Goal: Transaction & Acquisition: Book appointment/travel/reservation

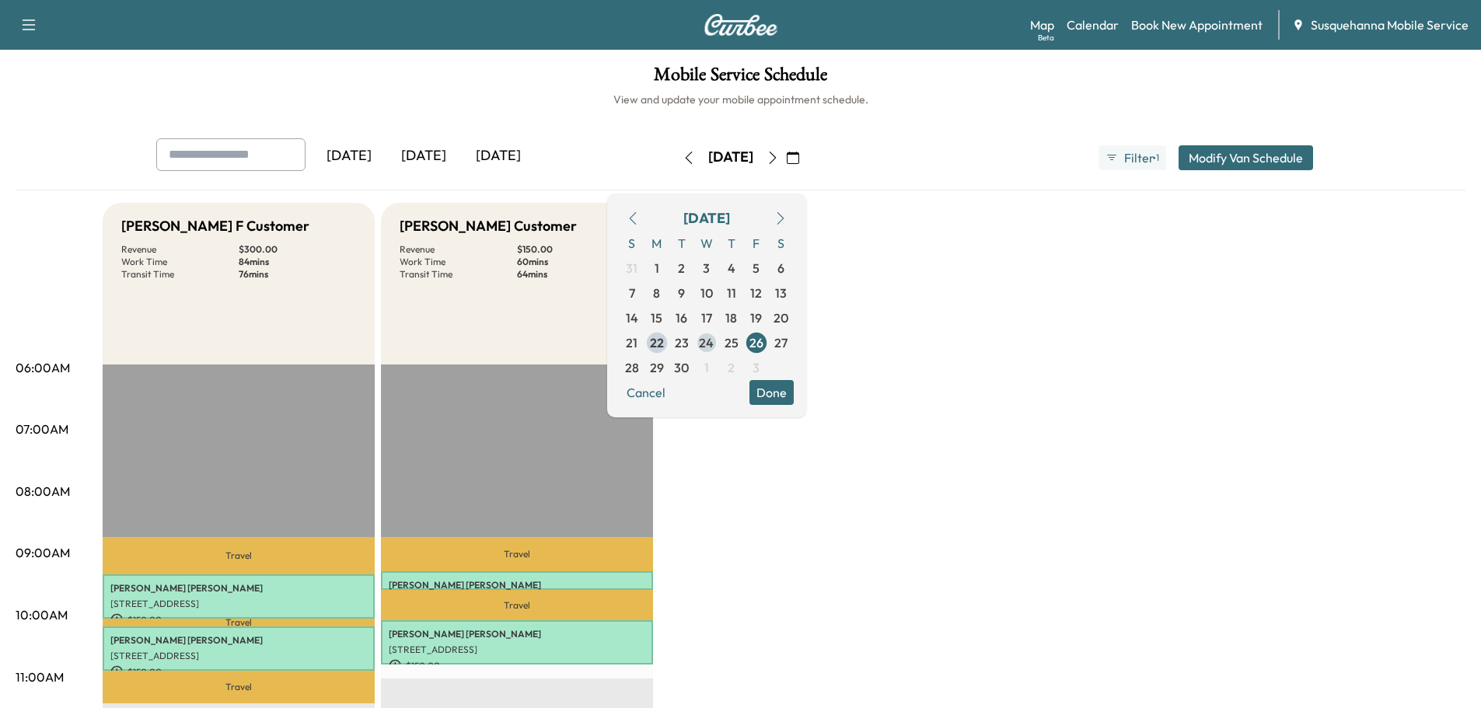
click at [714, 346] on span "24" at bounding box center [706, 343] width 15 height 19
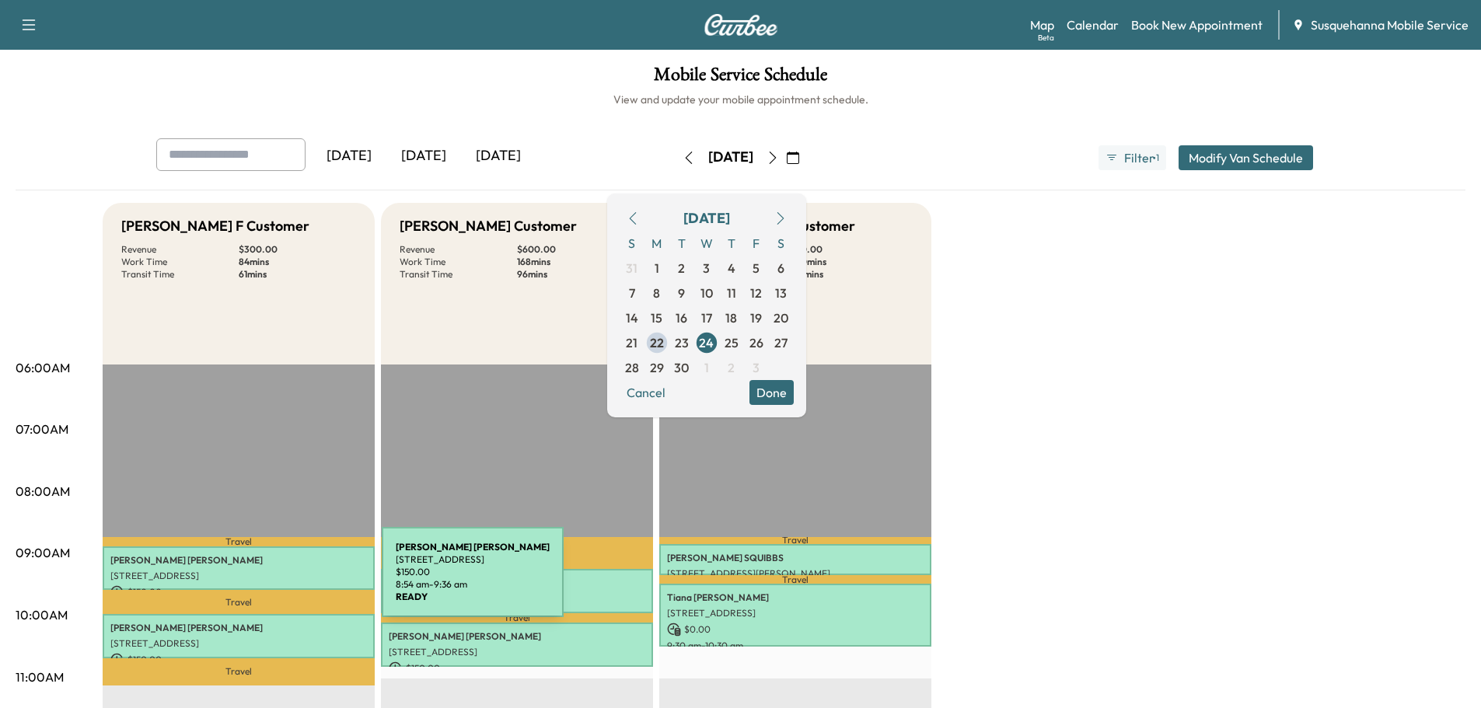
click at [265, 582] on div "[PERSON_NAME] [STREET_ADDRESS] $ 150.00 8:54 am - 9:36 am" at bounding box center [239, 569] width 272 height 44
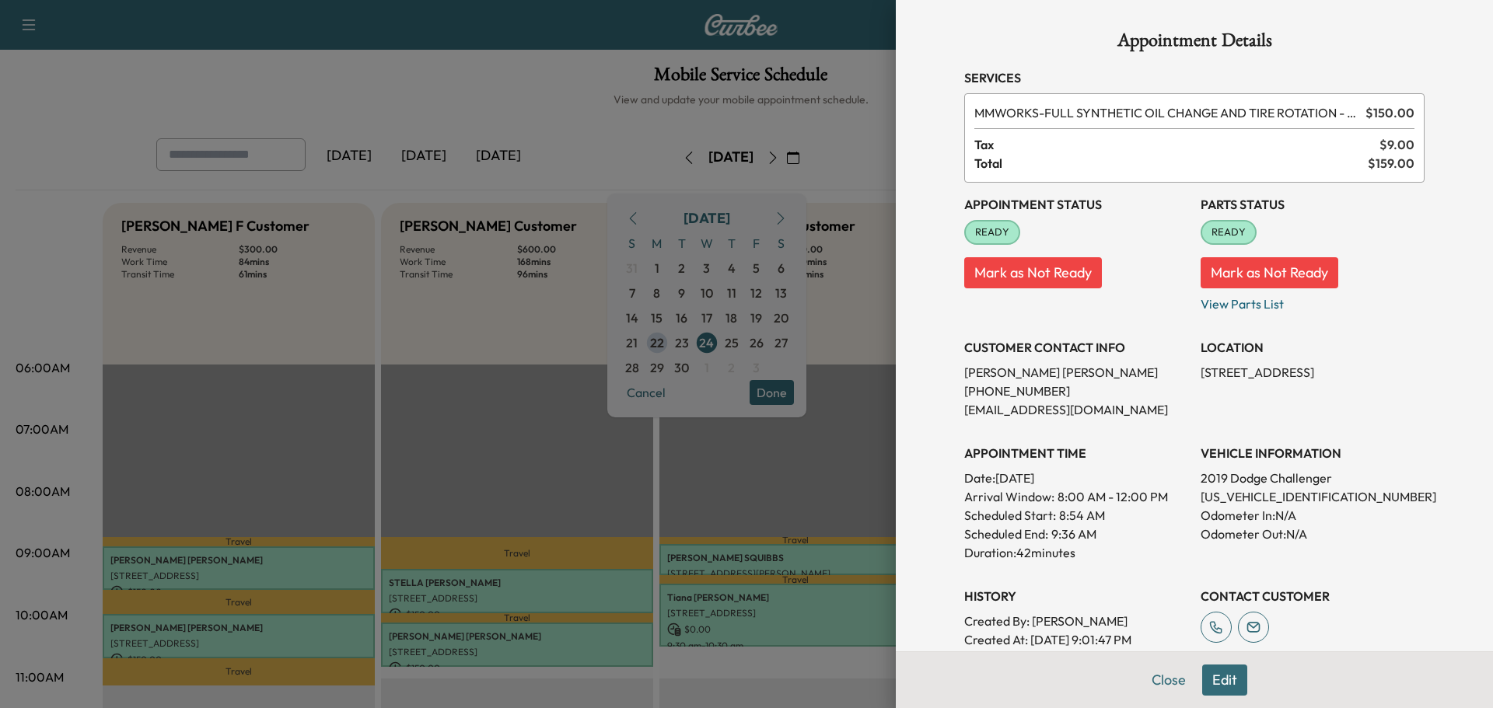
scroll to position [249, 0]
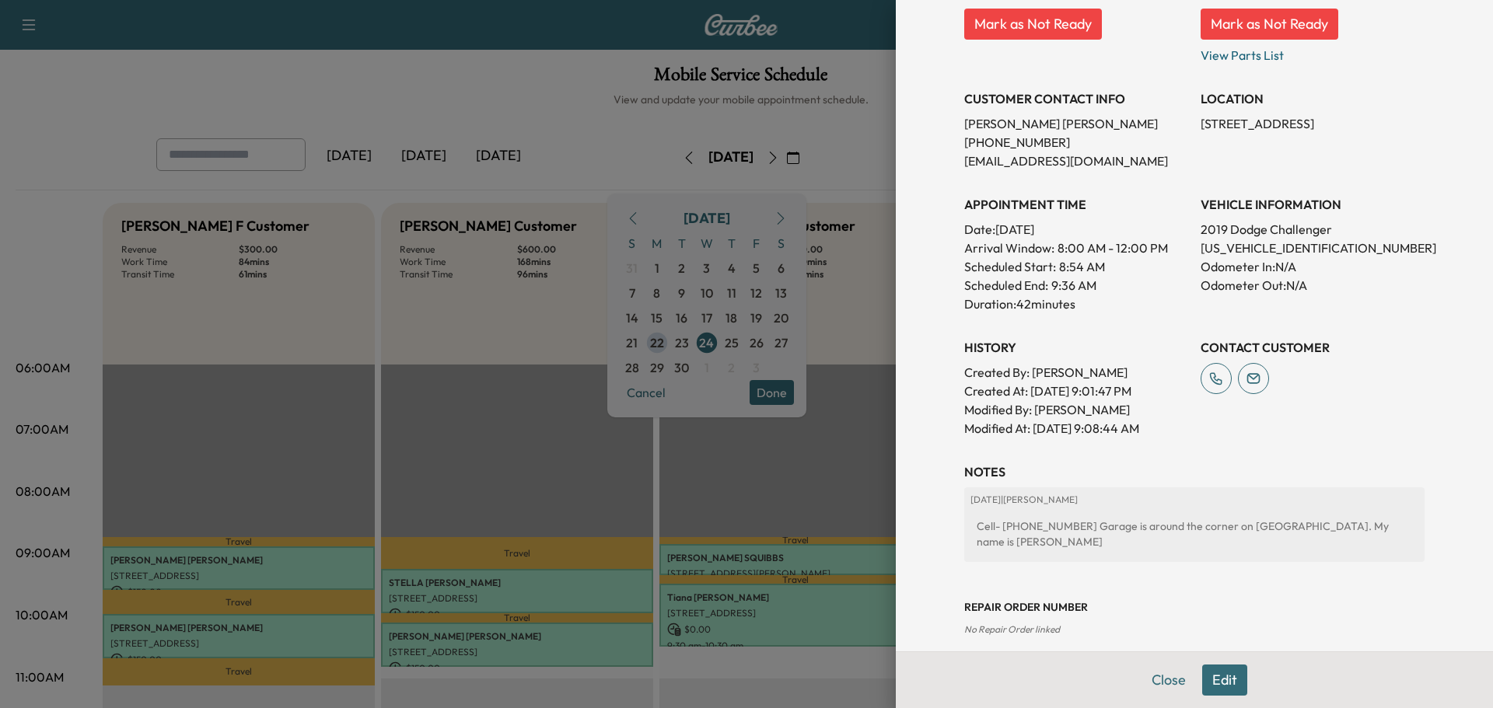
click at [1159, 668] on div "Appointment Details Services MMWORKS - FULL SYNTHETIC OIL CHANGE AND TIRE ROTAT…" at bounding box center [1195, 209] width 498 height 917
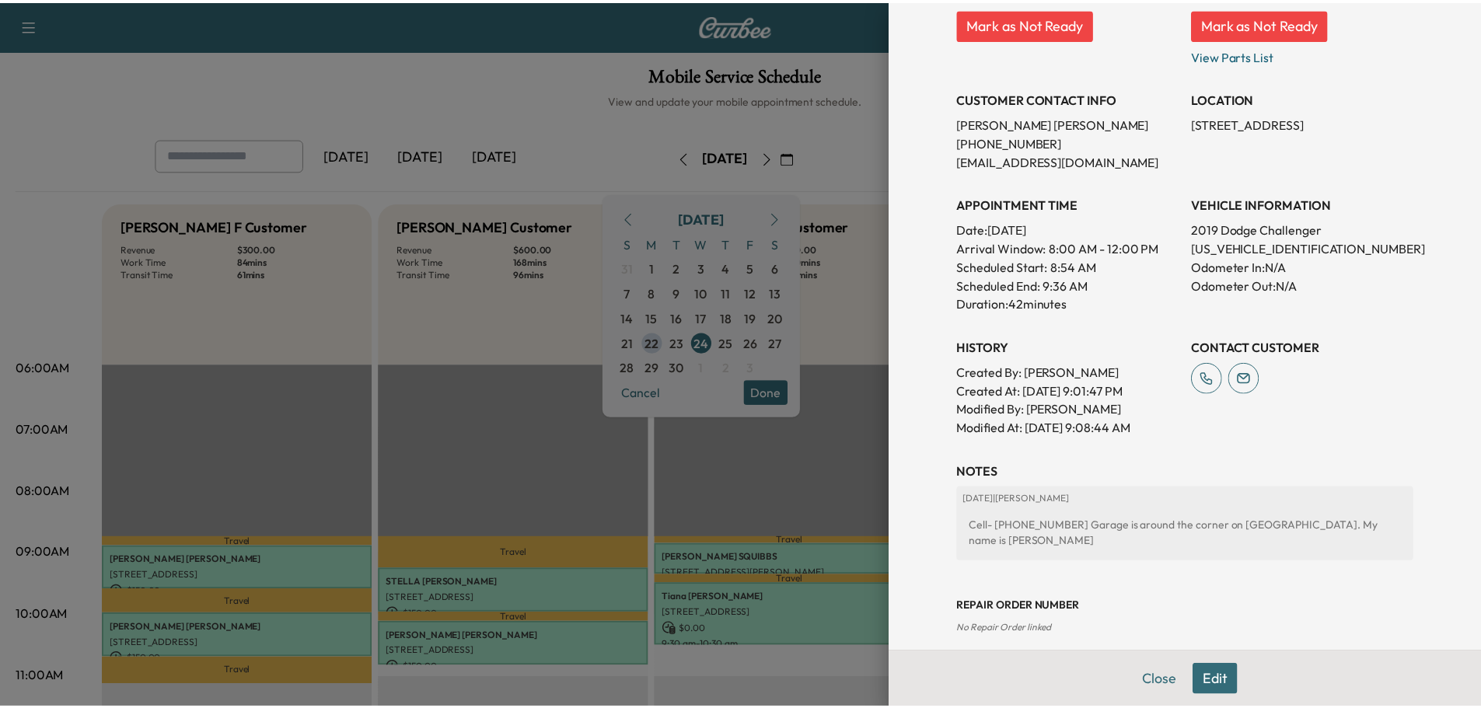
scroll to position [0, 0]
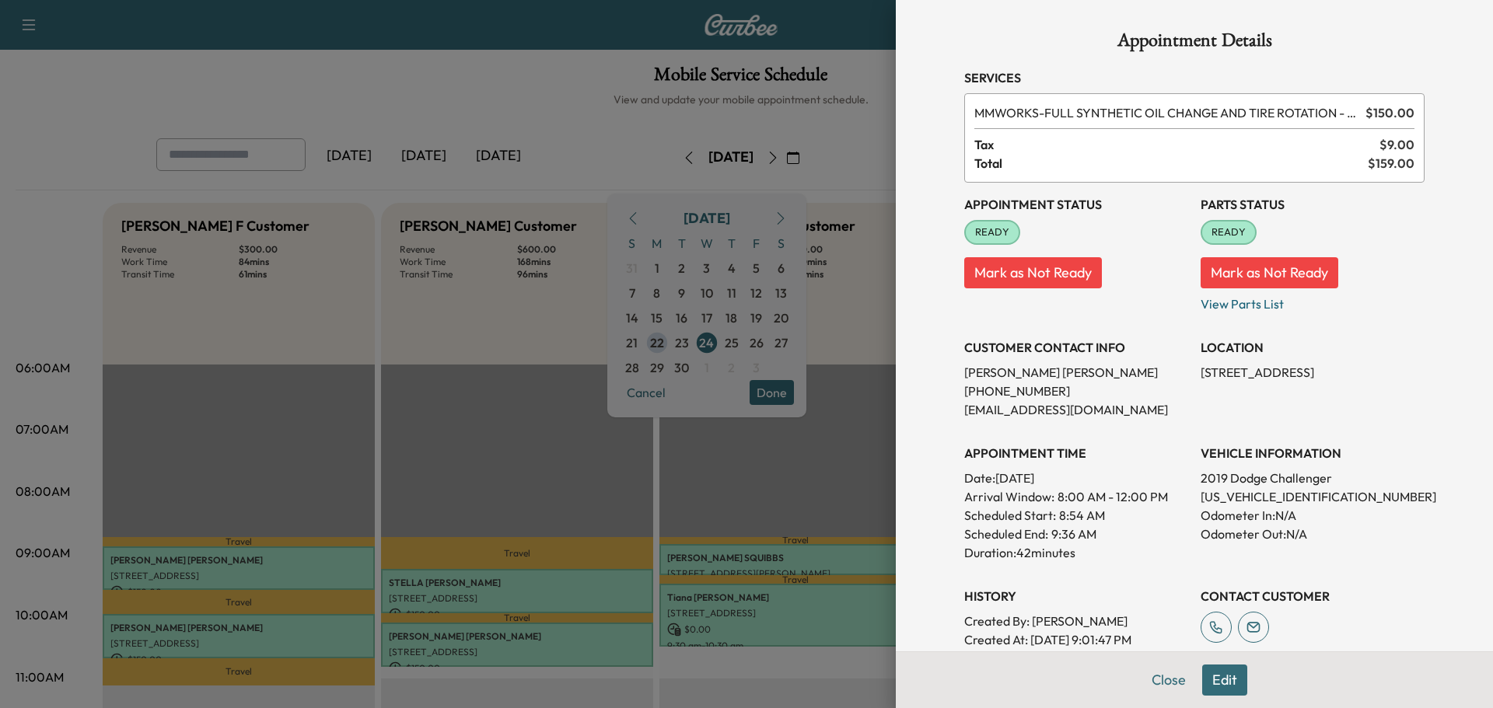
click at [1188, 677] on div "Close Edit" at bounding box center [1194, 680] width 597 height 57
click at [1156, 677] on button "Close" at bounding box center [1169, 680] width 54 height 31
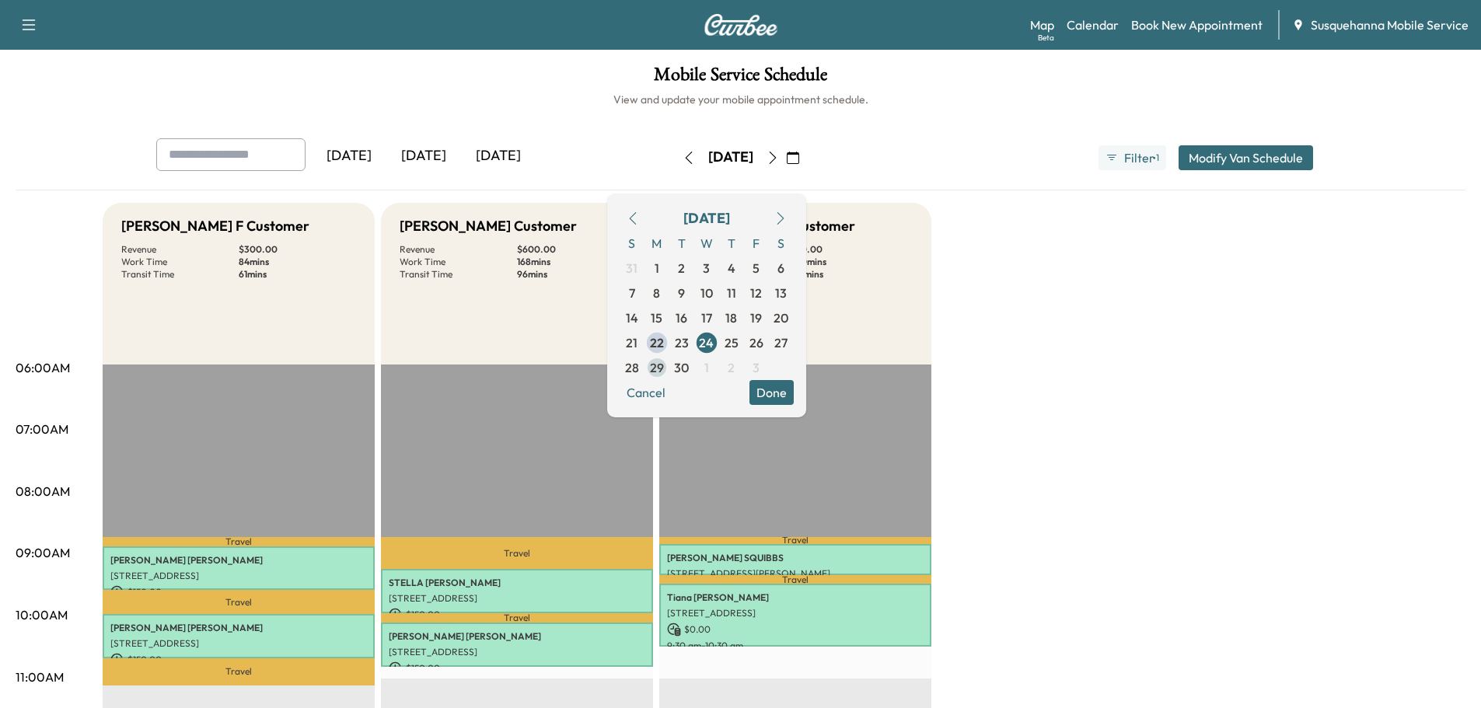
click at [670, 369] on span "29" at bounding box center [657, 367] width 25 height 25
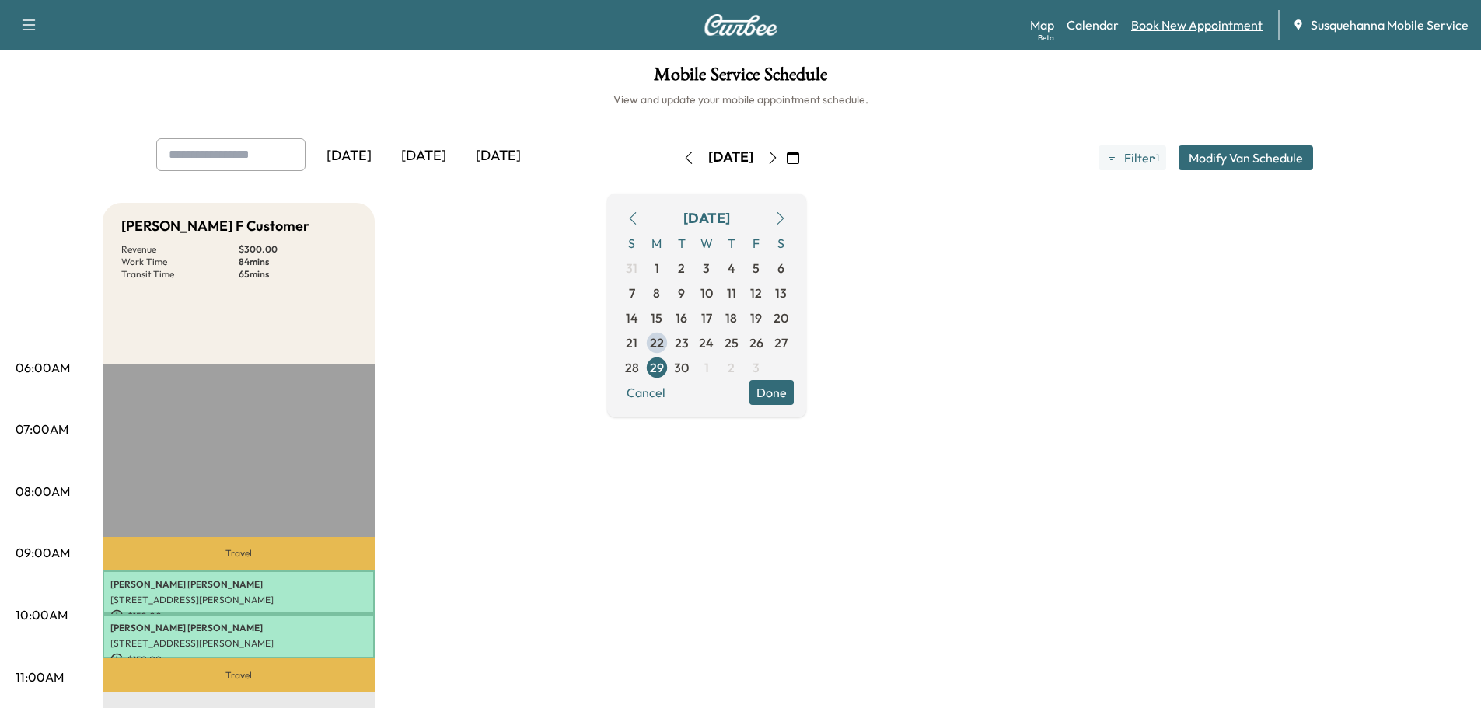
click at [1163, 24] on link "Book New Appointment" at bounding box center [1196, 25] width 131 height 19
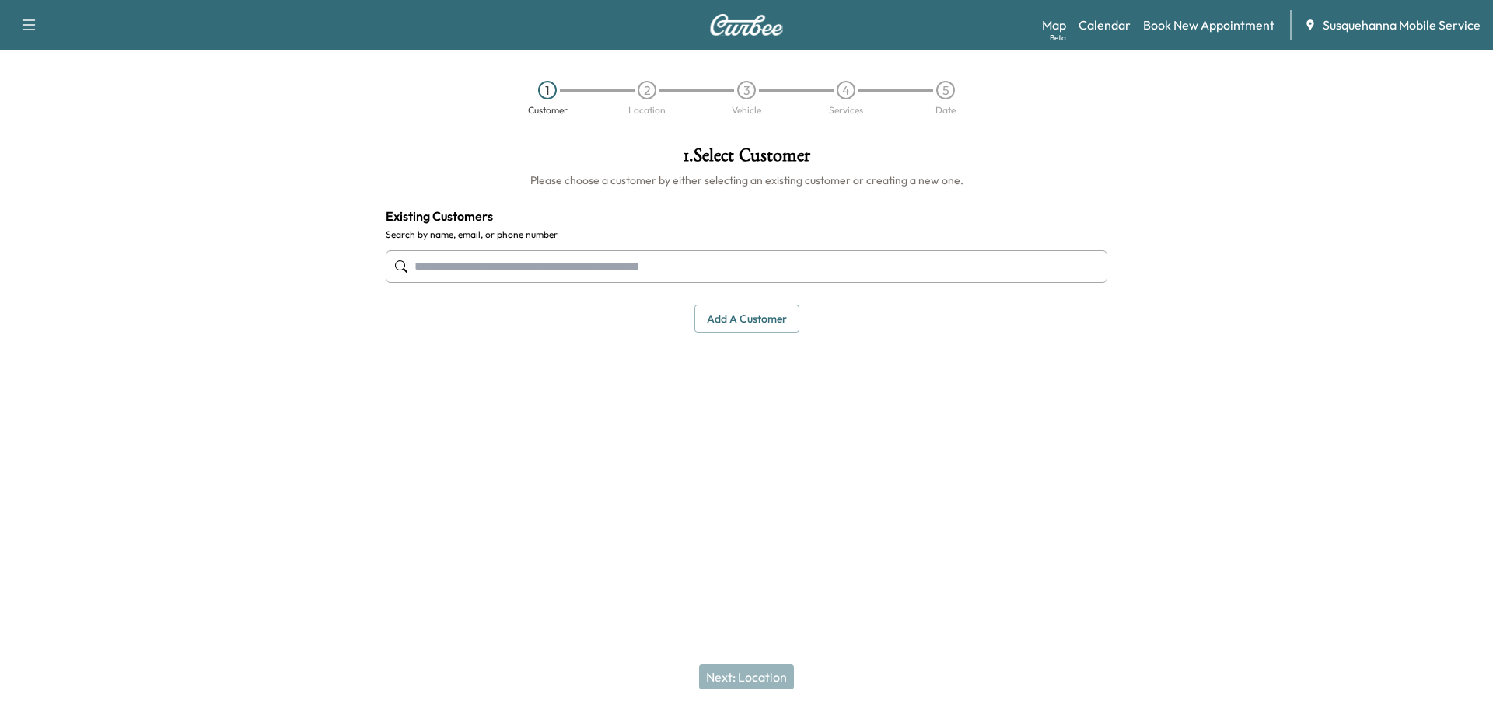
click at [607, 262] on input "text" at bounding box center [747, 266] width 722 height 33
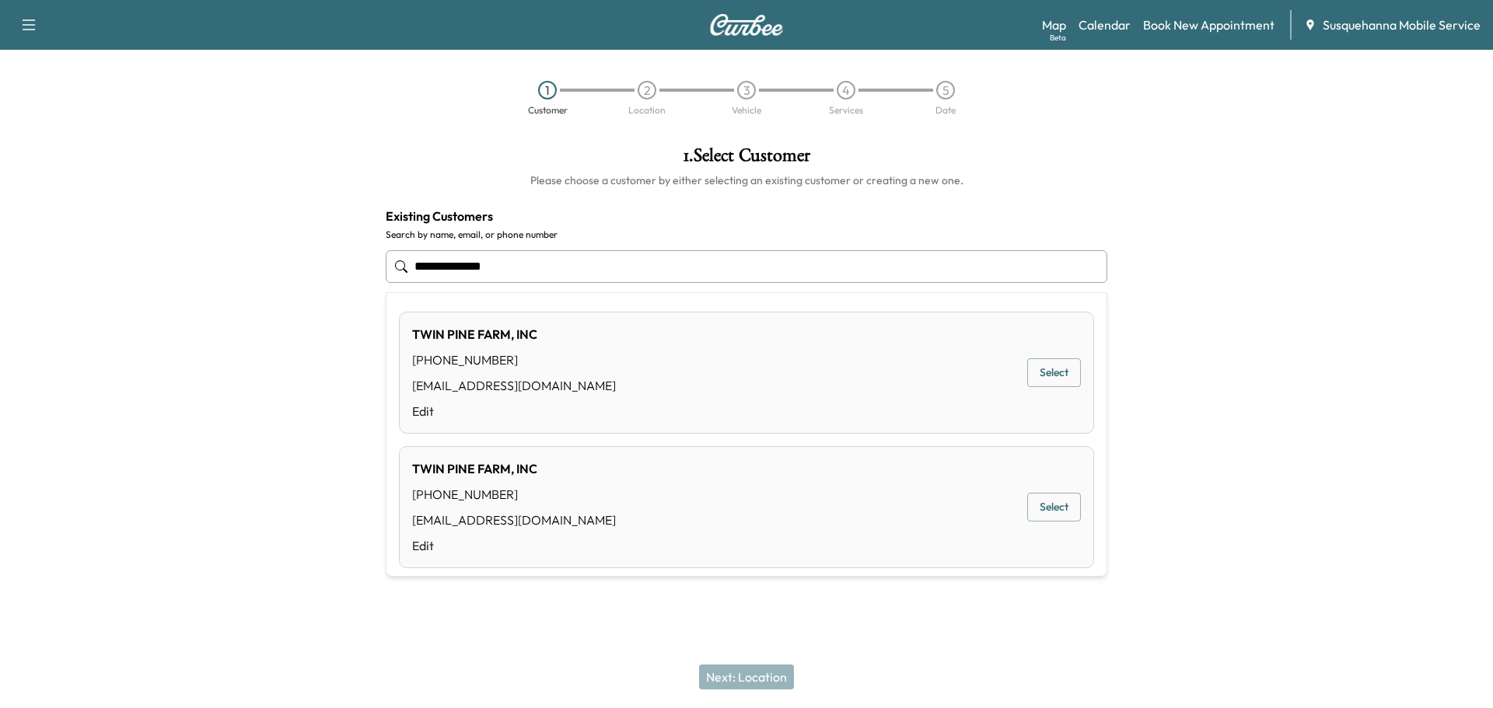
click at [587, 503] on div "TWIN PINE FARM, INC [PHONE_NUMBER] [EMAIL_ADDRESS][DOMAIN_NAME] Edit Select" at bounding box center [746, 507] width 695 height 122
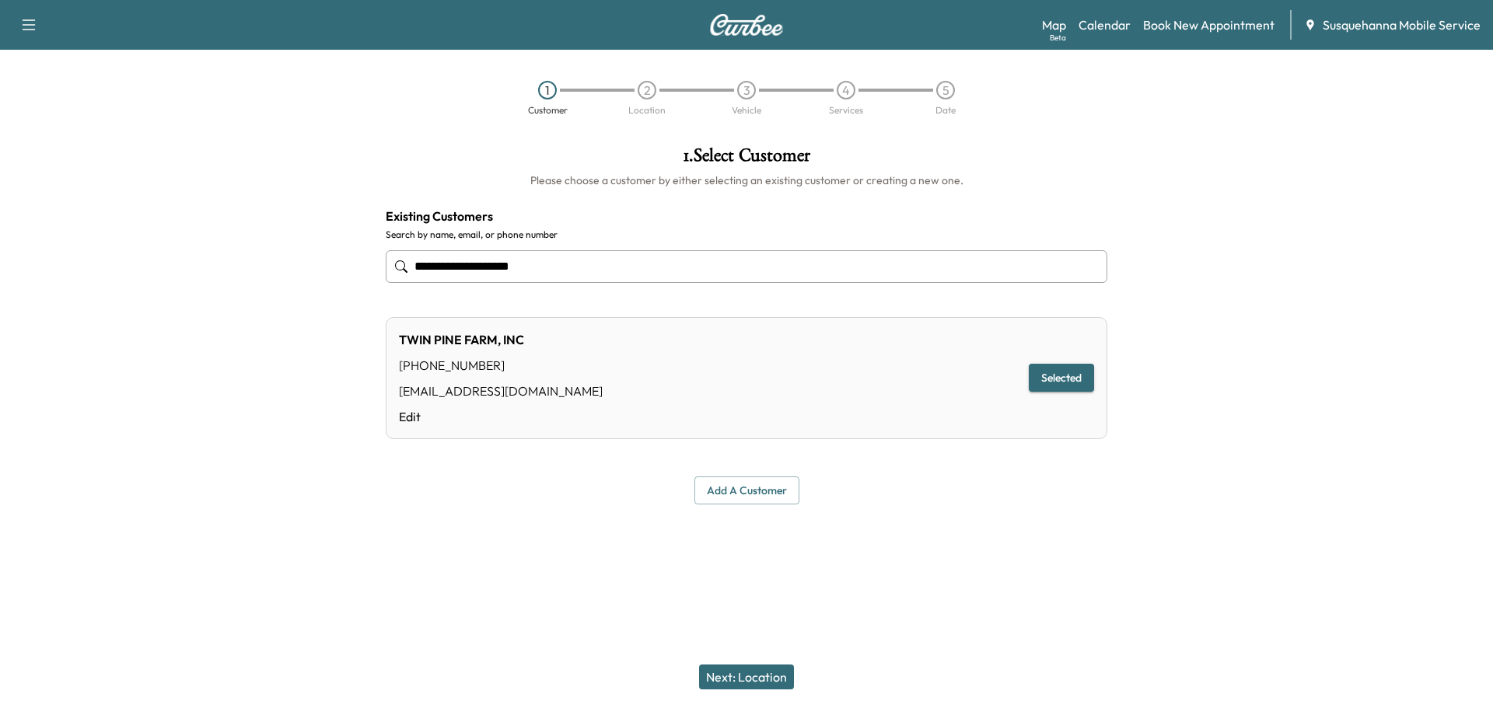
type input "**********"
click at [769, 674] on button "Next: Location" at bounding box center [746, 677] width 95 height 25
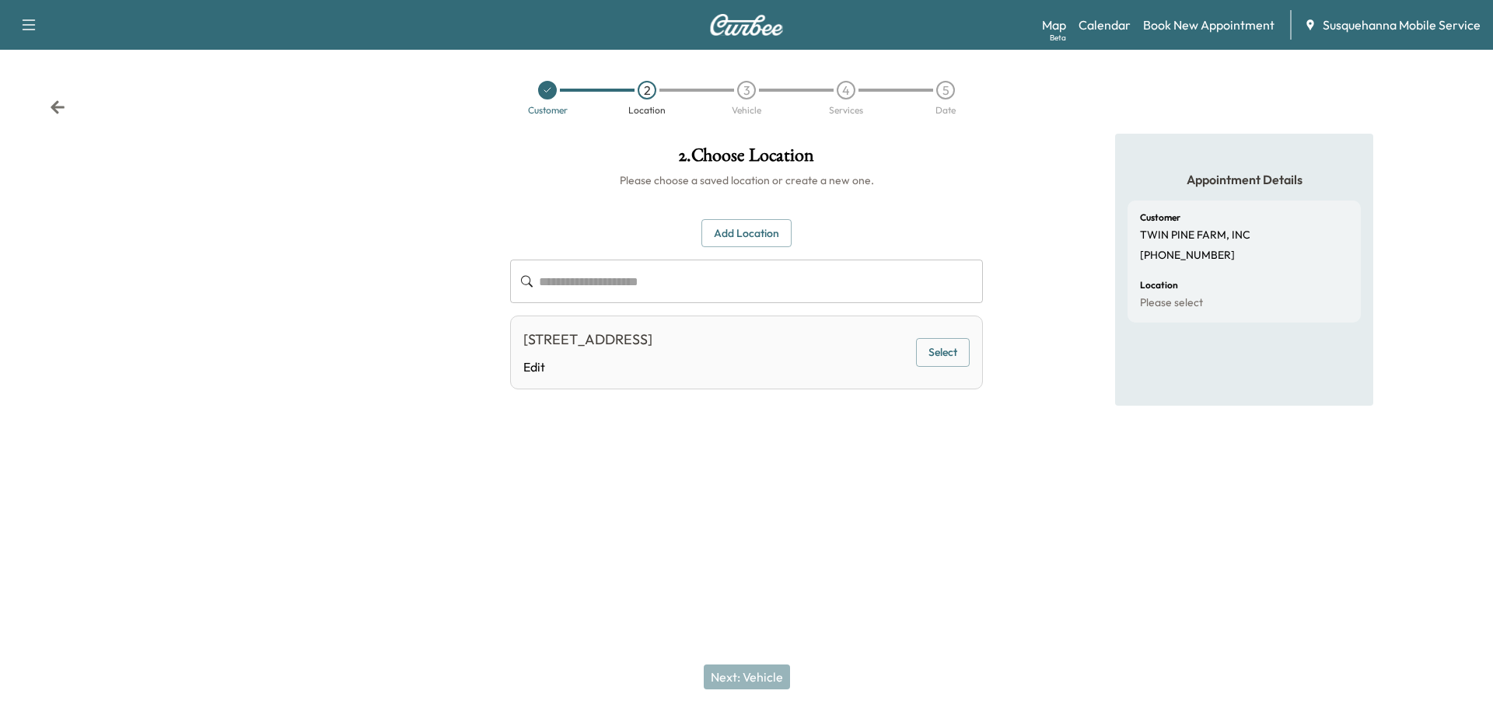
click at [958, 357] on button "Select" at bounding box center [943, 352] width 54 height 29
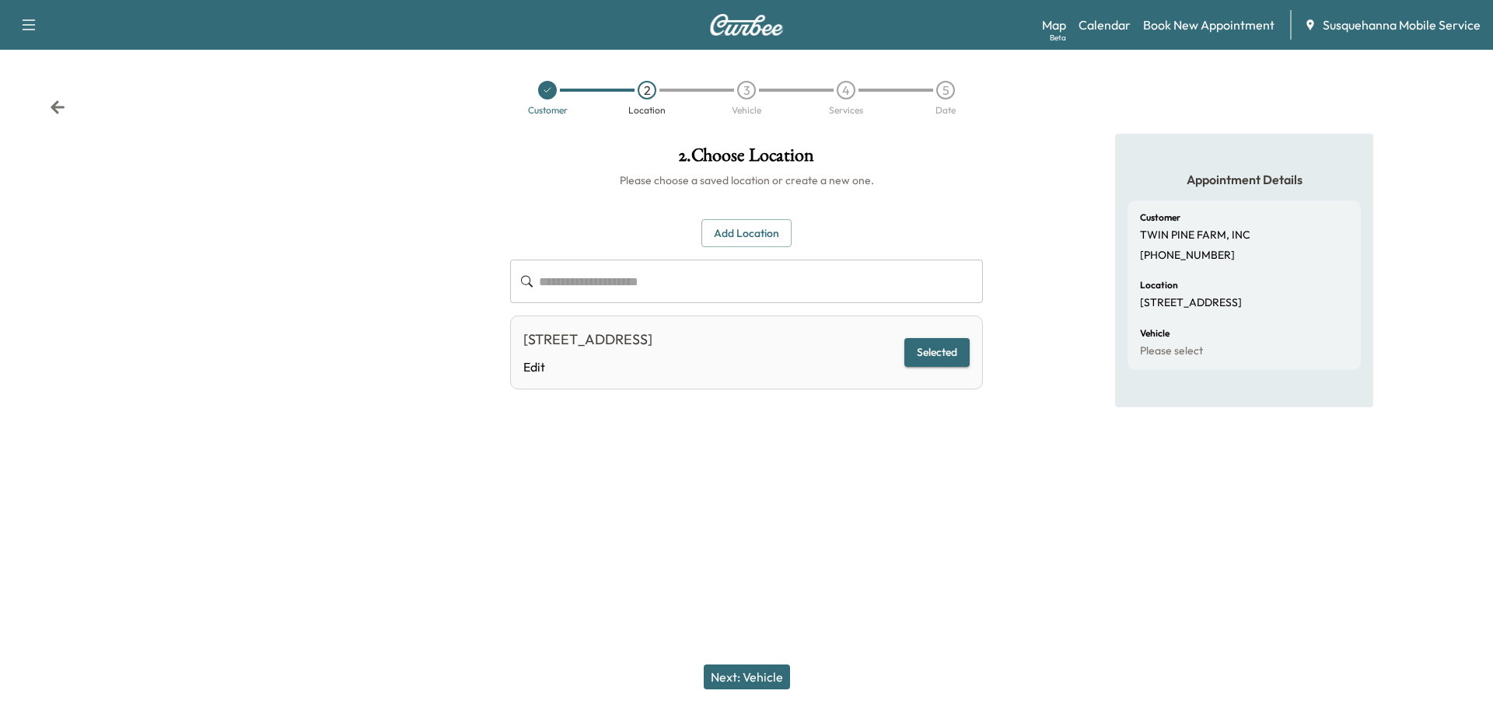
click at [752, 680] on button "Next: Vehicle" at bounding box center [747, 677] width 86 height 25
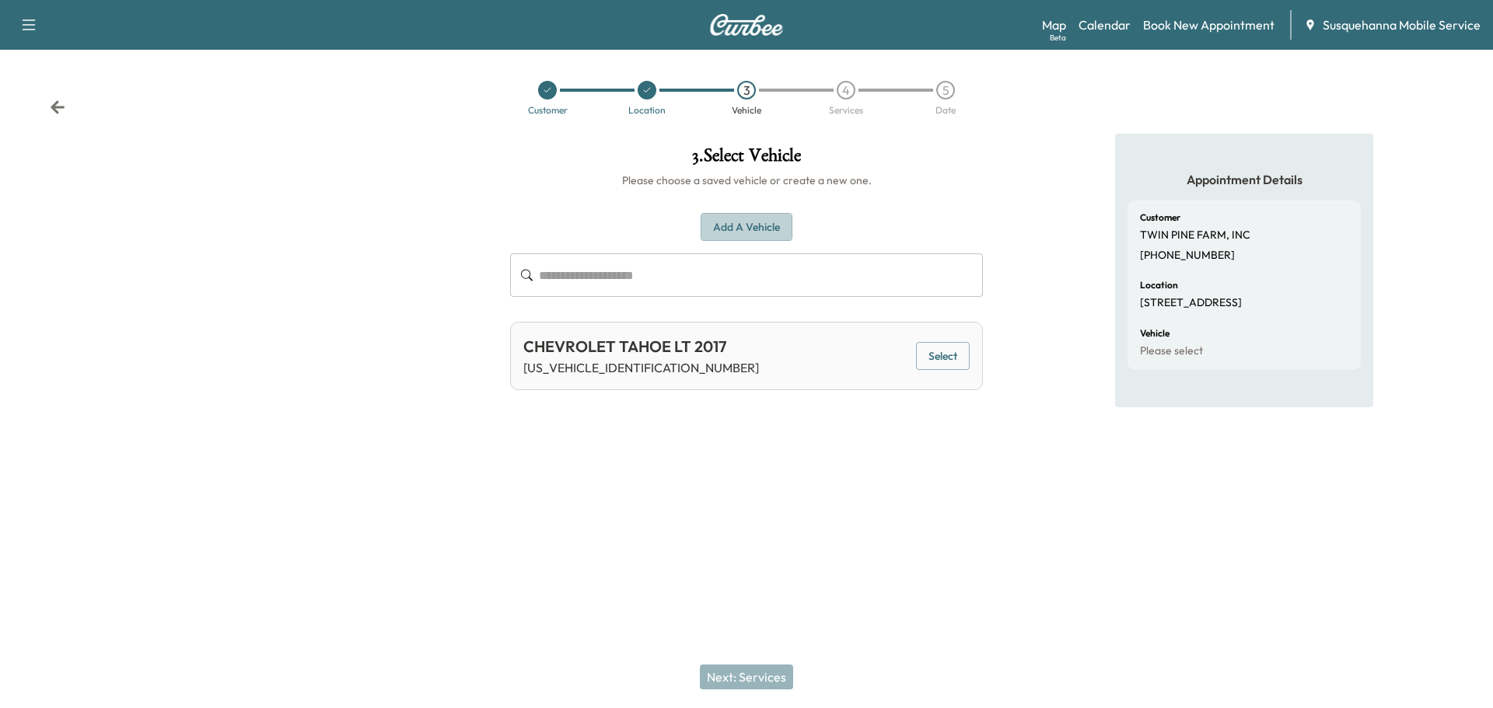
click at [758, 226] on button "Add a Vehicle" at bounding box center [747, 227] width 92 height 29
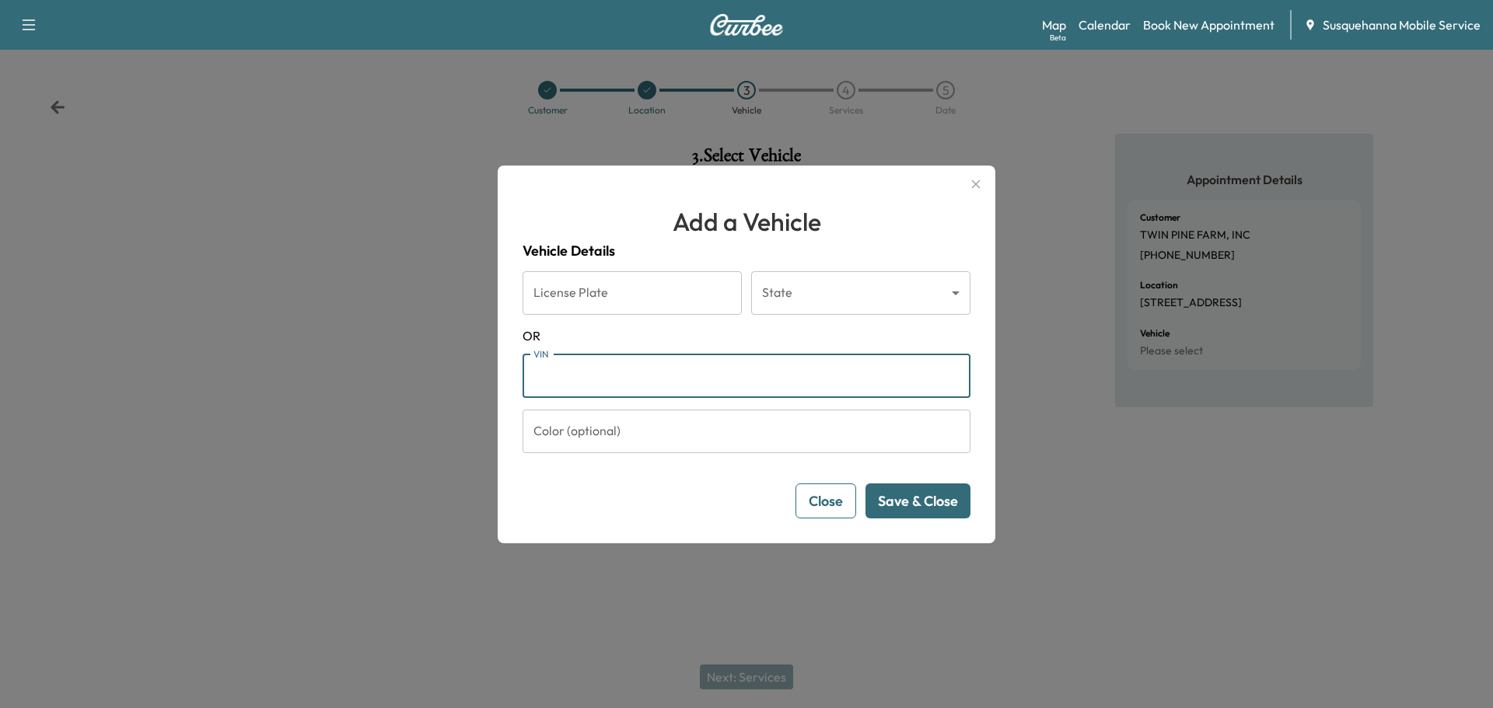
paste input "**********"
type input "**********"
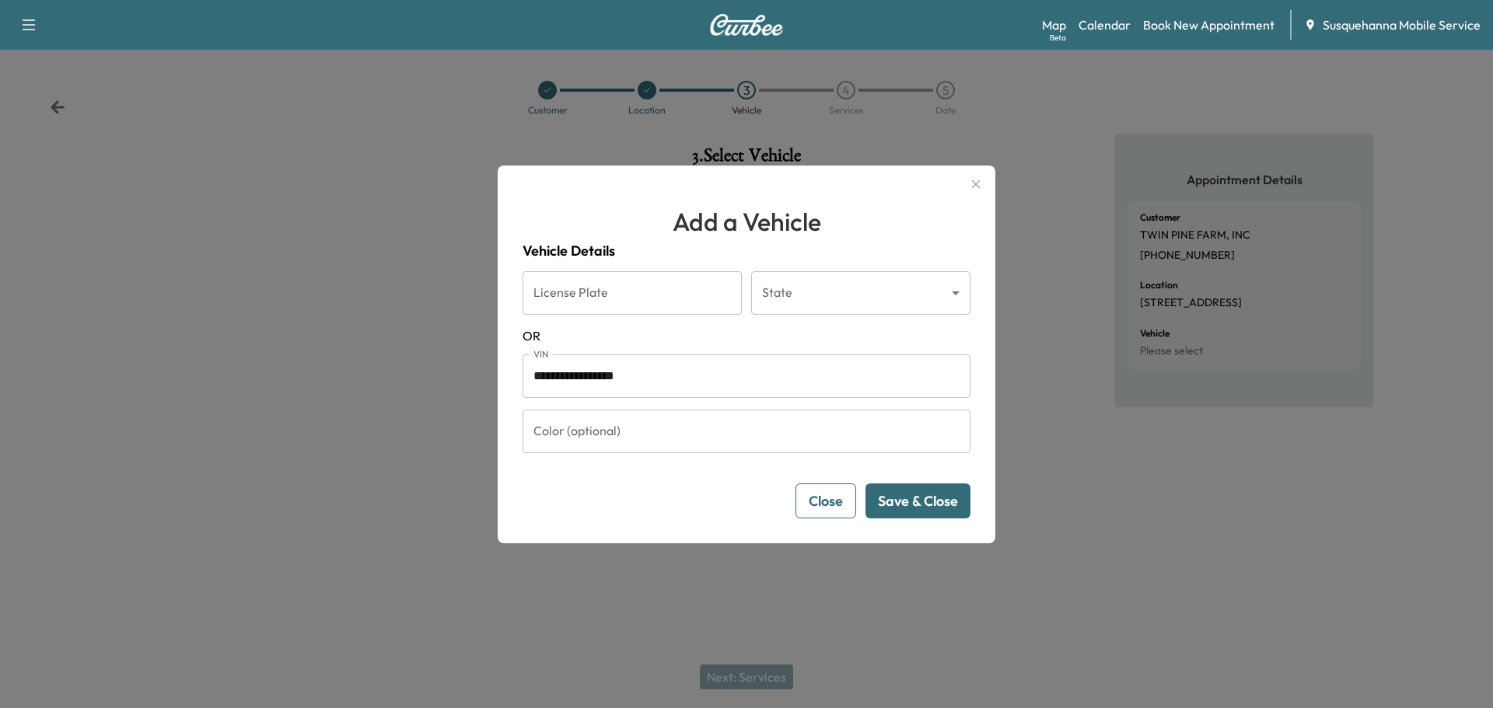
click at [911, 509] on button "Save & Close" at bounding box center [918, 501] width 105 height 35
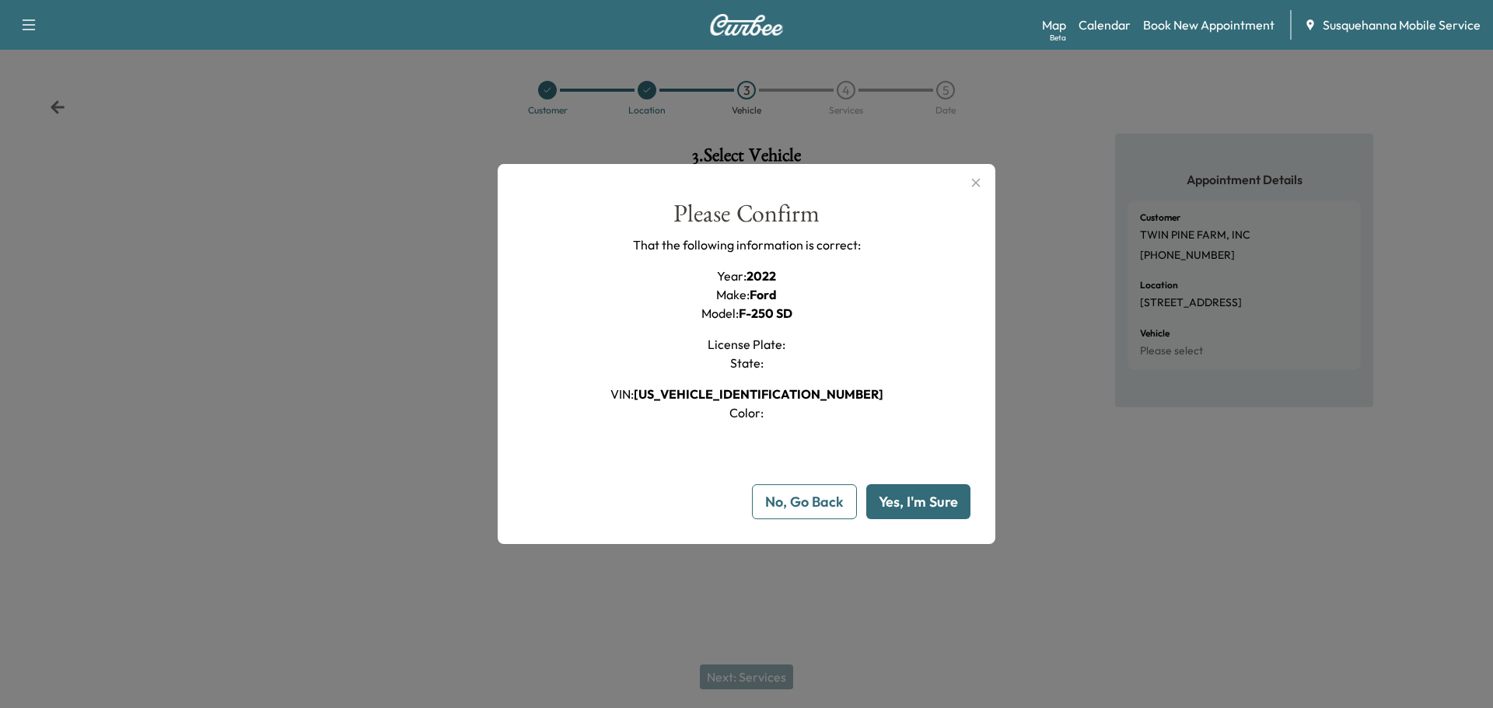
click at [911, 509] on button "Yes, I'm Sure" at bounding box center [918, 501] width 104 height 35
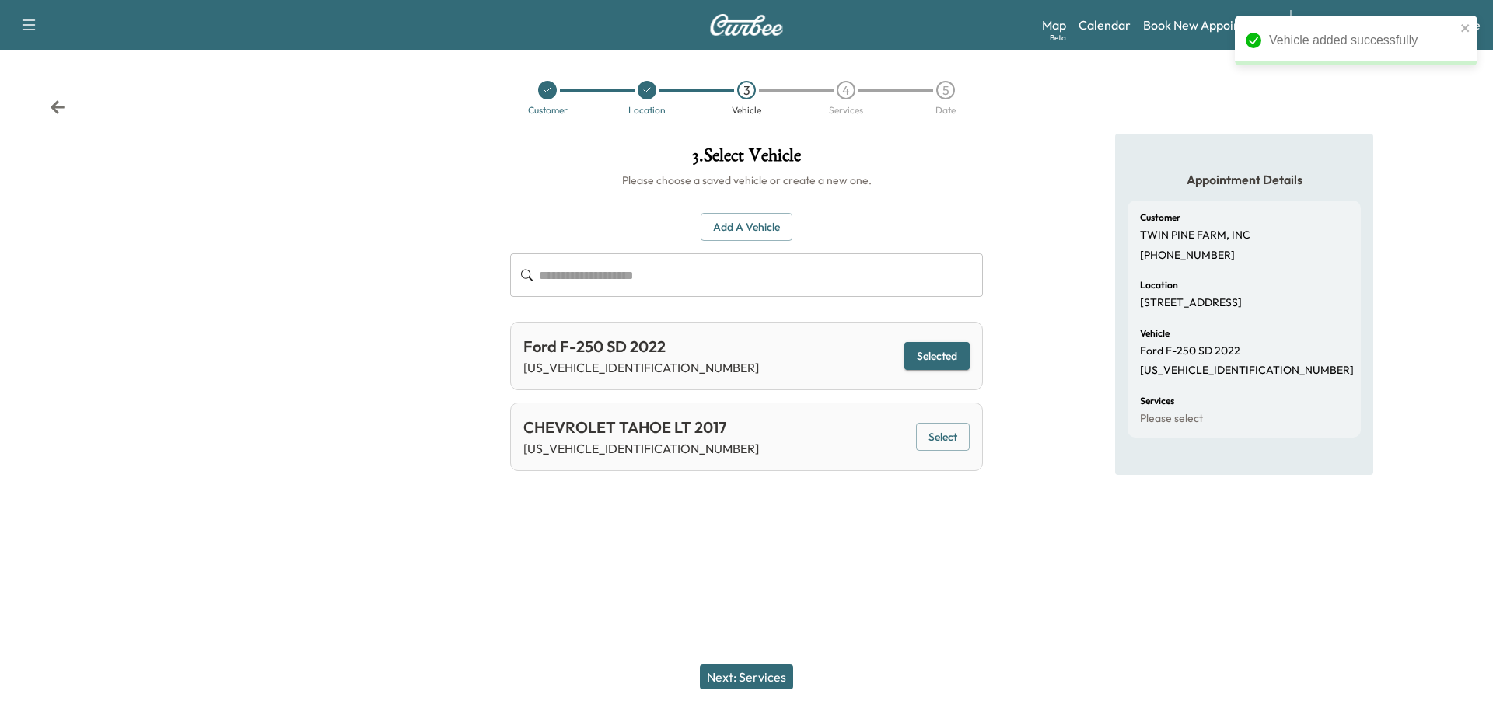
click at [740, 680] on button "Next: Services" at bounding box center [746, 677] width 93 height 25
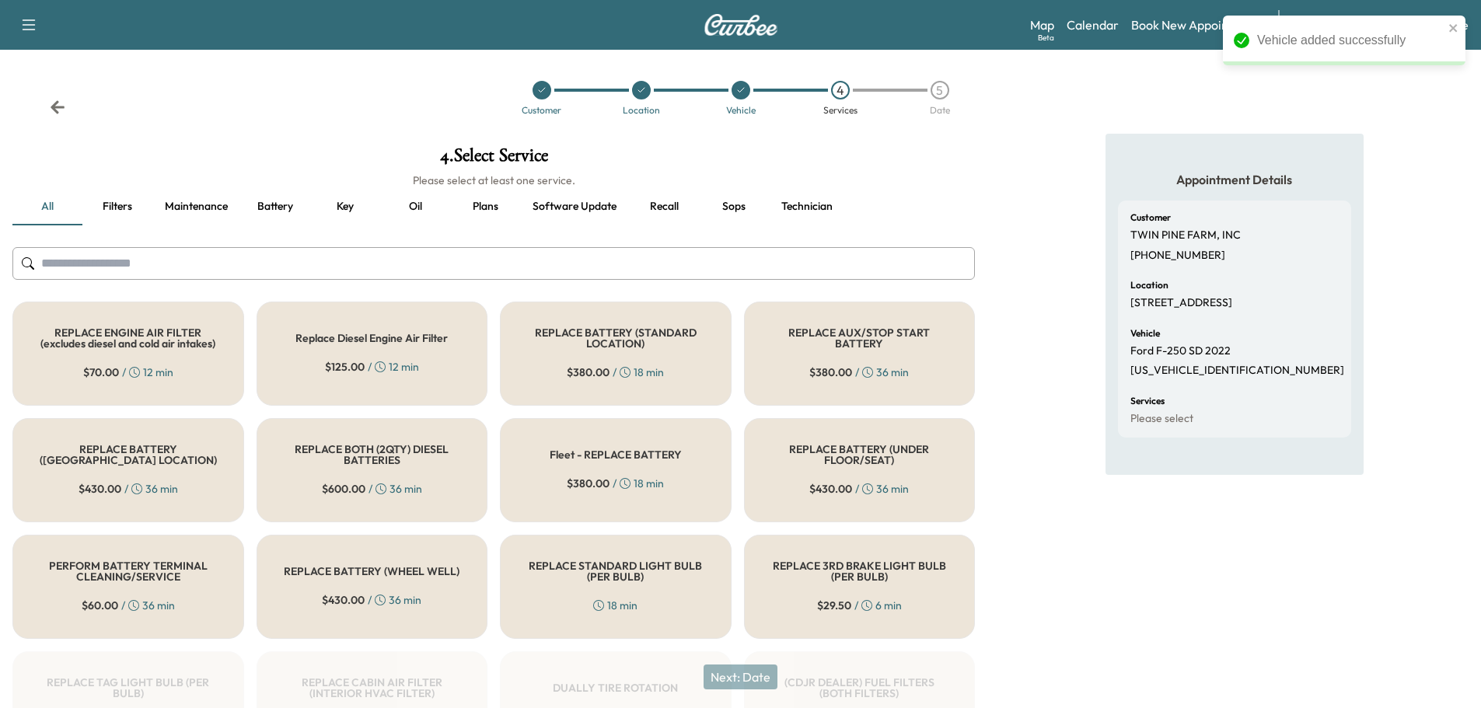
click at [581, 272] on input "text" at bounding box center [493, 263] width 963 height 33
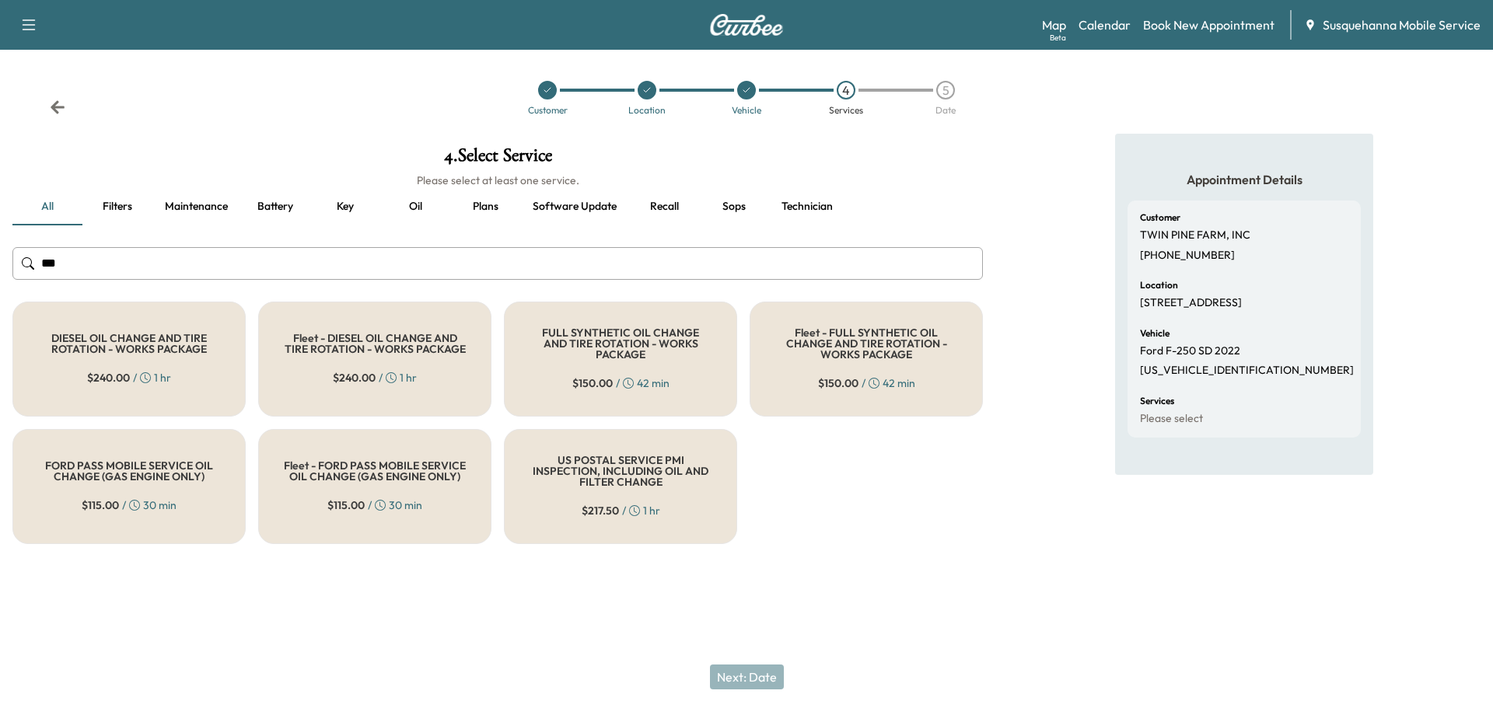
type input "***"
click at [587, 397] on div "FULL SYNTHETIC OIL CHANGE AND TIRE ROTATION - WORKS PACKAGE $ 150.00 / 42 min" at bounding box center [620, 359] width 233 height 115
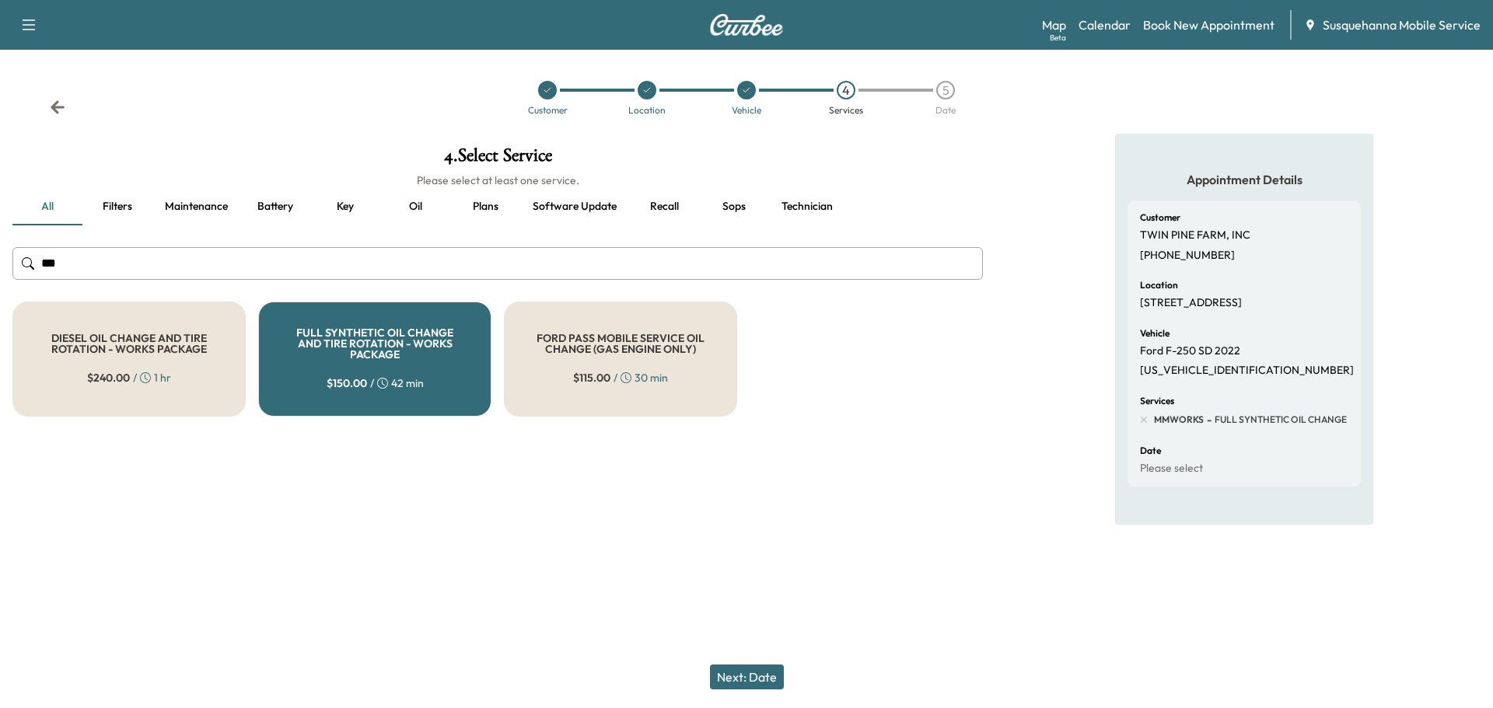
click at [732, 670] on button "Next: Date" at bounding box center [747, 677] width 74 height 25
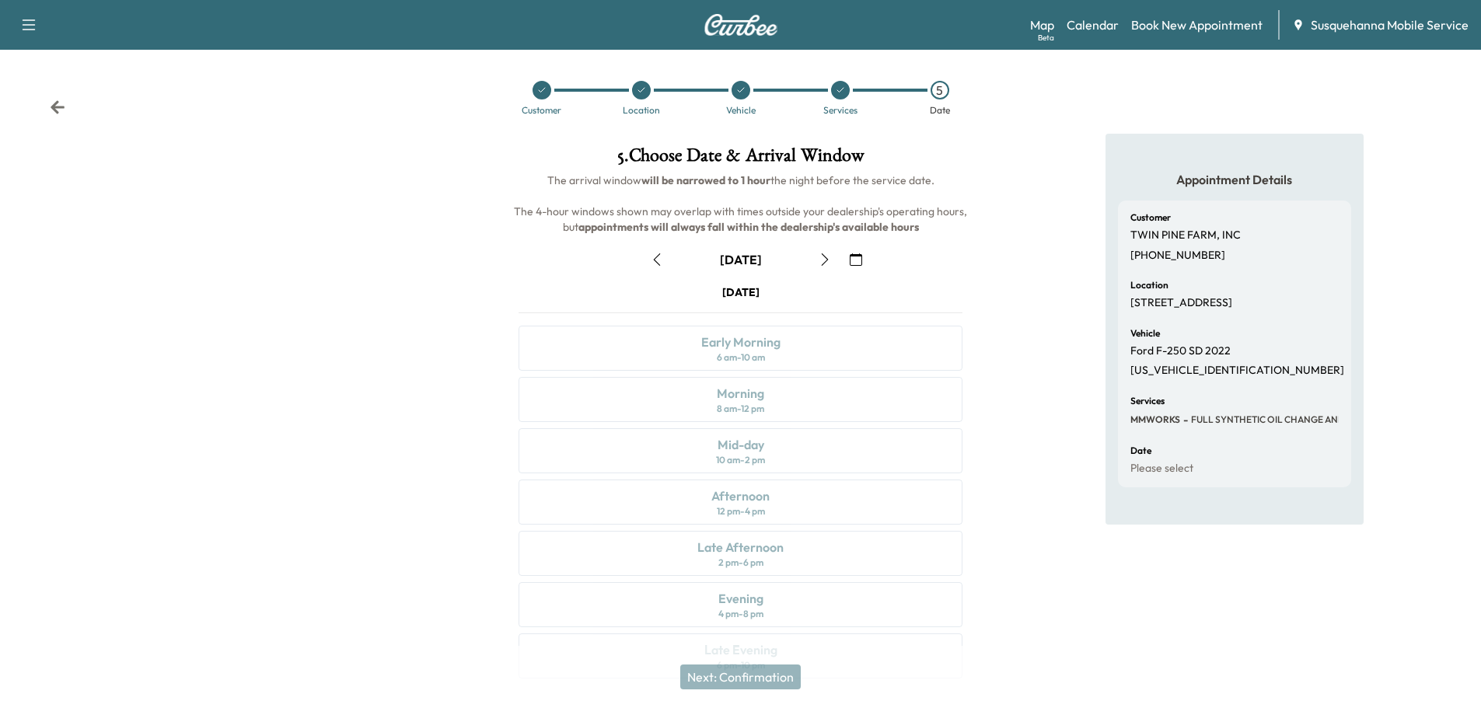
click at [854, 268] on button "button" at bounding box center [856, 259] width 26 height 25
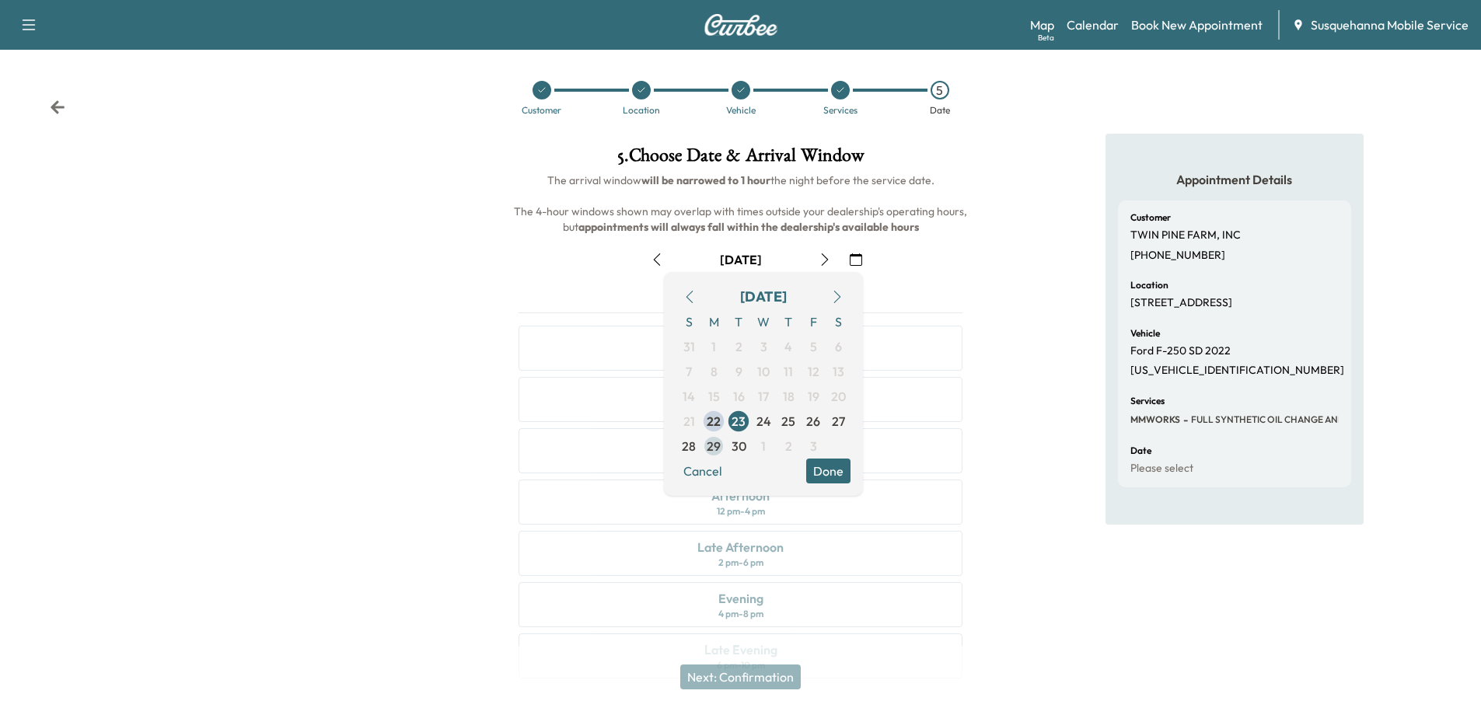
click at [713, 446] on span "29" at bounding box center [714, 446] width 14 height 19
click at [820, 474] on button "Done" at bounding box center [828, 471] width 44 height 25
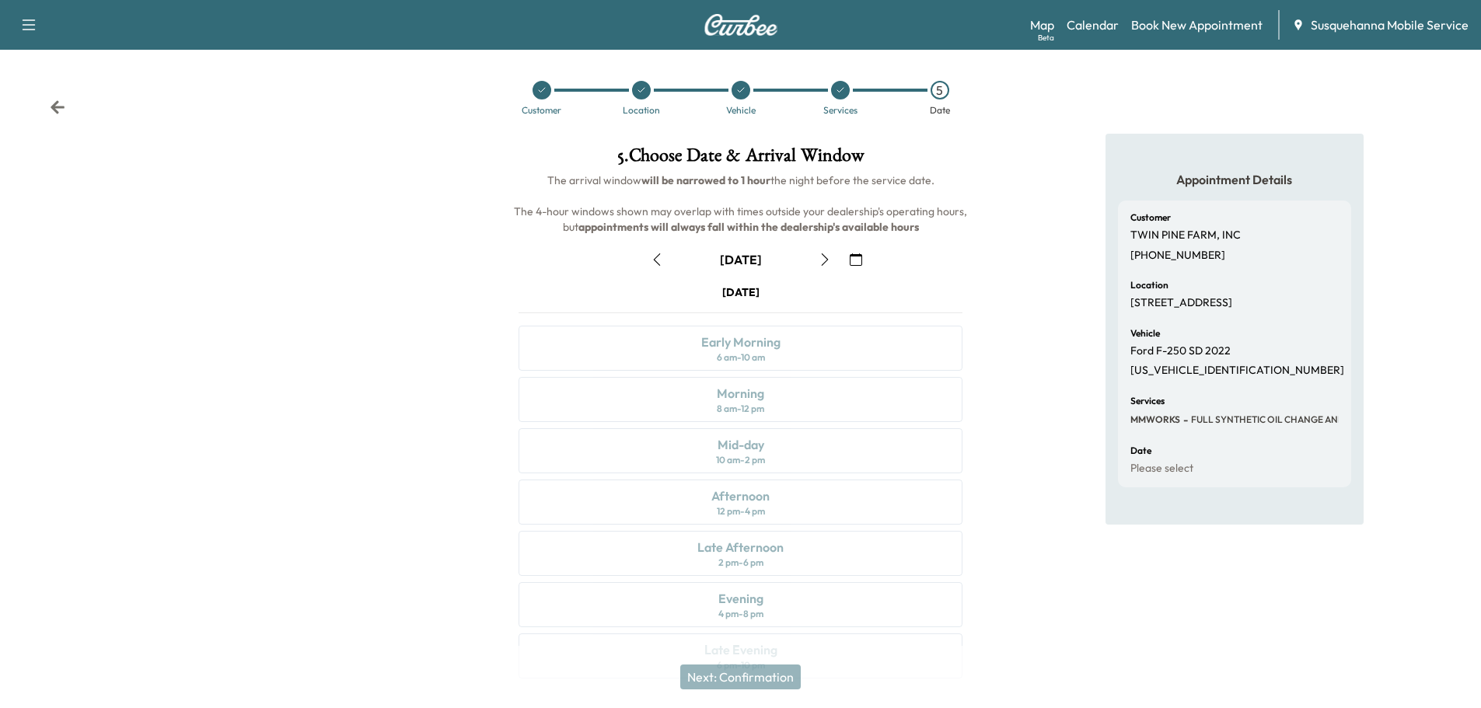
click at [652, 258] on icon "button" at bounding box center [657, 260] width 12 height 12
click at [830, 257] on icon "button" at bounding box center [825, 260] width 12 height 12
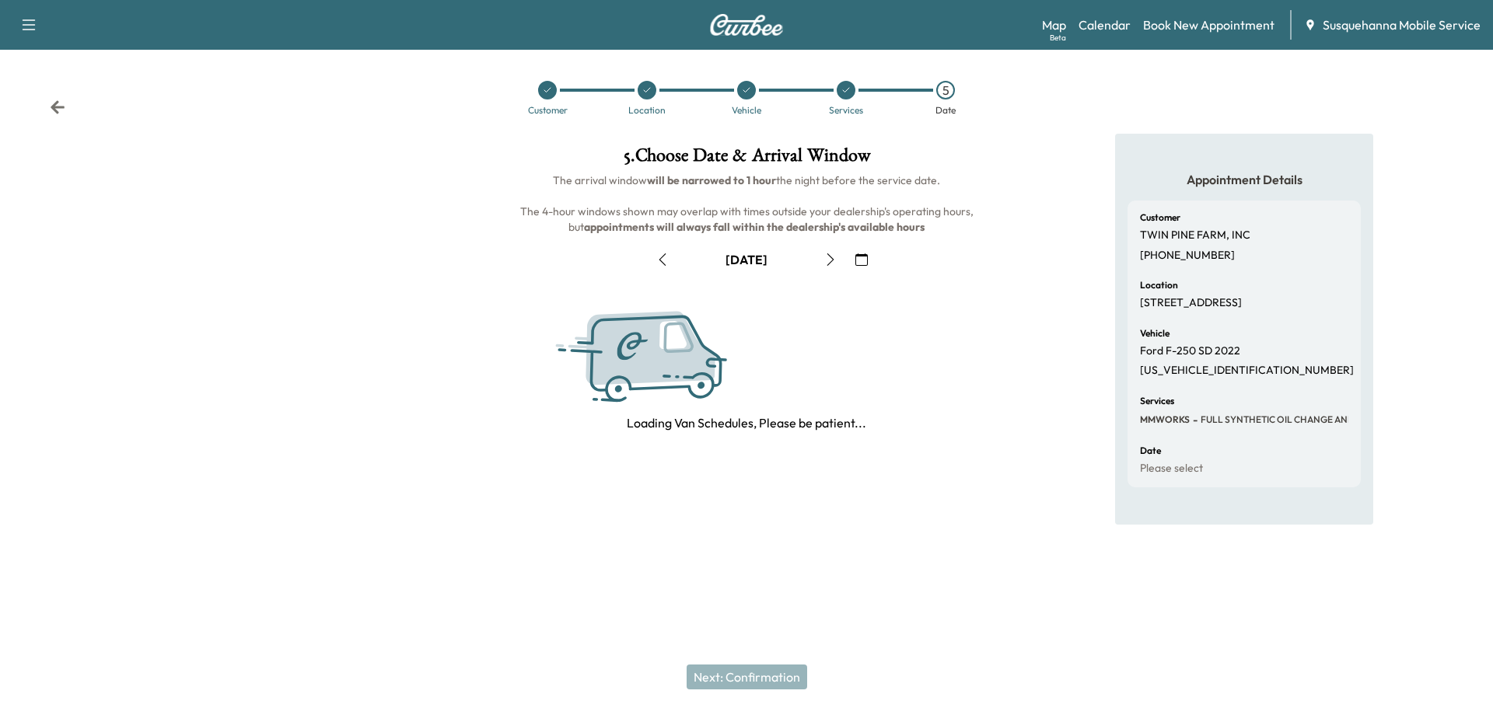
click at [830, 257] on icon "button" at bounding box center [830, 260] width 12 height 12
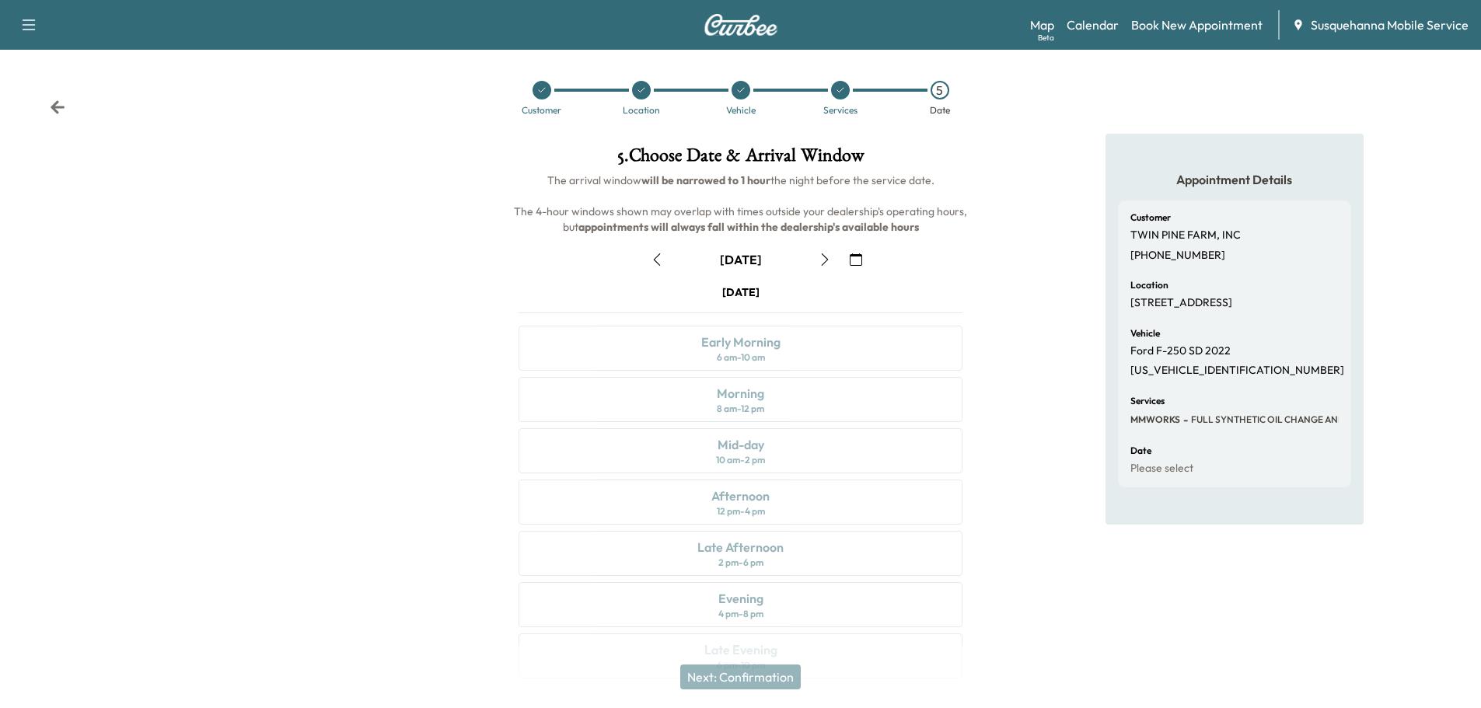
click at [57, 112] on icon at bounding box center [58, 106] width 14 height 13
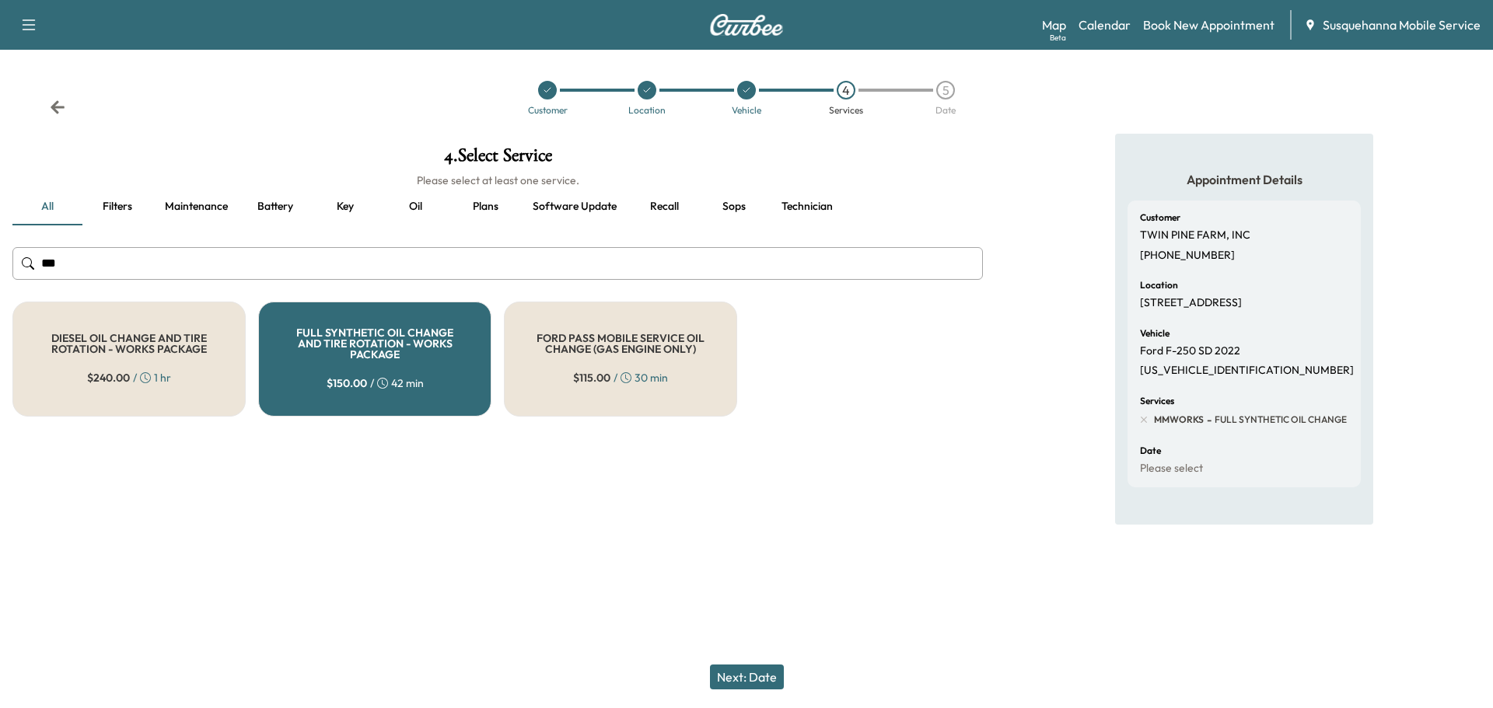
click at [57, 112] on icon at bounding box center [58, 106] width 14 height 13
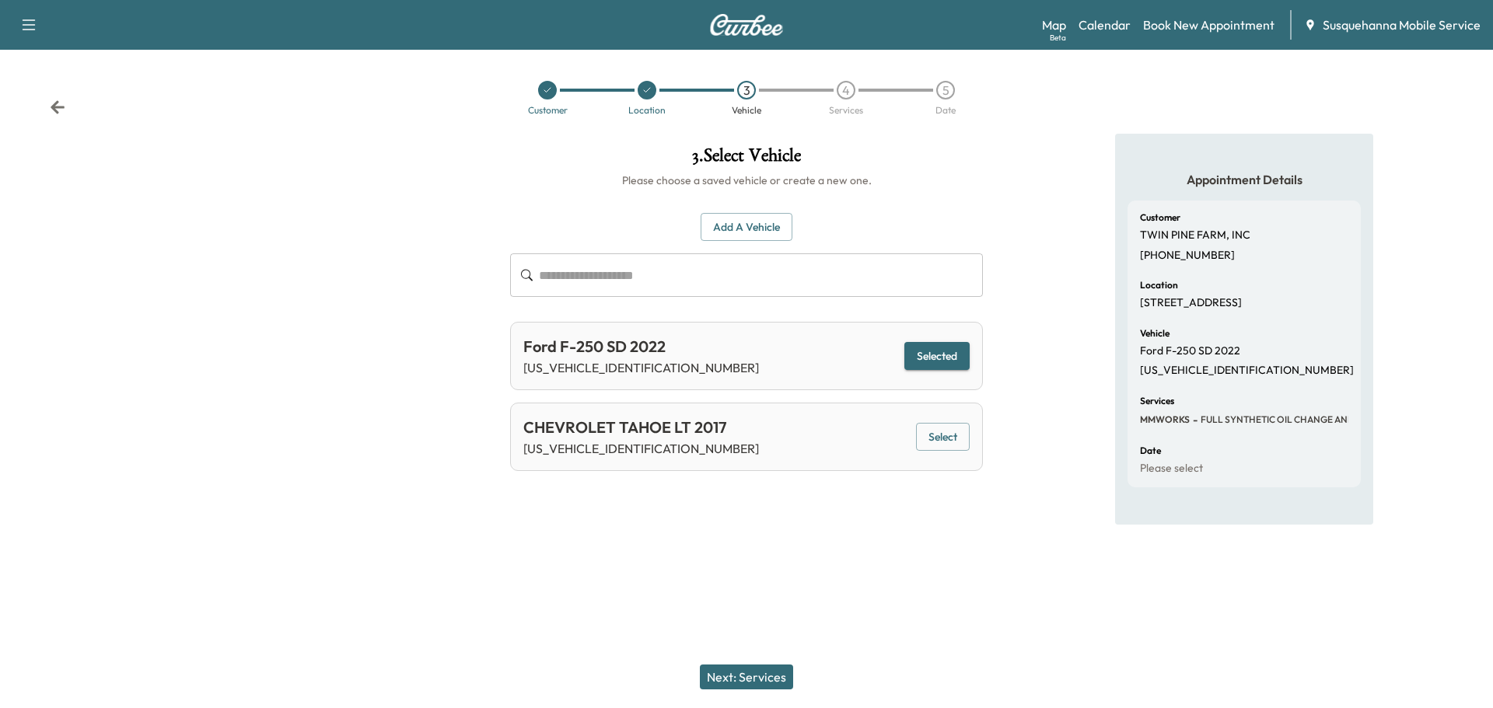
click at [57, 112] on icon at bounding box center [58, 106] width 14 height 13
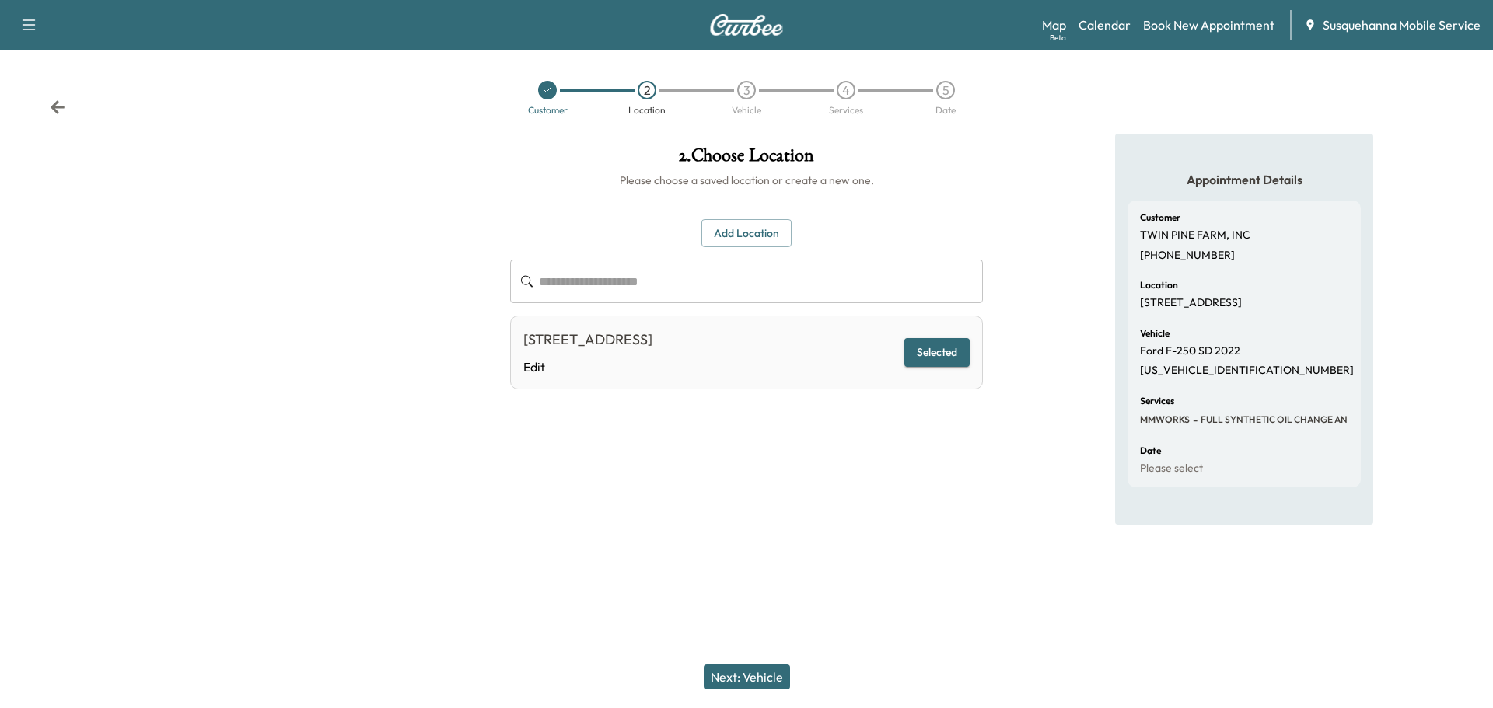
click at [745, 231] on button "Add Location" at bounding box center [746, 233] width 90 height 29
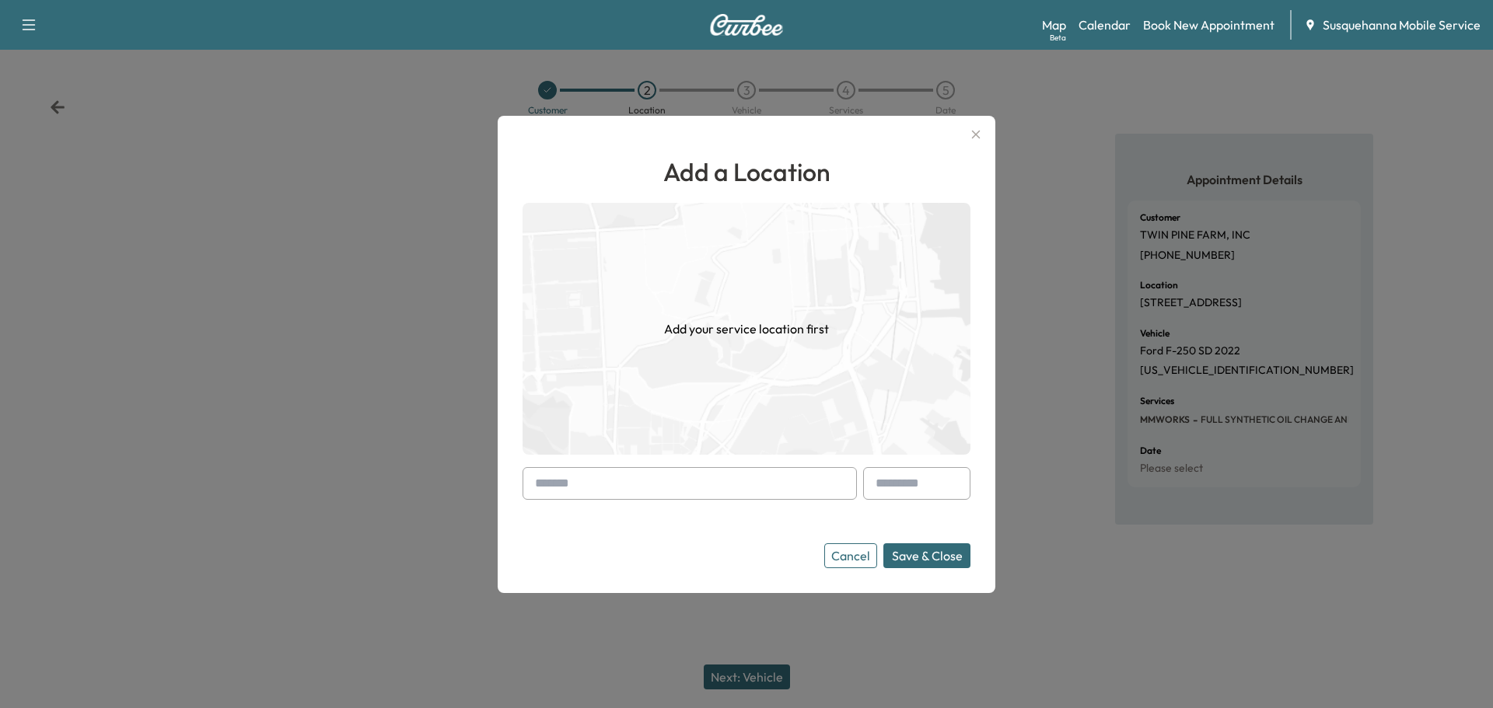
click at [670, 480] on input "text" at bounding box center [690, 483] width 334 height 33
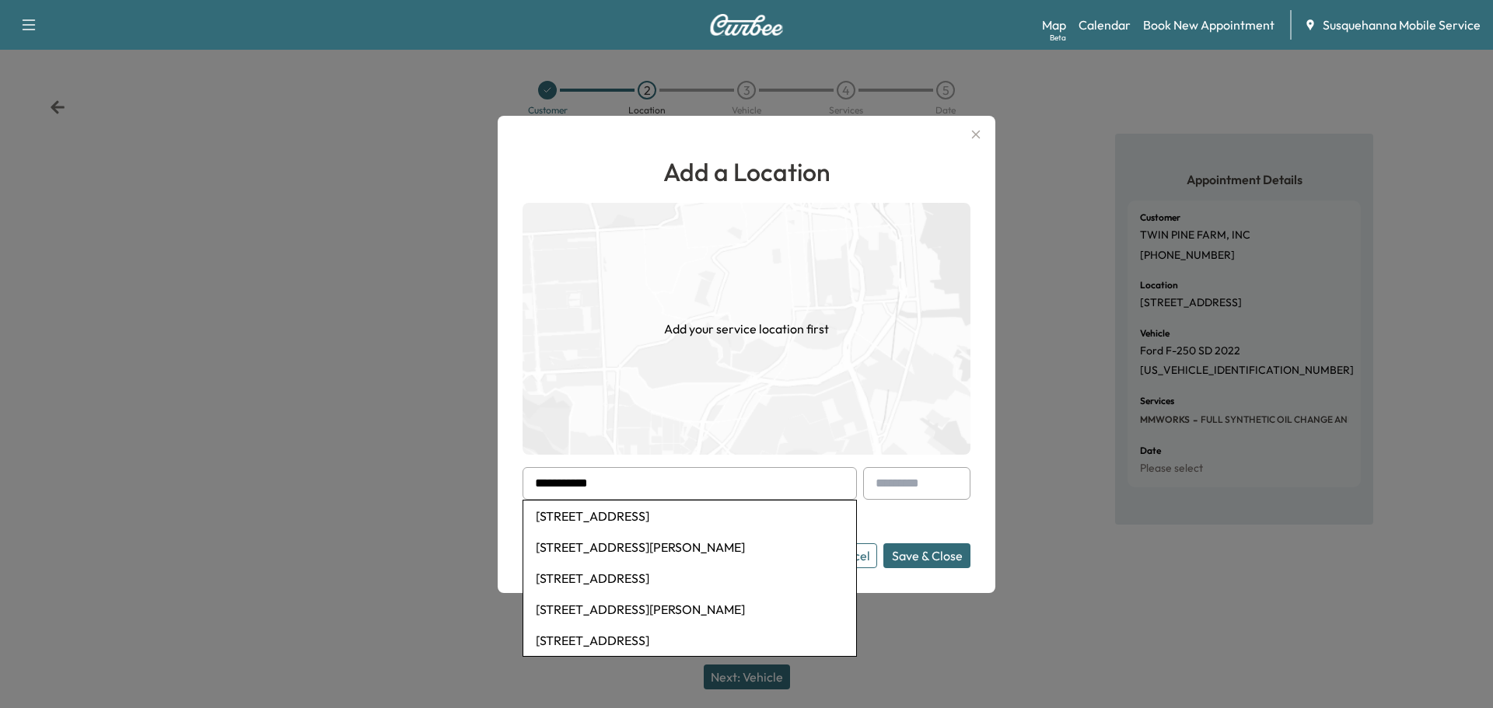
click at [644, 553] on li "[STREET_ADDRESS][PERSON_NAME]" at bounding box center [689, 547] width 333 height 31
type input "**********"
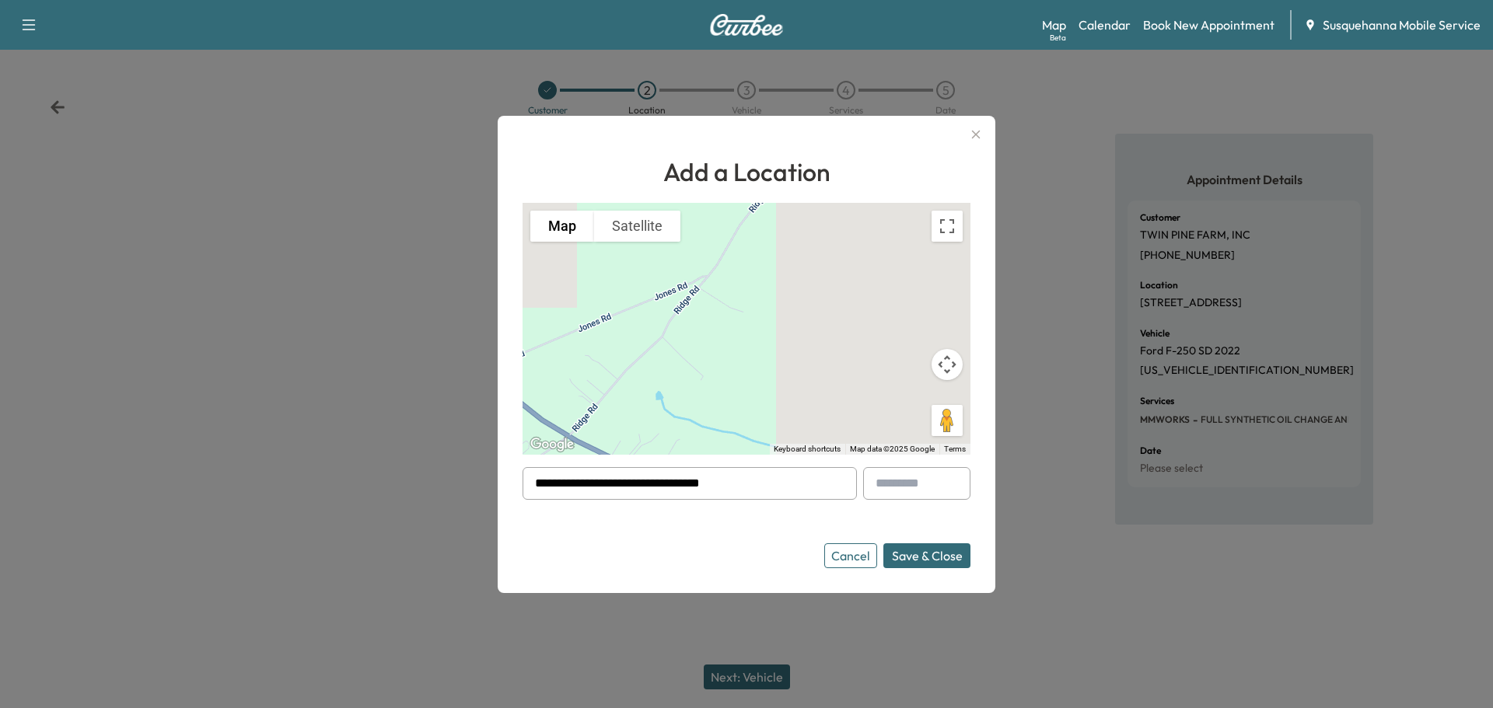
click at [936, 555] on button "Save & Close" at bounding box center [926, 556] width 87 height 25
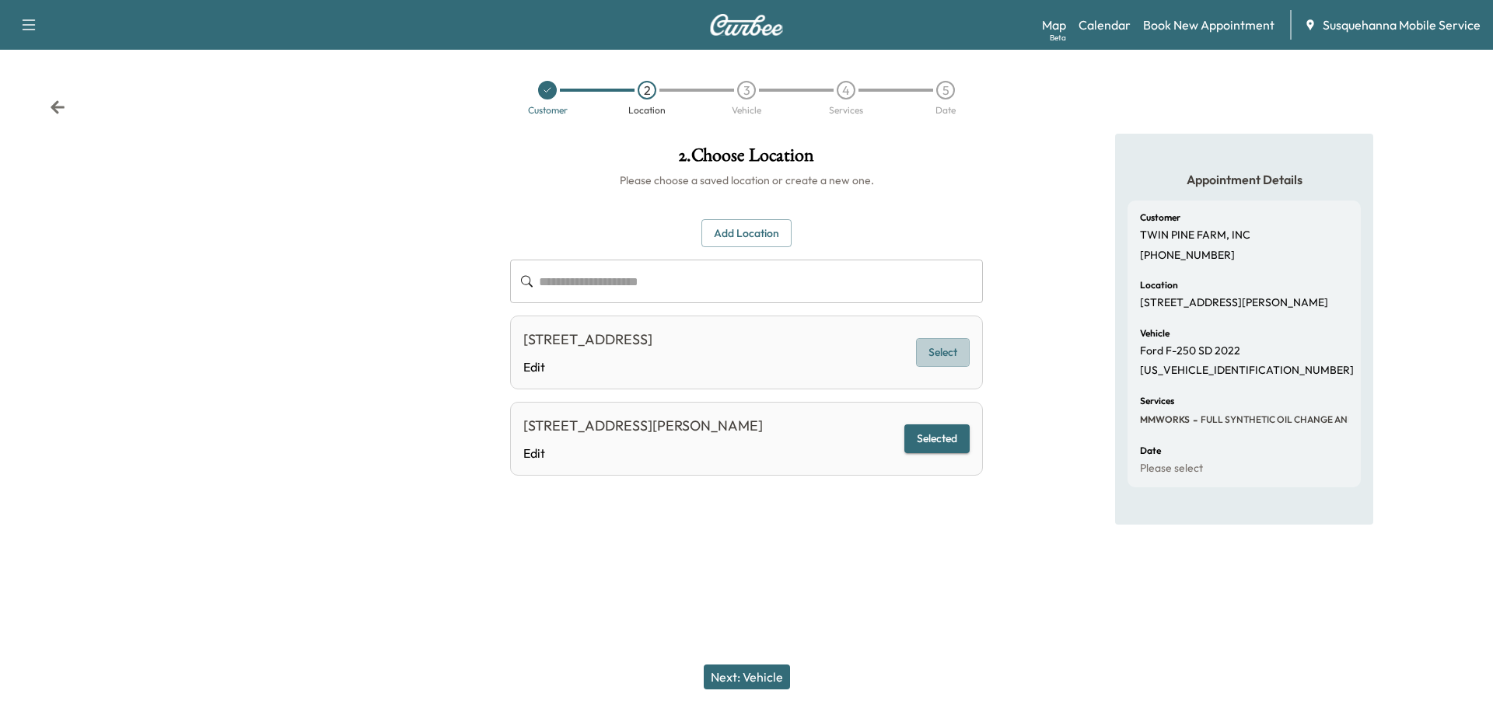
click at [937, 353] on button "Select" at bounding box center [943, 352] width 54 height 29
click at [761, 681] on button "Next: Vehicle" at bounding box center [747, 677] width 86 height 25
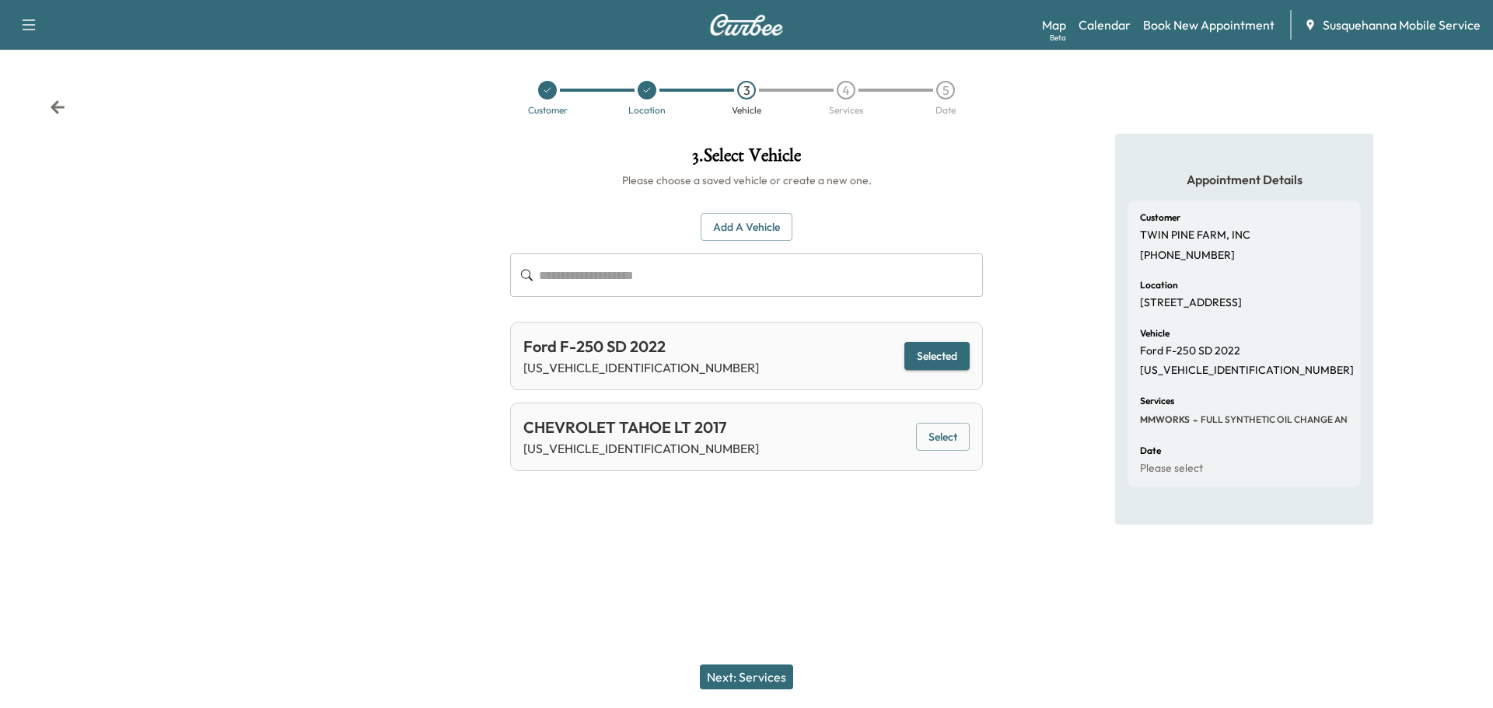
click at [953, 335] on div "Ford F-250 SD 2022 [US_VEHICLE_IDENTIFICATION_NUMBER] Selected" at bounding box center [746, 356] width 473 height 68
click at [939, 352] on button "Selected" at bounding box center [936, 356] width 65 height 29
click at [760, 663] on div "Next: Services" at bounding box center [746, 677] width 1493 height 62
click at [761, 677] on button "Next: Services" at bounding box center [746, 677] width 93 height 25
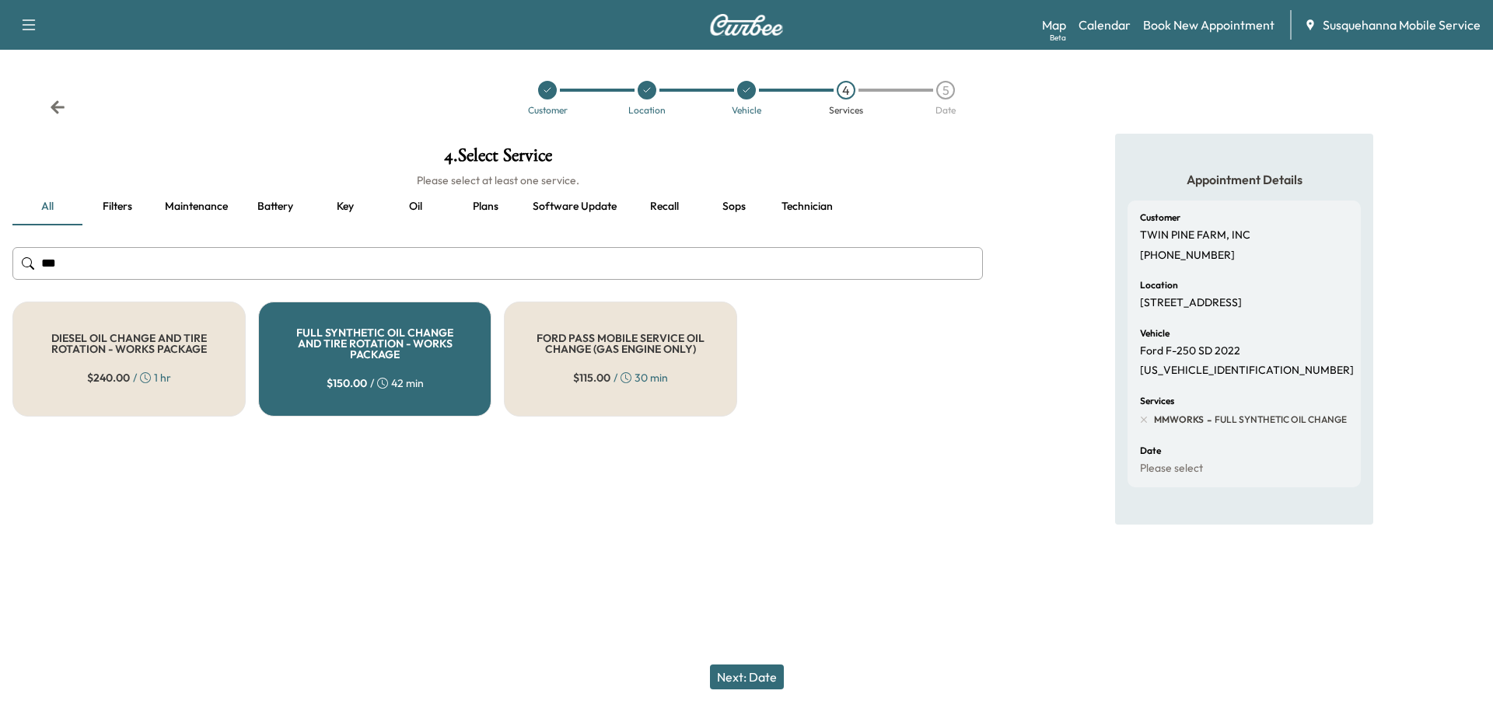
click at [760, 675] on button "Next: Date" at bounding box center [747, 677] width 74 height 25
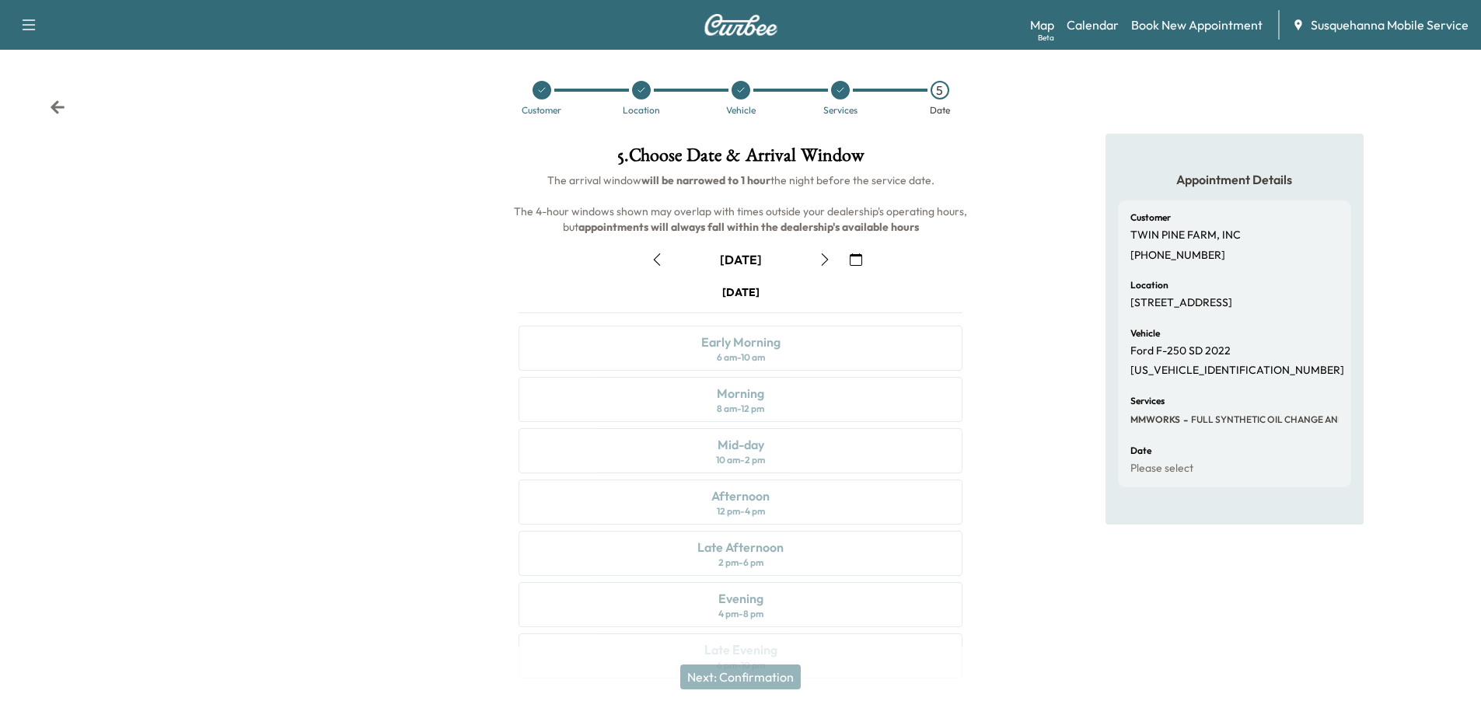
click at [66, 109] on div "Customer Location Vehicle Services 5 Date" at bounding box center [740, 98] width 1481 height 72
click at [55, 108] on icon at bounding box center [58, 106] width 14 height 13
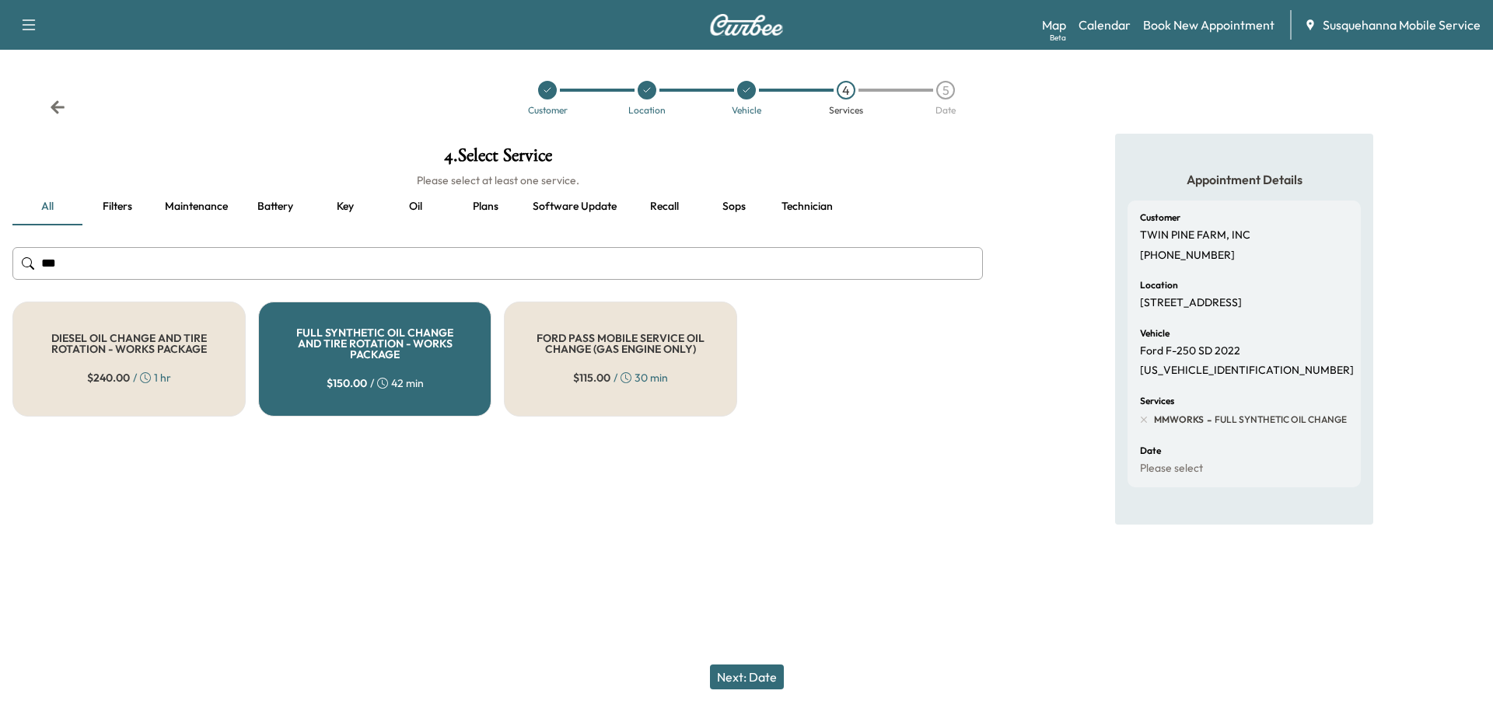
click at [55, 108] on icon at bounding box center [58, 106] width 14 height 13
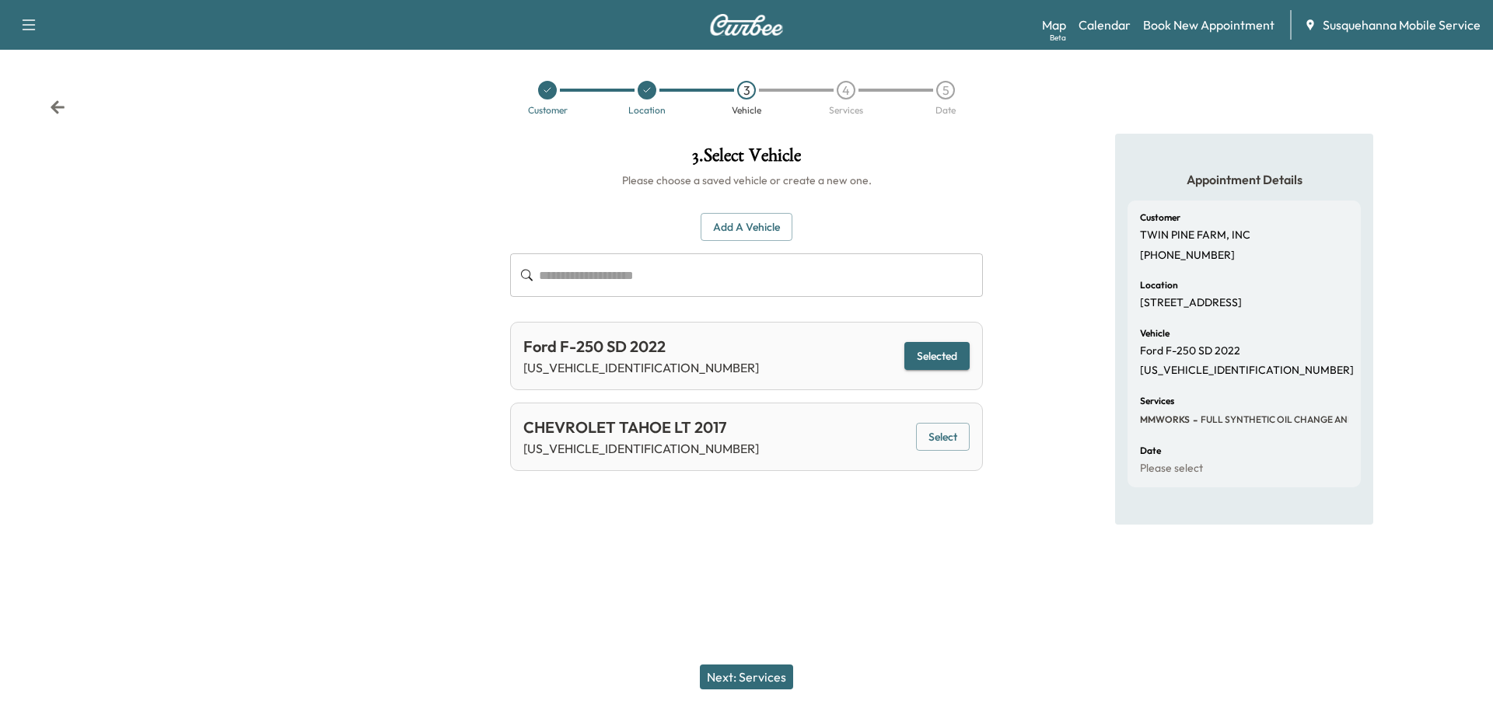
click at [55, 108] on icon at bounding box center [58, 106] width 14 height 13
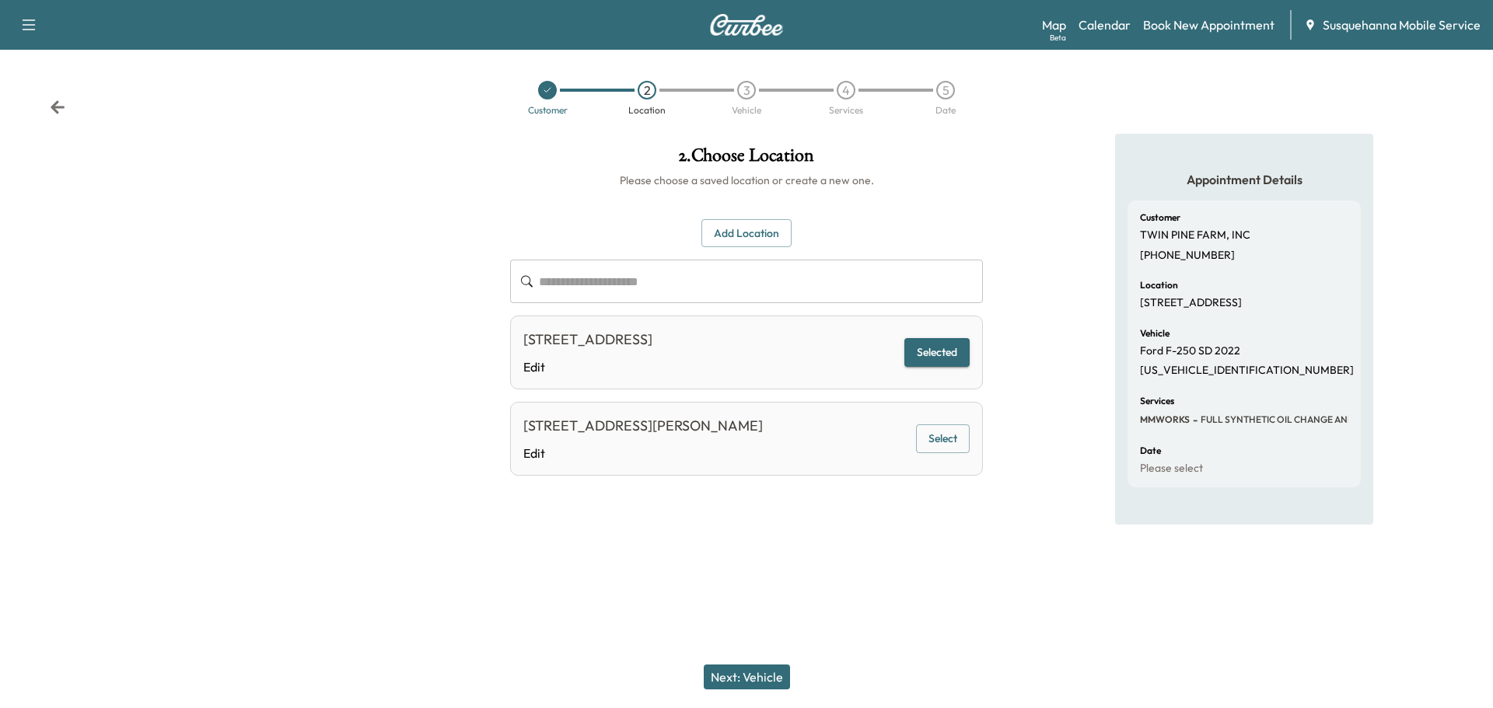
click at [572, 428] on div "[STREET_ADDRESS][PERSON_NAME]" at bounding box center [643, 426] width 240 height 22
click at [931, 439] on button "Select" at bounding box center [943, 439] width 54 height 29
click at [778, 670] on button "Next: Vehicle" at bounding box center [747, 677] width 86 height 25
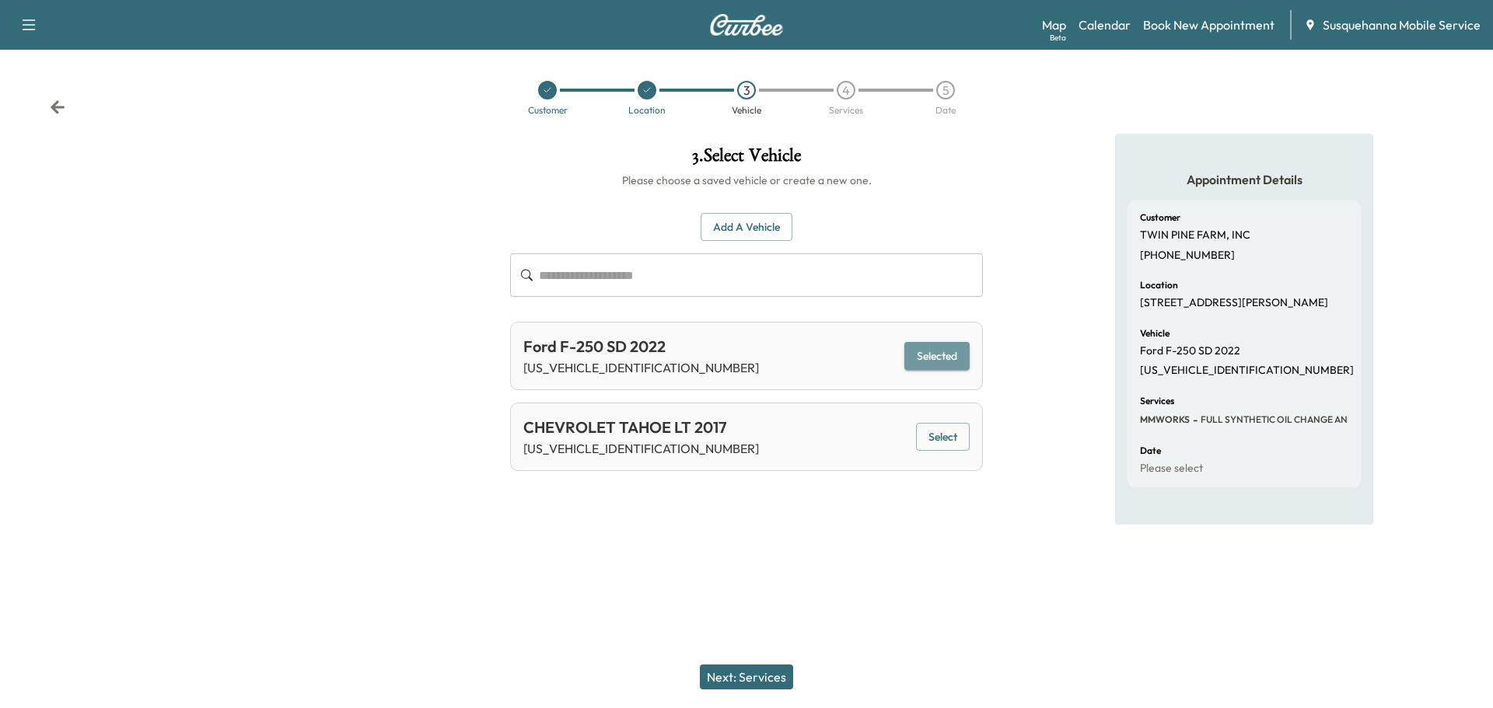
click at [939, 368] on button "Selected" at bounding box center [936, 356] width 65 height 29
click at [748, 689] on div "Next: Services" at bounding box center [746, 677] width 1493 height 62
click at [751, 685] on button "Next: Services" at bounding box center [746, 677] width 93 height 25
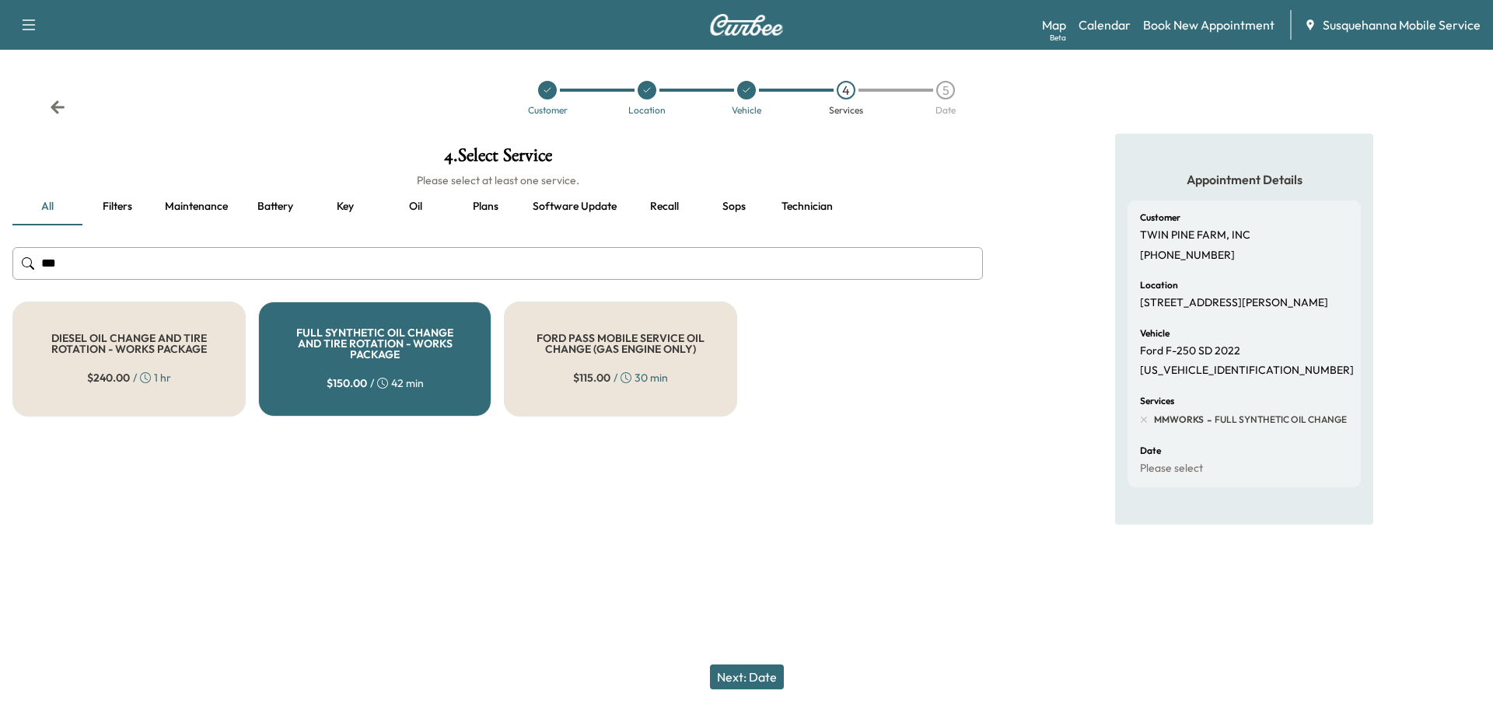
click at [745, 674] on button "Next: Date" at bounding box center [747, 677] width 74 height 25
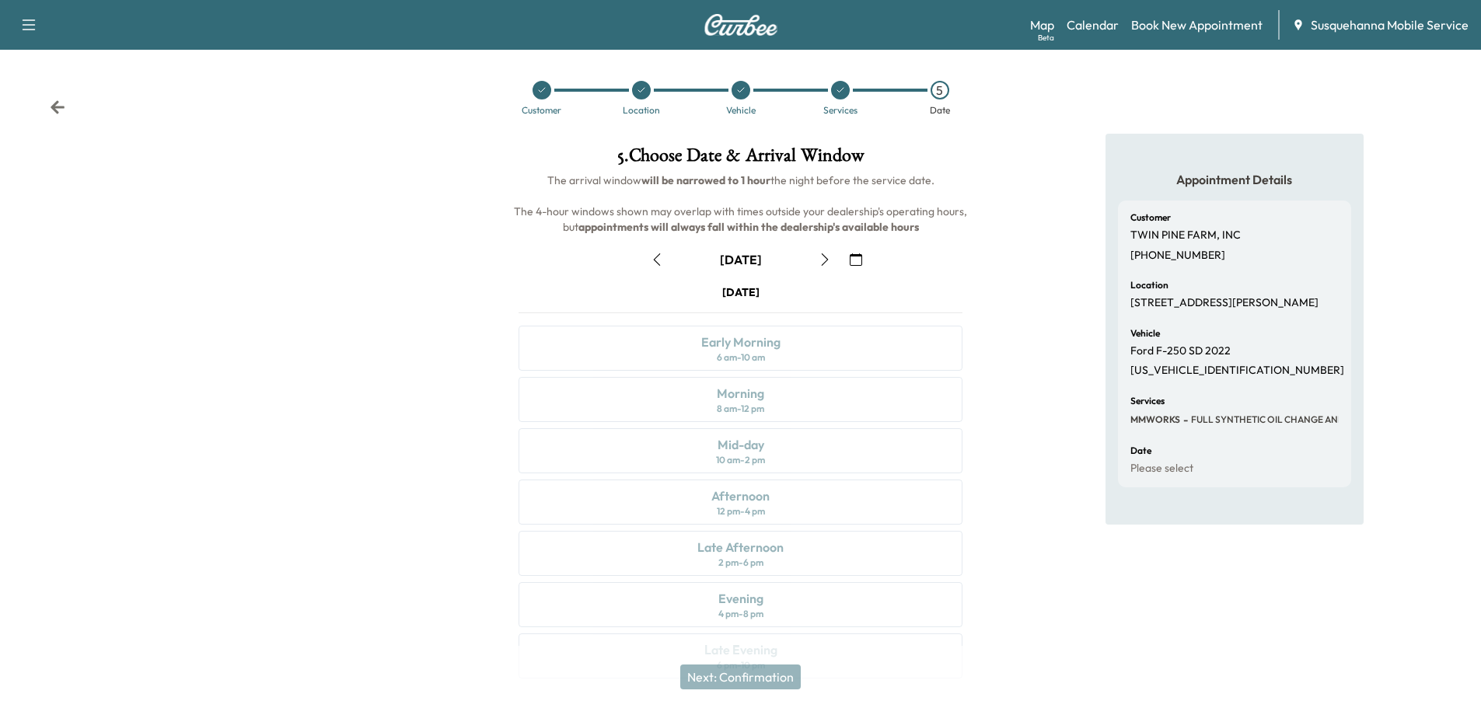
click at [648, 259] on button "button" at bounding box center [657, 259] width 26 height 25
click at [648, 259] on div "[DATE]" at bounding box center [741, 259] width 194 height 25
click at [61, 107] on icon at bounding box center [58, 106] width 14 height 13
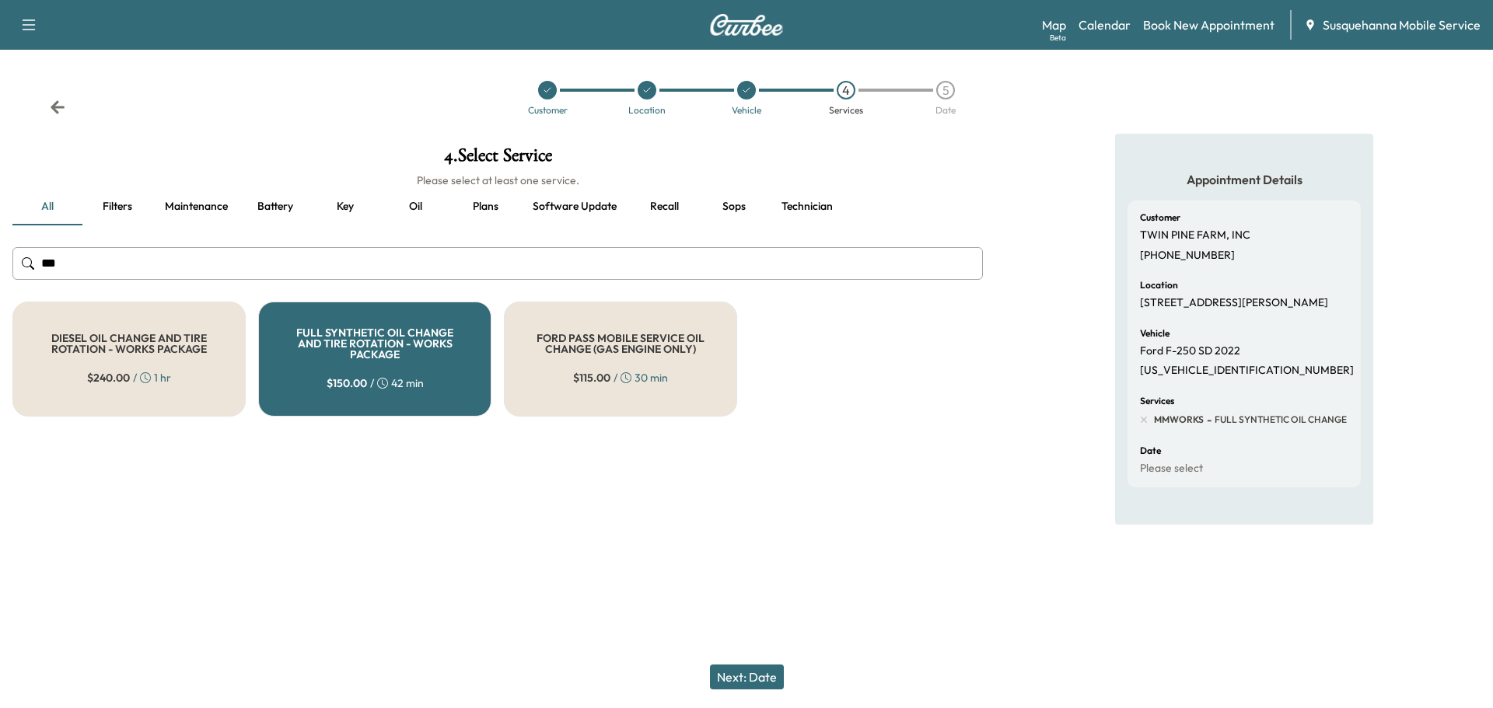
click at [61, 107] on icon at bounding box center [58, 106] width 14 height 13
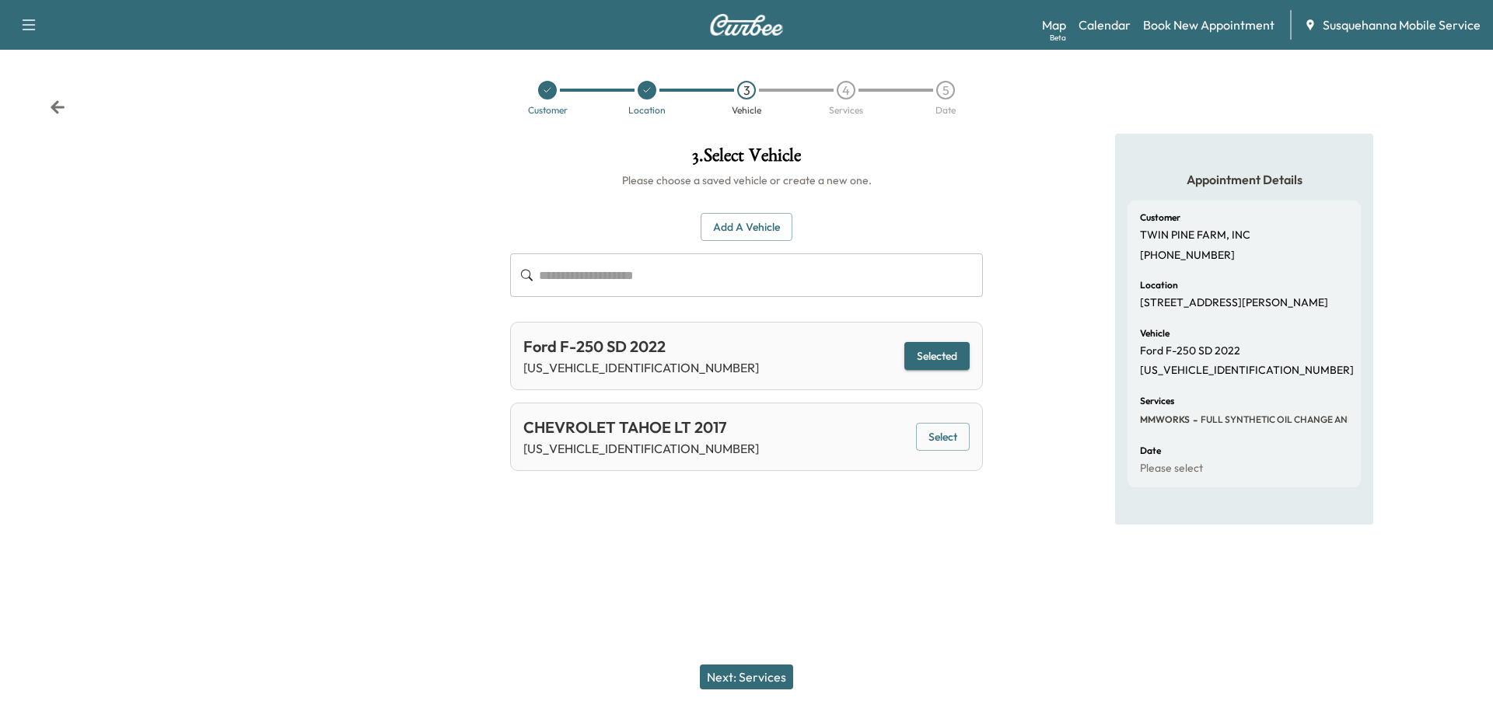
click at [61, 107] on icon at bounding box center [58, 106] width 14 height 13
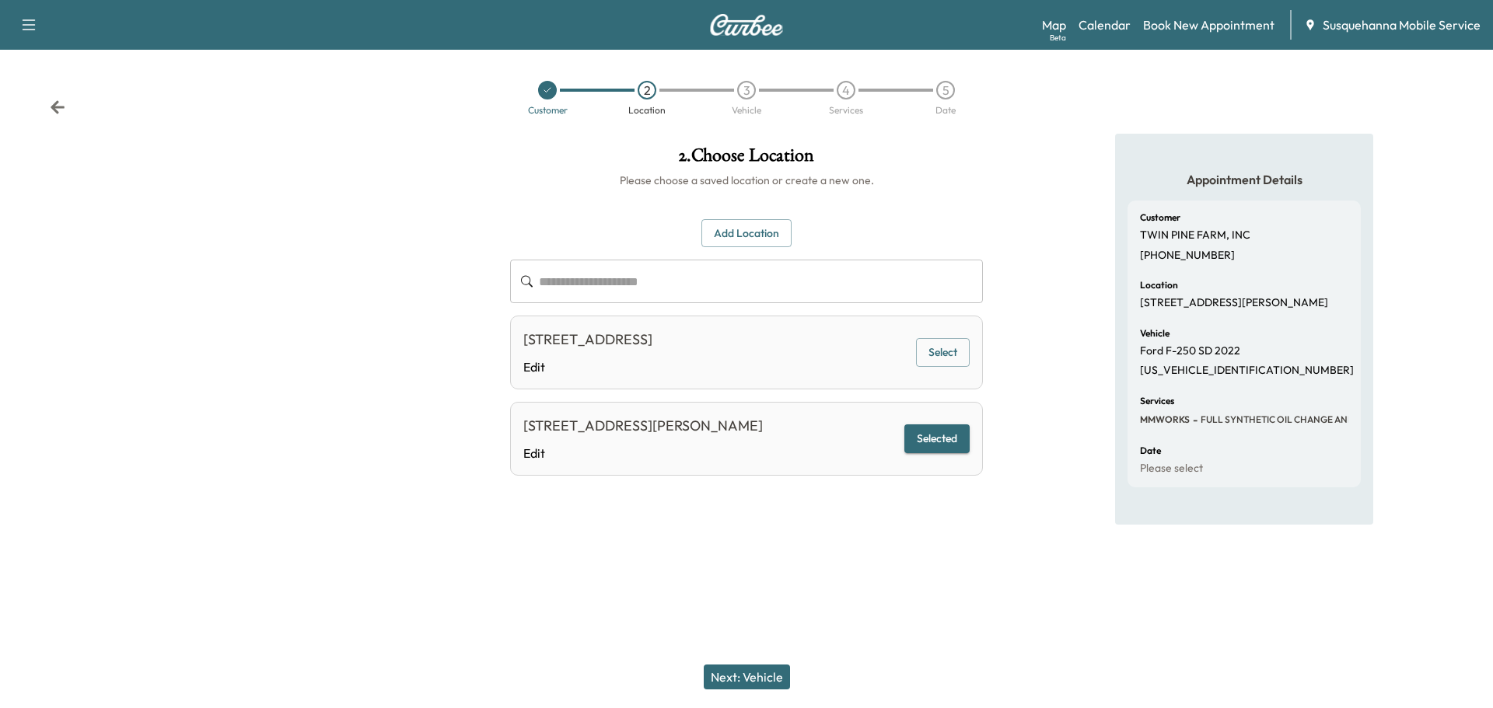
click at [54, 110] on icon at bounding box center [58, 106] width 14 height 13
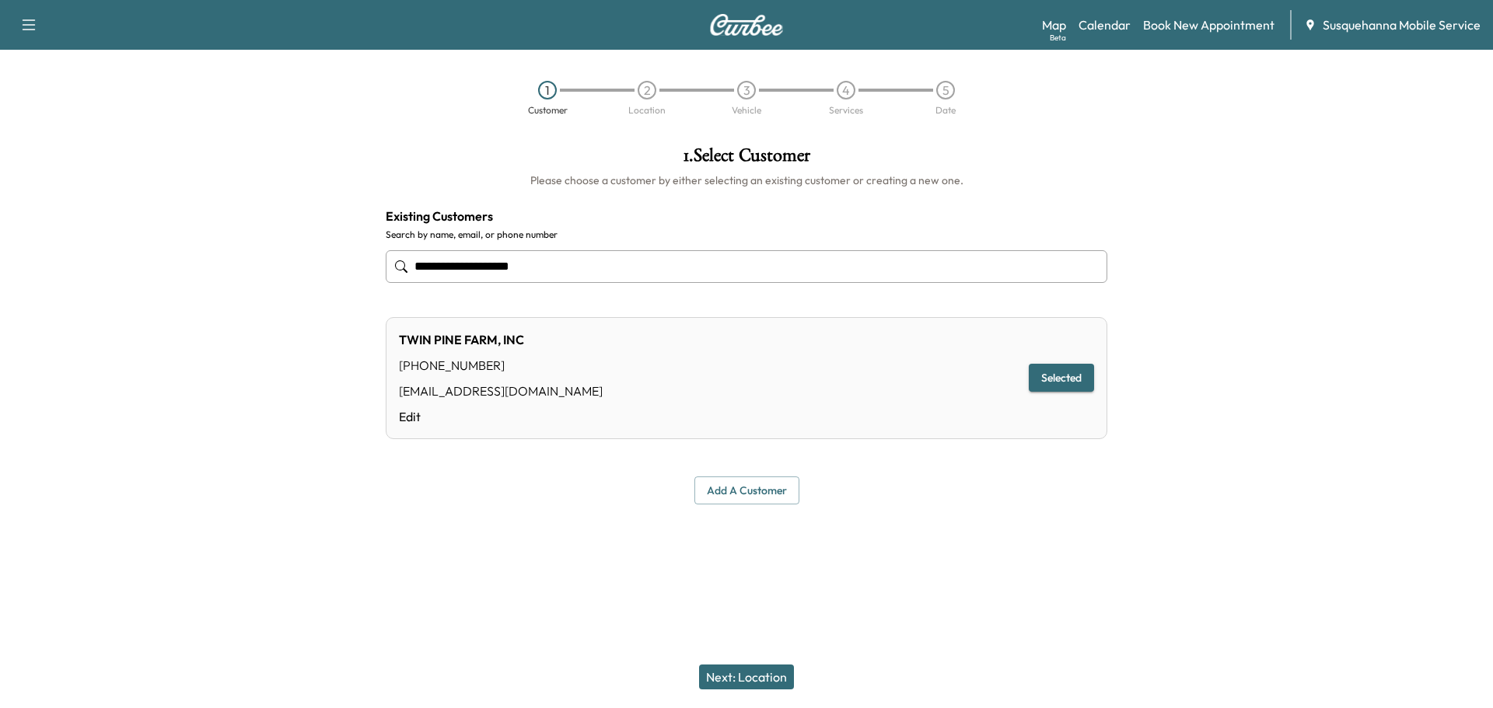
click at [532, 374] on div "[PHONE_NUMBER]" at bounding box center [501, 365] width 204 height 19
click at [519, 345] on div "TWIN PINE FARM, INC" at bounding box center [501, 340] width 204 height 19
click at [749, 686] on button "Next: Location" at bounding box center [746, 677] width 95 height 25
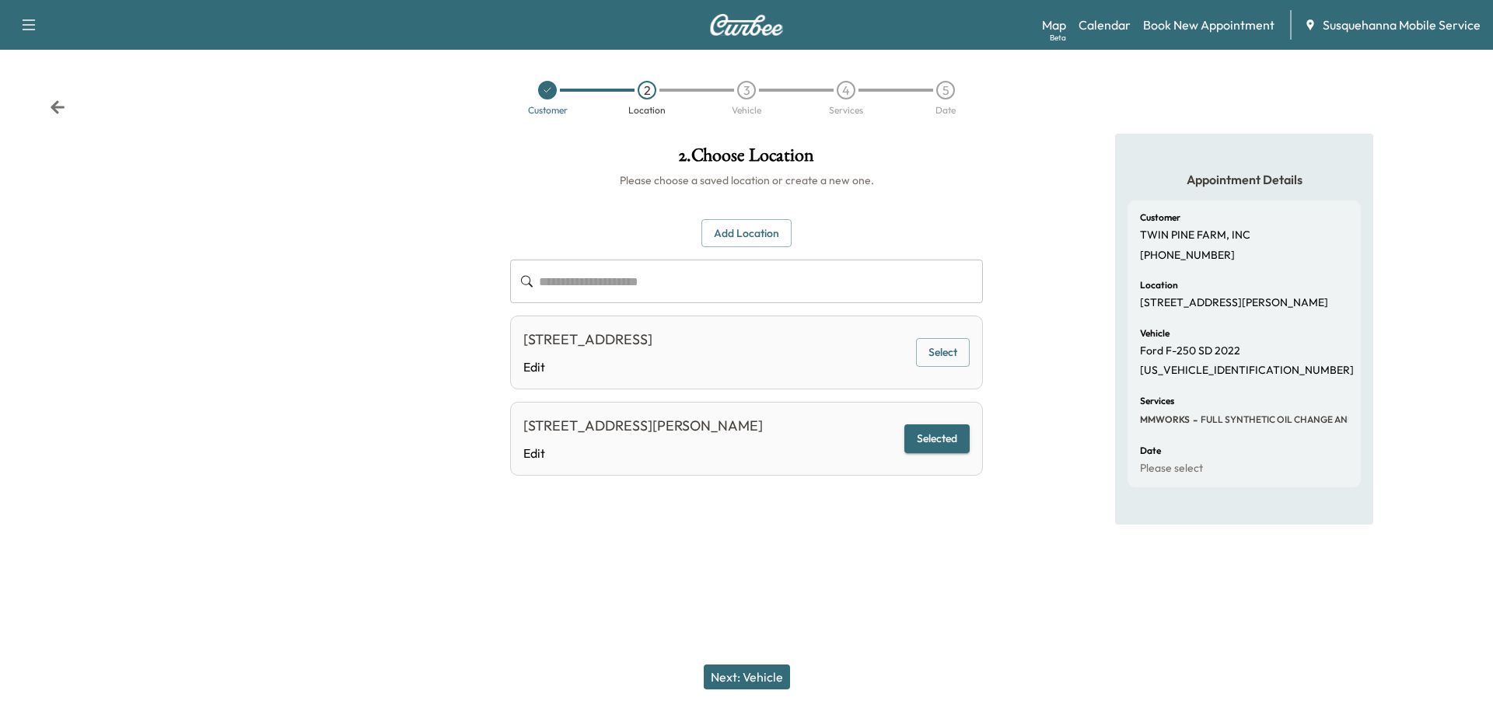
click at [951, 332] on div "[STREET_ADDRESS][PERSON_NAME] Edit Select" at bounding box center [746, 353] width 473 height 74
click at [951, 348] on button "Select" at bounding box center [943, 352] width 54 height 29
click at [746, 672] on button "Next: Vehicle" at bounding box center [747, 677] width 86 height 25
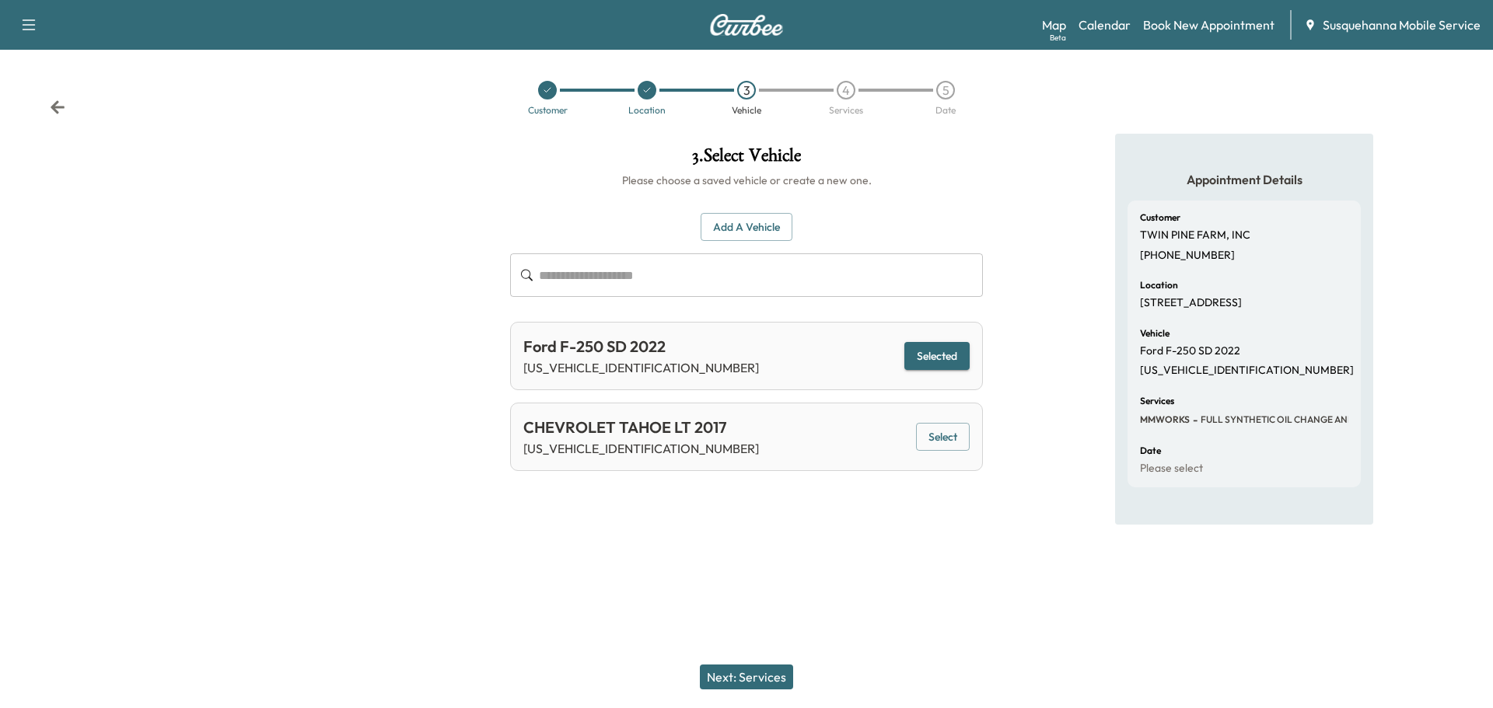
click at [946, 362] on button "Selected" at bounding box center [936, 356] width 65 height 29
click at [769, 679] on button "Next: Services" at bounding box center [746, 677] width 93 height 25
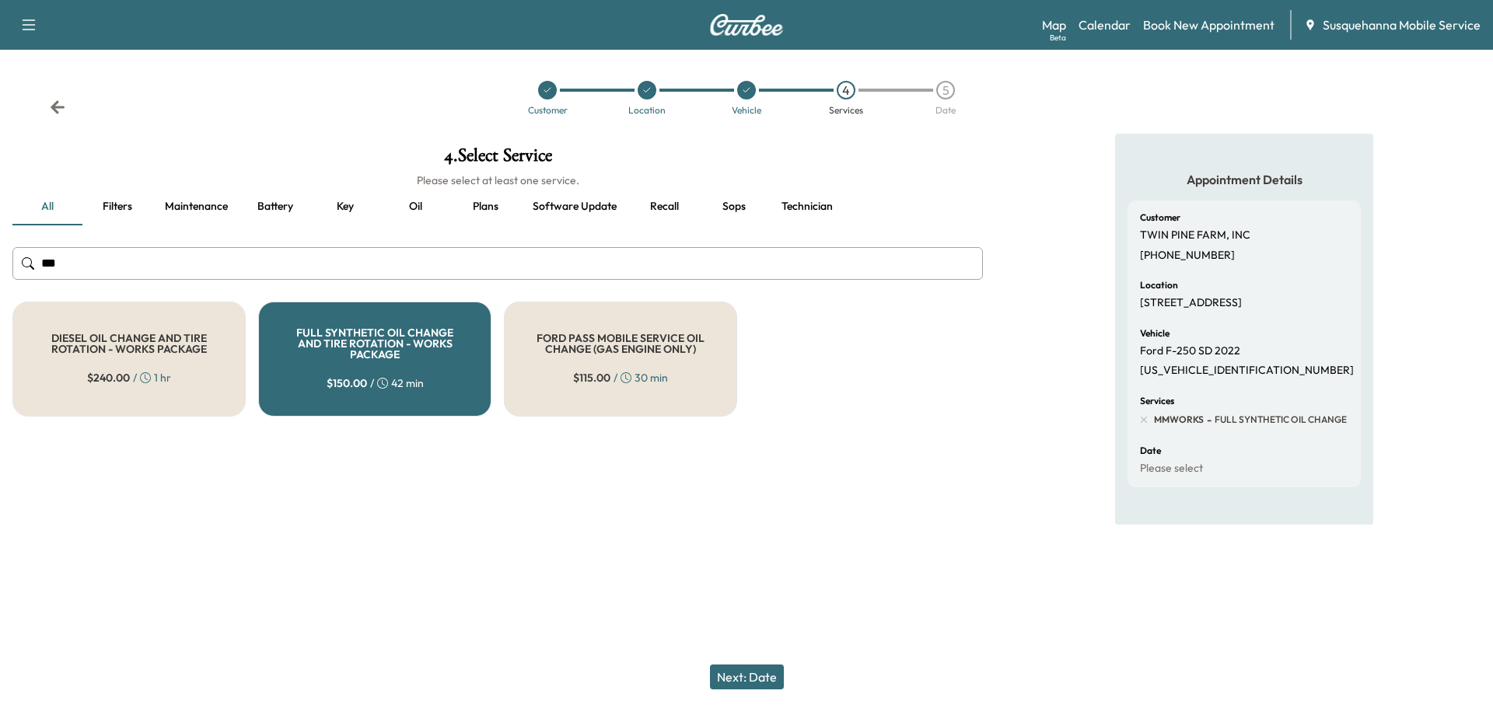
click at [754, 683] on button "Next: Date" at bounding box center [747, 677] width 74 height 25
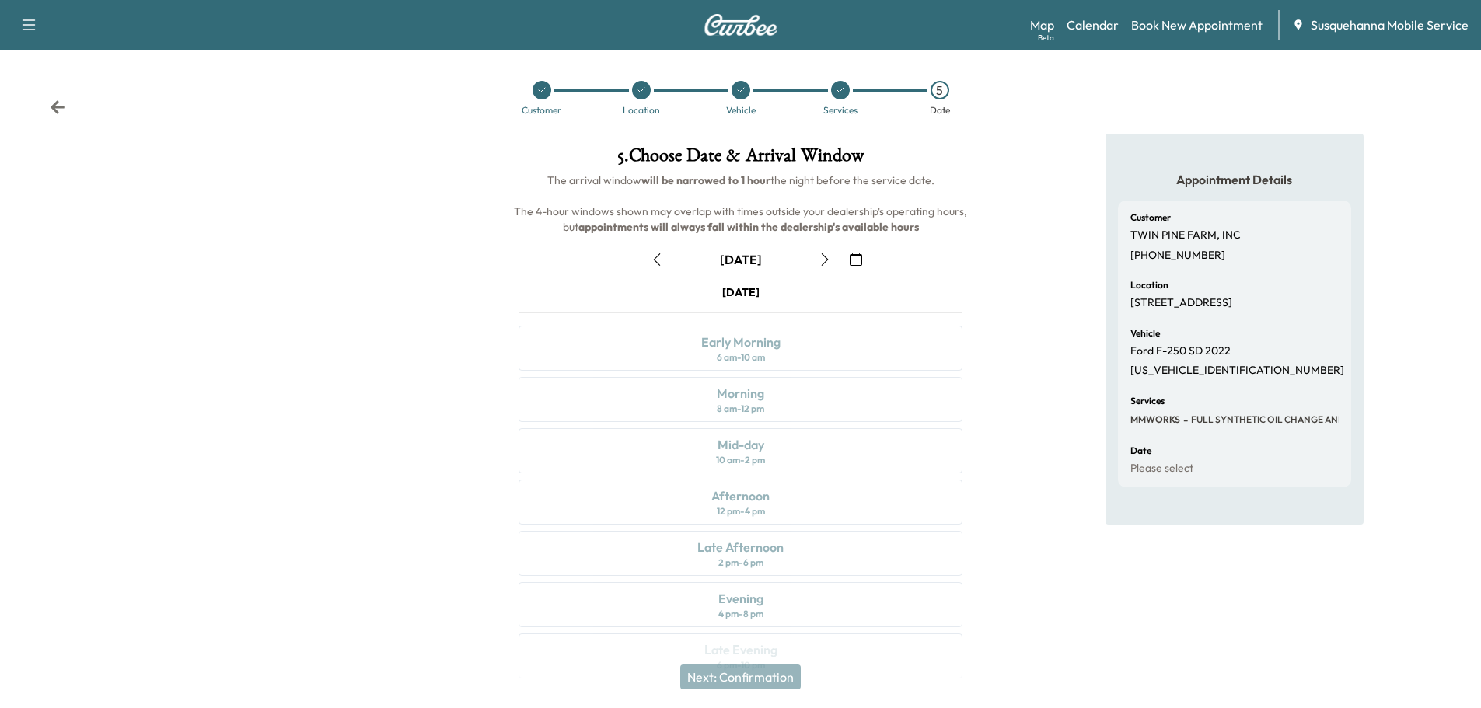
click at [822, 261] on icon "button" at bounding box center [825, 260] width 12 height 12
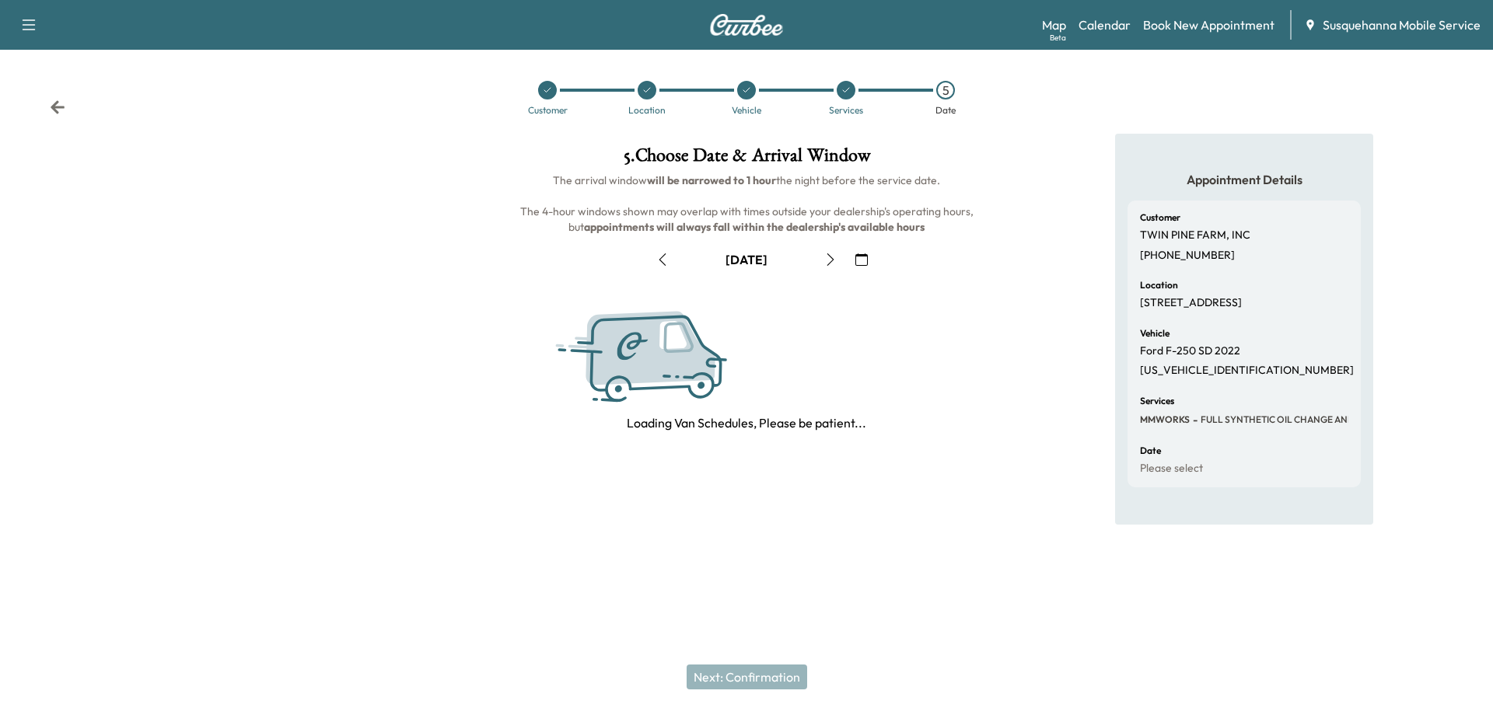
click at [822, 261] on button "button" at bounding box center [830, 259] width 26 height 25
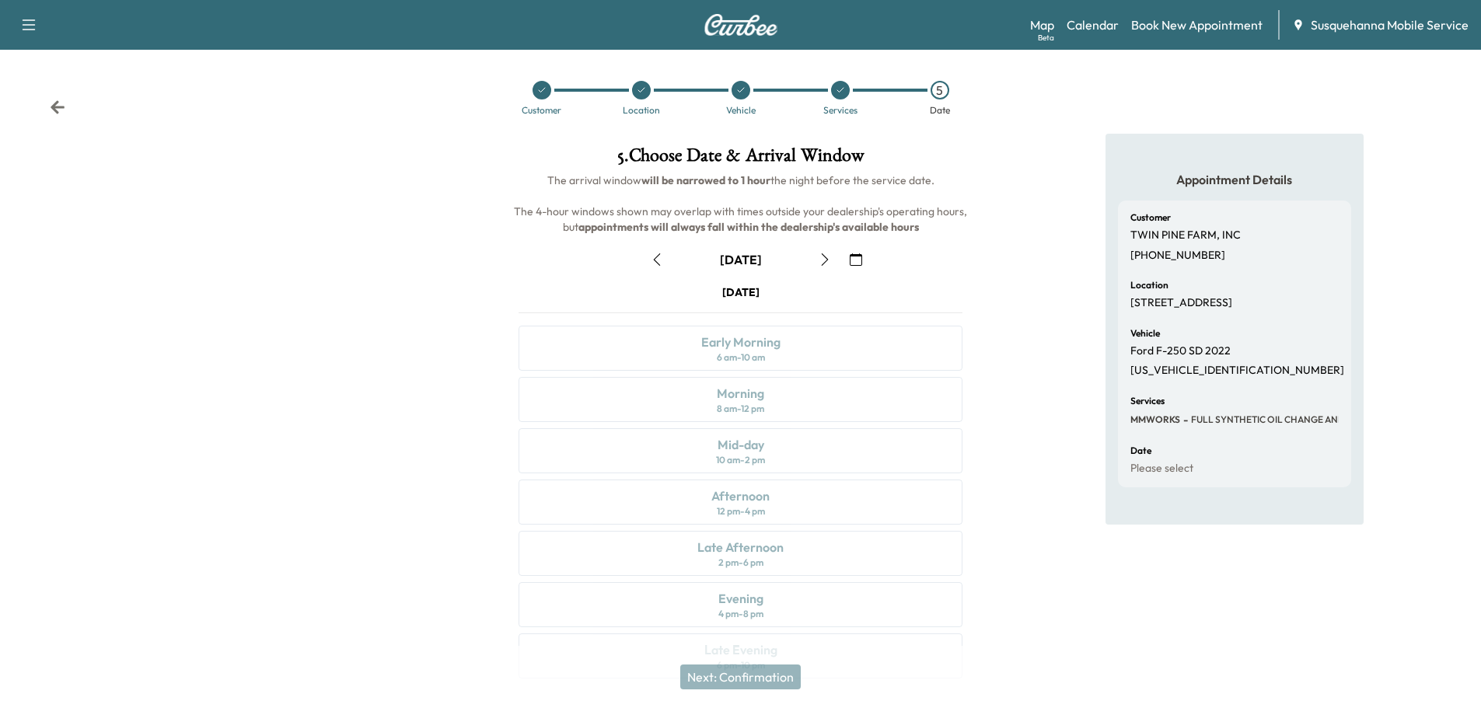
click at [822, 261] on icon "button" at bounding box center [825, 260] width 12 height 12
click at [57, 110] on icon at bounding box center [58, 108] width 16 height 16
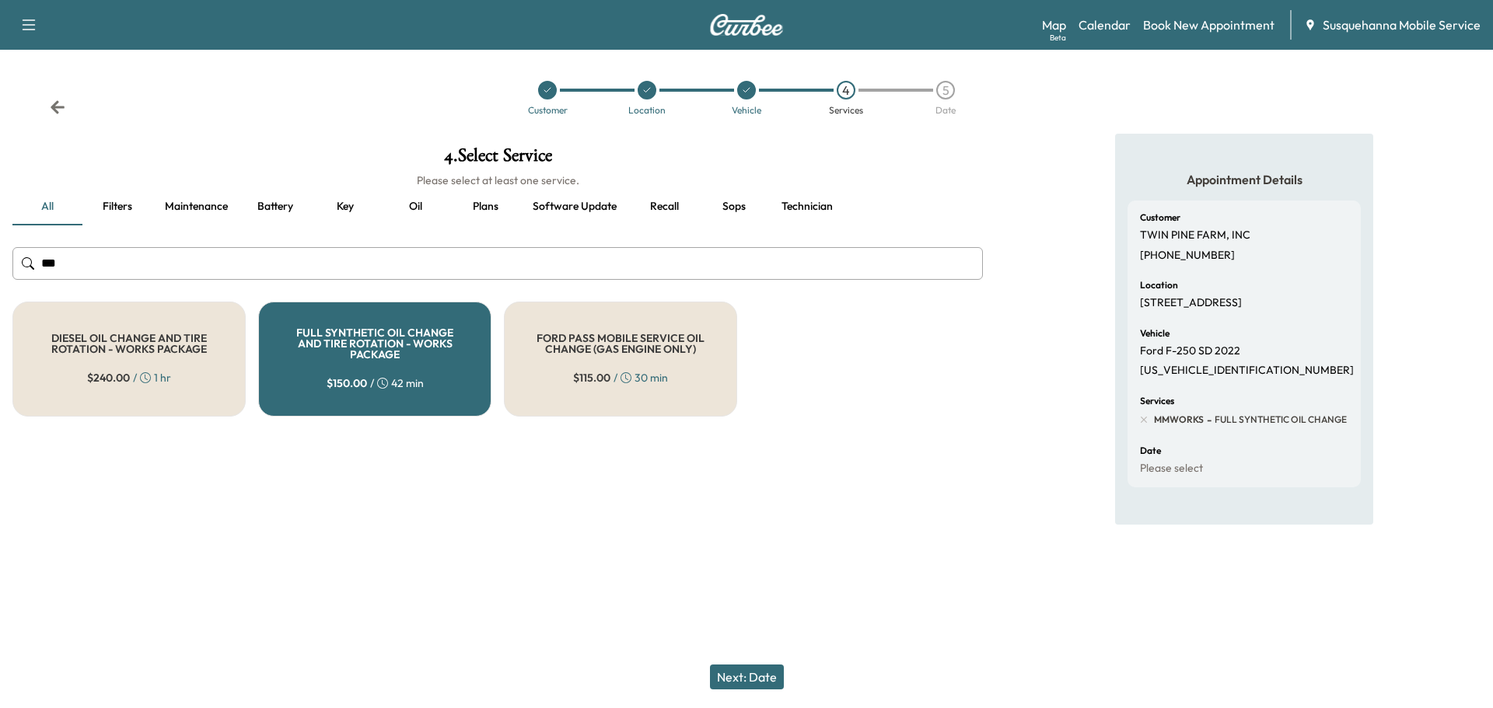
click at [51, 103] on icon at bounding box center [58, 108] width 16 height 16
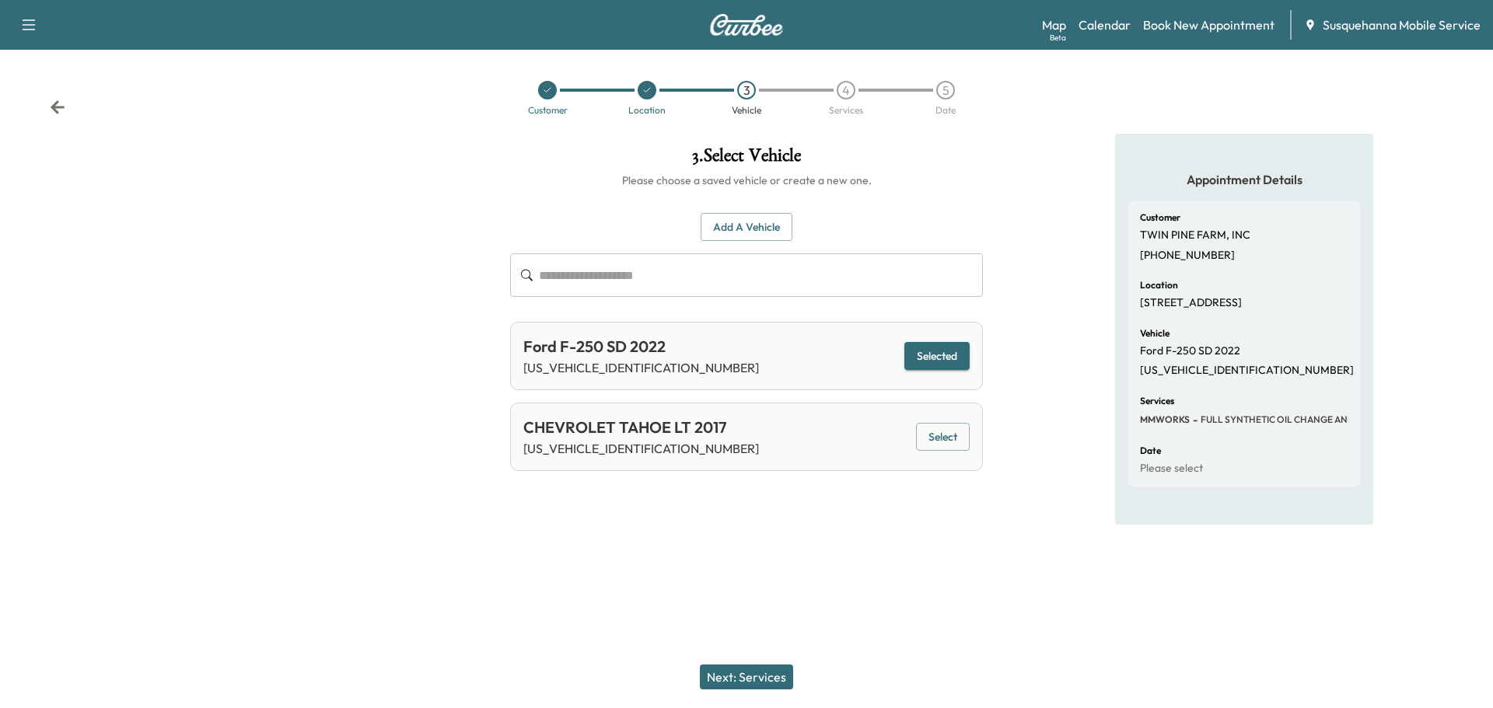
click at [51, 103] on icon at bounding box center [58, 108] width 16 height 16
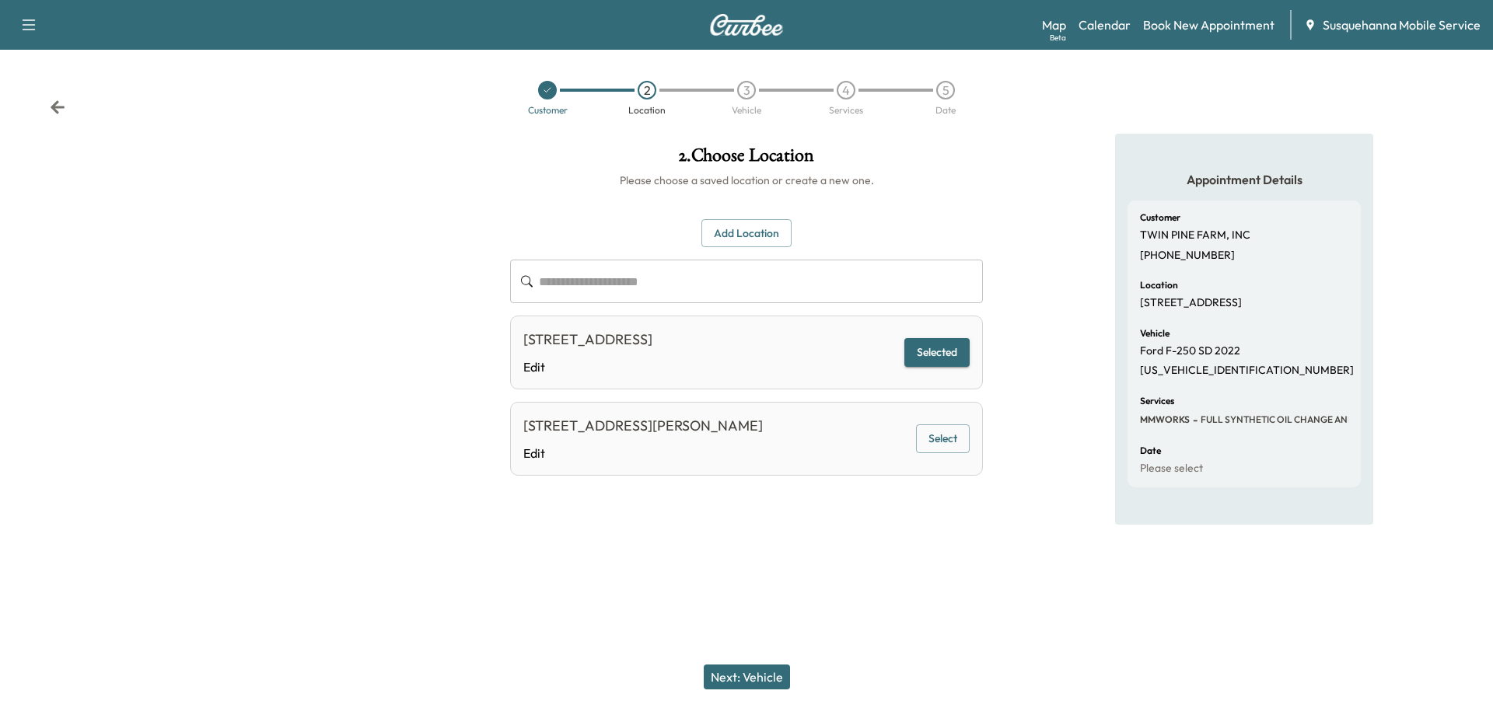
click at [58, 103] on icon at bounding box center [58, 106] width 14 height 13
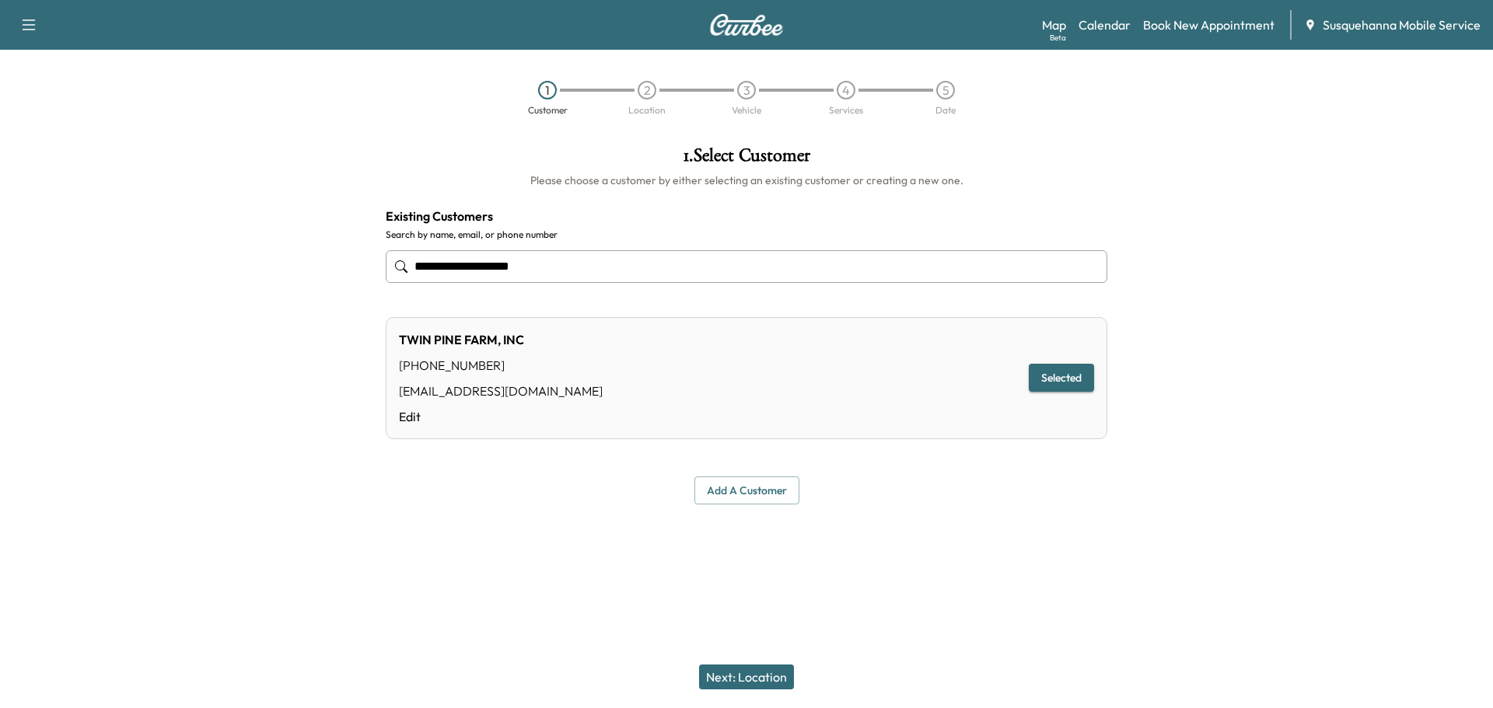
click at [525, 397] on div "[EMAIL_ADDRESS][DOMAIN_NAME]" at bounding box center [501, 391] width 204 height 19
click at [404, 419] on link "Edit" at bounding box center [501, 416] width 204 height 19
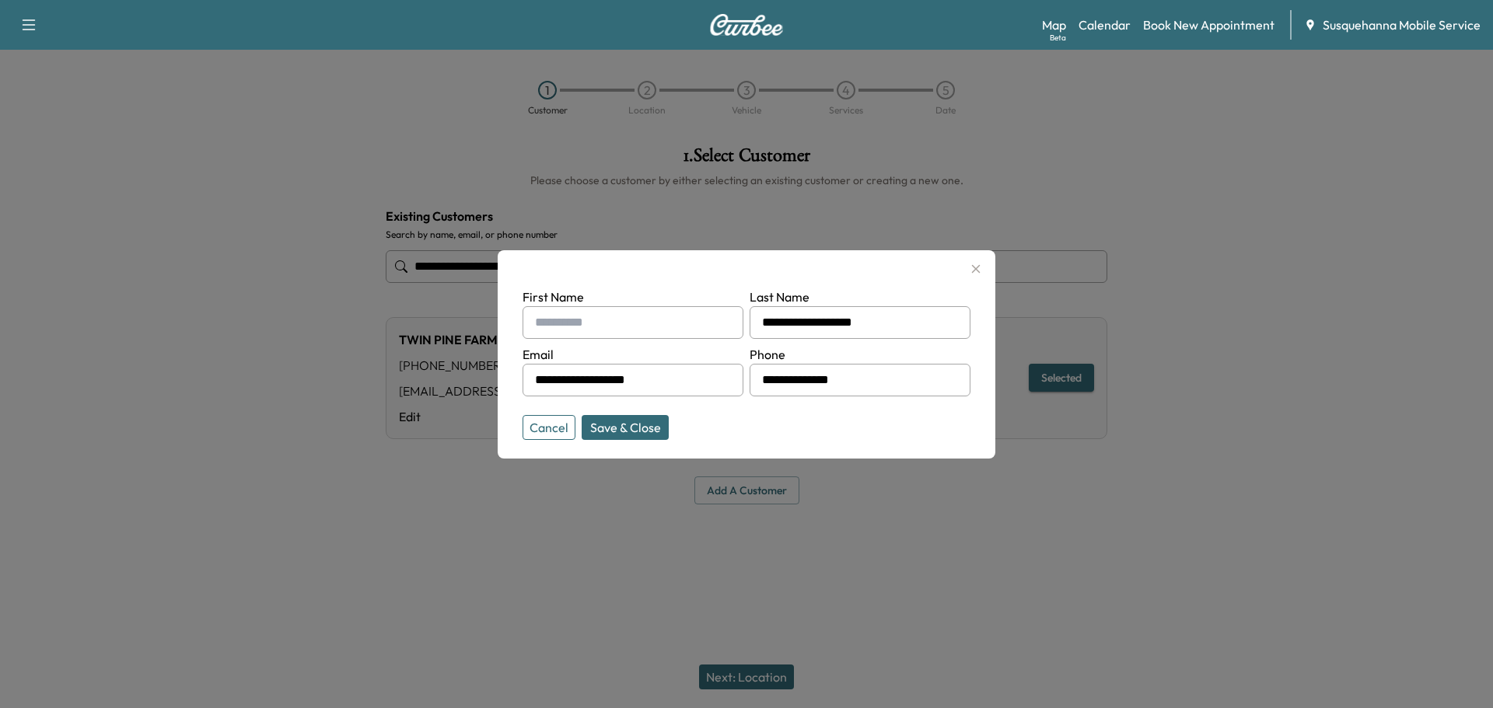
click at [619, 320] on input "text" at bounding box center [633, 322] width 221 height 33
type input "**********"
click at [618, 431] on button "Save & Close" at bounding box center [625, 427] width 87 height 25
type input "**********"
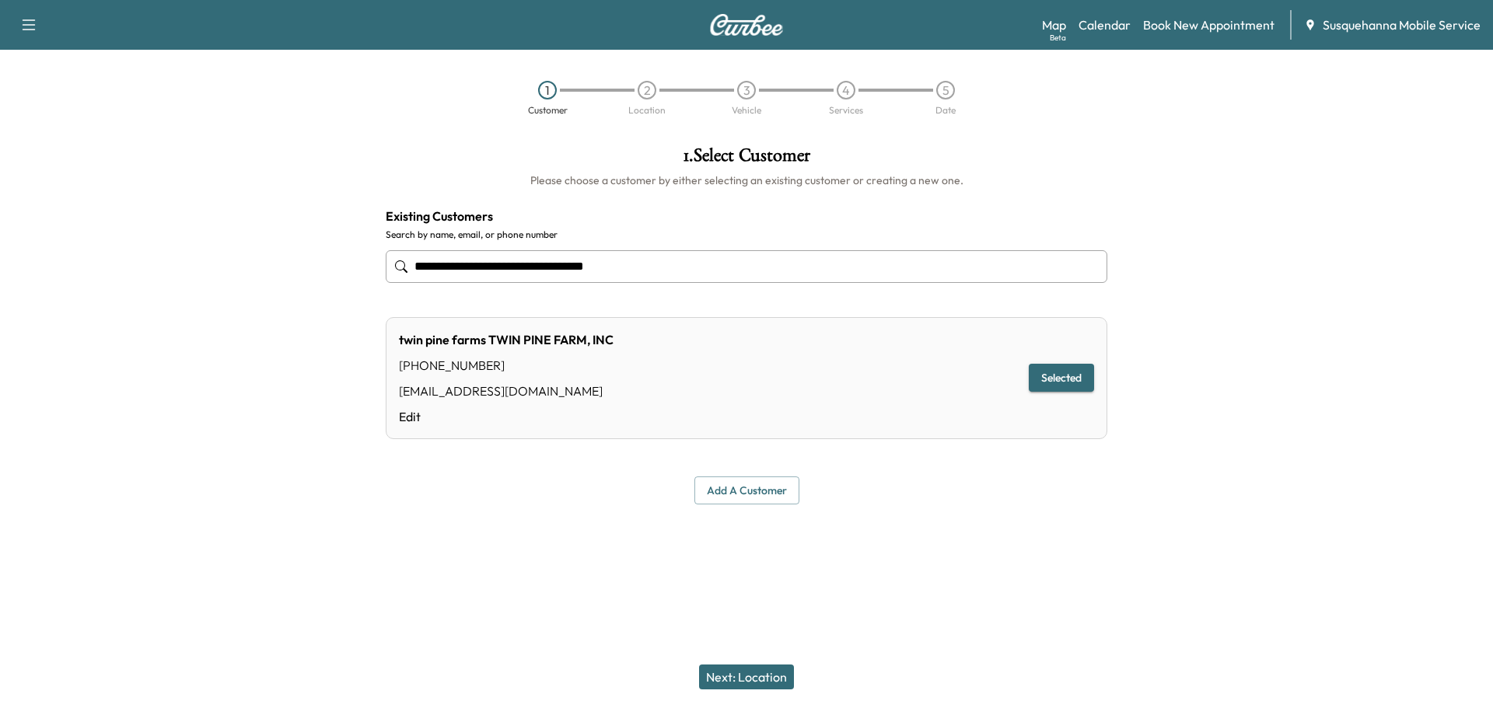
click at [765, 677] on button "Next: Location" at bounding box center [746, 677] width 95 height 25
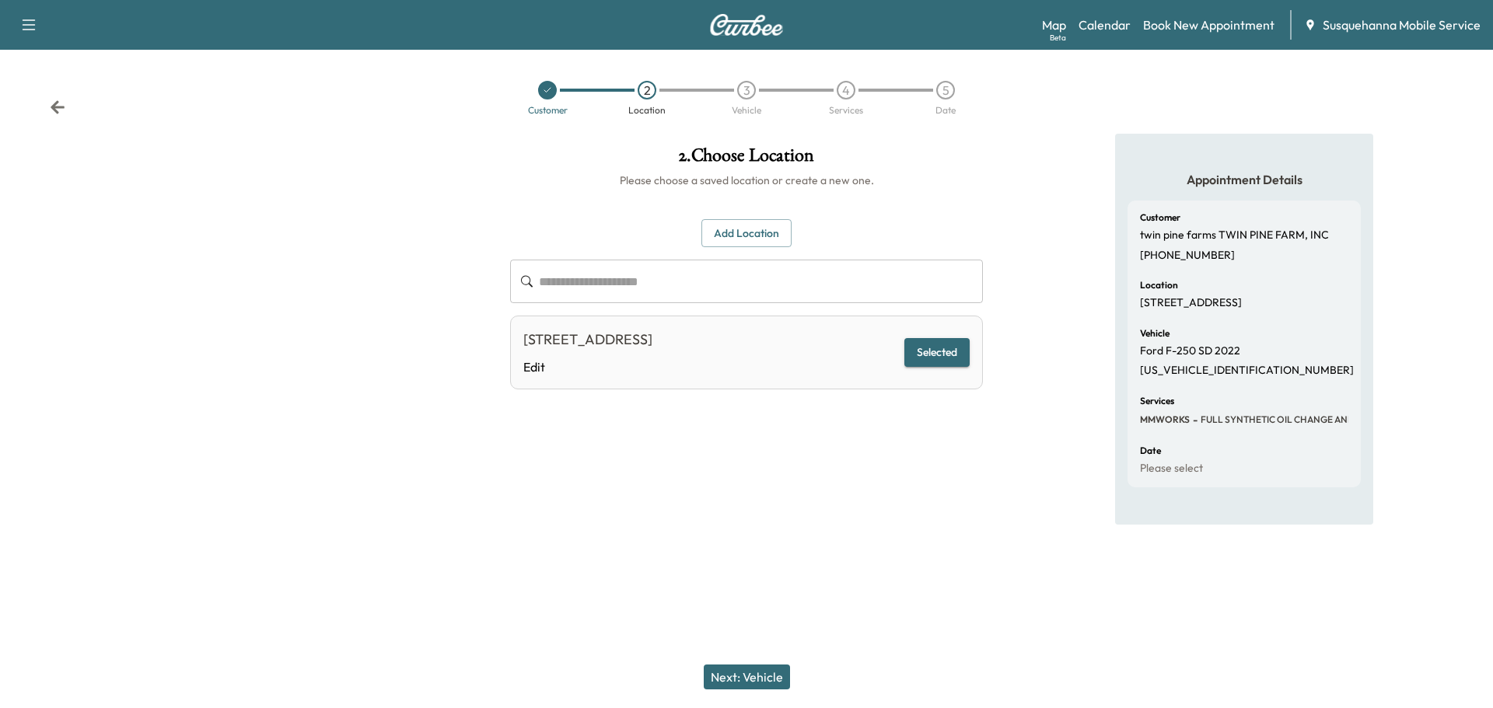
click at [733, 239] on button "Add Location" at bounding box center [746, 233] width 90 height 29
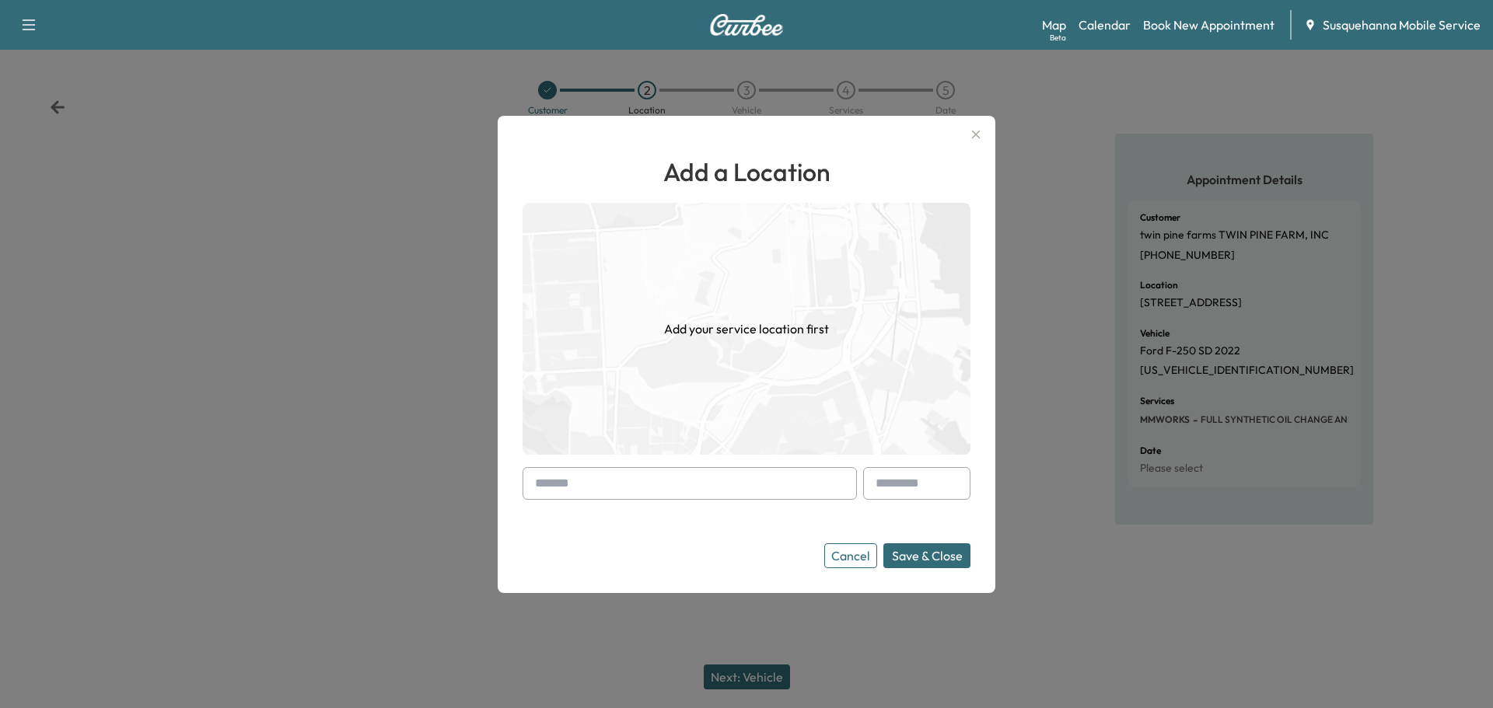
click at [665, 477] on input "text" at bounding box center [690, 483] width 334 height 33
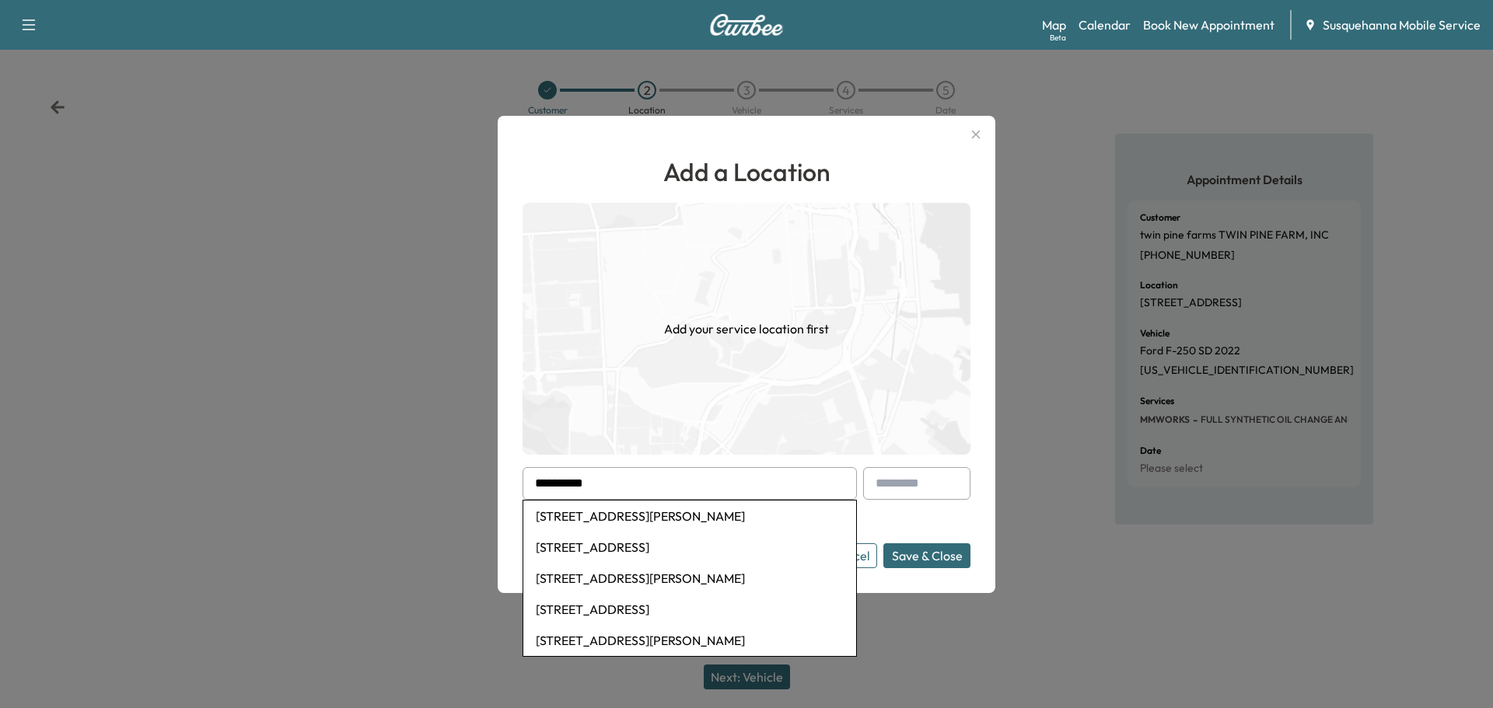
click at [666, 572] on li "[STREET_ADDRESS][PERSON_NAME]" at bounding box center [689, 578] width 333 height 31
type input "**********"
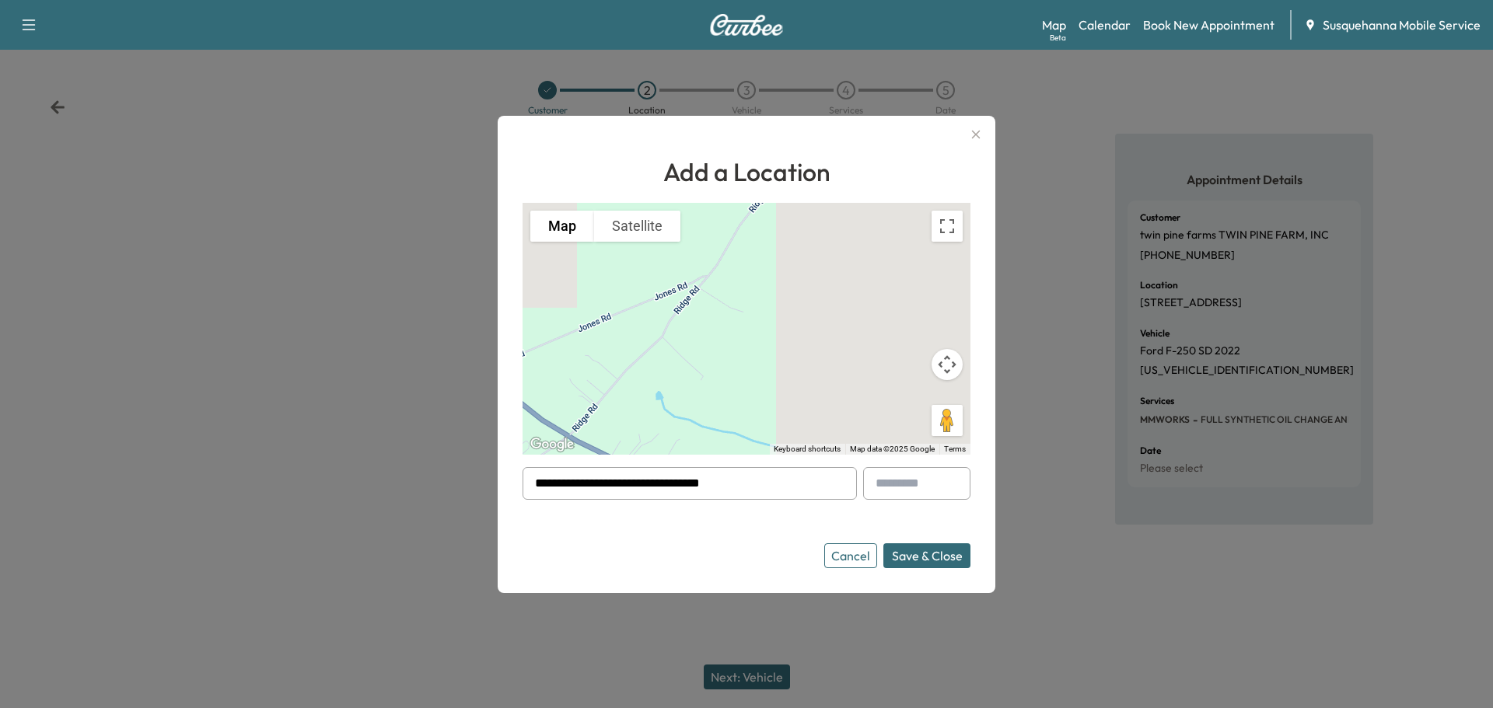
click at [918, 555] on button "Save & Close" at bounding box center [926, 556] width 87 height 25
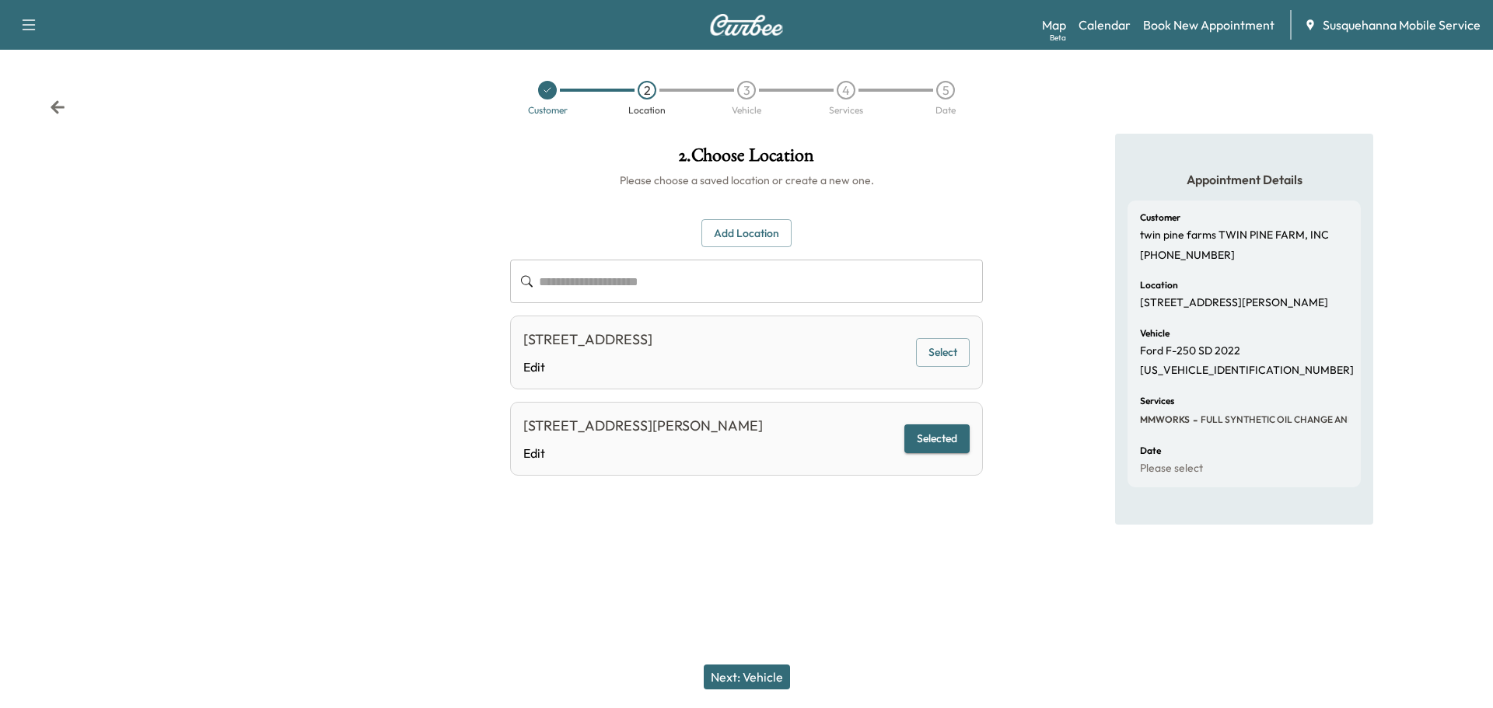
click at [772, 677] on button "Next: Vehicle" at bounding box center [747, 677] width 86 height 25
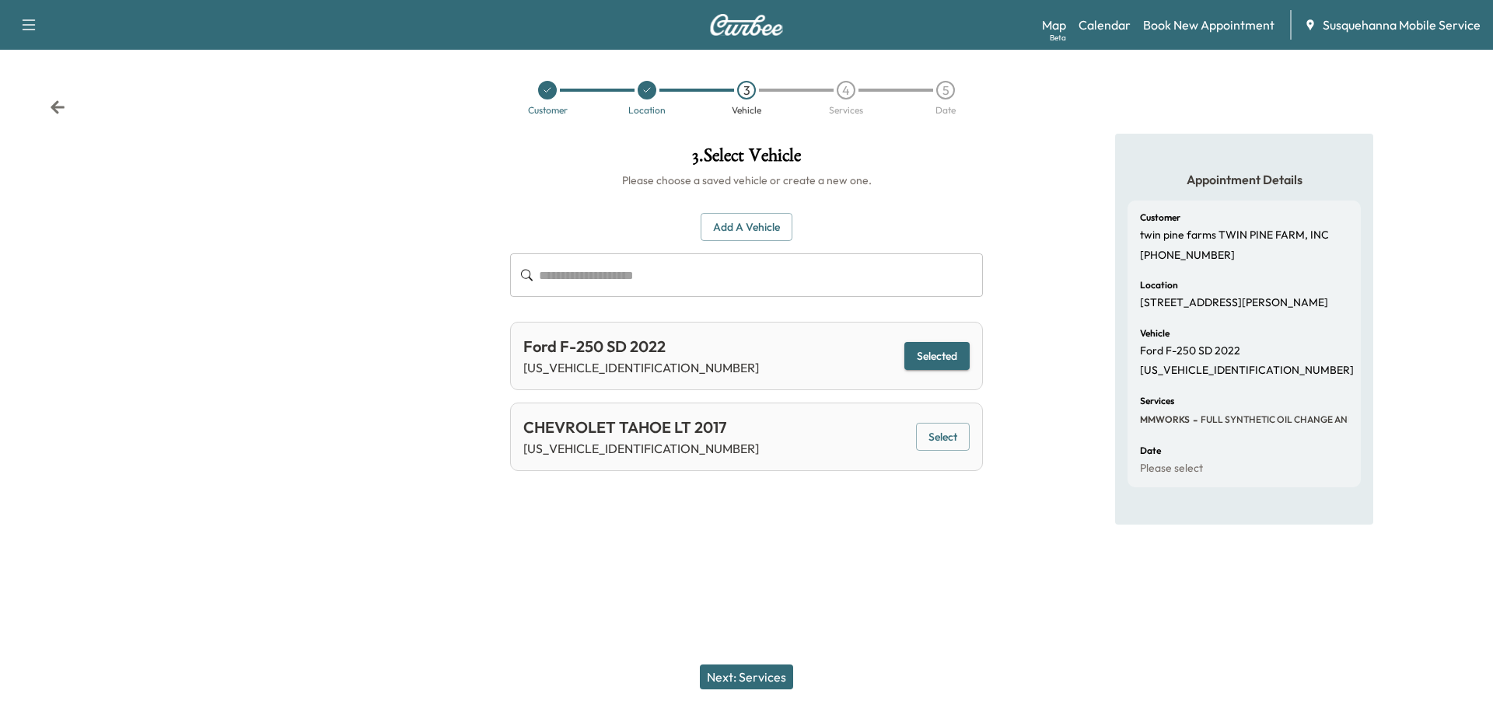
click at [758, 682] on button "Next: Services" at bounding box center [746, 677] width 93 height 25
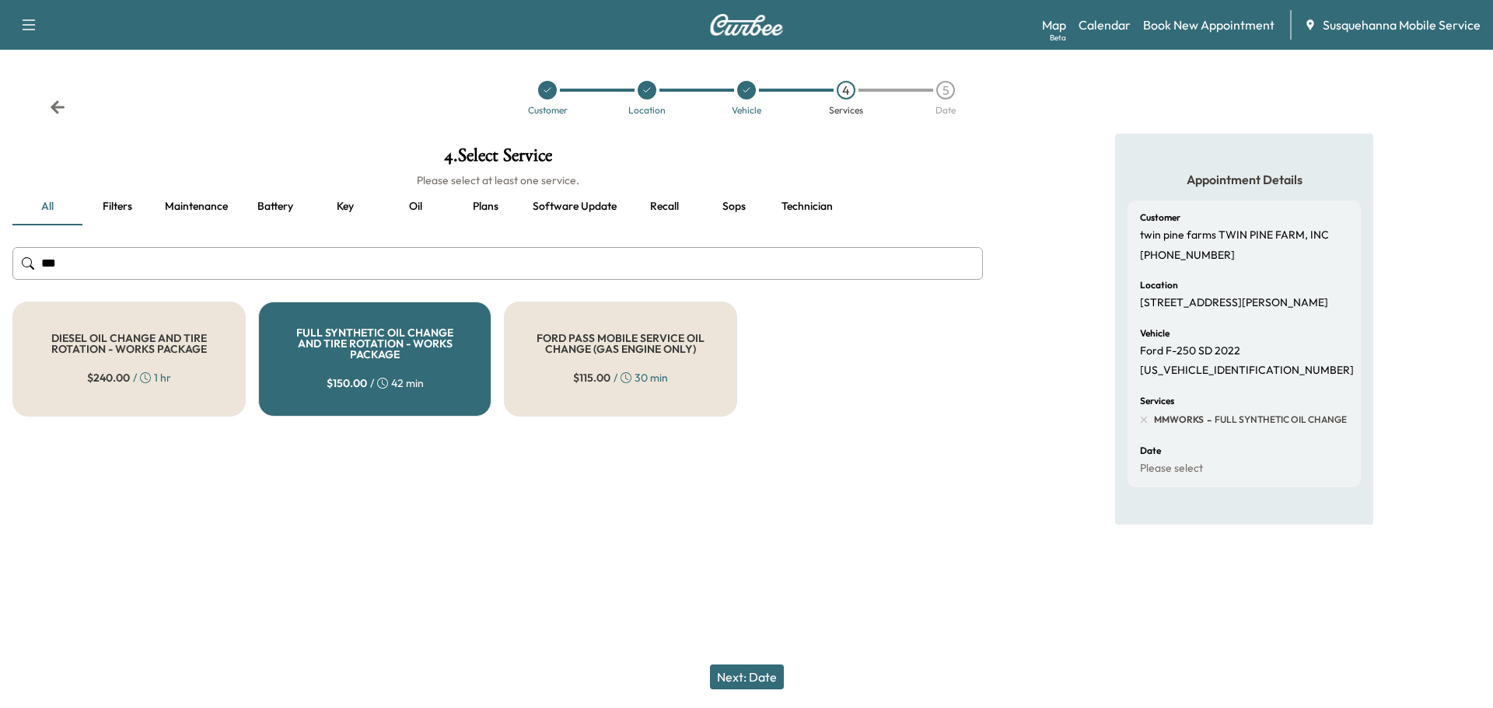
click at [758, 682] on button "Next: Date" at bounding box center [747, 677] width 74 height 25
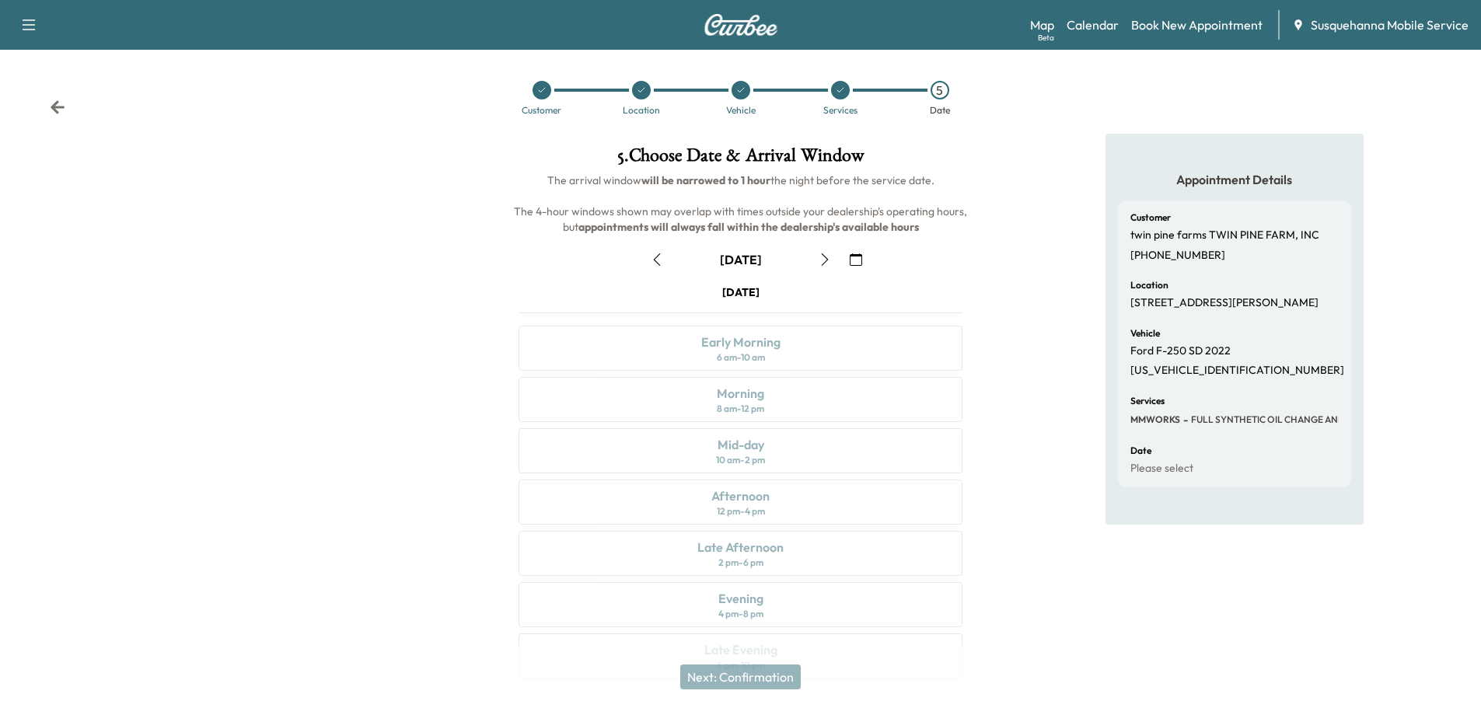
click at [73, 114] on div "Customer Location Vehicle Services 5 Date" at bounding box center [740, 98] width 1481 height 72
click at [58, 105] on icon at bounding box center [58, 108] width 16 height 16
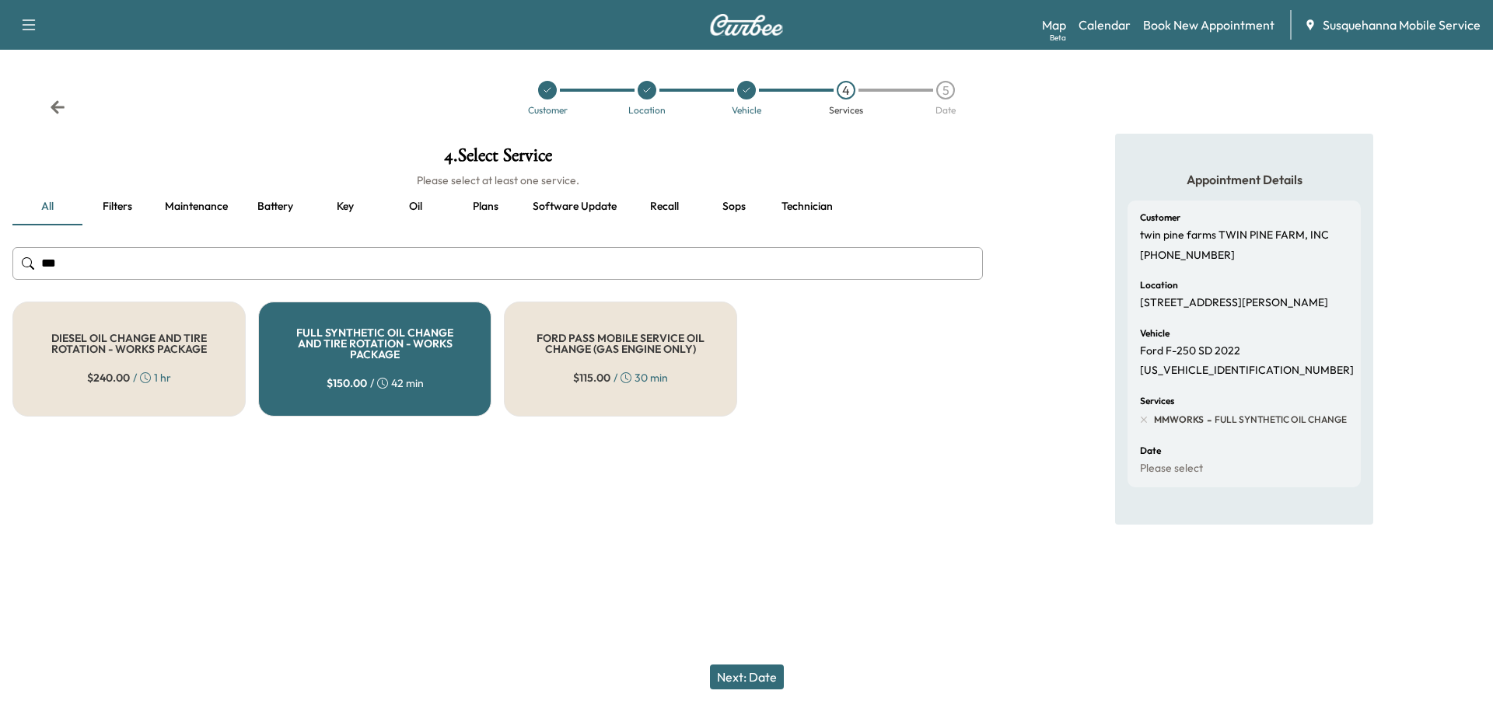
click at [58, 105] on icon at bounding box center [58, 108] width 16 height 16
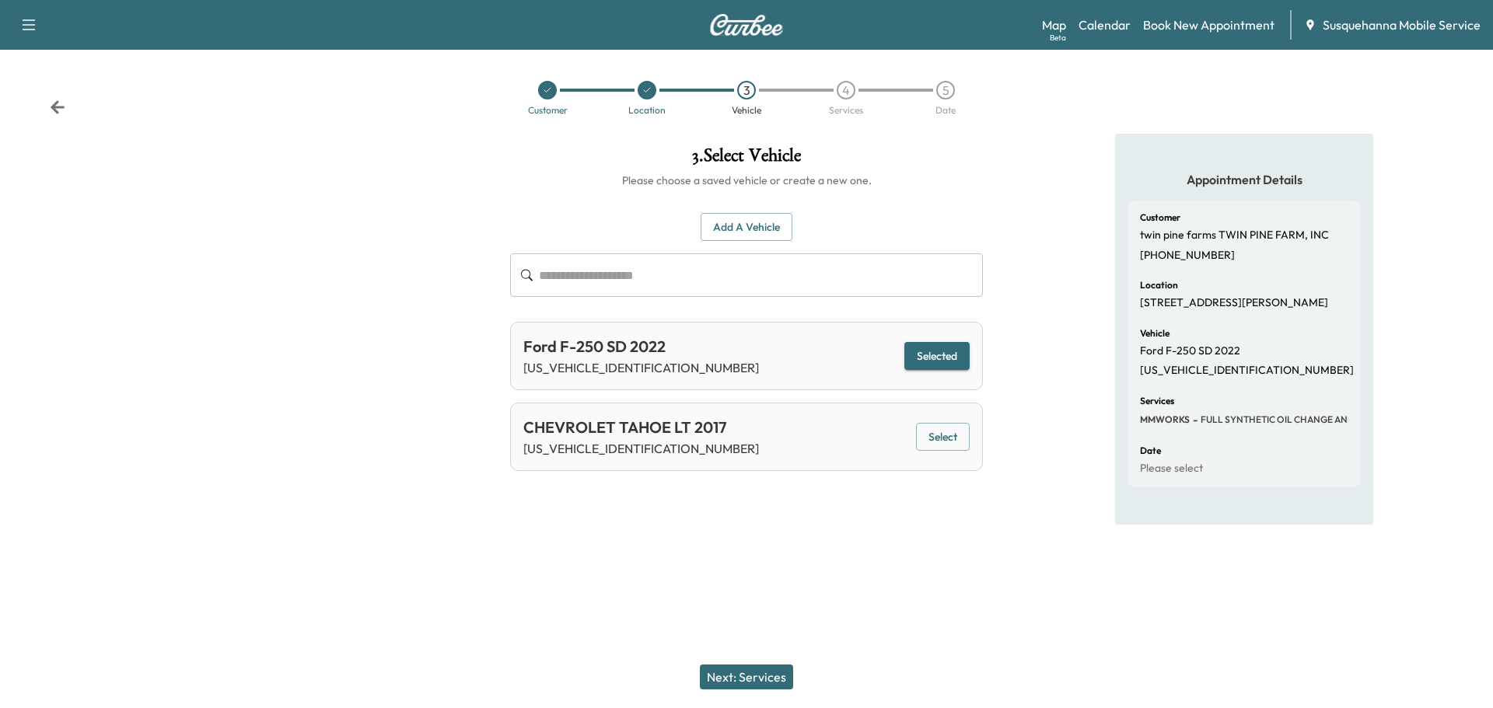
click at [58, 105] on icon at bounding box center [58, 108] width 16 height 16
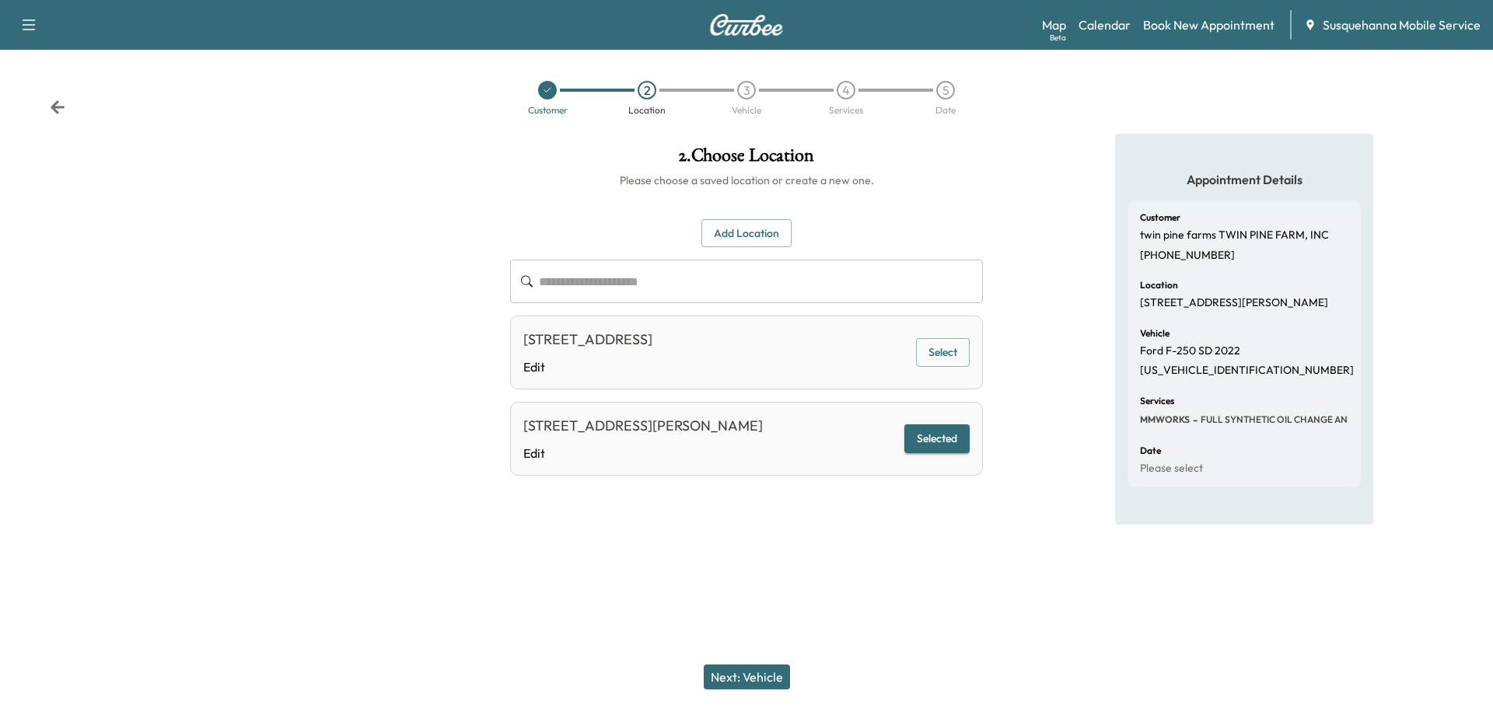
click at [933, 348] on button "Select" at bounding box center [943, 352] width 54 height 29
click at [748, 680] on button "Next: Vehicle" at bounding box center [747, 677] width 86 height 25
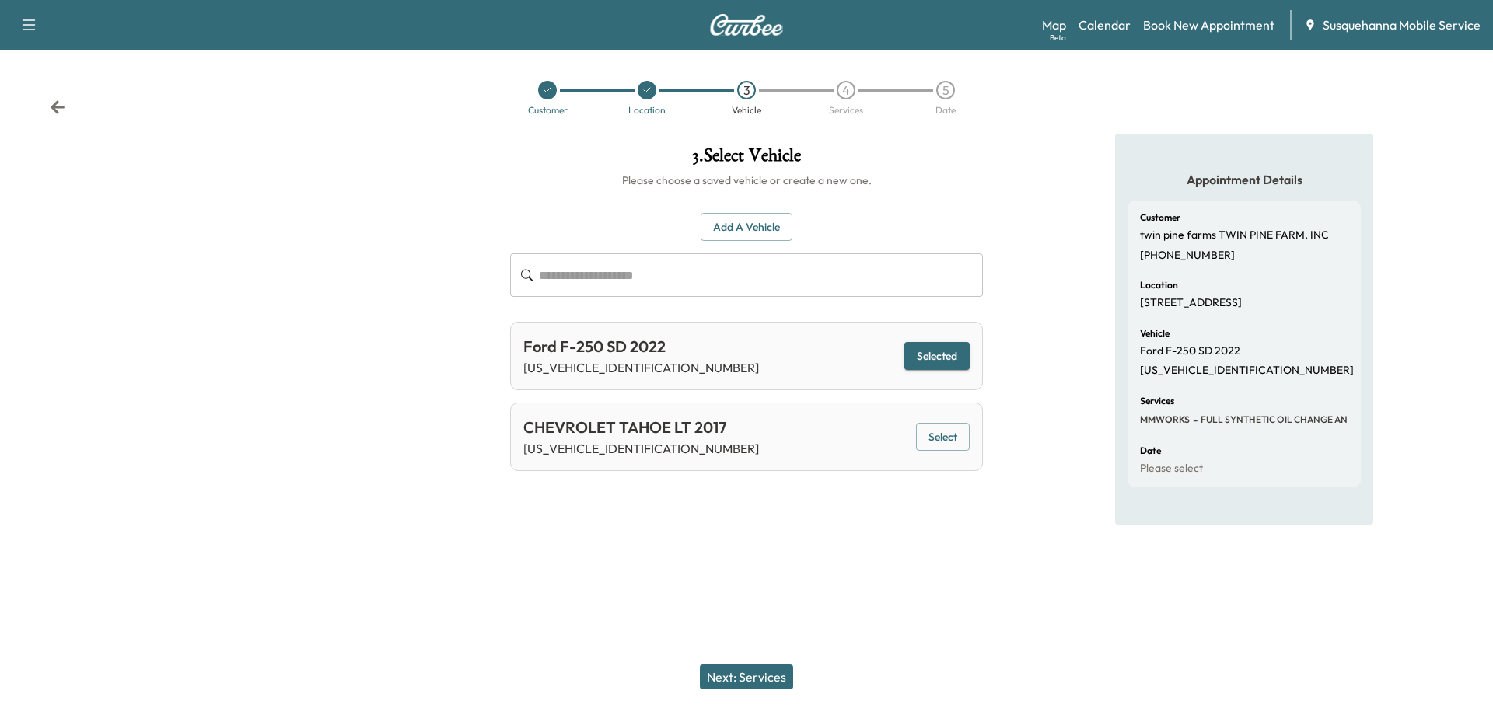
click at [768, 669] on button "Next: Services" at bounding box center [746, 677] width 93 height 25
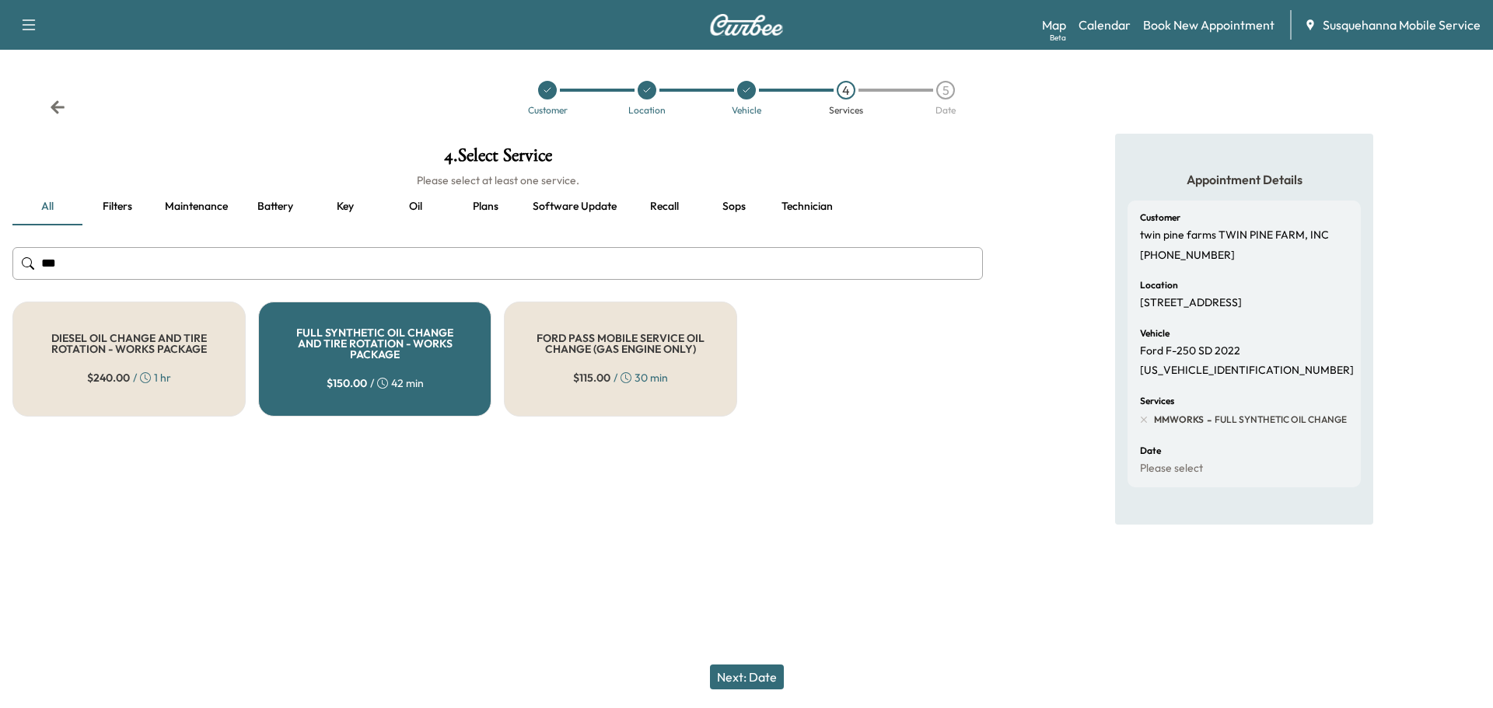
click at [768, 669] on button "Next: Date" at bounding box center [747, 677] width 74 height 25
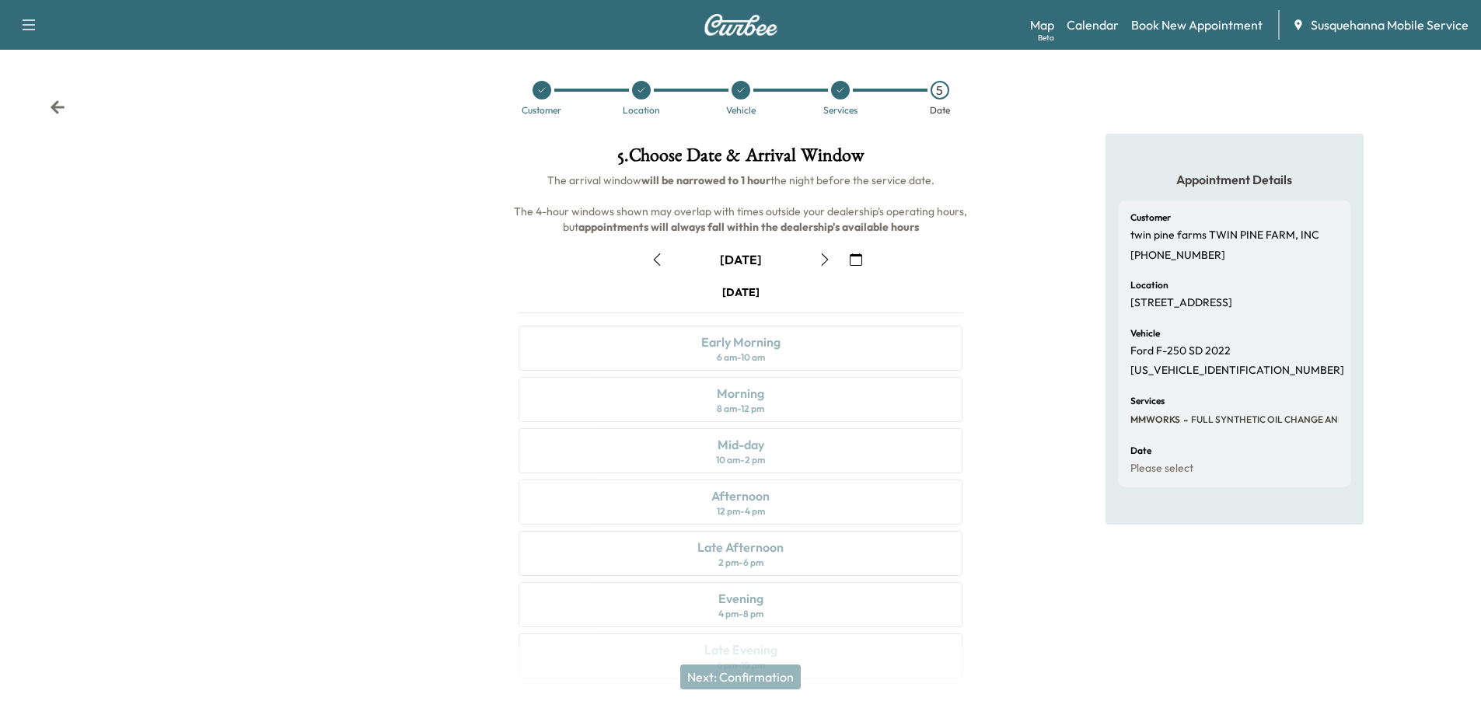
click at [831, 271] on button "button" at bounding box center [825, 259] width 26 height 25
click at [1094, 34] on div "Map Beta Calendar Book New Appointment Susquehanna Mobile Service" at bounding box center [1249, 25] width 439 height 30
click at [1098, 24] on link "Calendar" at bounding box center [1093, 25] width 52 height 19
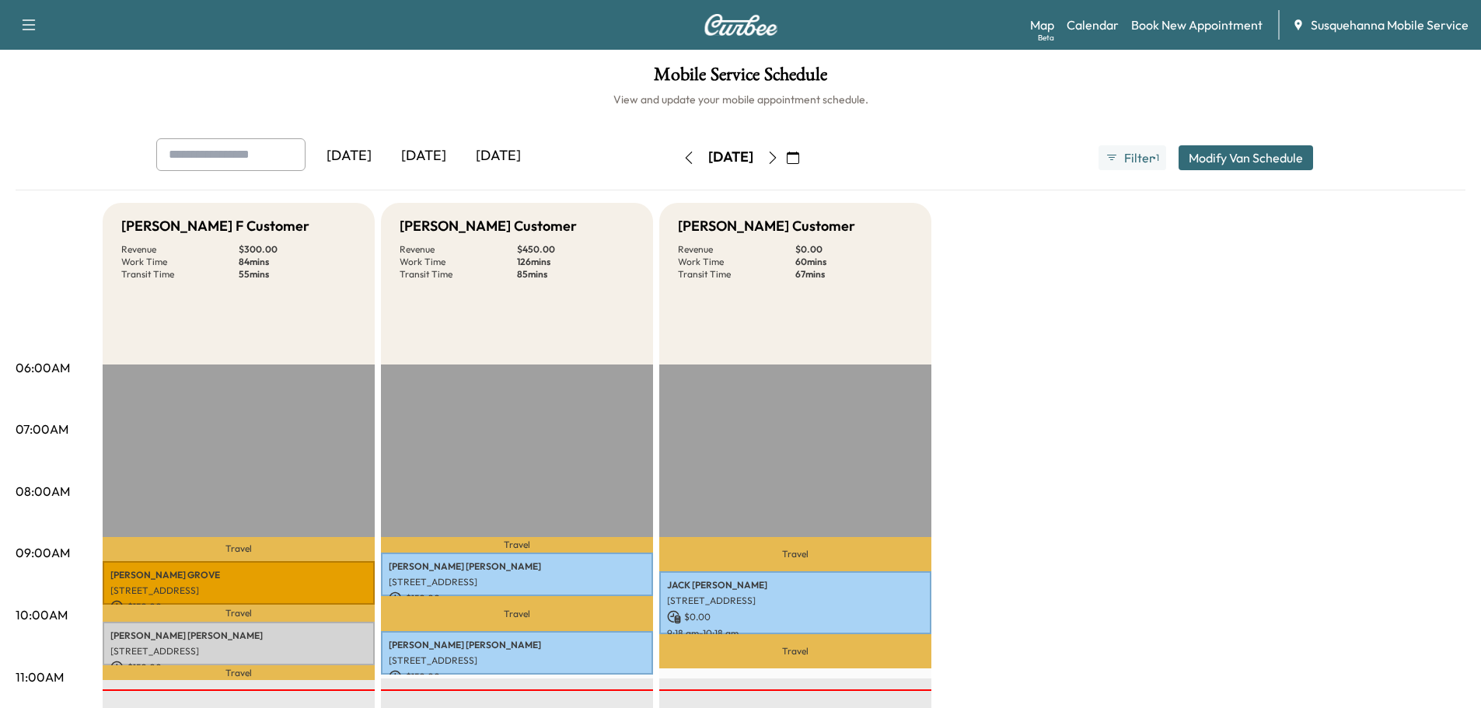
scroll to position [166, 0]
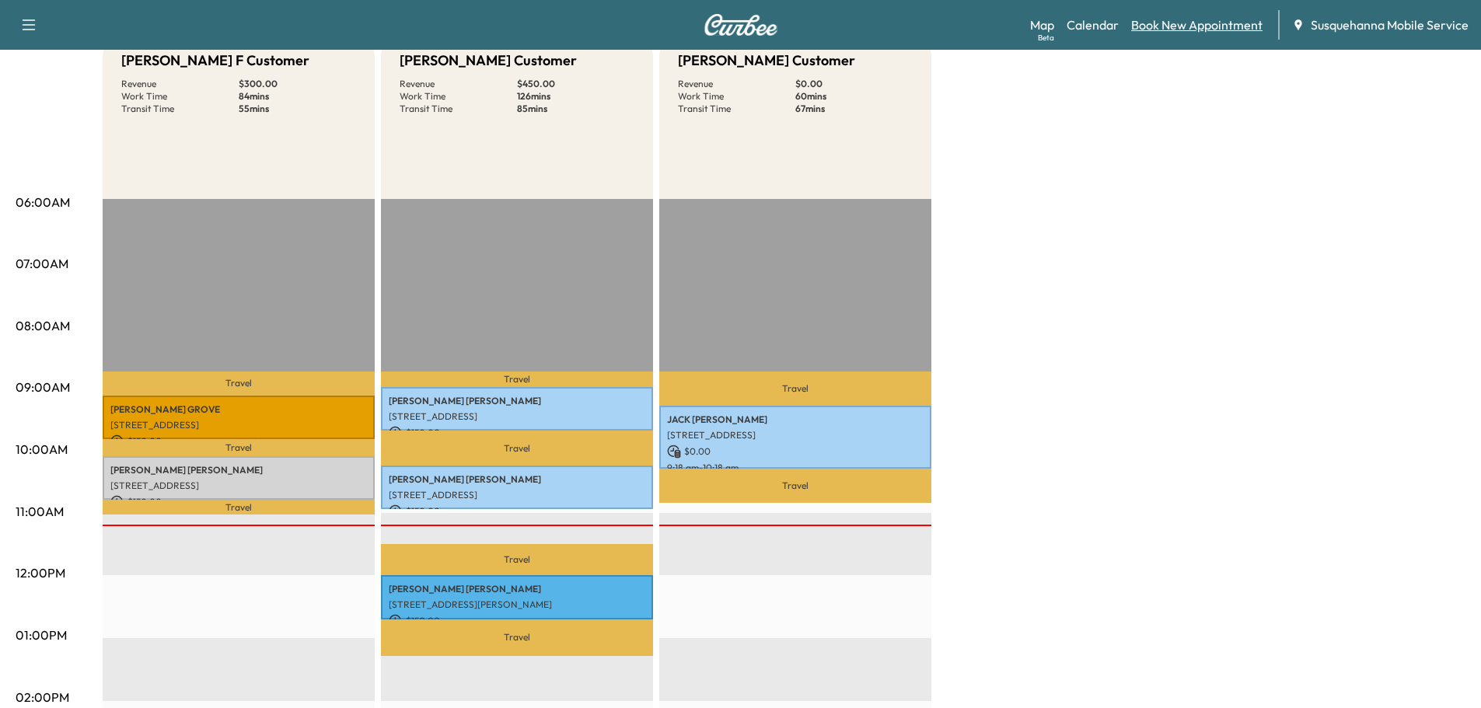
click at [1152, 25] on link "Book New Appointment" at bounding box center [1196, 25] width 131 height 19
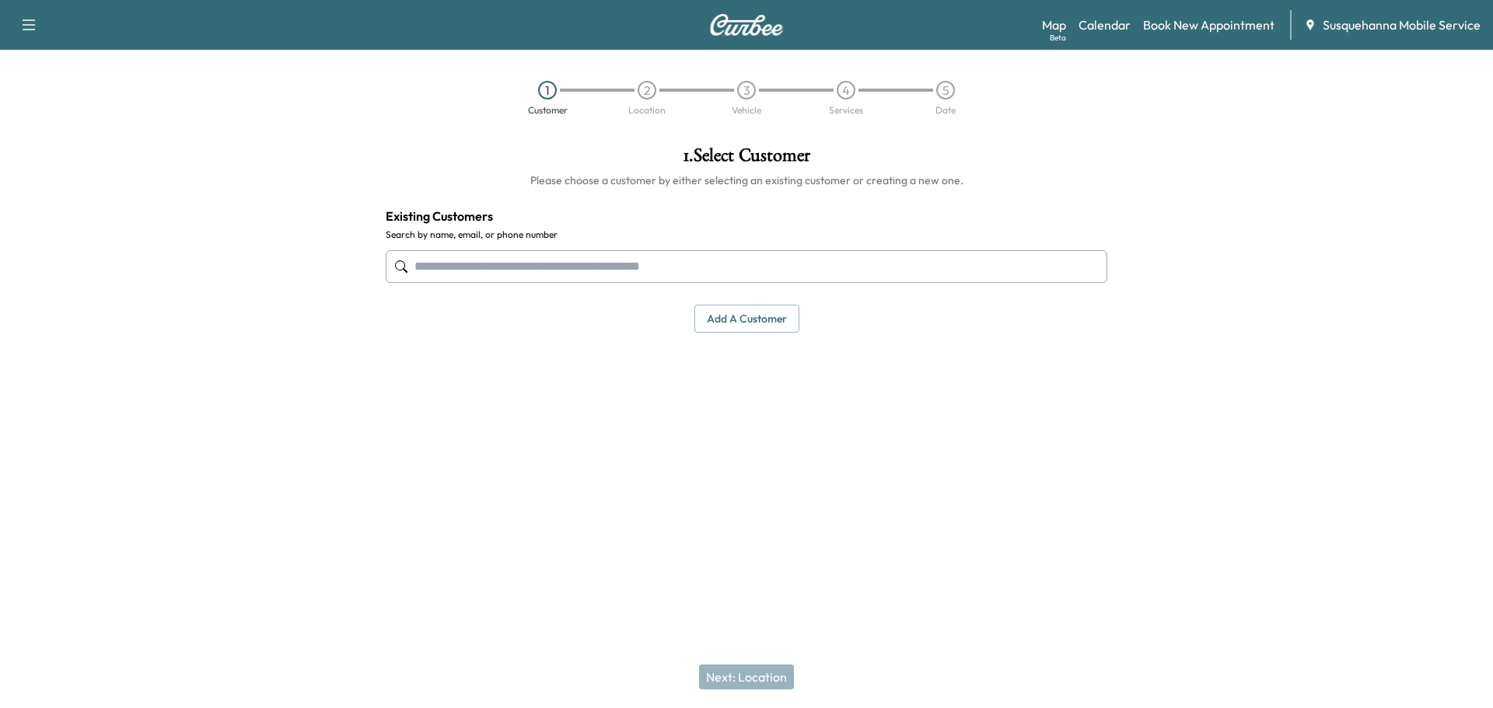
click at [639, 261] on input "text" at bounding box center [747, 266] width 722 height 33
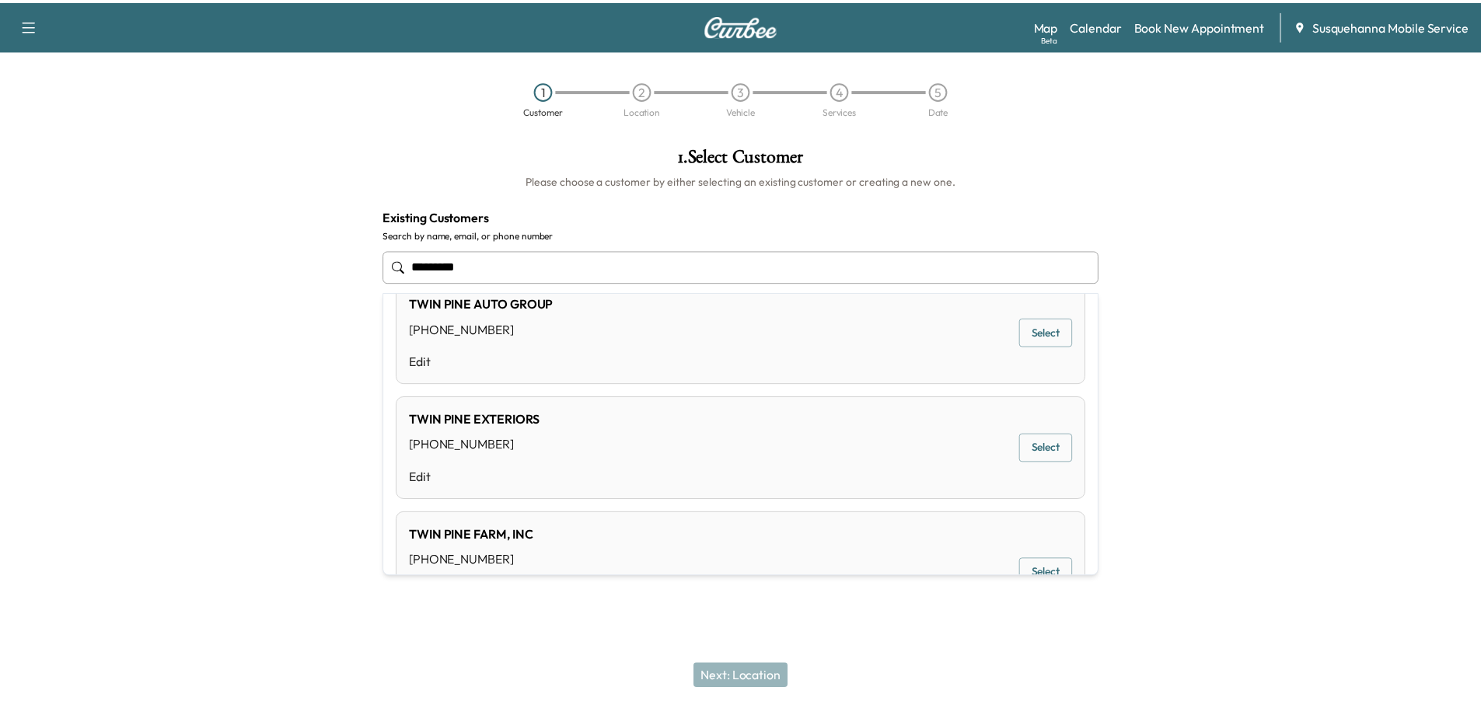
scroll to position [249, 0]
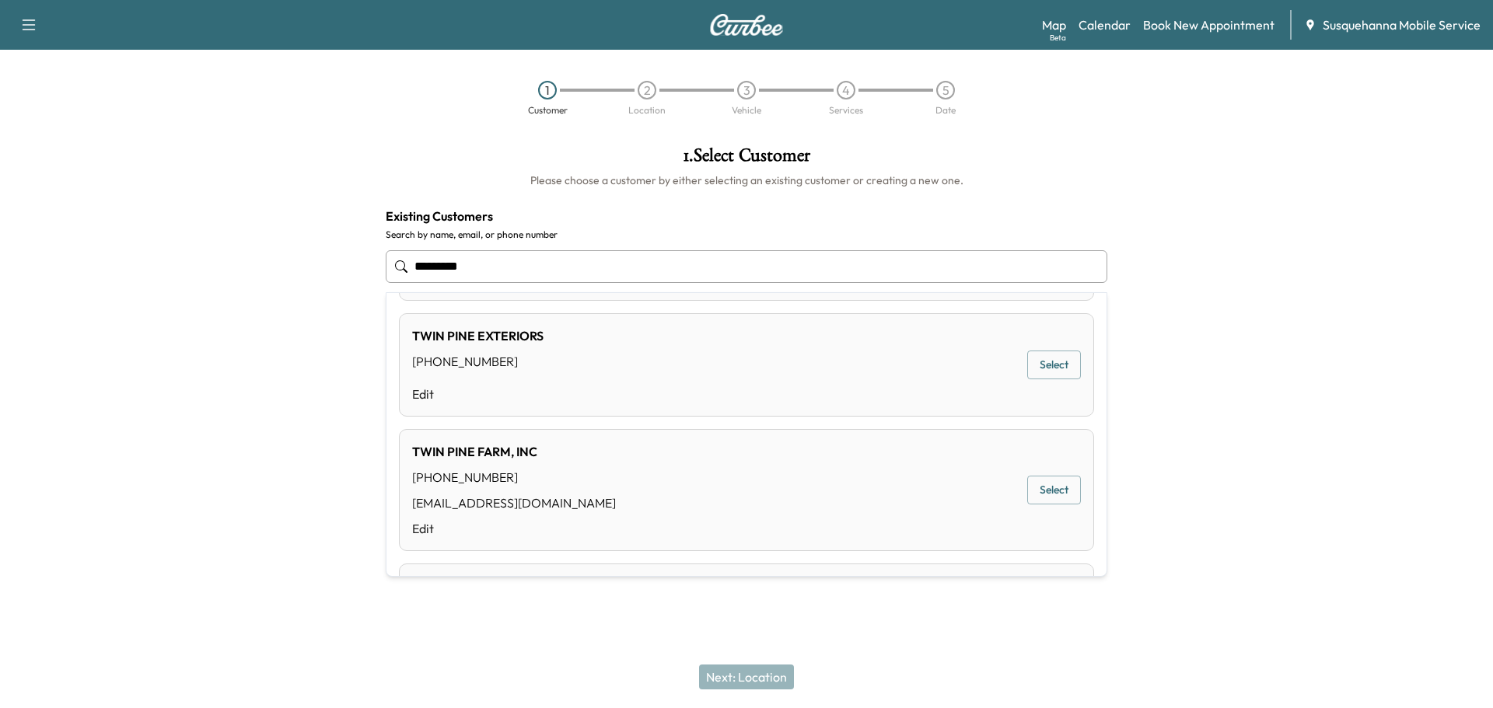
click at [663, 473] on div "TWIN PINE FARM, INC [PHONE_NUMBER] [EMAIL_ADDRESS][DOMAIN_NAME] Edit Select" at bounding box center [746, 490] width 695 height 122
type input "**********"
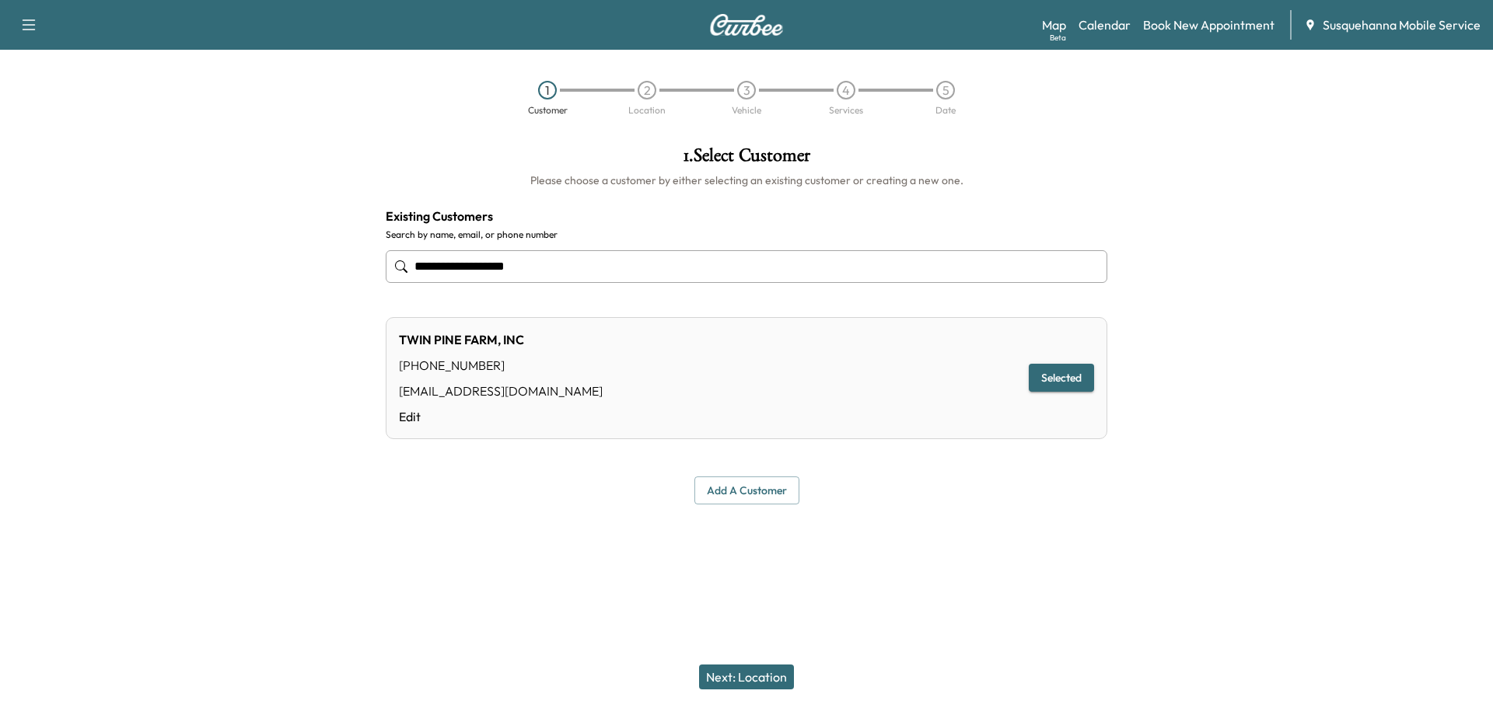
click at [747, 679] on button "Next: Location" at bounding box center [746, 677] width 95 height 25
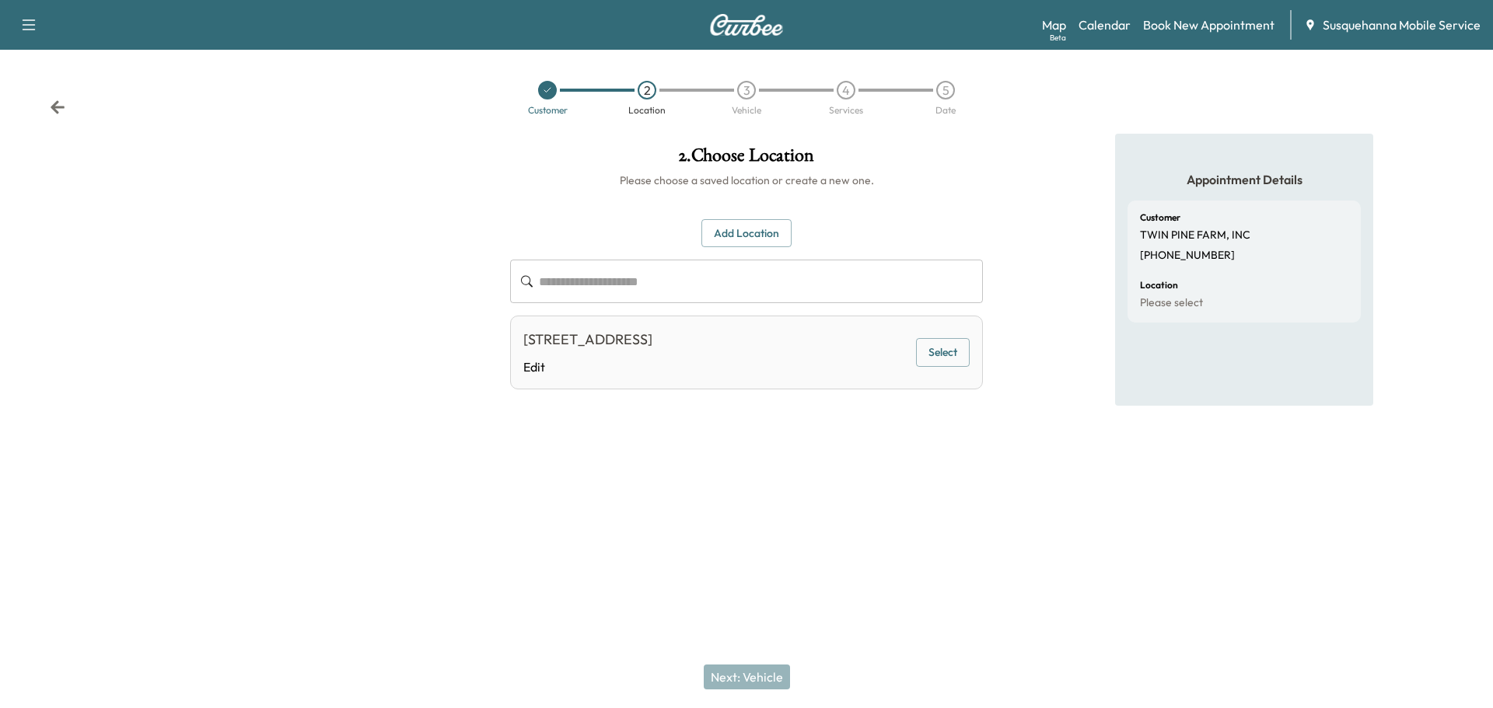
click at [957, 353] on button "Select" at bounding box center [943, 352] width 54 height 29
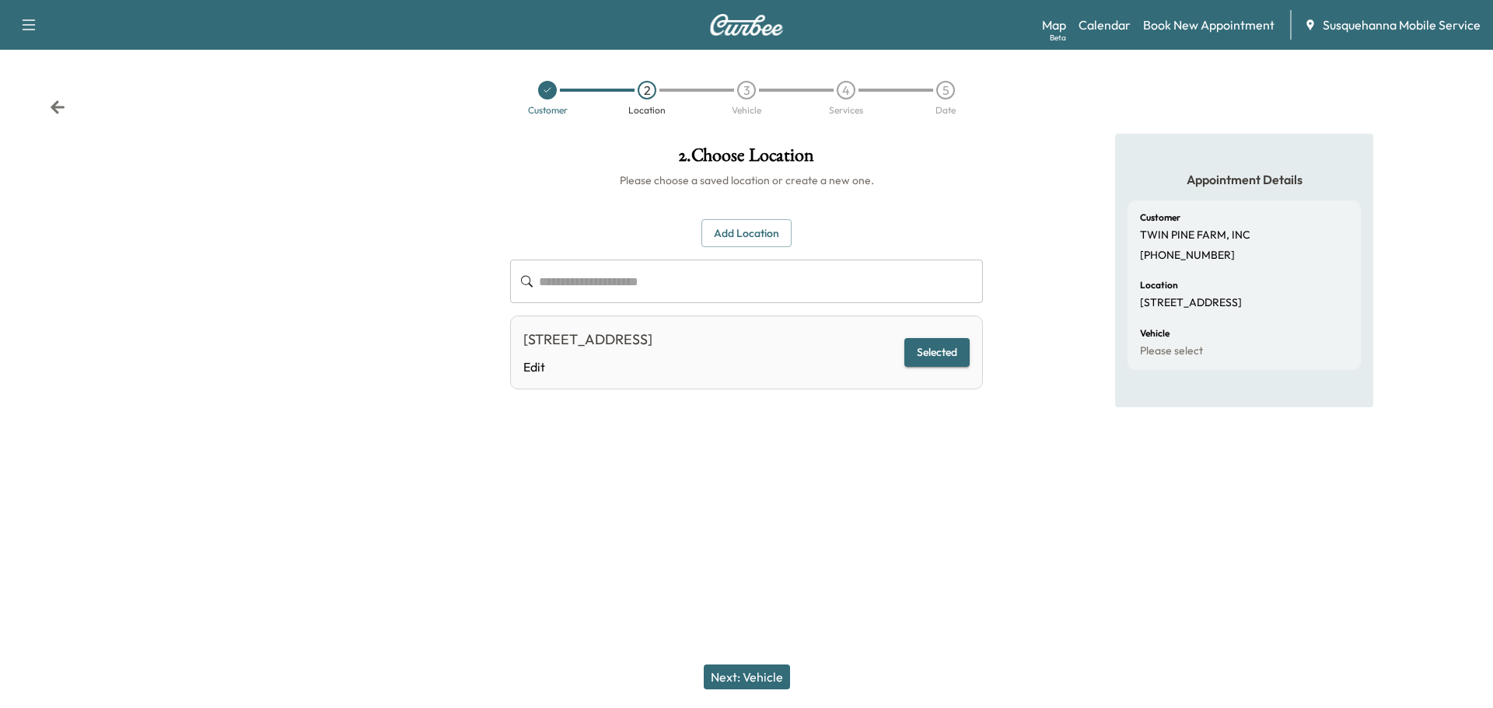
click at [781, 678] on button "Next: Vehicle" at bounding box center [747, 677] width 86 height 25
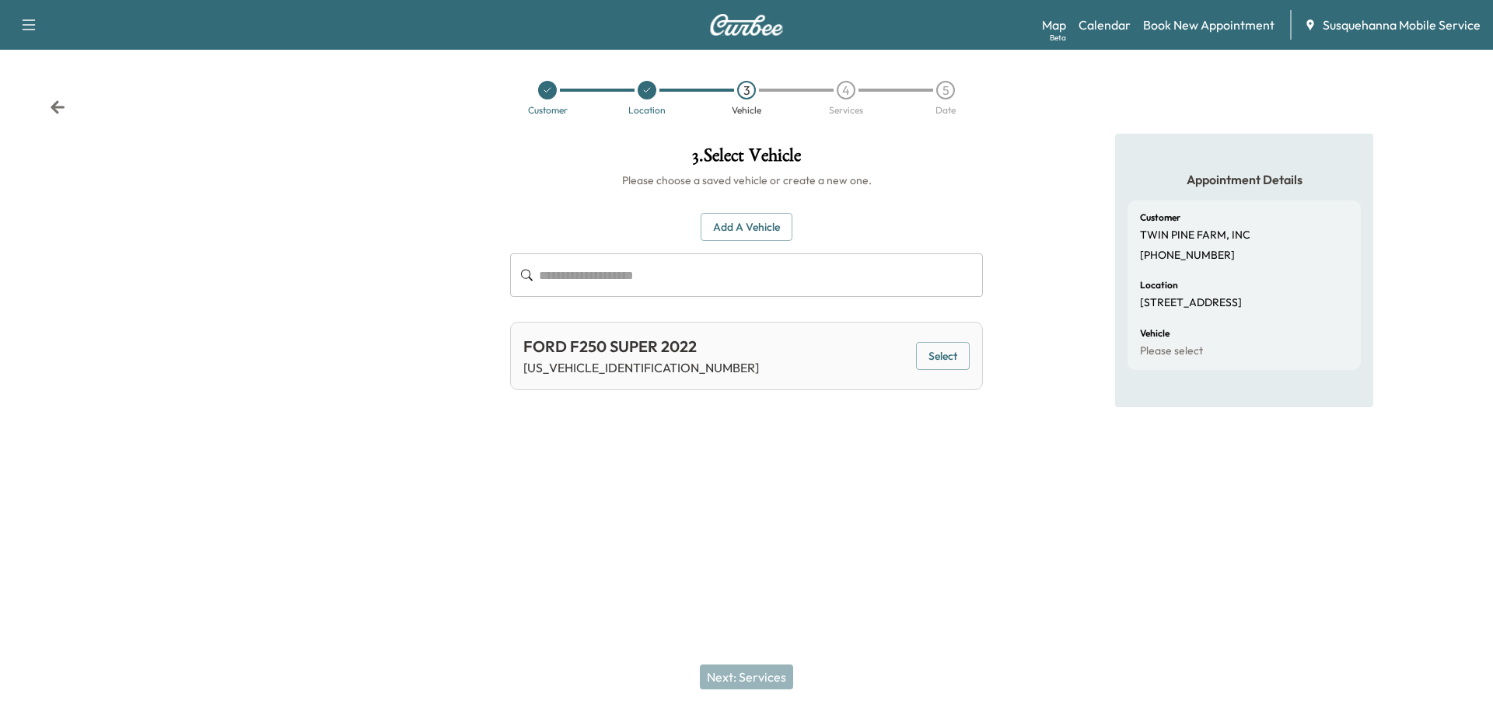
click at [663, 352] on div "FORD F250 SUPER 2022" at bounding box center [641, 346] width 236 height 23
click at [939, 360] on button "Select" at bounding box center [943, 356] width 54 height 29
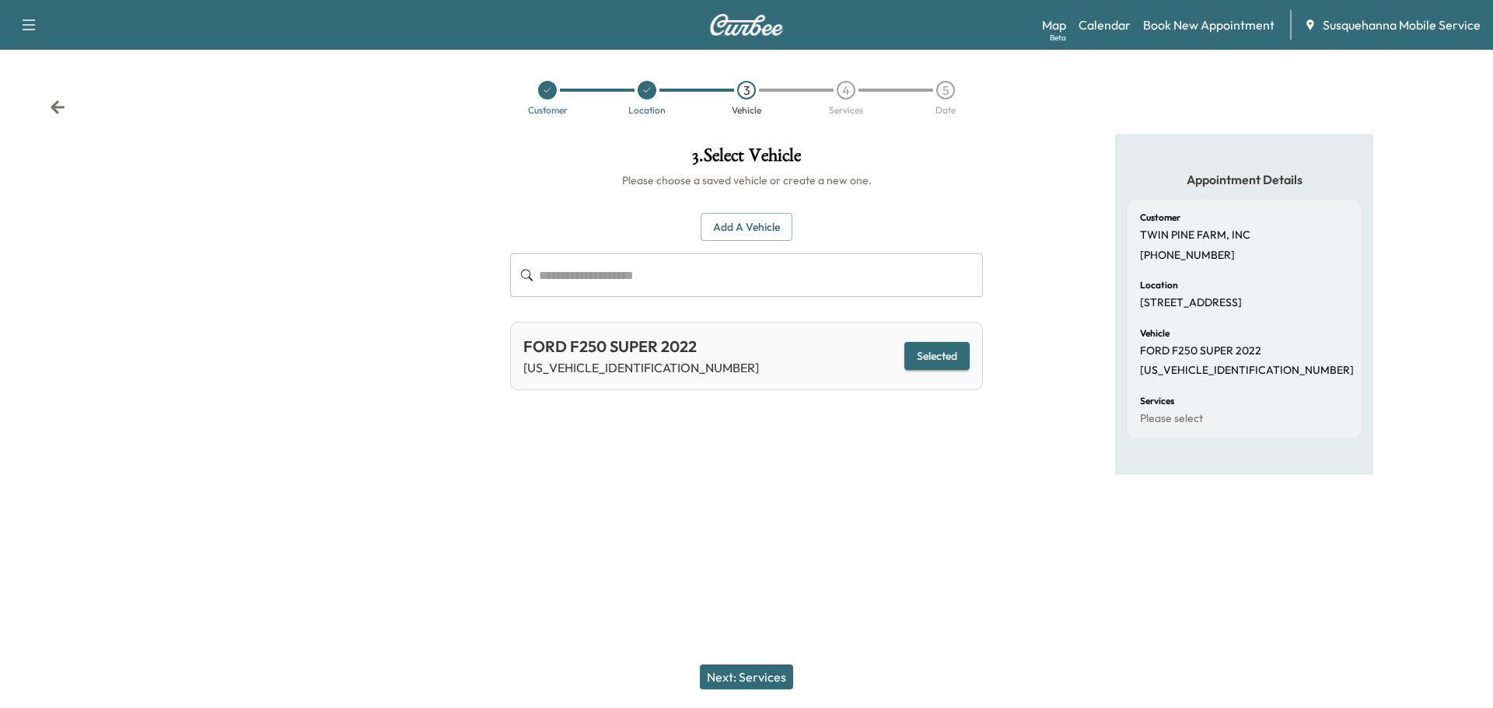
click at [757, 679] on button "Next: Services" at bounding box center [746, 677] width 93 height 25
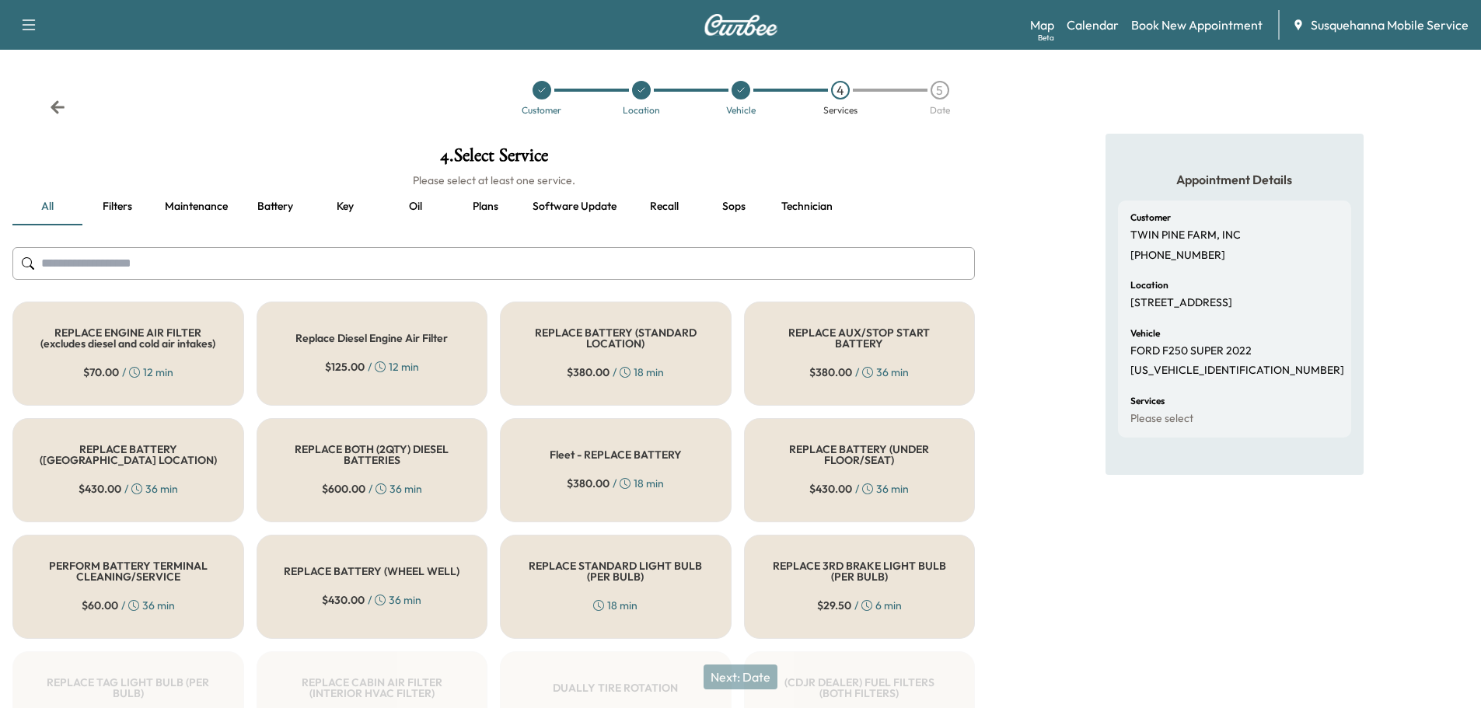
click at [352, 268] on input "text" at bounding box center [493, 263] width 963 height 33
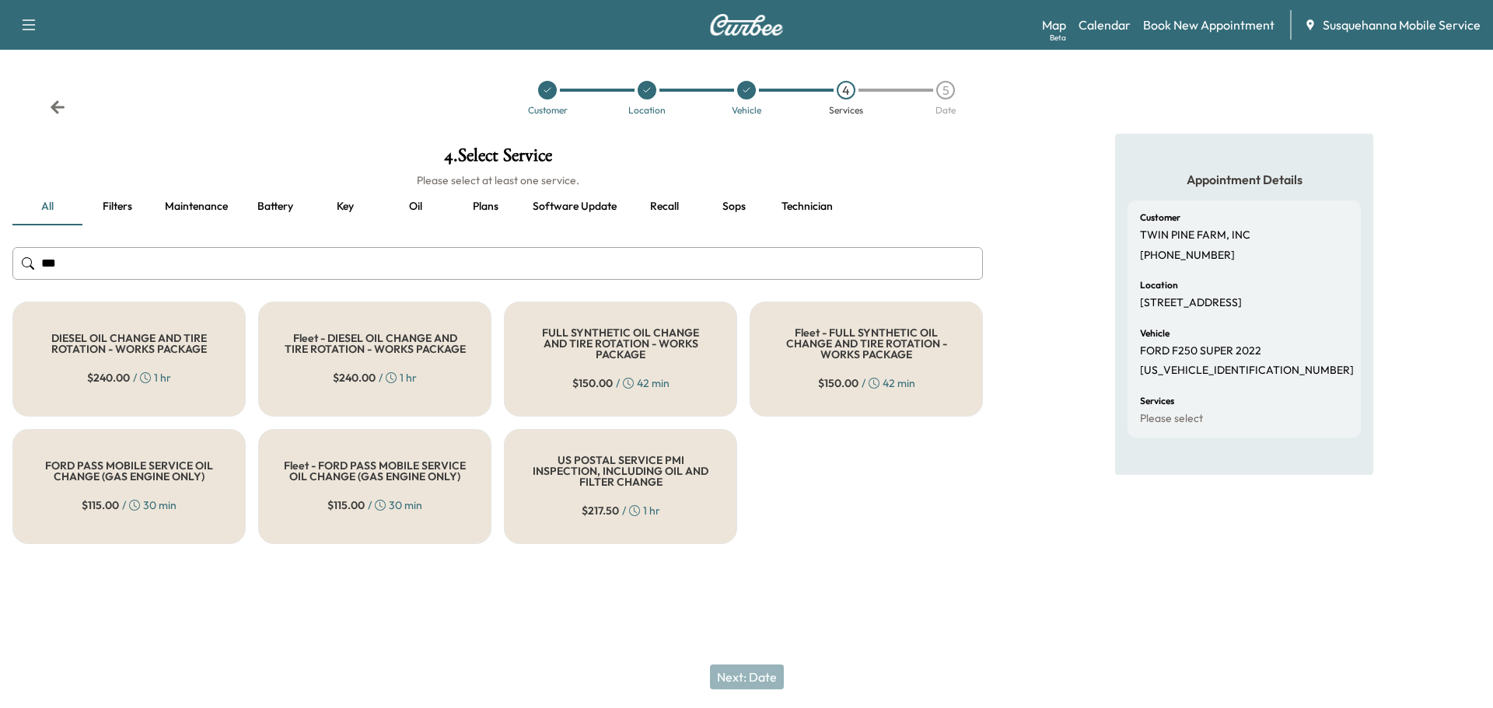
type input "***"
click at [533, 361] on div "FULL SYNTHETIC OIL CHANGE AND TIRE ROTATION - WORKS PACKAGE $ 150.00 / 42 min" at bounding box center [620, 359] width 233 height 115
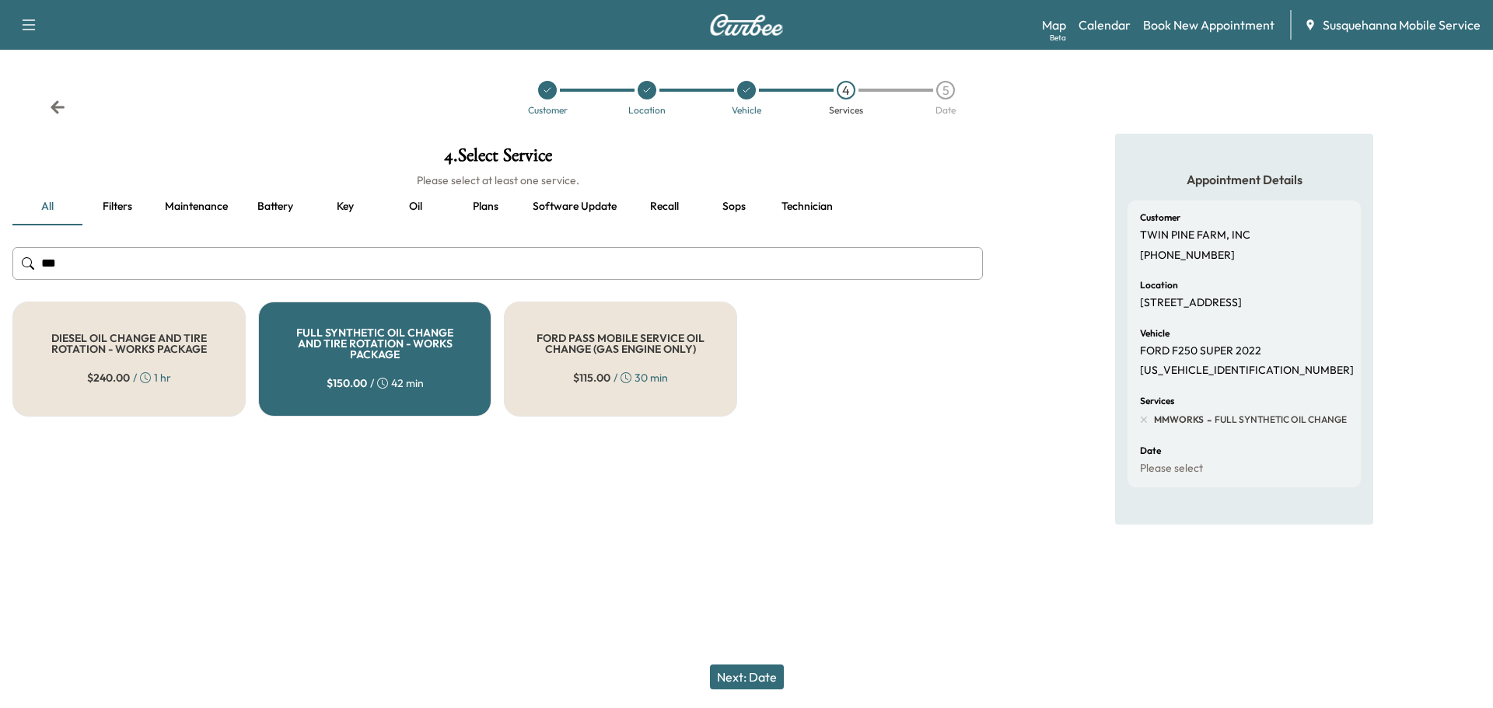
click at [726, 668] on button "Next: Date" at bounding box center [747, 677] width 74 height 25
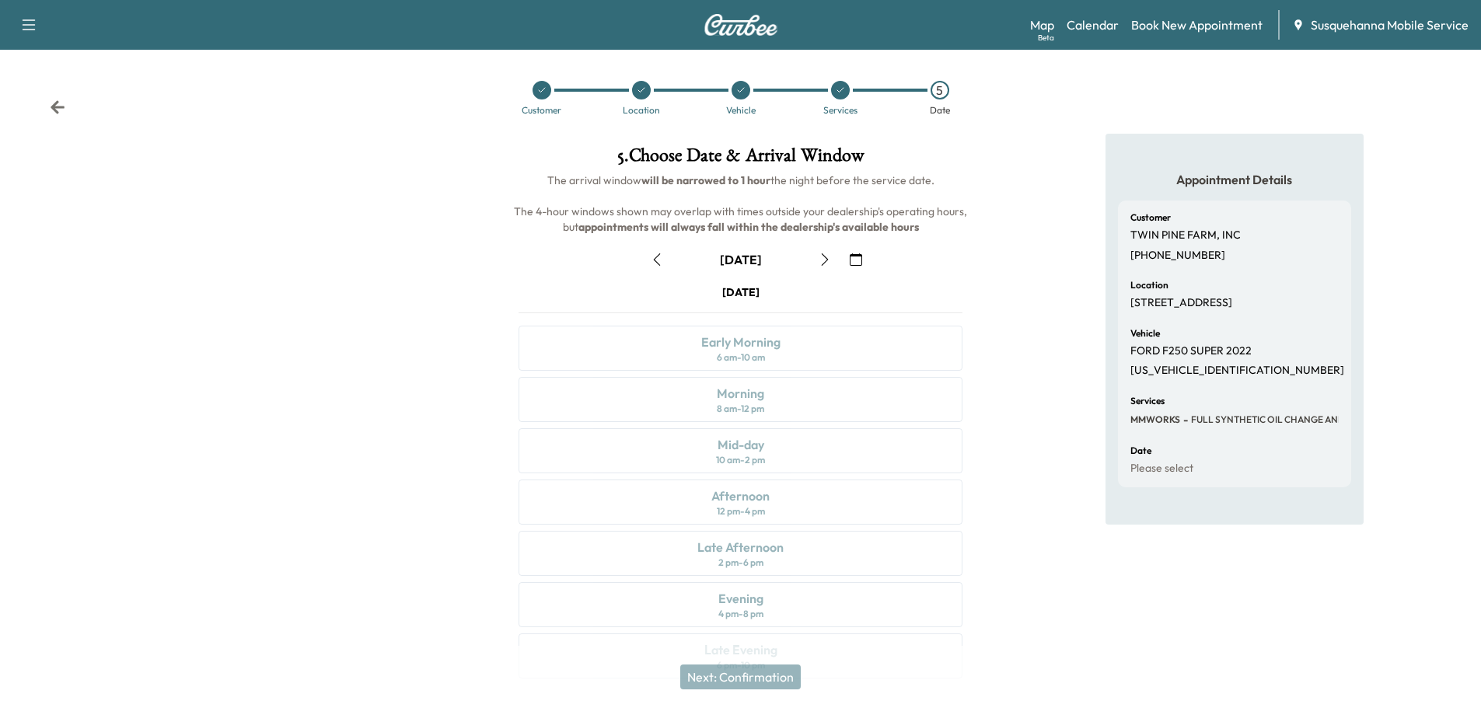
click at [825, 261] on icon "button" at bounding box center [825, 260] width 12 height 12
click at [53, 108] on icon at bounding box center [58, 106] width 14 height 13
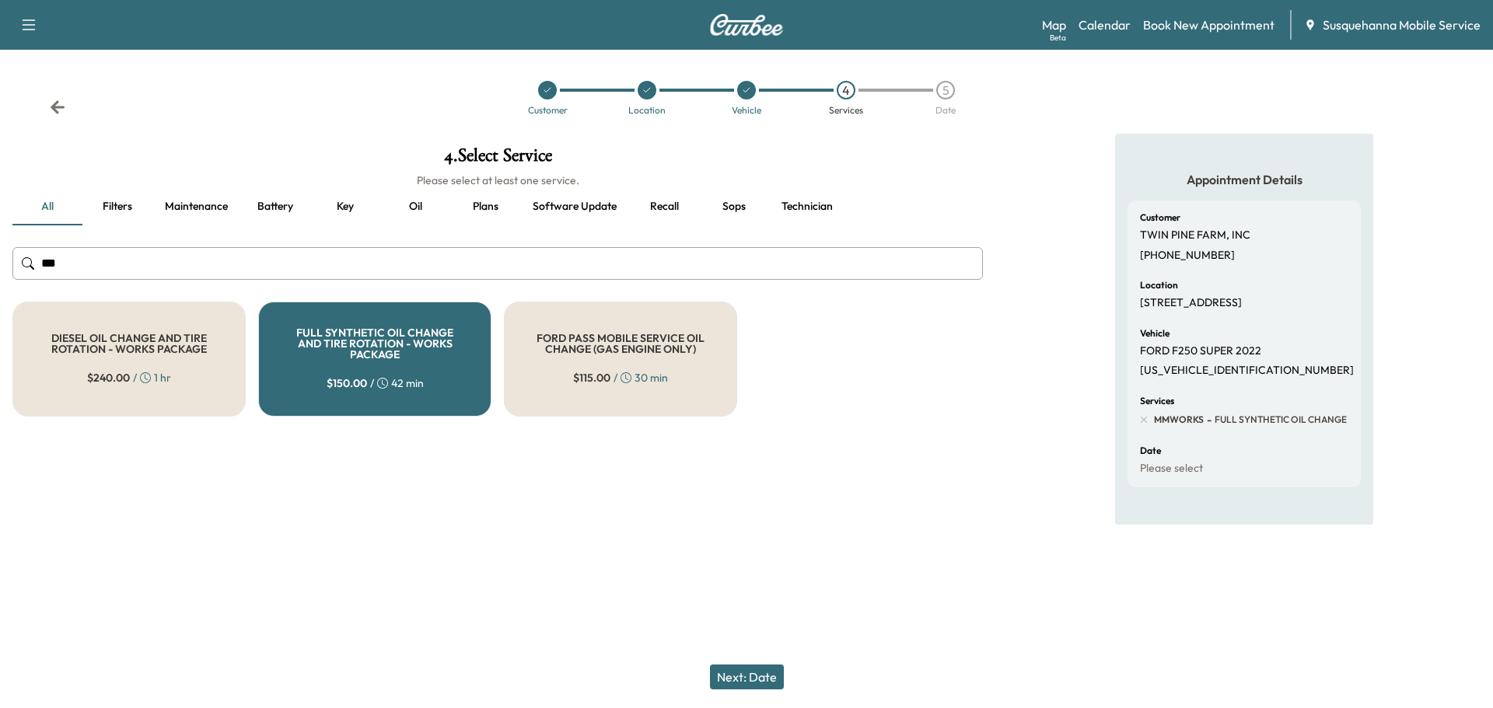
click at [53, 108] on icon at bounding box center [58, 106] width 14 height 13
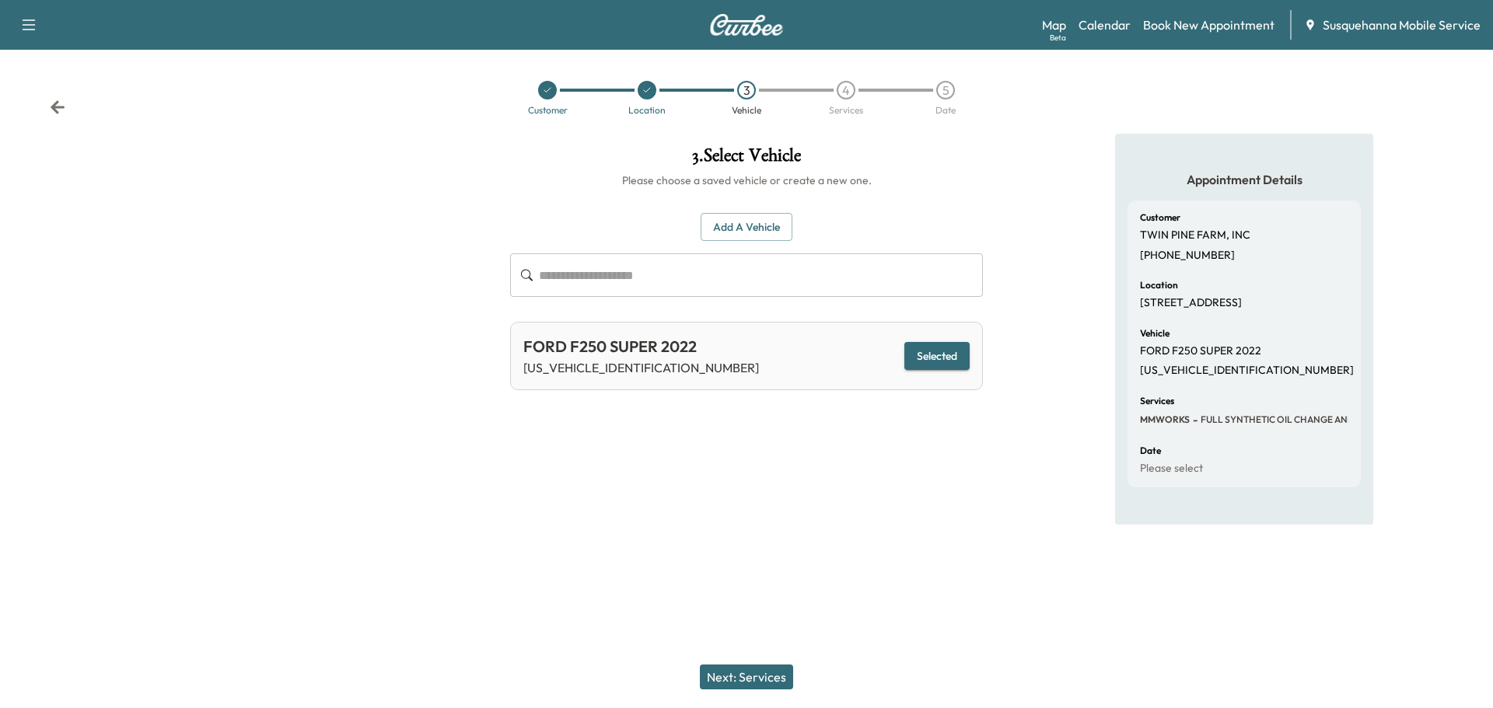
click at [53, 108] on icon at bounding box center [58, 106] width 14 height 13
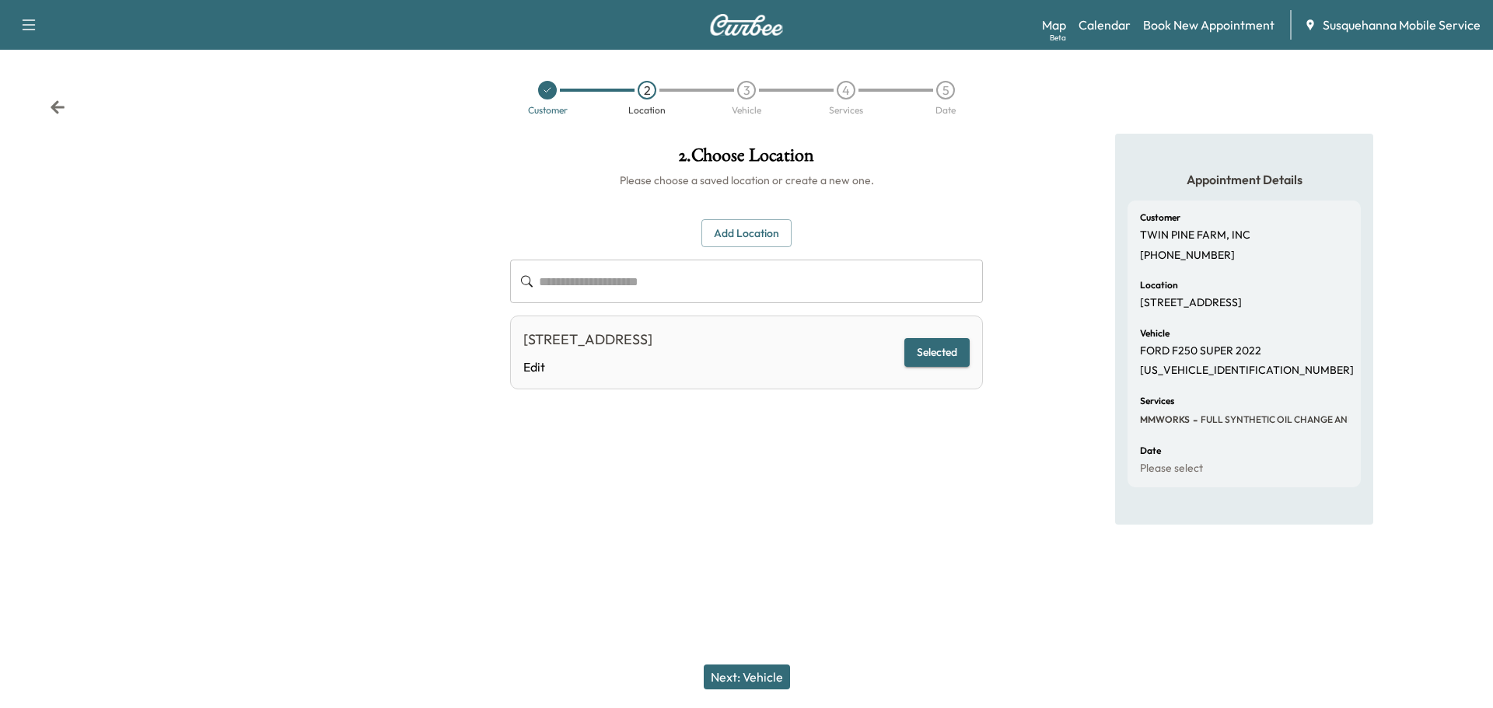
click at [53, 108] on icon at bounding box center [58, 106] width 14 height 13
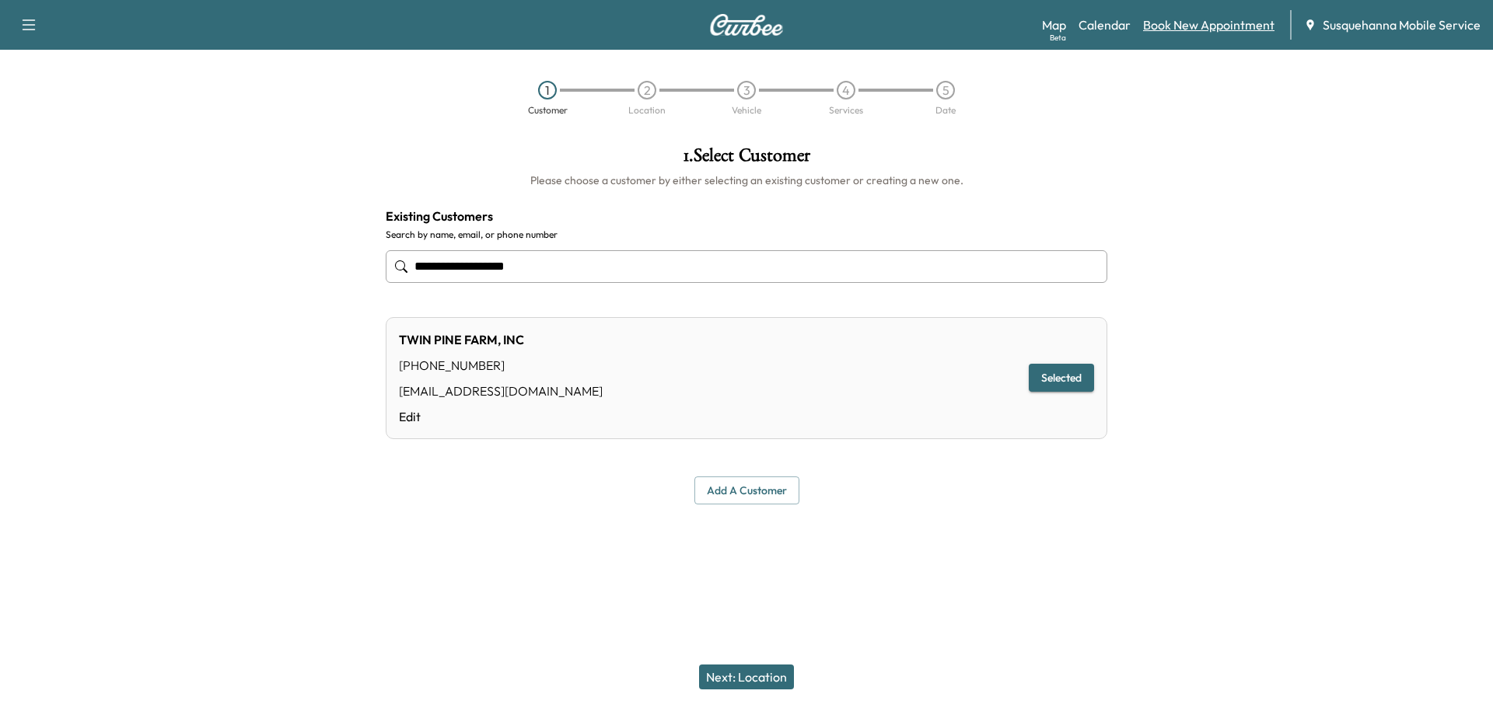
click at [1226, 29] on link "Book New Appointment" at bounding box center [1208, 25] width 131 height 19
click at [1124, 35] on div "Map Beta Calendar Book New Appointment Susquehanna Mobile Service" at bounding box center [1261, 25] width 439 height 30
click at [1100, 23] on link "Calendar" at bounding box center [1105, 25] width 52 height 19
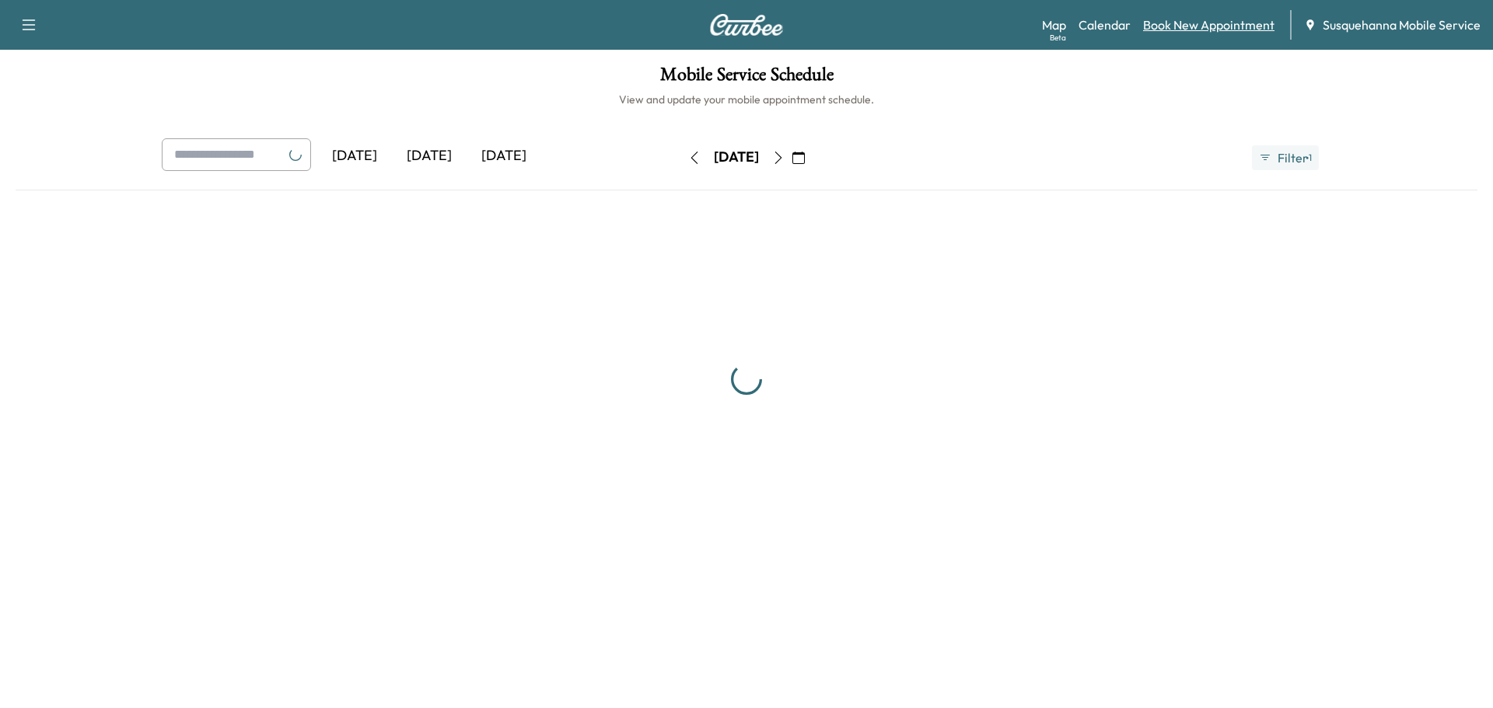
click at [1208, 26] on link "Book New Appointment" at bounding box center [1208, 25] width 131 height 19
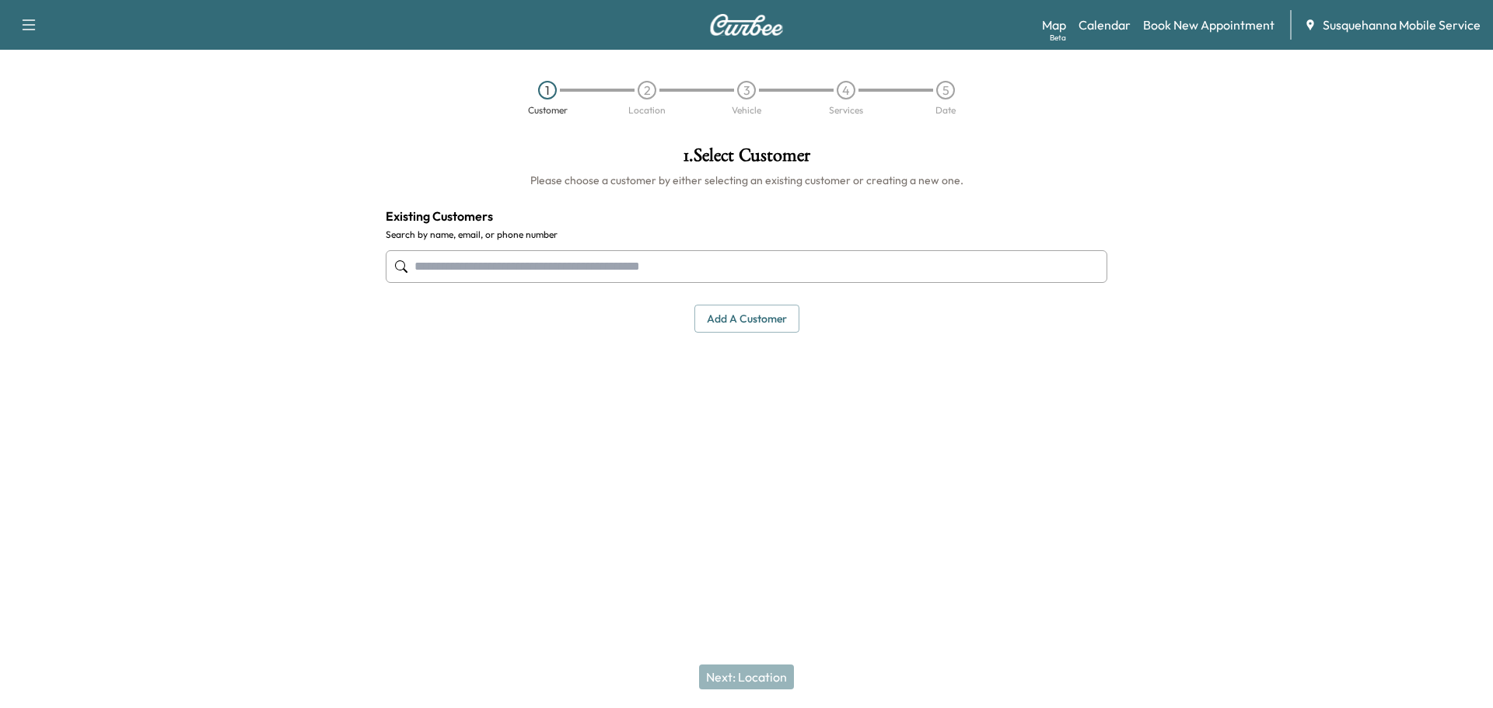
click at [1162, 10] on div "Map Beta Calendar Book New Appointment Susquehanna Mobile Service" at bounding box center [1261, 25] width 439 height 30
click at [1170, 25] on link "Book New Appointment" at bounding box center [1208, 25] width 131 height 19
click at [1227, 20] on link "Book New Appointment" at bounding box center [1208, 25] width 131 height 19
click at [547, 265] on input "text" at bounding box center [747, 266] width 722 height 33
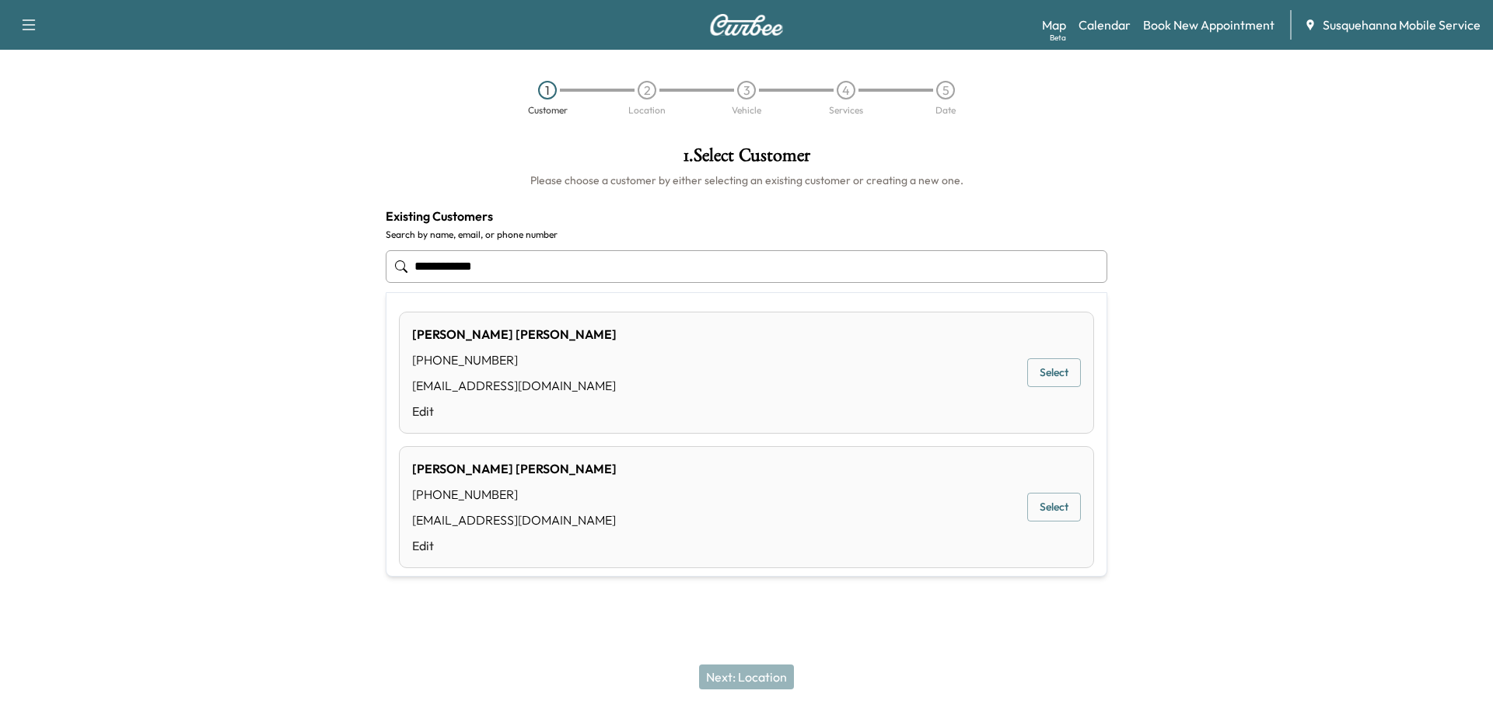
click at [1027, 369] on button "Select" at bounding box center [1054, 373] width 54 height 29
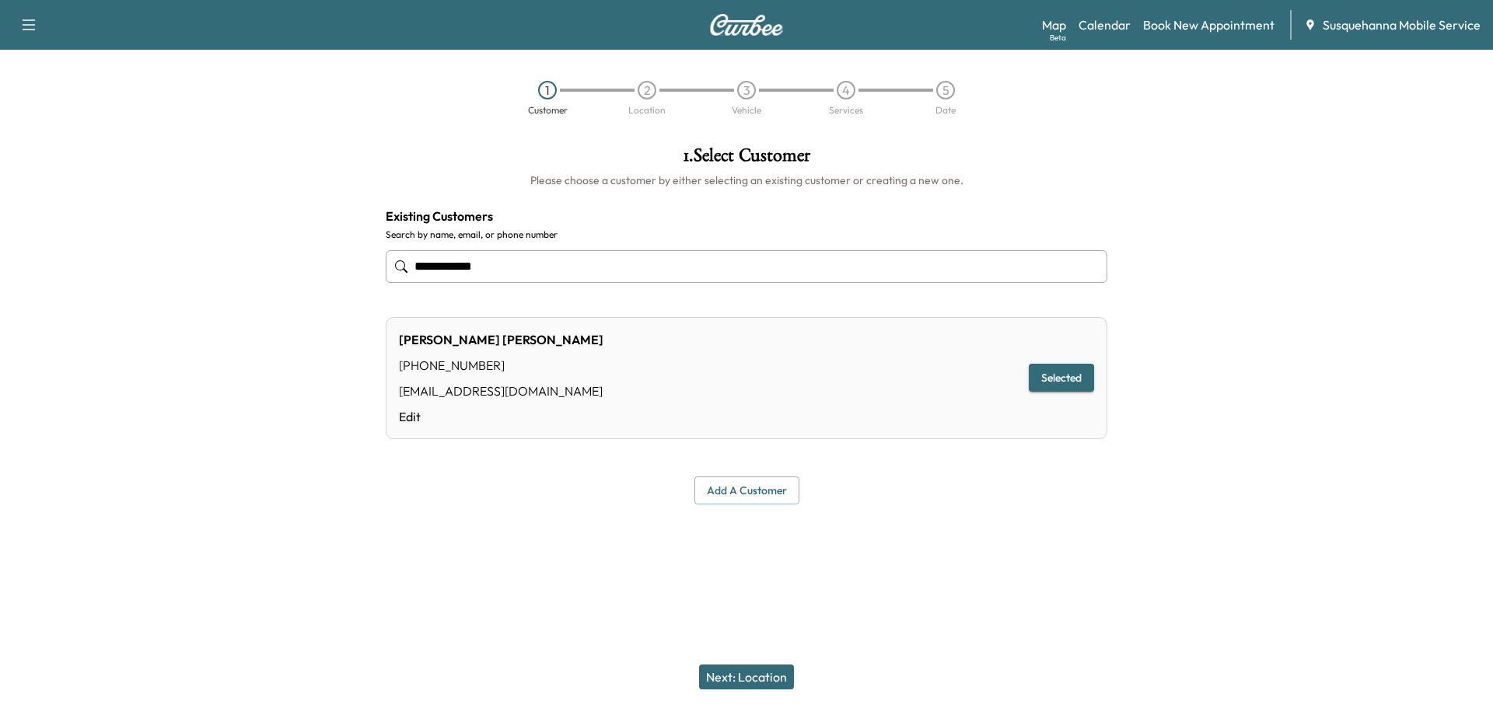
type input "**********"
click at [757, 677] on button "Next: Location" at bounding box center [746, 677] width 95 height 25
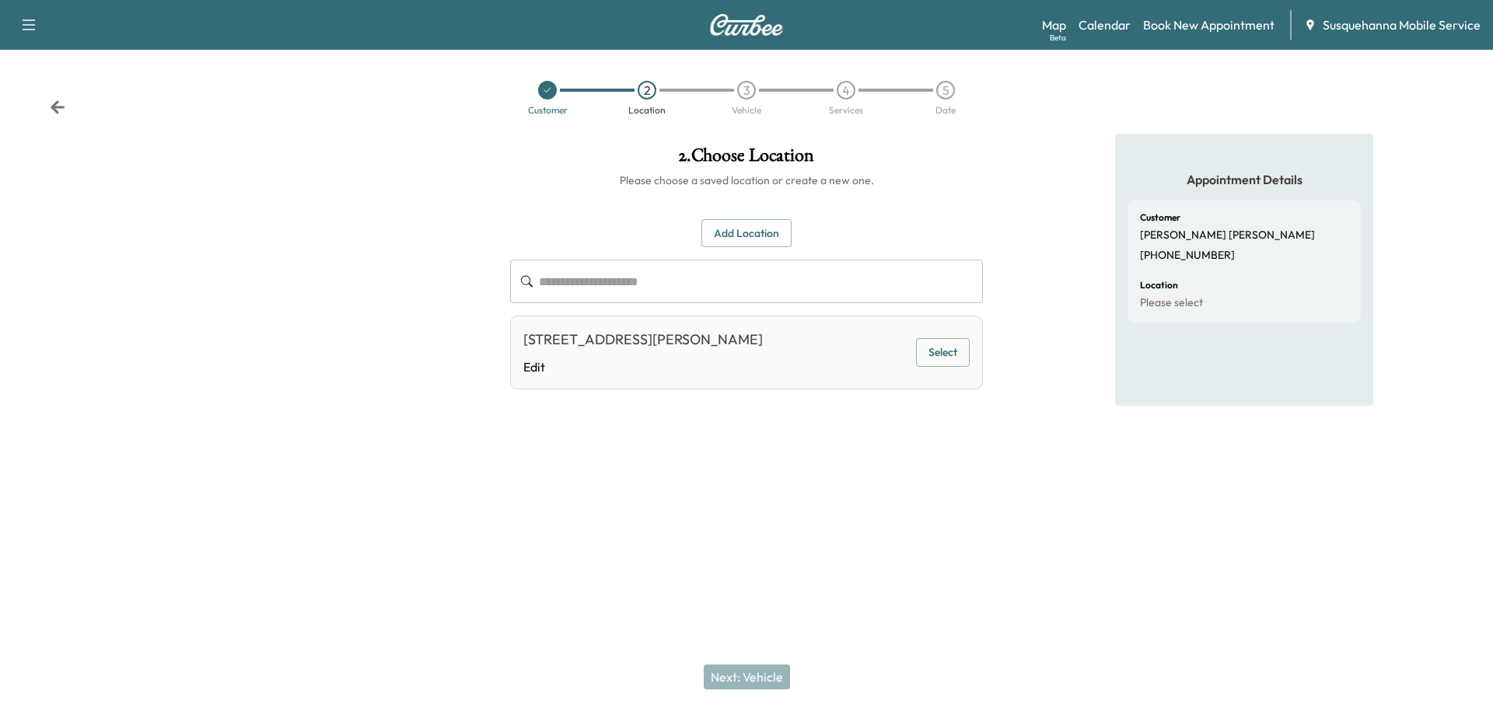
click at [928, 352] on button "Select" at bounding box center [943, 352] width 54 height 29
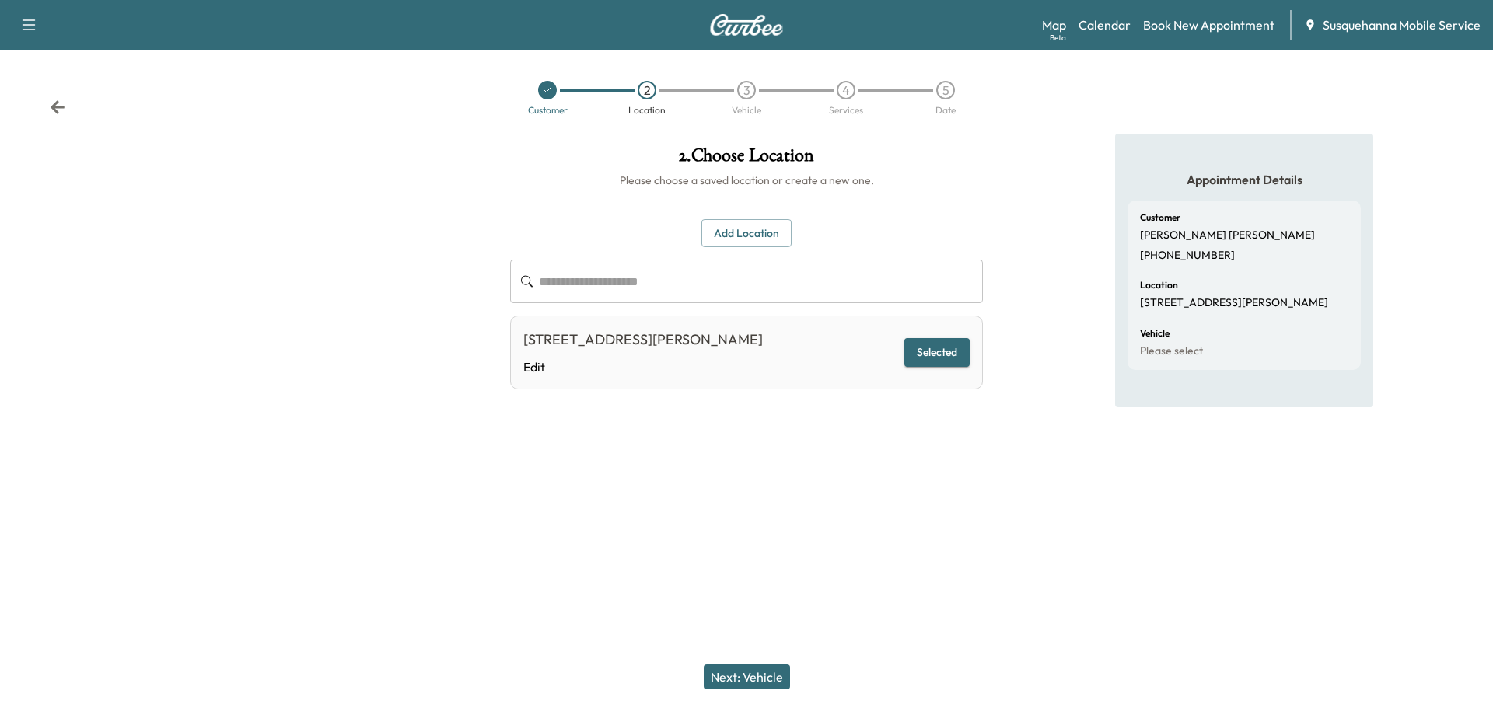
click at [743, 665] on button "Next: Vehicle" at bounding box center [747, 677] width 86 height 25
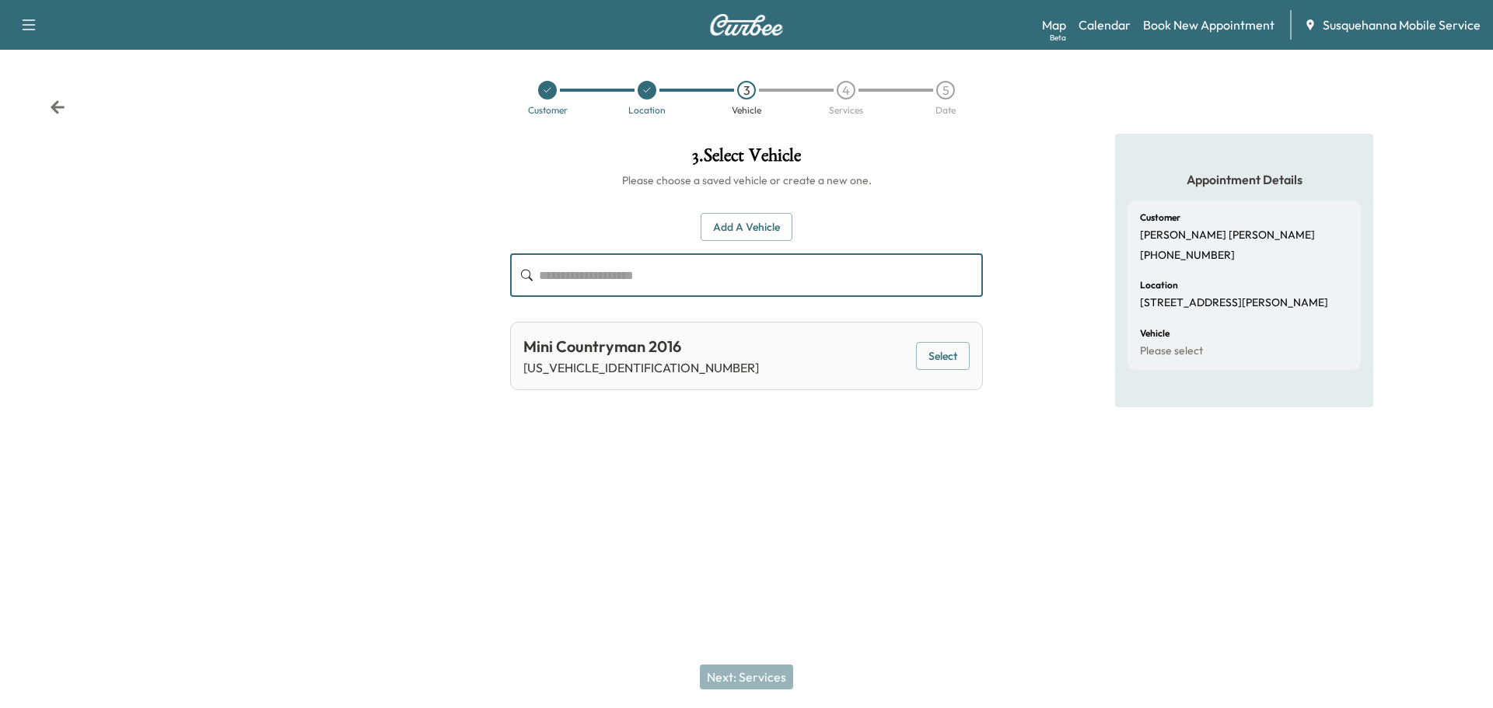
paste input "**********"
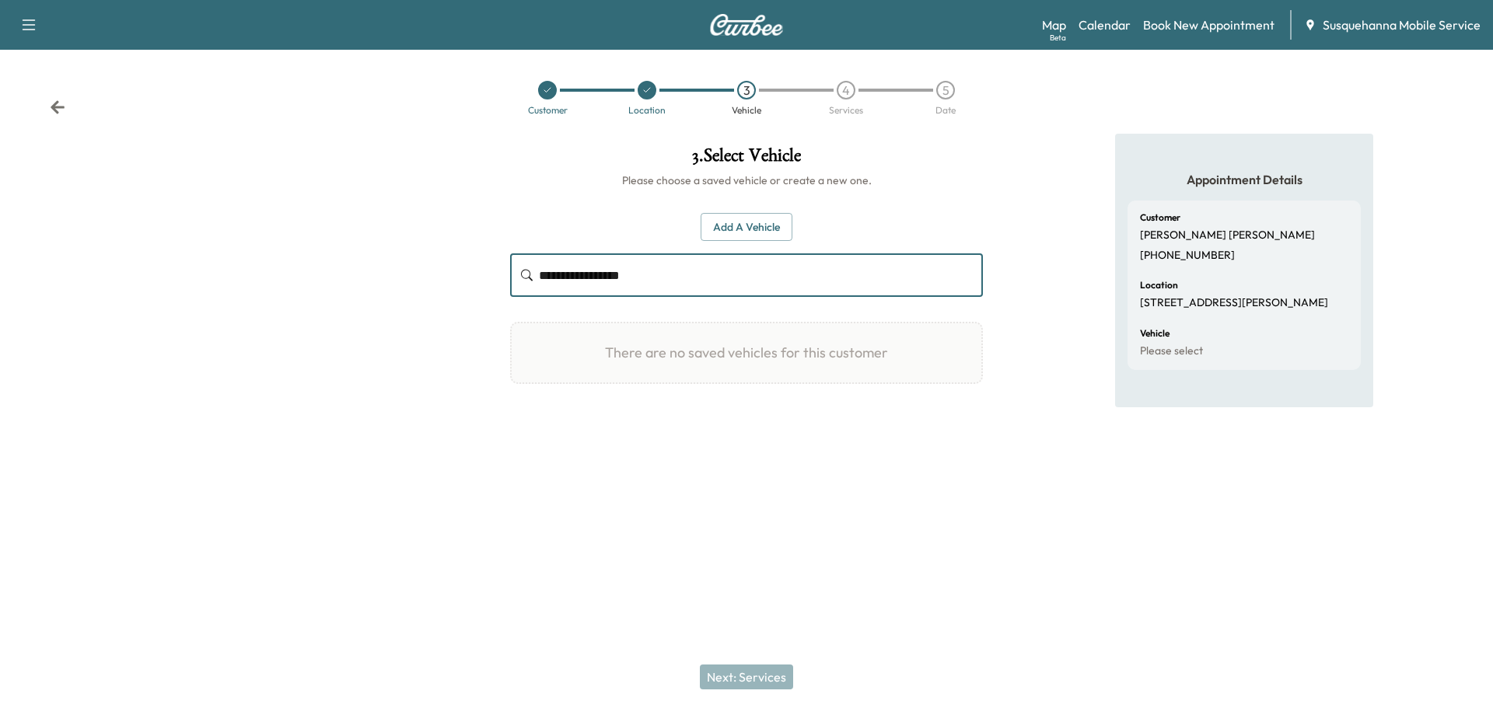
type input "**********"
click at [755, 219] on button "Add a Vehicle" at bounding box center [747, 227] width 92 height 29
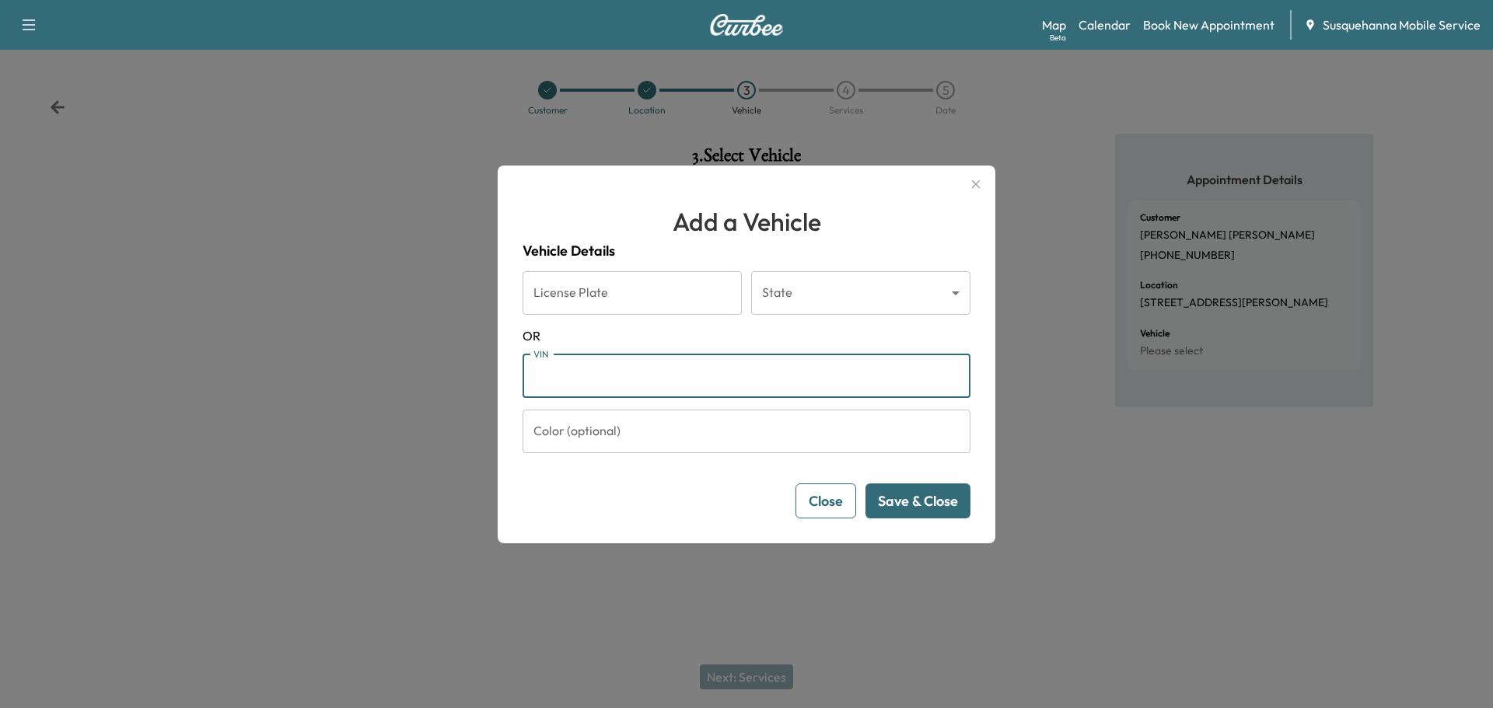
paste input "**********"
type input "**********"
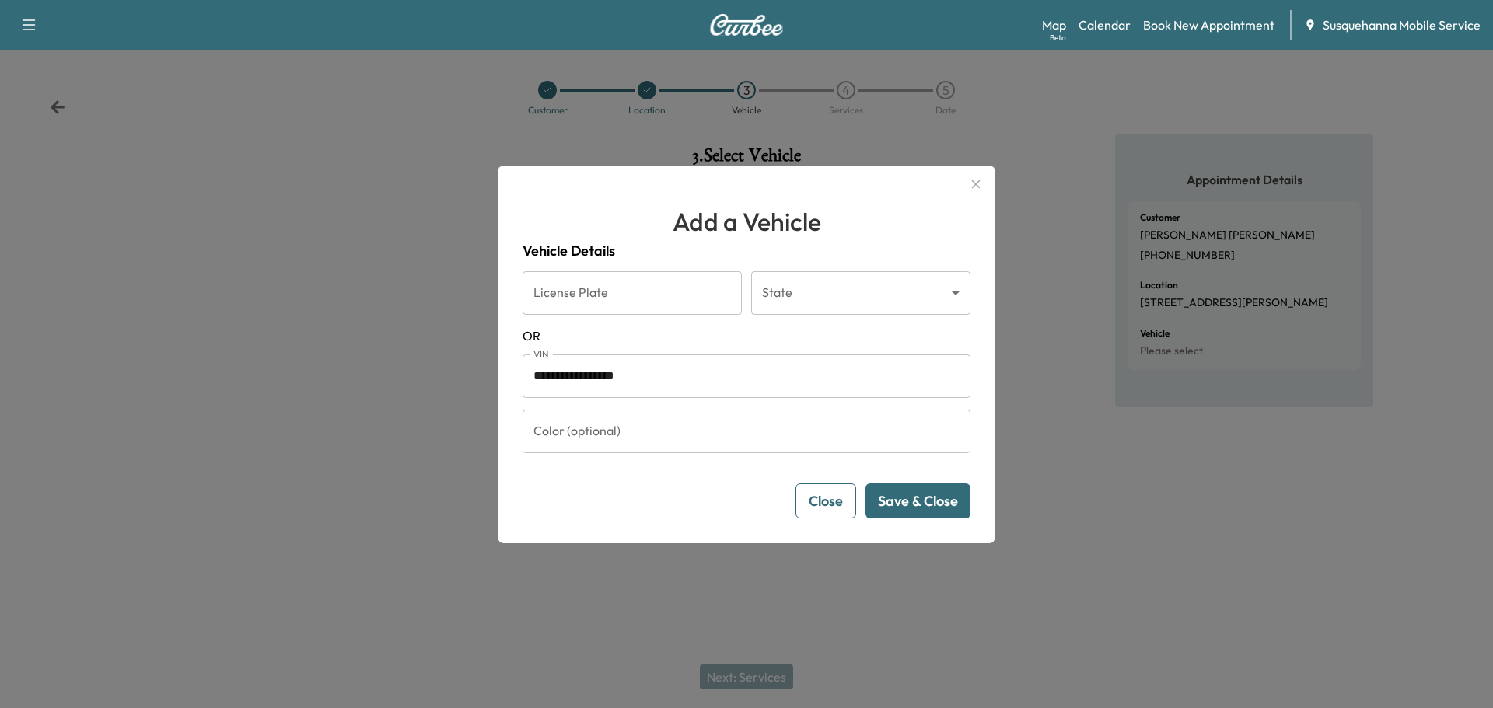
click at [915, 514] on button "Save & Close" at bounding box center [918, 501] width 105 height 35
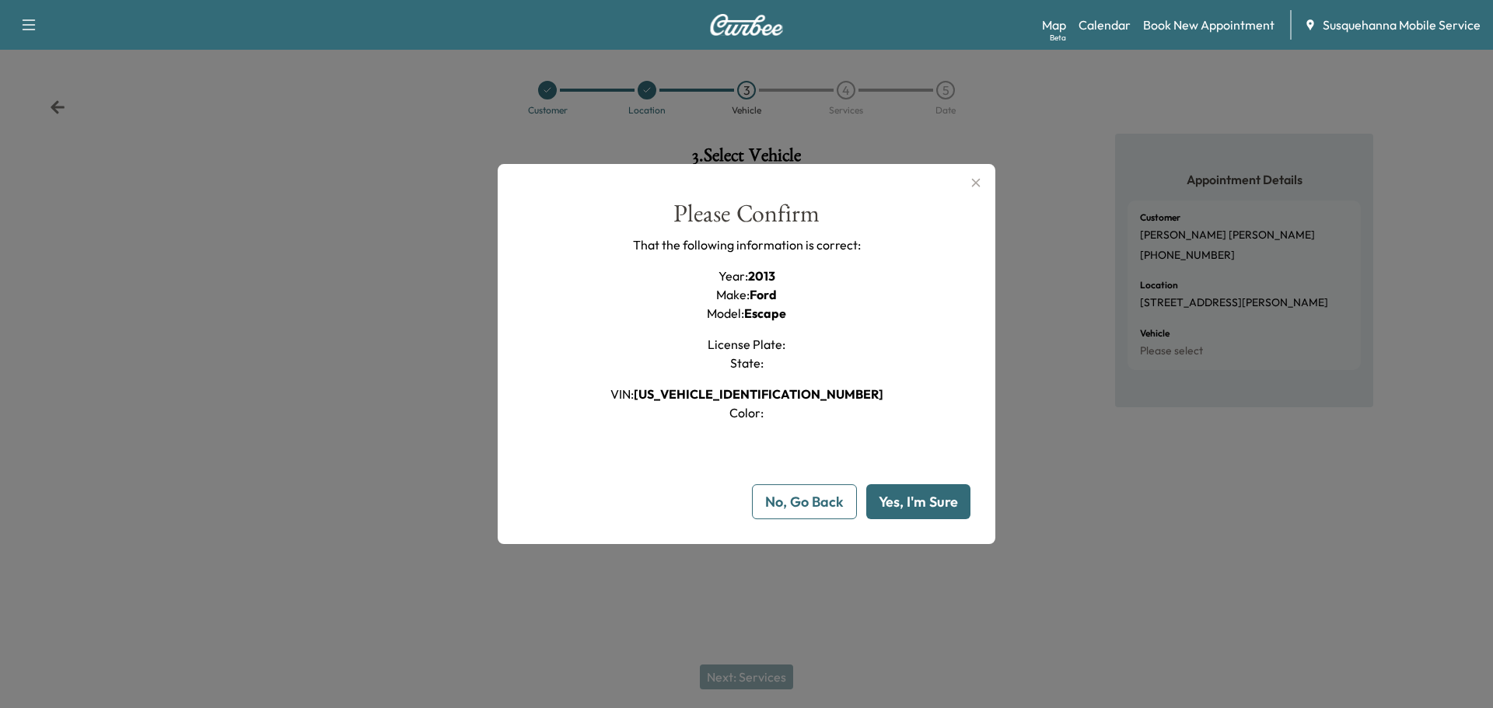
click at [939, 502] on button "Yes, I'm Sure" at bounding box center [918, 501] width 104 height 35
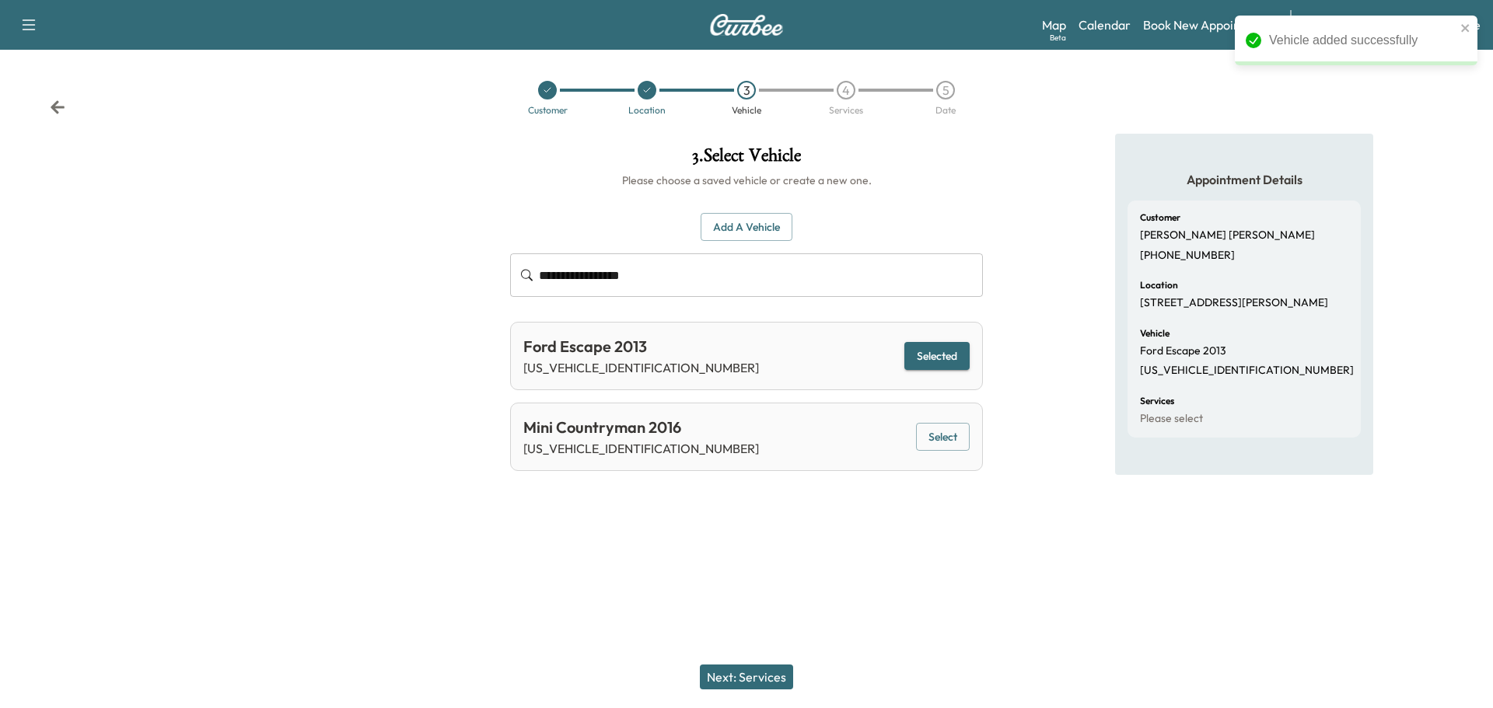
click at [936, 360] on button "Selected" at bounding box center [936, 356] width 65 height 29
click at [756, 676] on button "Next: Services" at bounding box center [746, 677] width 93 height 25
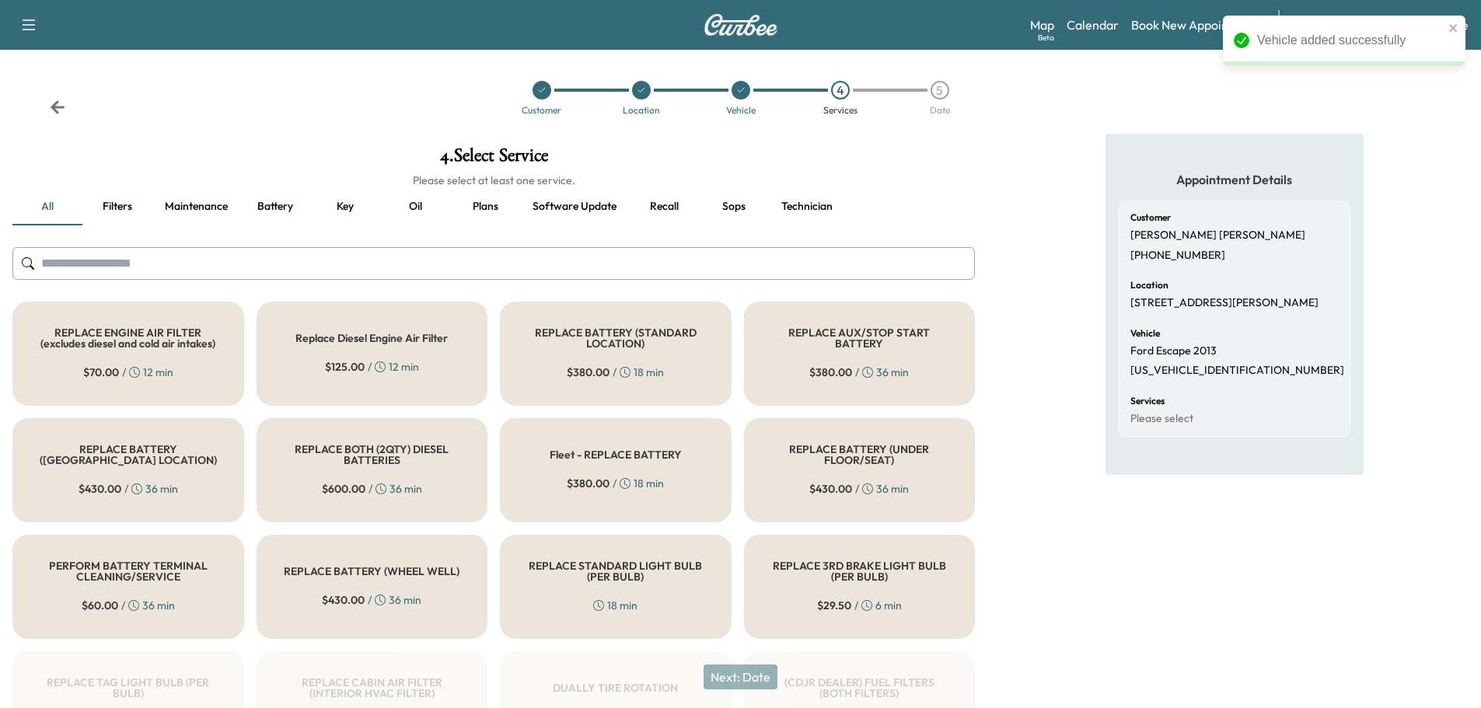
click at [576, 264] on input "text" at bounding box center [493, 263] width 963 height 33
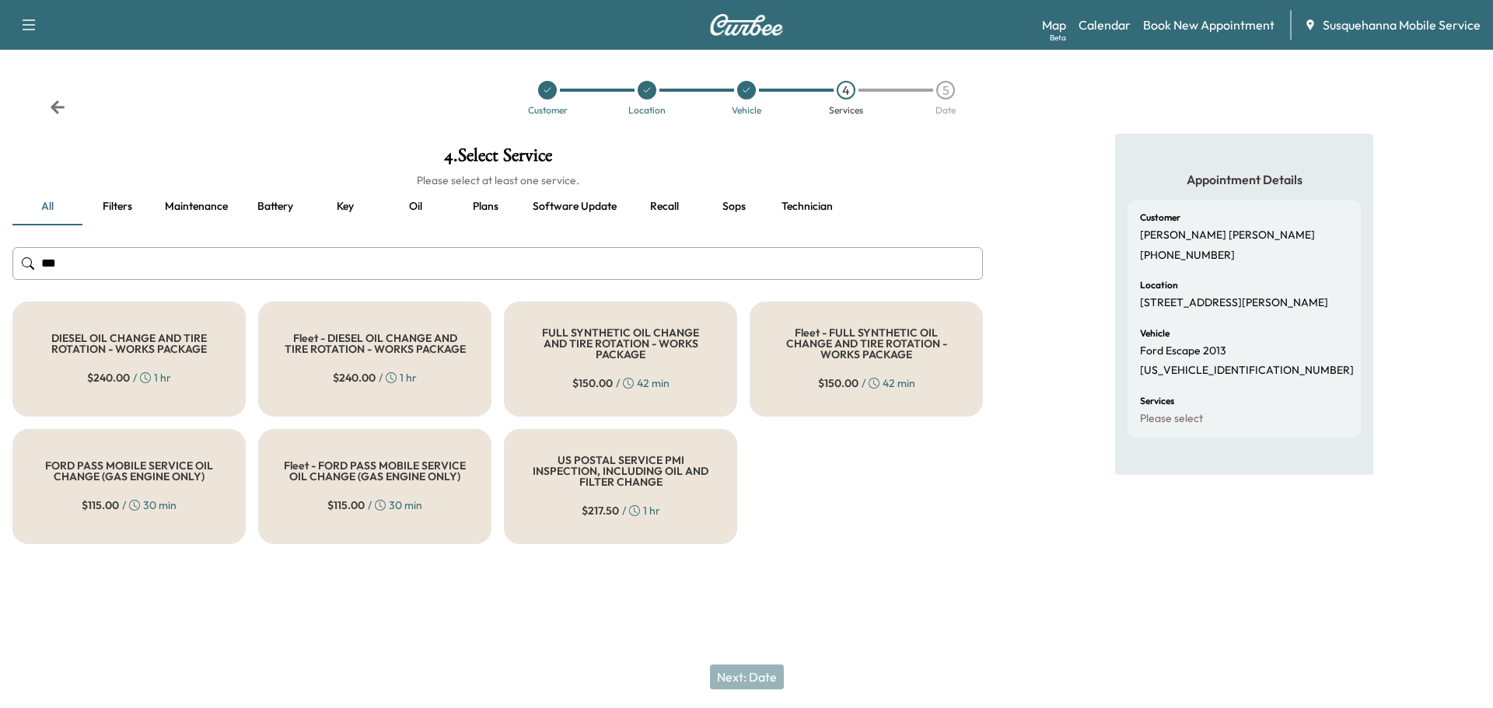
type input "***"
click at [566, 367] on div "FULL SYNTHETIC OIL CHANGE AND TIRE ROTATION - WORKS PACKAGE $ 150.00 / 42 min" at bounding box center [620, 359] width 233 height 115
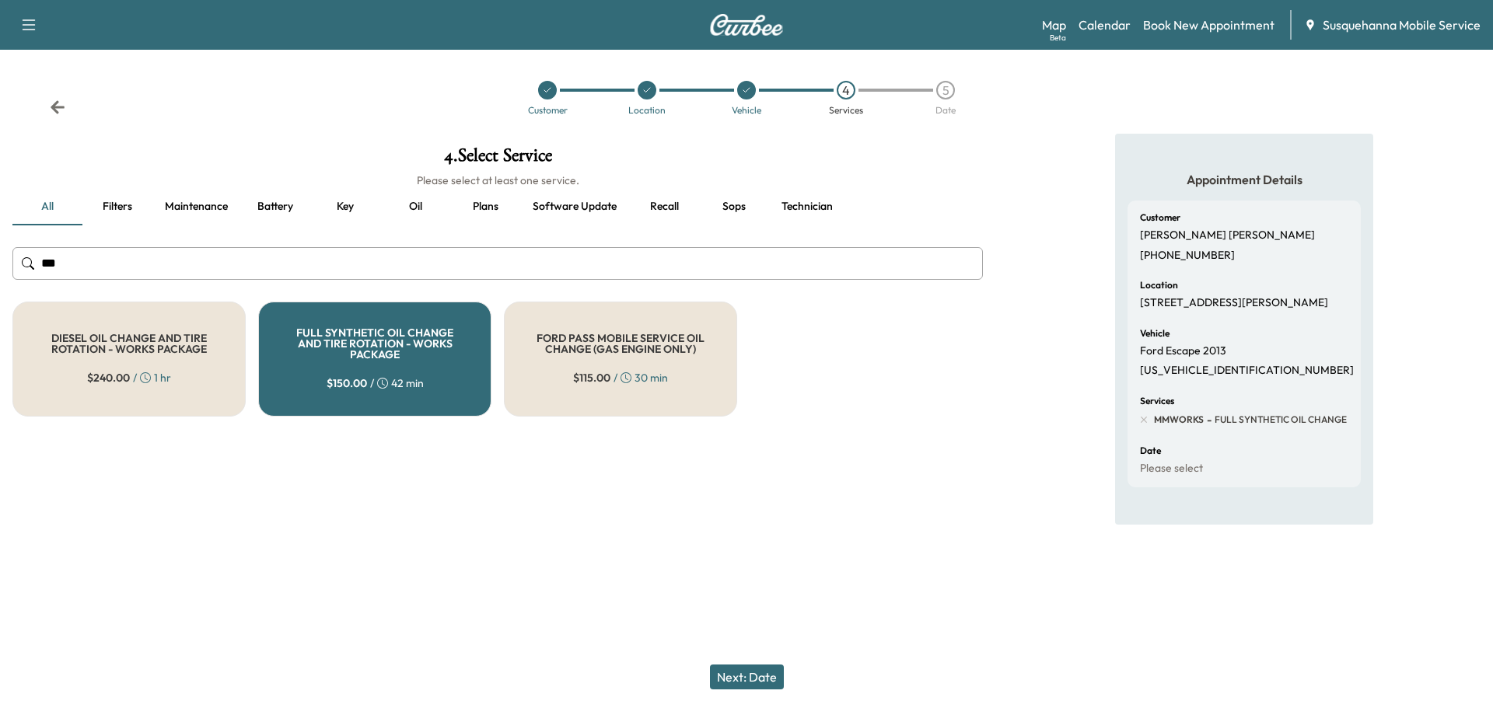
click at [778, 677] on button "Next: Date" at bounding box center [747, 677] width 74 height 25
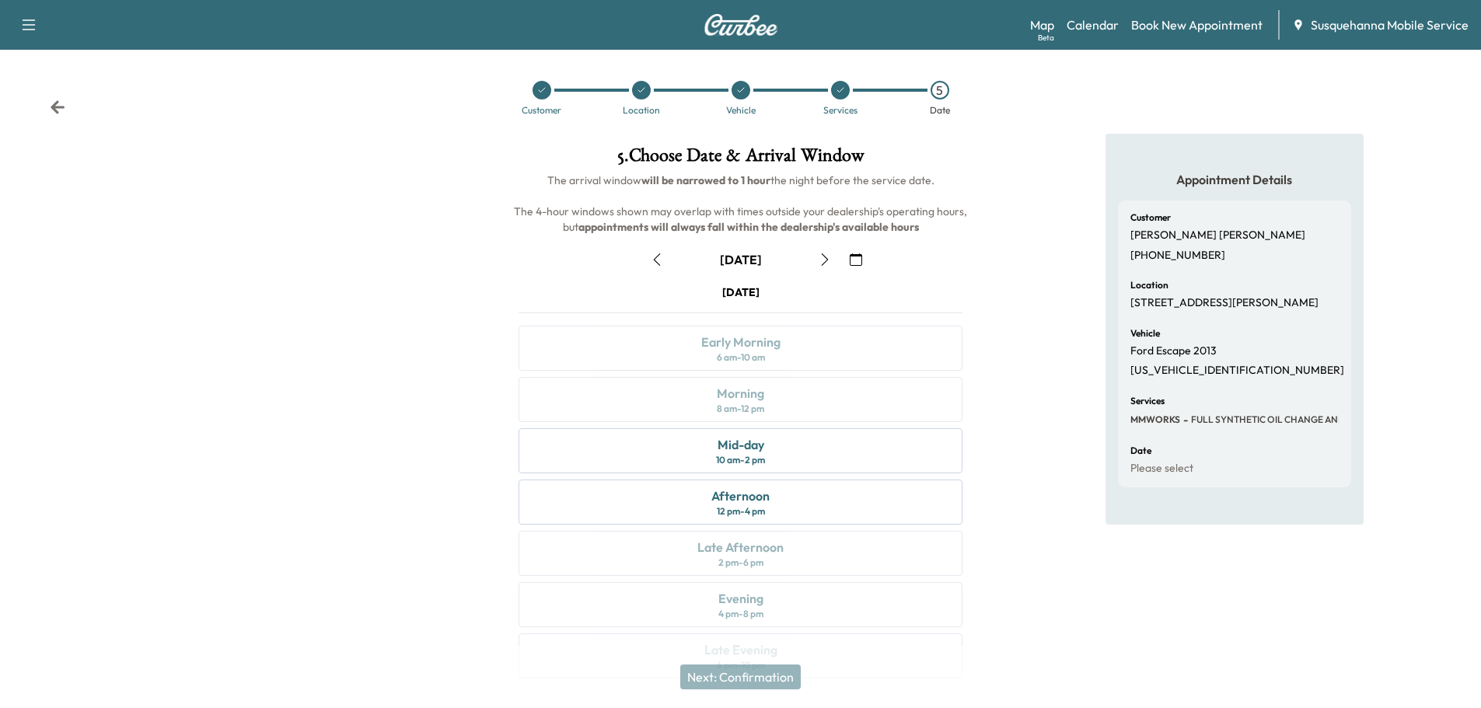
click at [850, 264] on icon "button" at bounding box center [856, 260] width 12 height 12
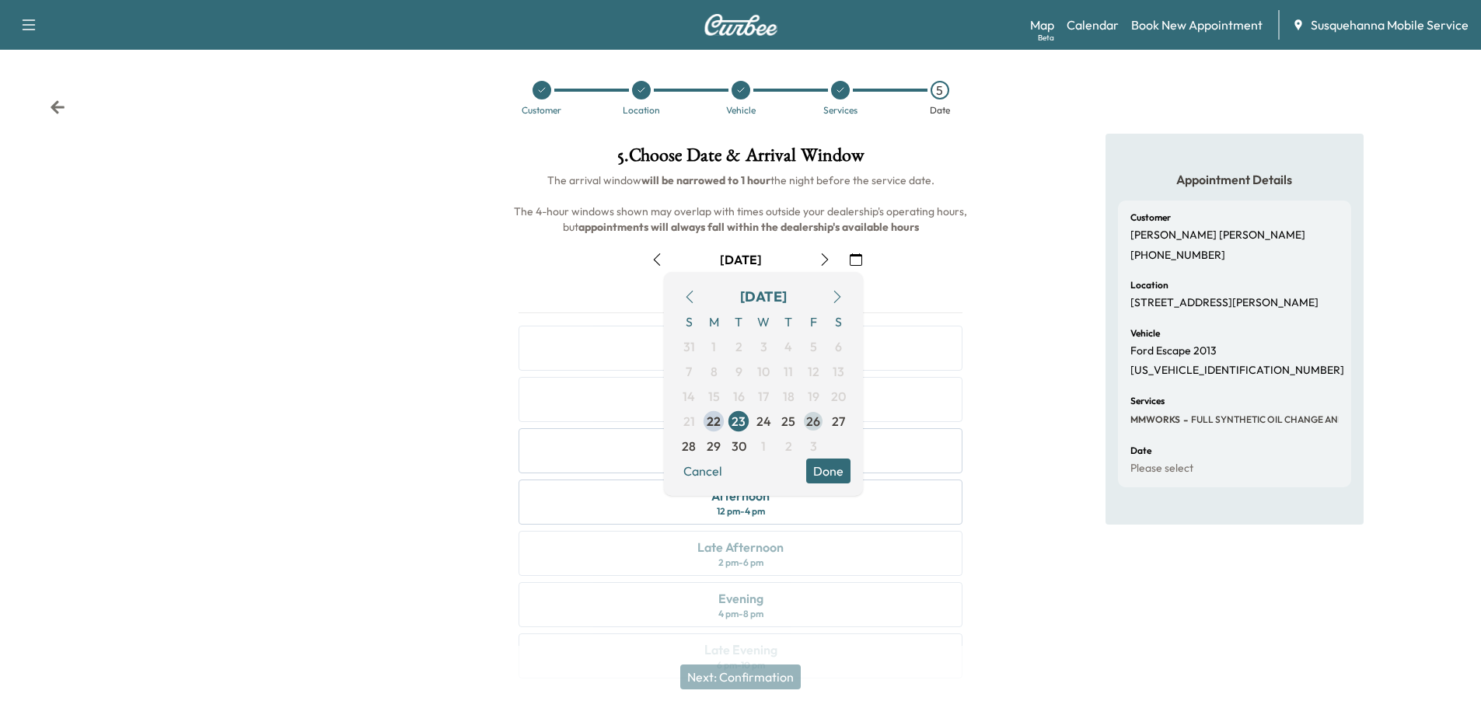
click at [815, 428] on span "26" at bounding box center [813, 421] width 14 height 19
click at [821, 470] on button "Done" at bounding box center [828, 471] width 44 height 25
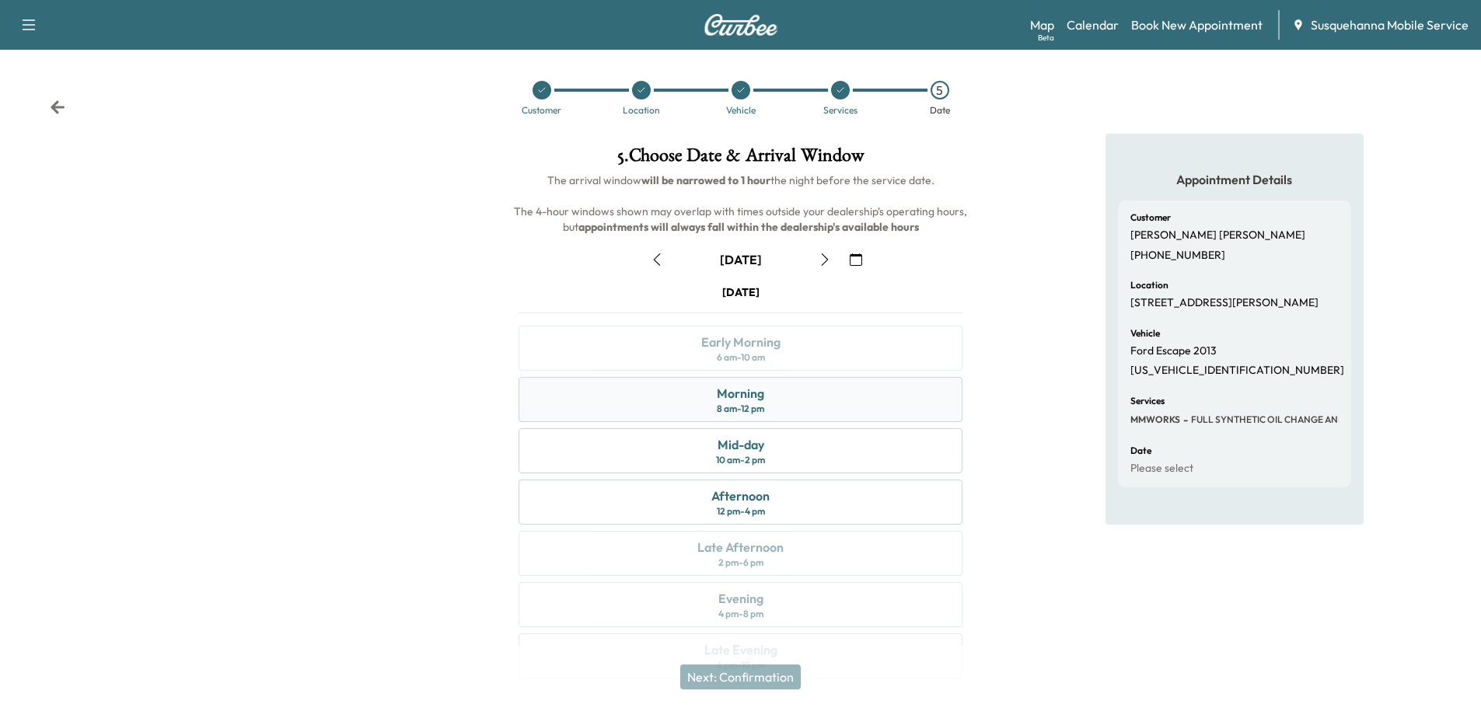
click at [823, 399] on div "Morning 8 am - 12 pm" at bounding box center [741, 399] width 444 height 45
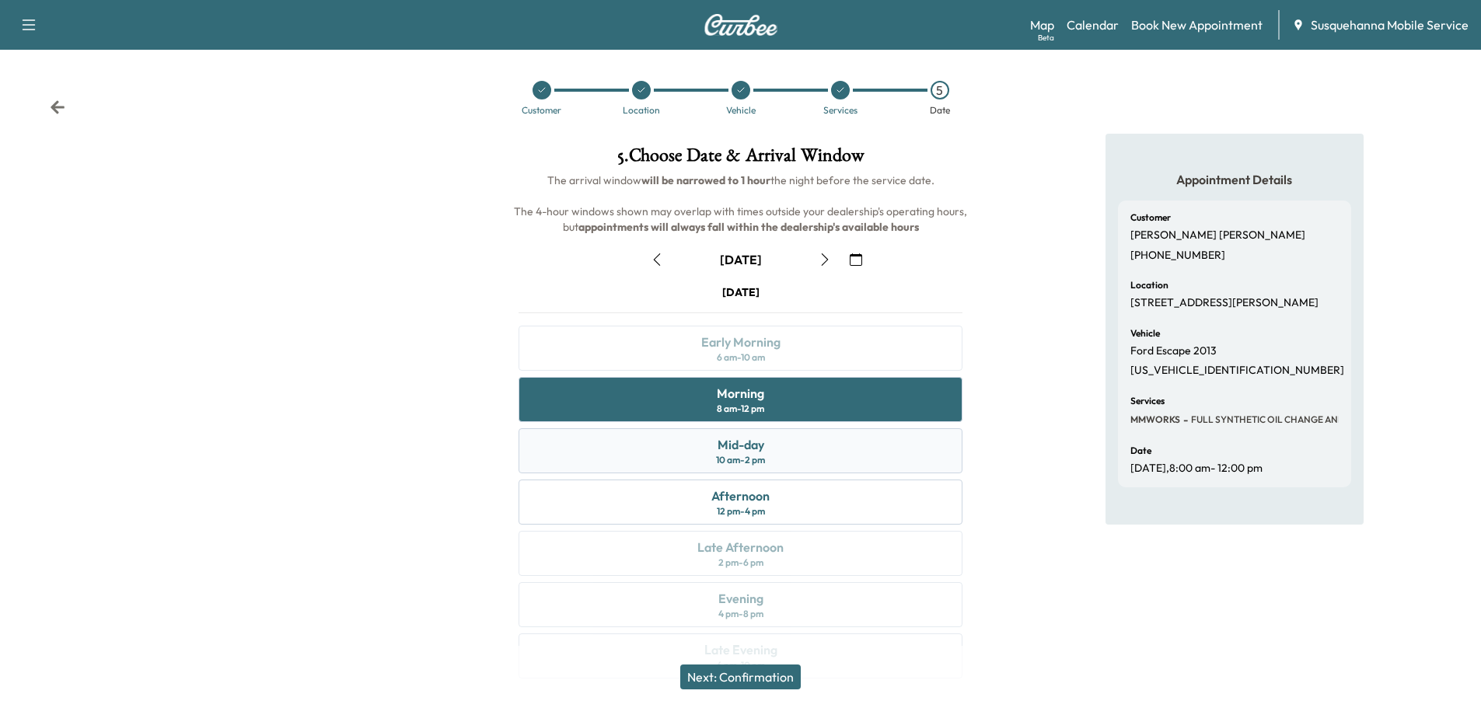
click at [817, 454] on div "Mid-day 10 am - 2 pm" at bounding box center [741, 450] width 444 height 45
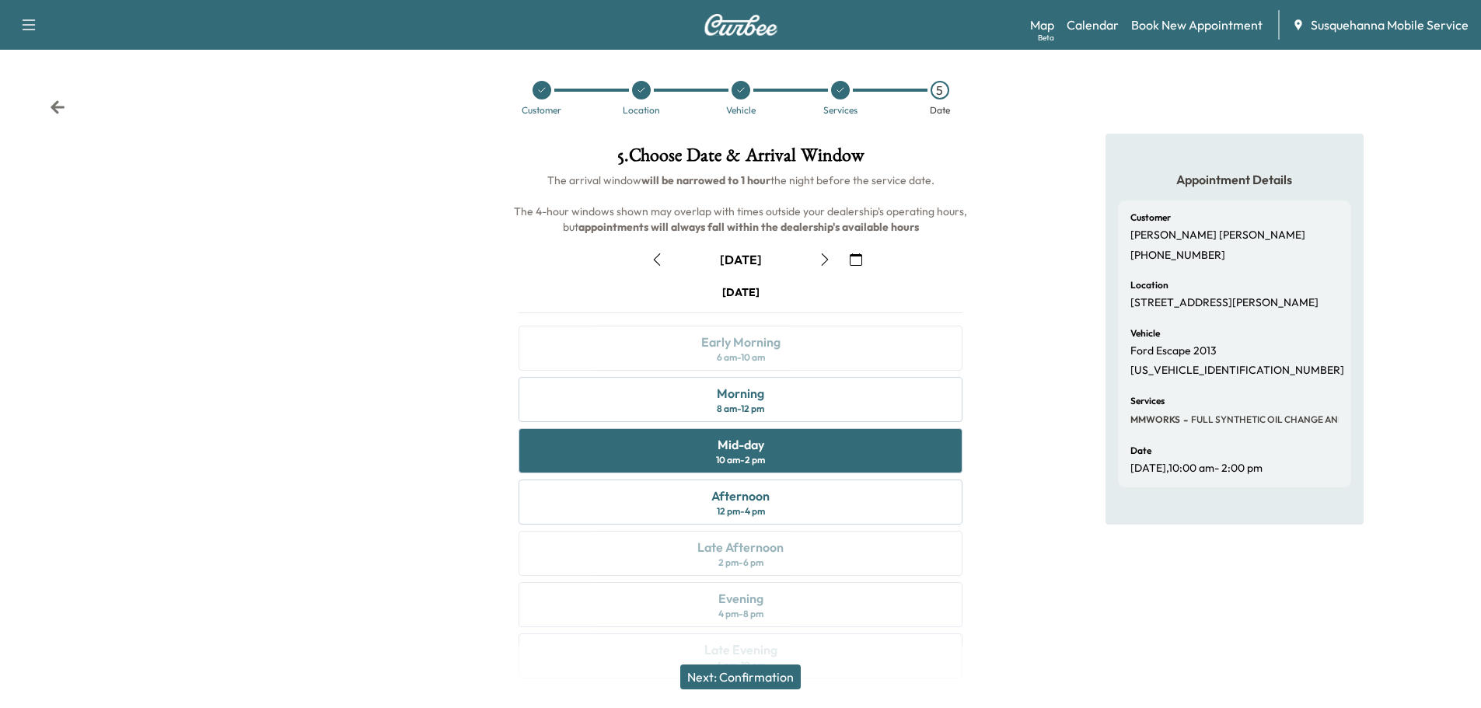
click at [771, 673] on button "Next: Confirmation" at bounding box center [740, 677] width 121 height 25
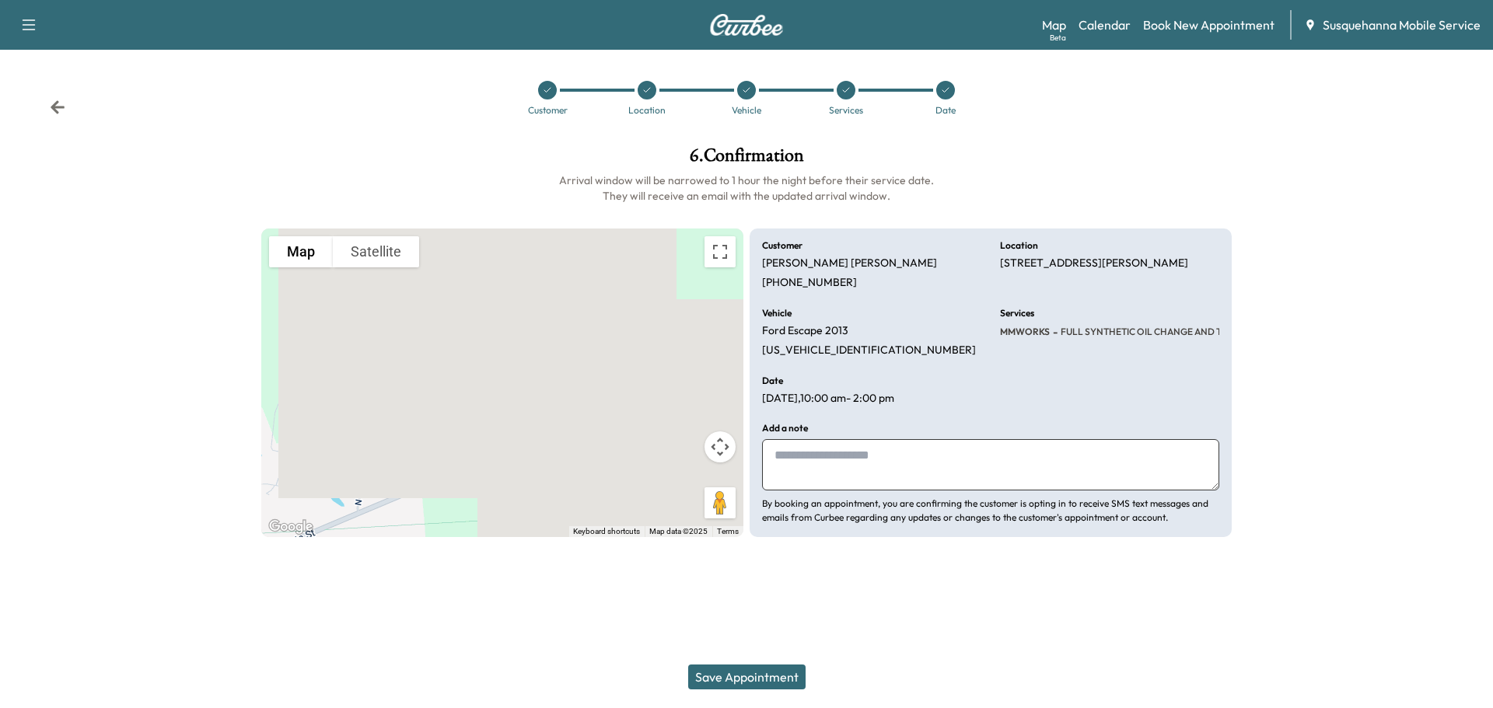
click at [880, 474] on textarea at bounding box center [990, 464] width 457 height 51
type textarea "**********"
click at [763, 675] on button "Save Appointment" at bounding box center [746, 677] width 117 height 25
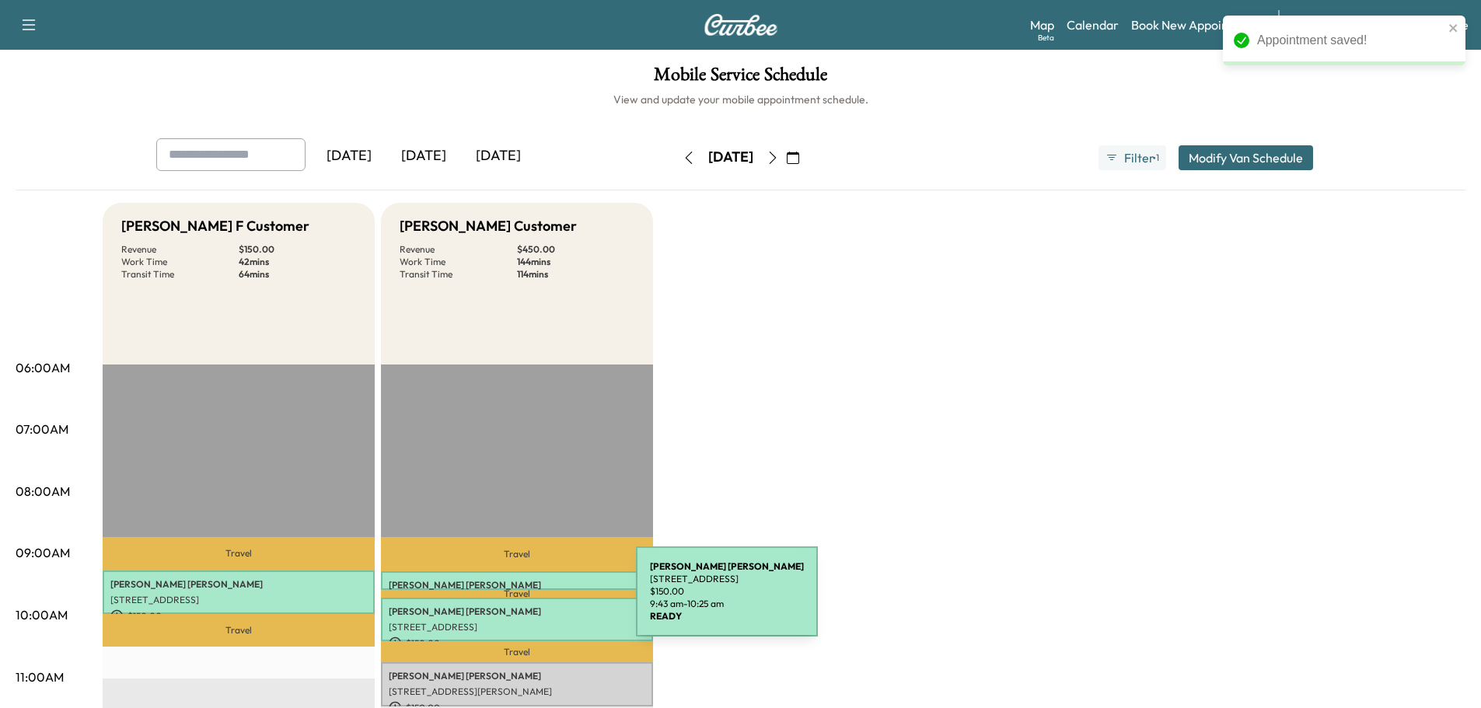
scroll to position [249, 0]
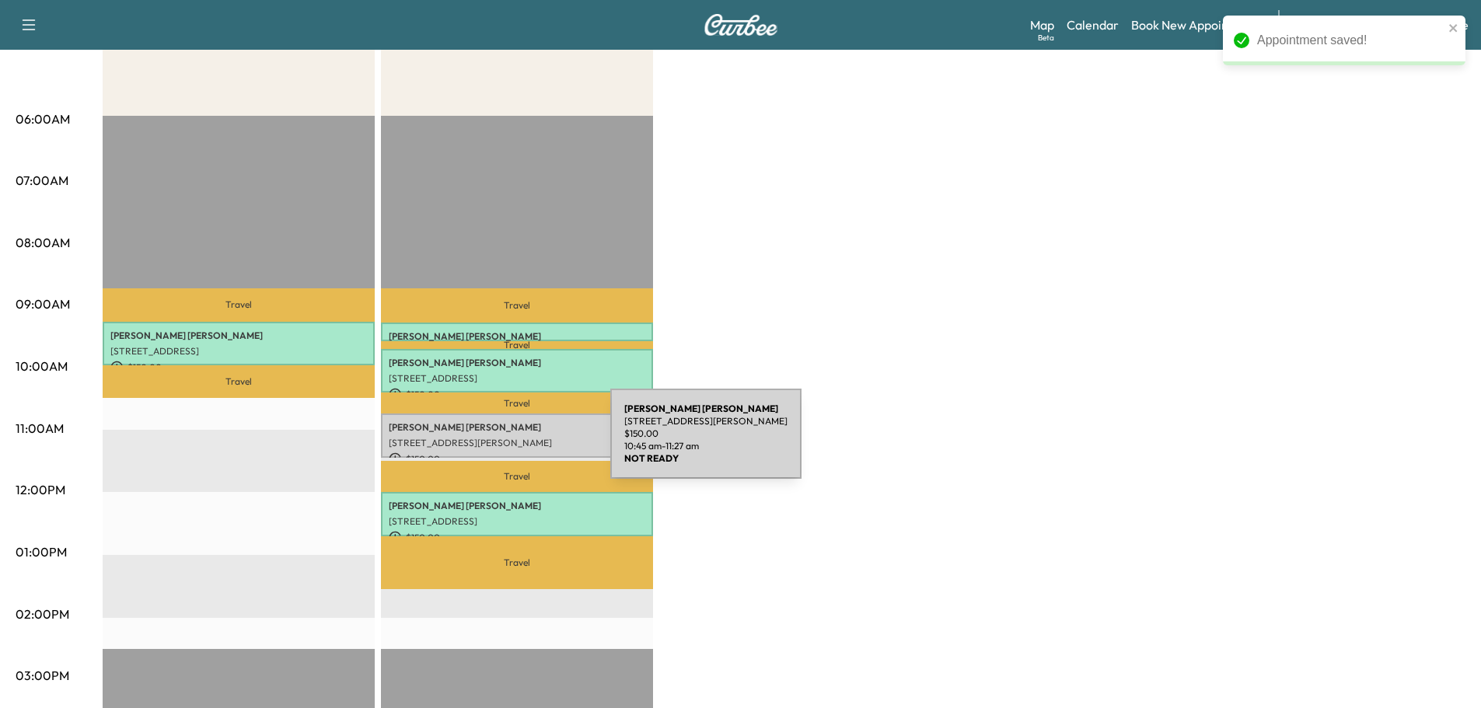
click at [494, 443] on p "[STREET_ADDRESS][PERSON_NAME]" at bounding box center [517, 443] width 257 height 12
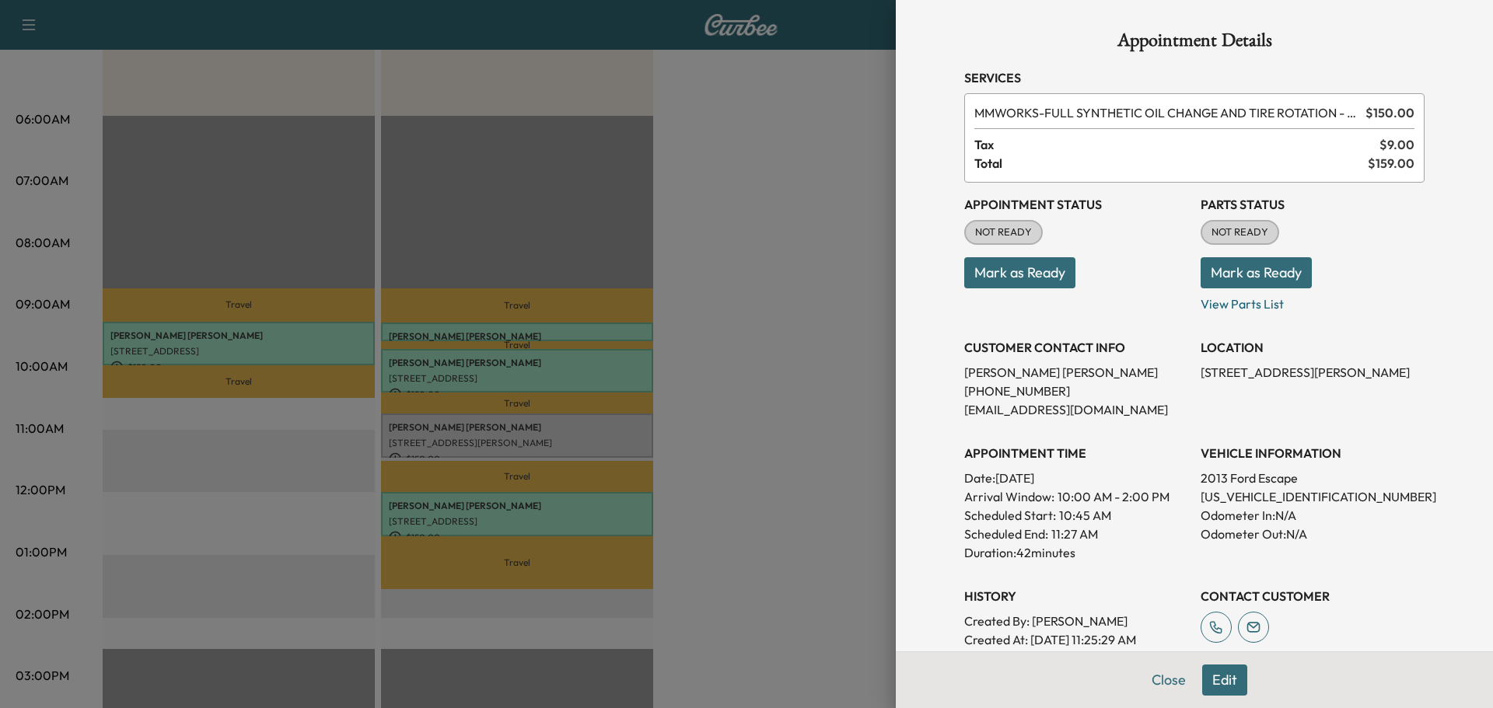
click at [1222, 268] on button "Mark as Ready" at bounding box center [1256, 272] width 111 height 31
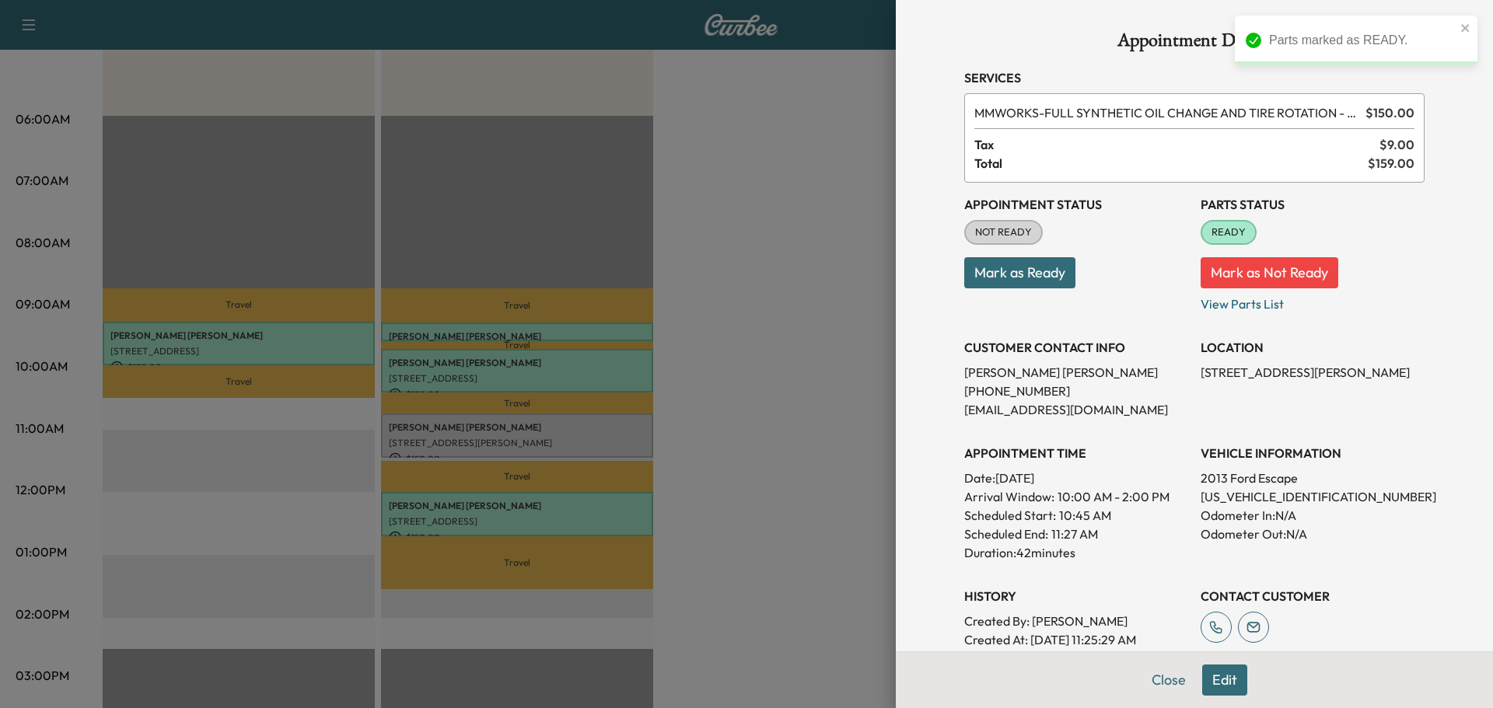
click at [1027, 278] on button "Mark as Ready" at bounding box center [1019, 272] width 111 height 31
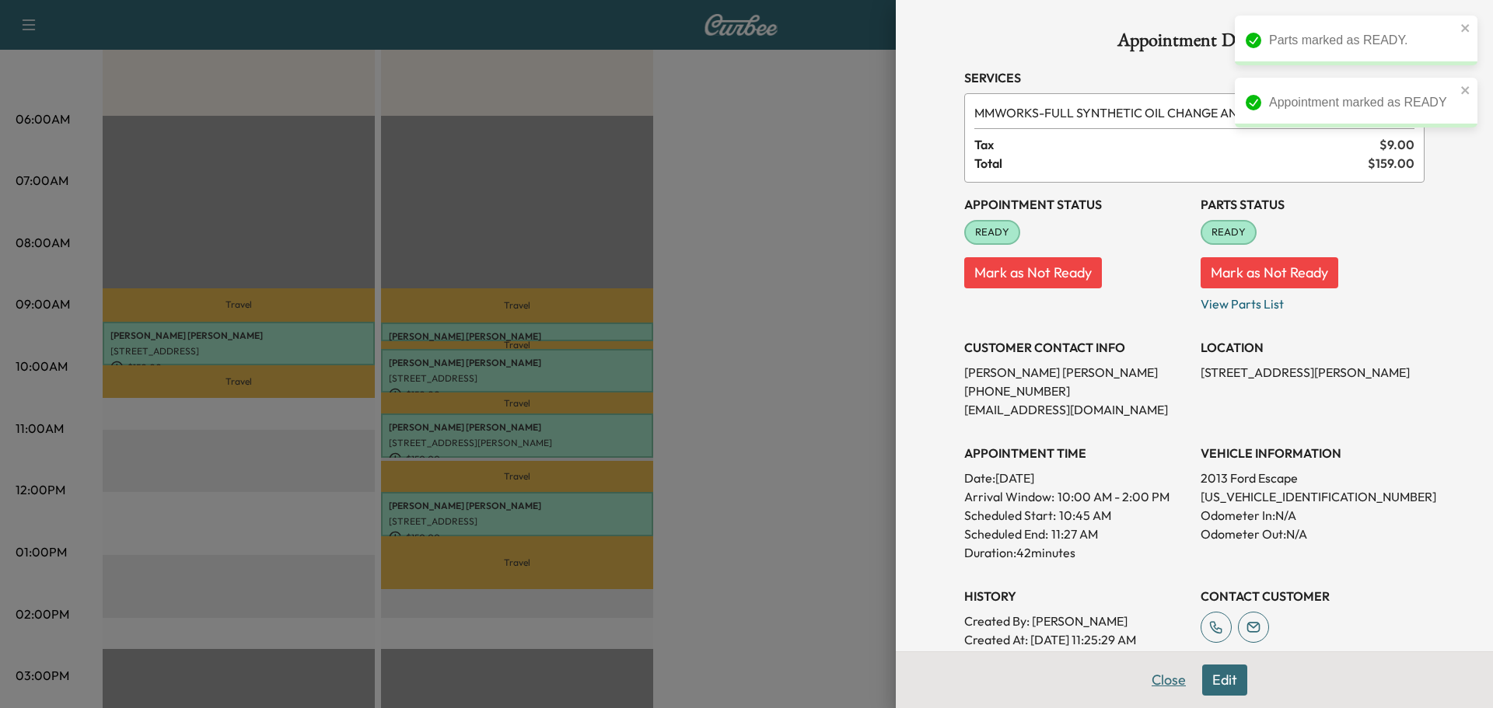
click at [1151, 677] on button "Close" at bounding box center [1169, 680] width 54 height 31
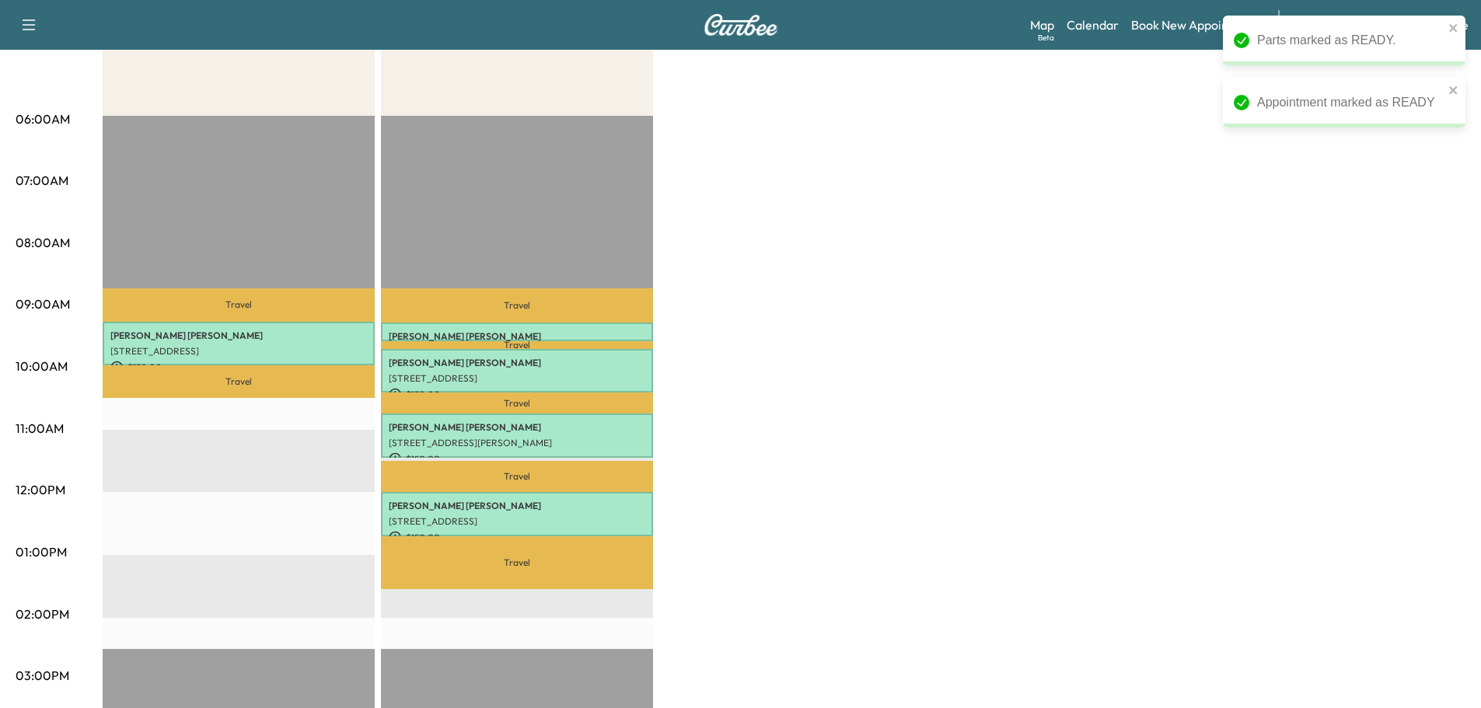
click at [830, 429] on div "[PERSON_NAME] F Customer Revenue $ 150.00 Work Time 42 mins Transit Time 64 min…" at bounding box center [784, 537] width 1363 height 1166
click at [1471, 275] on div "Mobile Service Schedule View and update your mobile appointment schedule. [DATE…" at bounding box center [740, 468] width 1481 height 1335
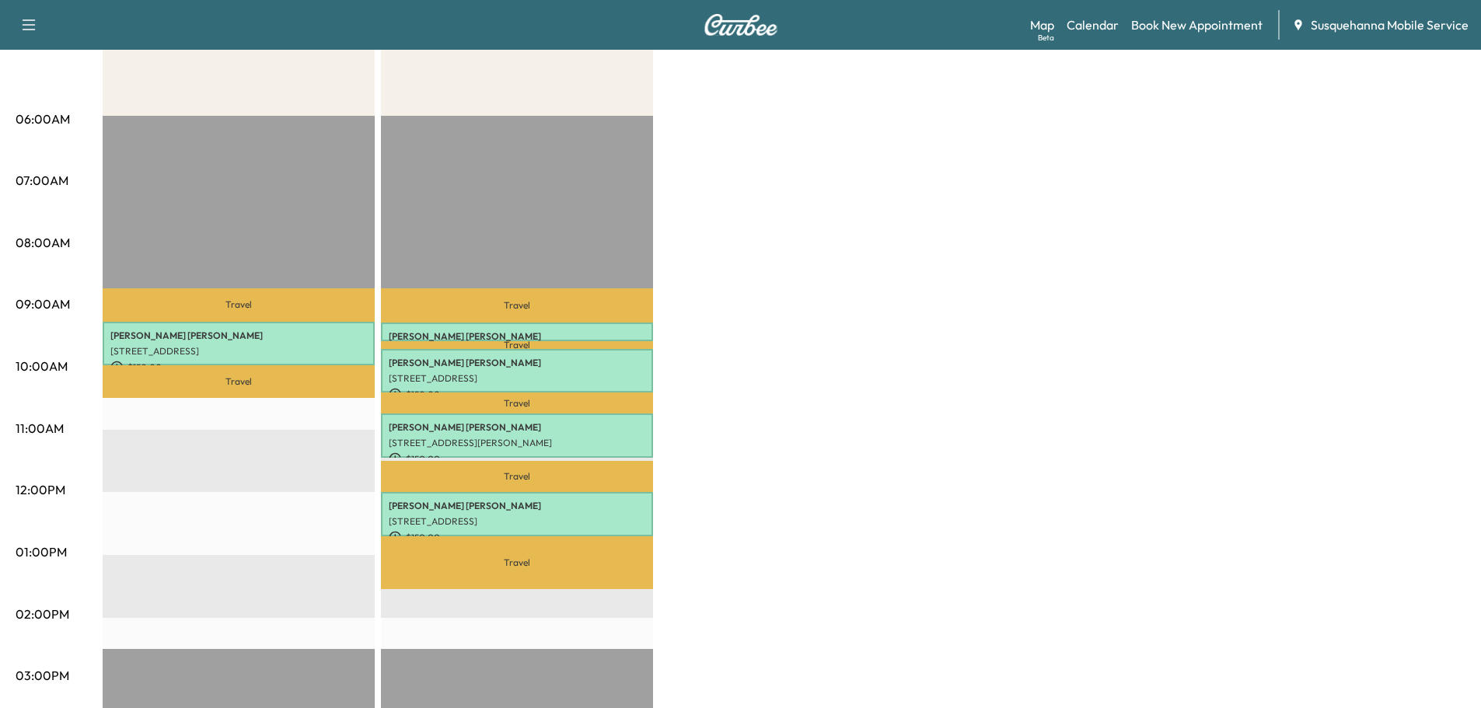
click at [440, 331] on p "[PERSON_NAME]" at bounding box center [517, 337] width 257 height 12
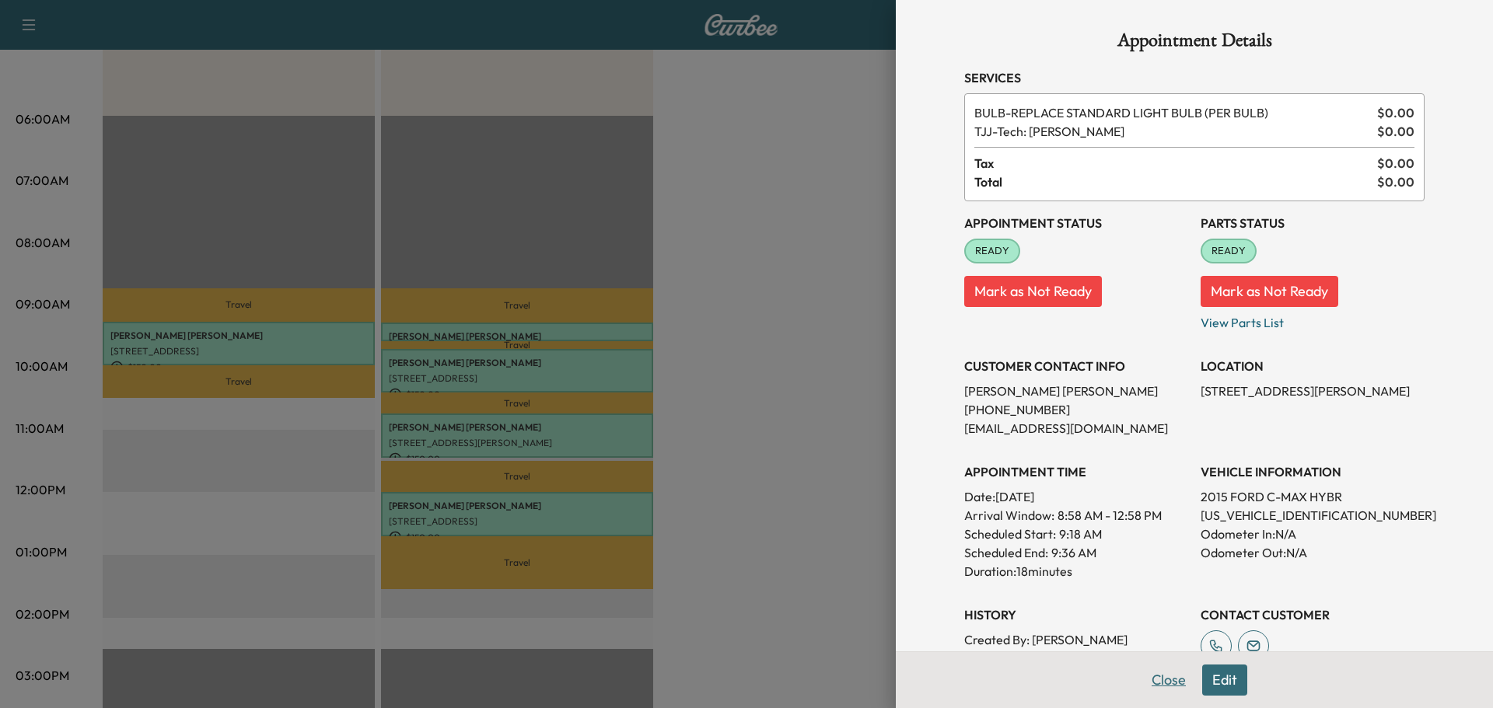
click at [1147, 677] on button "Close" at bounding box center [1169, 680] width 54 height 31
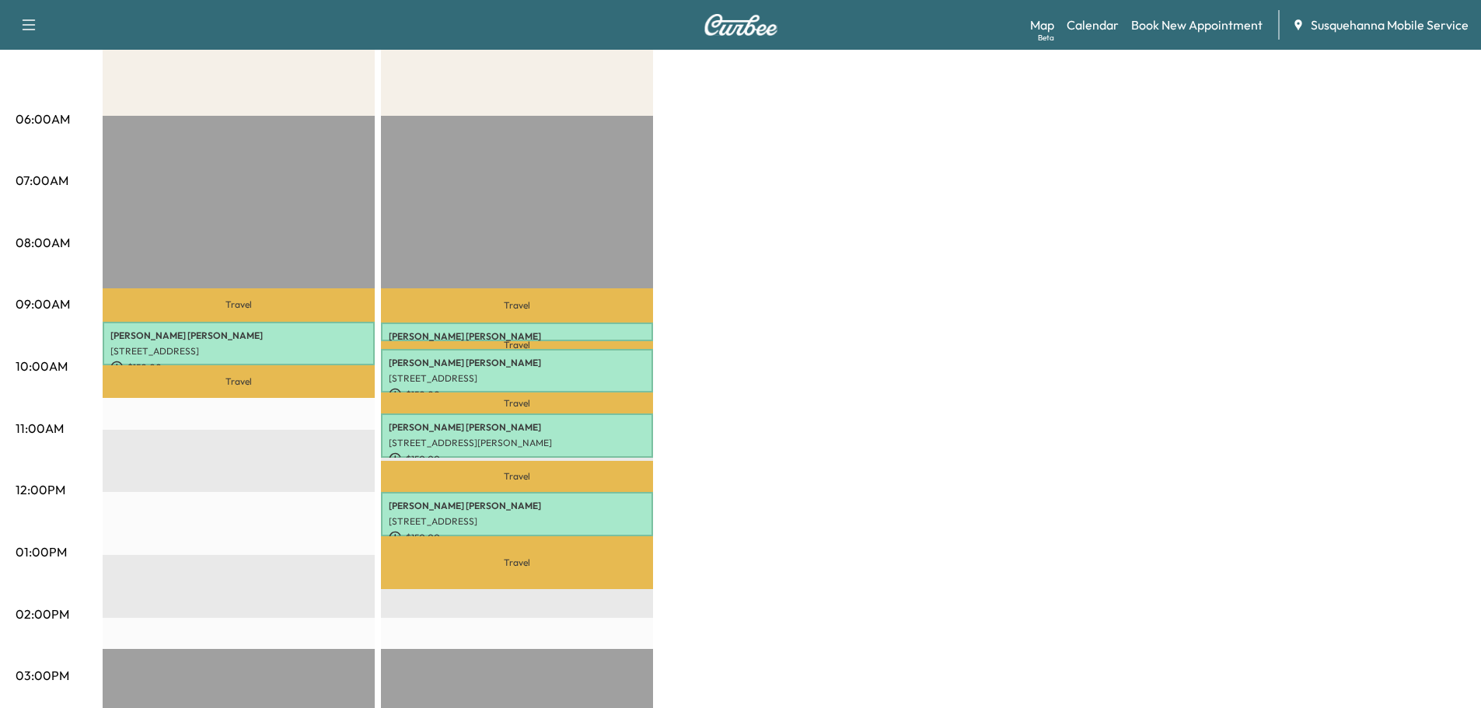
scroll to position [0, 0]
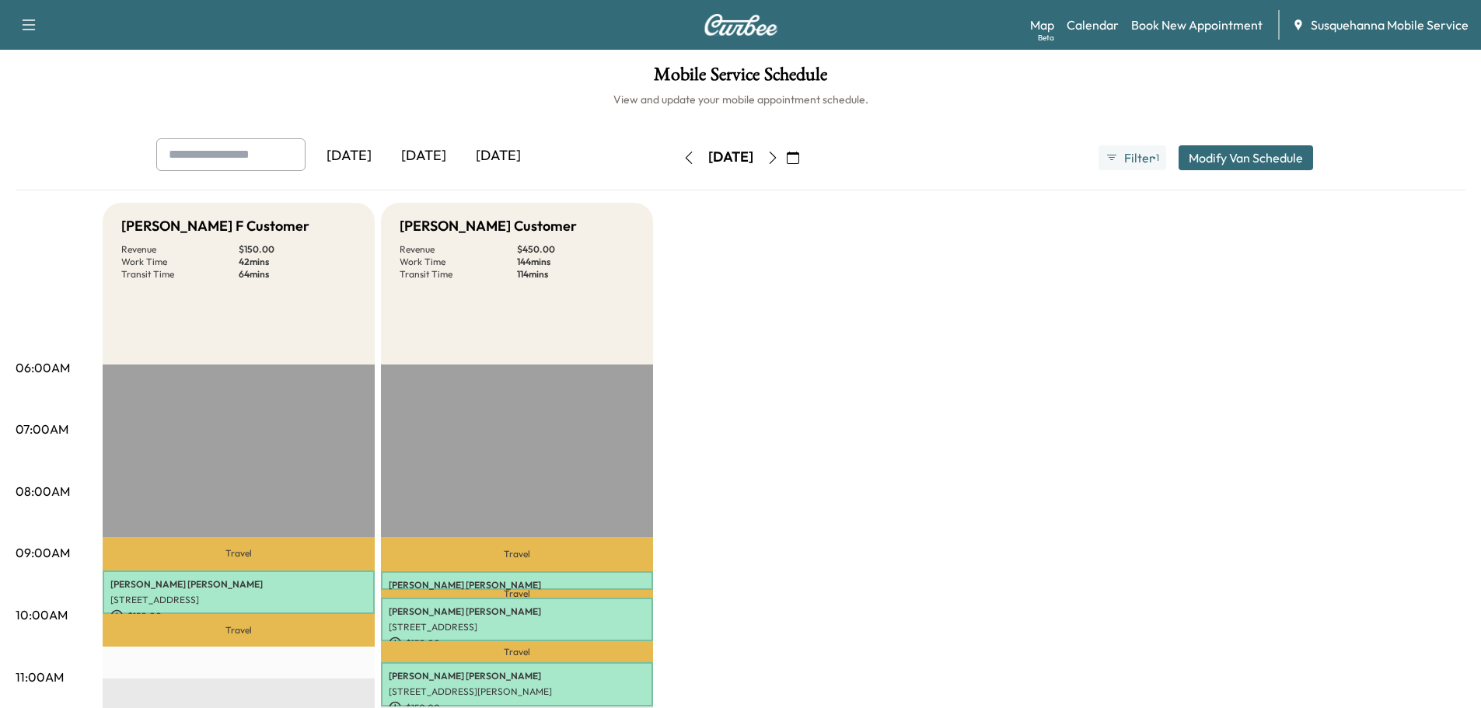
click at [683, 160] on icon "button" at bounding box center [689, 158] width 12 height 12
click at [685, 160] on icon "button" at bounding box center [688, 158] width 7 height 12
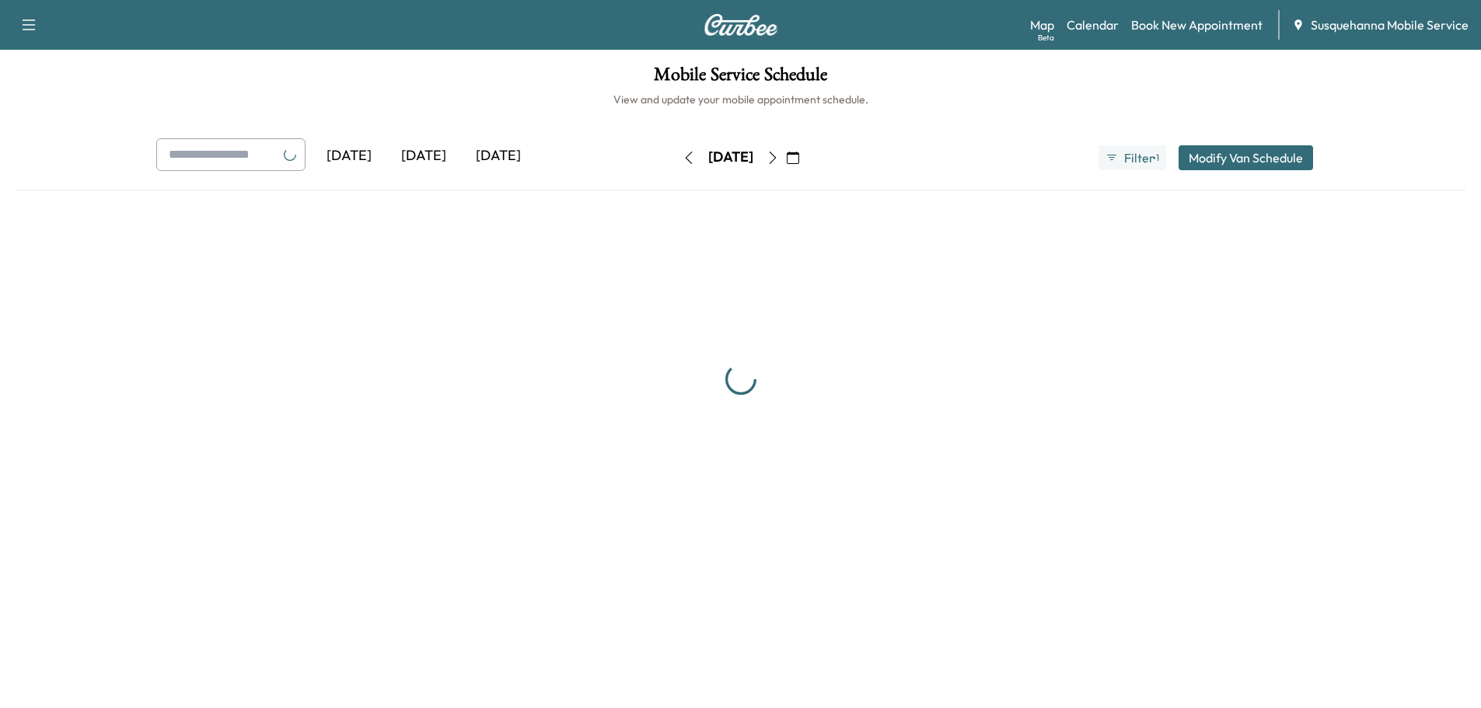
click at [676, 160] on button "button" at bounding box center [689, 157] width 26 height 25
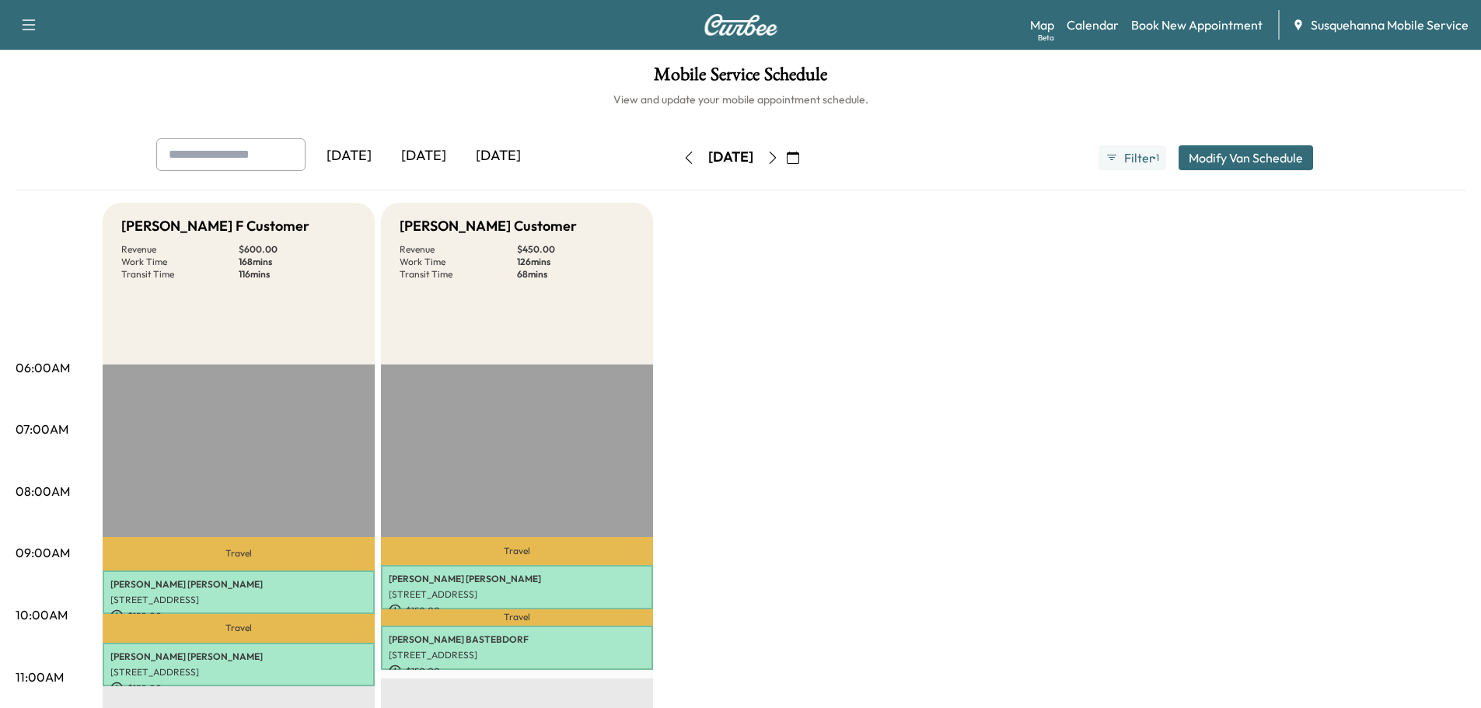
click at [683, 160] on icon "button" at bounding box center [689, 158] width 12 height 12
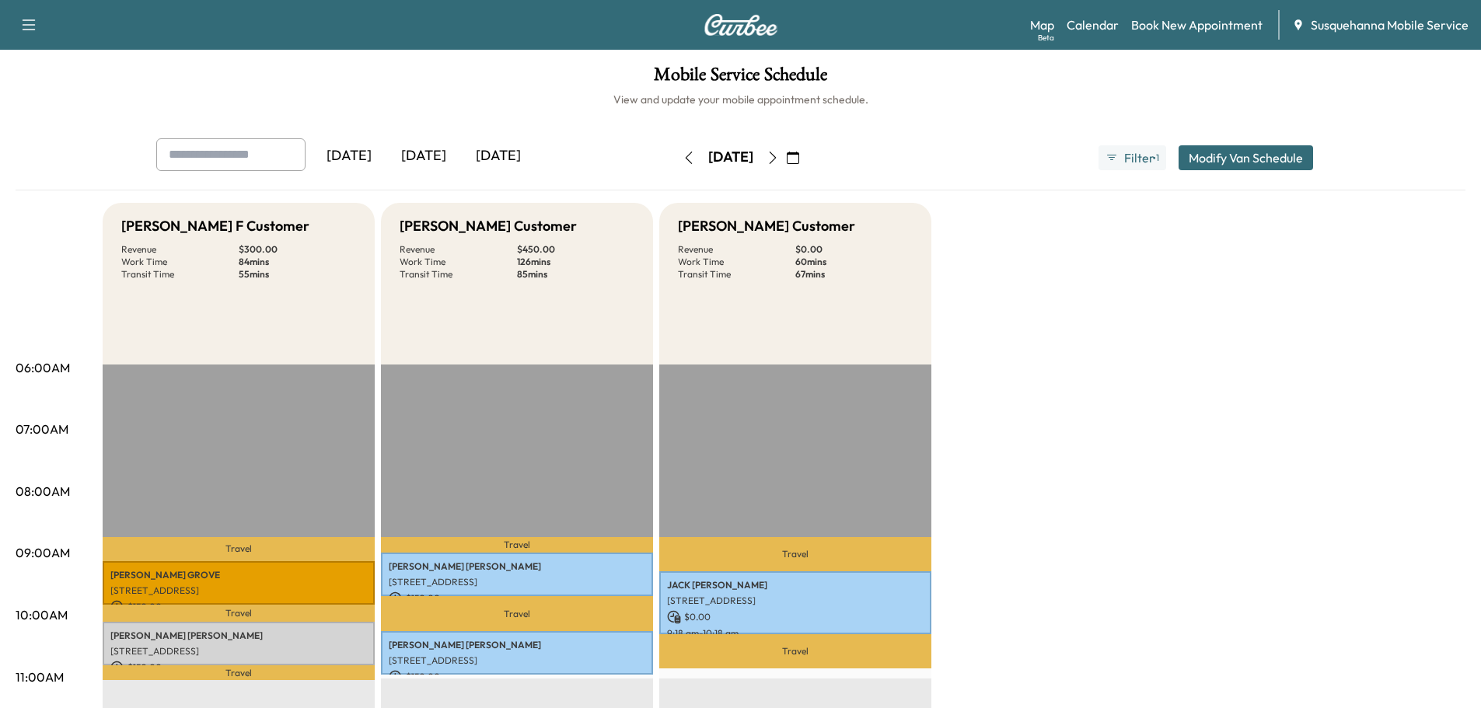
click at [779, 156] on icon "button" at bounding box center [773, 158] width 12 height 12
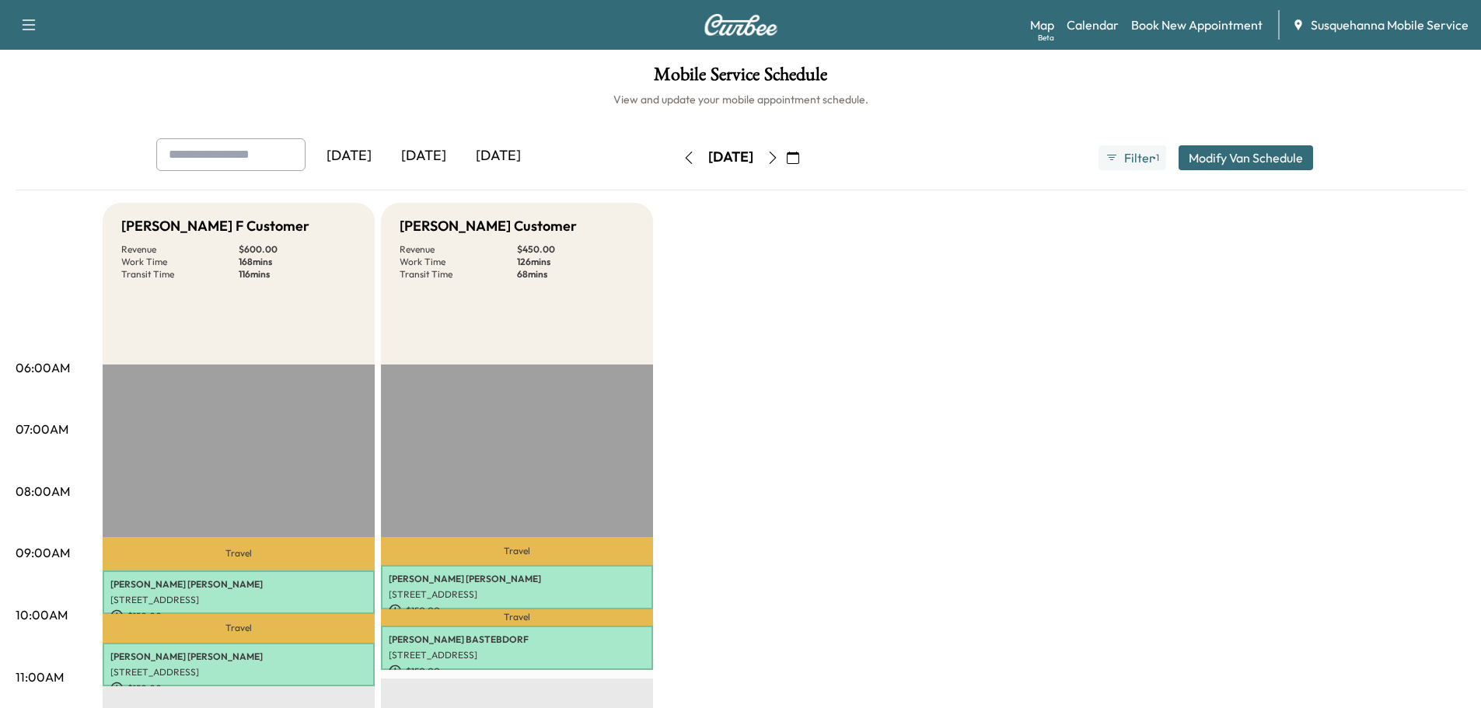
click at [779, 156] on icon "button" at bounding box center [773, 158] width 12 height 12
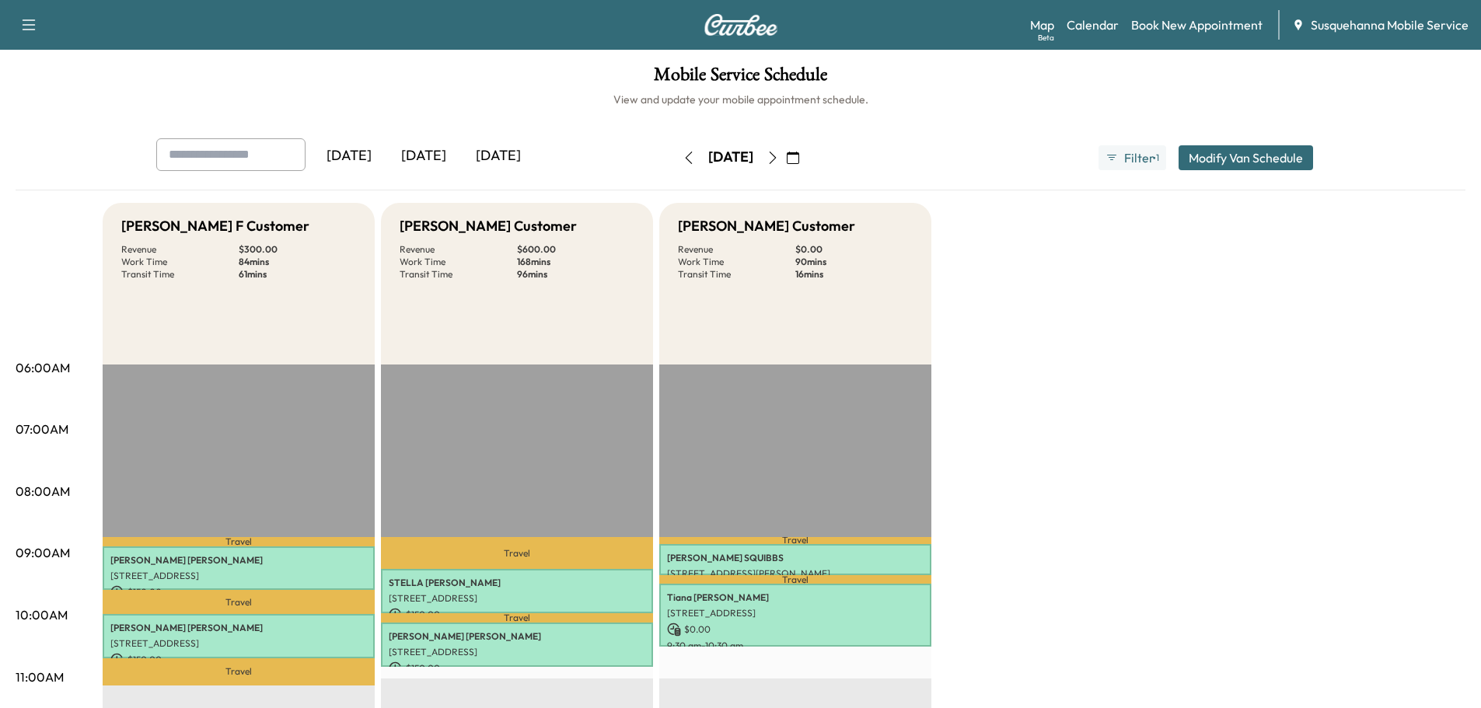
click at [779, 156] on icon "button" at bounding box center [773, 158] width 12 height 12
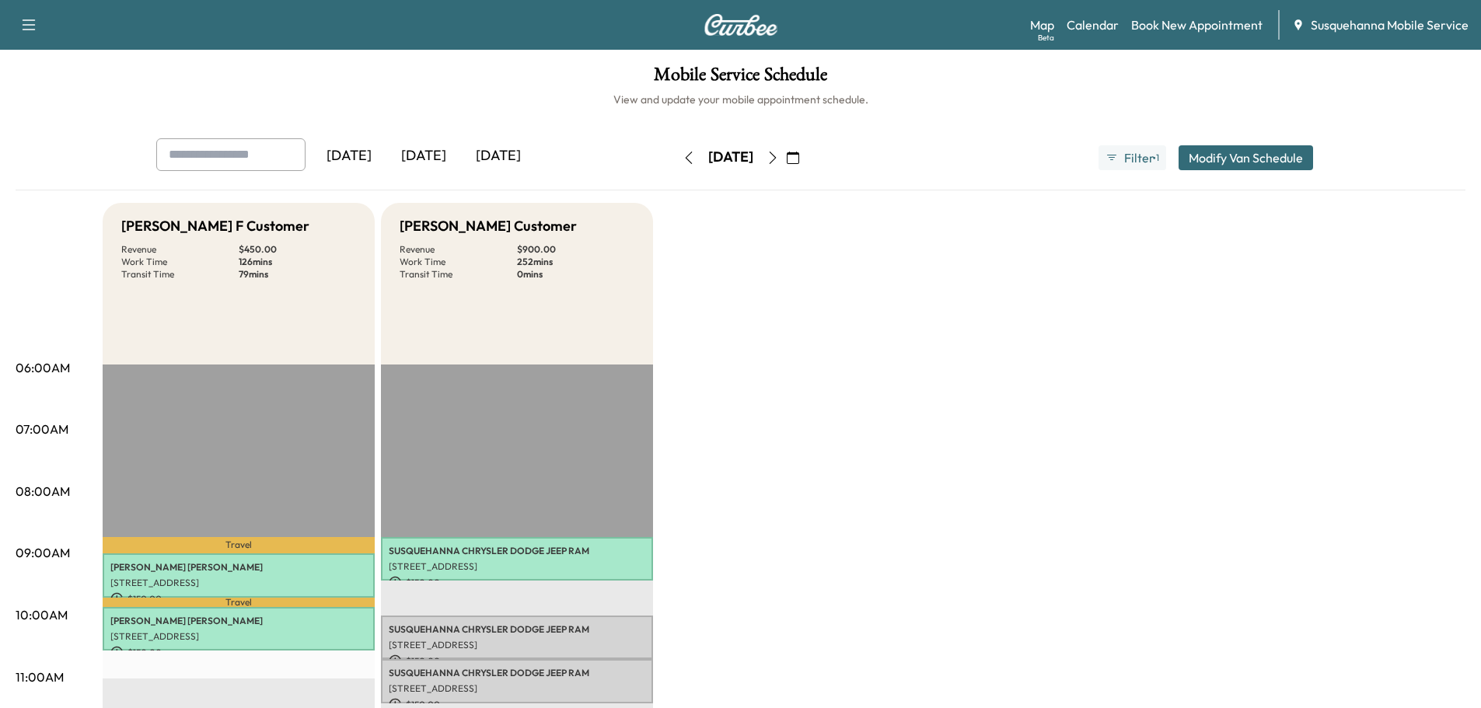
scroll to position [414, 0]
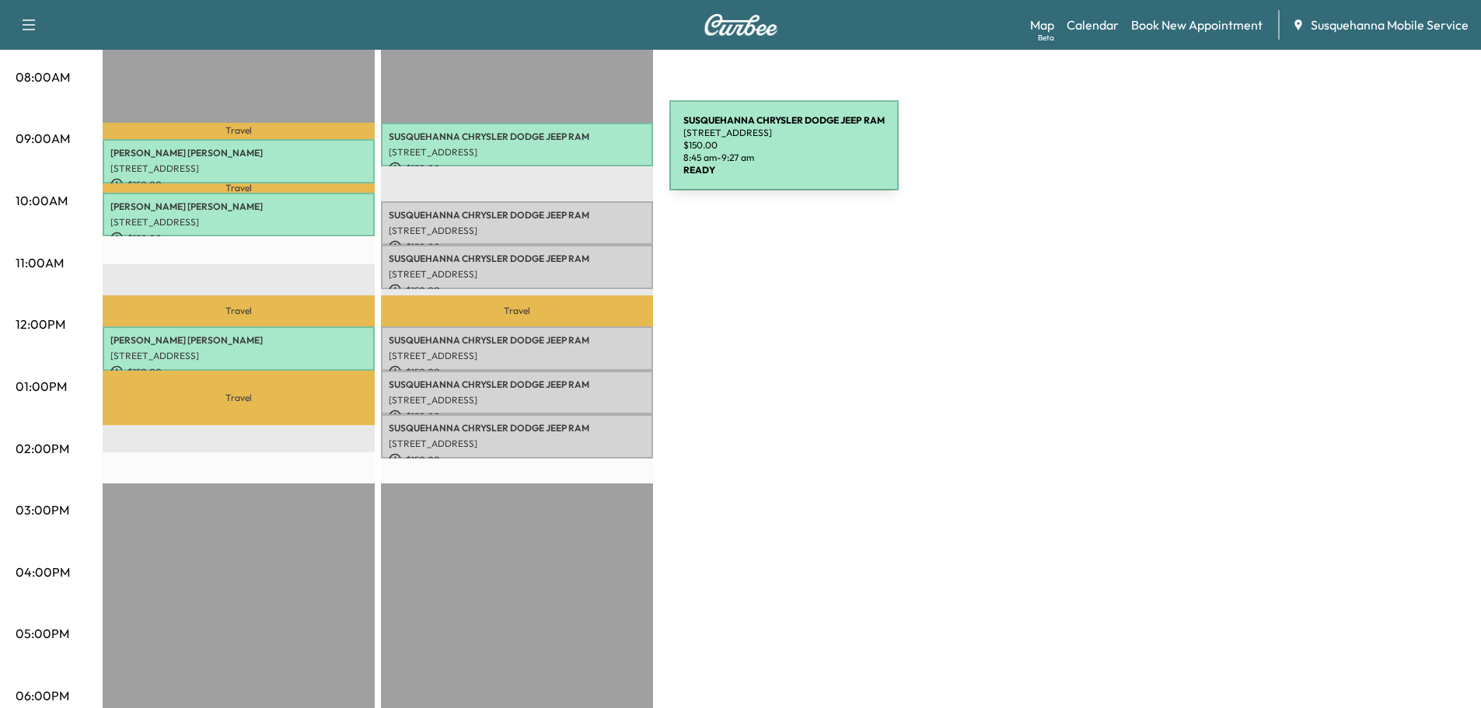
click at [553, 155] on p "[STREET_ADDRESS]" at bounding box center [517, 152] width 257 height 12
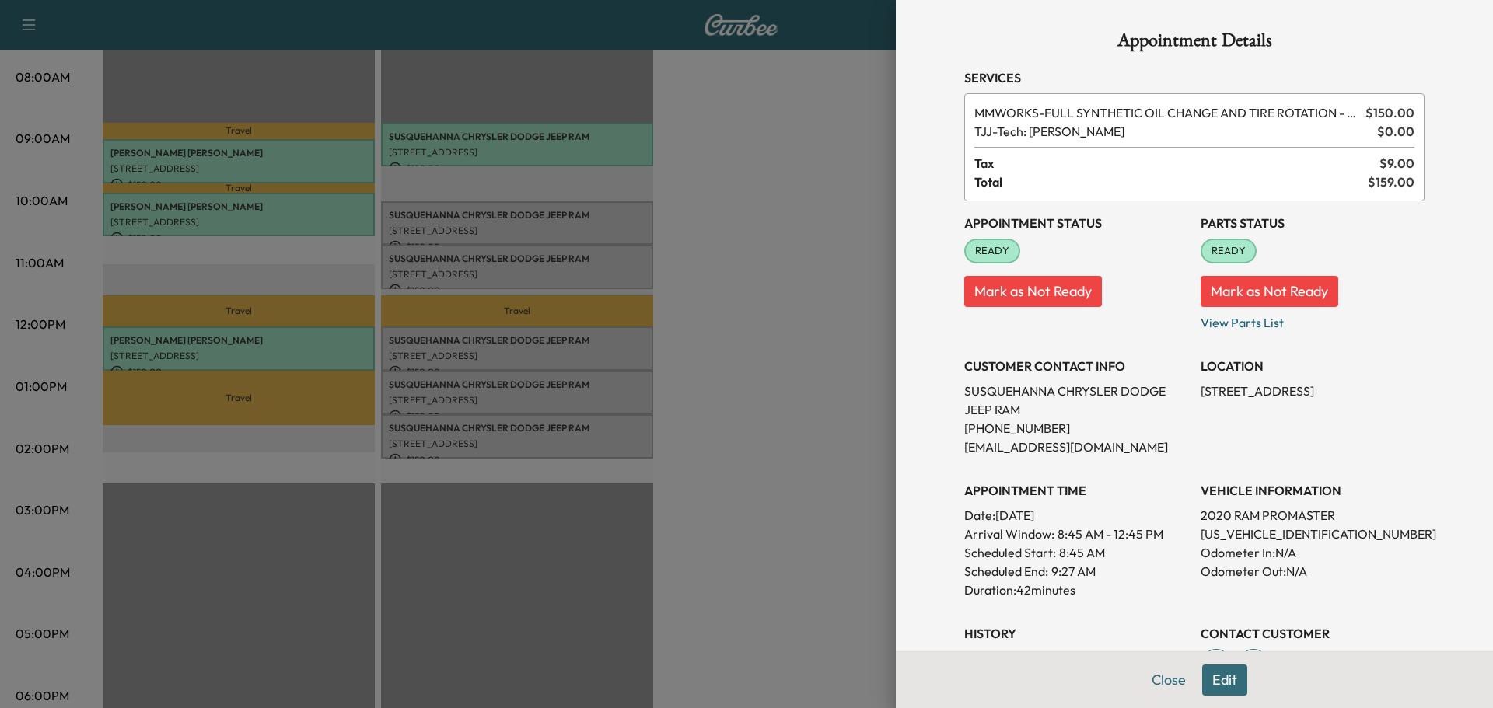
click at [1206, 682] on button "Edit" at bounding box center [1224, 680] width 45 height 31
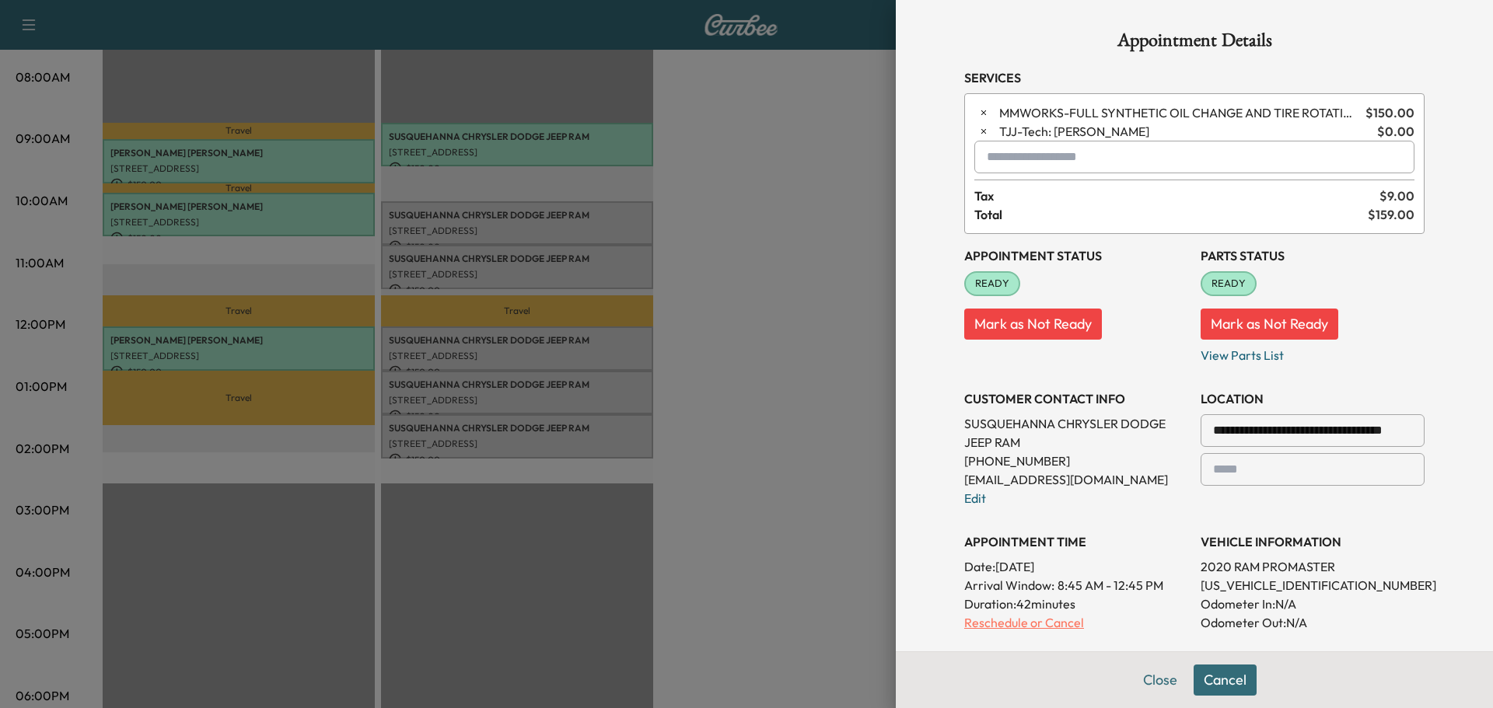
click at [1017, 626] on p "Reschedule or Cancel" at bounding box center [1076, 623] width 224 height 19
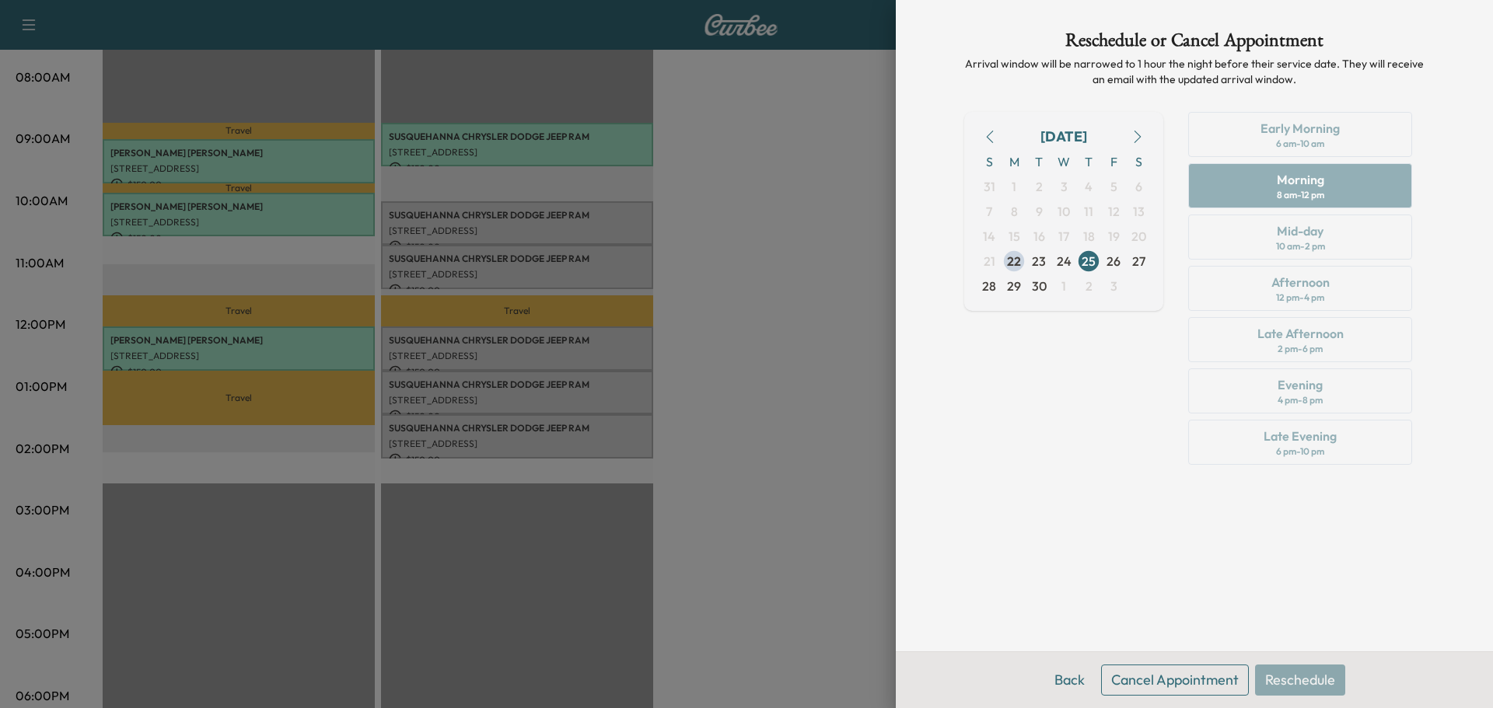
click at [1159, 686] on button "Cancel Appointment" at bounding box center [1175, 680] width 148 height 31
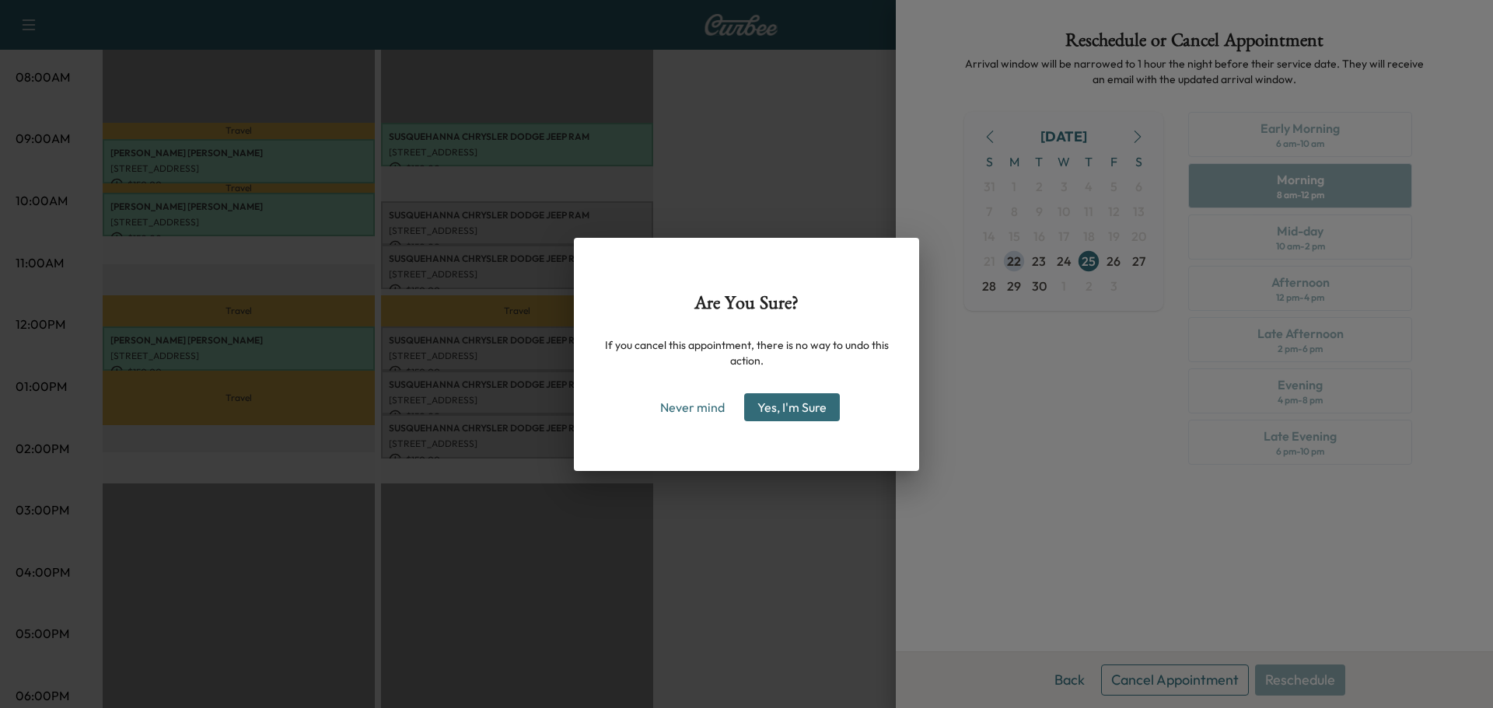
click at [782, 414] on button "Yes, I'm Sure" at bounding box center [792, 407] width 96 height 28
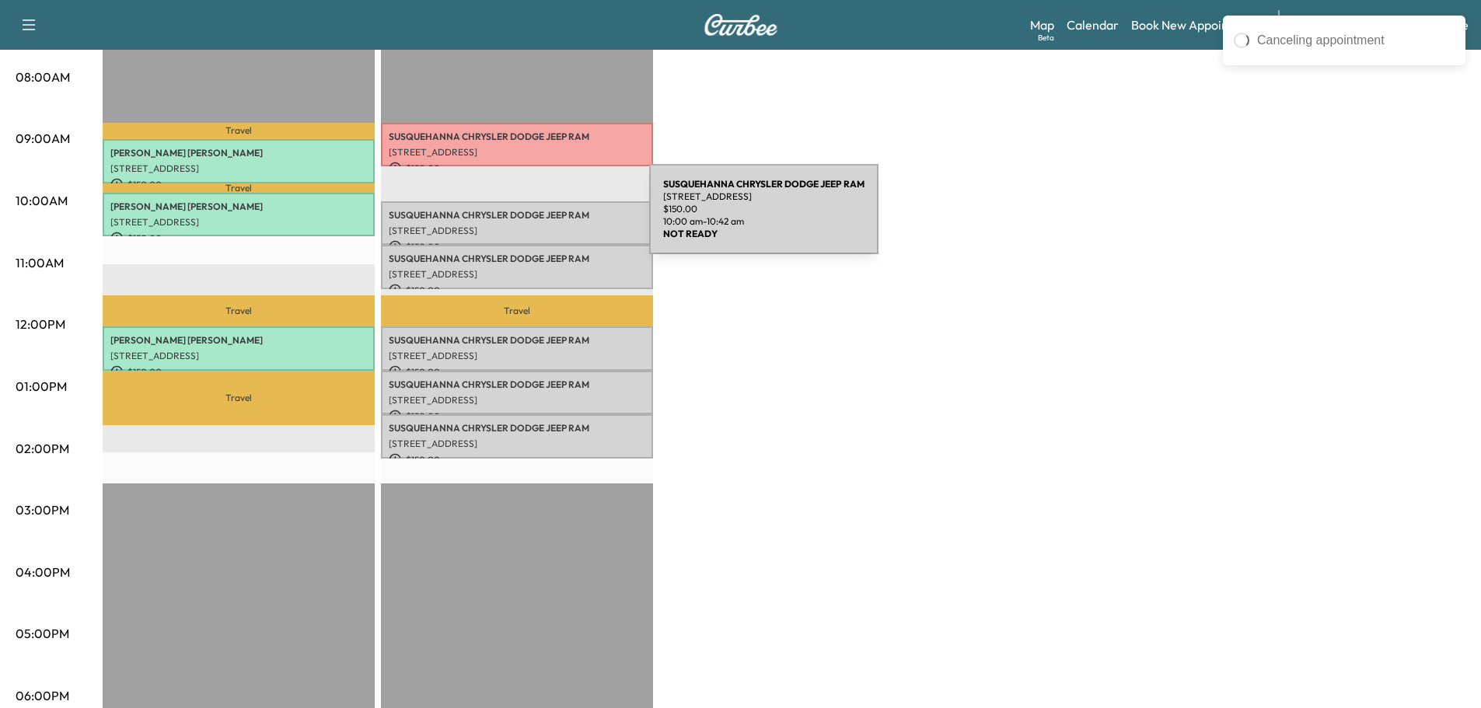
drag, startPoint x: 533, startPoint y: 219, endPoint x: 964, endPoint y: 426, distance: 478.2
click at [967, 427] on div "[PERSON_NAME] F Customer Revenue $ 450.00 Work Time 126 mins Transit Time 79 mi…" at bounding box center [784, 371] width 1363 height 1166
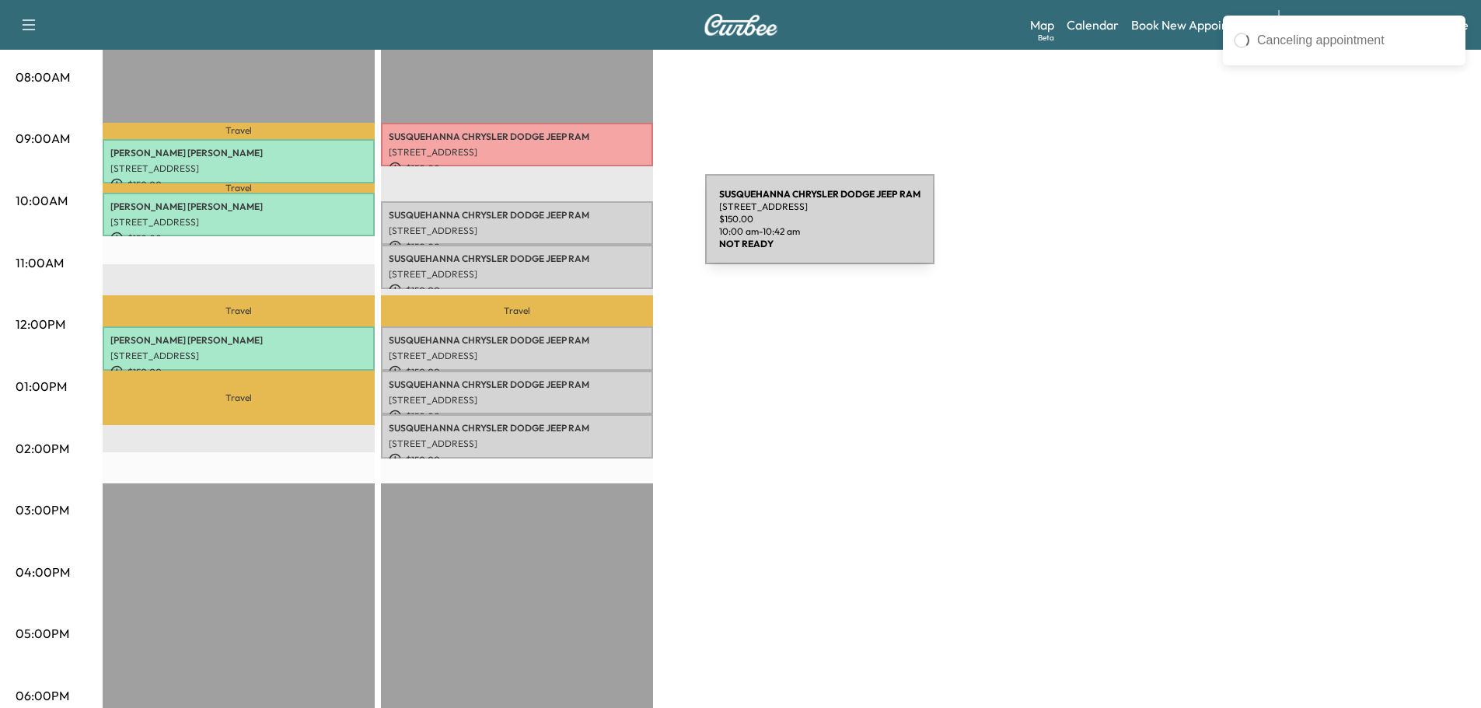
click at [589, 229] on p "[STREET_ADDRESS]" at bounding box center [517, 231] width 257 height 12
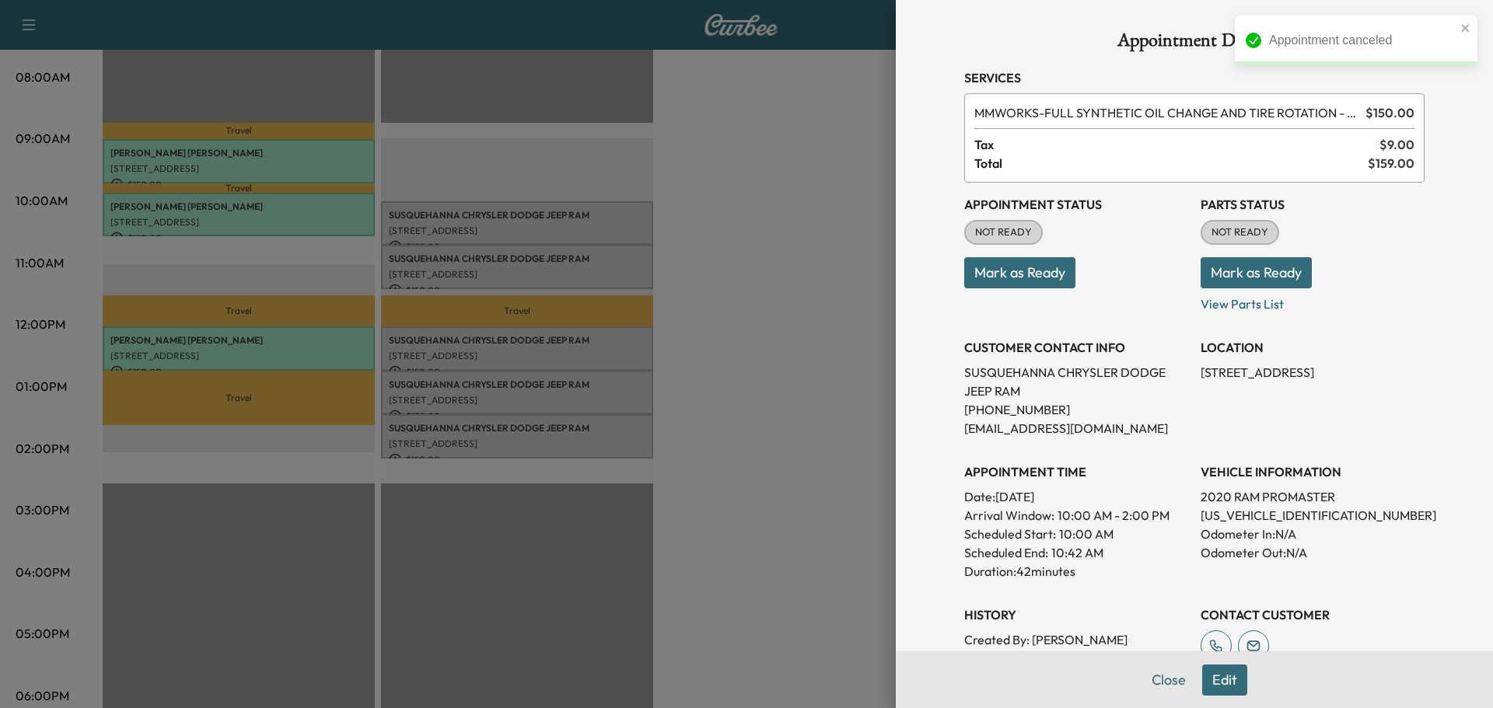
click at [1215, 685] on button "Edit" at bounding box center [1224, 680] width 45 height 31
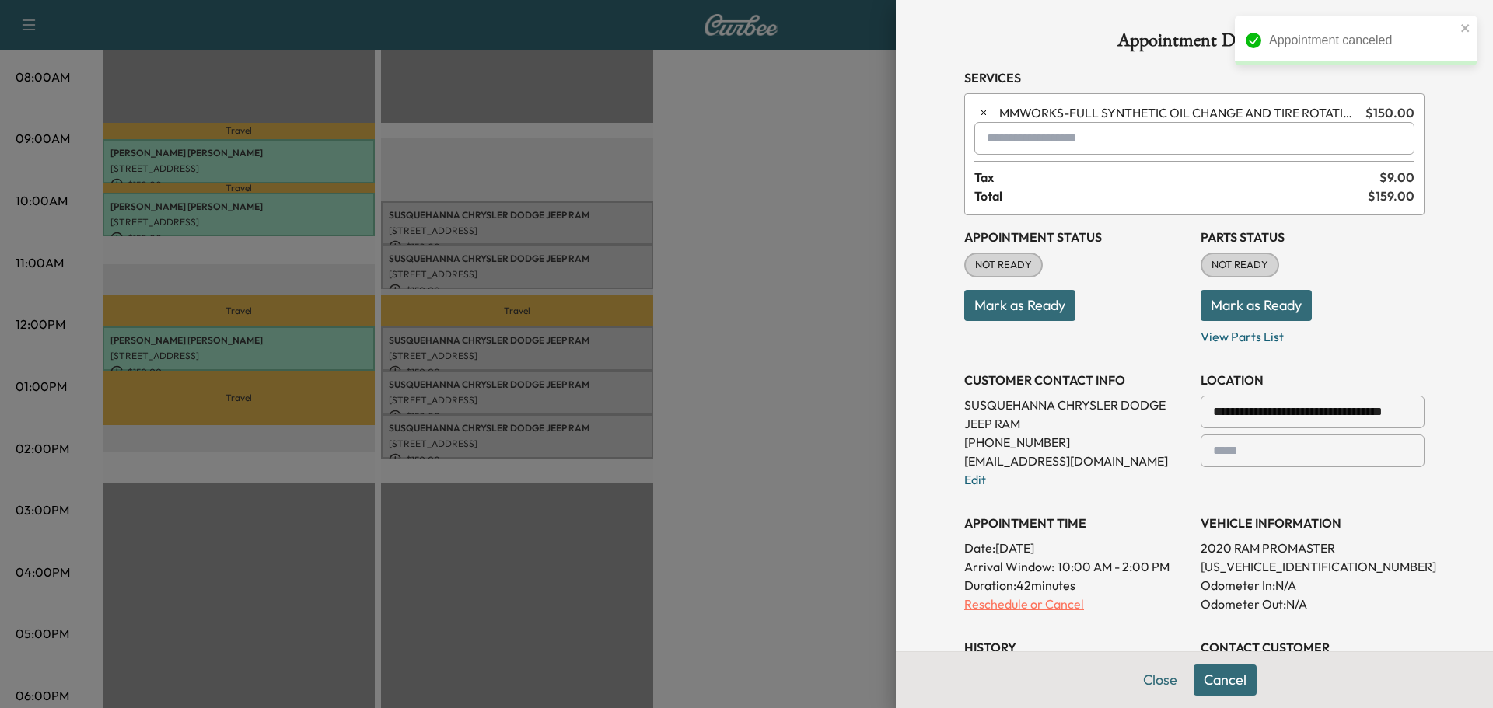
click at [994, 602] on p "Reschedule or Cancel" at bounding box center [1076, 604] width 224 height 19
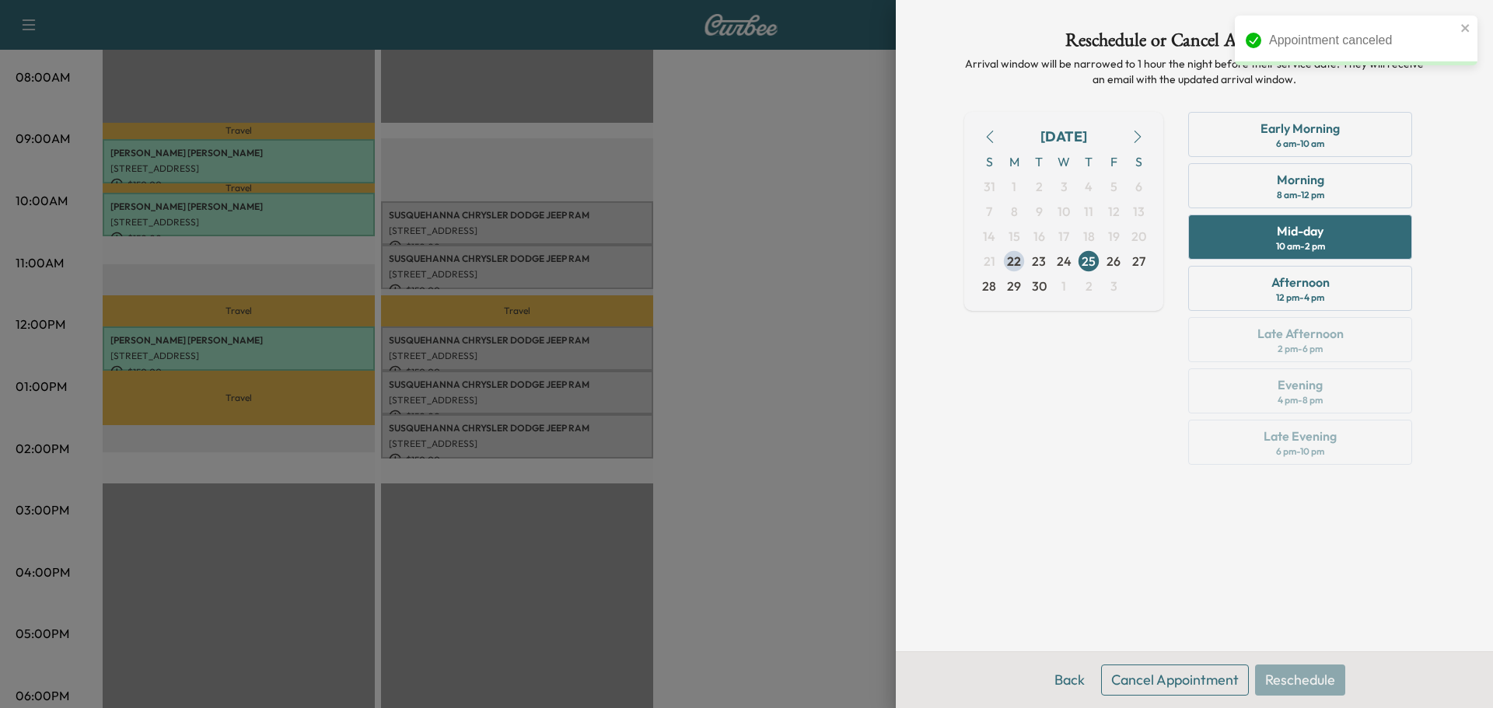
click at [1165, 684] on button "Cancel Appointment" at bounding box center [1175, 680] width 148 height 31
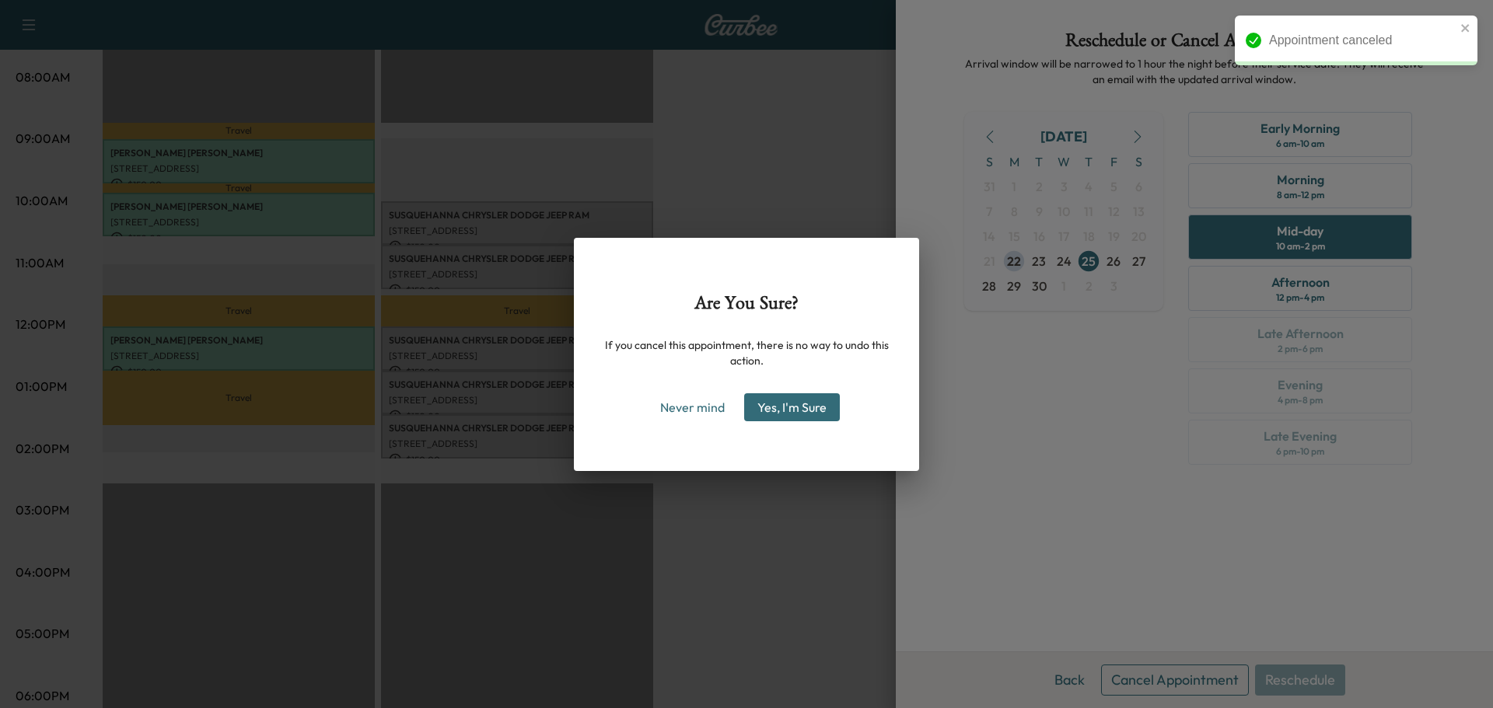
click at [777, 413] on button "Yes, I'm Sure" at bounding box center [792, 407] width 96 height 28
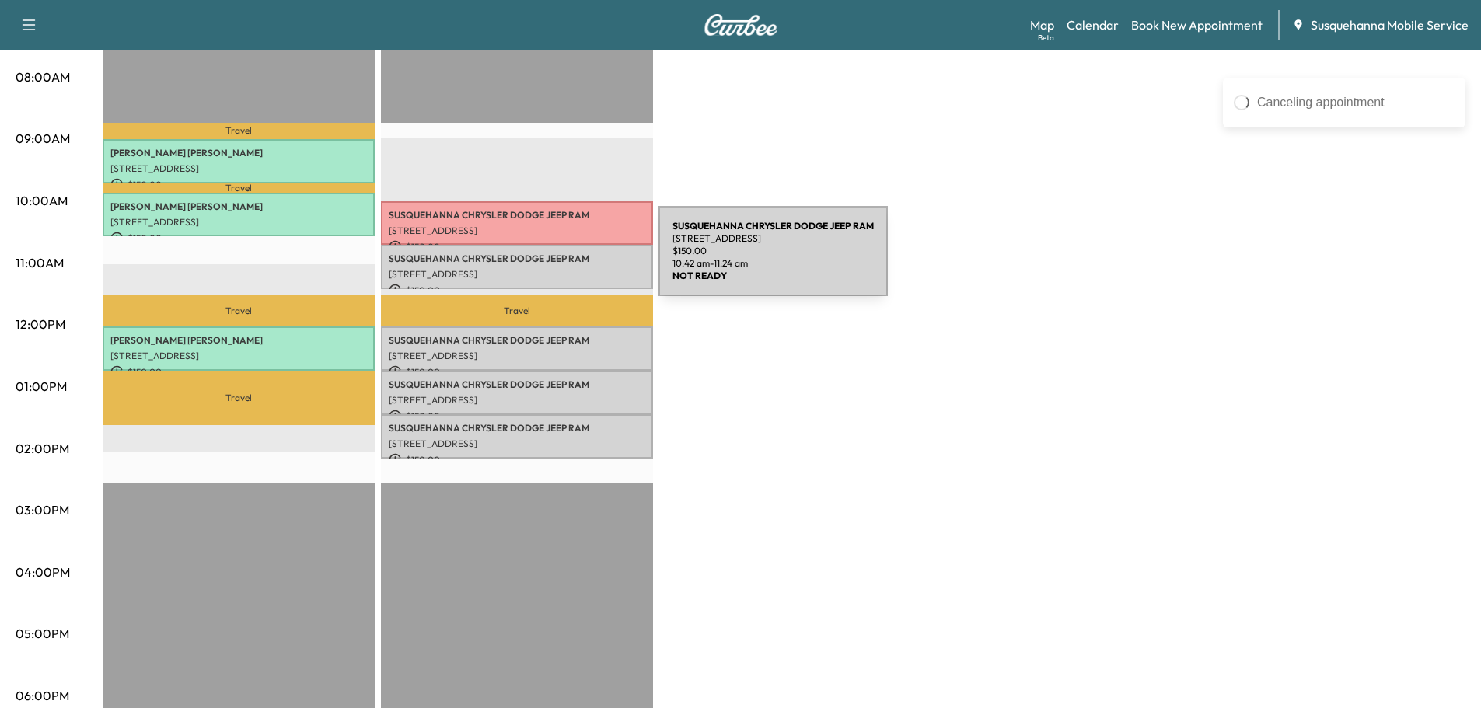
click at [542, 261] on p "SUSQUEHANNA CHRYSLER DODGE JEEP RAM" at bounding box center [517, 259] width 257 height 12
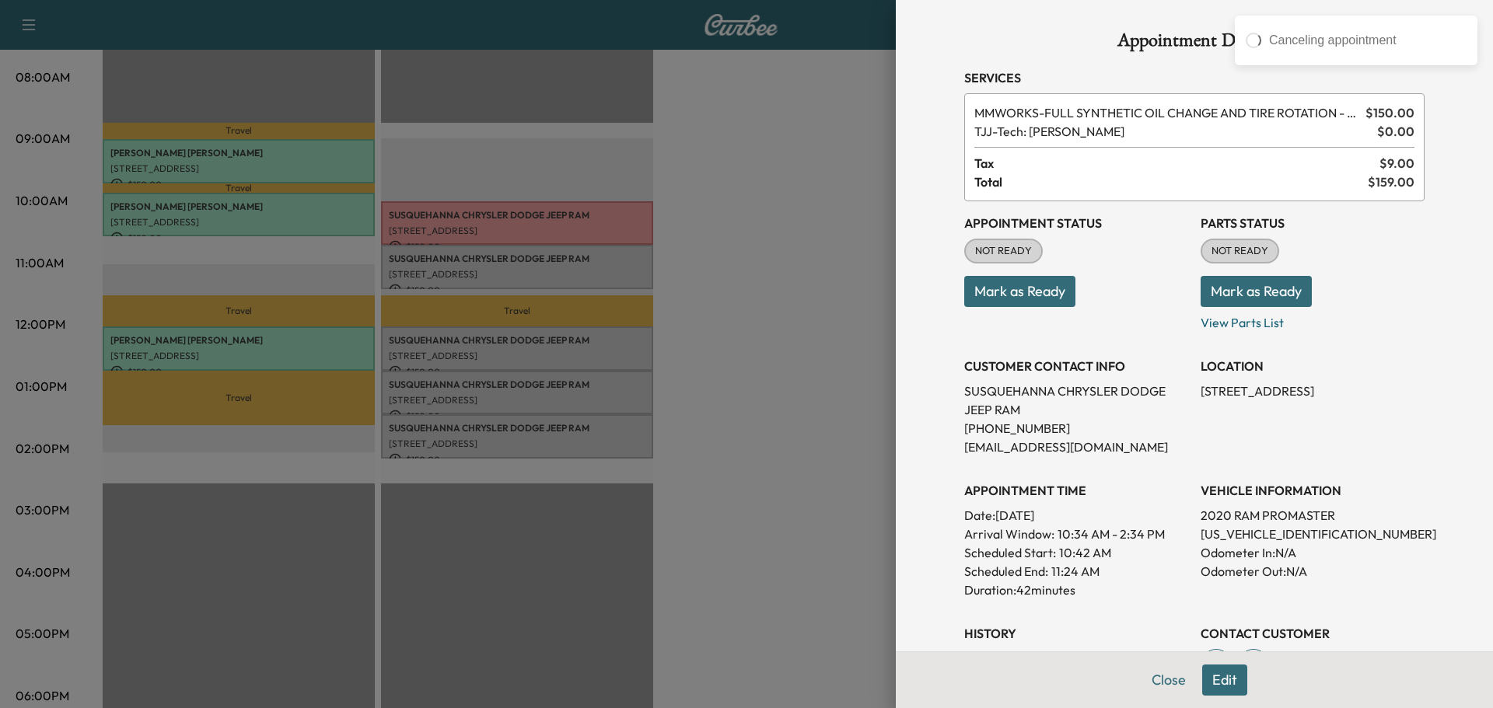
click at [1209, 683] on button "Edit" at bounding box center [1224, 680] width 45 height 31
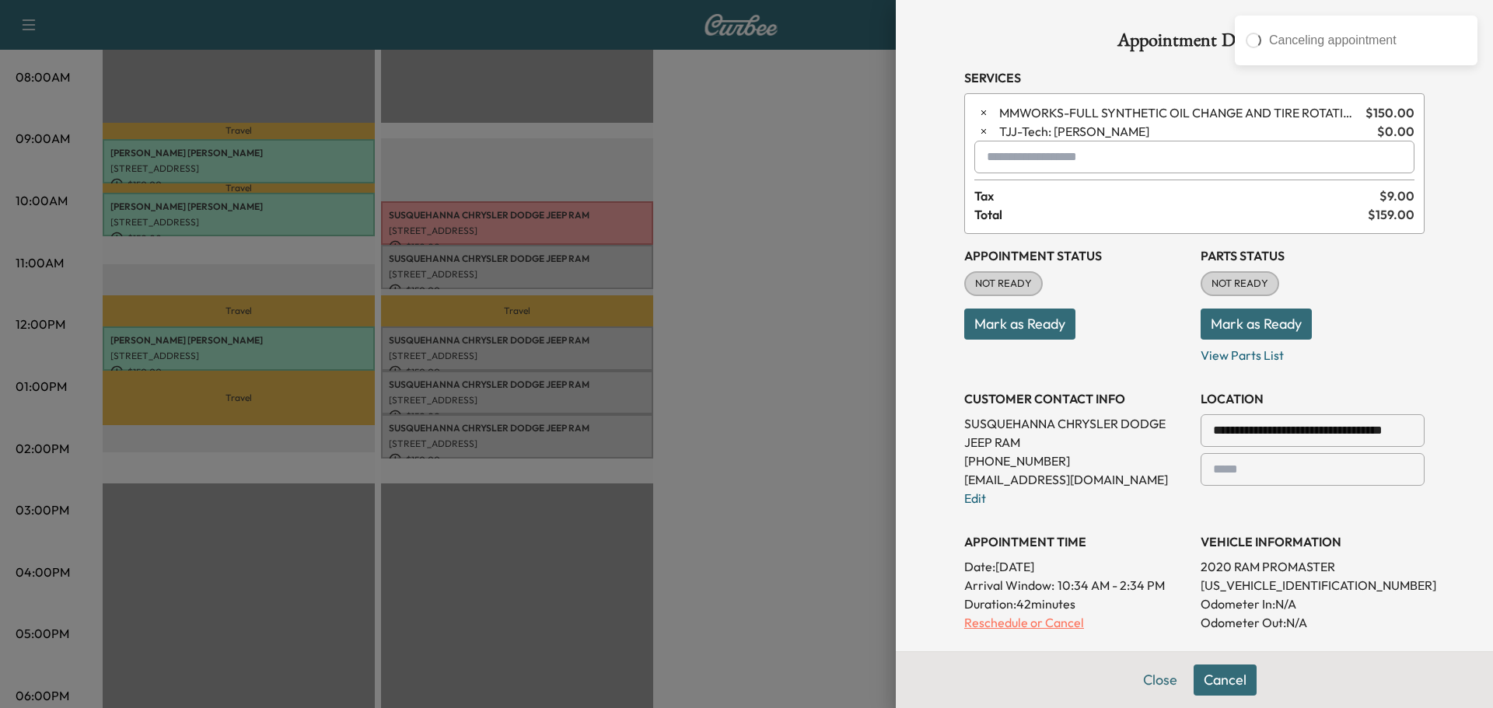
click at [1023, 623] on p "Reschedule or Cancel" at bounding box center [1076, 623] width 224 height 19
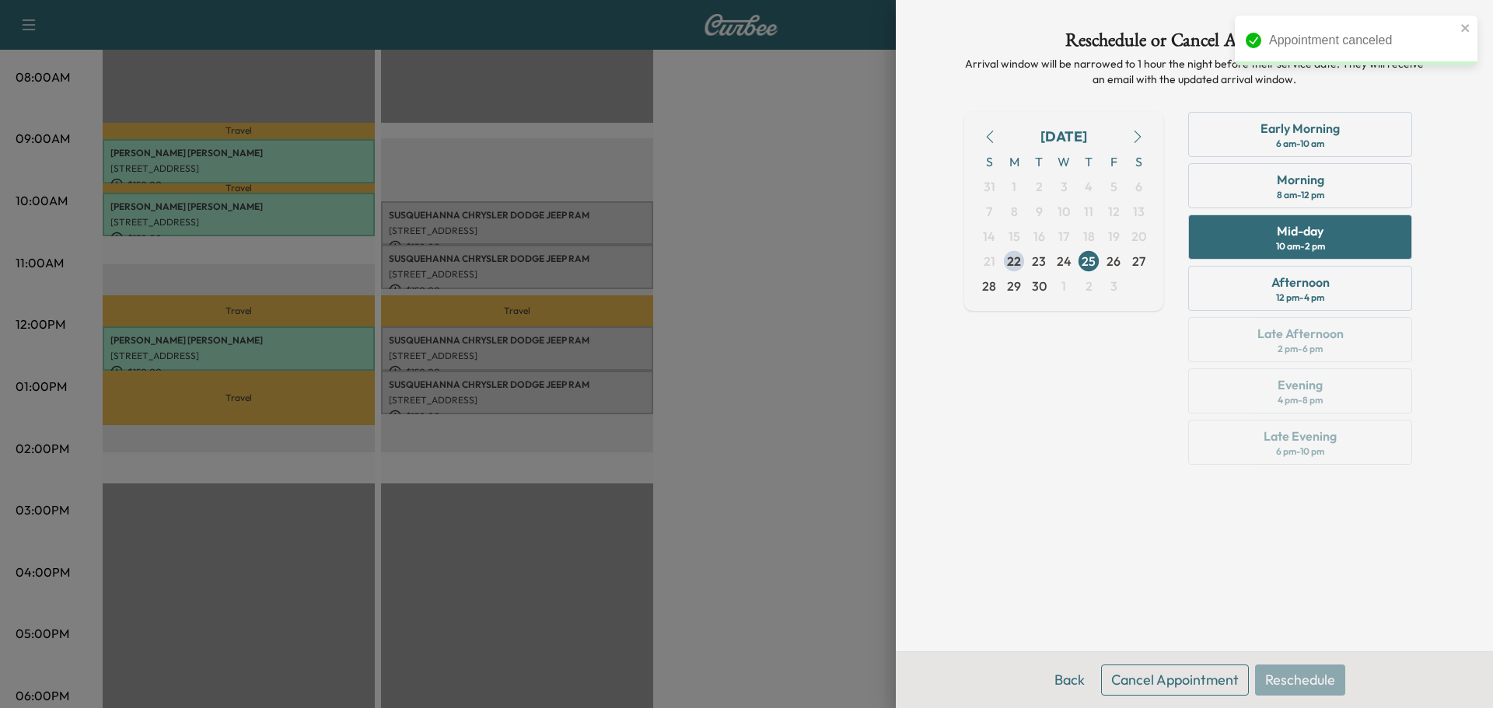
drag, startPoint x: 1199, startPoint y: 687, endPoint x: 1179, endPoint y: 668, distance: 27.5
click at [1179, 668] on button "Cancel Appointment" at bounding box center [1175, 680] width 148 height 31
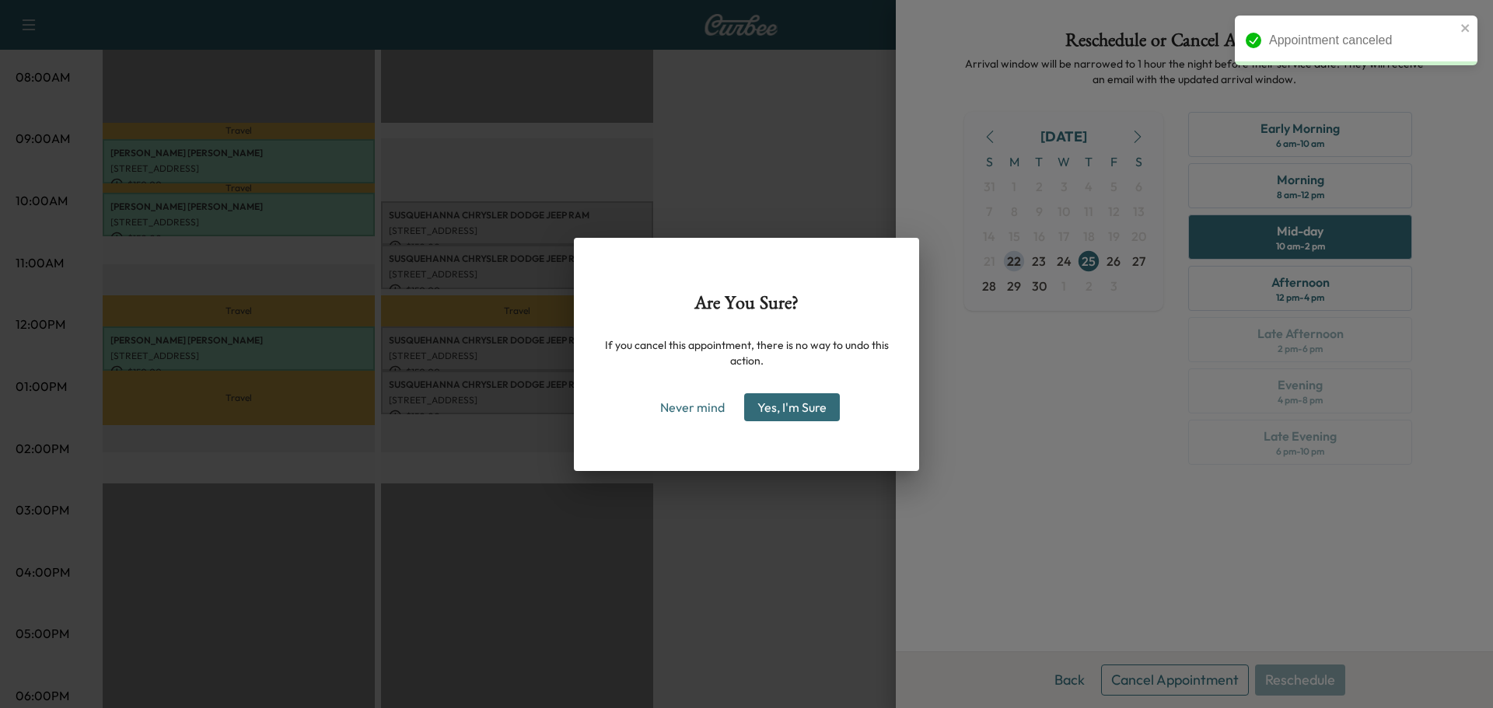
click at [765, 405] on button "Yes, I'm Sure" at bounding box center [792, 407] width 96 height 28
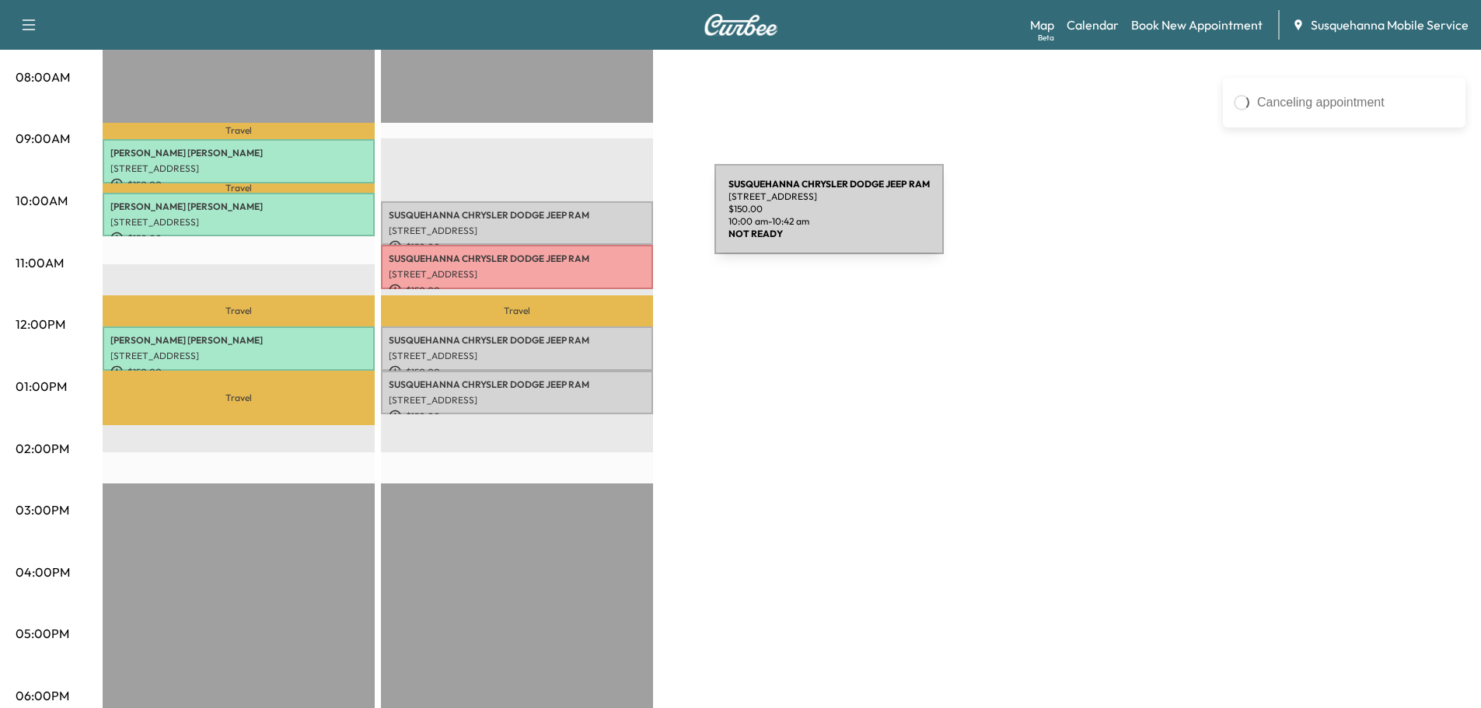
click at [598, 219] on div "SUSQUEHANNA CHRYSLER DODGE JEEP RAM [STREET_ADDRESS] $ 150.00 10:00 am - 10:42 …" at bounding box center [517, 223] width 272 height 44
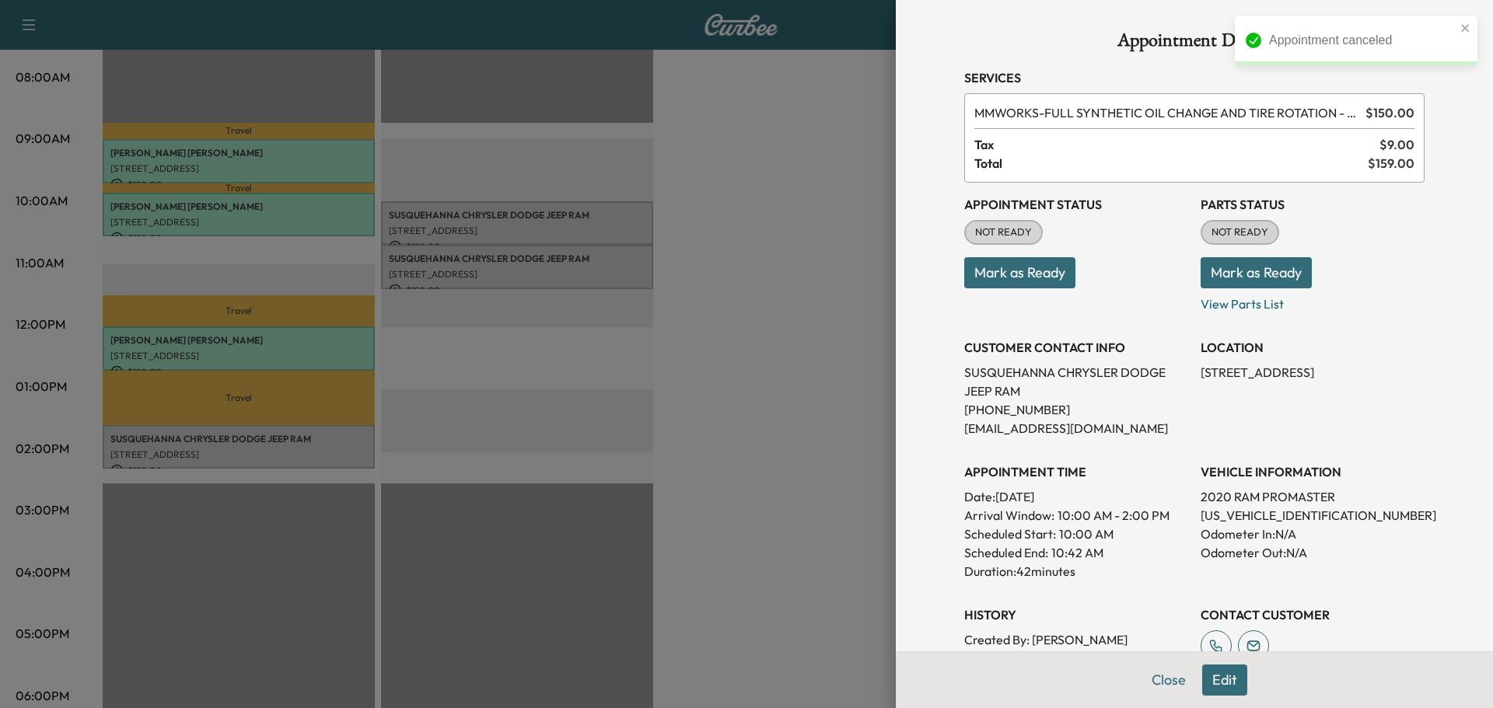
click at [1219, 677] on button "Edit" at bounding box center [1224, 680] width 45 height 31
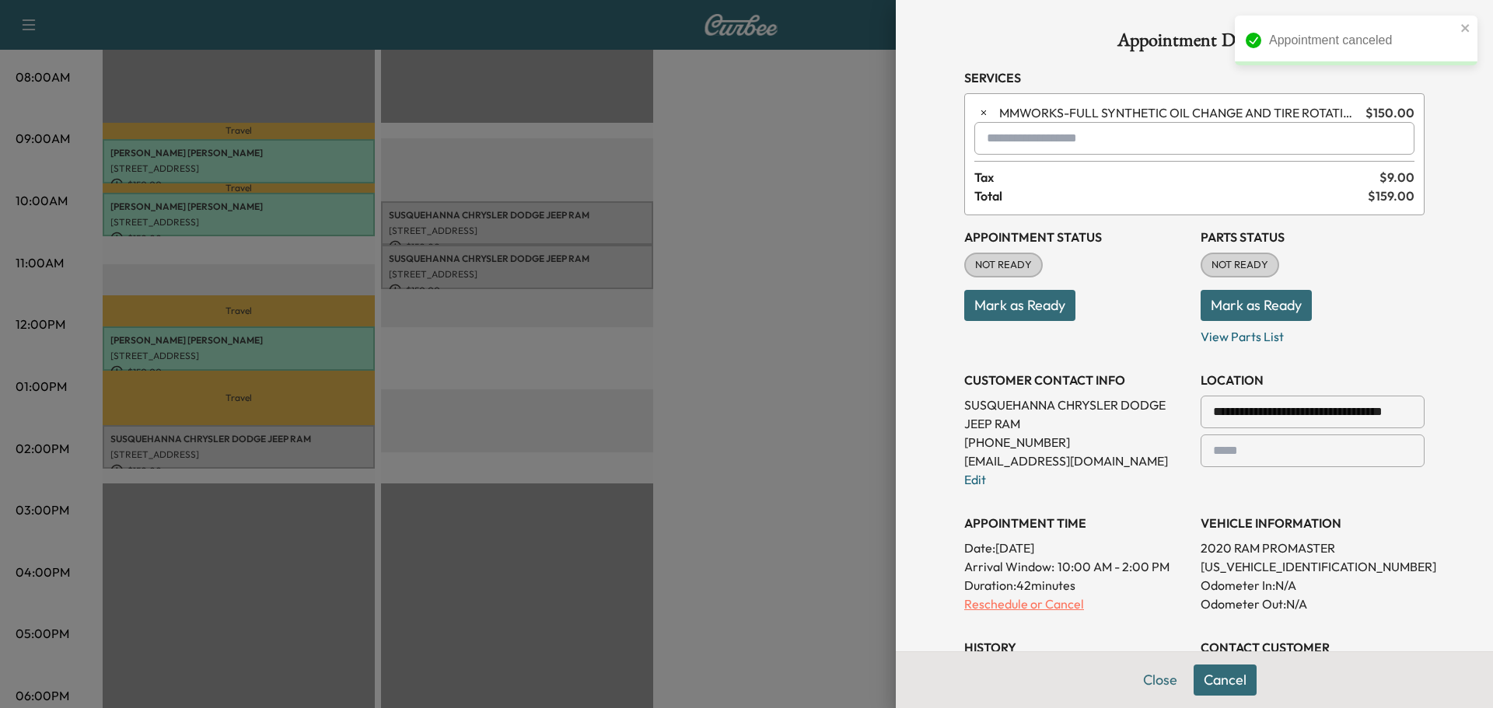
click at [1002, 607] on p "Reschedule or Cancel" at bounding box center [1076, 604] width 224 height 19
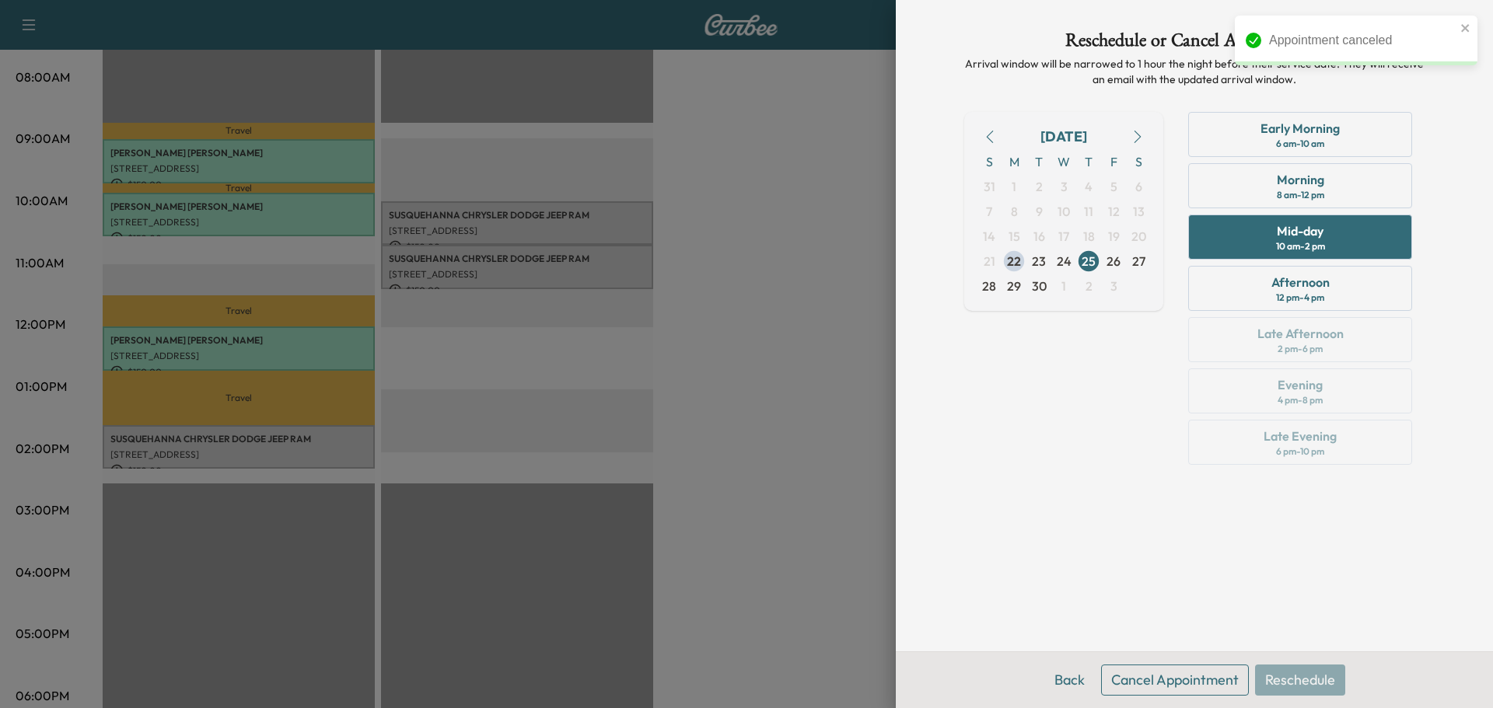
click at [1130, 677] on button "Cancel Appointment" at bounding box center [1175, 680] width 148 height 31
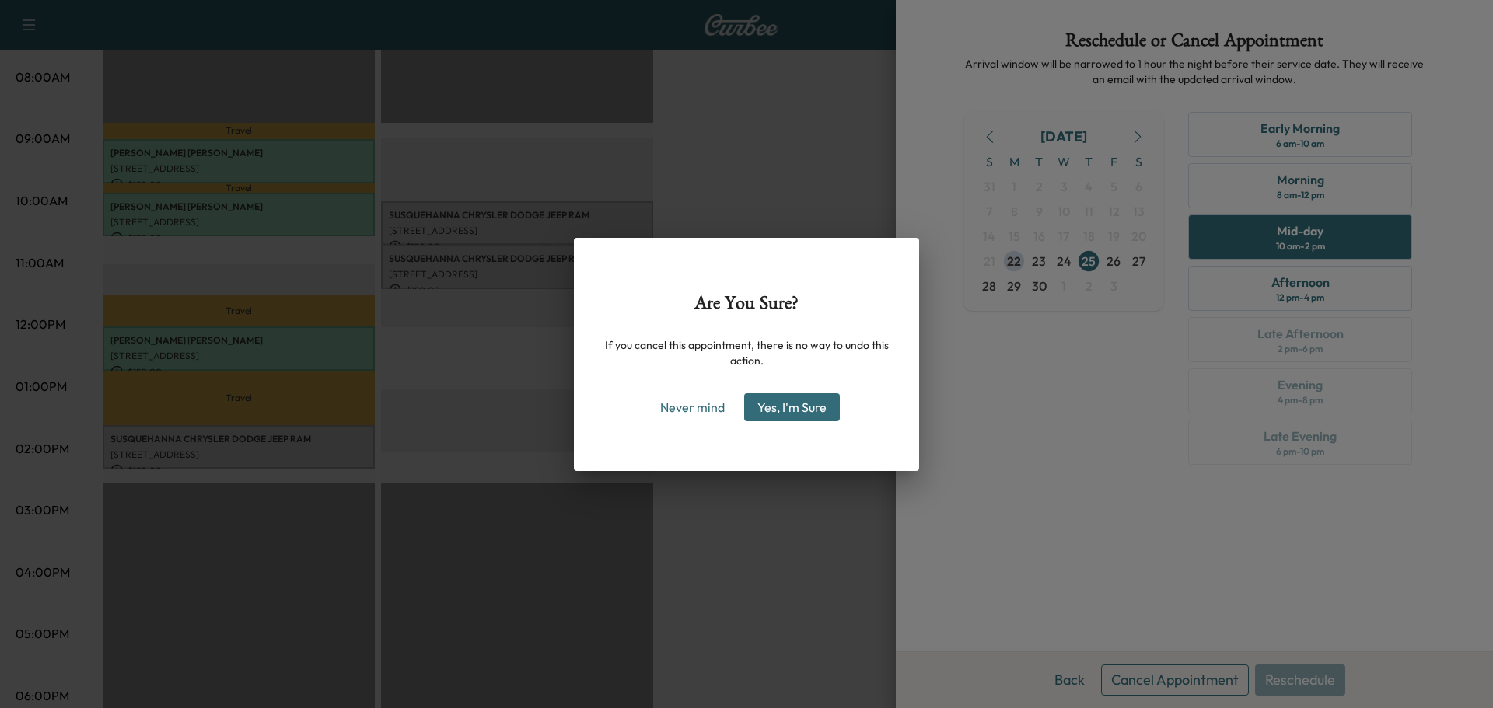
click at [781, 421] on div "Are You Sure? If you cancel this appointment, there is no way to undo this acti…" at bounding box center [746, 354] width 345 height 233
click at [773, 410] on button "Yes, I'm Sure" at bounding box center [792, 407] width 96 height 28
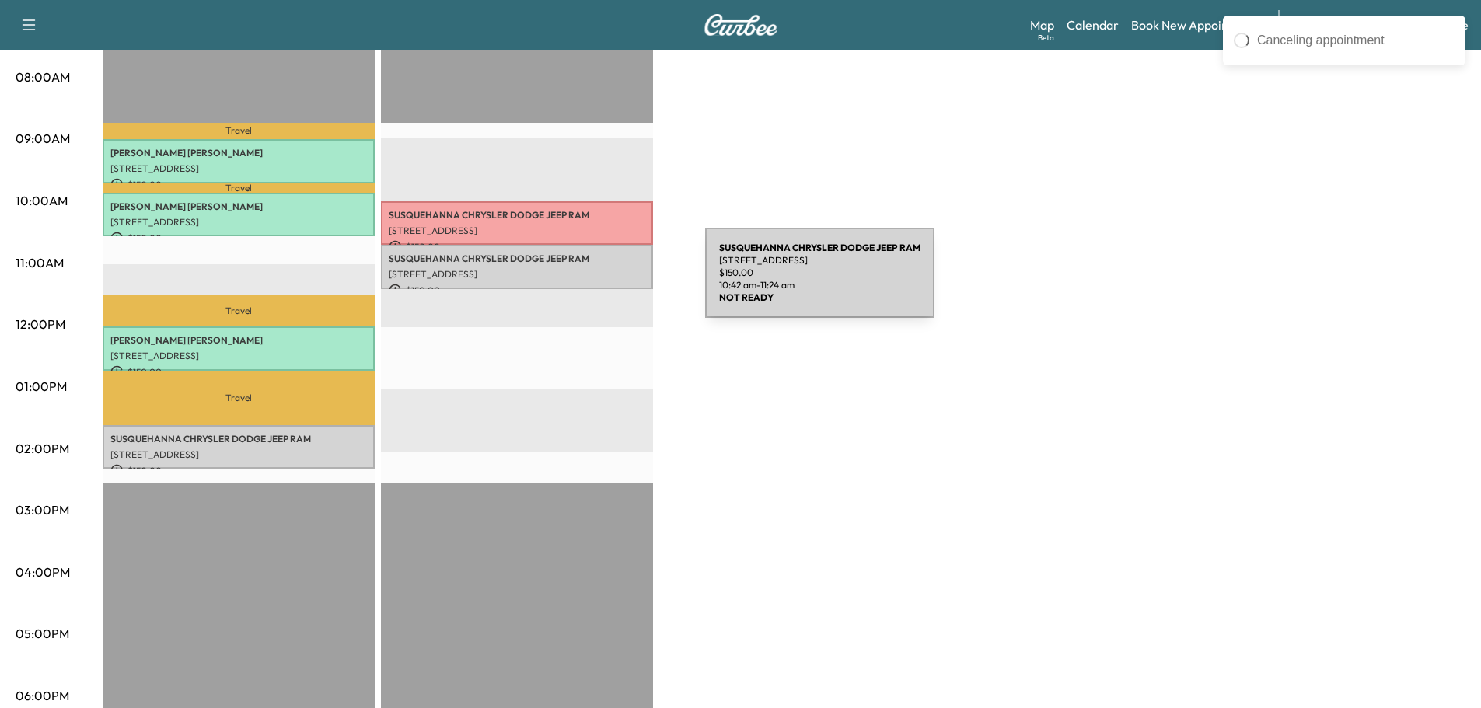
click at [589, 284] on p "$ 150.00" at bounding box center [517, 291] width 257 height 14
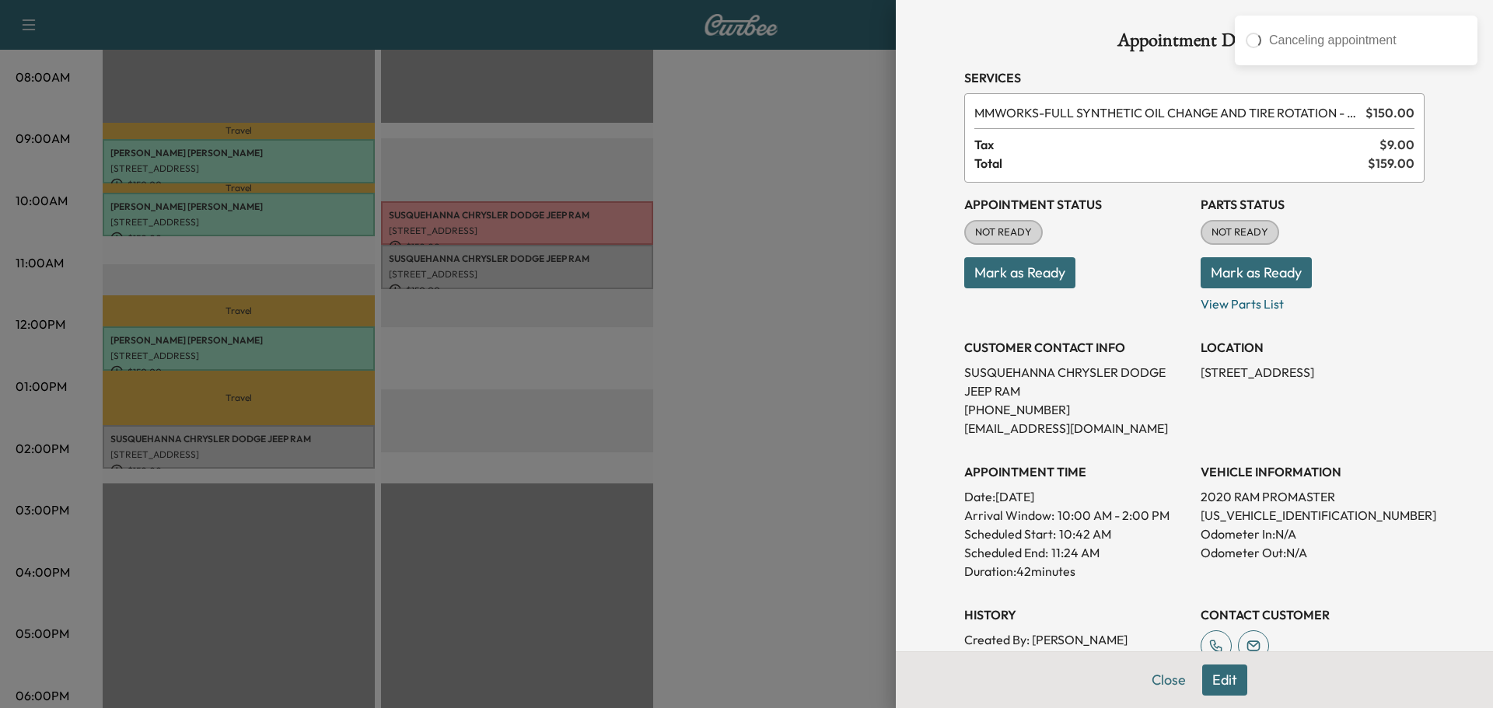
click at [1207, 684] on button "Edit" at bounding box center [1224, 680] width 45 height 31
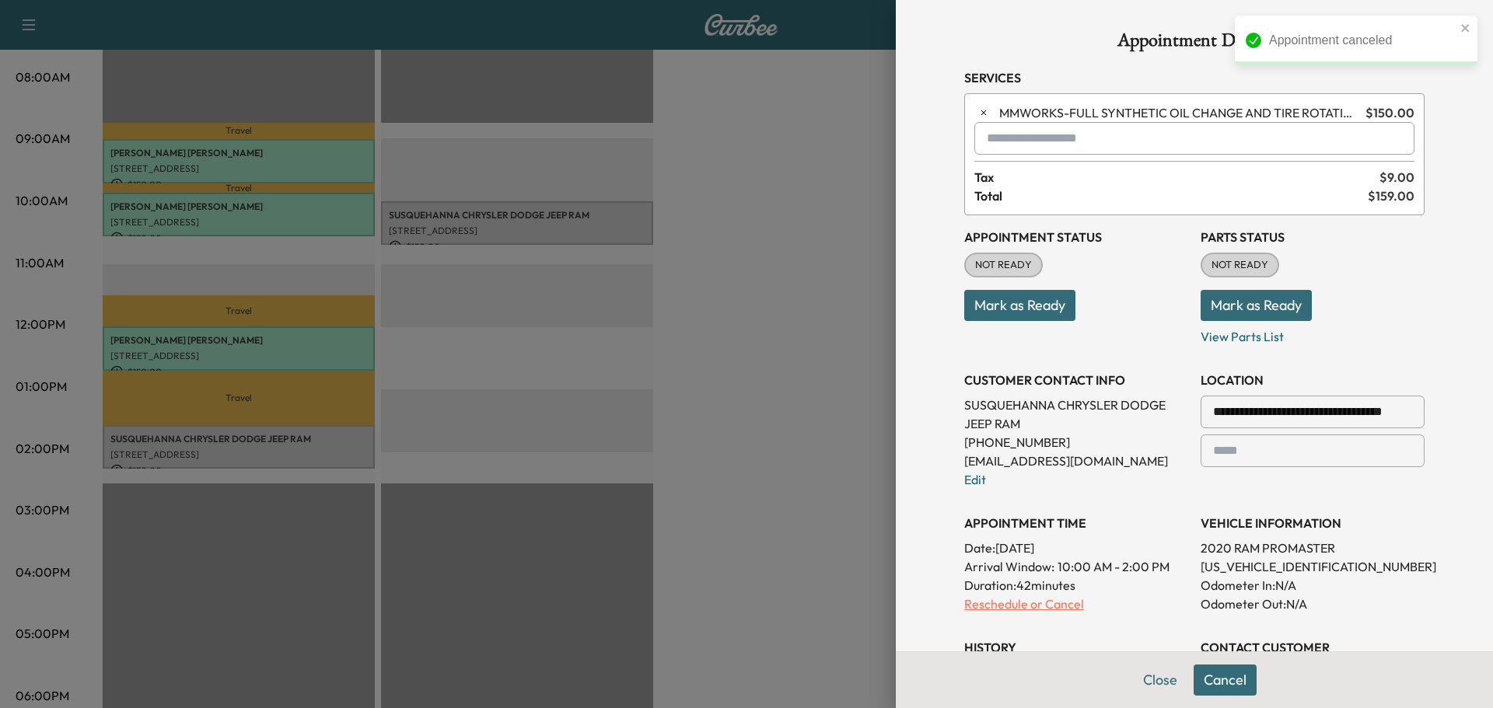
click at [1014, 607] on p "Reschedule or Cancel" at bounding box center [1076, 604] width 224 height 19
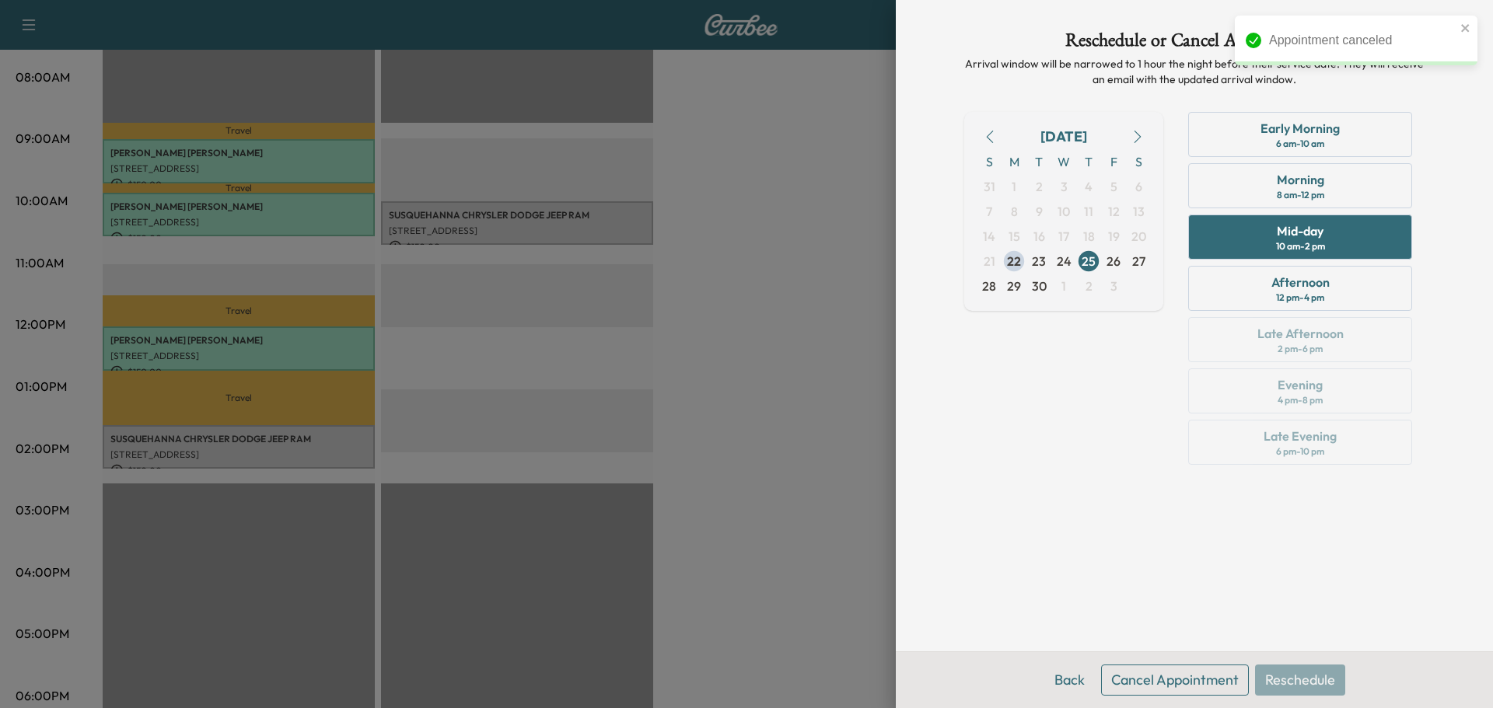
click at [1171, 682] on button "Cancel Appointment" at bounding box center [1175, 680] width 148 height 31
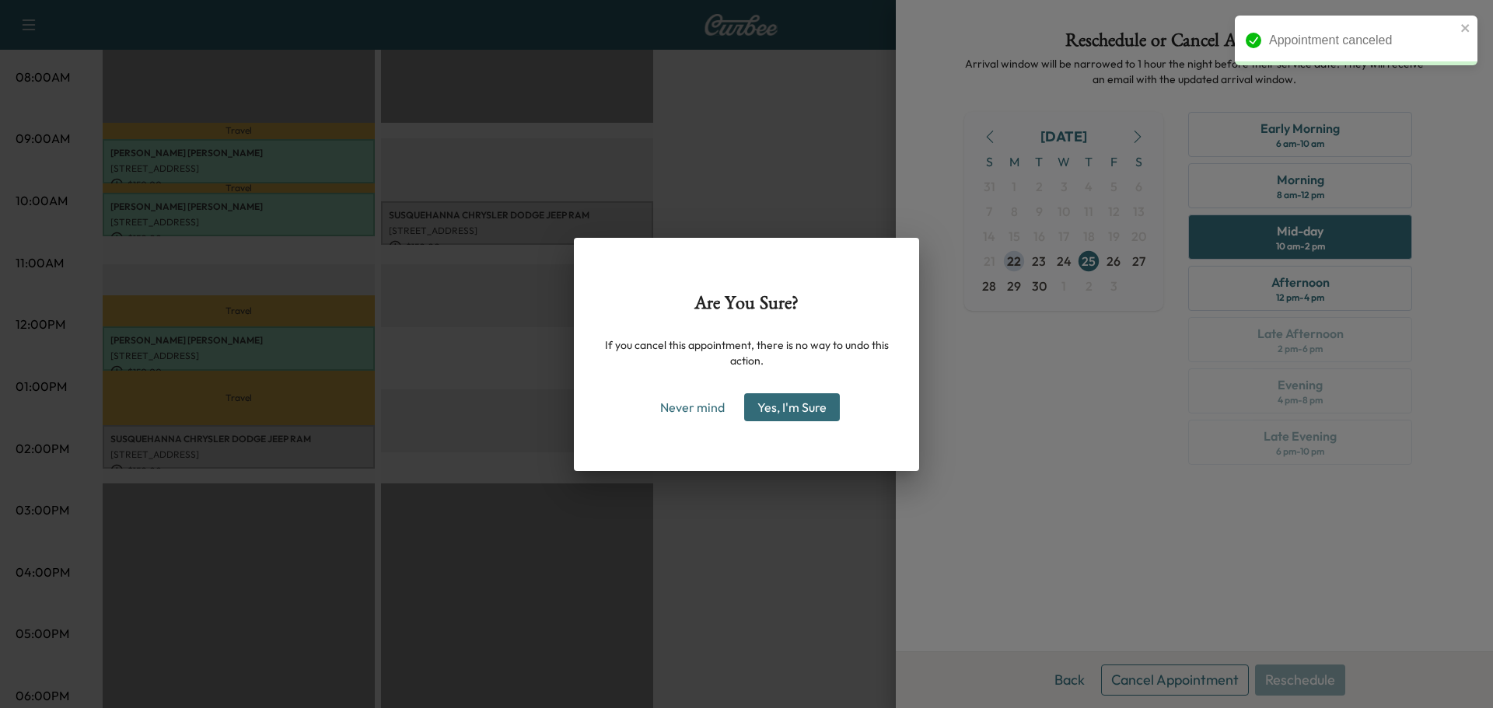
click at [820, 421] on button "Yes, I'm Sure" at bounding box center [792, 407] width 96 height 28
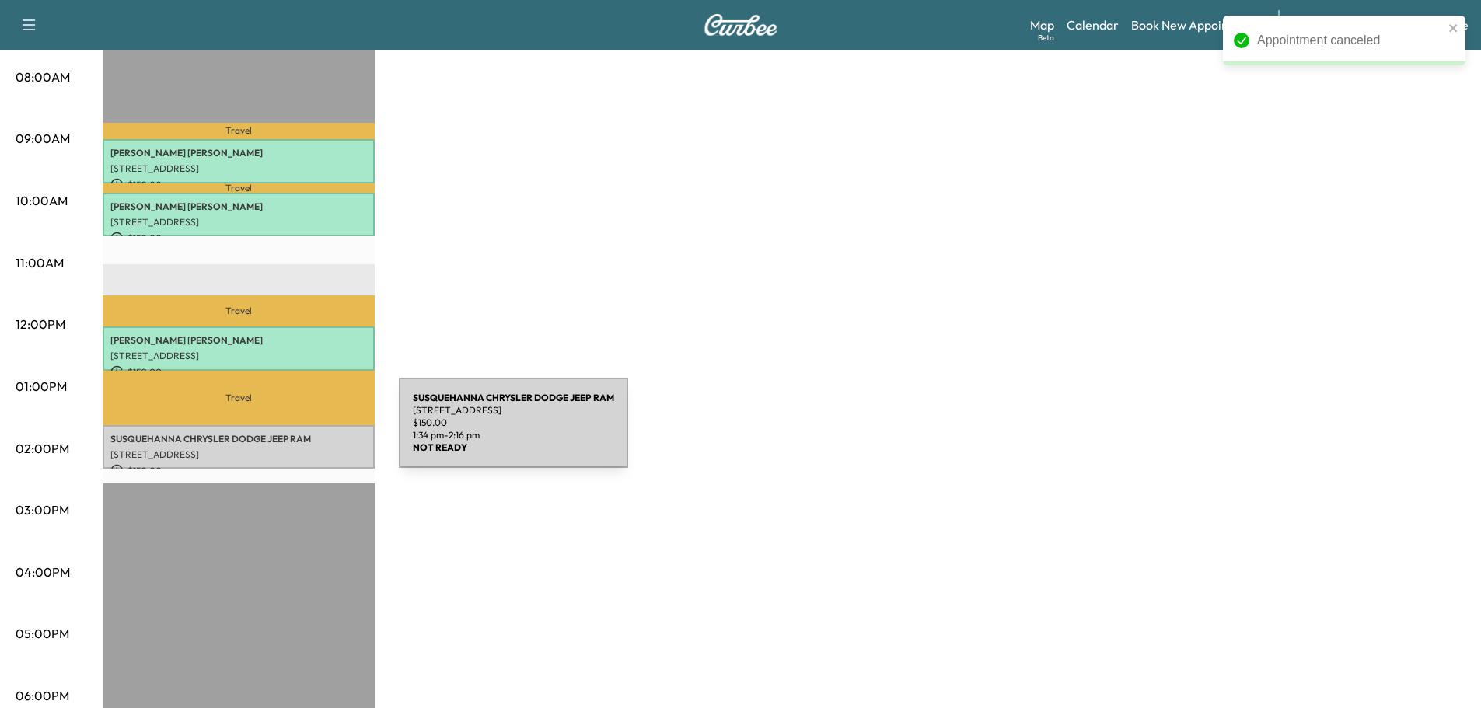
click at [282, 433] on p "SUSQUEHANNA CHRYSLER DODGE JEEP RAM" at bounding box center [238, 439] width 257 height 12
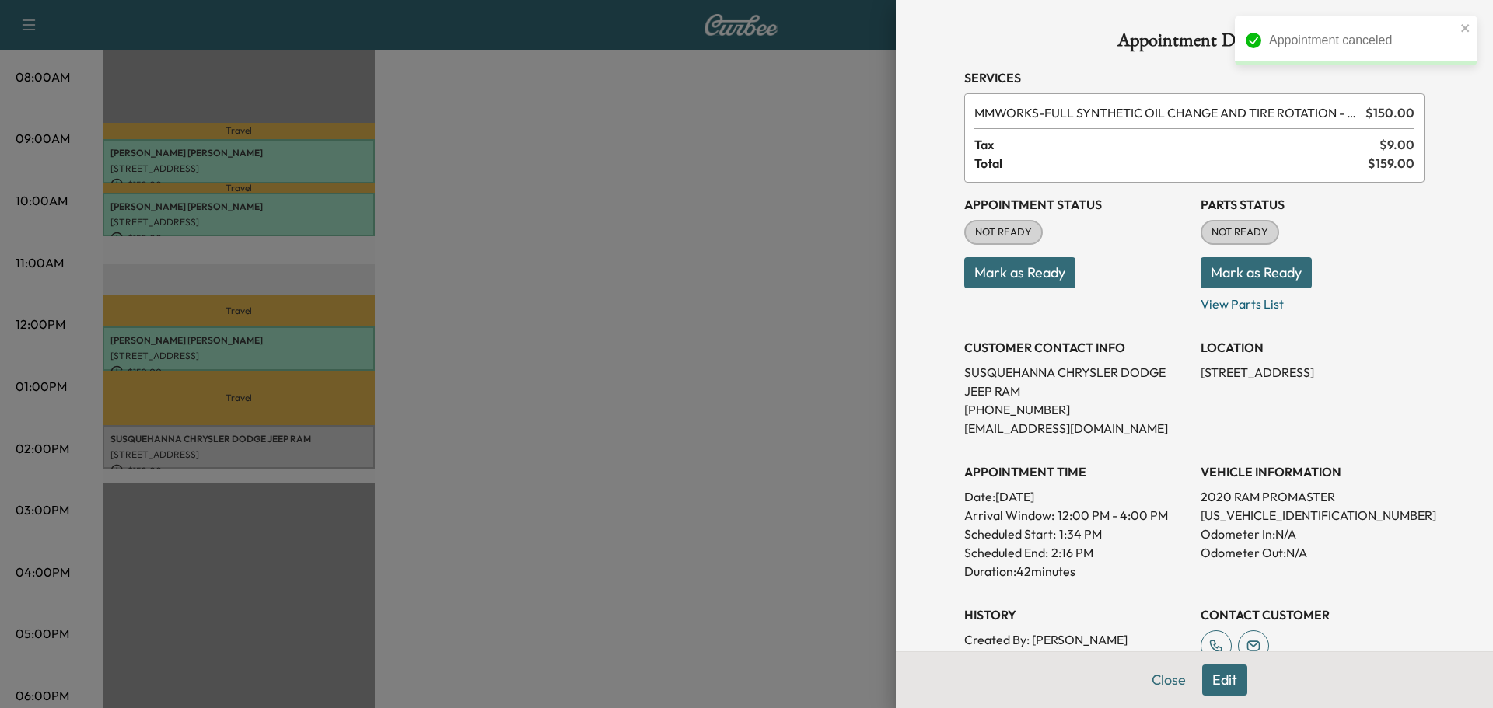
click at [1210, 680] on button "Edit" at bounding box center [1224, 680] width 45 height 31
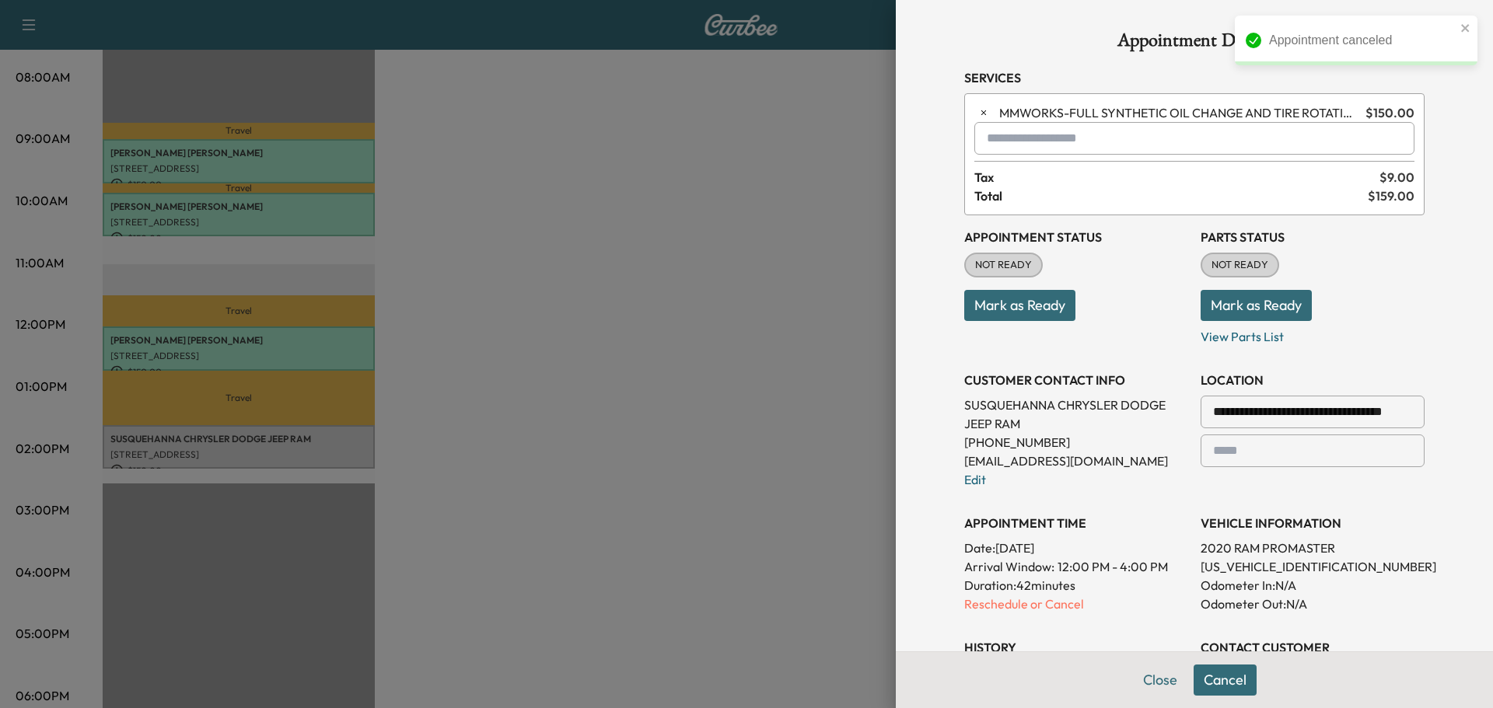
click at [1012, 616] on div "**********" at bounding box center [1194, 476] width 460 height 523
click at [1015, 608] on p "Reschedule or Cancel" at bounding box center [1076, 604] width 224 height 19
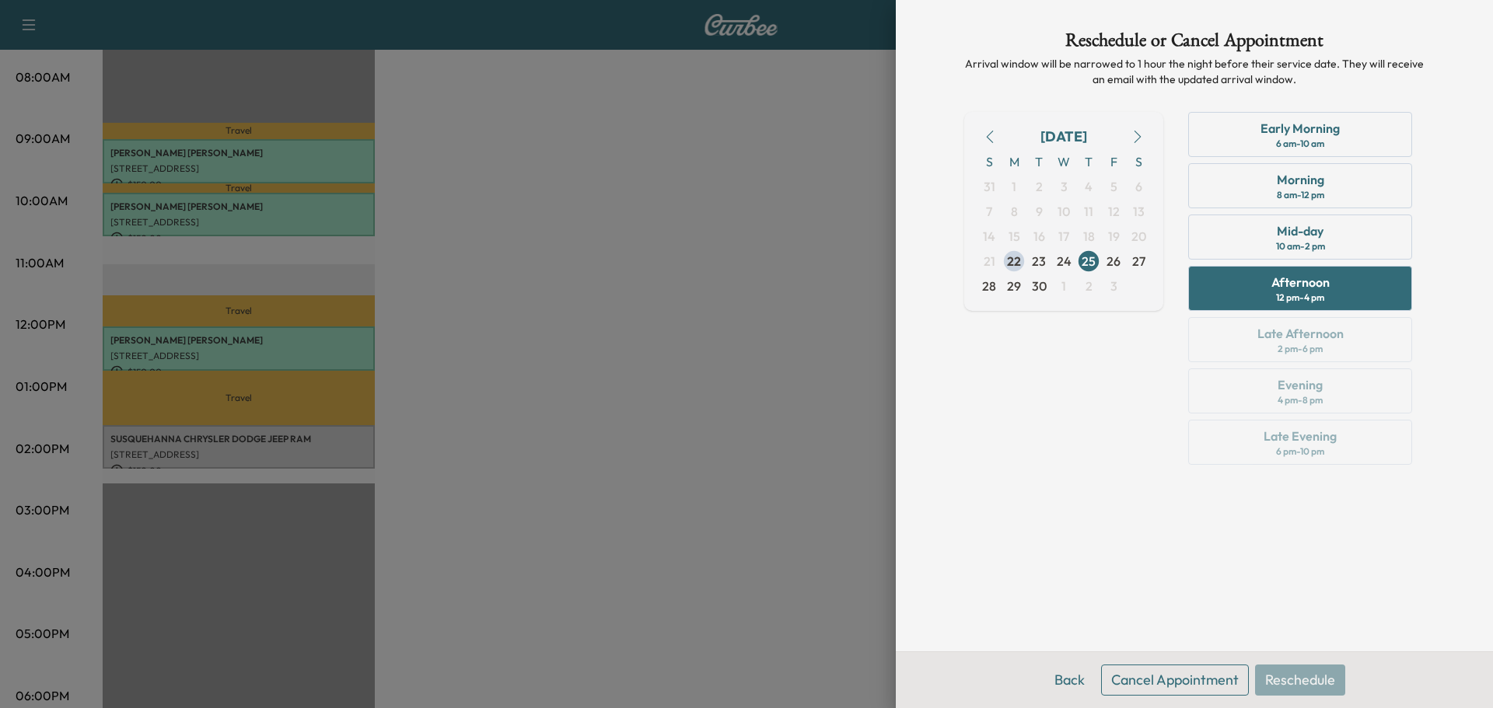
click at [1203, 685] on button "Cancel Appointment" at bounding box center [1175, 680] width 148 height 31
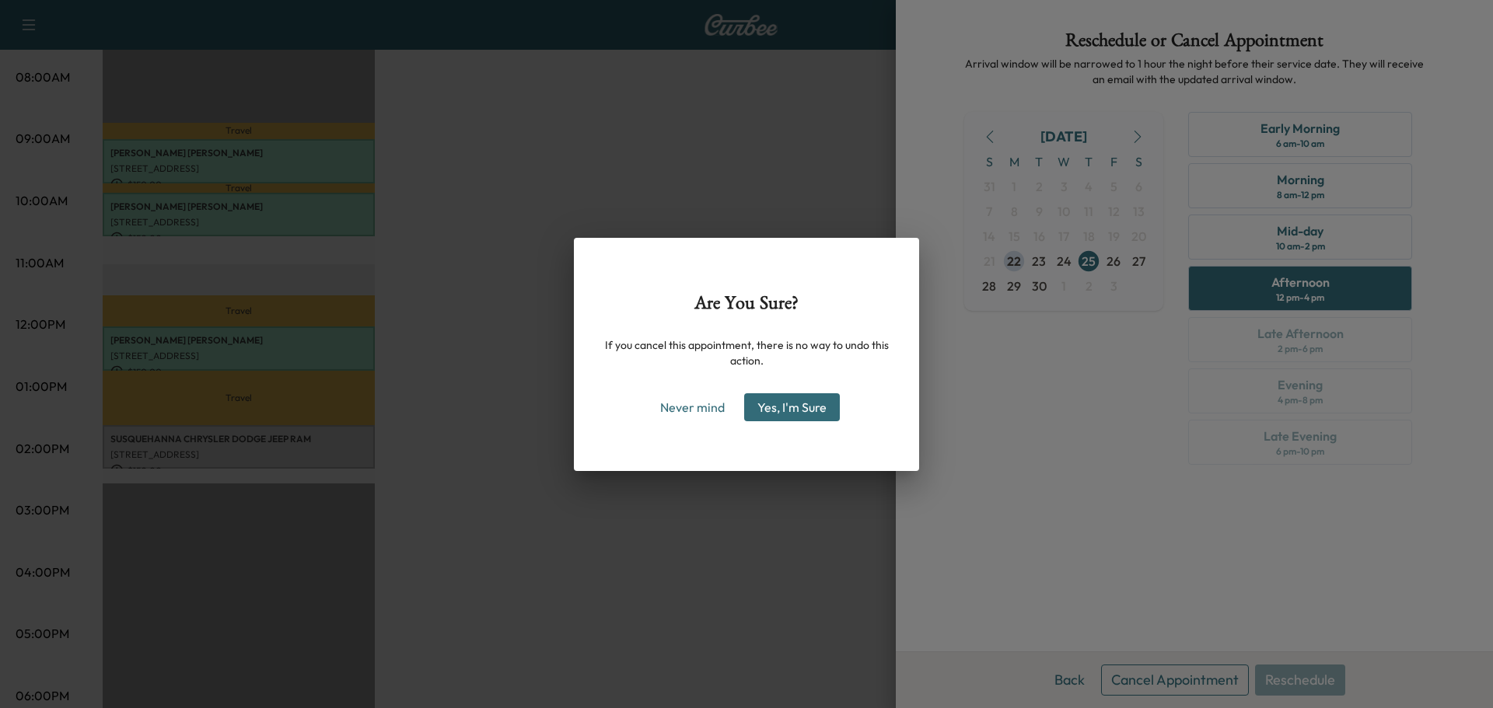
click at [757, 414] on button "Yes, I'm Sure" at bounding box center [792, 407] width 96 height 28
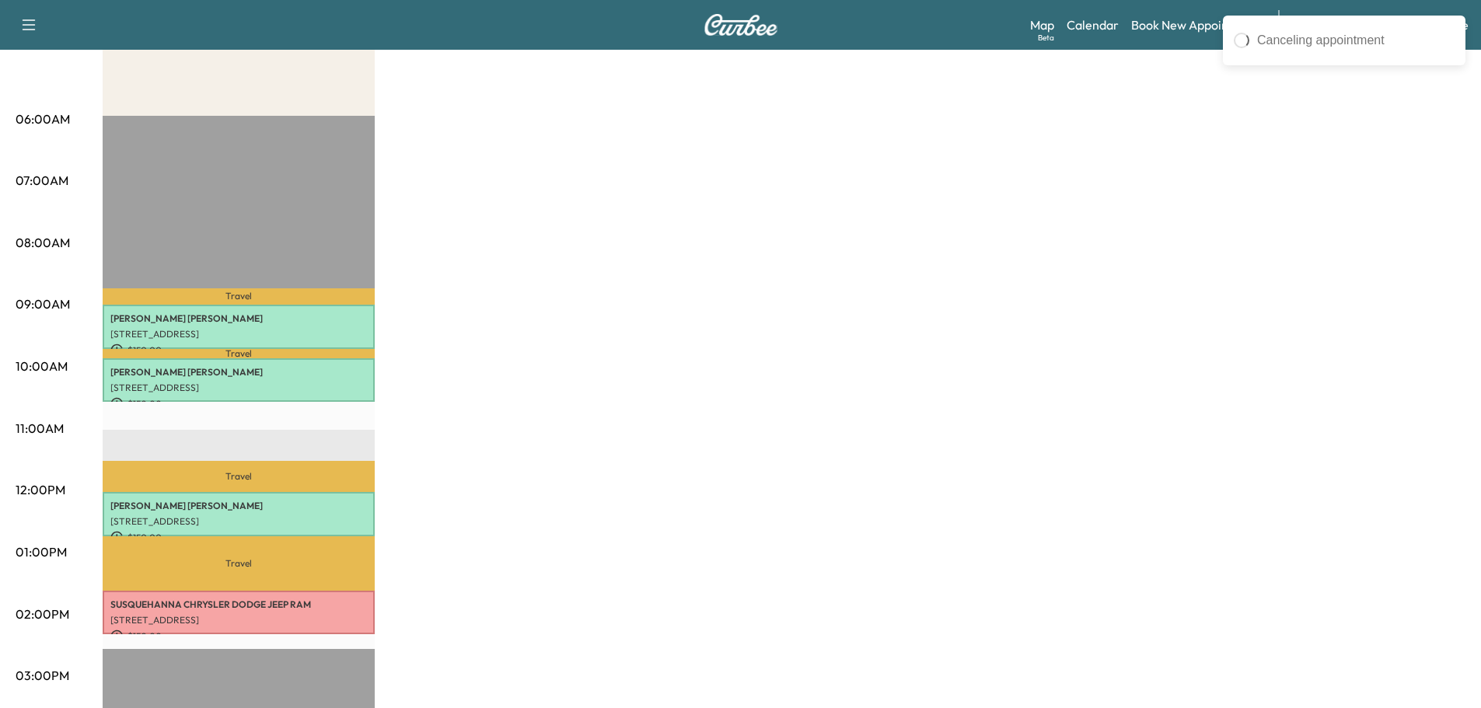
scroll to position [83, 0]
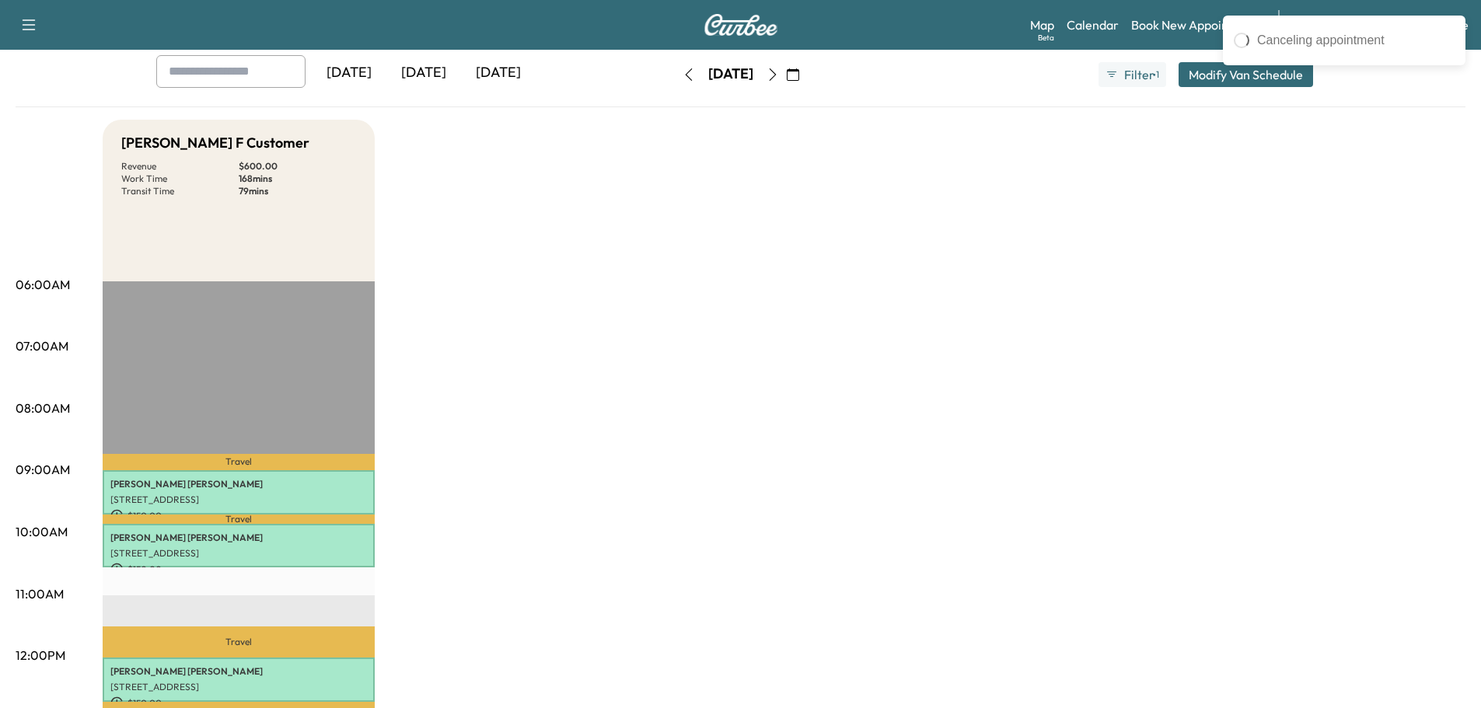
click at [683, 72] on icon "button" at bounding box center [689, 74] width 12 height 12
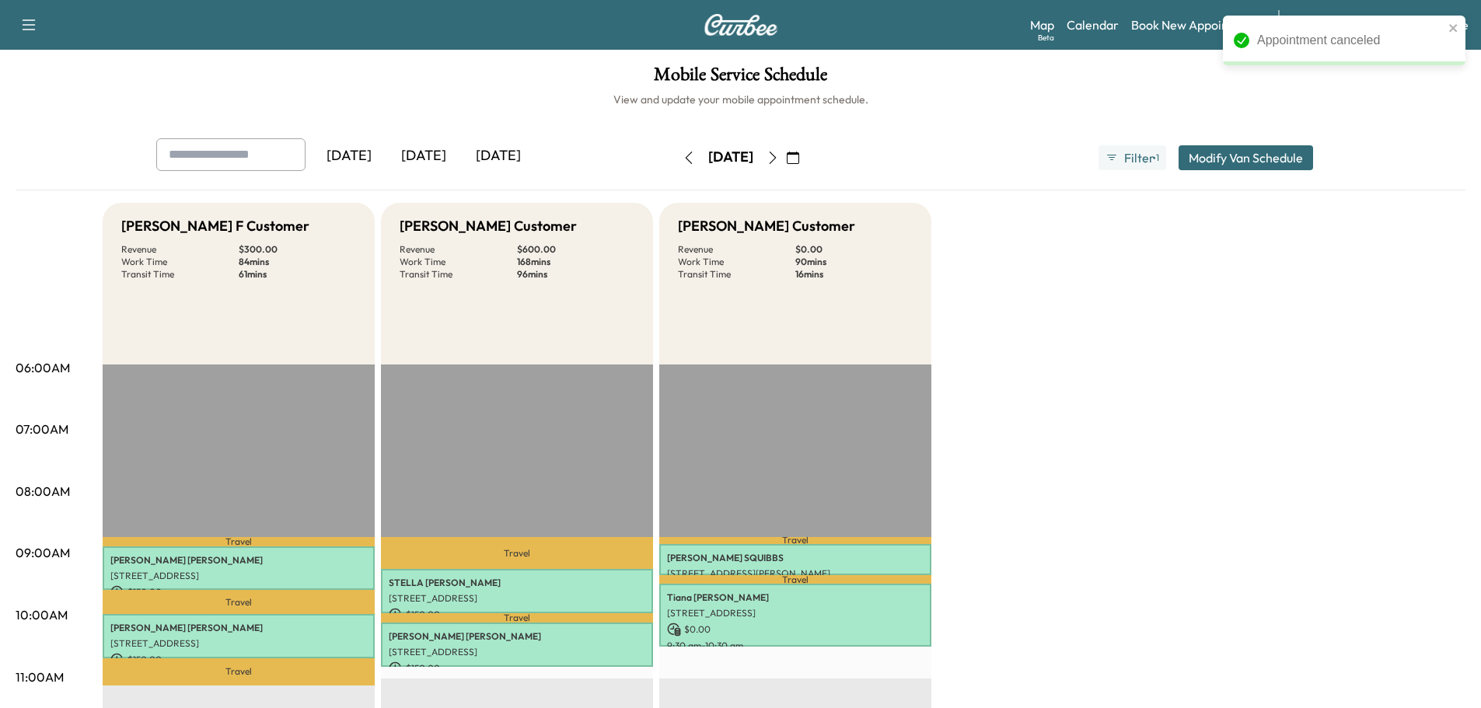
scroll to position [166, 0]
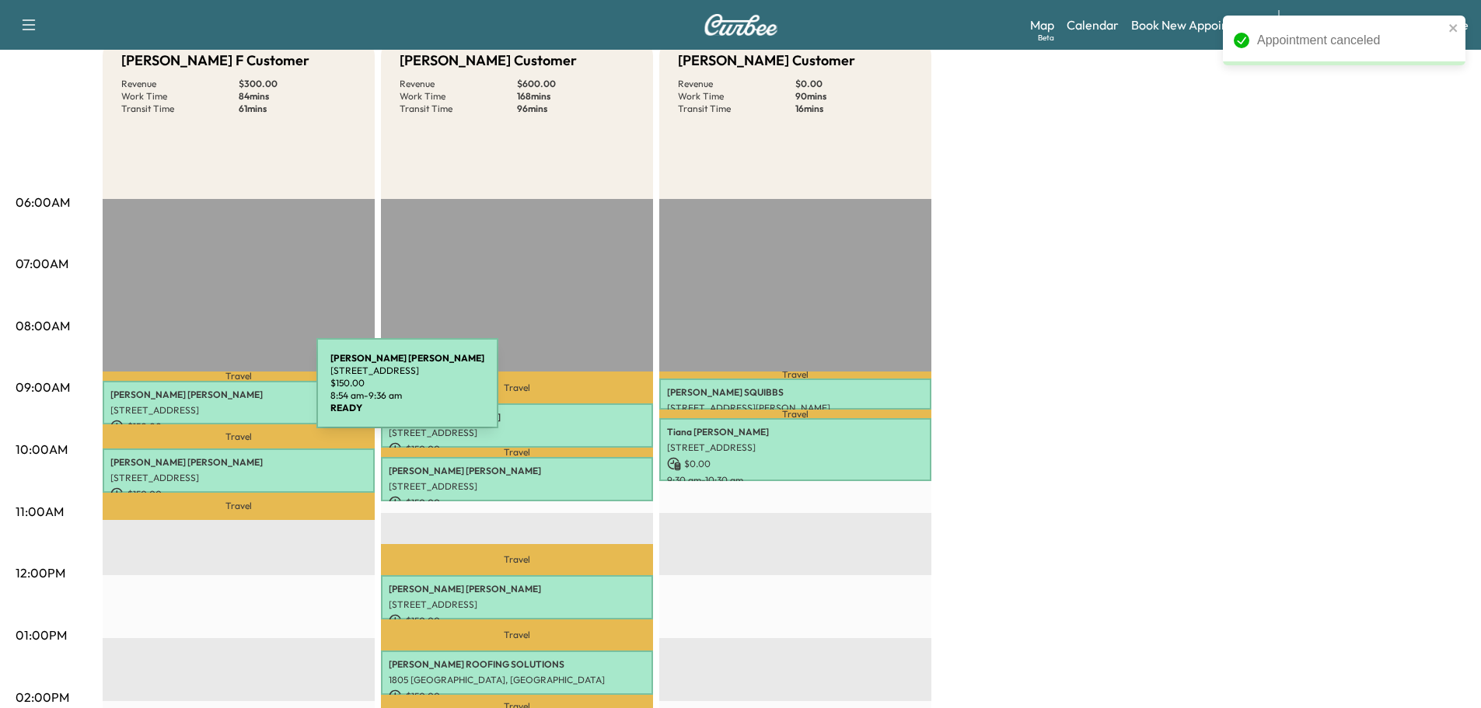
click at [200, 397] on p "[PERSON_NAME]" at bounding box center [238, 395] width 257 height 12
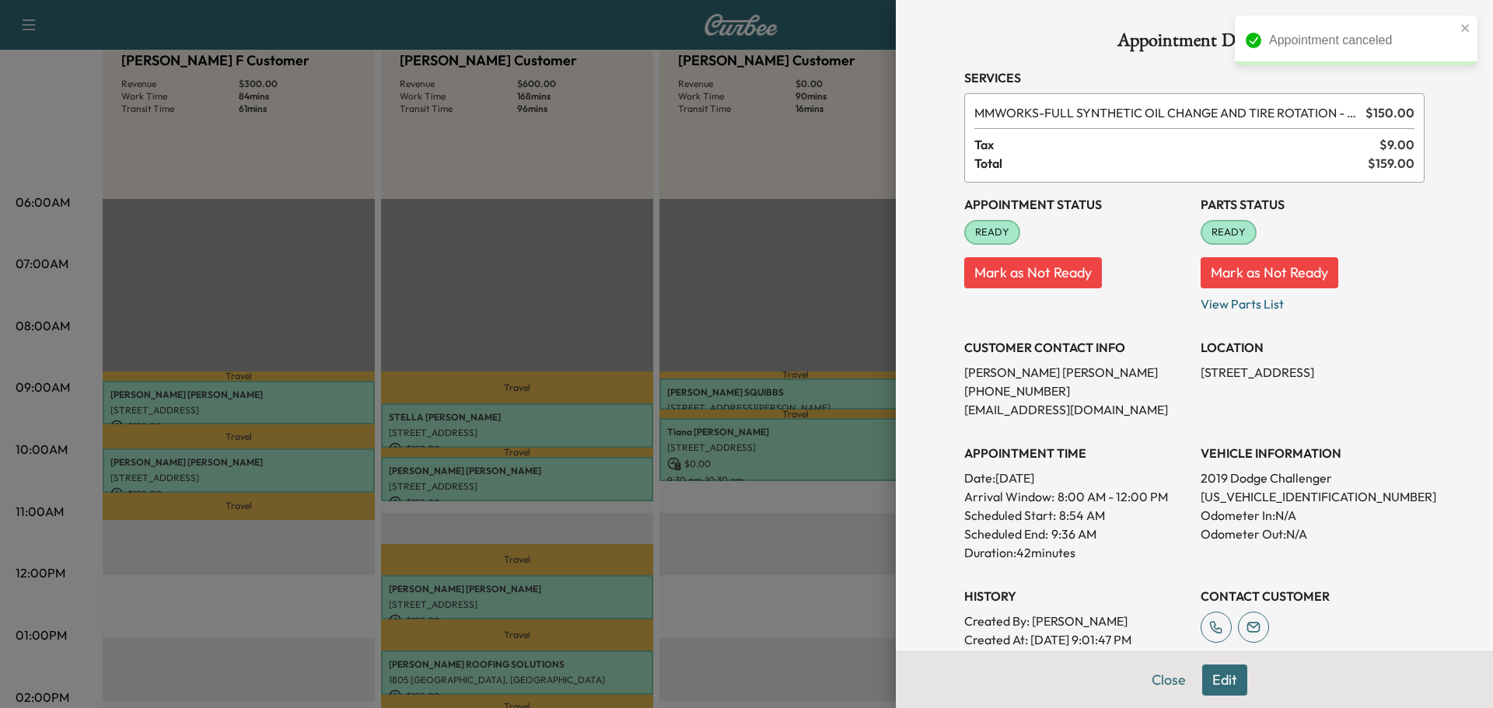
click at [1209, 675] on button "Edit" at bounding box center [1224, 680] width 45 height 31
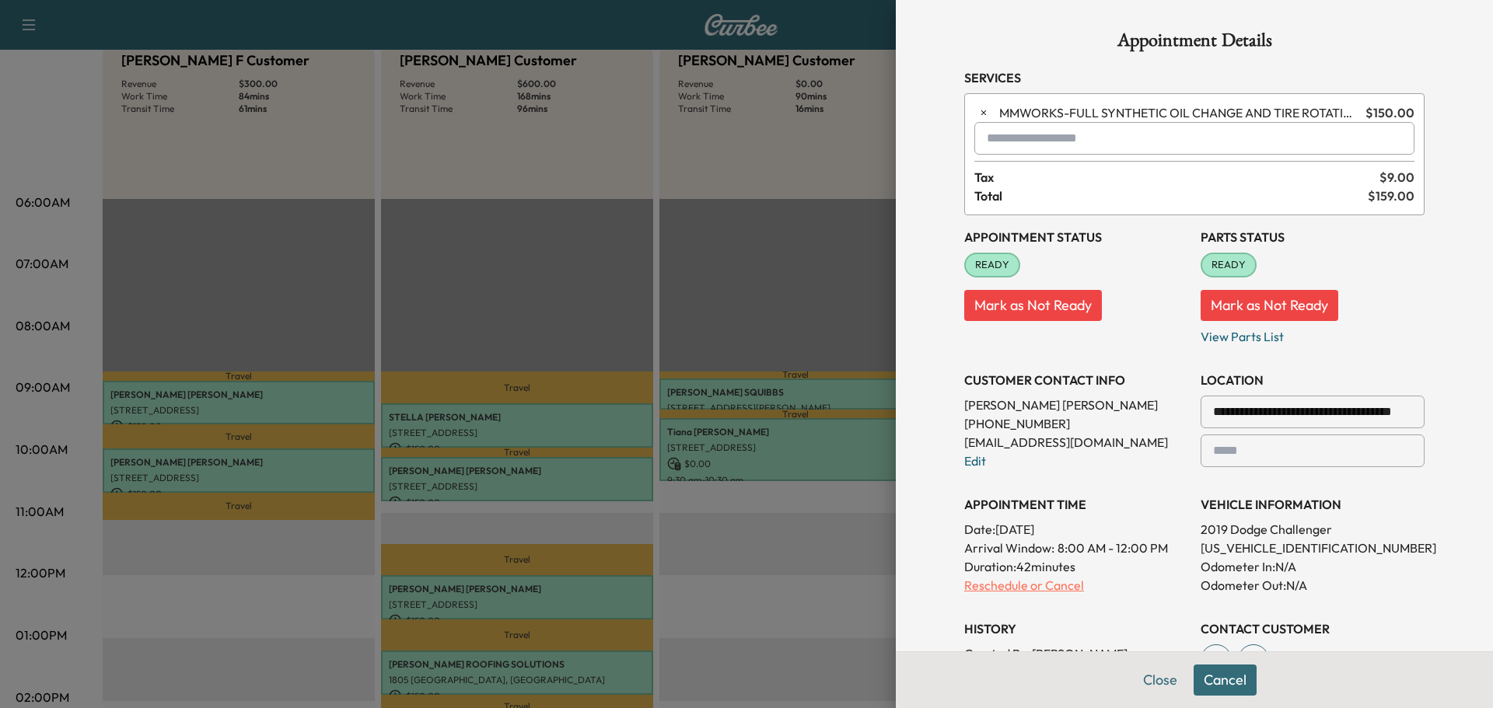
click at [1023, 584] on p "Reschedule or Cancel" at bounding box center [1076, 585] width 224 height 19
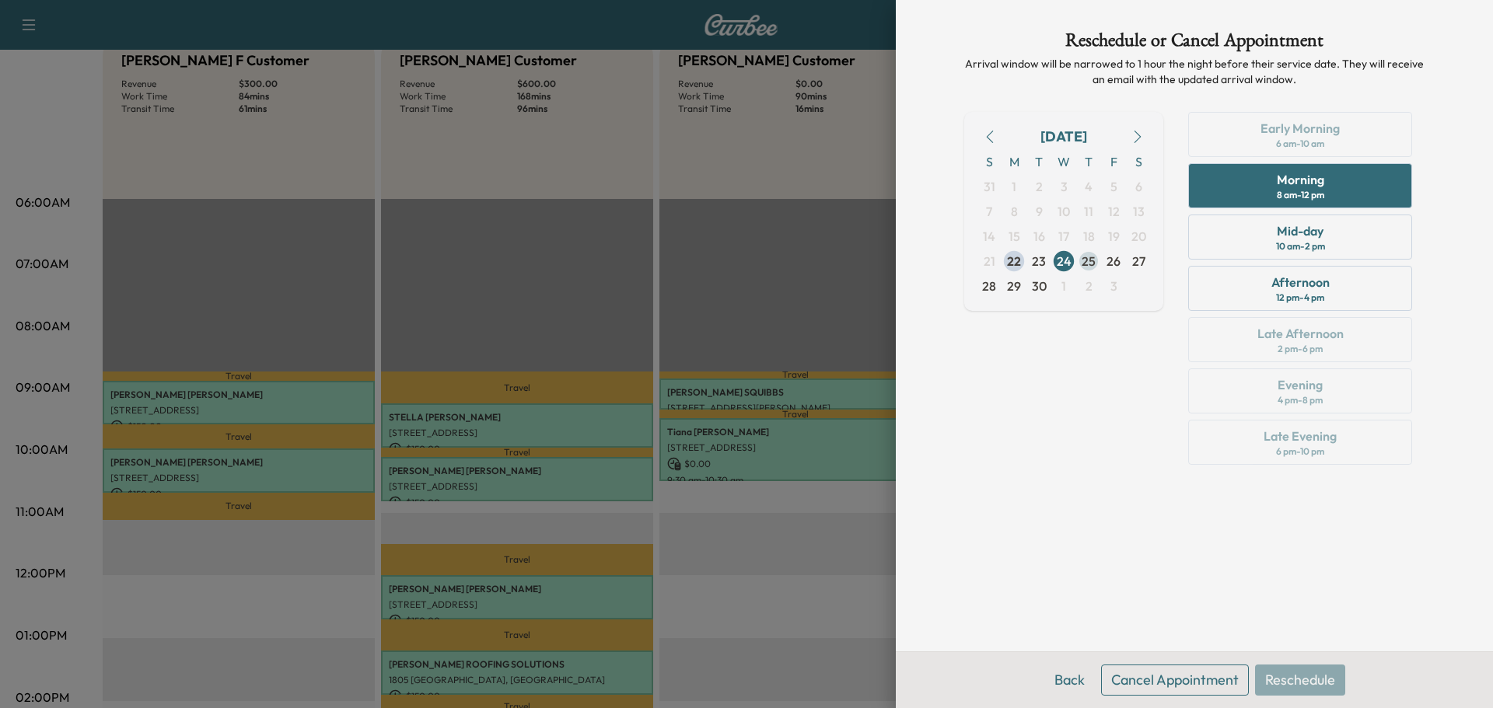
click at [1093, 256] on span "25" at bounding box center [1089, 261] width 14 height 19
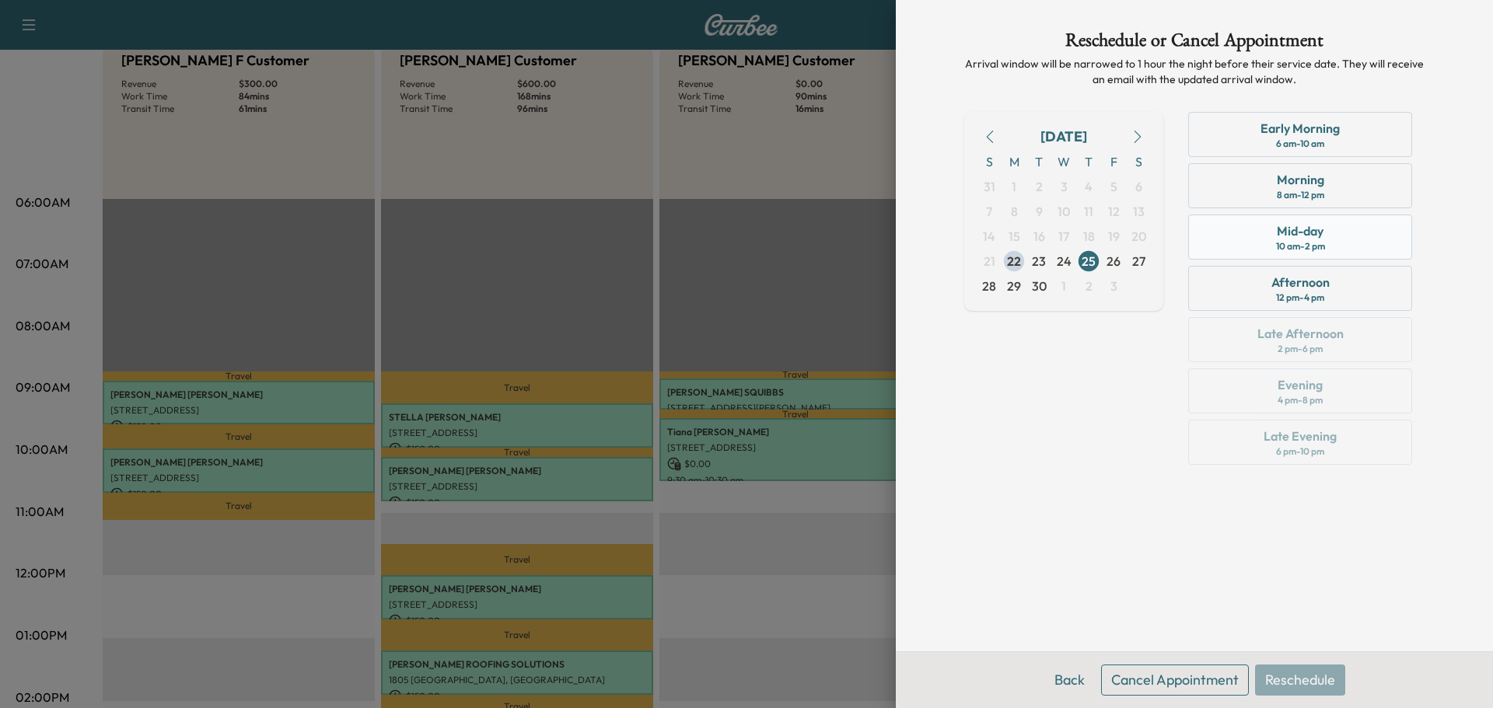
click at [1226, 243] on div "Mid-day 10 am - 2 pm" at bounding box center [1300, 237] width 224 height 45
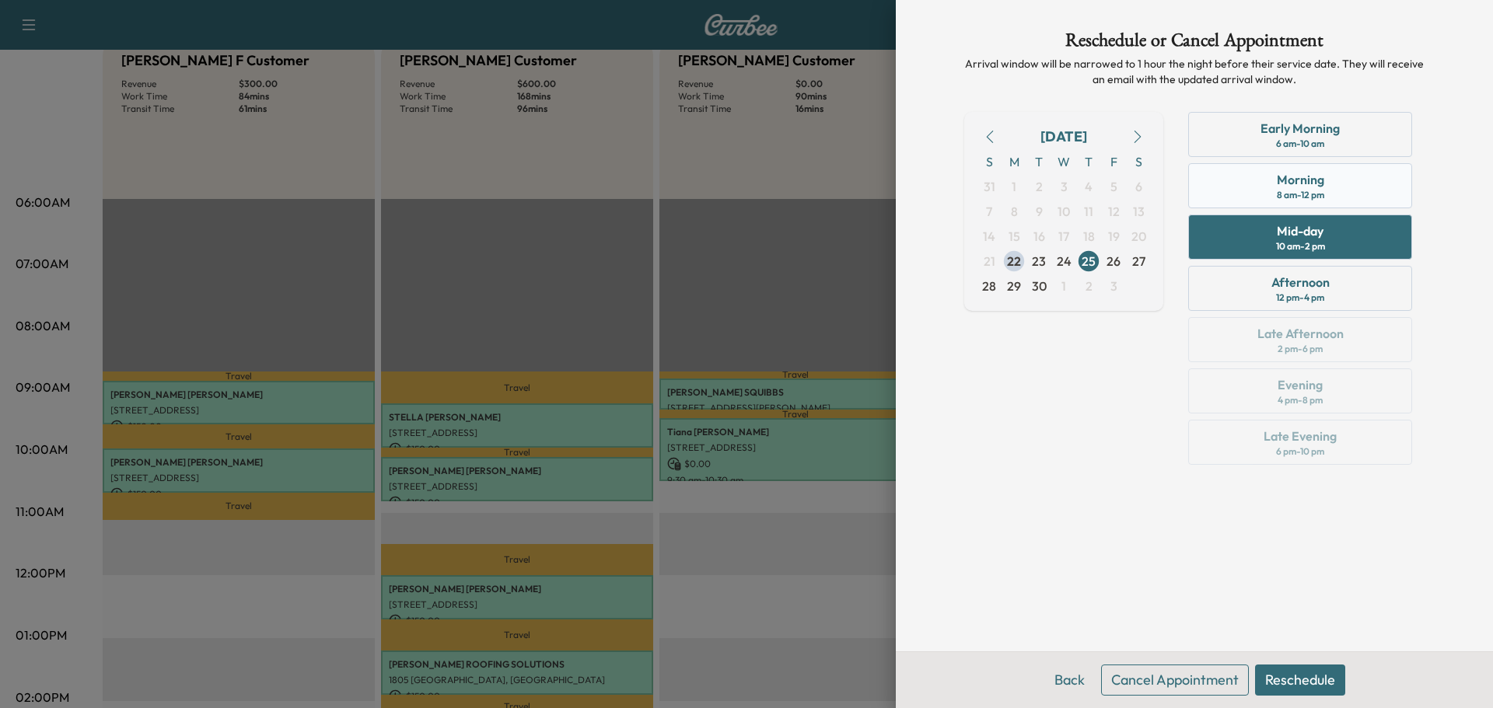
click at [1226, 198] on div "Morning 8 am - 12 pm" at bounding box center [1300, 185] width 224 height 45
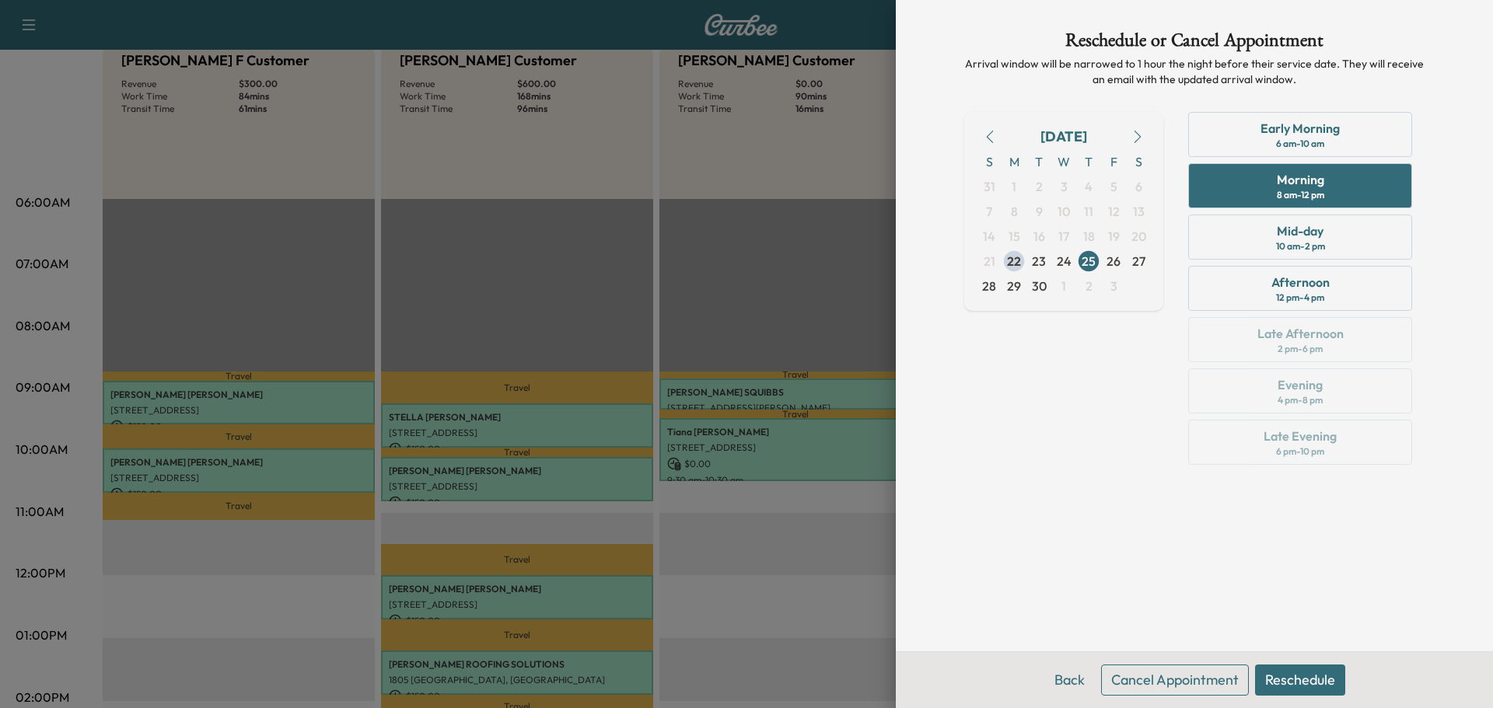
click at [1326, 670] on button "Reschedule" at bounding box center [1300, 680] width 90 height 31
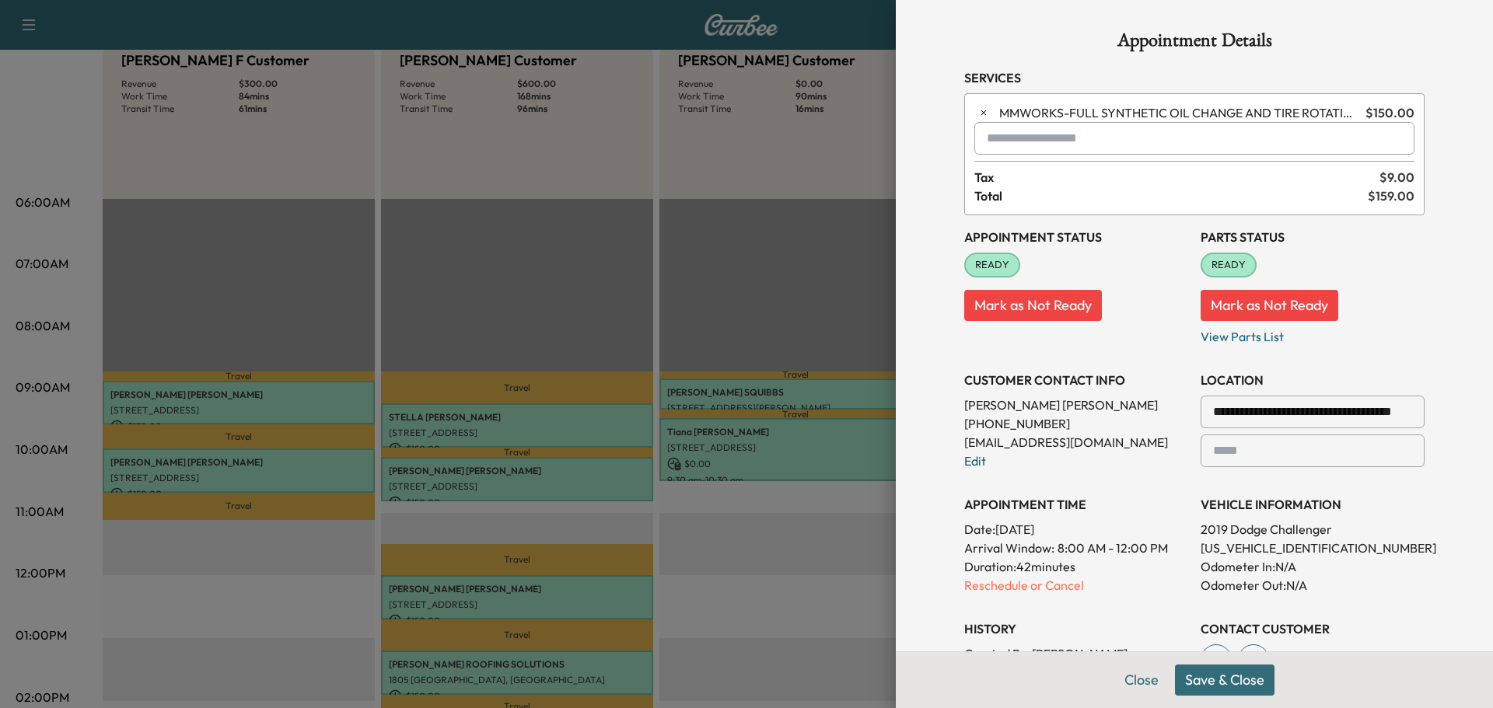
click at [1228, 688] on button "Save & Close" at bounding box center [1225, 680] width 100 height 31
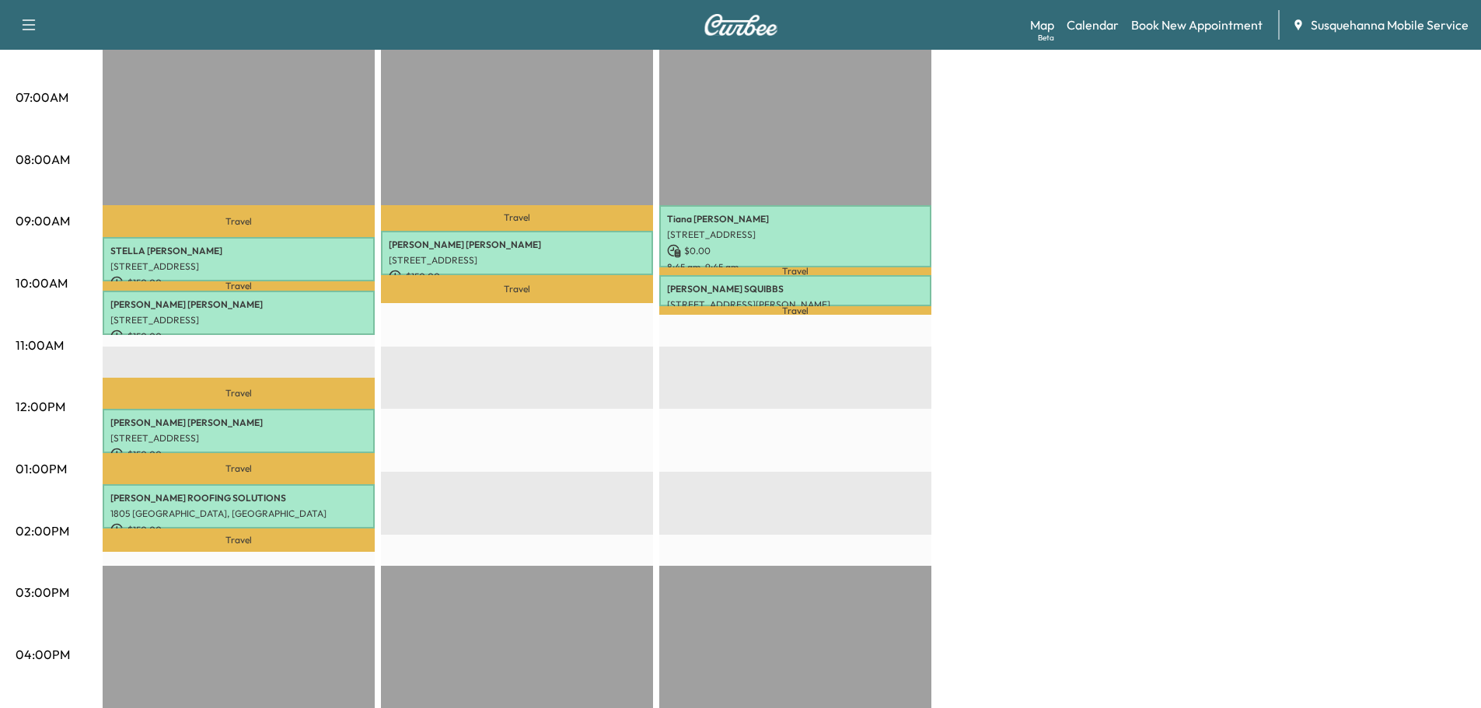
scroll to position [0, 0]
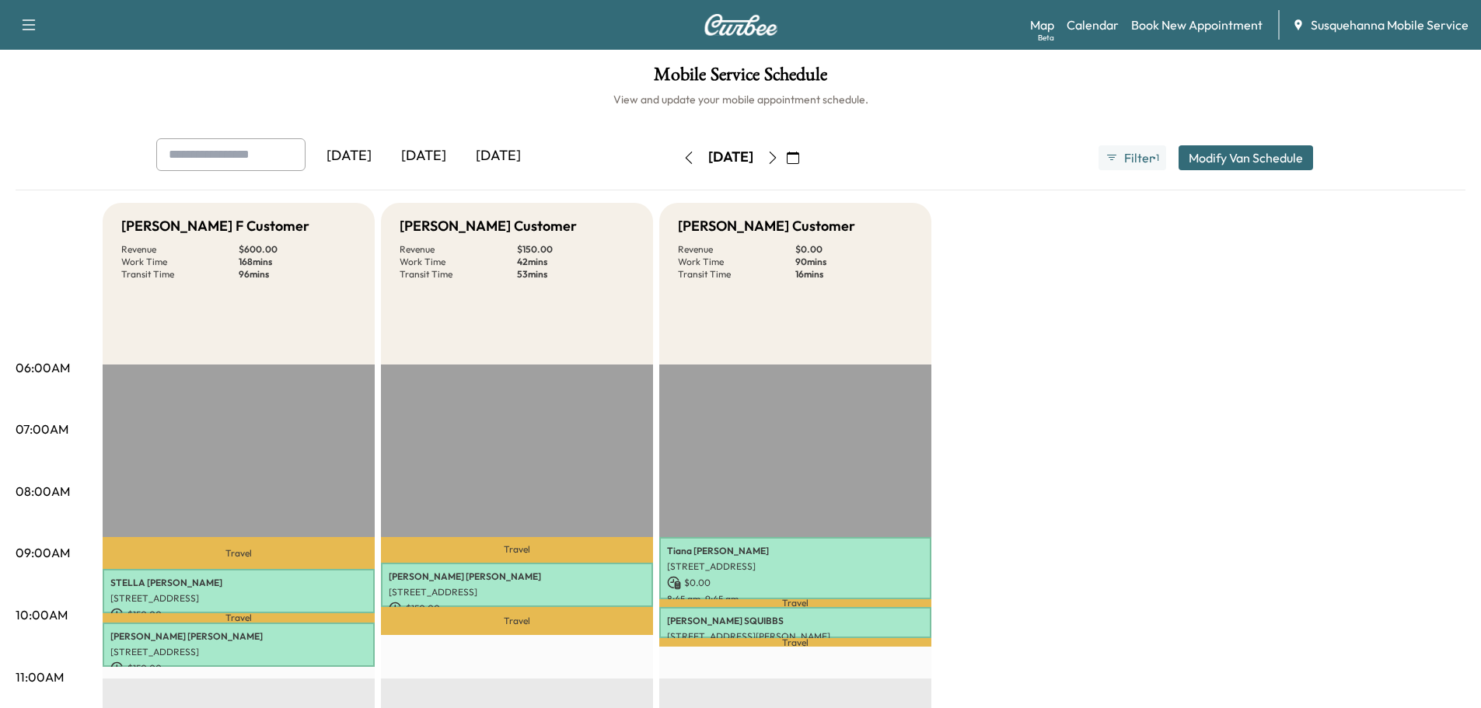
click at [779, 152] on icon "button" at bounding box center [773, 158] width 12 height 12
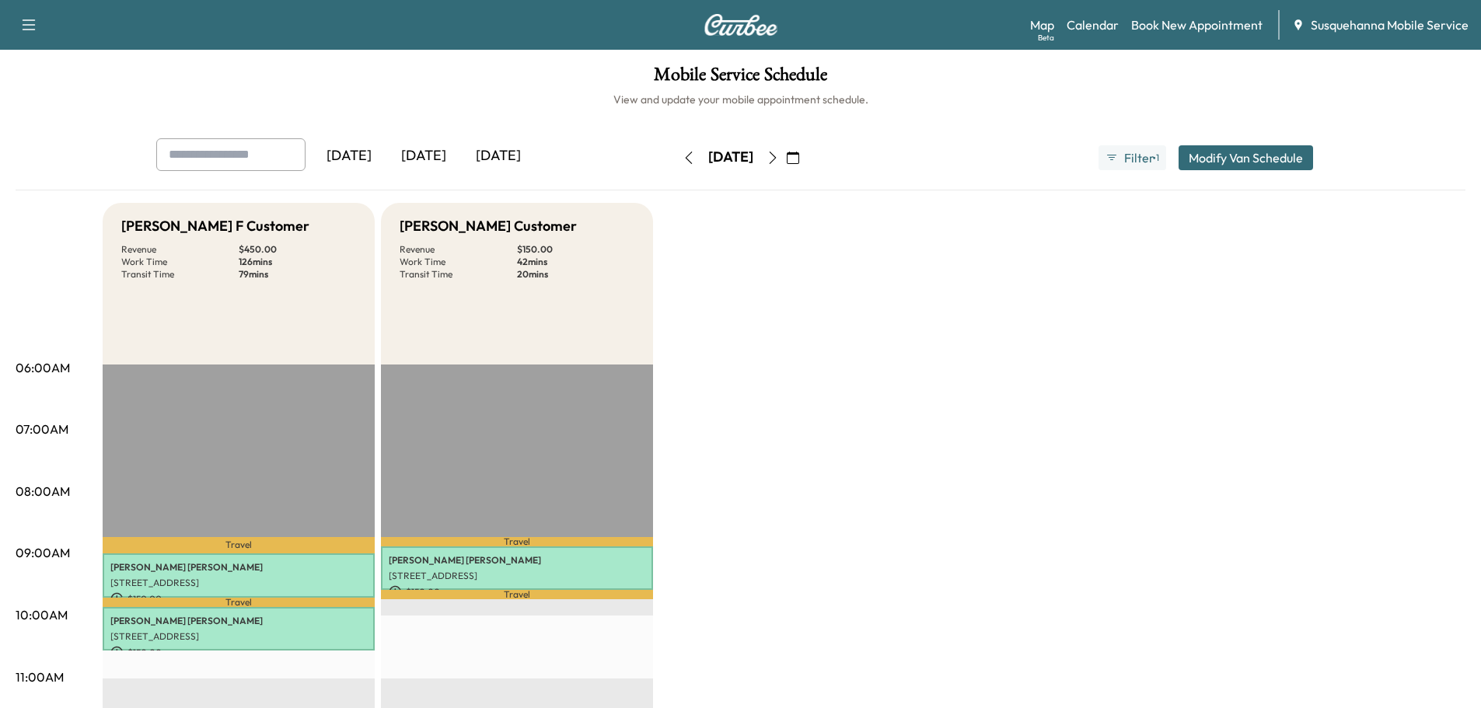
click at [779, 162] on icon "button" at bounding box center [773, 158] width 12 height 12
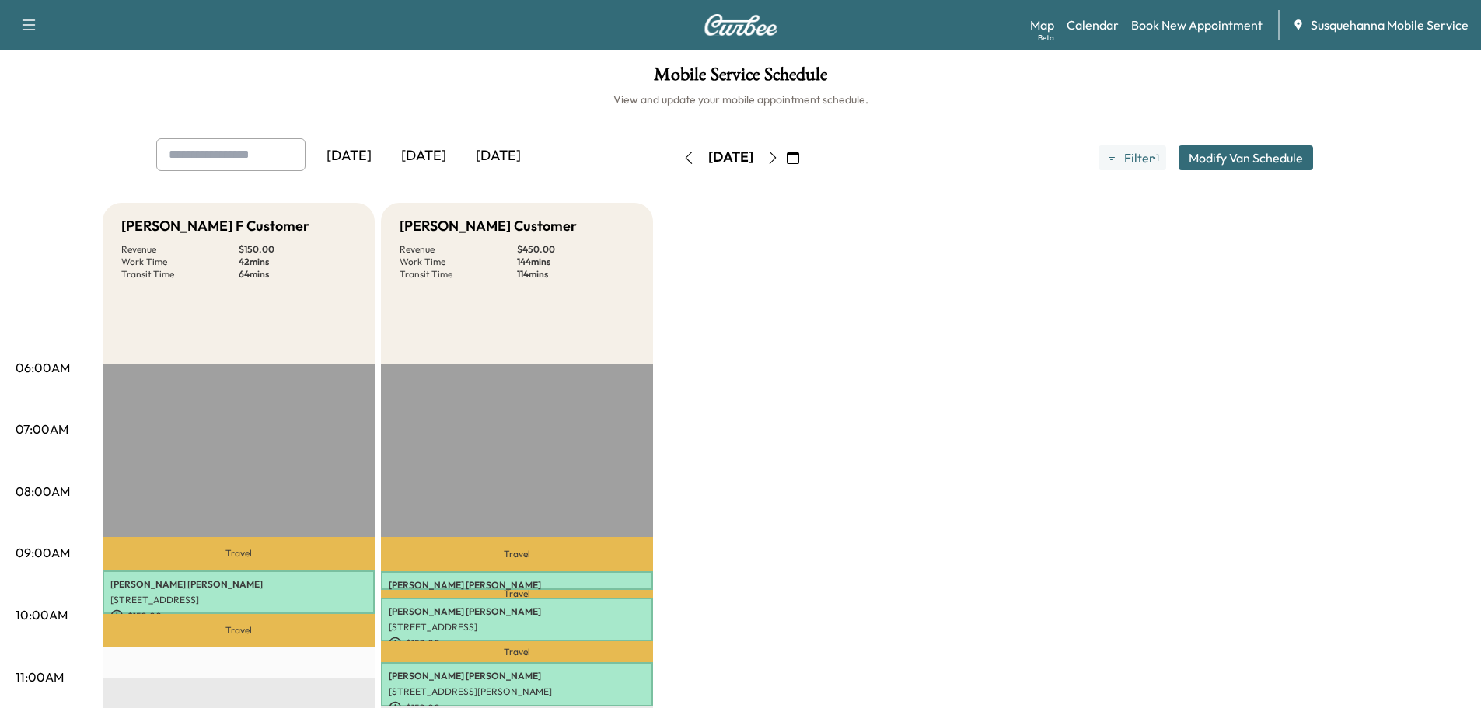
click at [683, 159] on icon "button" at bounding box center [689, 158] width 12 height 12
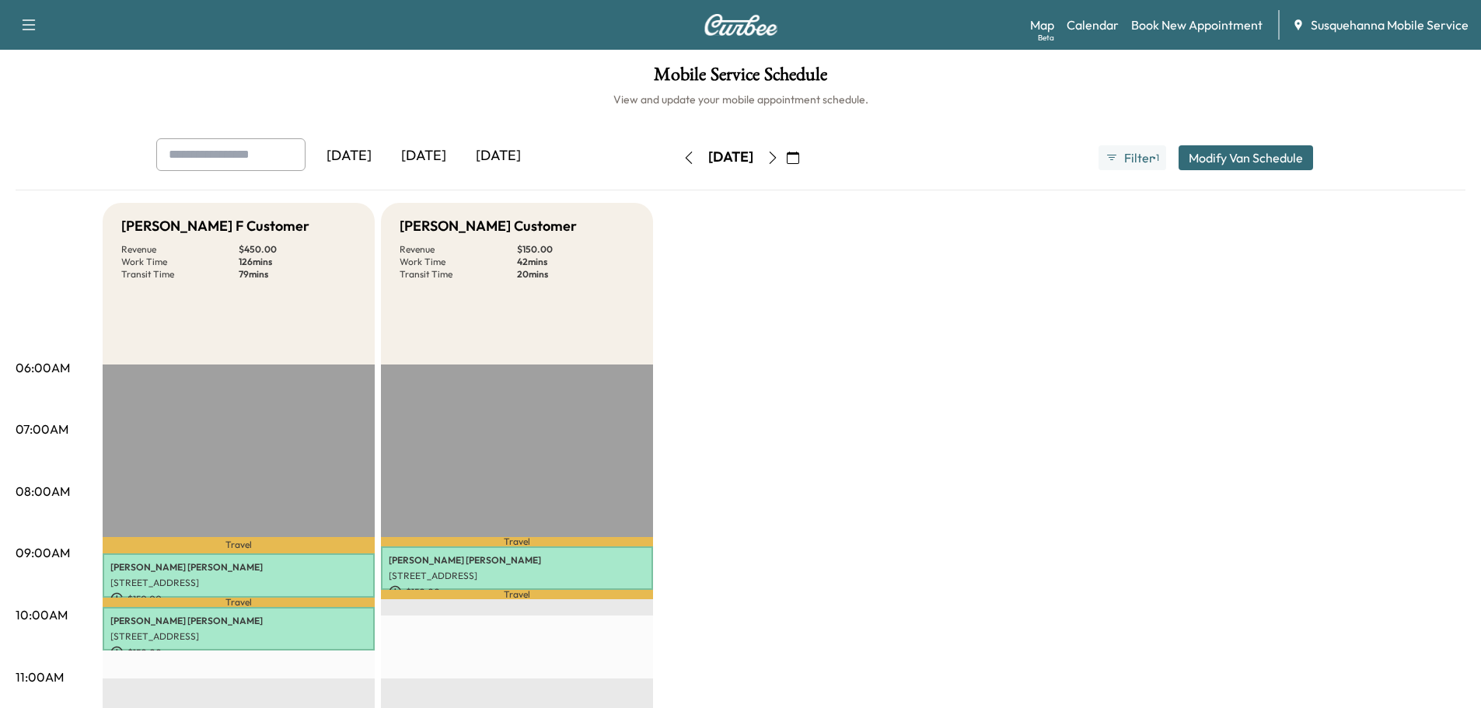
click at [683, 159] on icon "button" at bounding box center [689, 158] width 12 height 12
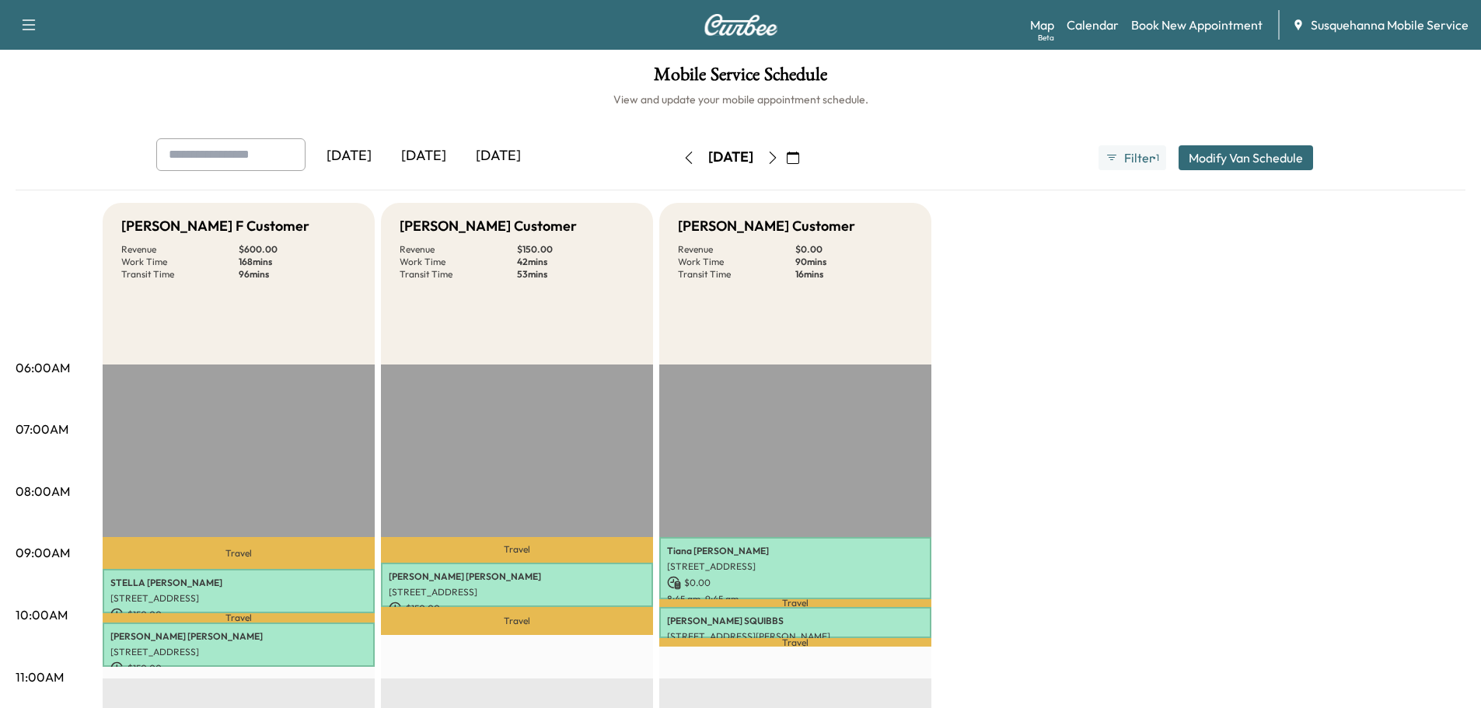
click at [683, 161] on icon "button" at bounding box center [689, 158] width 12 height 12
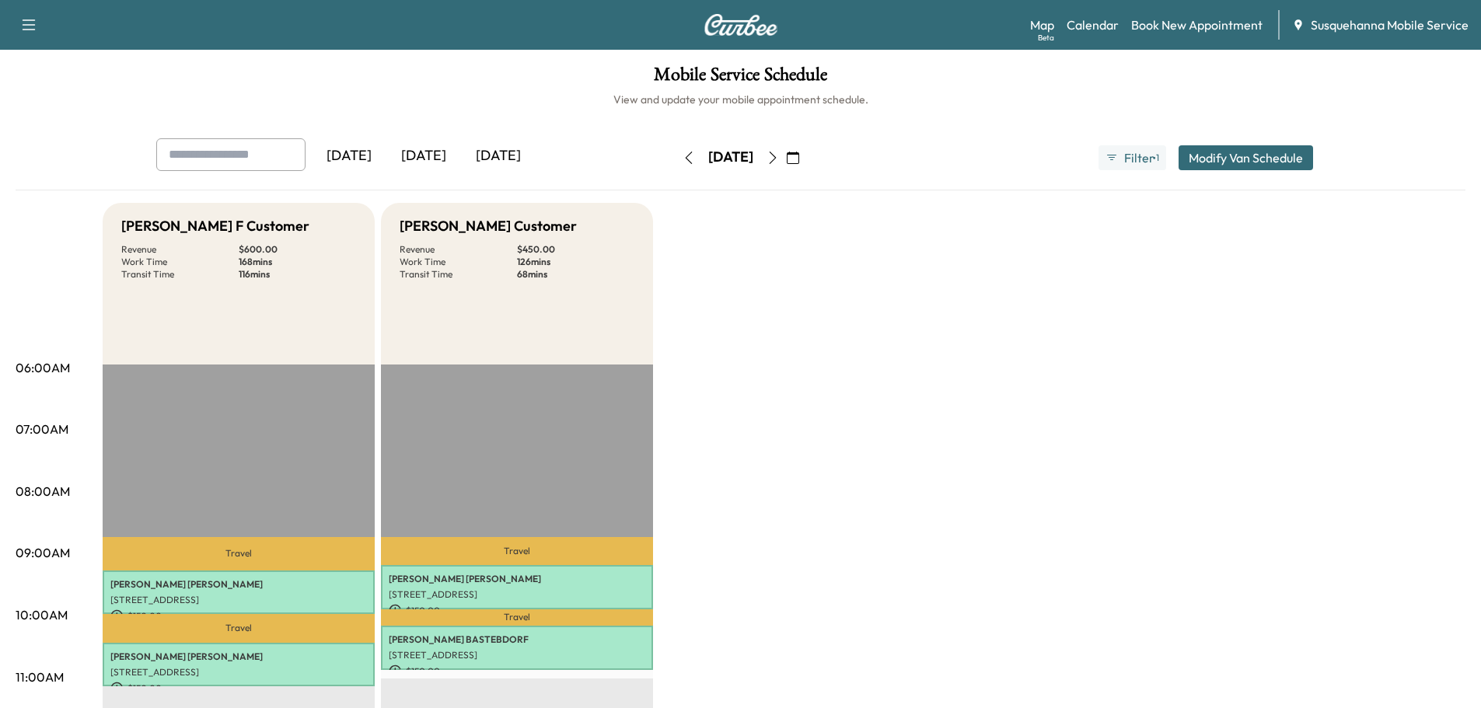
click at [779, 160] on icon "button" at bounding box center [773, 158] width 12 height 12
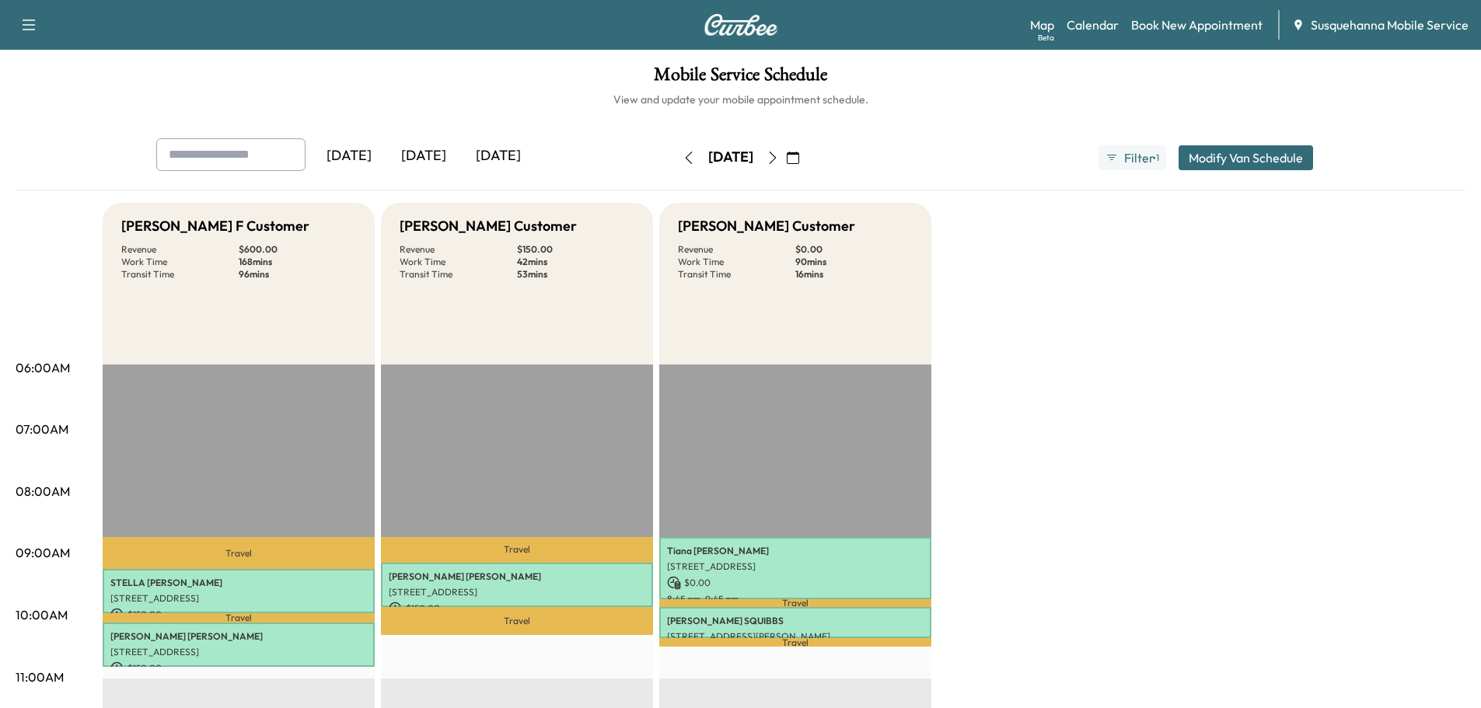
click at [799, 163] on icon "button" at bounding box center [793, 158] width 12 height 12
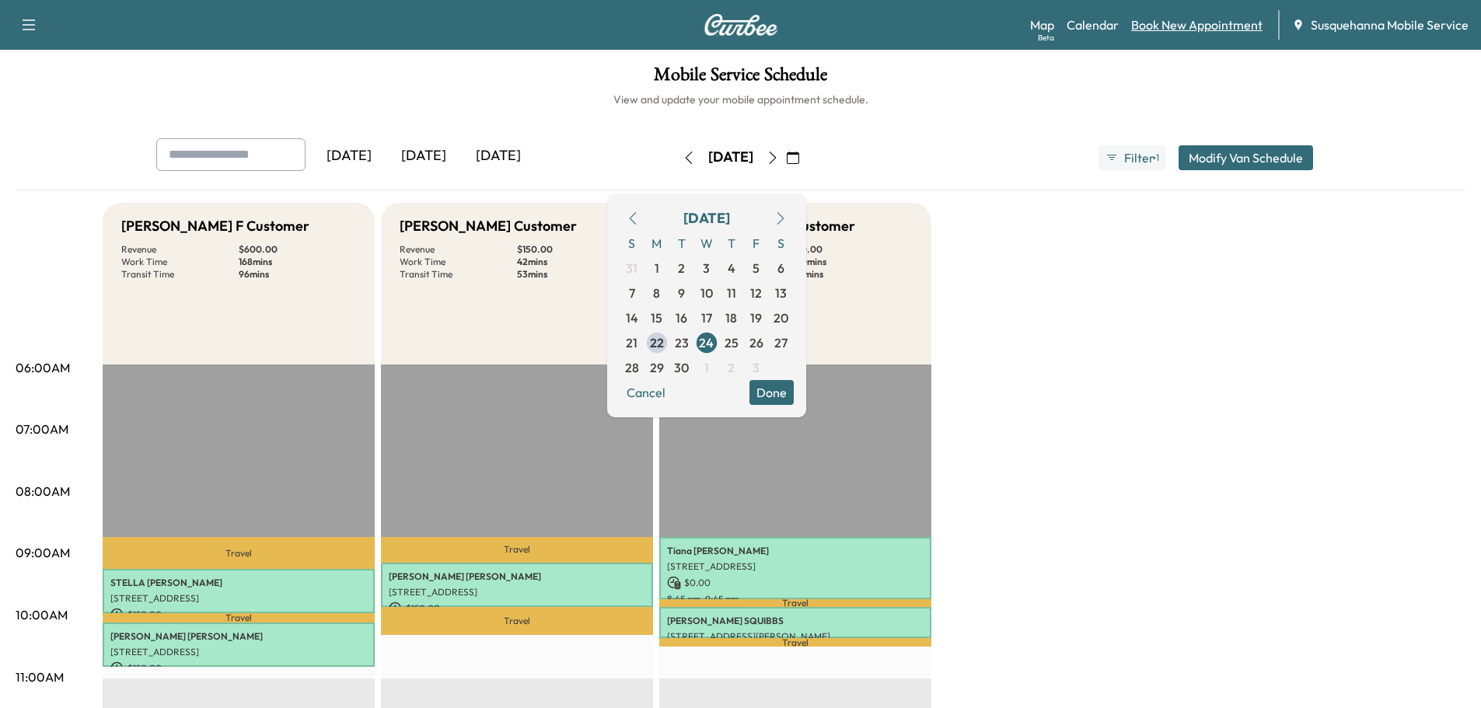
click at [1217, 21] on link "Book New Appointment" at bounding box center [1196, 25] width 131 height 19
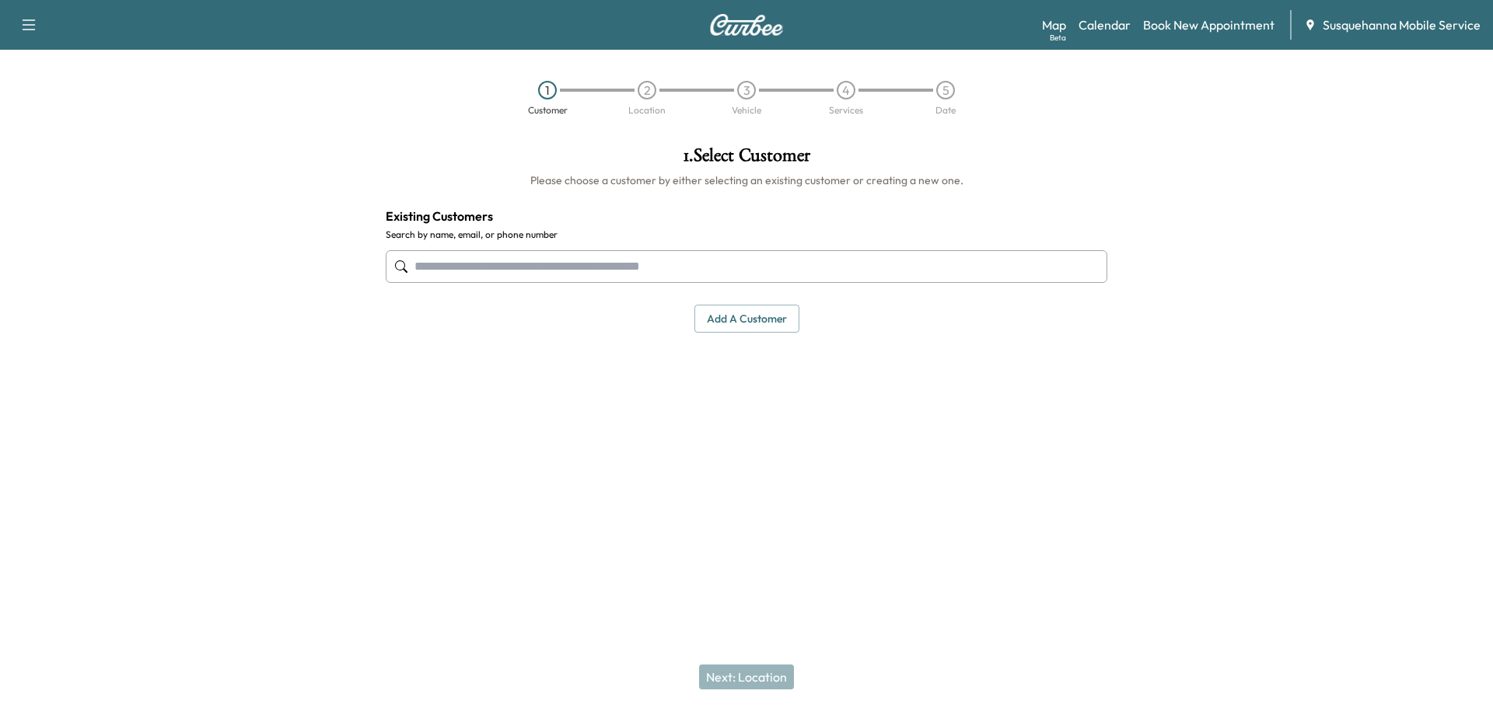
click at [718, 278] on input "text" at bounding box center [747, 266] width 722 height 33
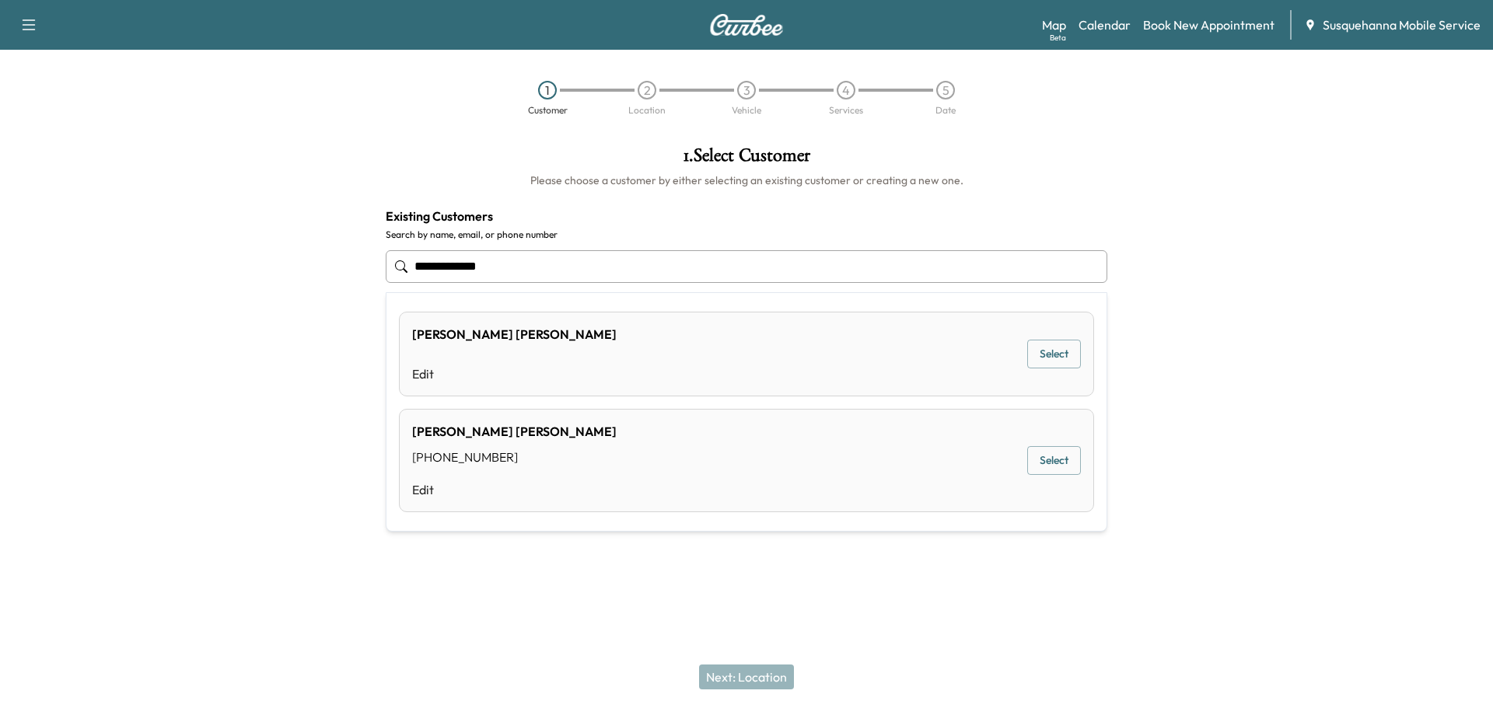
click at [1062, 471] on button "Select" at bounding box center [1054, 460] width 54 height 29
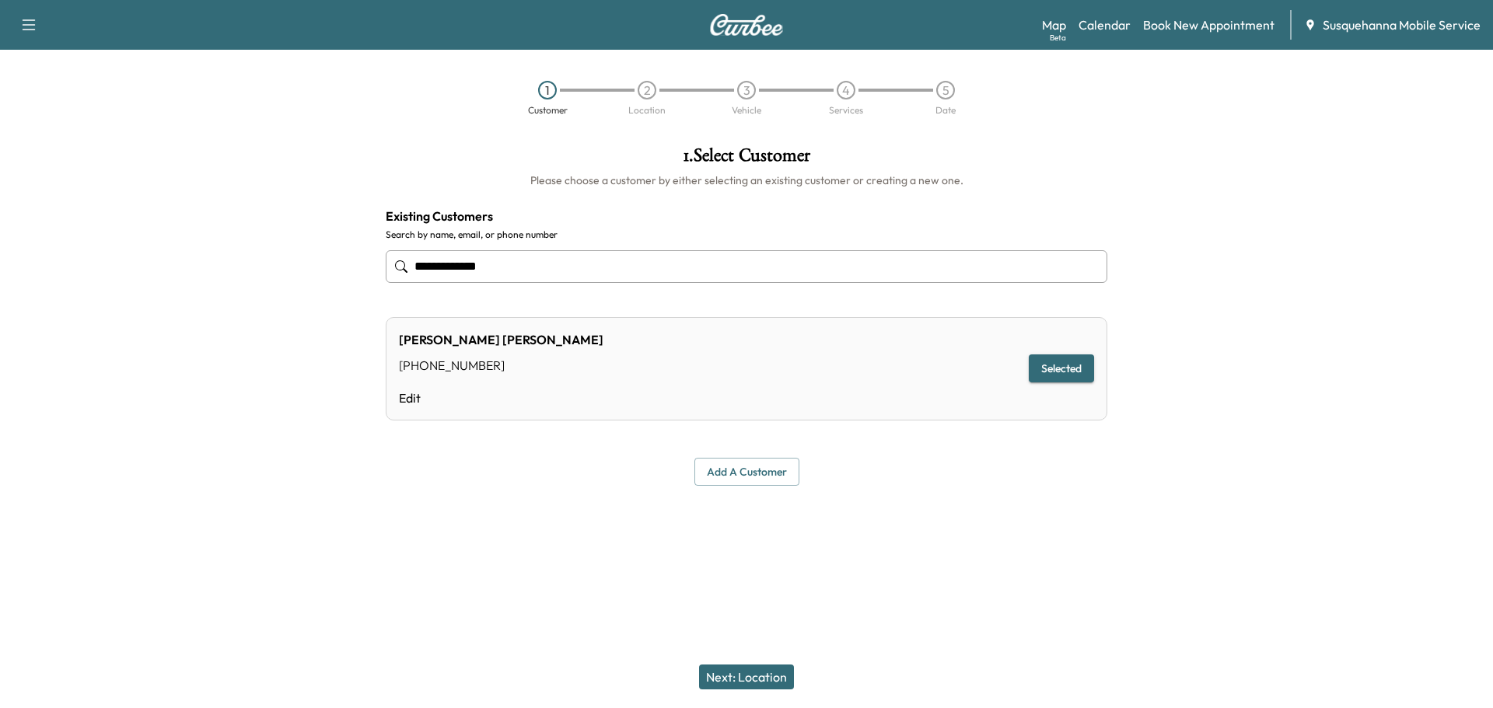
type input "**********"
click at [758, 670] on button "Next: Location" at bounding box center [746, 677] width 95 height 25
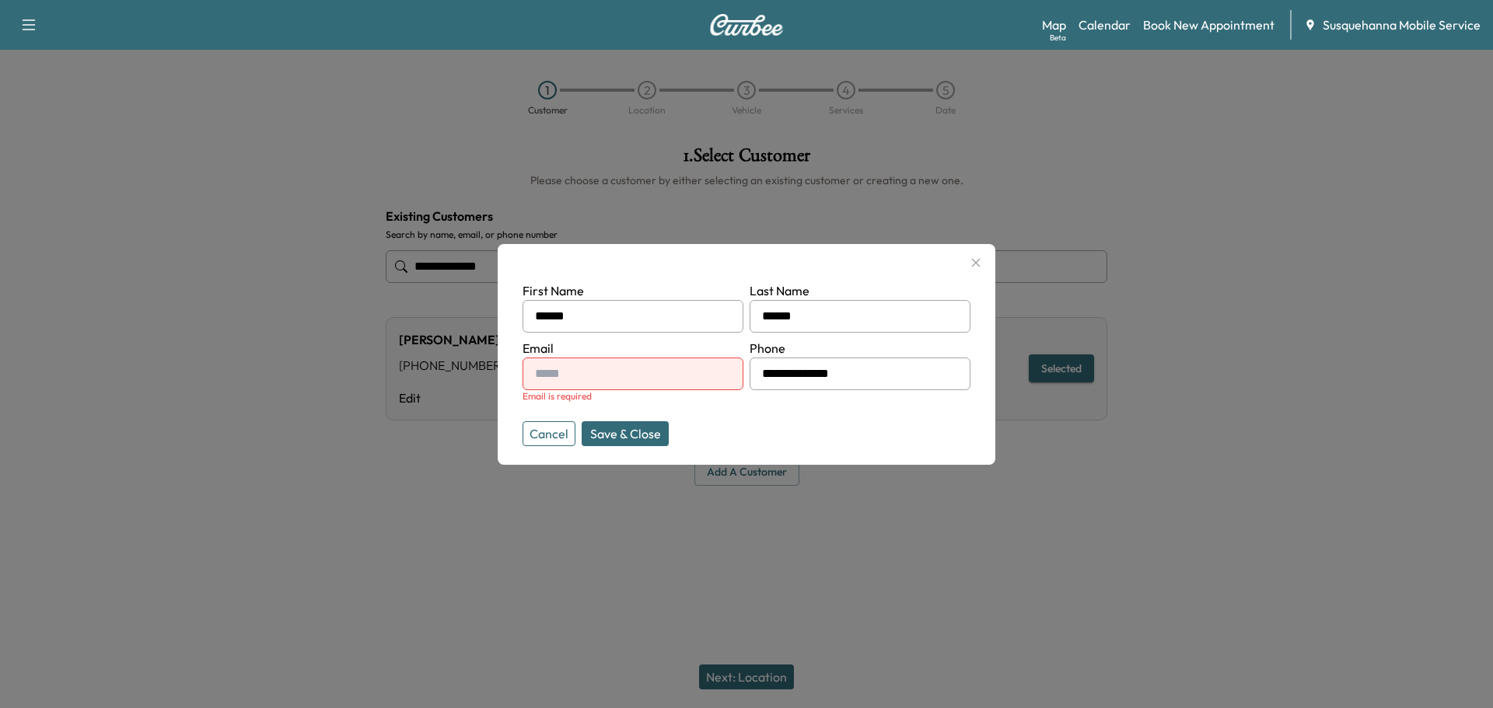
click at [624, 380] on input "text" at bounding box center [633, 374] width 221 height 33
type input "**********"
click at [643, 428] on button "Save & Close" at bounding box center [625, 433] width 87 height 25
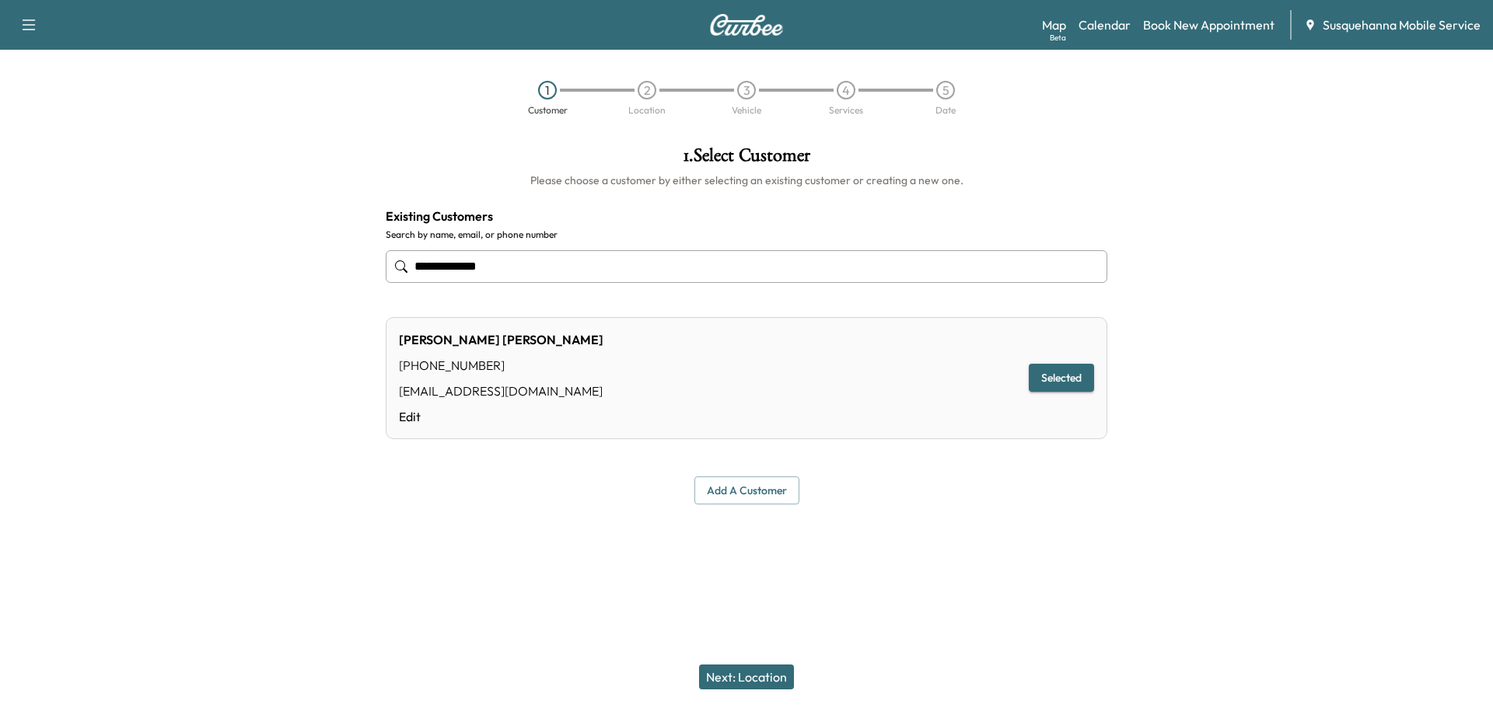
click at [775, 675] on button "Next: Location" at bounding box center [746, 677] width 95 height 25
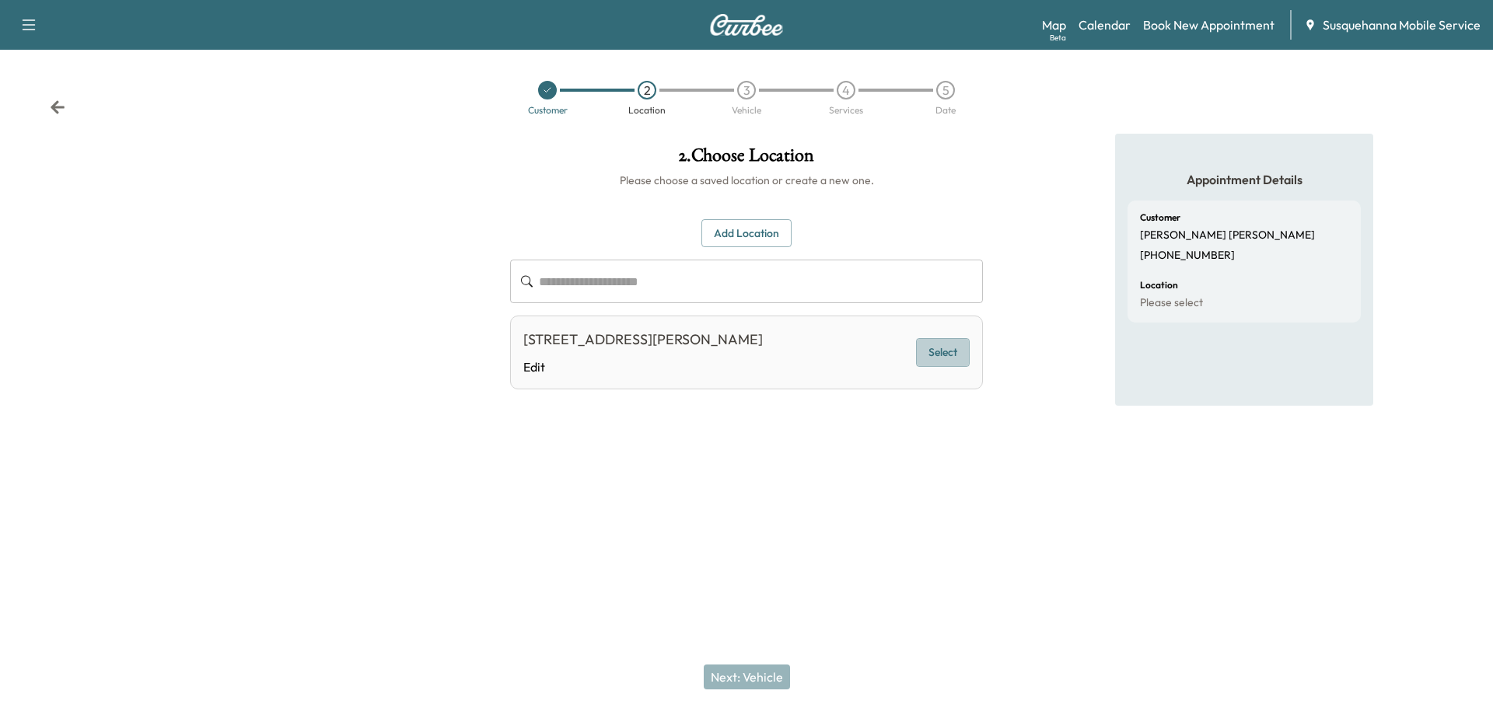
click at [939, 356] on button "Select" at bounding box center [943, 352] width 54 height 29
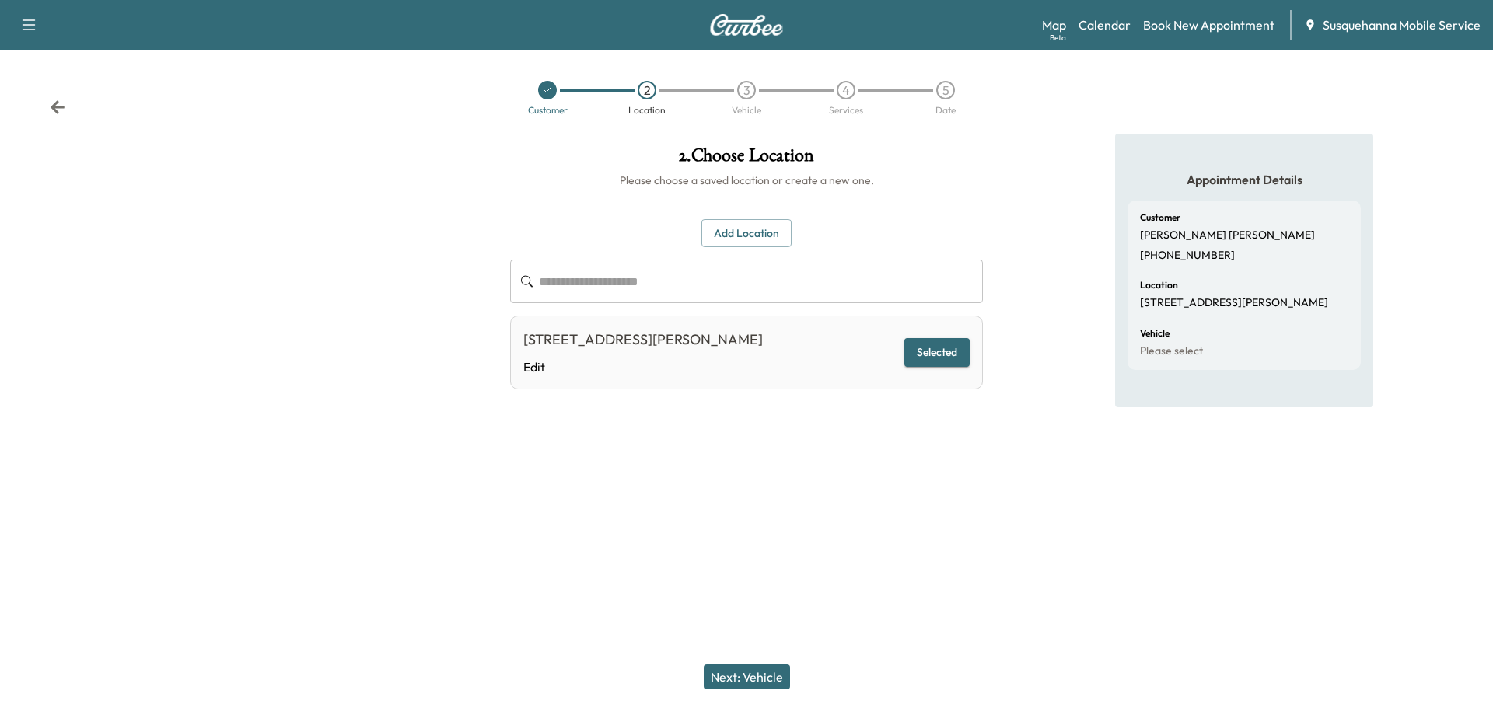
click at [745, 685] on button "Next: Vehicle" at bounding box center [747, 677] width 86 height 25
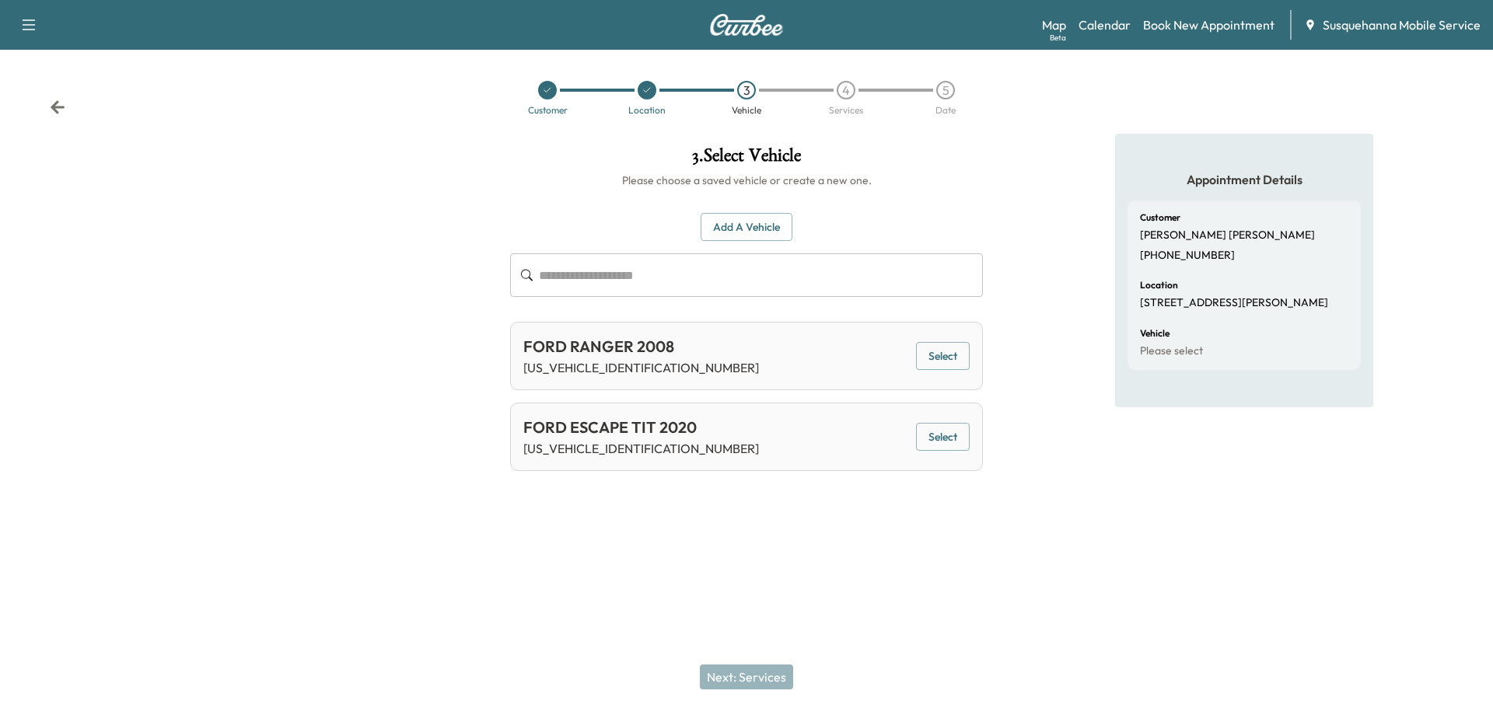
click at [957, 439] on button "Select" at bounding box center [943, 437] width 54 height 29
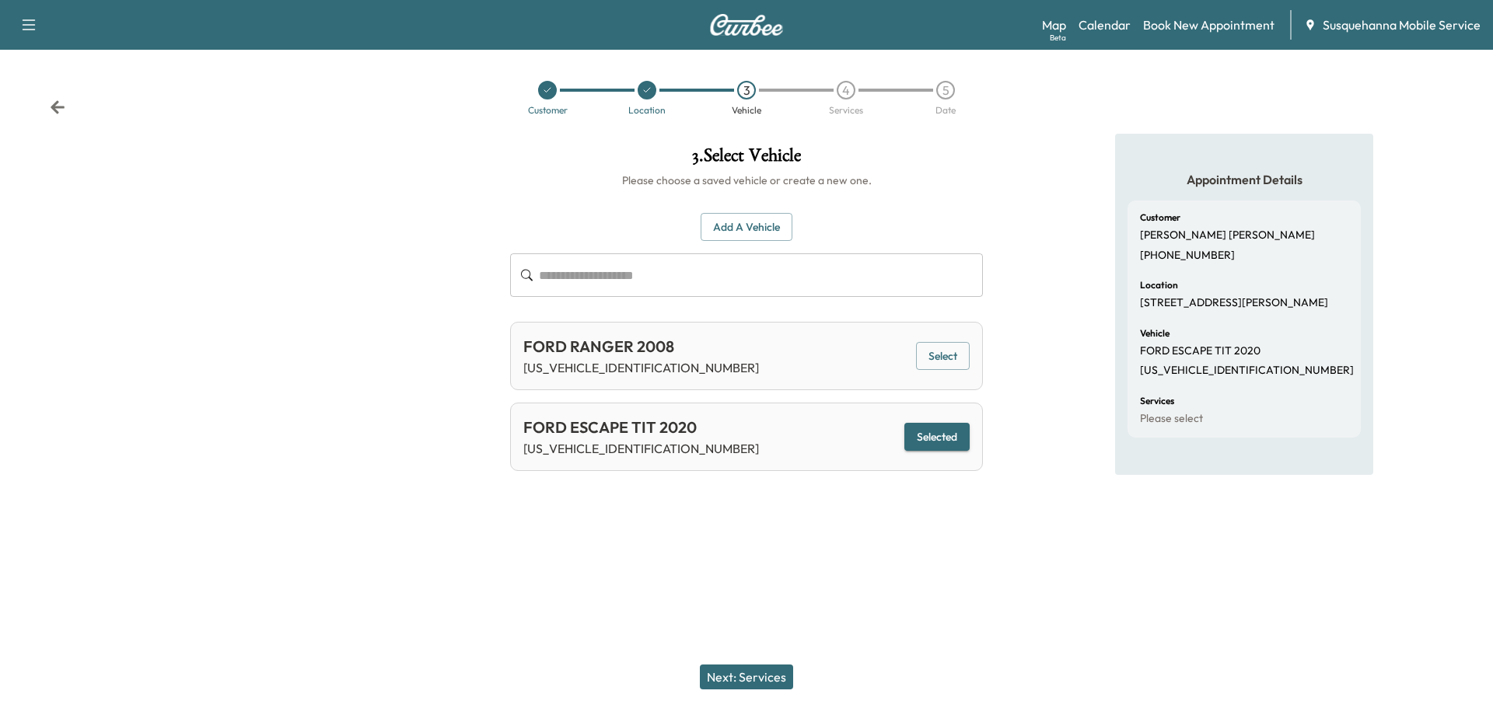
click at [764, 671] on button "Next: Services" at bounding box center [746, 677] width 93 height 25
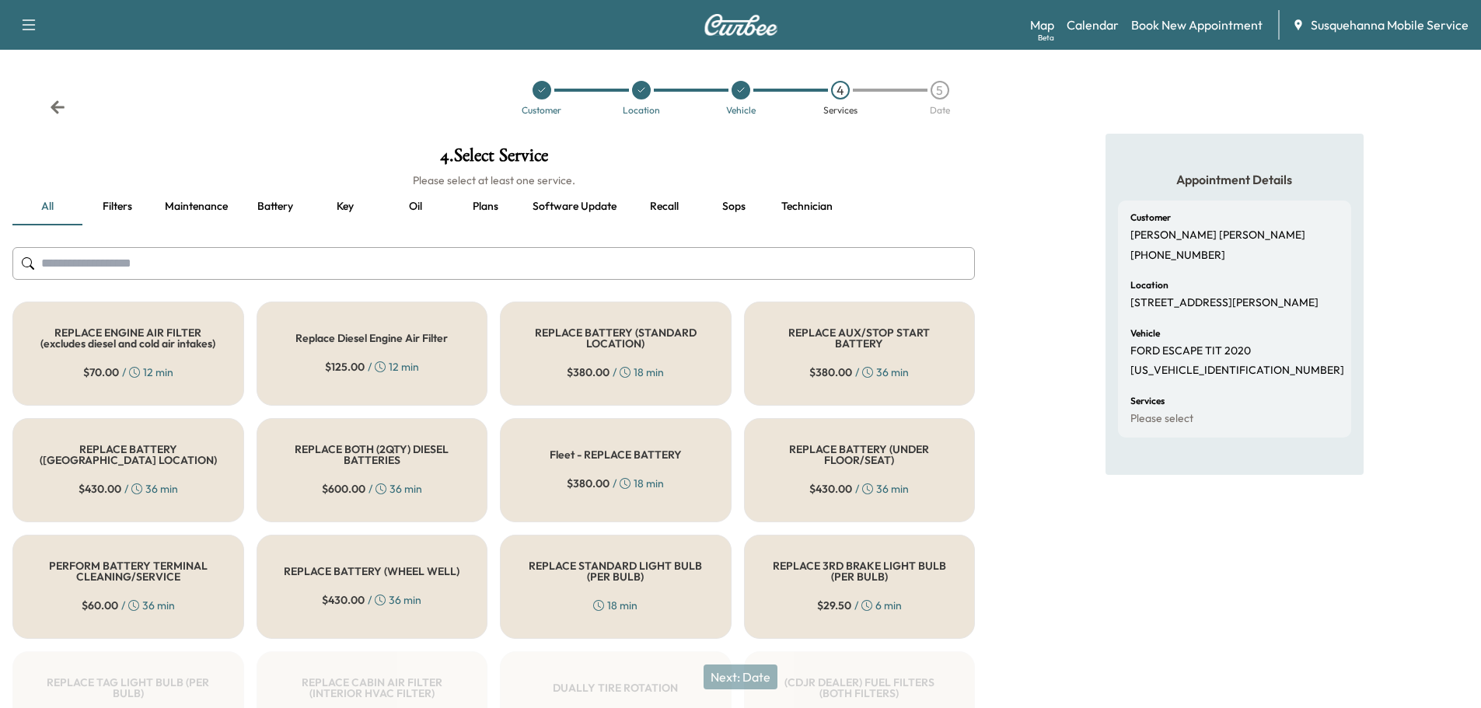
click at [579, 263] on input "text" at bounding box center [493, 263] width 963 height 33
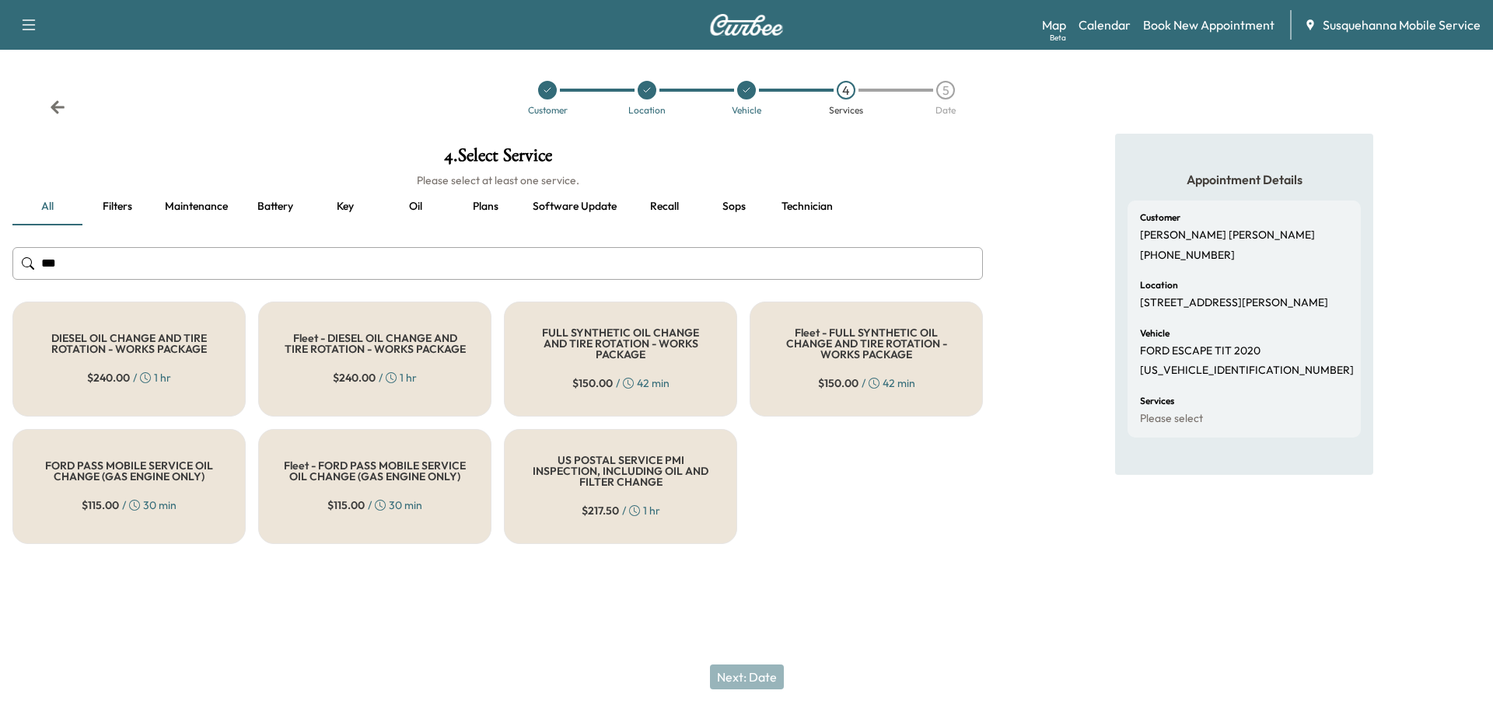
type input "***"
click at [649, 361] on div "FULL SYNTHETIC OIL CHANGE AND TIRE ROTATION - WORKS PACKAGE $ 150.00 / 42 min" at bounding box center [620, 359] width 233 height 115
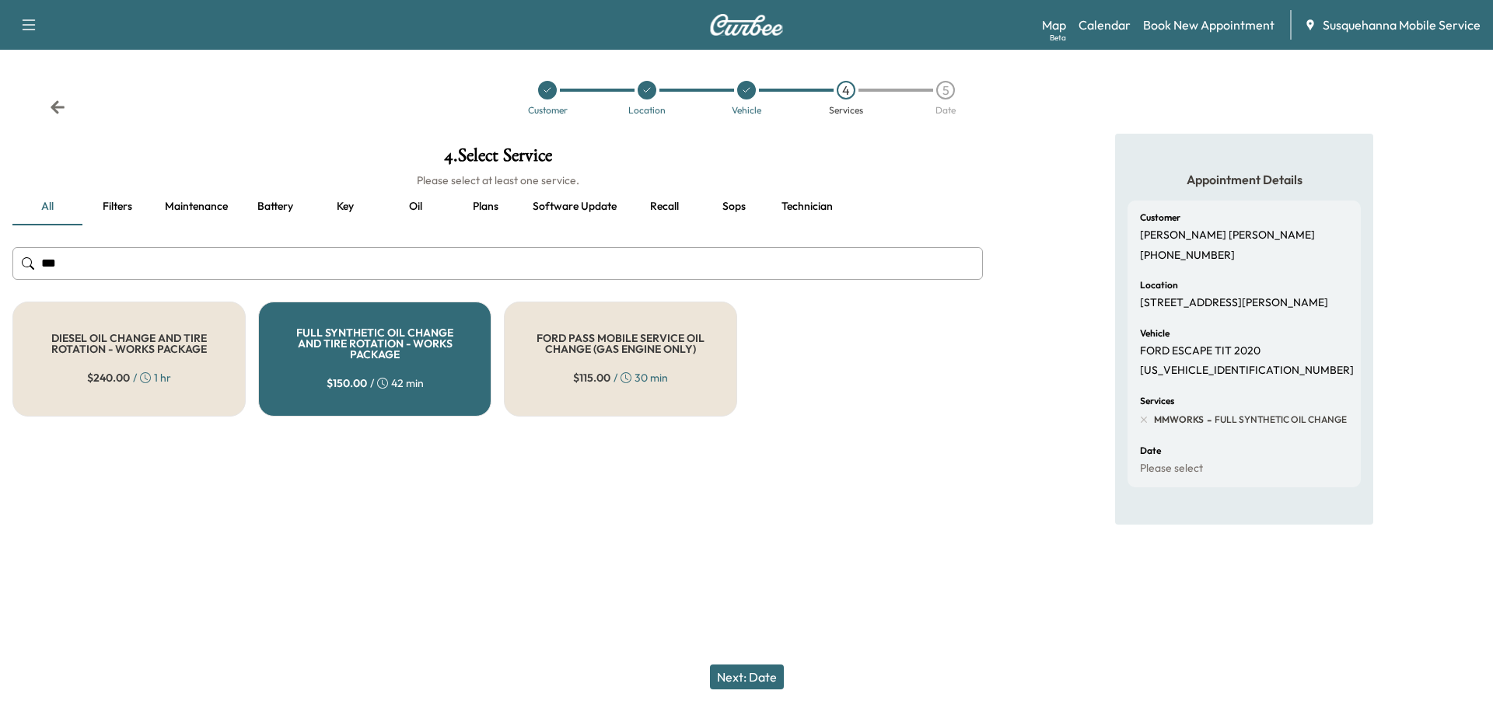
click at [742, 680] on button "Next: Date" at bounding box center [747, 677] width 74 height 25
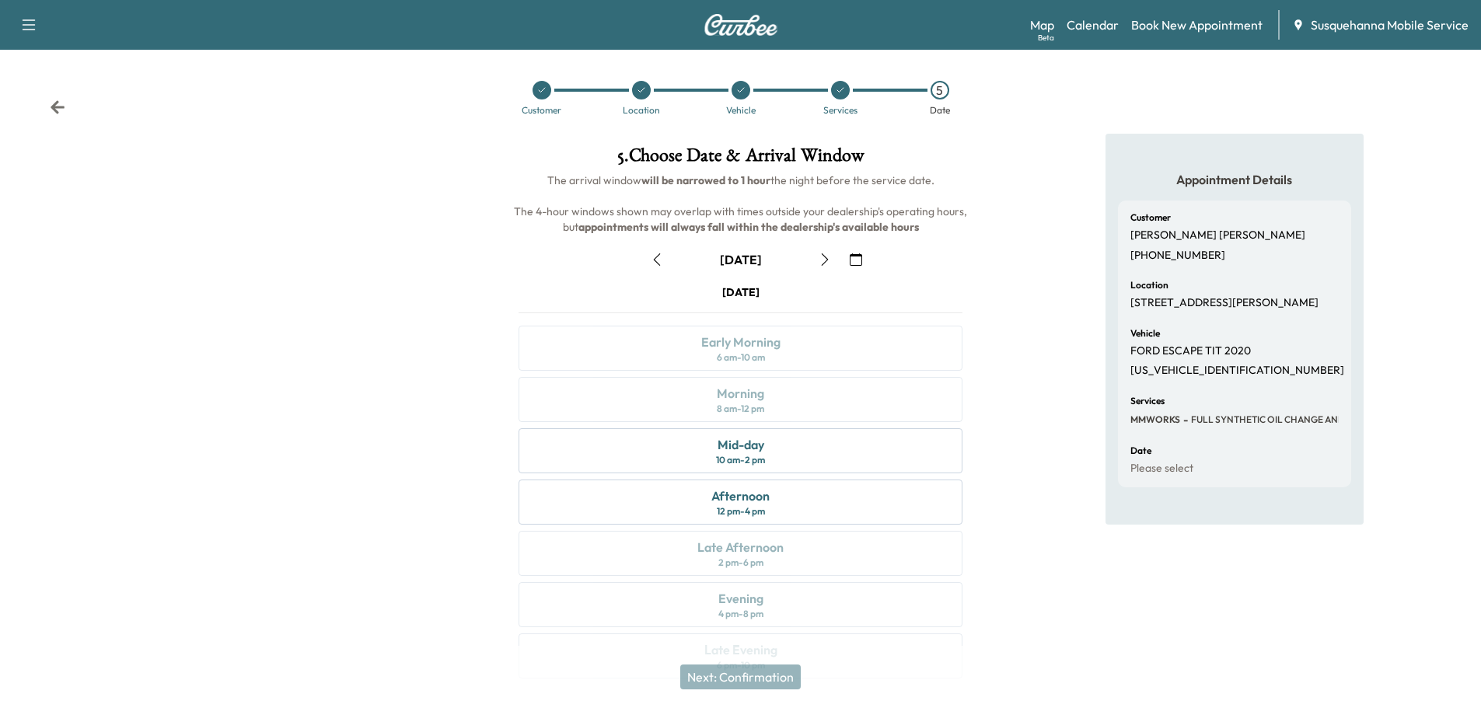
click at [873, 249] on div "[DATE]" at bounding box center [740, 259] width 469 height 25
click at [862, 257] on button "button" at bounding box center [856, 259] width 26 height 25
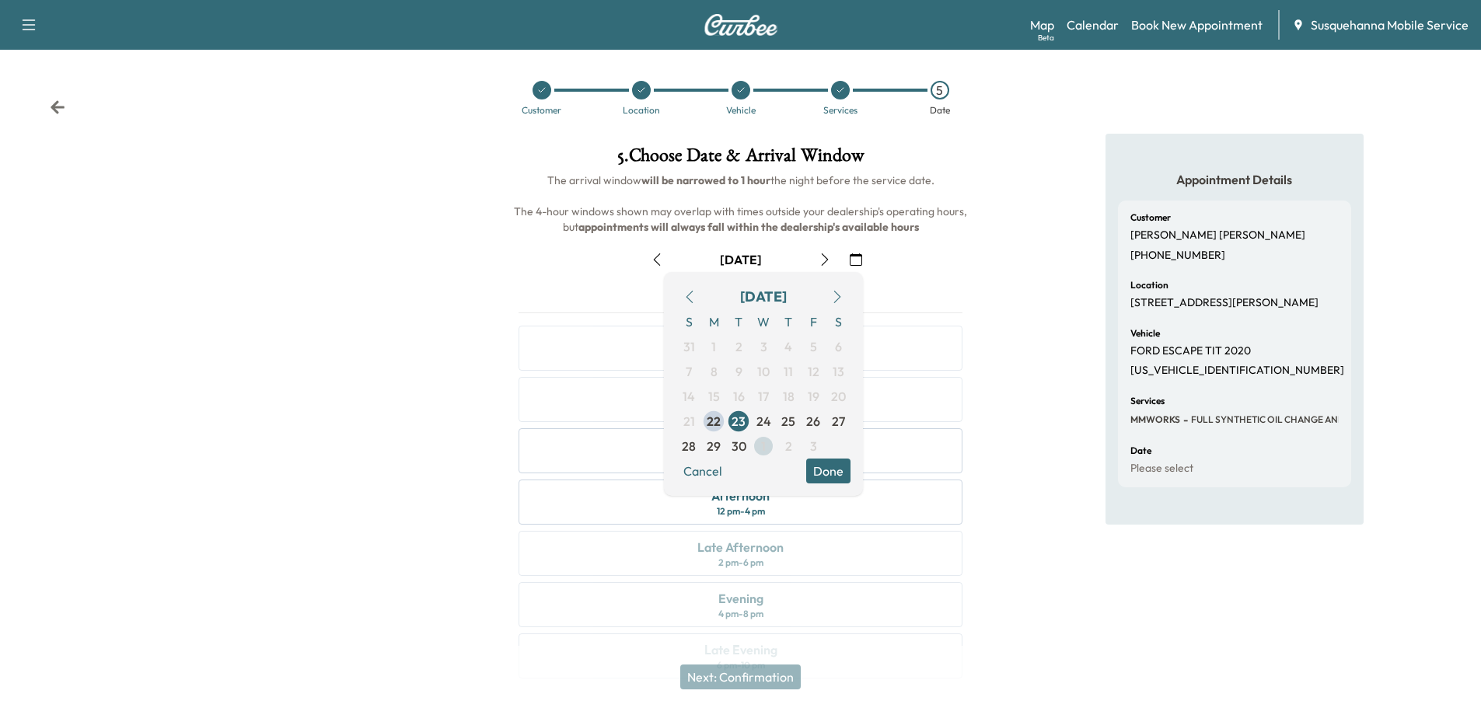
click at [765, 452] on span "1" at bounding box center [763, 446] width 5 height 19
click at [830, 467] on button "Done" at bounding box center [828, 471] width 44 height 25
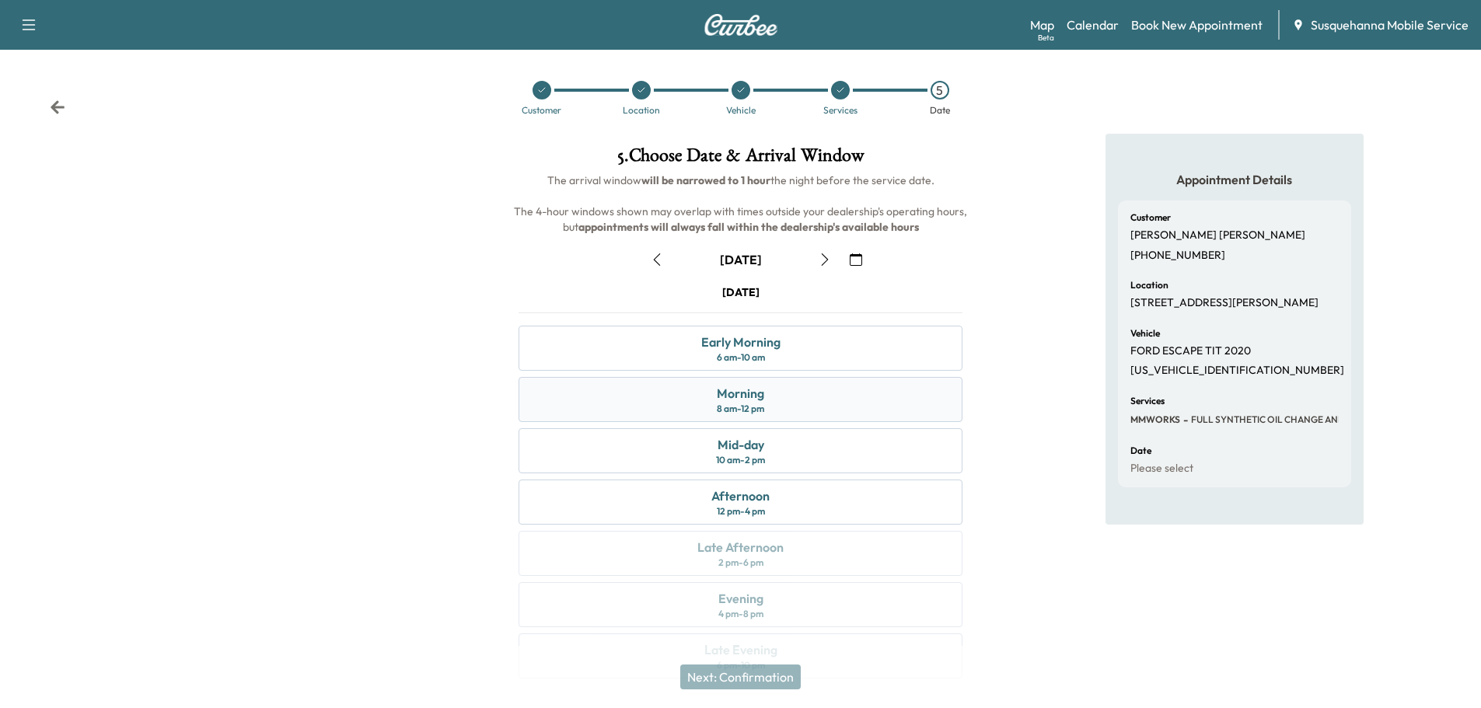
click at [866, 413] on div "Morning 8 am - 12 pm" at bounding box center [741, 399] width 444 height 45
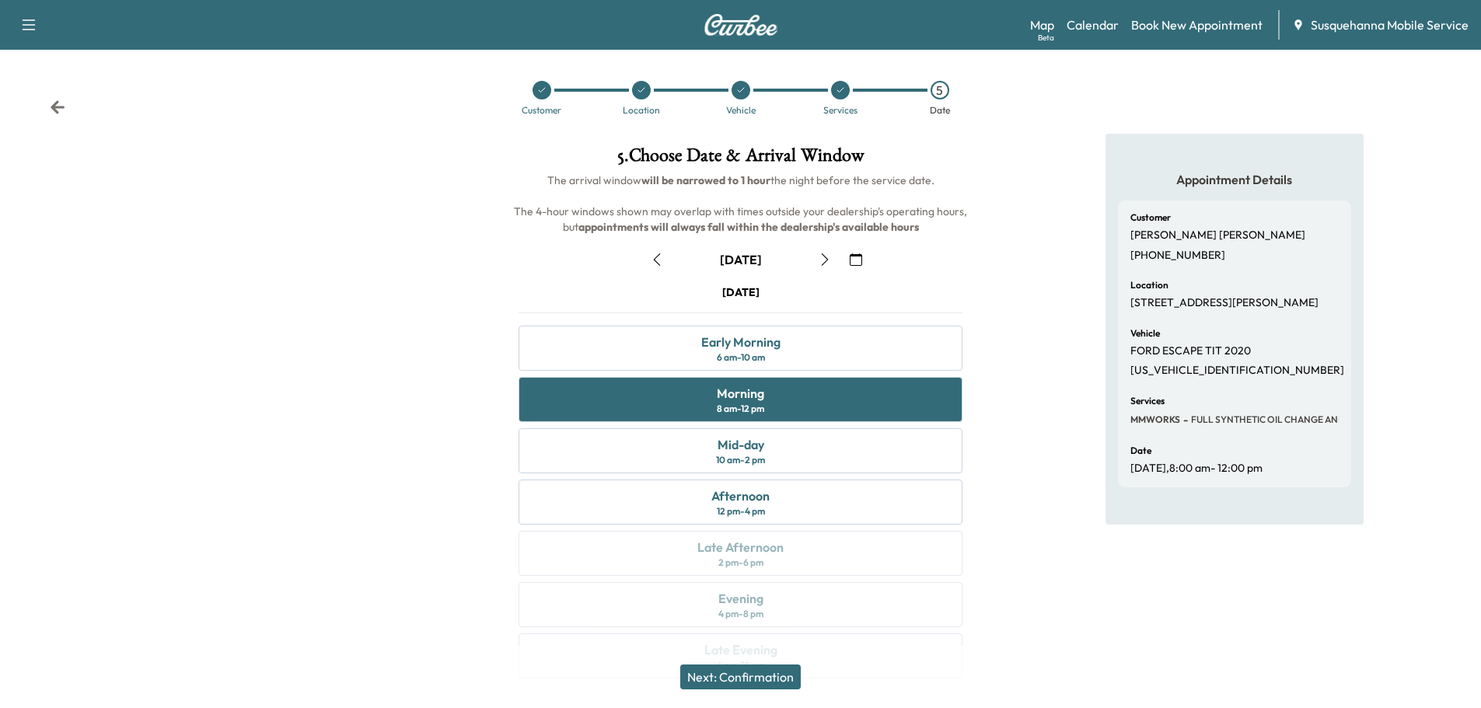
click at [781, 672] on button "Next: Confirmation" at bounding box center [740, 677] width 121 height 25
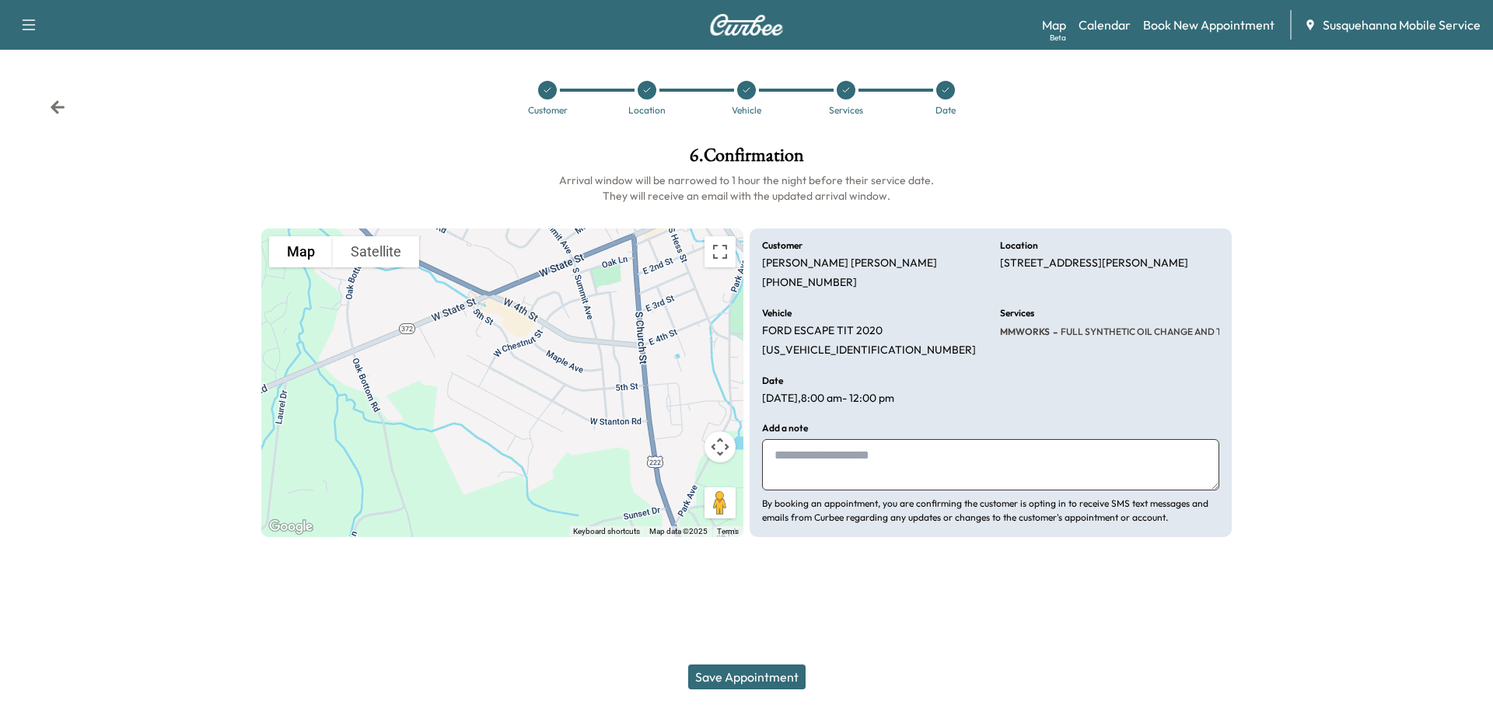
click at [932, 453] on textarea at bounding box center [990, 464] width 457 height 51
type textarea "**********"
click at [715, 673] on button "Save Appointment" at bounding box center [746, 677] width 117 height 25
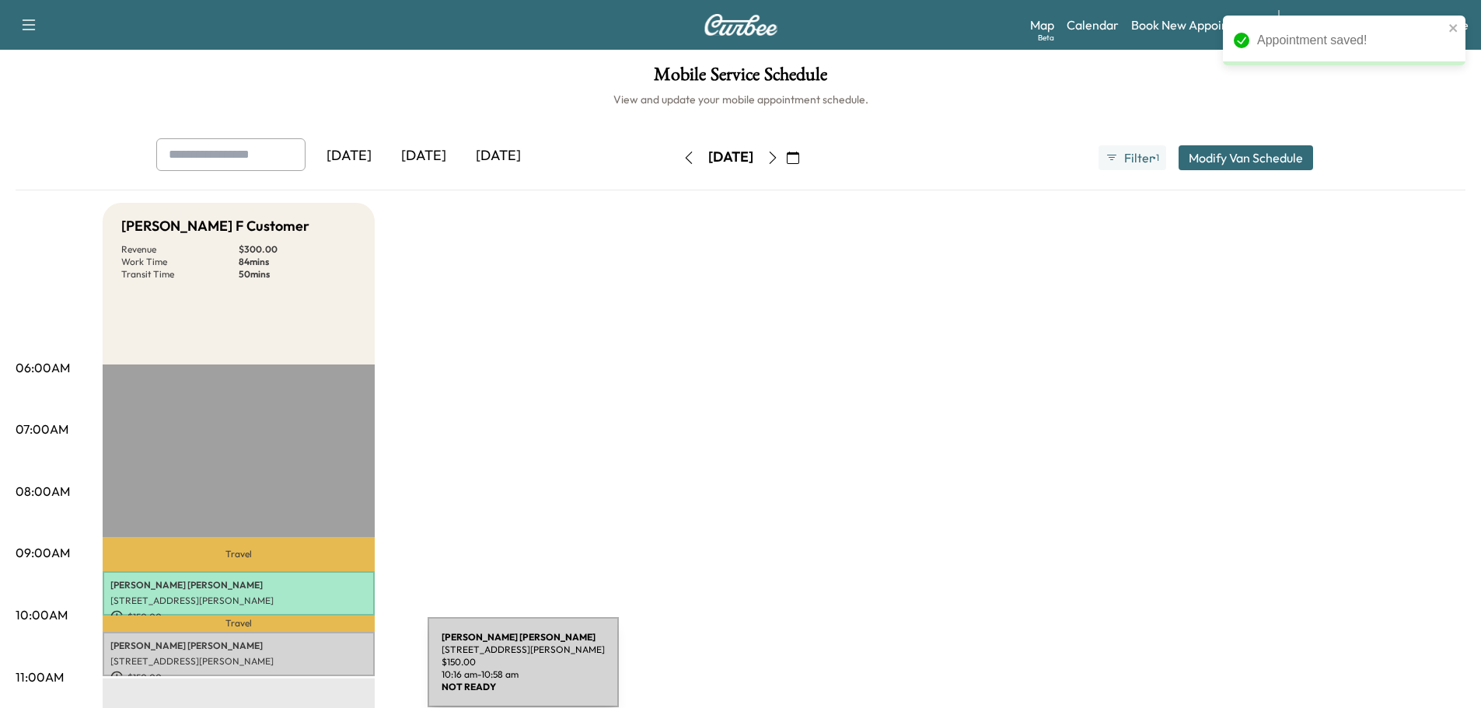
click at [311, 672] on p "$ 150.00" at bounding box center [238, 678] width 257 height 14
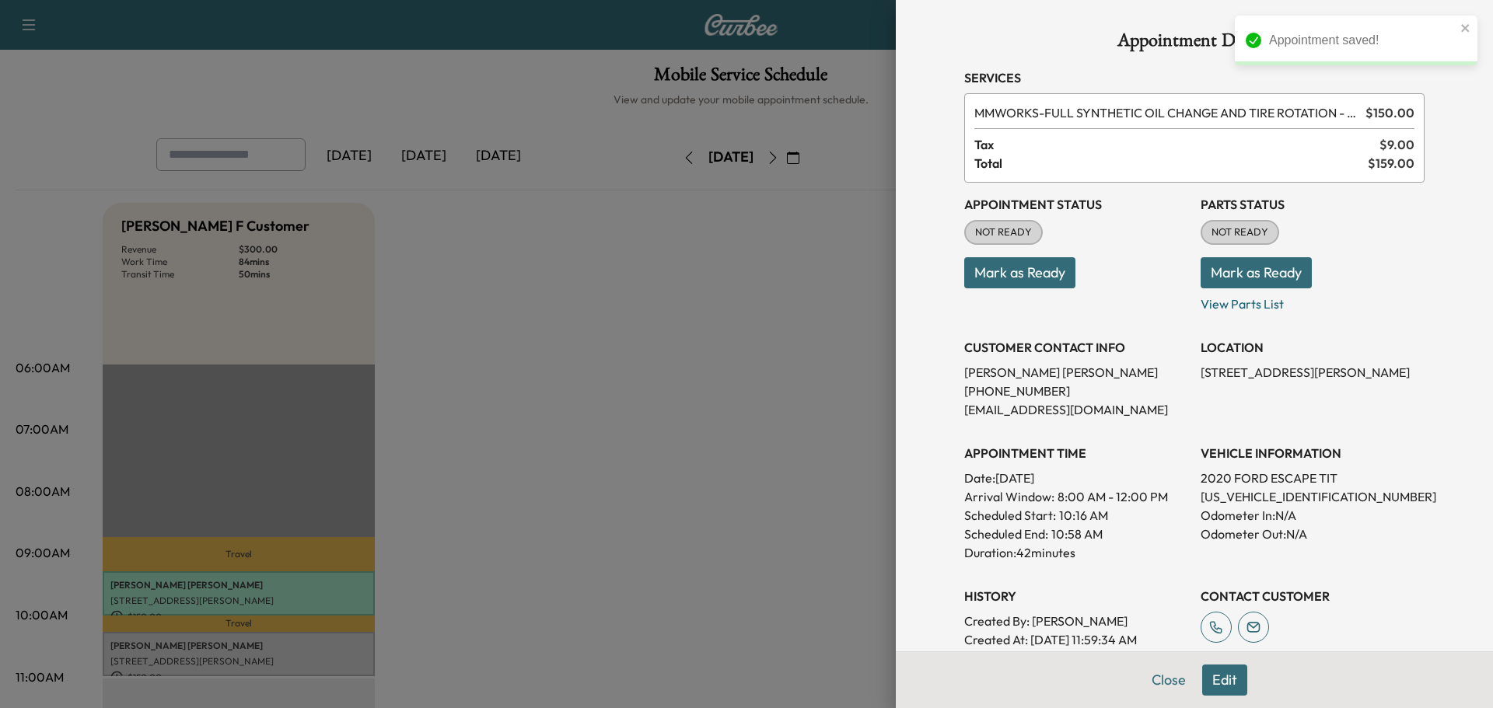
click at [1202, 270] on button "Mark as Ready" at bounding box center [1256, 272] width 111 height 31
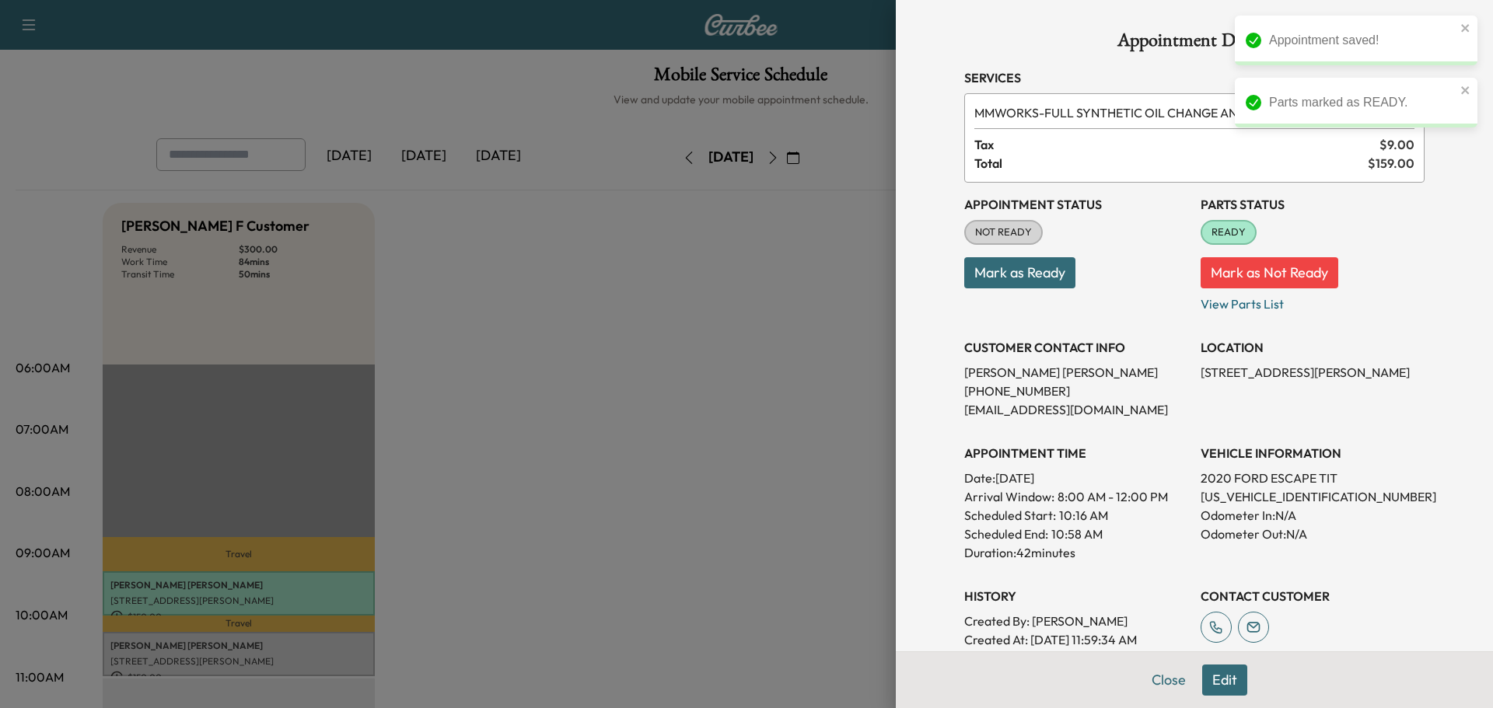
click at [1060, 280] on button "Mark as Ready" at bounding box center [1019, 272] width 111 height 31
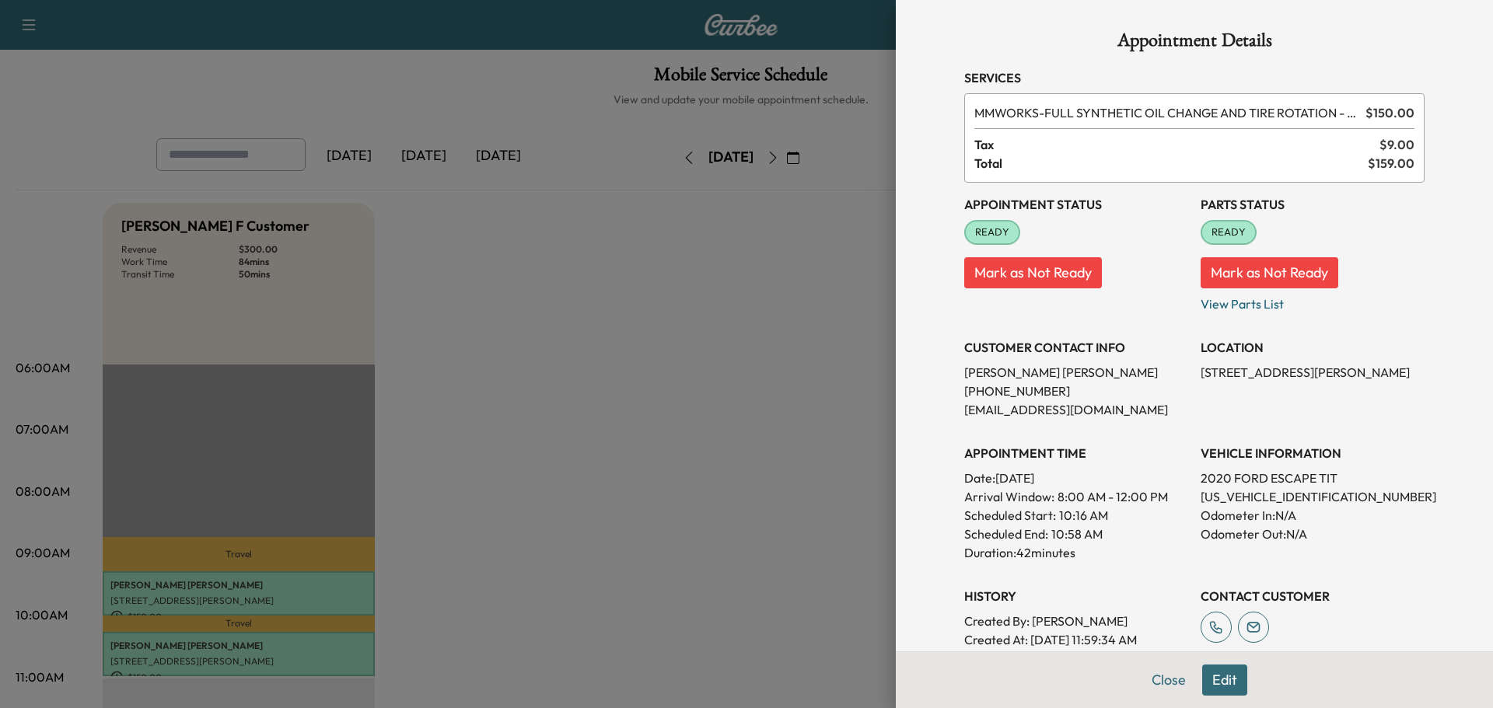
click at [1156, 677] on button "Close" at bounding box center [1169, 680] width 54 height 31
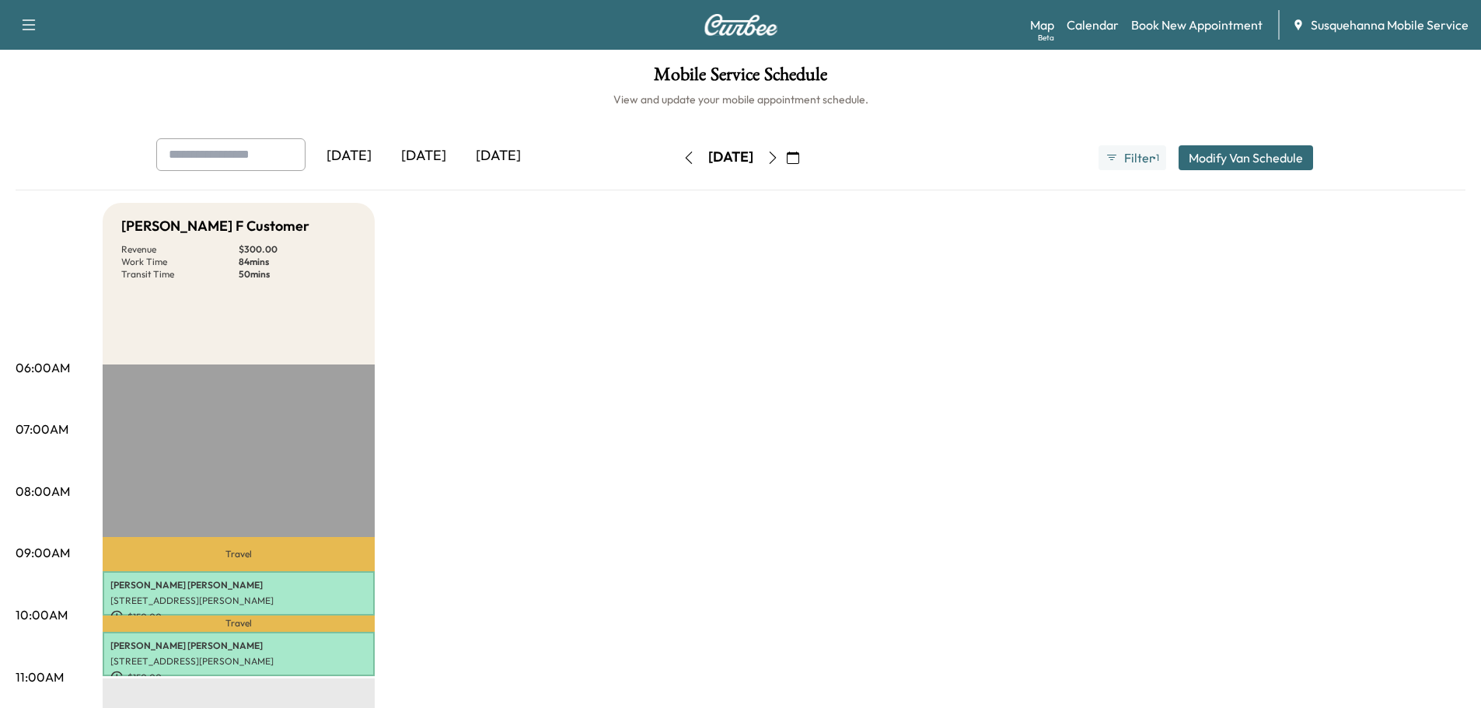
click at [683, 159] on icon "button" at bounding box center [689, 158] width 12 height 12
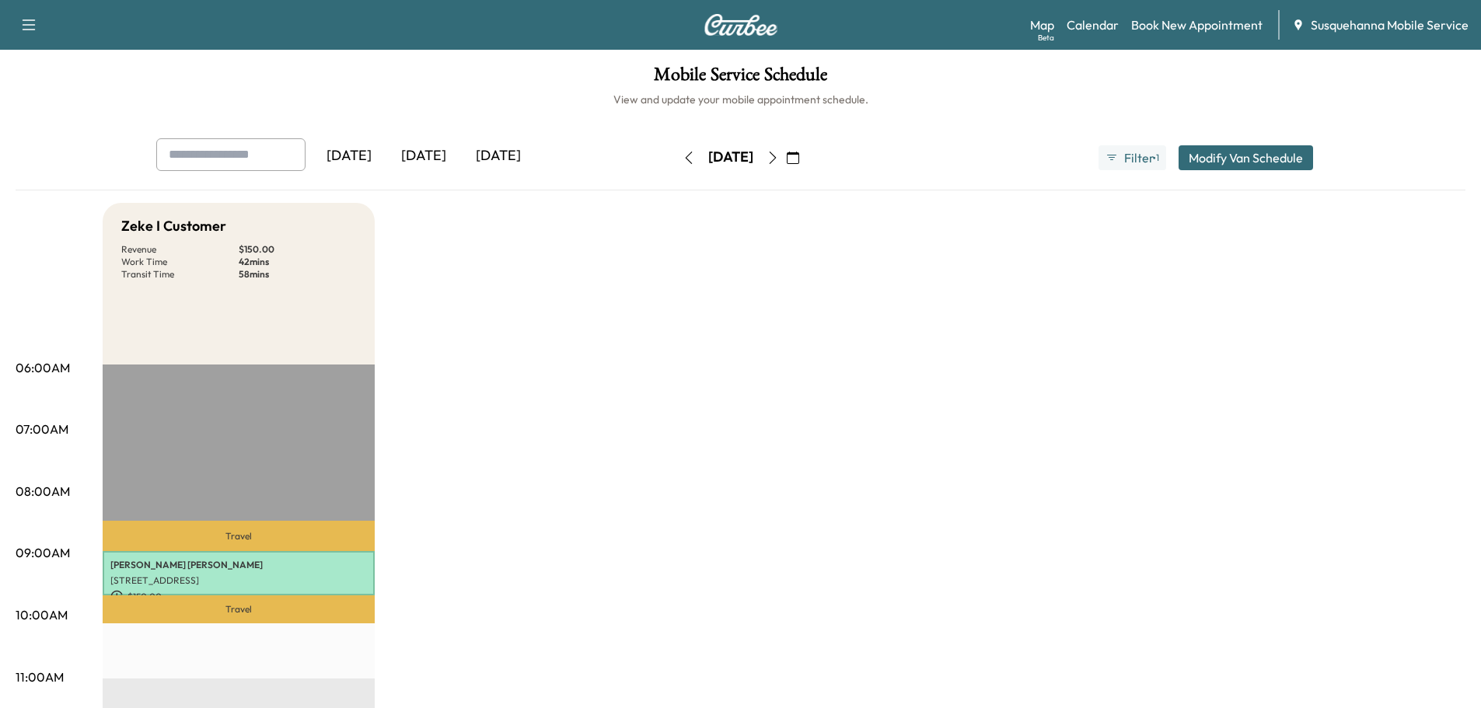
click at [683, 159] on icon "button" at bounding box center [689, 158] width 12 height 12
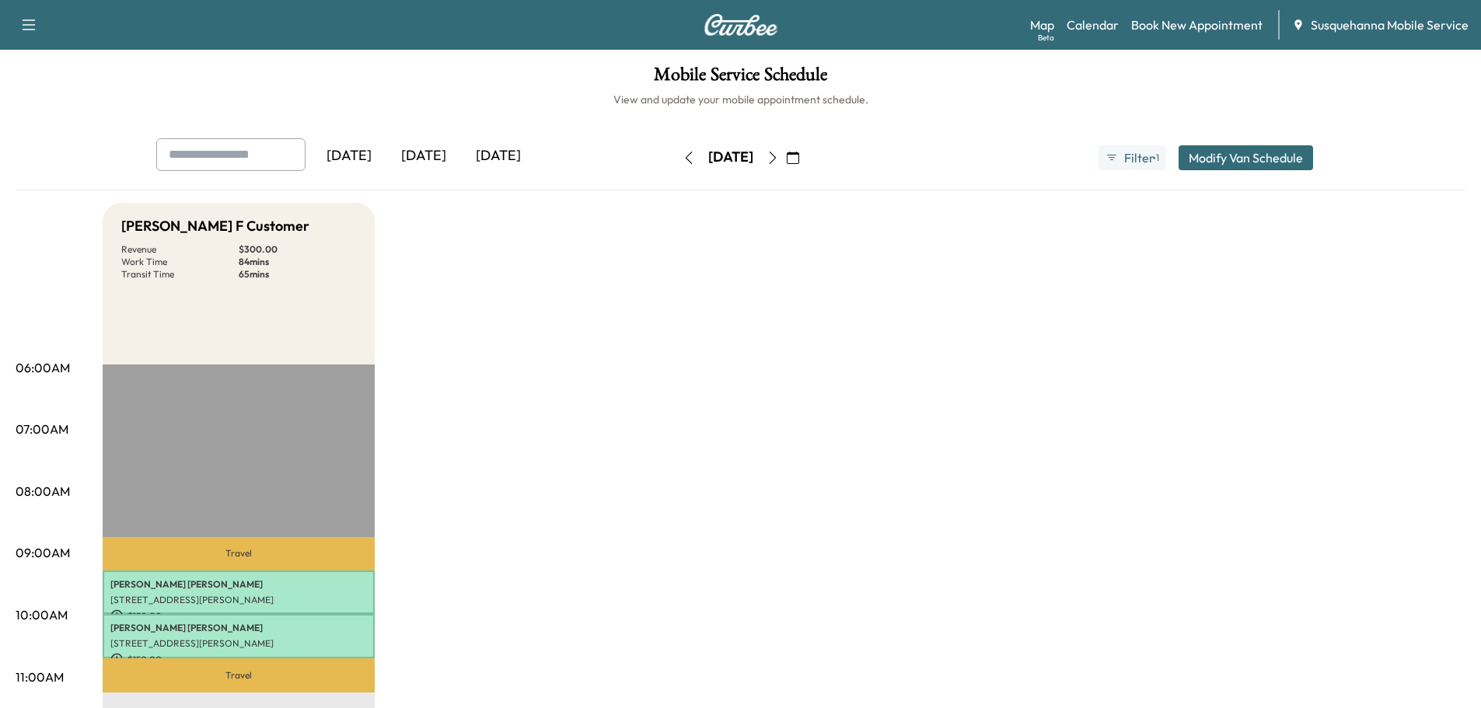
click at [683, 159] on icon "button" at bounding box center [689, 158] width 12 height 12
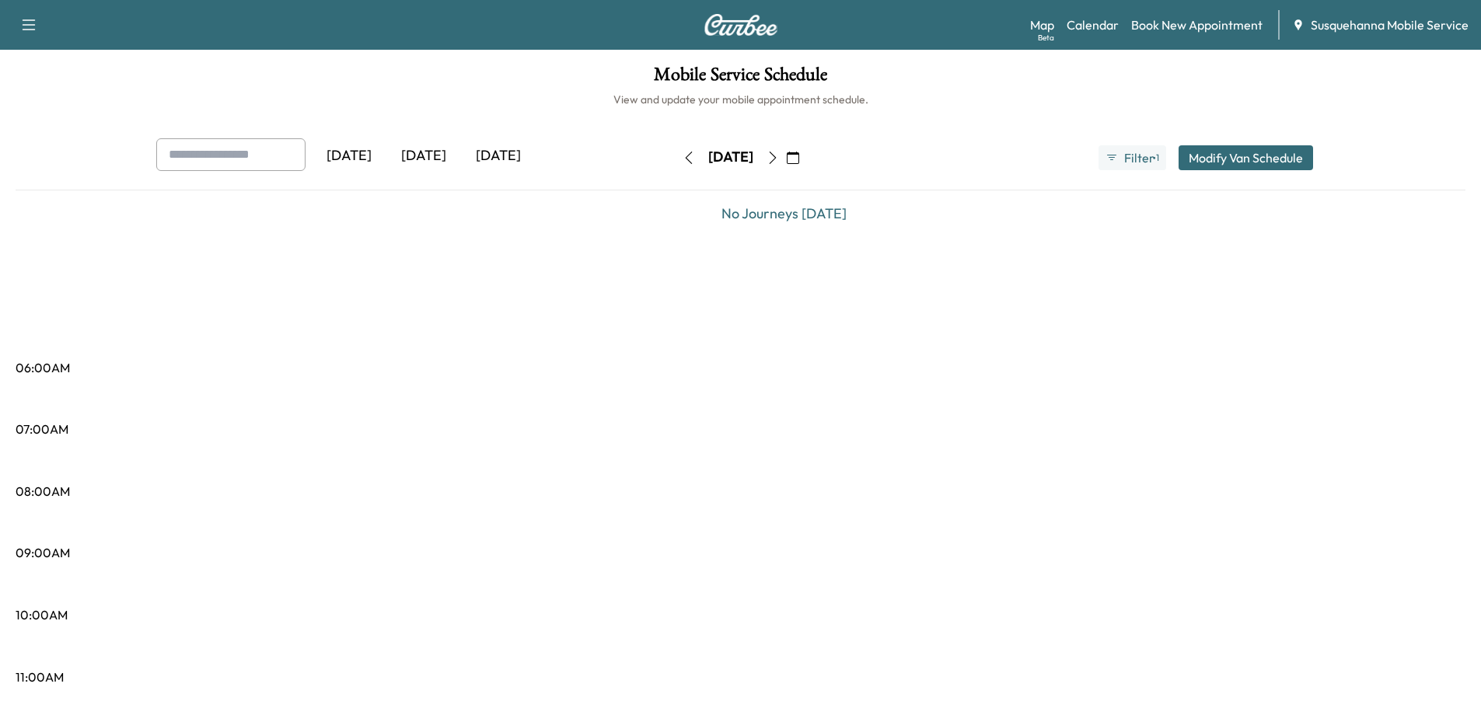
click at [683, 159] on icon "button" at bounding box center [689, 158] width 12 height 12
click at [688, 159] on icon "button" at bounding box center [694, 158] width 12 height 12
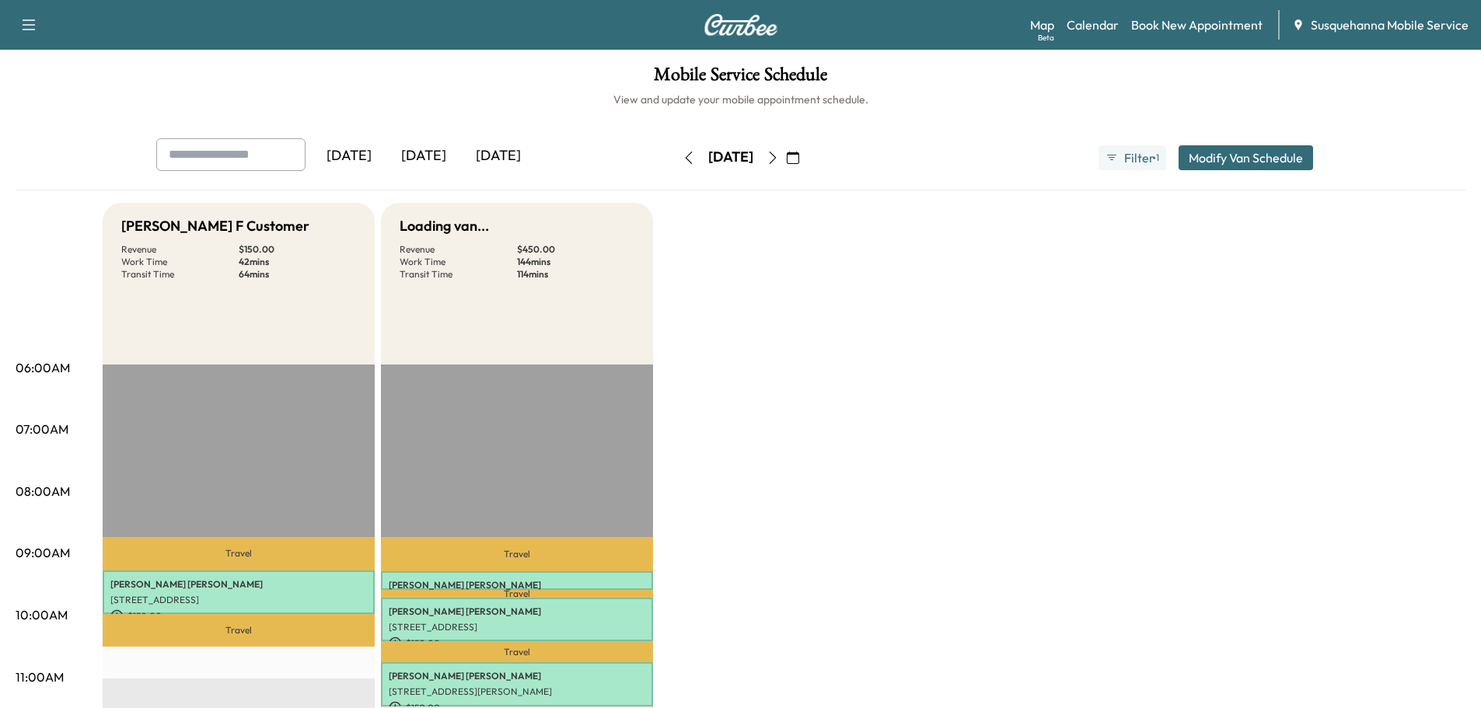
click at [683, 159] on icon "button" at bounding box center [689, 158] width 12 height 12
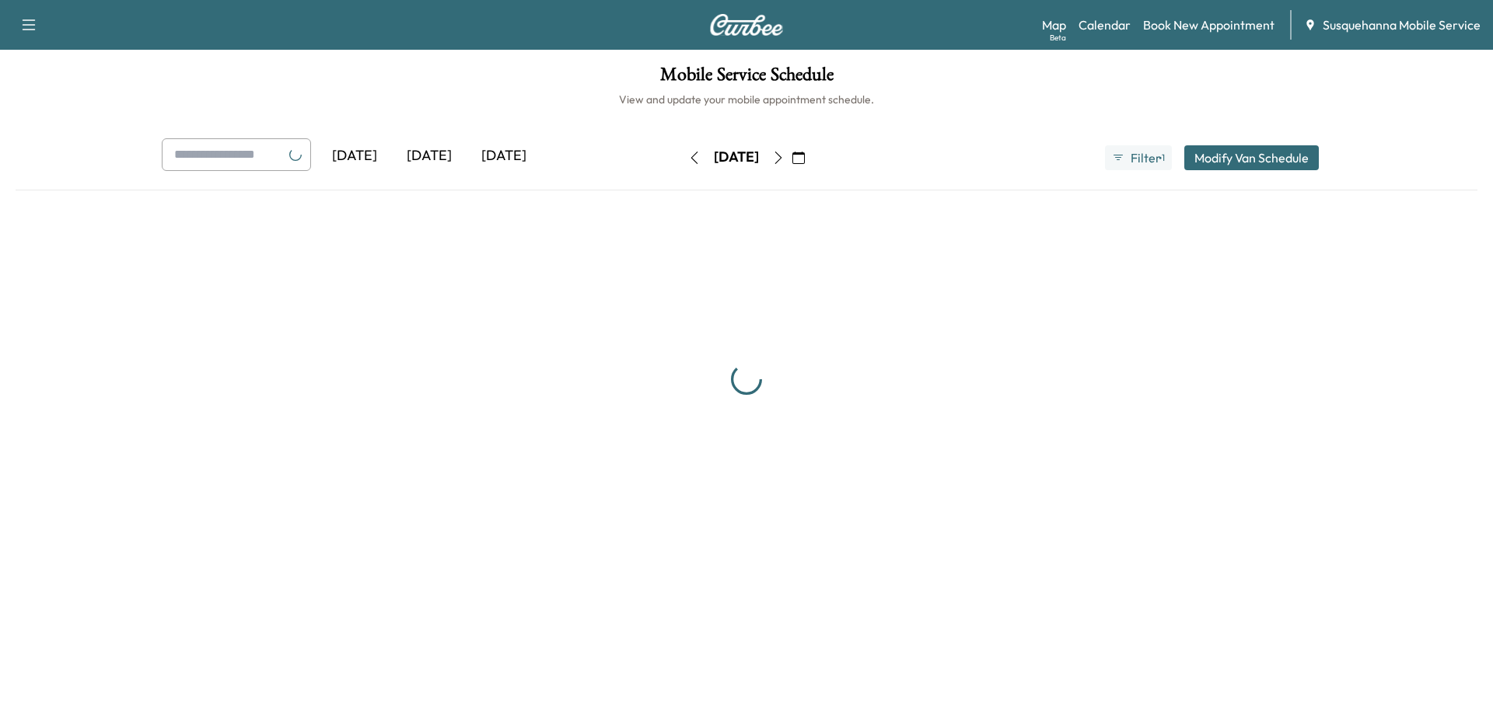
click at [688, 159] on icon "button" at bounding box center [694, 158] width 12 height 12
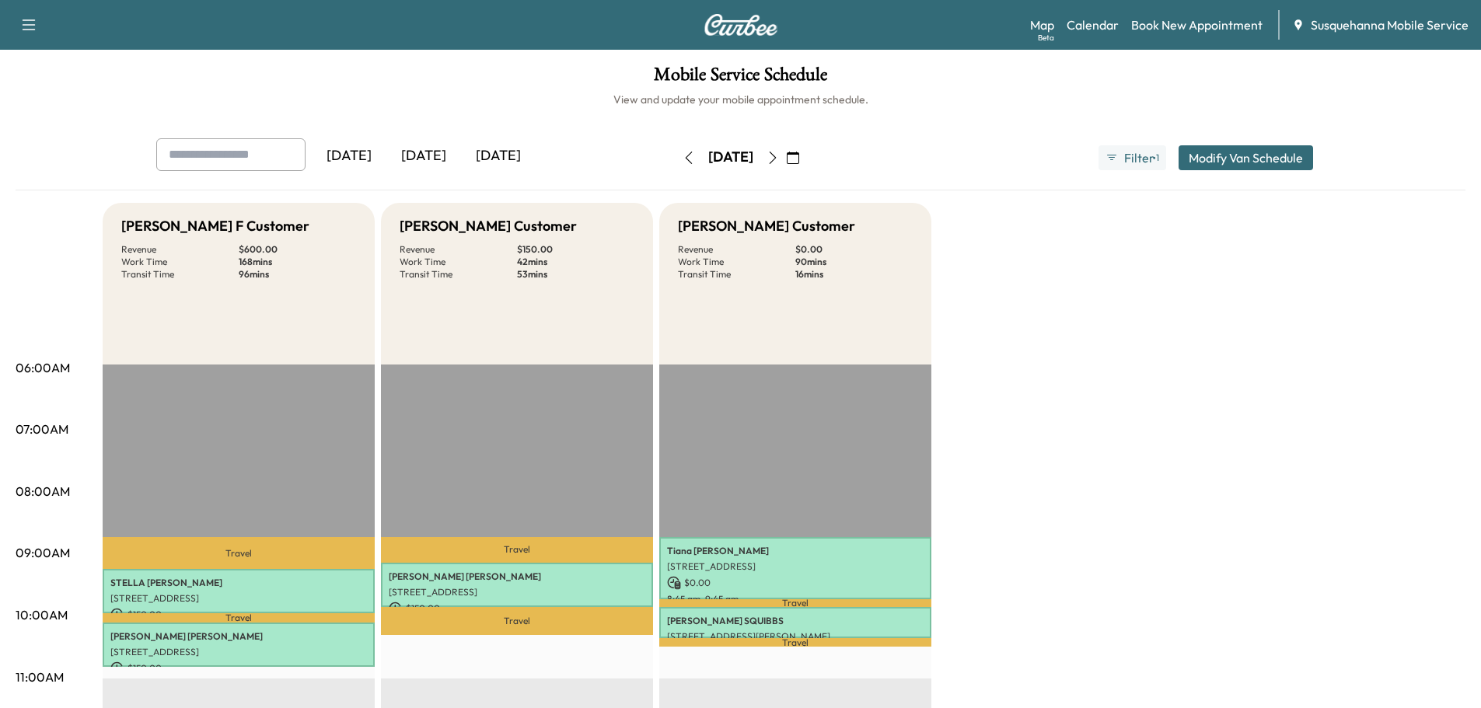
click at [683, 159] on icon "button" at bounding box center [689, 158] width 12 height 12
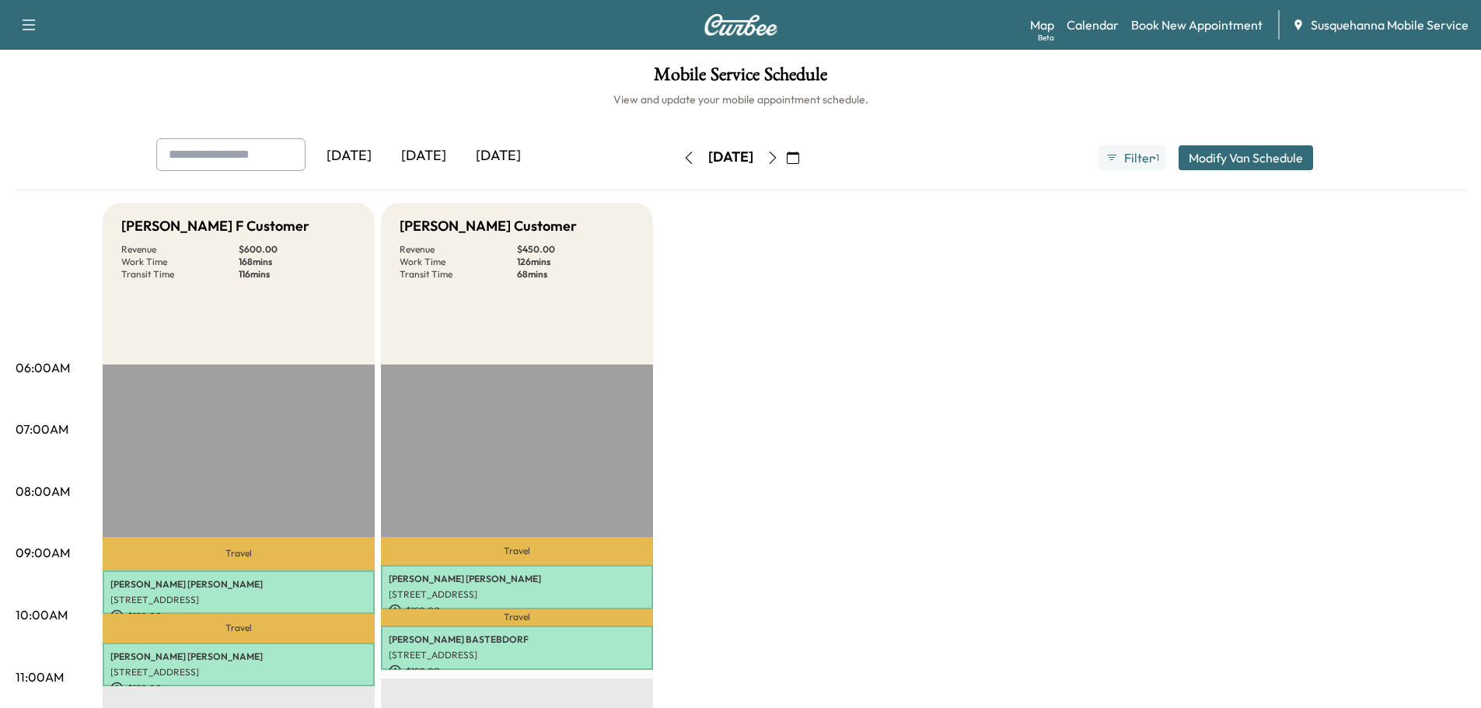
click at [676, 159] on button "button" at bounding box center [689, 157] width 26 height 25
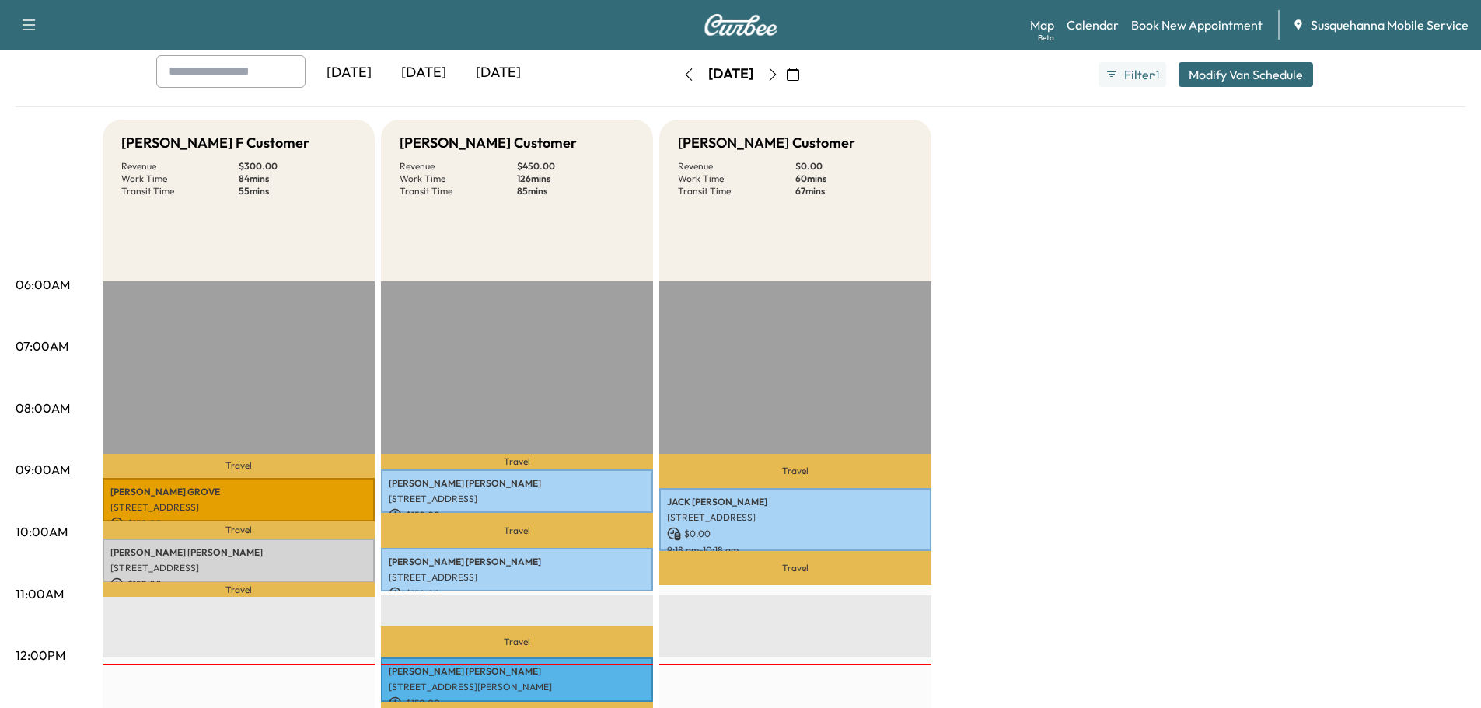
scroll to position [332, 0]
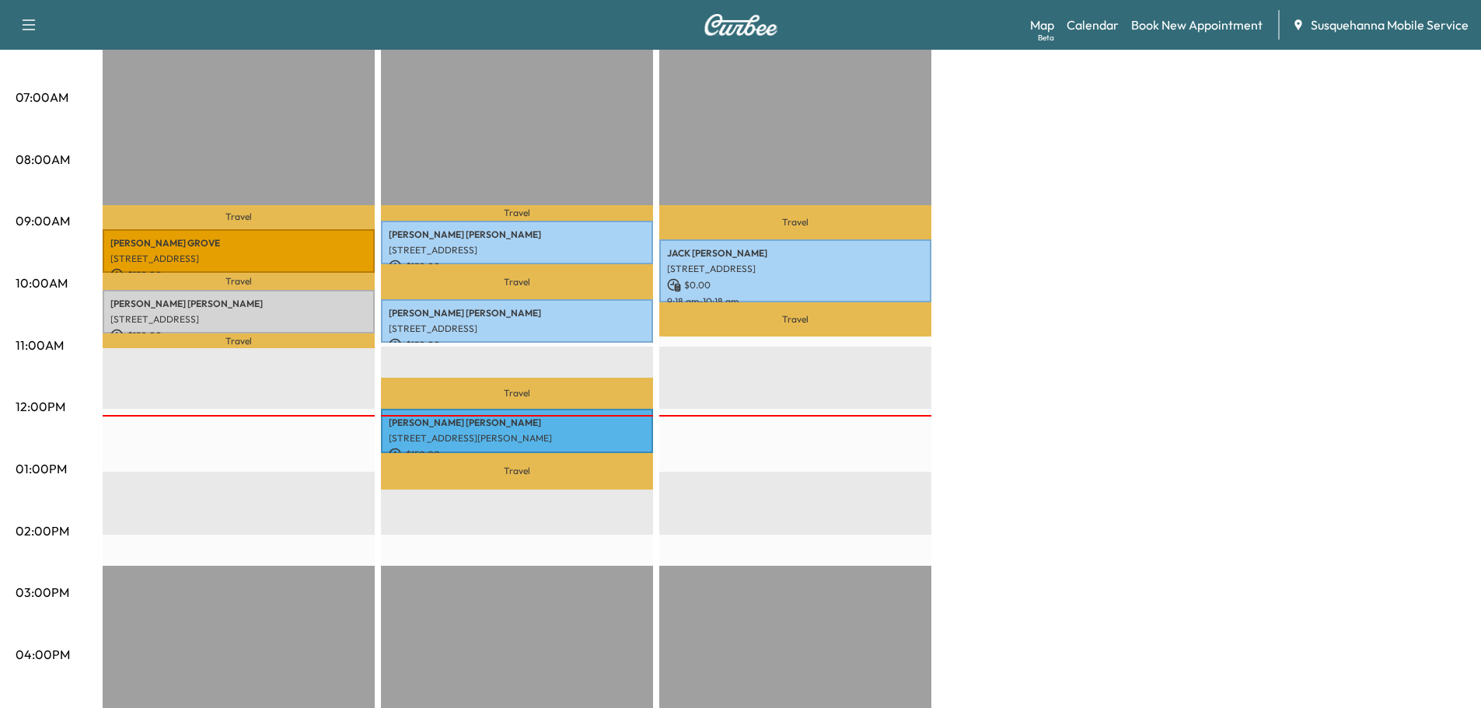
click at [1030, 30] on div "Support Log Out Map Beta Calendar Book New Appointment Susquehanna Mobile Servi…" at bounding box center [740, 25] width 1481 height 50
click at [1037, 26] on link "Map Beta" at bounding box center [1042, 25] width 24 height 19
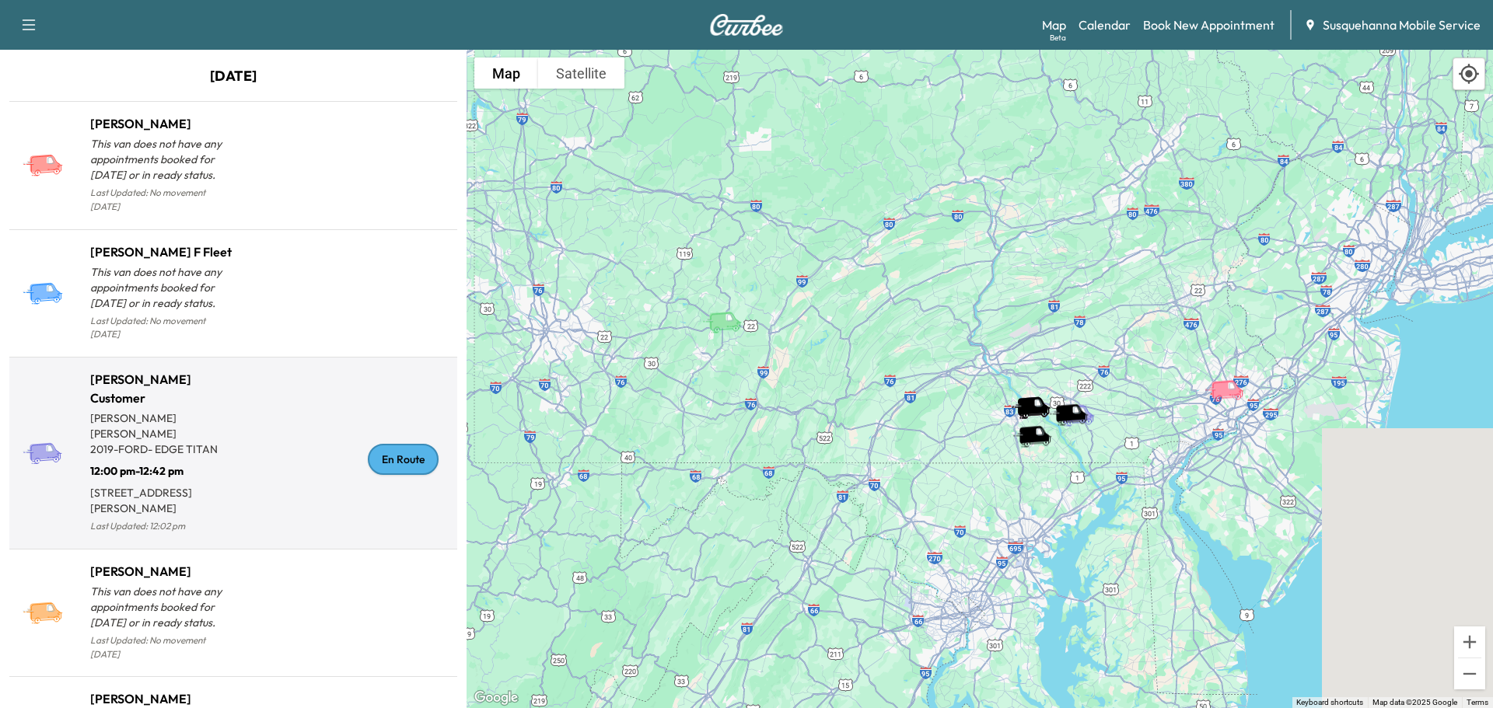
click at [385, 444] on div "En Route" at bounding box center [403, 459] width 71 height 31
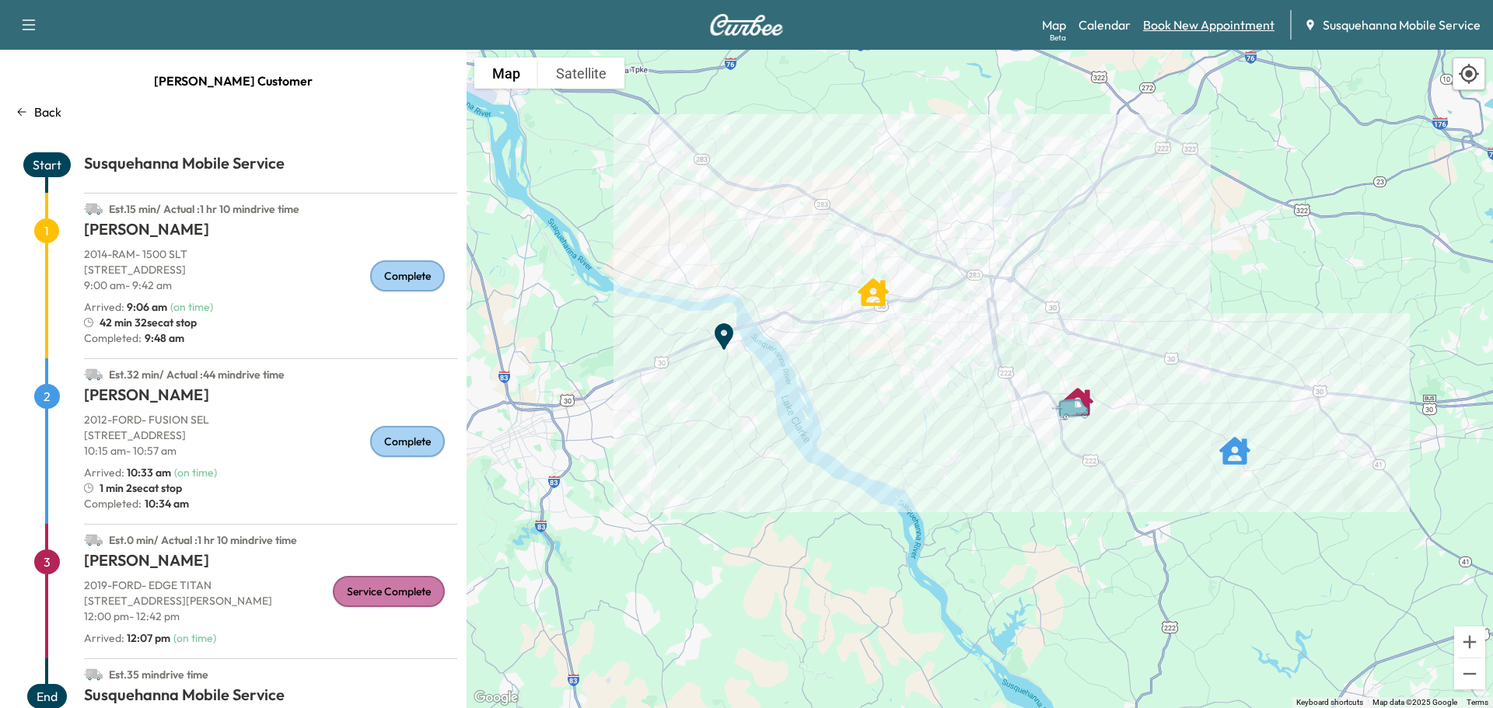
click at [1174, 31] on link "Book New Appointment" at bounding box center [1208, 25] width 131 height 19
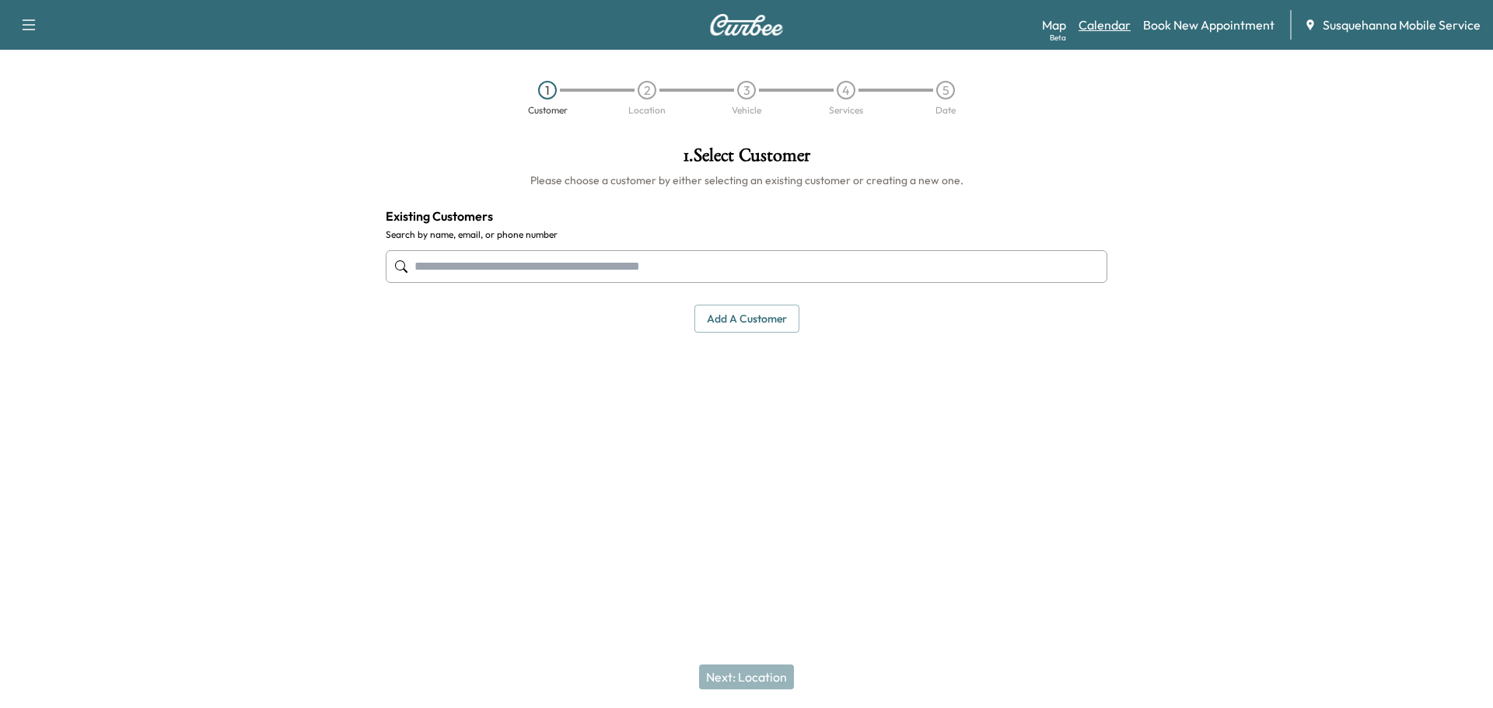
click at [1100, 31] on link "Calendar" at bounding box center [1105, 25] width 52 height 19
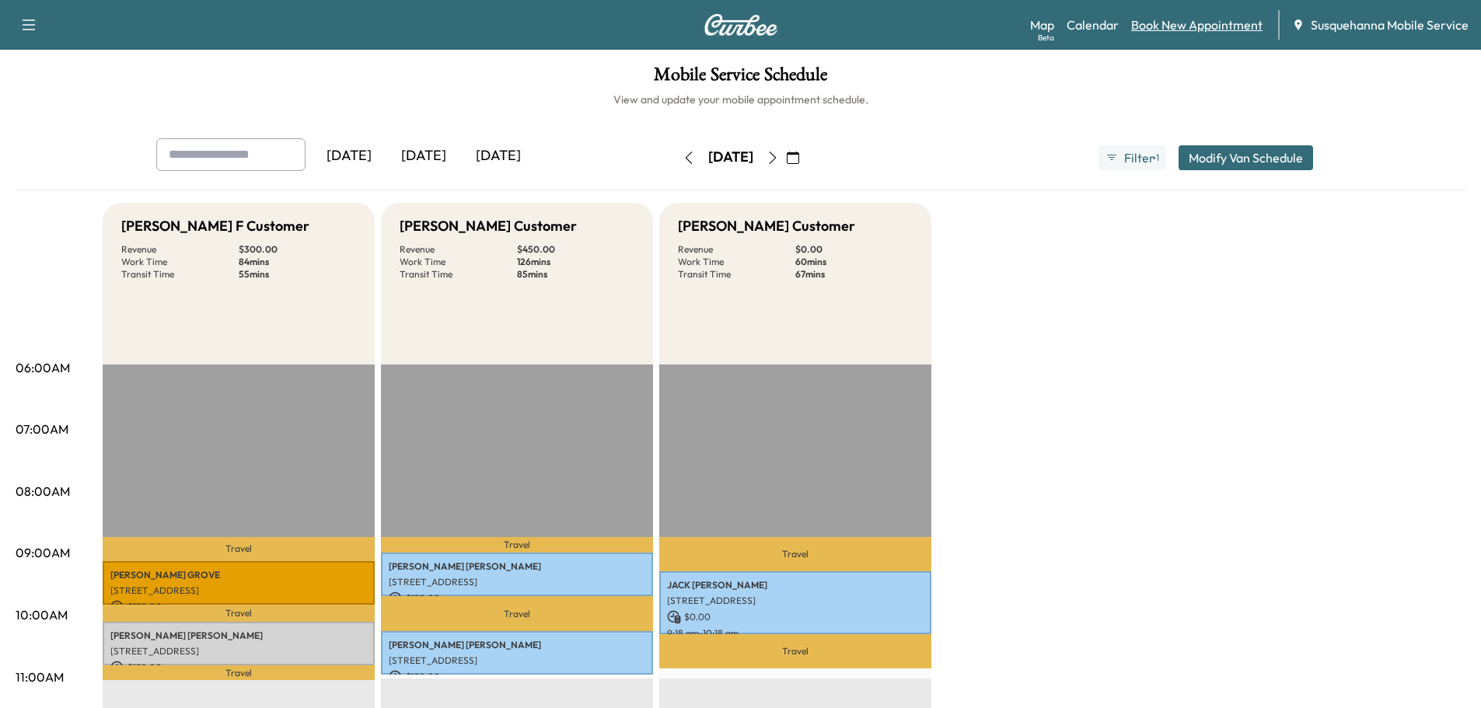
click at [1185, 31] on link "Book New Appointment" at bounding box center [1196, 25] width 131 height 19
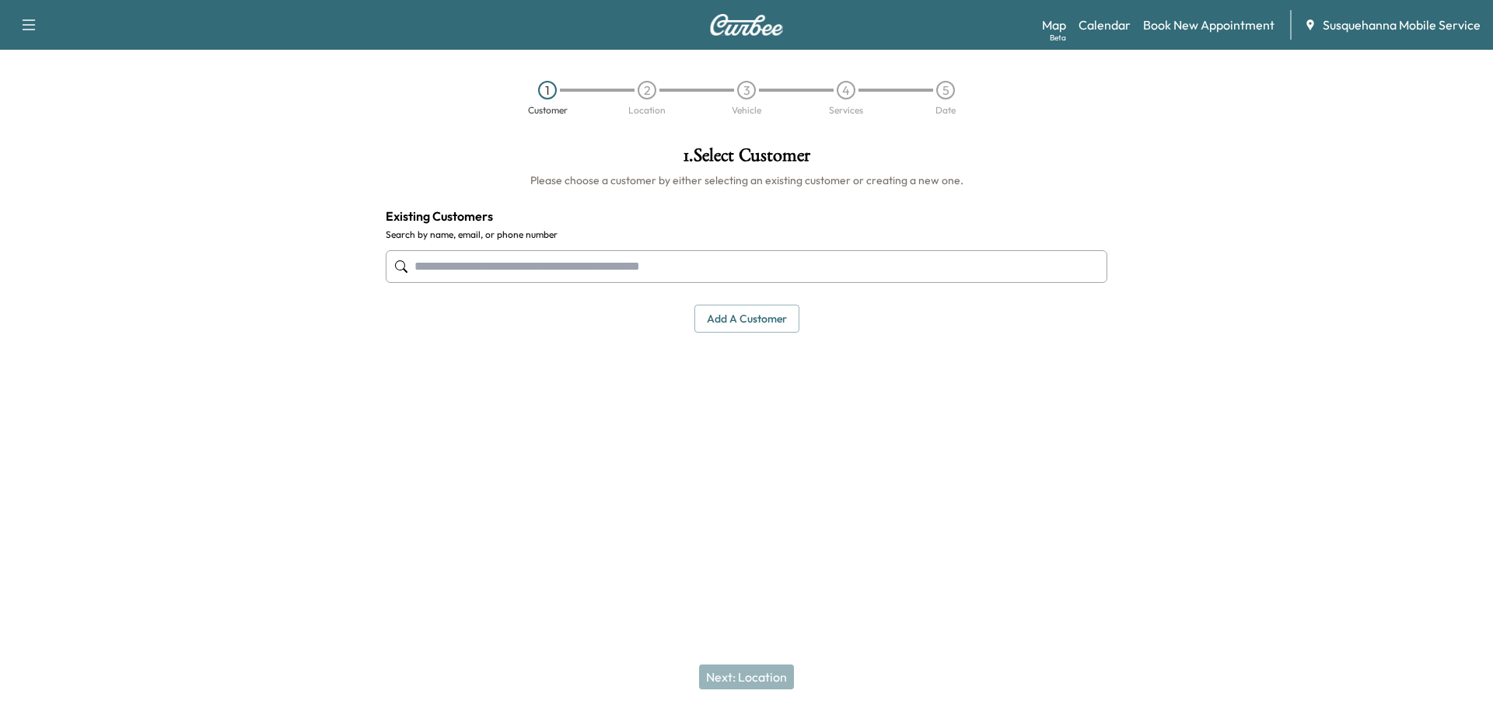
click at [788, 270] on input "text" at bounding box center [747, 266] width 722 height 33
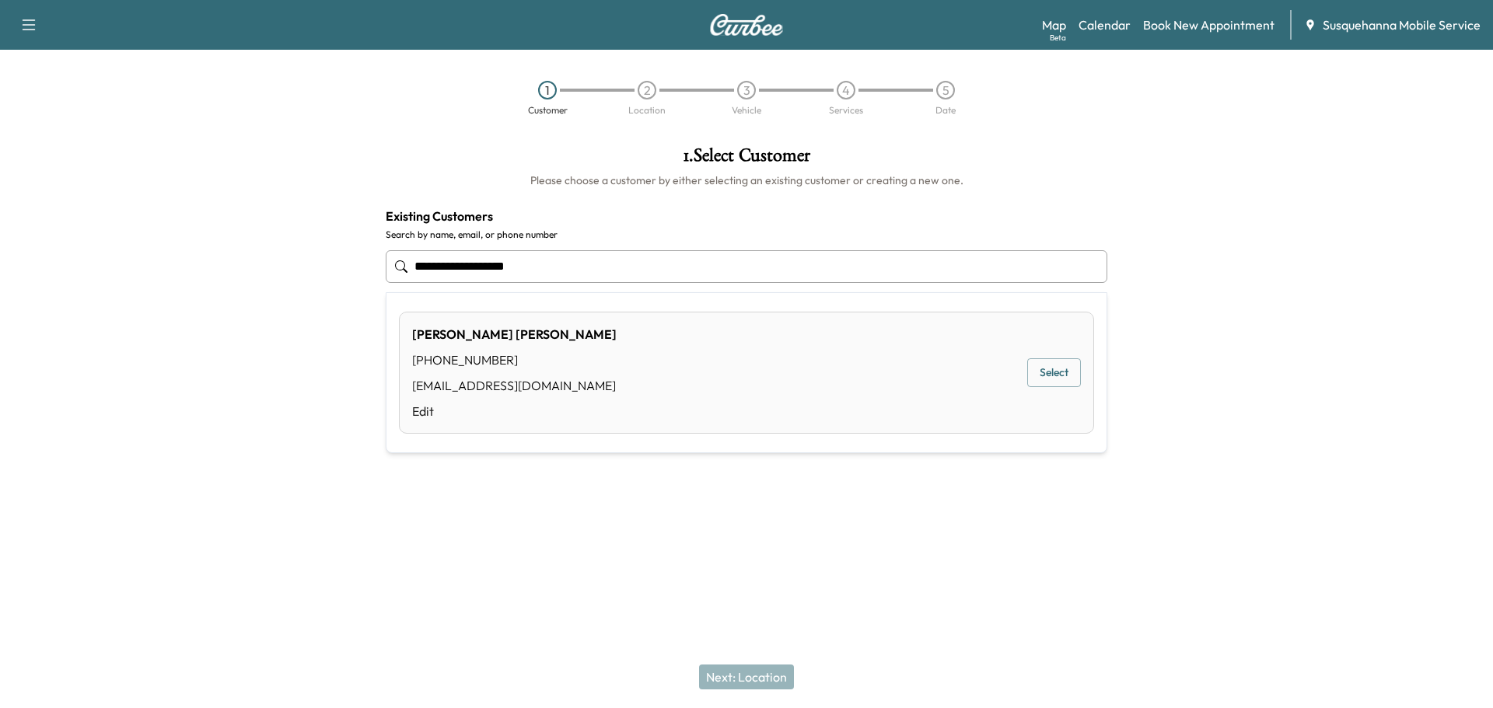
click at [1063, 369] on button "Select" at bounding box center [1054, 373] width 54 height 29
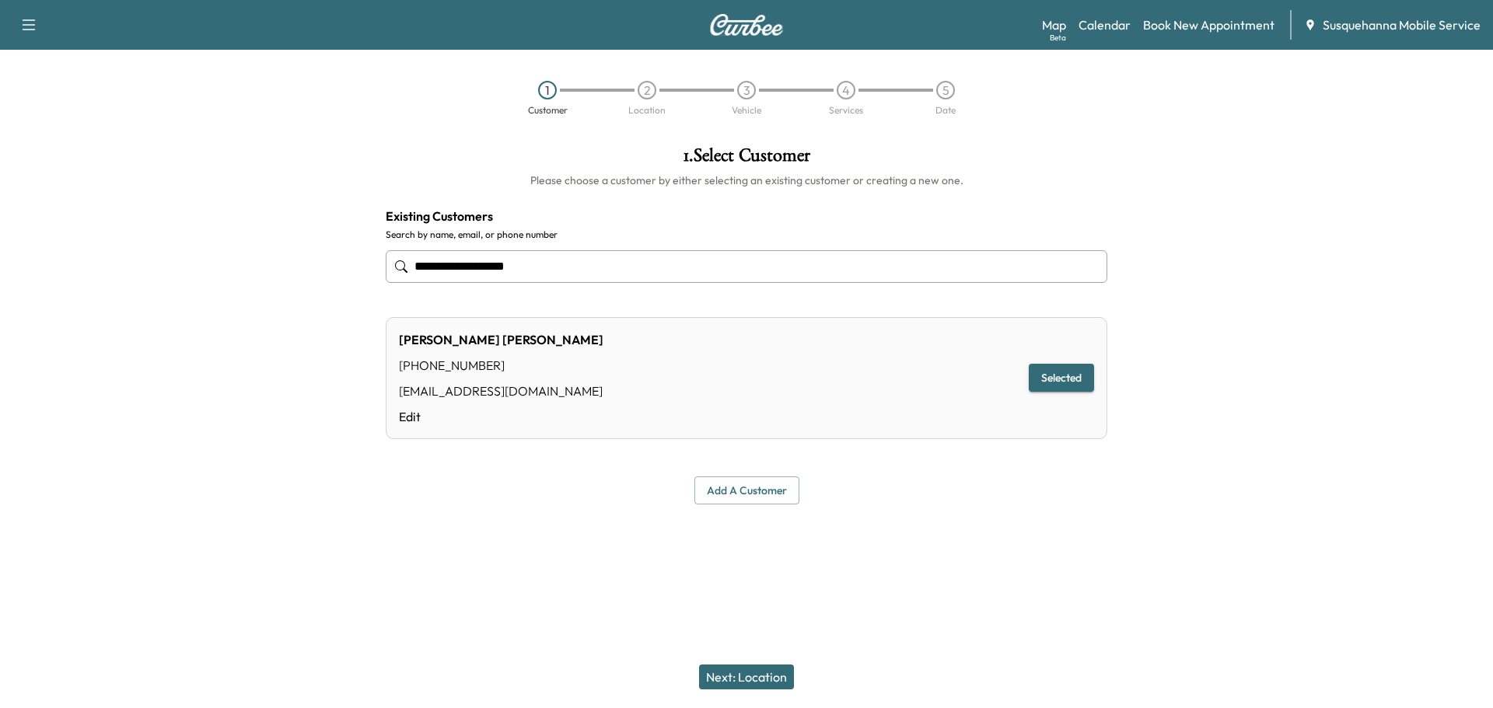
type input "**********"
click at [776, 683] on button "Next: Location" at bounding box center [746, 677] width 95 height 25
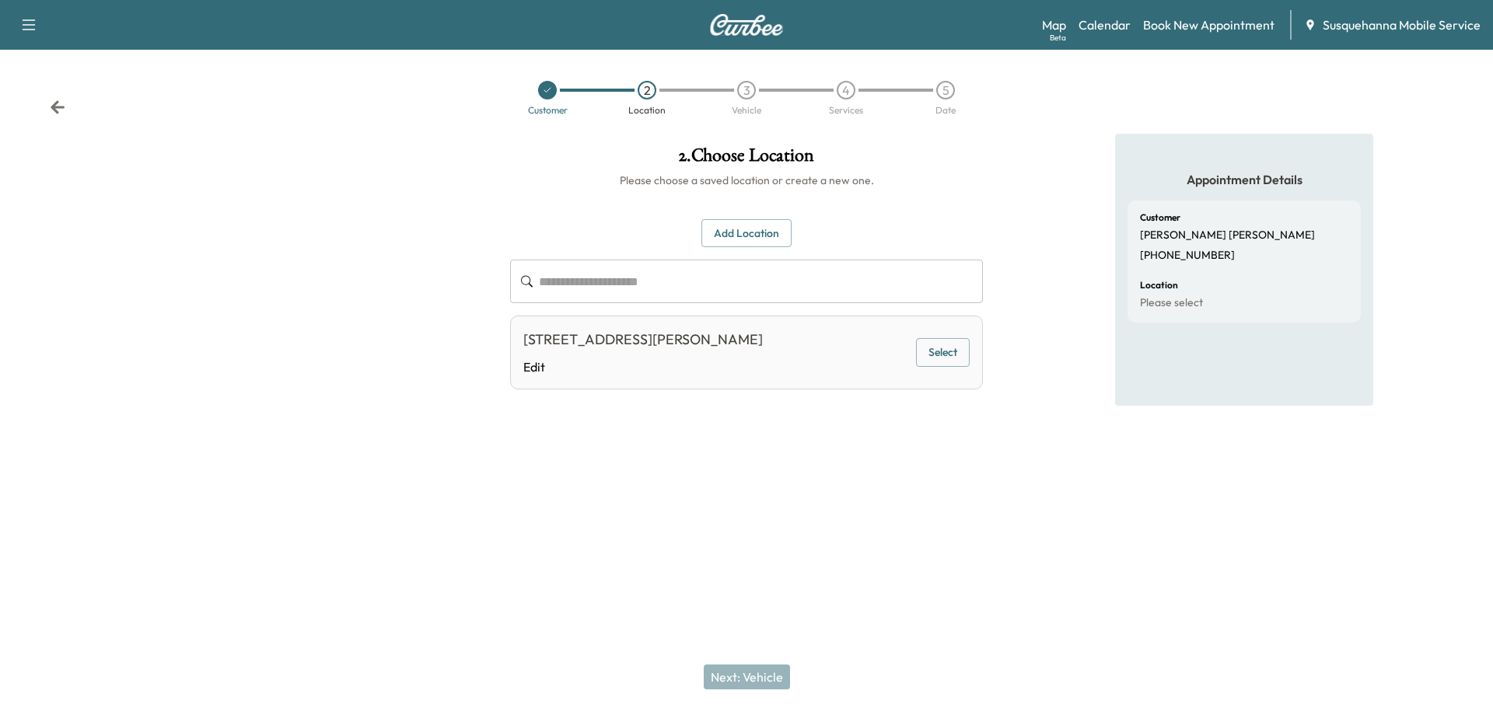
click at [956, 359] on button "Select" at bounding box center [943, 352] width 54 height 29
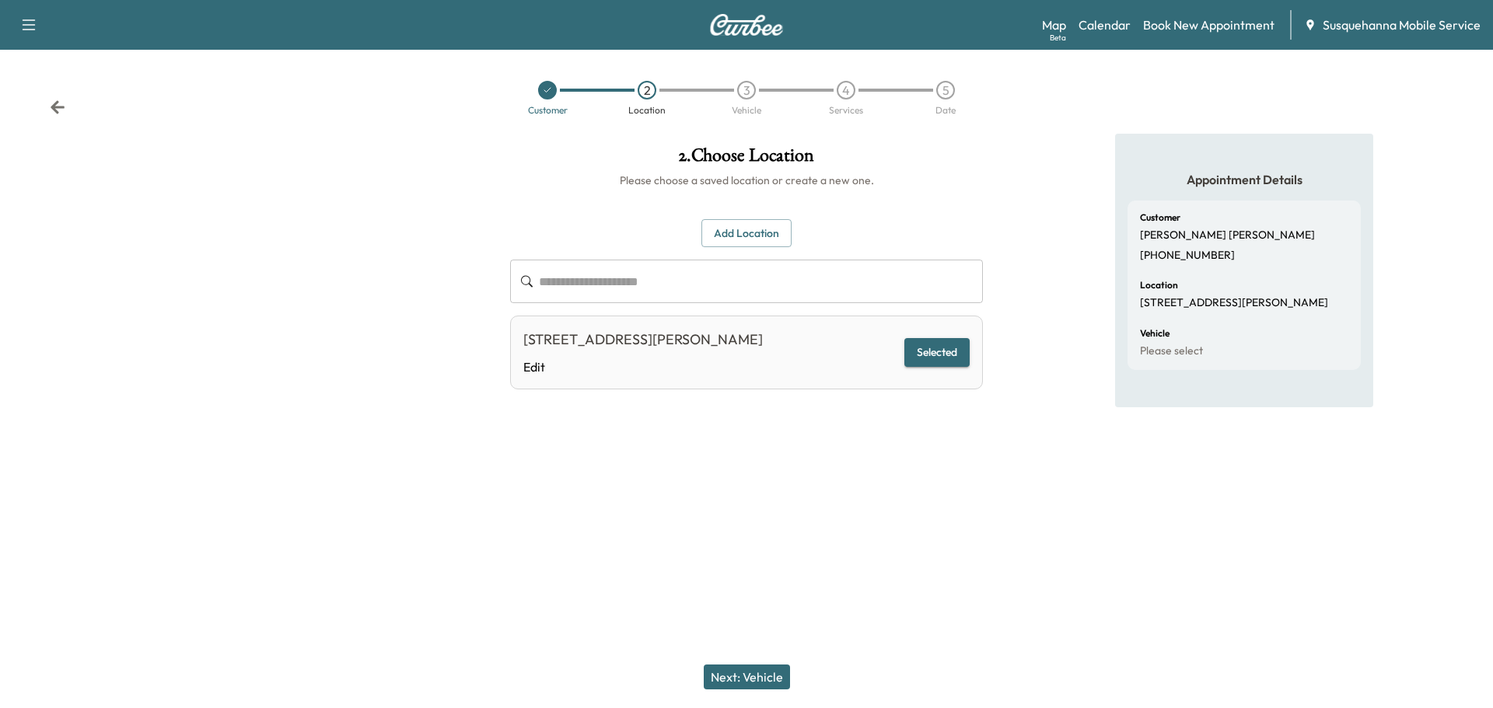
click at [780, 669] on button "Next: Vehicle" at bounding box center [747, 677] width 86 height 25
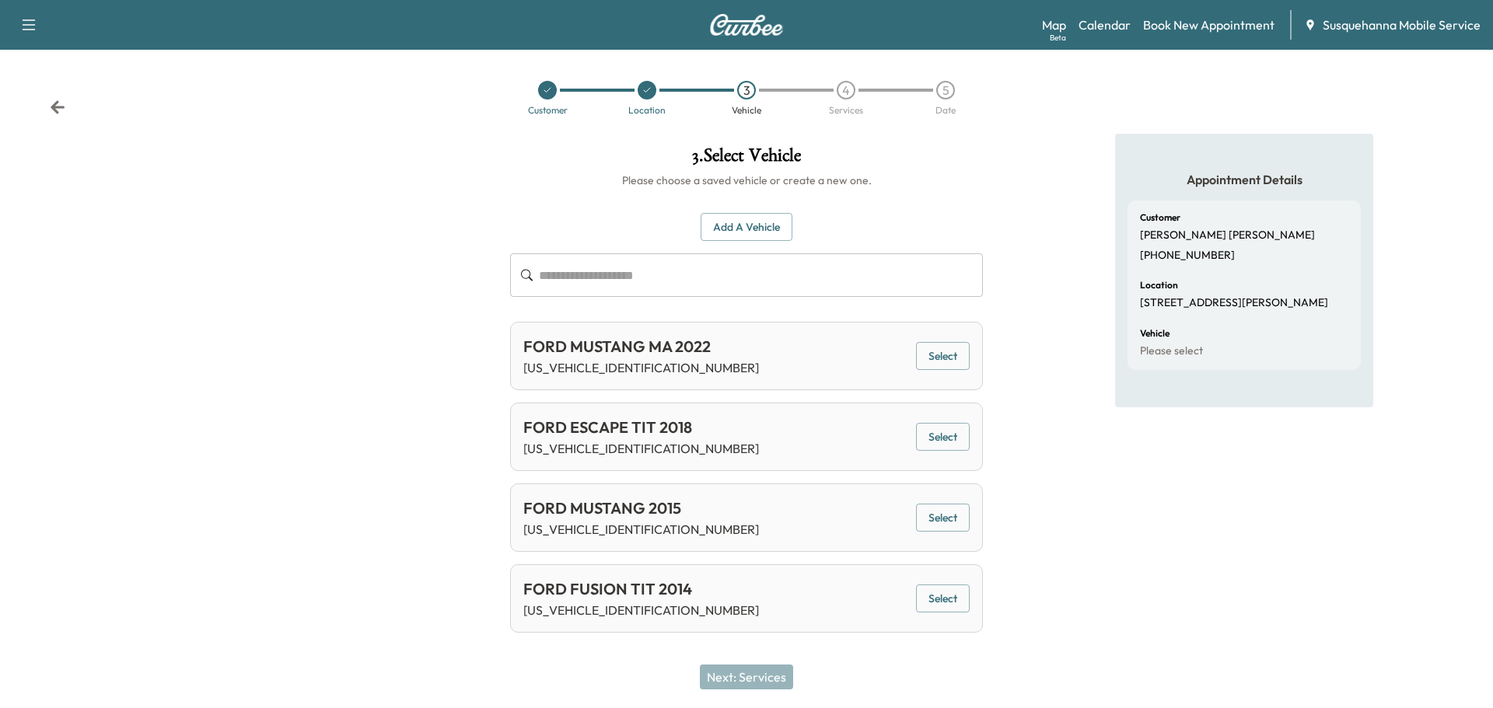
click at [769, 235] on button "Add a Vehicle" at bounding box center [747, 227] width 92 height 29
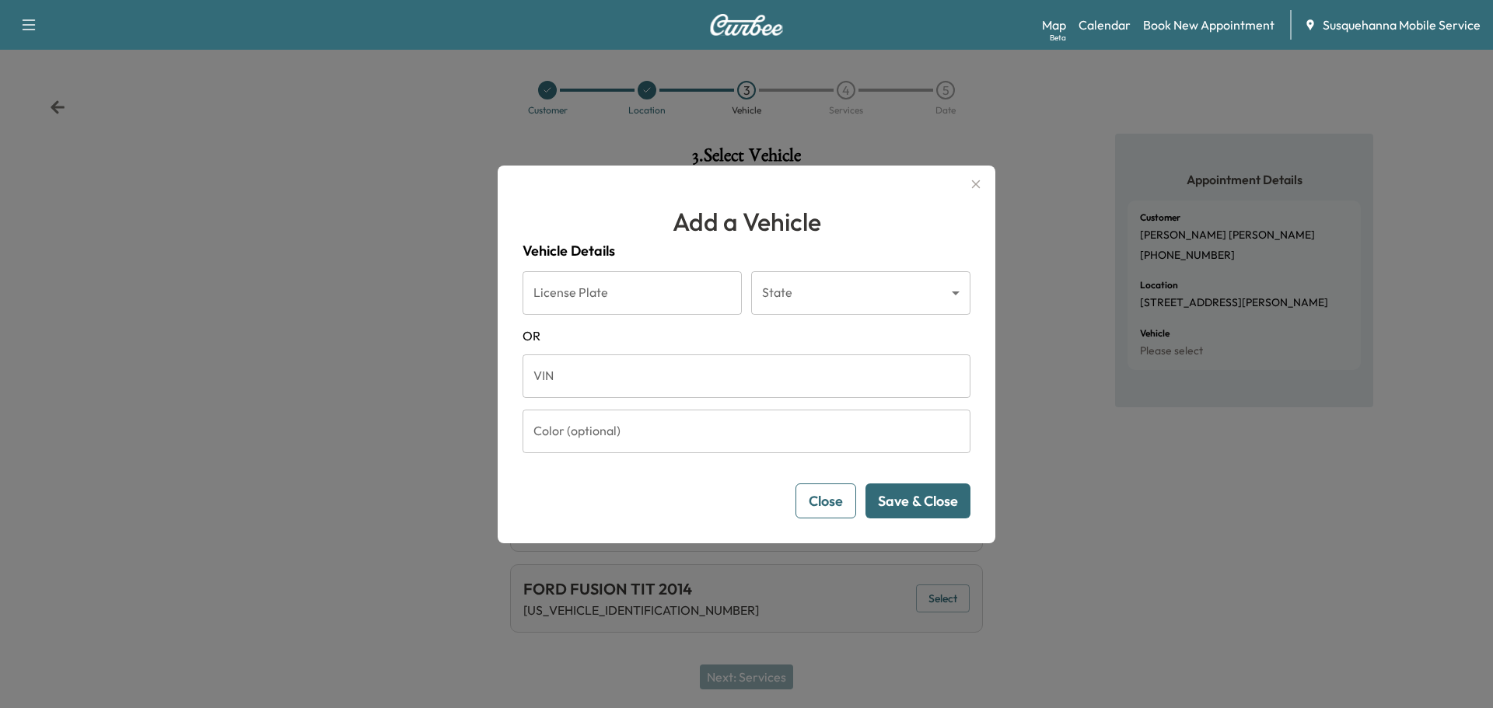
click at [691, 382] on input "VIN" at bounding box center [747, 377] width 448 height 44
paste input "**********"
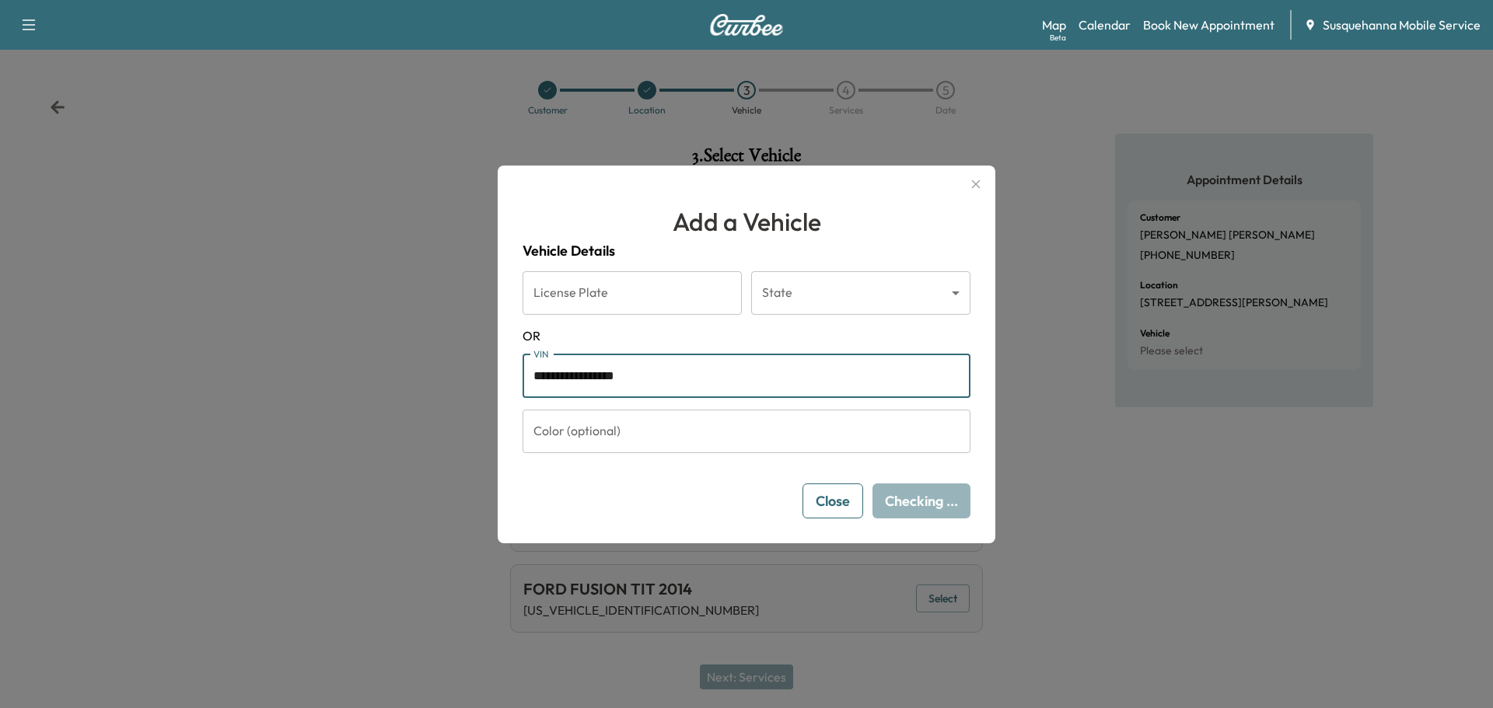
click at [886, 369] on input "**********" at bounding box center [747, 377] width 448 height 44
type input "**********"
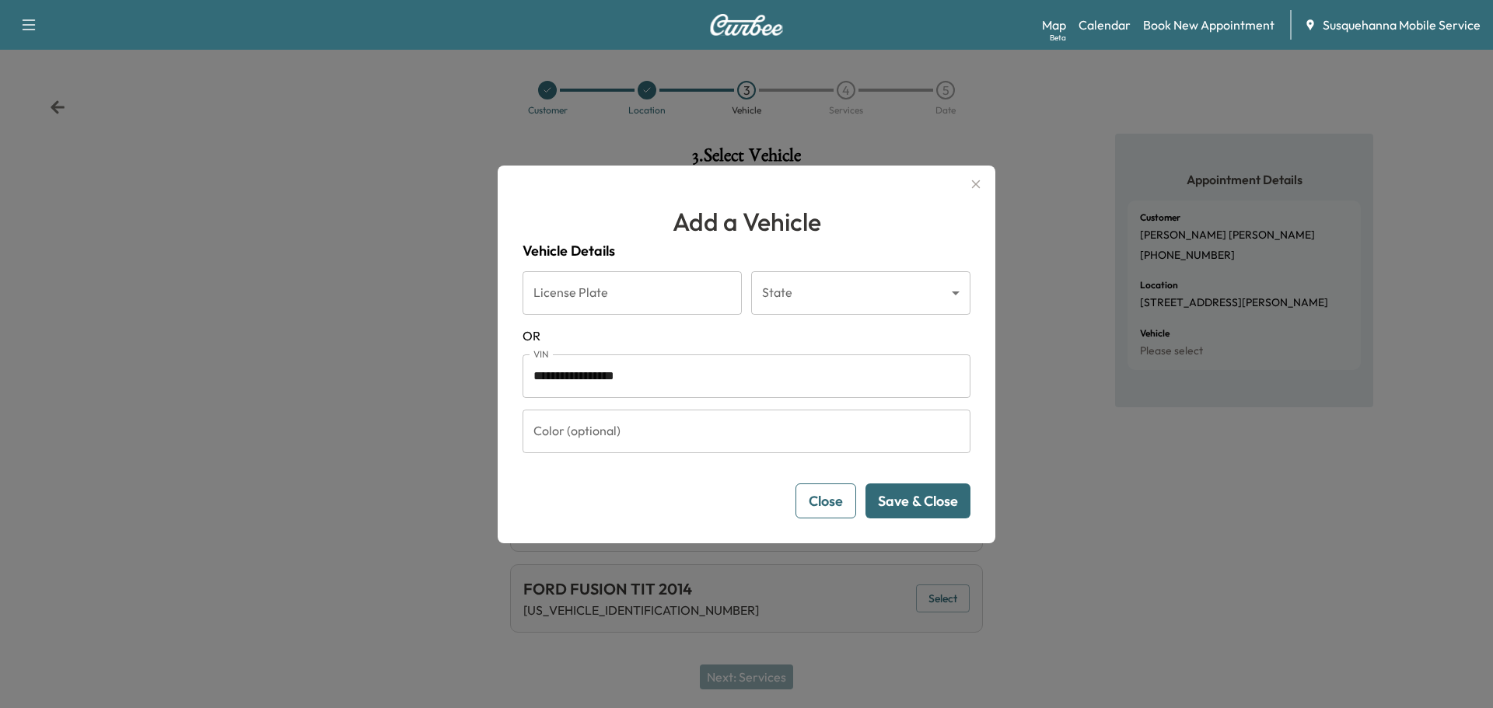
click at [960, 493] on button "Save & Close" at bounding box center [918, 501] width 105 height 35
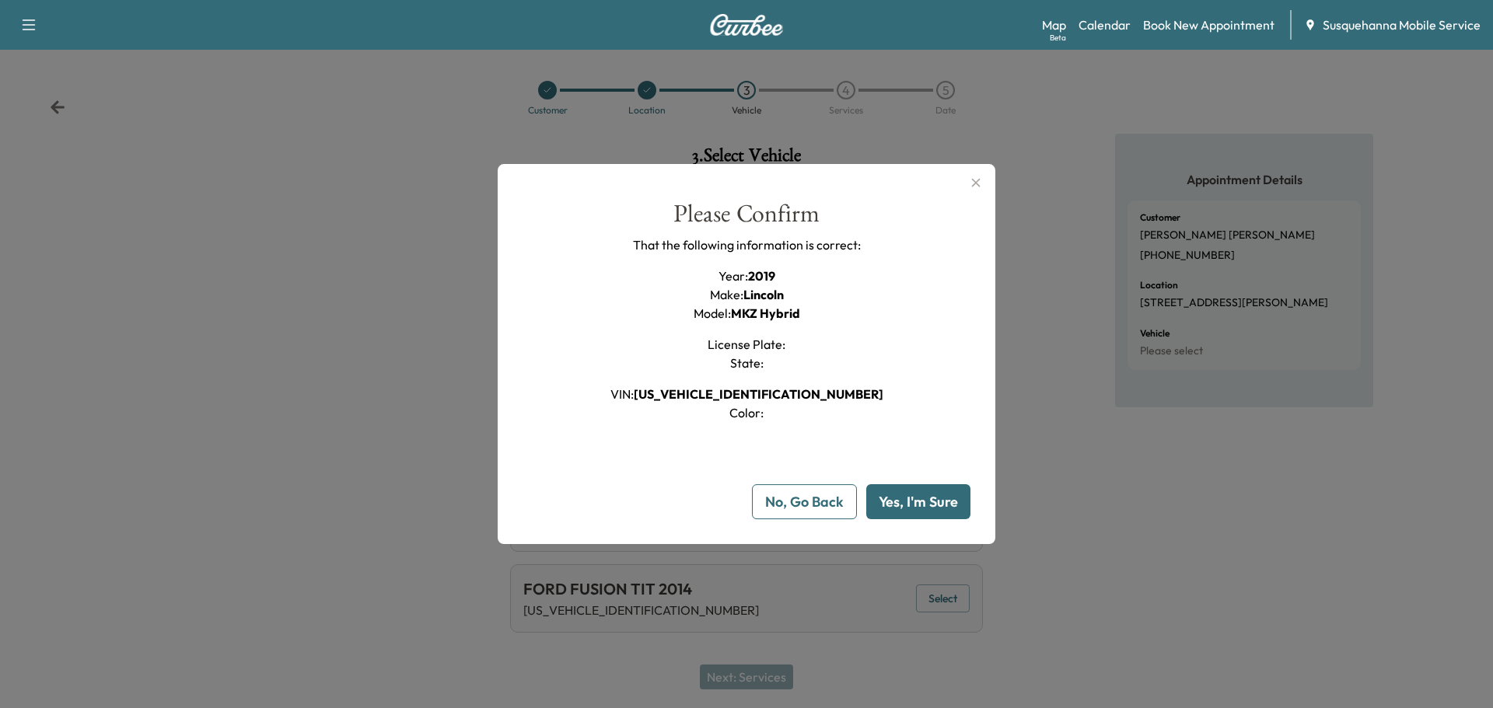
click at [943, 493] on button "Yes, I'm Sure" at bounding box center [918, 501] width 104 height 35
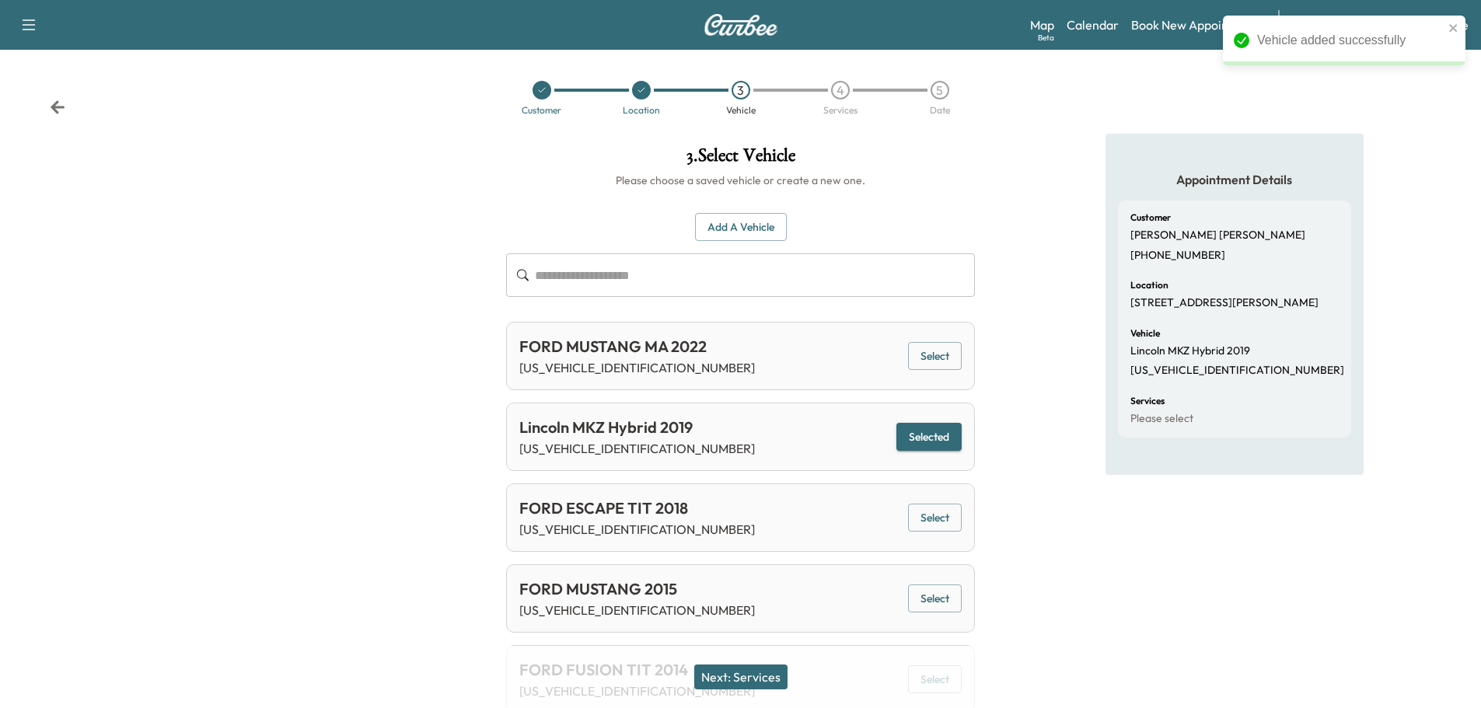
click at [768, 680] on button "Next: Services" at bounding box center [740, 677] width 93 height 25
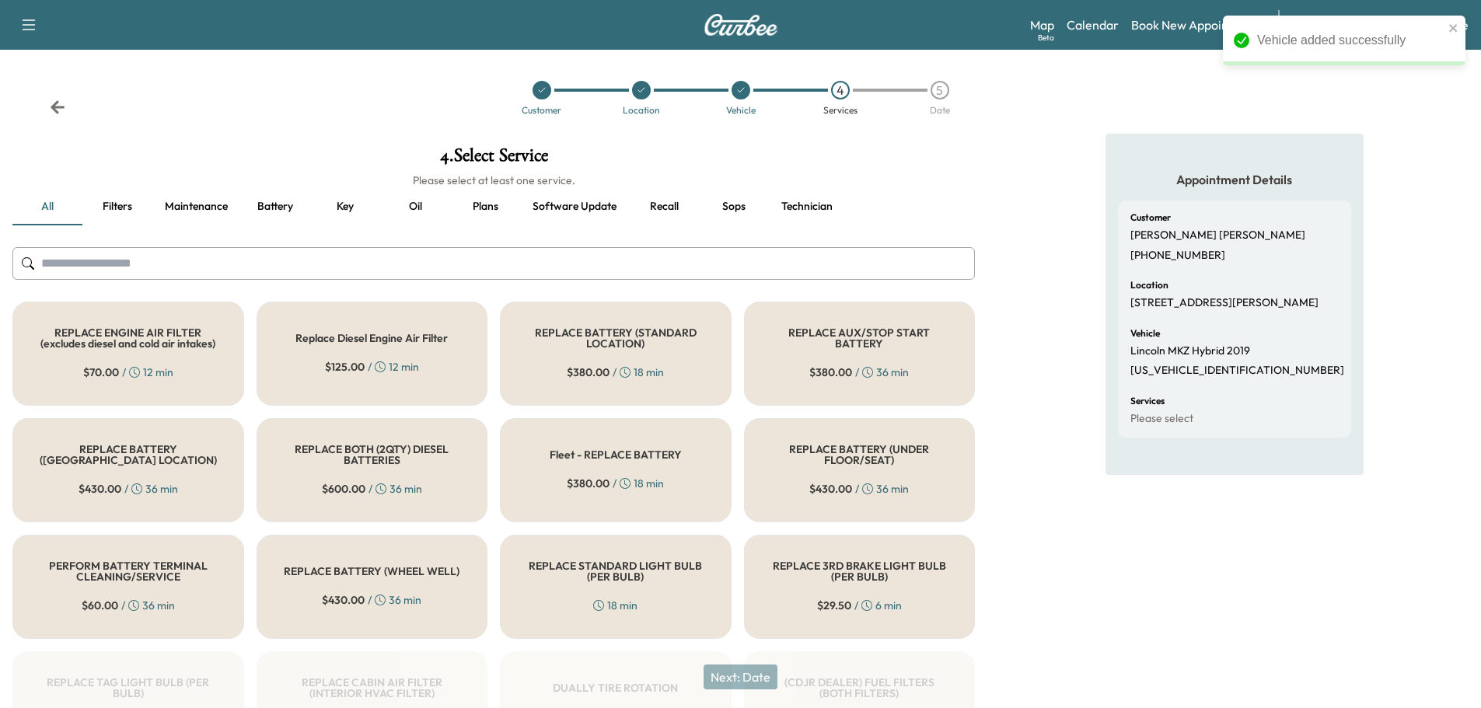
click at [705, 271] on input "text" at bounding box center [493, 263] width 963 height 33
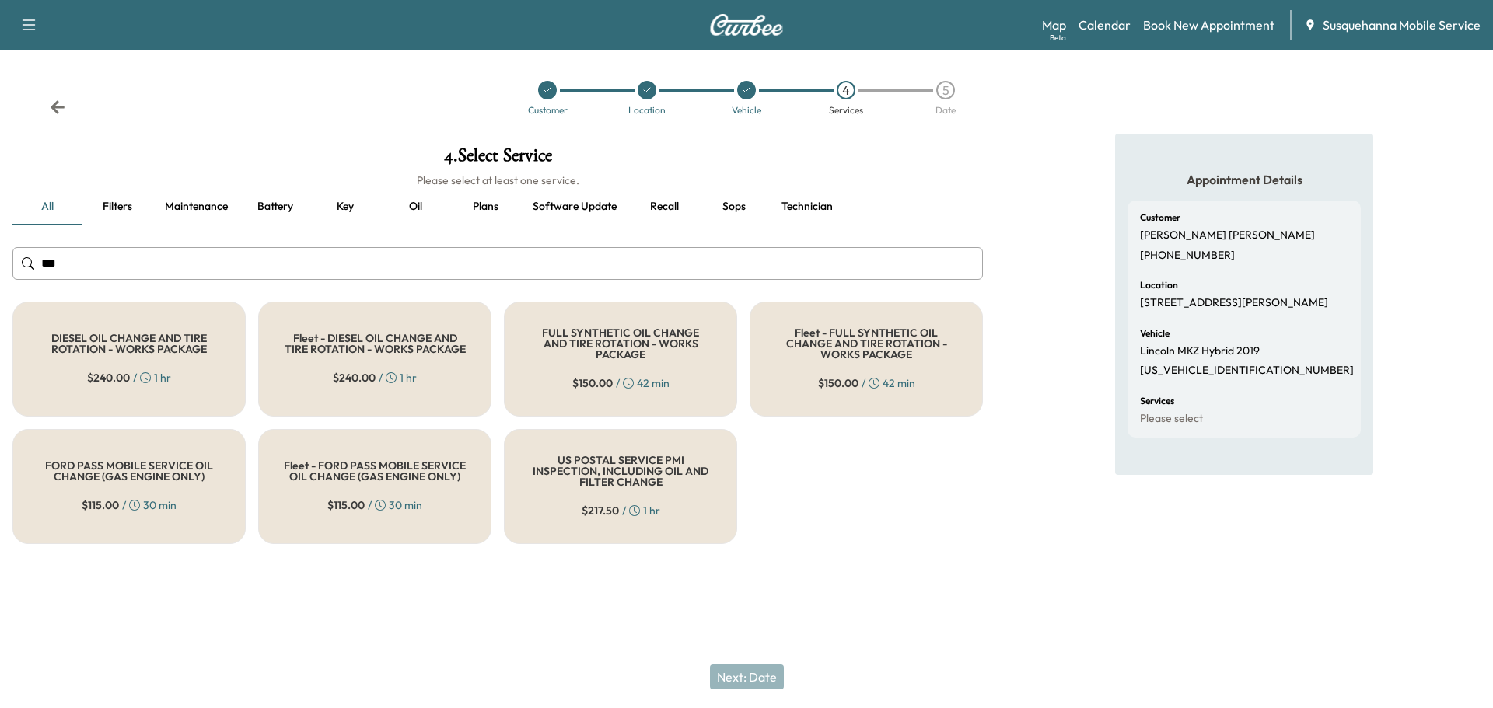
type input "***"
click at [628, 361] on div "FULL SYNTHETIC OIL CHANGE AND TIRE ROTATION - WORKS PACKAGE $ 150.00 / 42 min" at bounding box center [620, 359] width 233 height 115
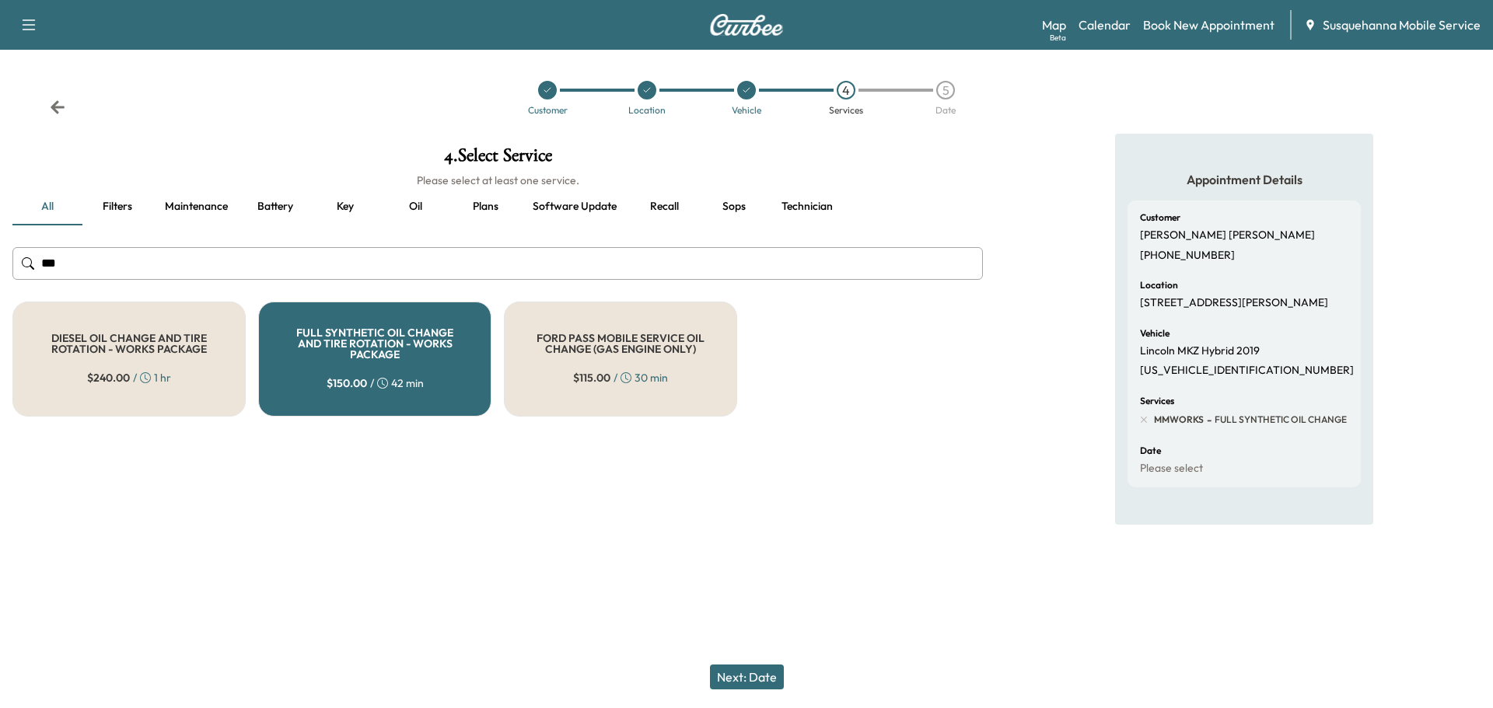
click at [745, 680] on button "Next: Date" at bounding box center [747, 677] width 74 height 25
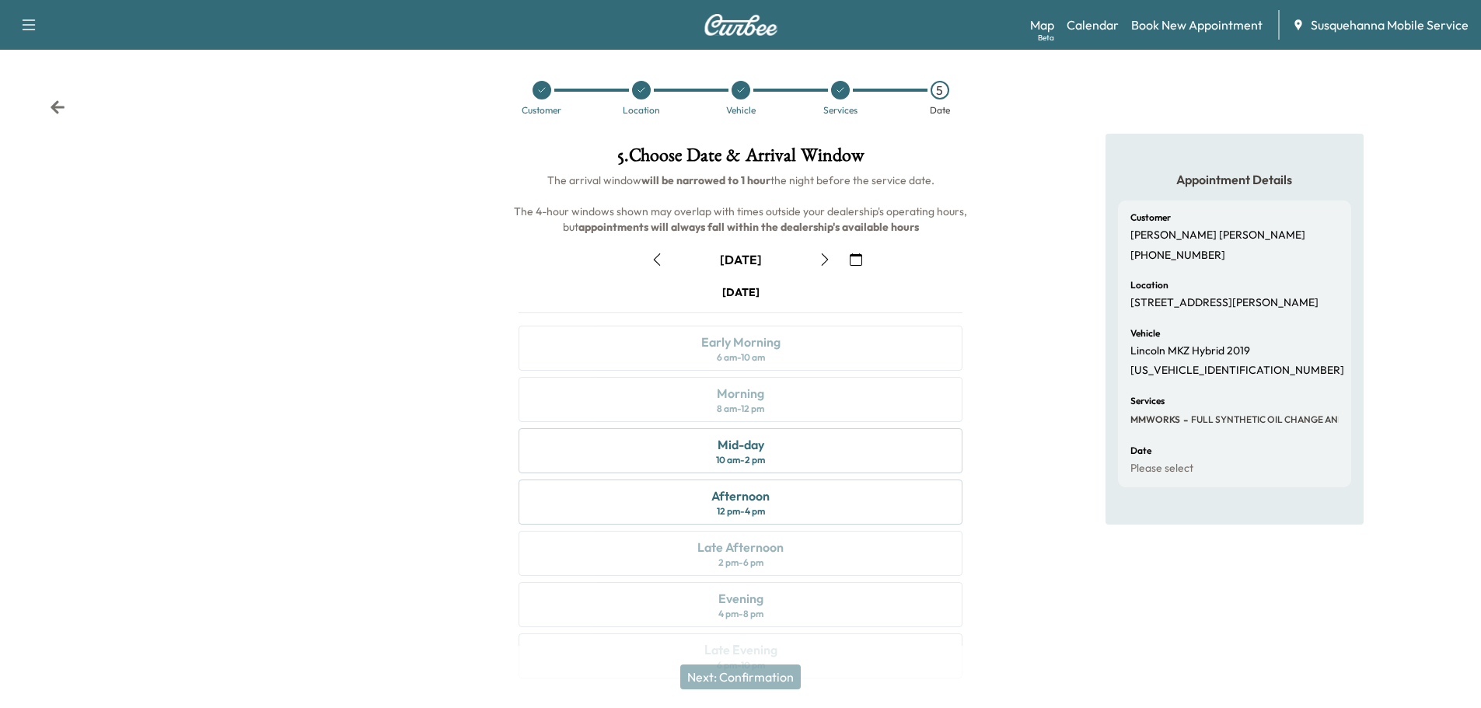
click at [825, 261] on icon "button" at bounding box center [825, 260] width 12 height 12
click at [785, 401] on div "Morning 8 am - 12 pm" at bounding box center [741, 399] width 444 height 45
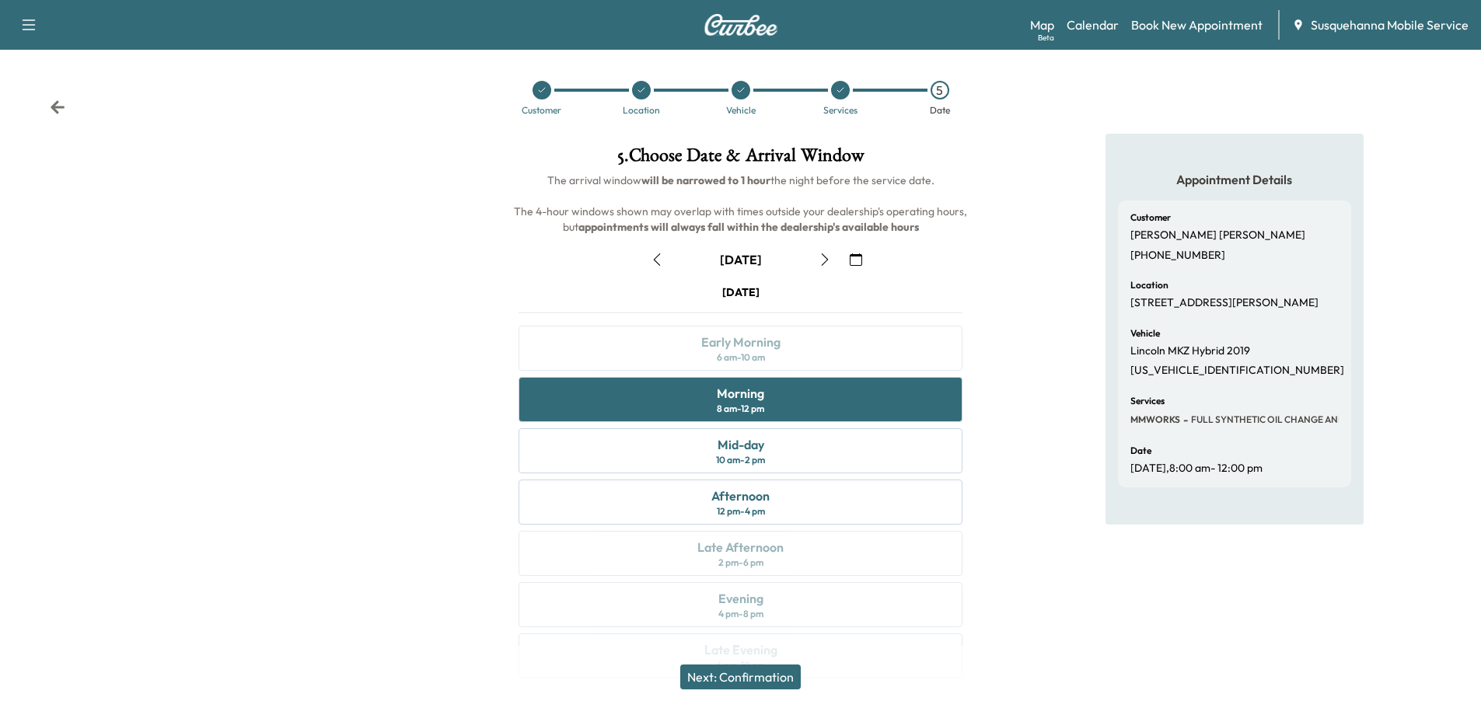
click at [750, 676] on button "Next: Confirmation" at bounding box center [740, 677] width 121 height 25
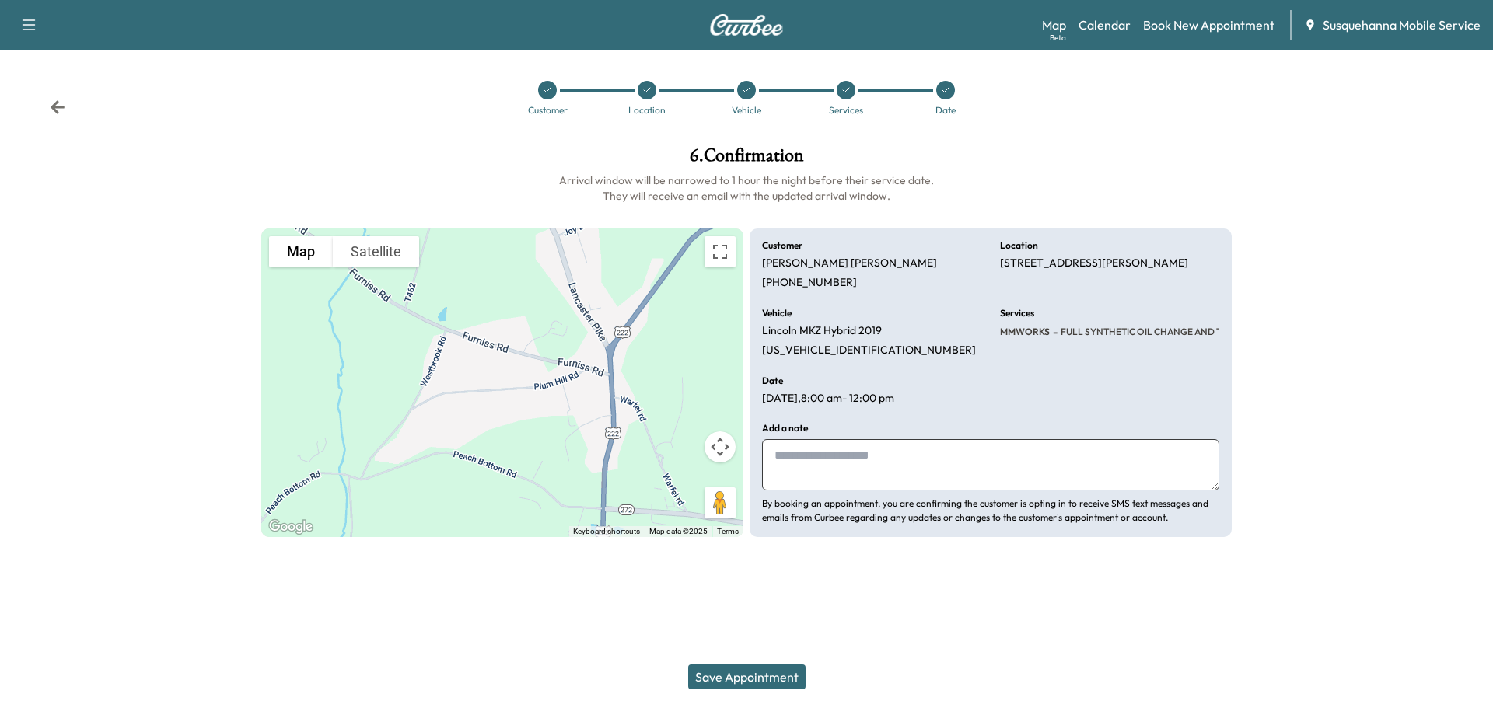
click at [851, 468] on textarea at bounding box center [990, 464] width 457 height 51
type textarea "**********"
click at [769, 684] on button "Save Appointment" at bounding box center [746, 677] width 117 height 25
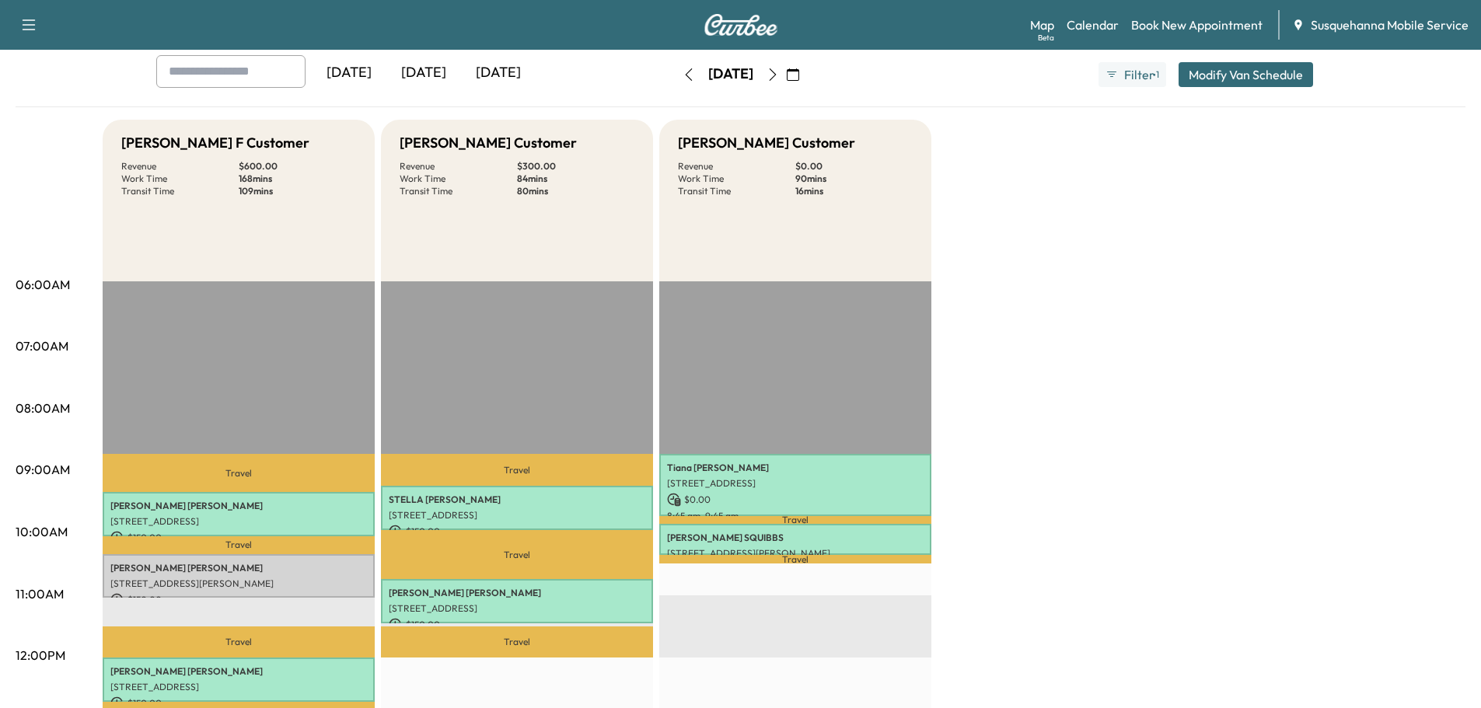
scroll to position [166, 0]
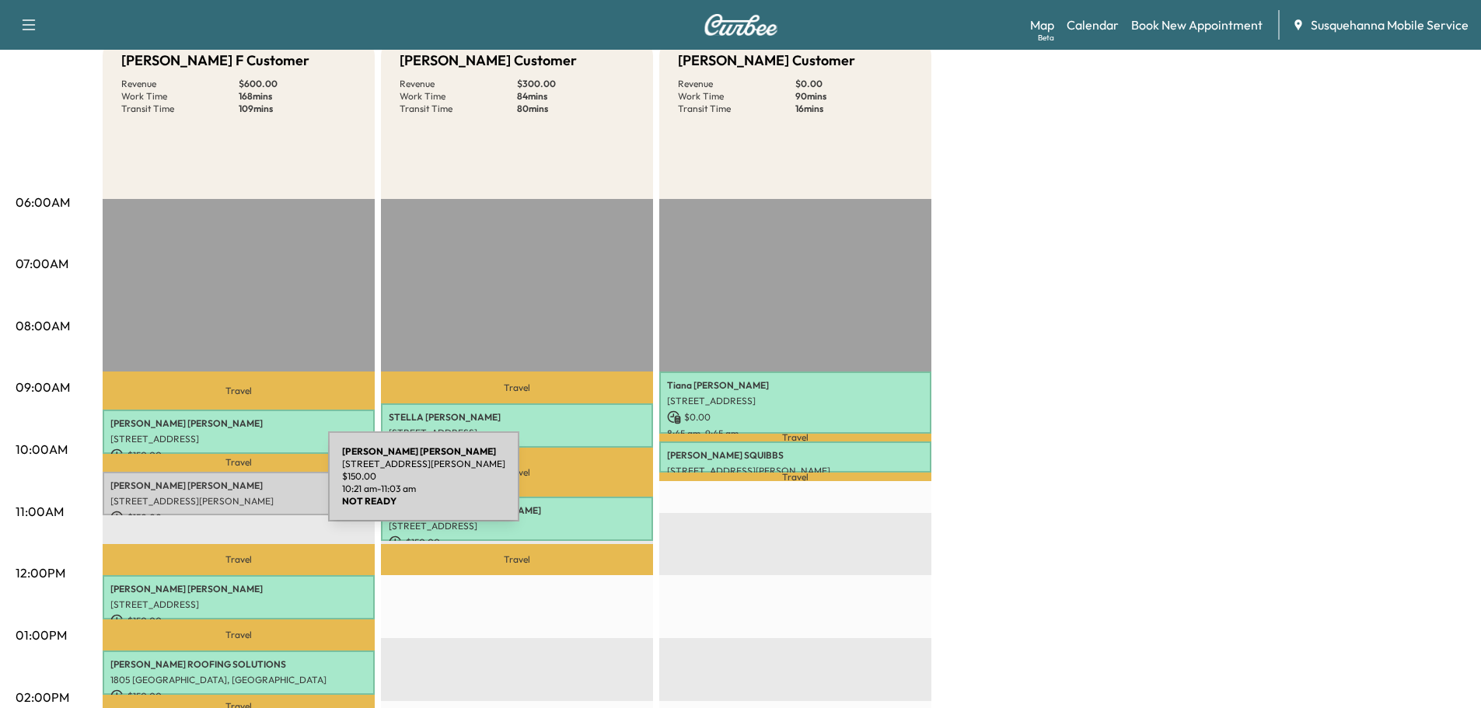
click at [212, 486] on p "[PERSON_NAME]" at bounding box center [238, 486] width 257 height 12
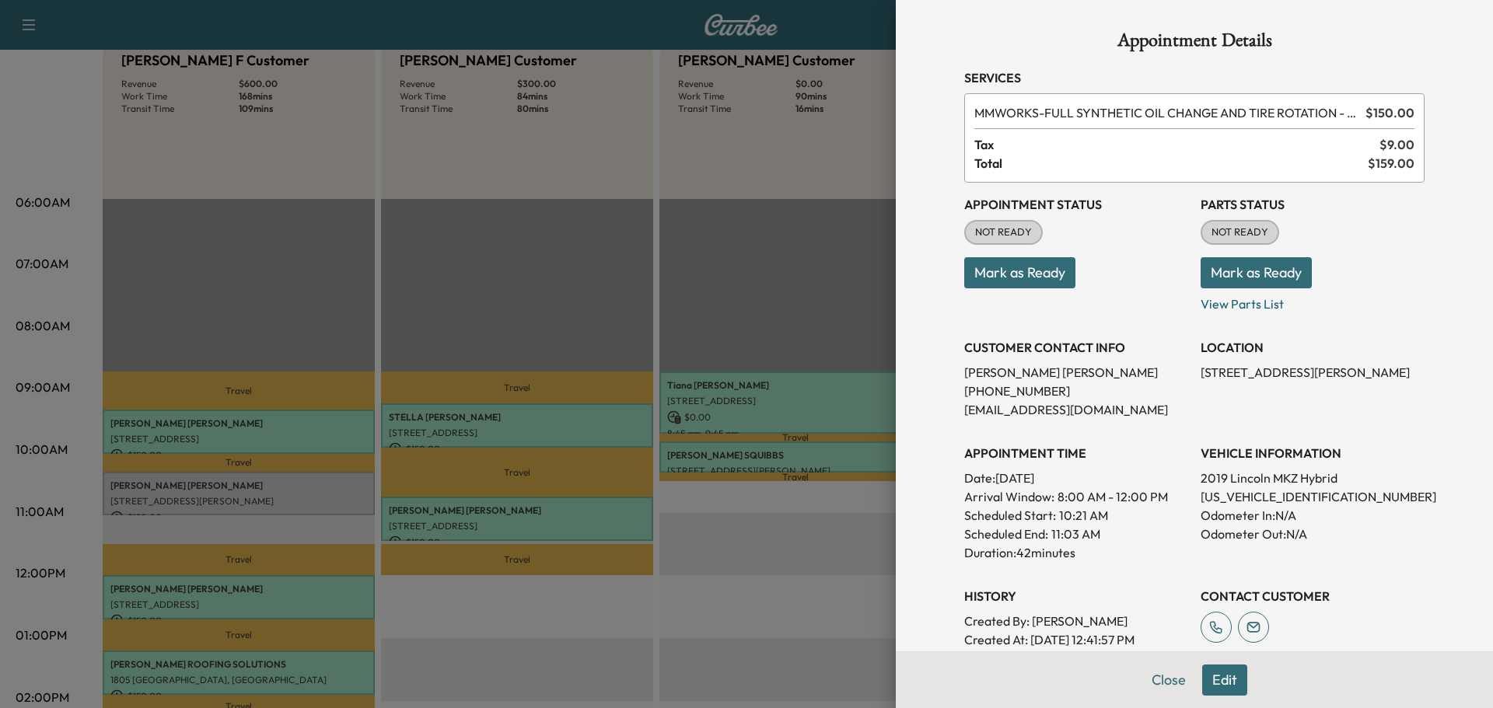
click at [1233, 274] on button "Mark as Ready" at bounding box center [1256, 272] width 111 height 31
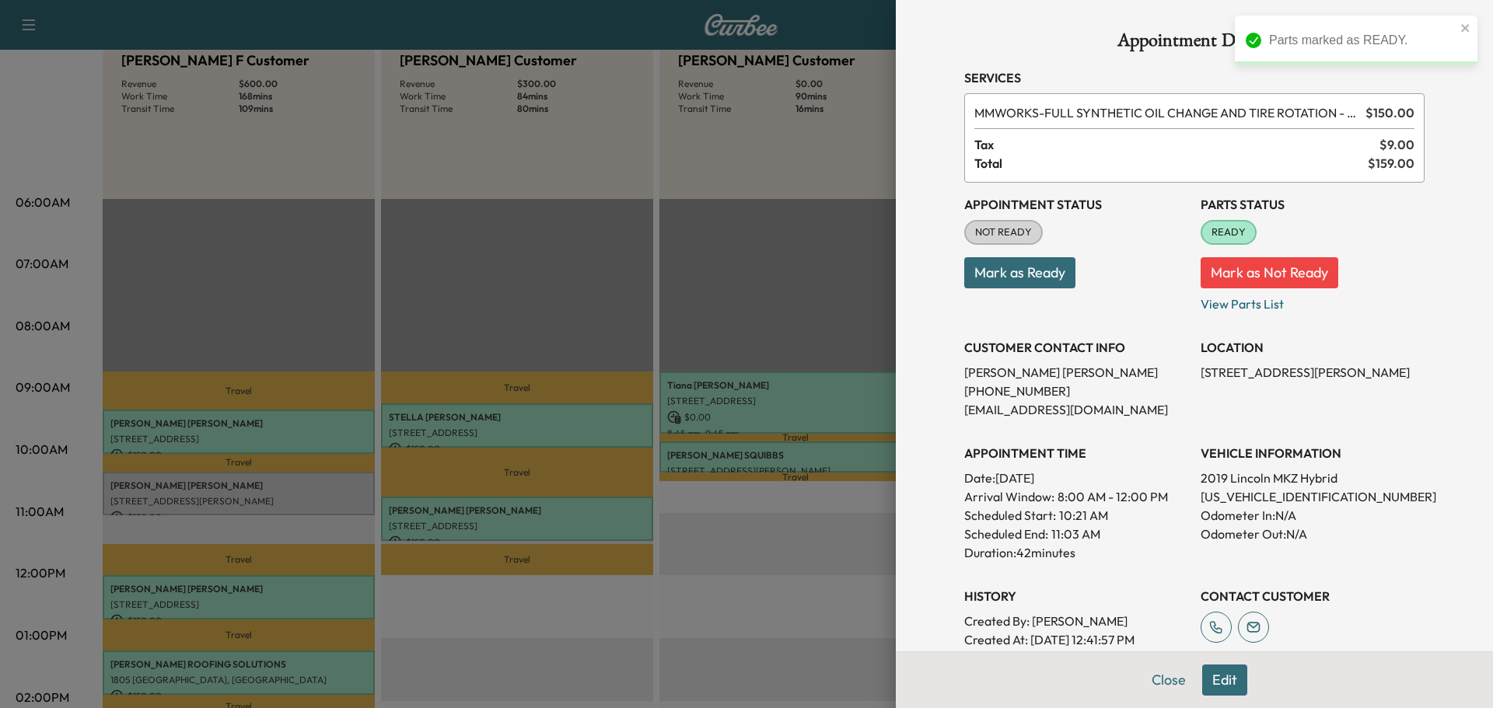
click at [1046, 271] on button "Mark as Ready" at bounding box center [1019, 272] width 111 height 31
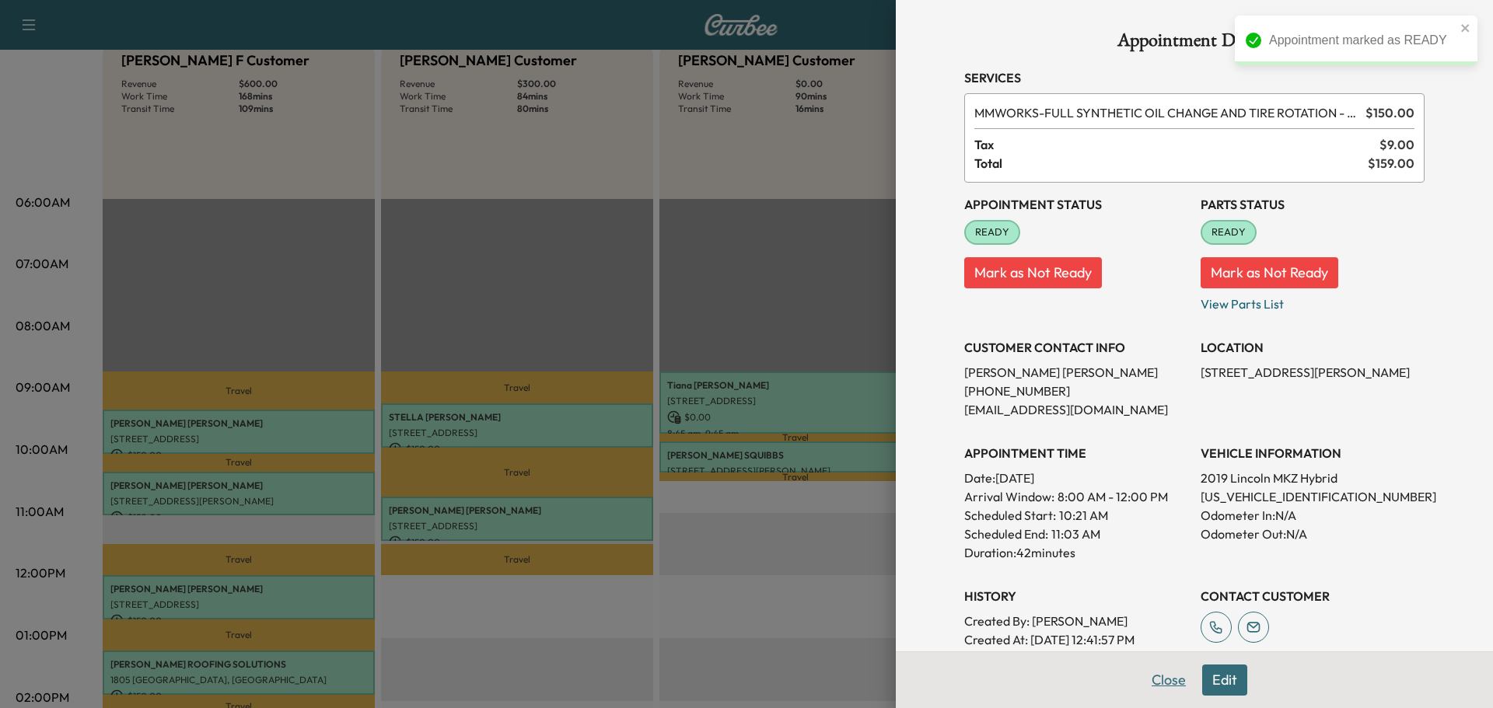
click at [1167, 684] on div "Appointment Details Services MMWORKS - FULL SYNTHETIC OIL CHANGE AND TIRE ROTAT…" at bounding box center [1195, 432] width 498 height 864
click at [1149, 679] on div "Appointment Details Services MMWORKS - FULL SYNTHETIC OIL CHANGE AND TIRE ROTAT…" at bounding box center [1195, 450] width 498 height 901
click at [1163, 677] on button "Close" at bounding box center [1169, 680] width 54 height 31
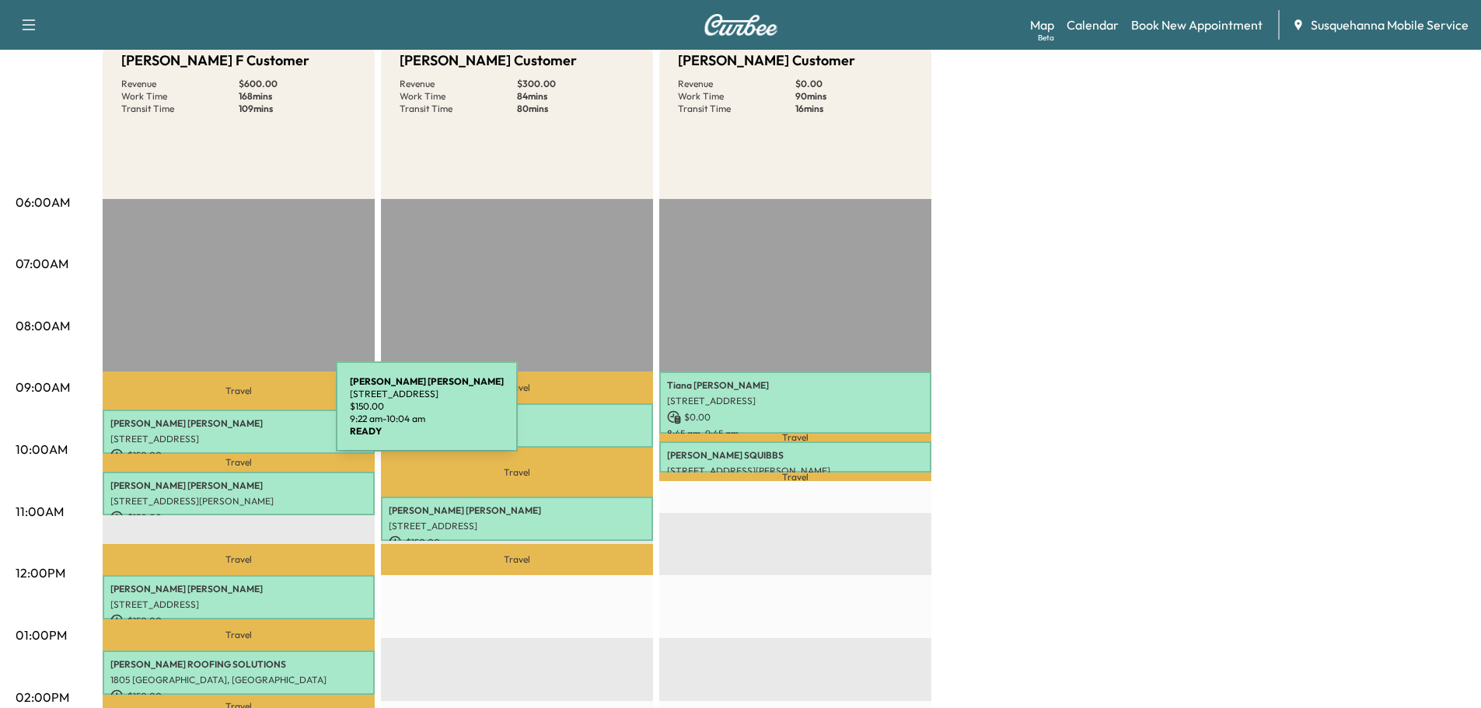
scroll to position [83, 0]
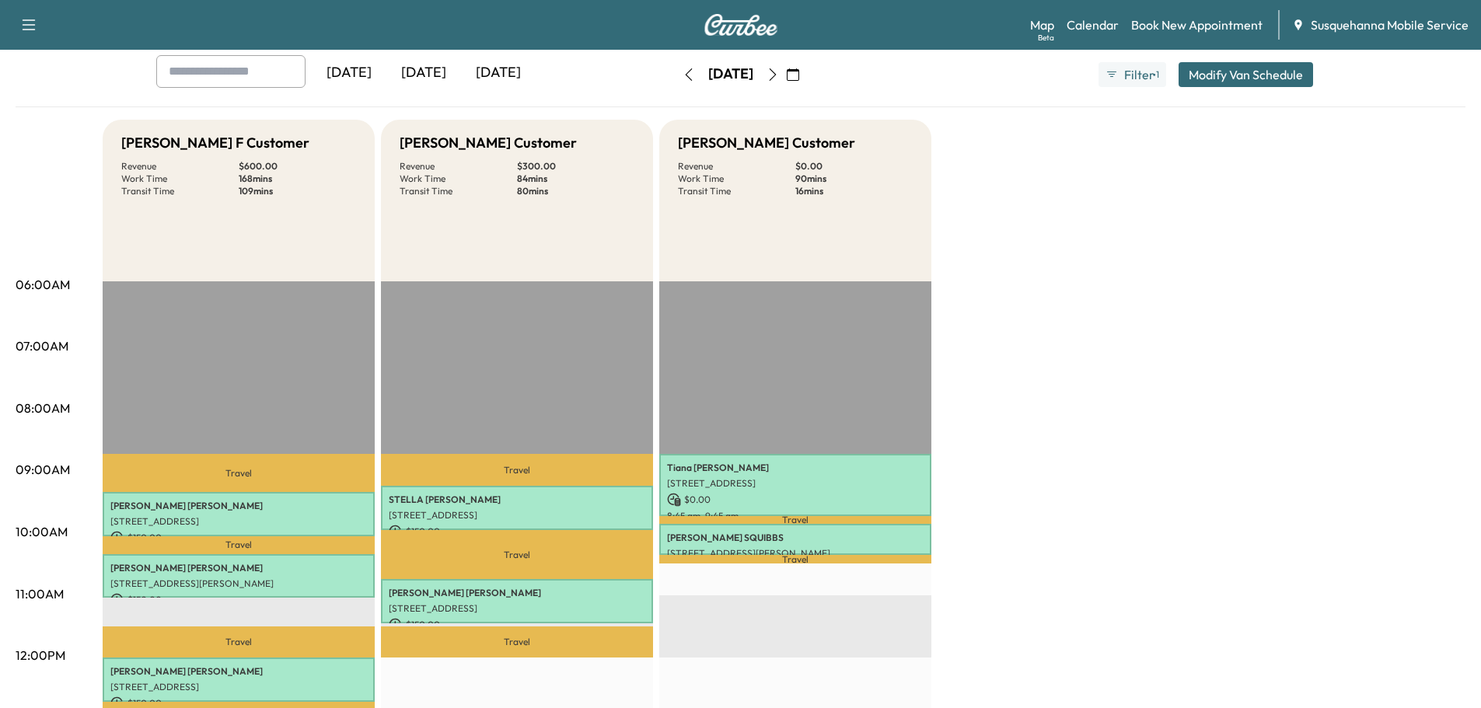
click at [683, 73] on icon "button" at bounding box center [689, 74] width 12 height 12
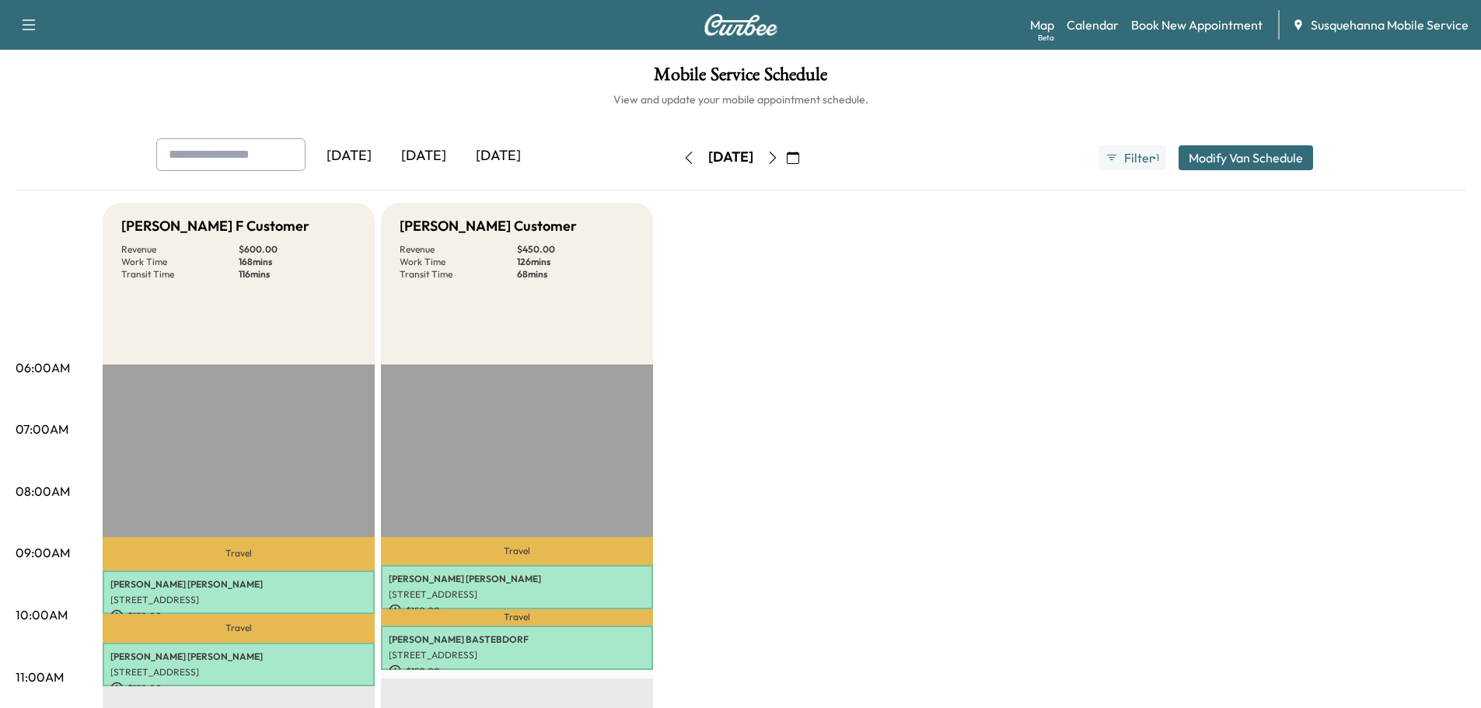
click at [779, 159] on icon "button" at bounding box center [773, 158] width 12 height 12
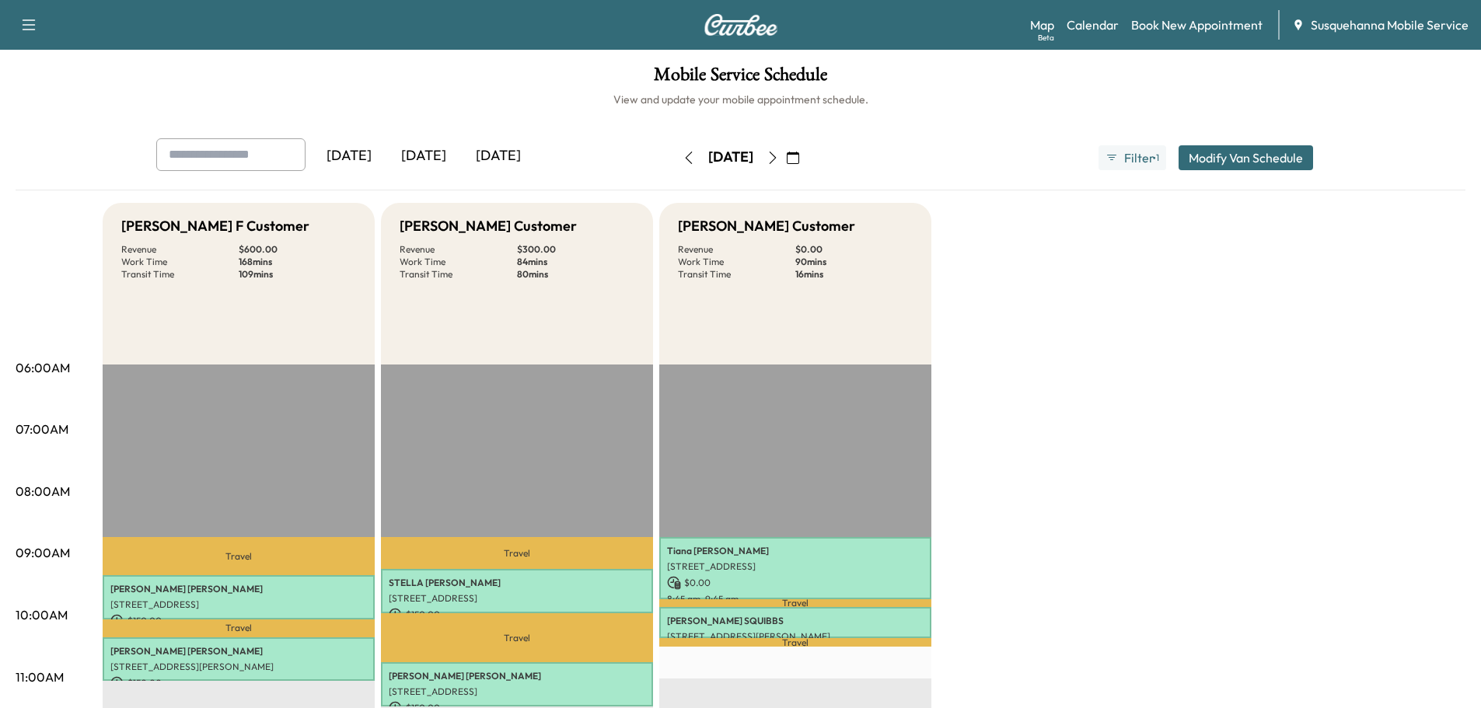
click at [683, 154] on icon "button" at bounding box center [689, 158] width 12 height 12
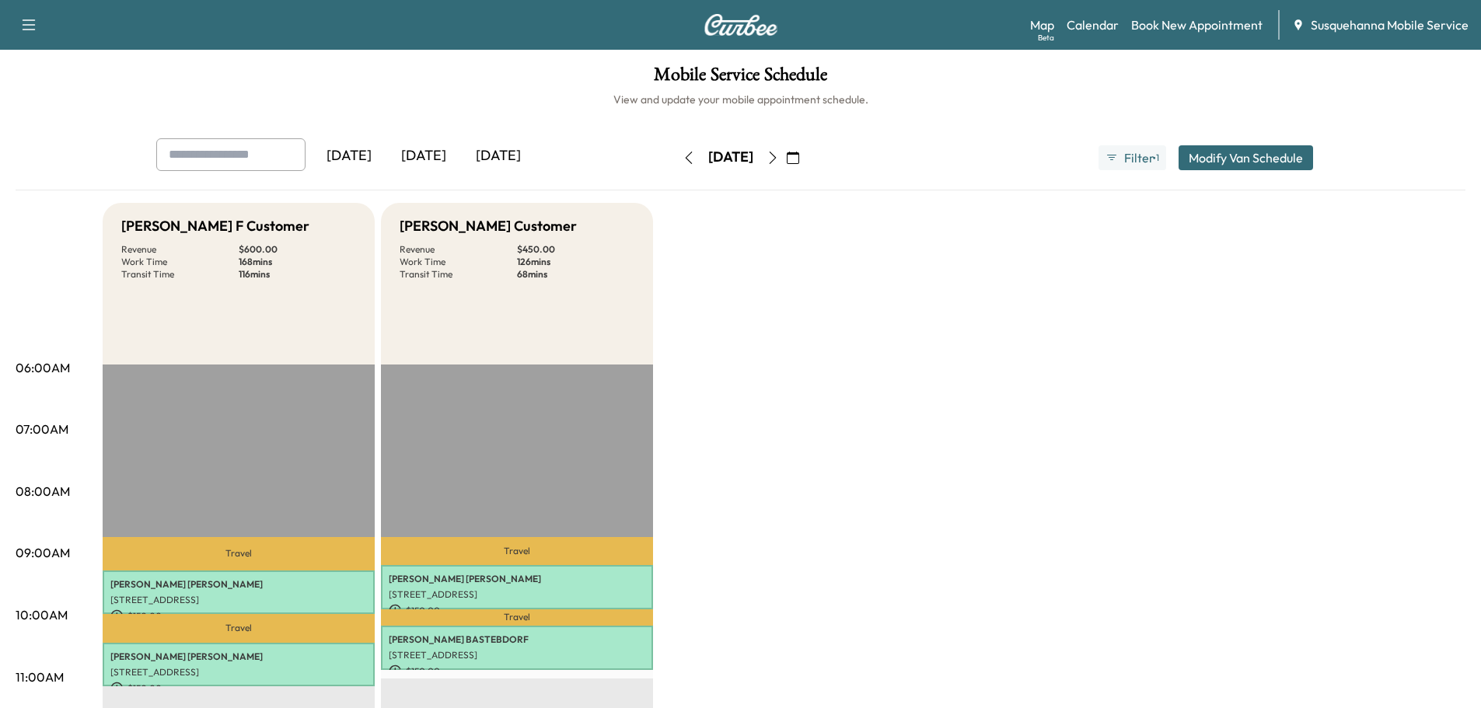
click at [683, 157] on icon "button" at bounding box center [689, 158] width 12 height 12
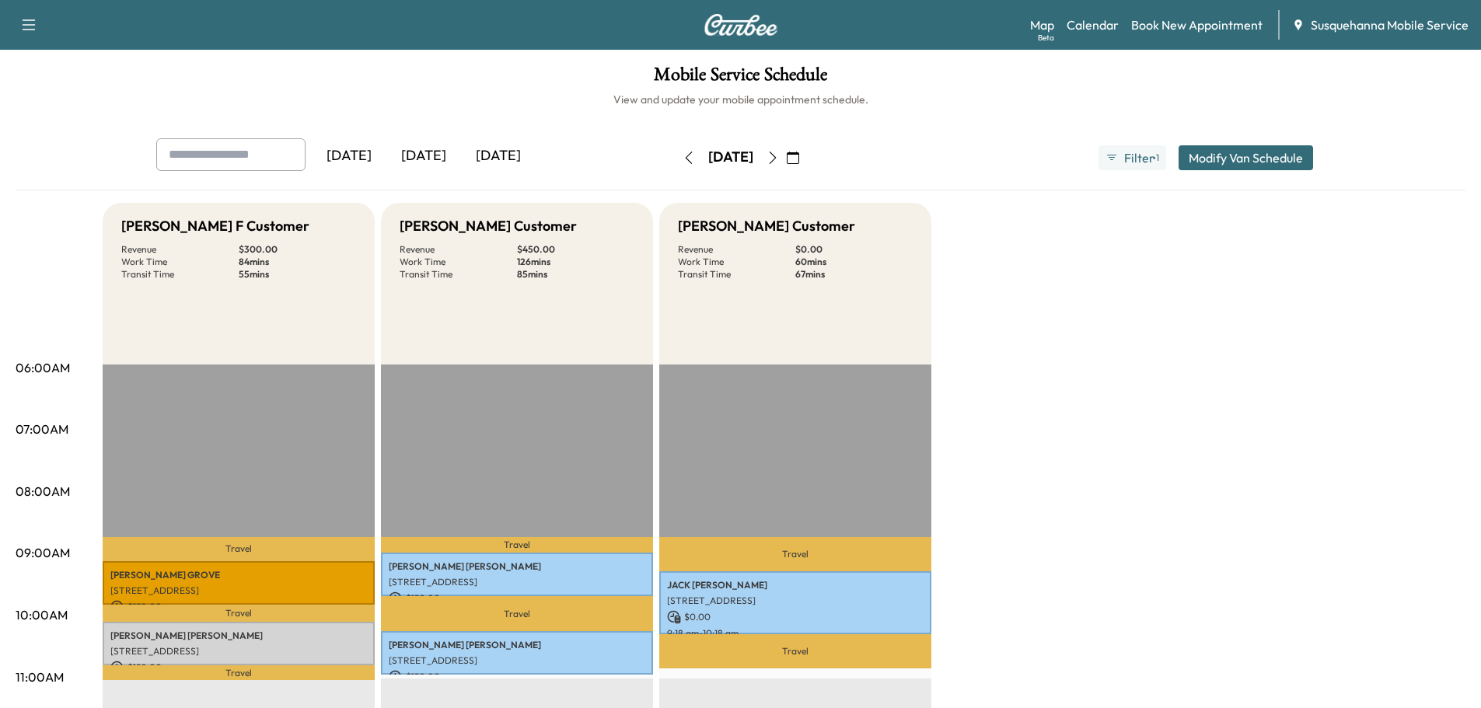
click at [683, 157] on icon "button" at bounding box center [689, 158] width 12 height 12
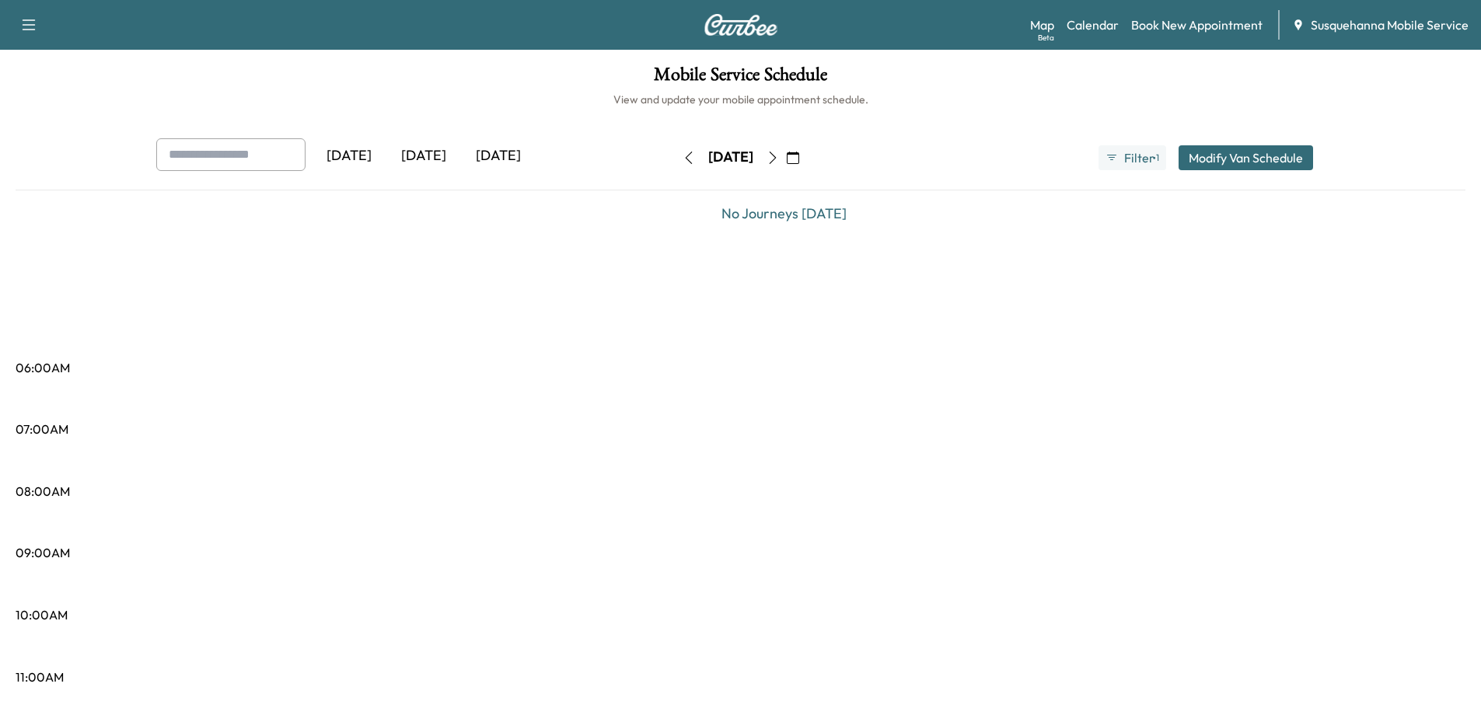
click at [683, 157] on icon "button" at bounding box center [689, 158] width 12 height 12
click at [676, 157] on button "button" at bounding box center [689, 157] width 26 height 25
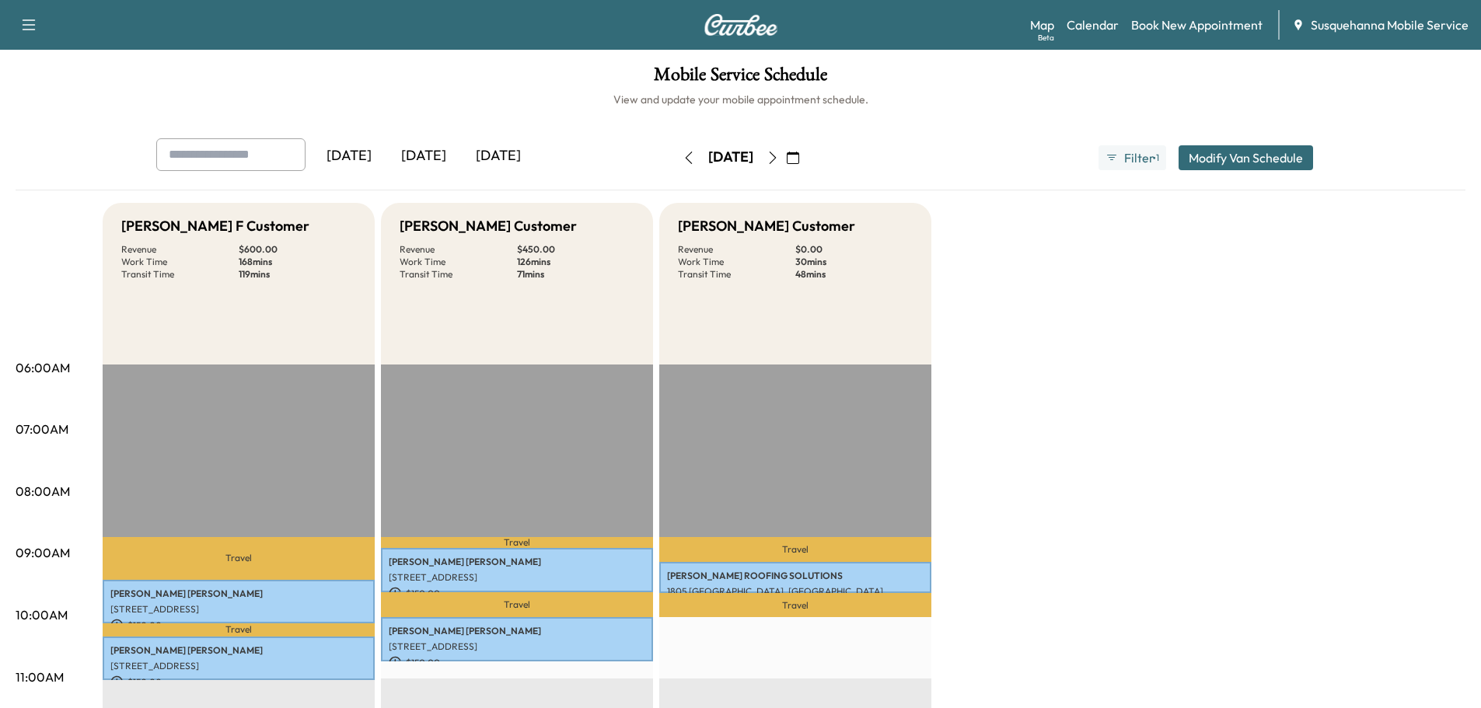
click at [683, 154] on icon "button" at bounding box center [689, 158] width 12 height 12
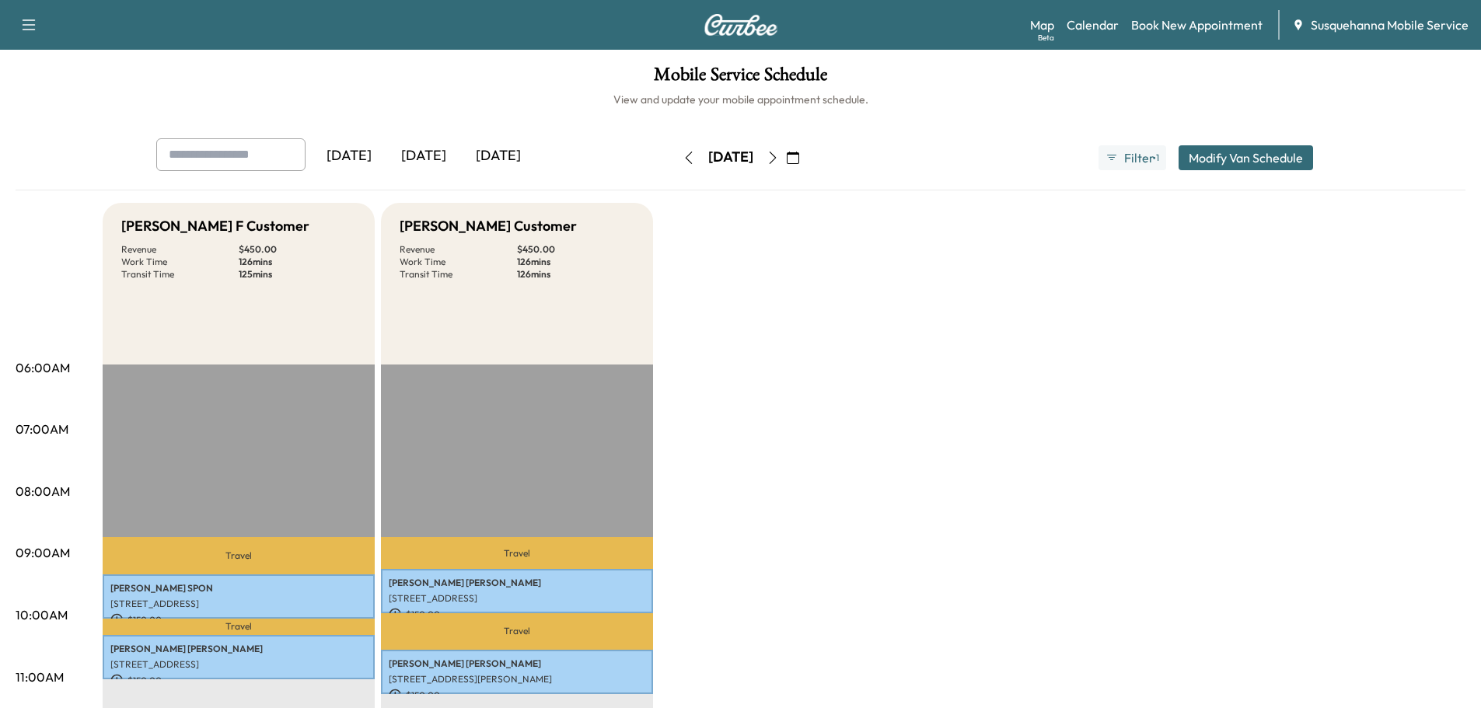
click at [779, 152] on icon "button" at bounding box center [773, 158] width 12 height 12
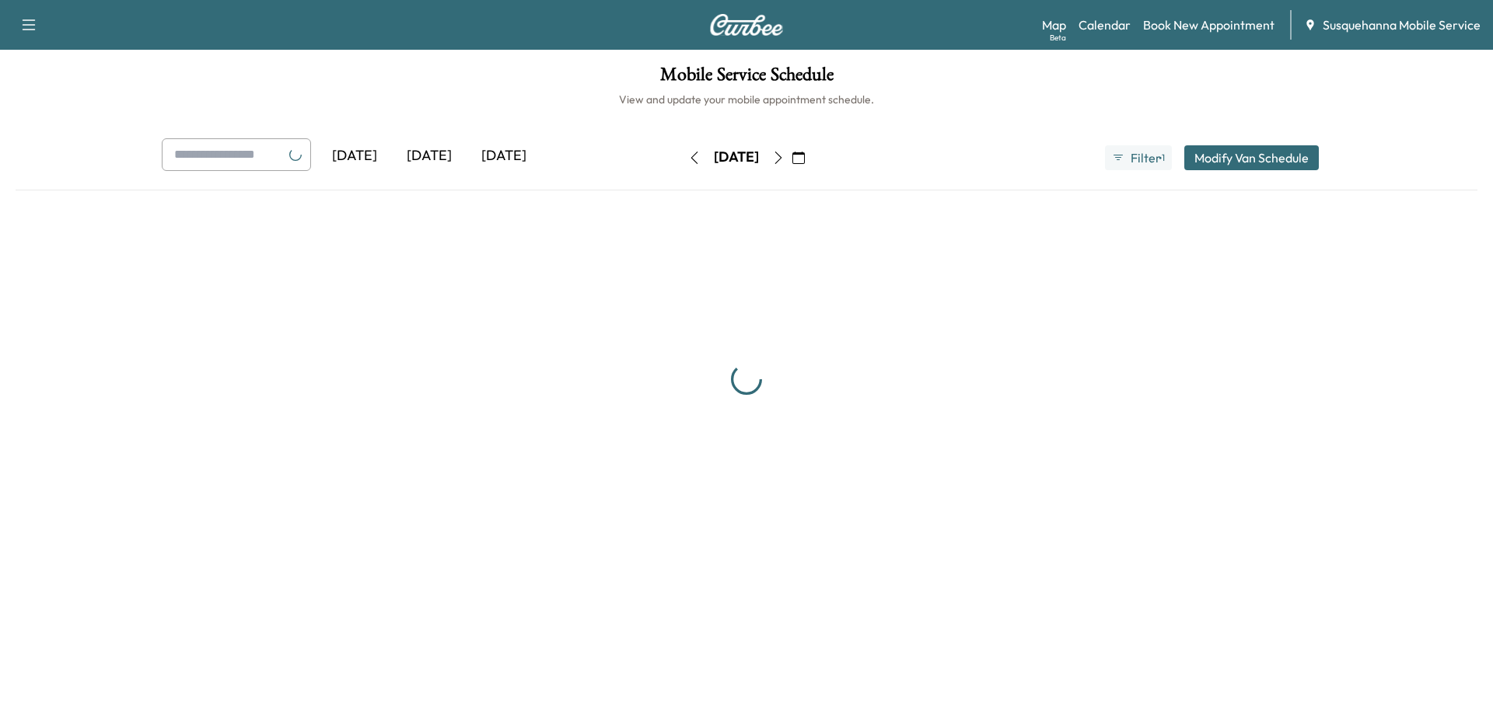
click at [785, 152] on icon "button" at bounding box center [778, 158] width 12 height 12
click at [792, 152] on button "button" at bounding box center [778, 157] width 26 height 25
click at [785, 152] on icon "button" at bounding box center [778, 158] width 12 height 12
click at [792, 152] on button "button" at bounding box center [778, 157] width 26 height 25
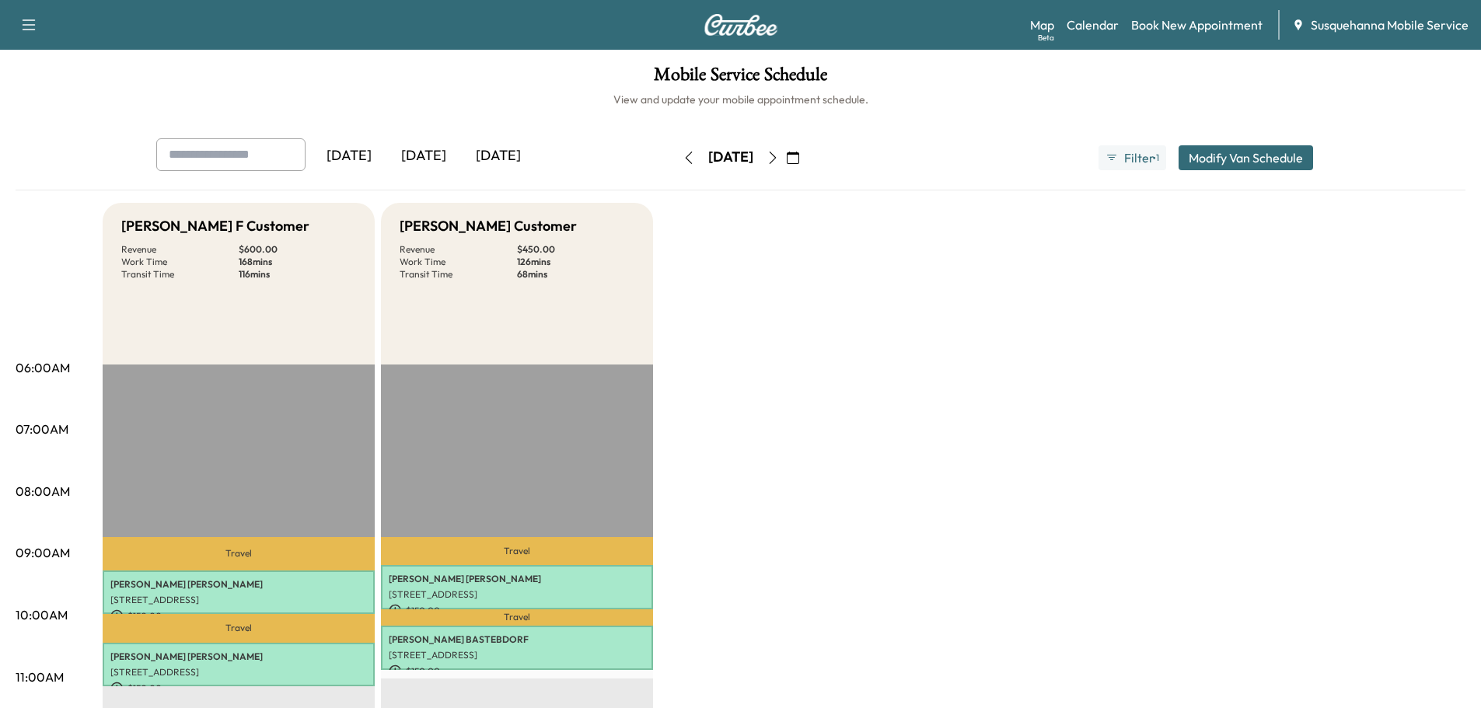
click at [786, 152] on button "button" at bounding box center [773, 157] width 26 height 25
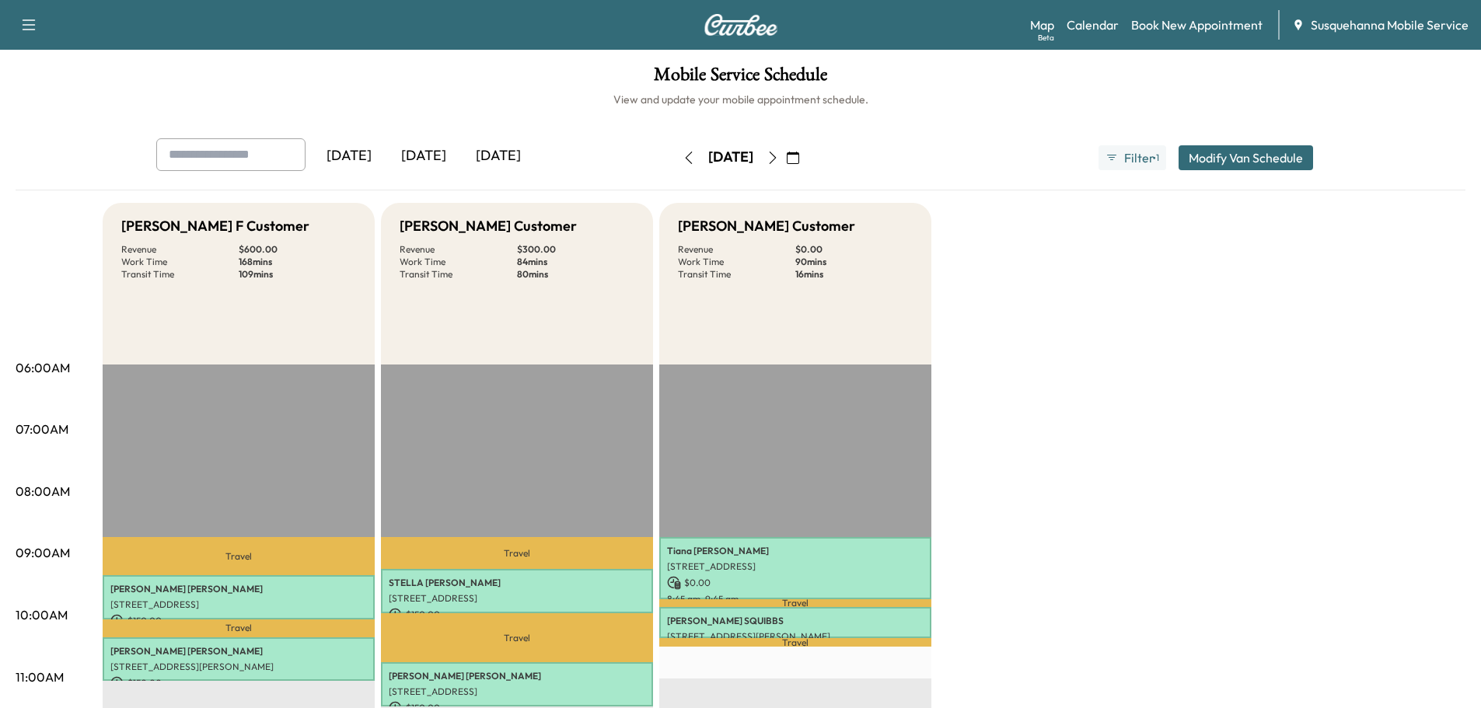
click at [779, 152] on icon "button" at bounding box center [773, 158] width 12 height 12
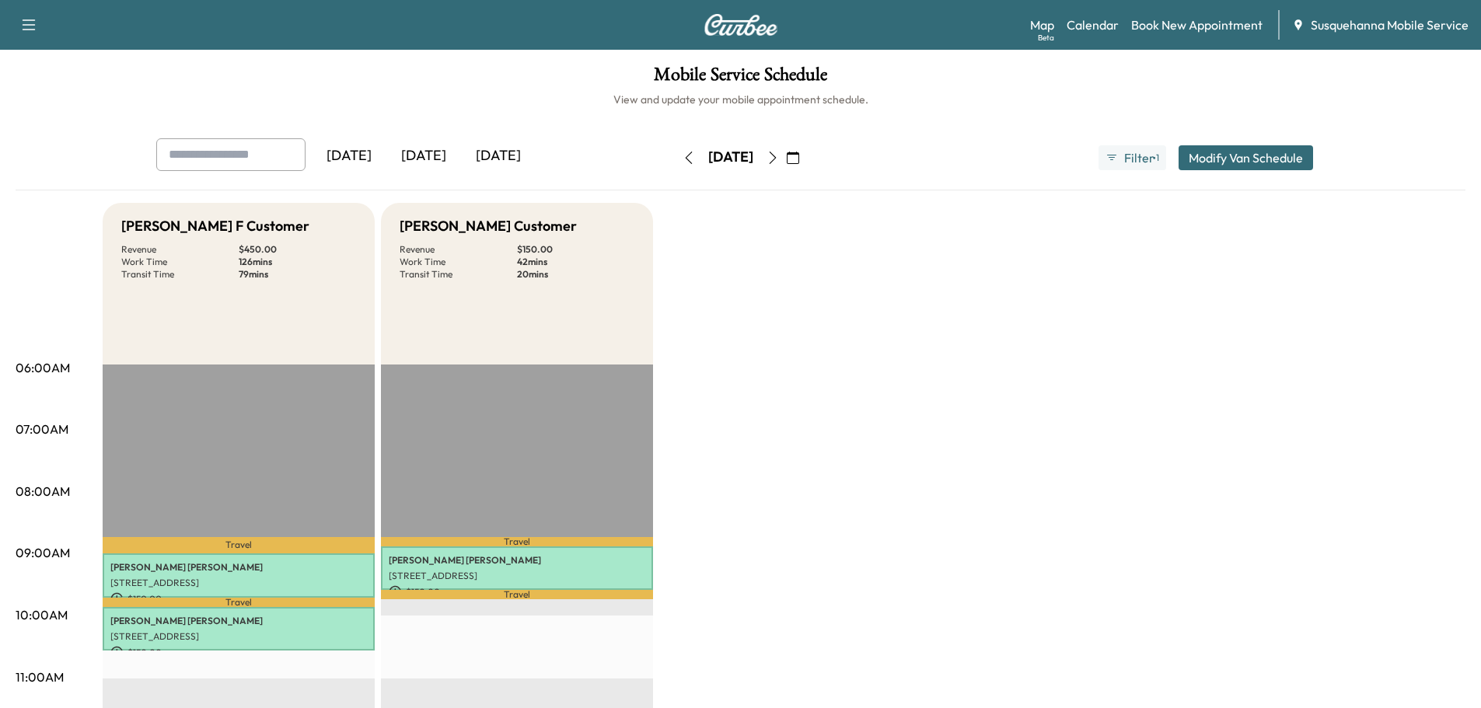
click at [683, 159] on icon "button" at bounding box center [689, 158] width 12 height 12
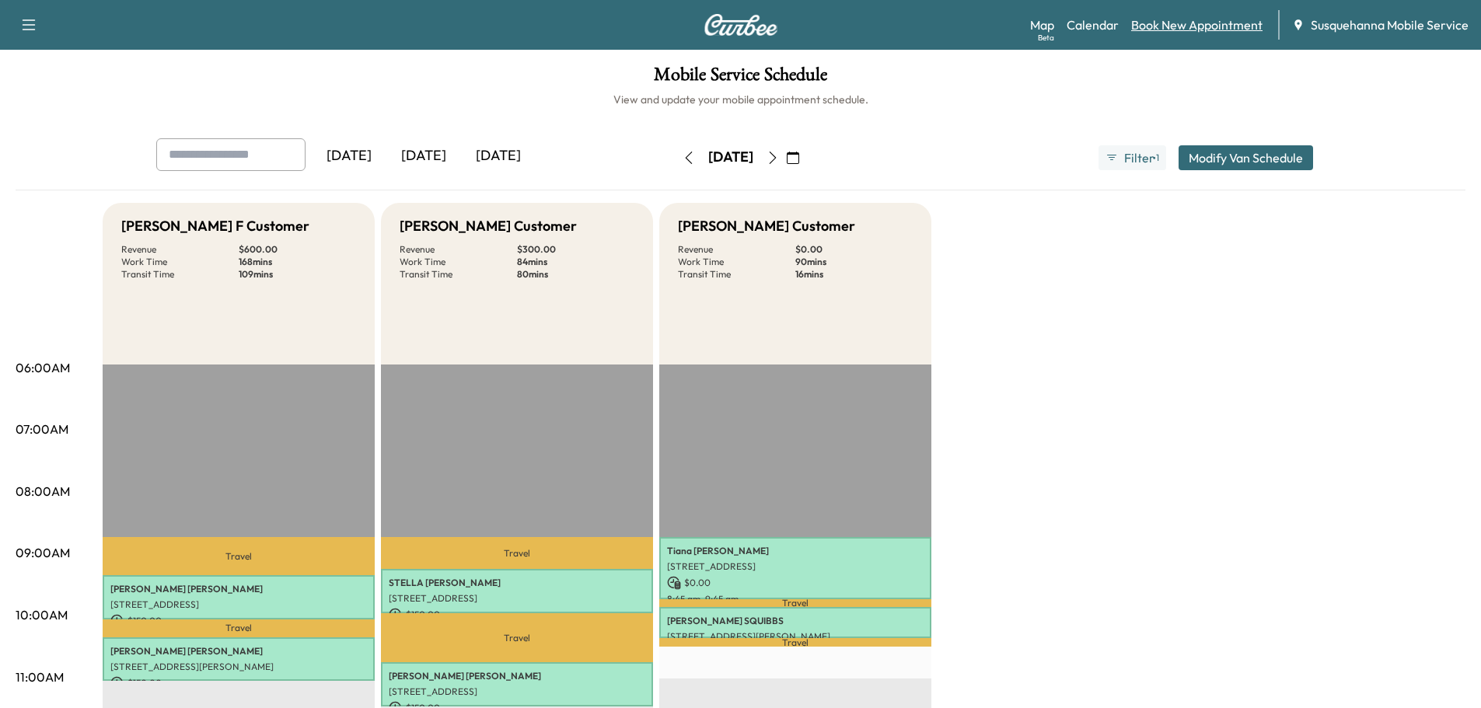
click at [1170, 19] on link "Book New Appointment" at bounding box center [1196, 25] width 131 height 19
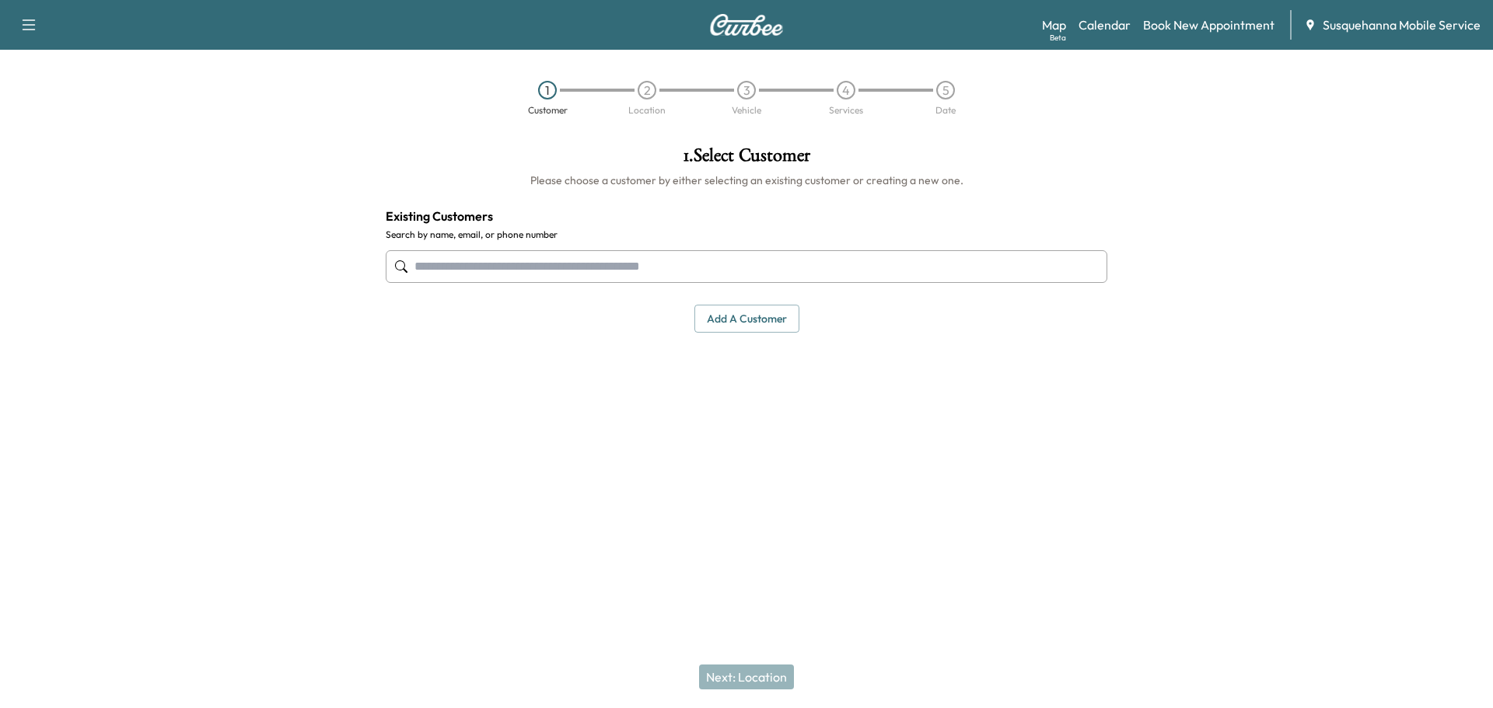
click at [678, 254] on input "text" at bounding box center [747, 266] width 722 height 33
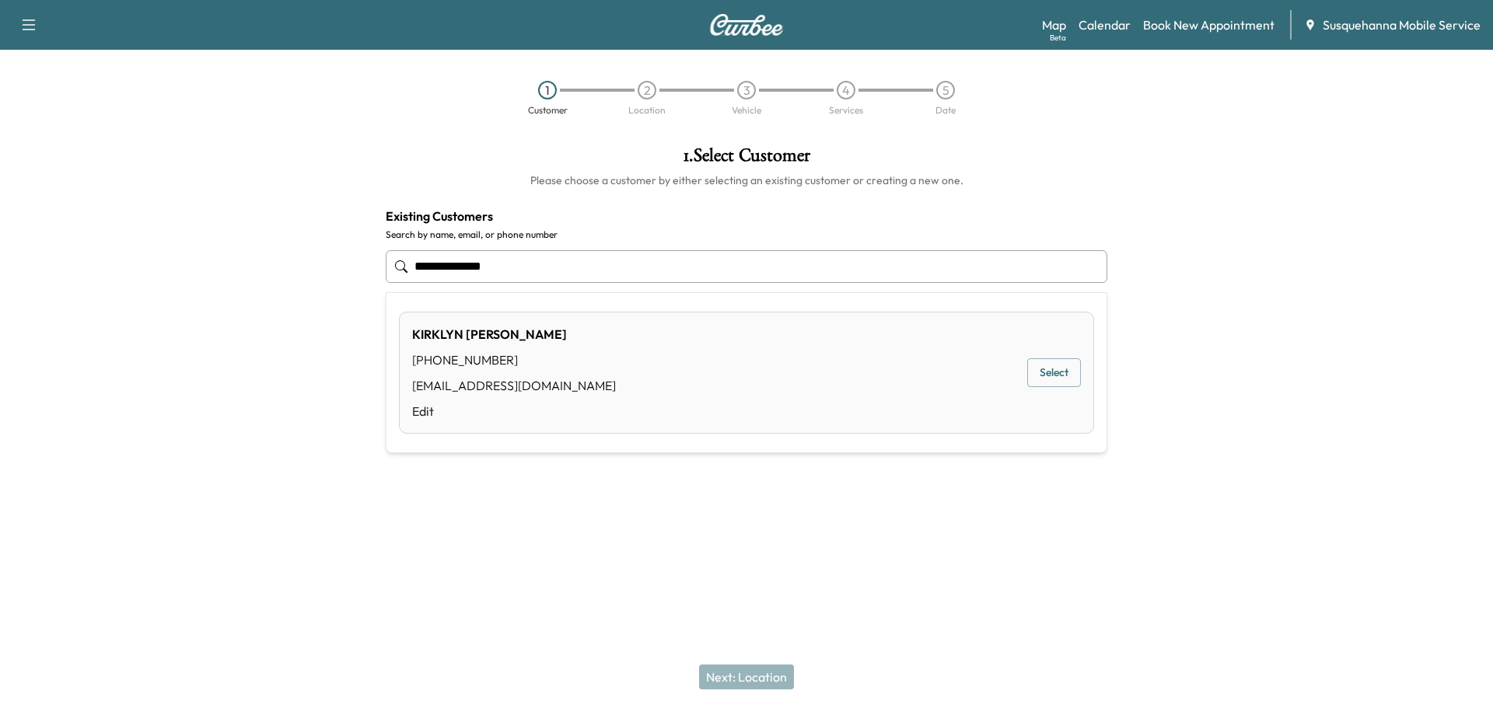
click at [1041, 372] on button "Select" at bounding box center [1054, 373] width 54 height 29
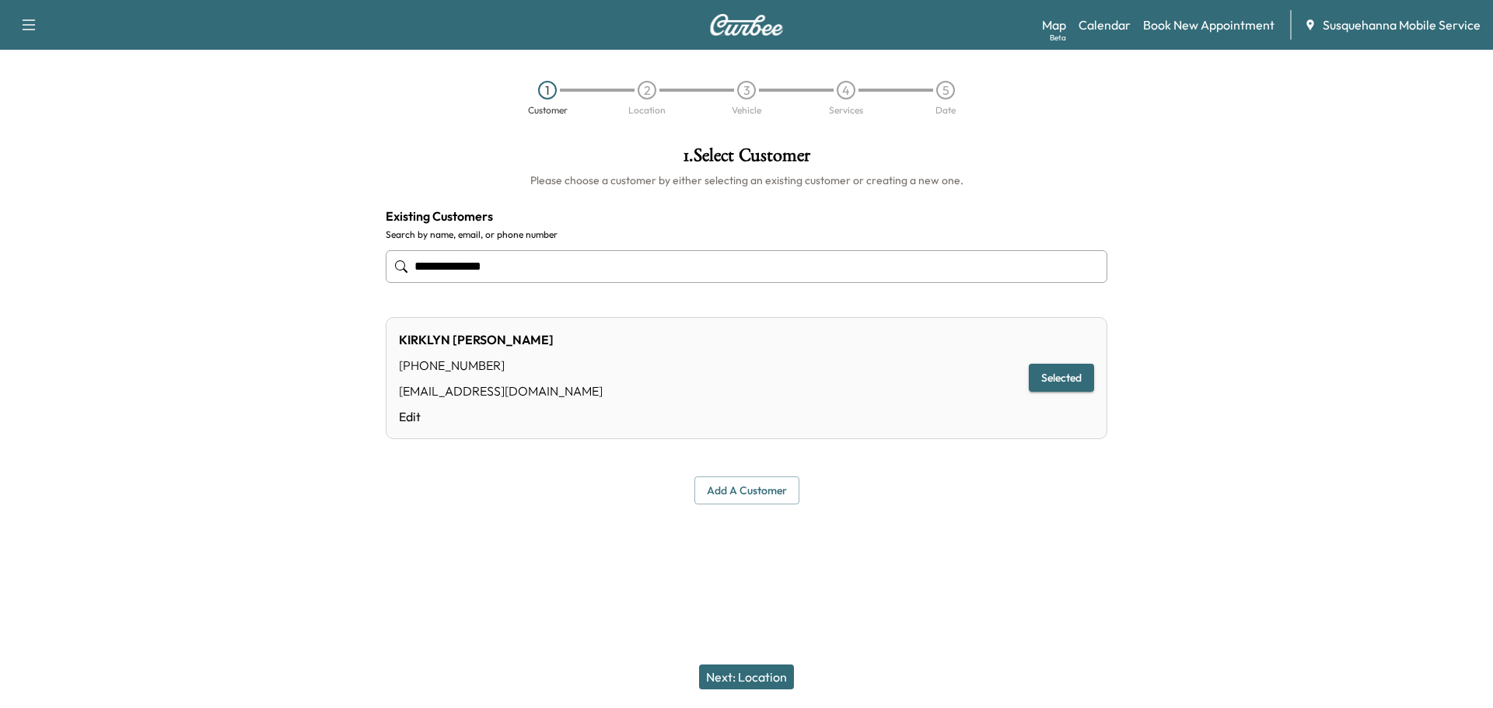
type input "**********"
click at [728, 671] on button "Next: Location" at bounding box center [746, 677] width 95 height 25
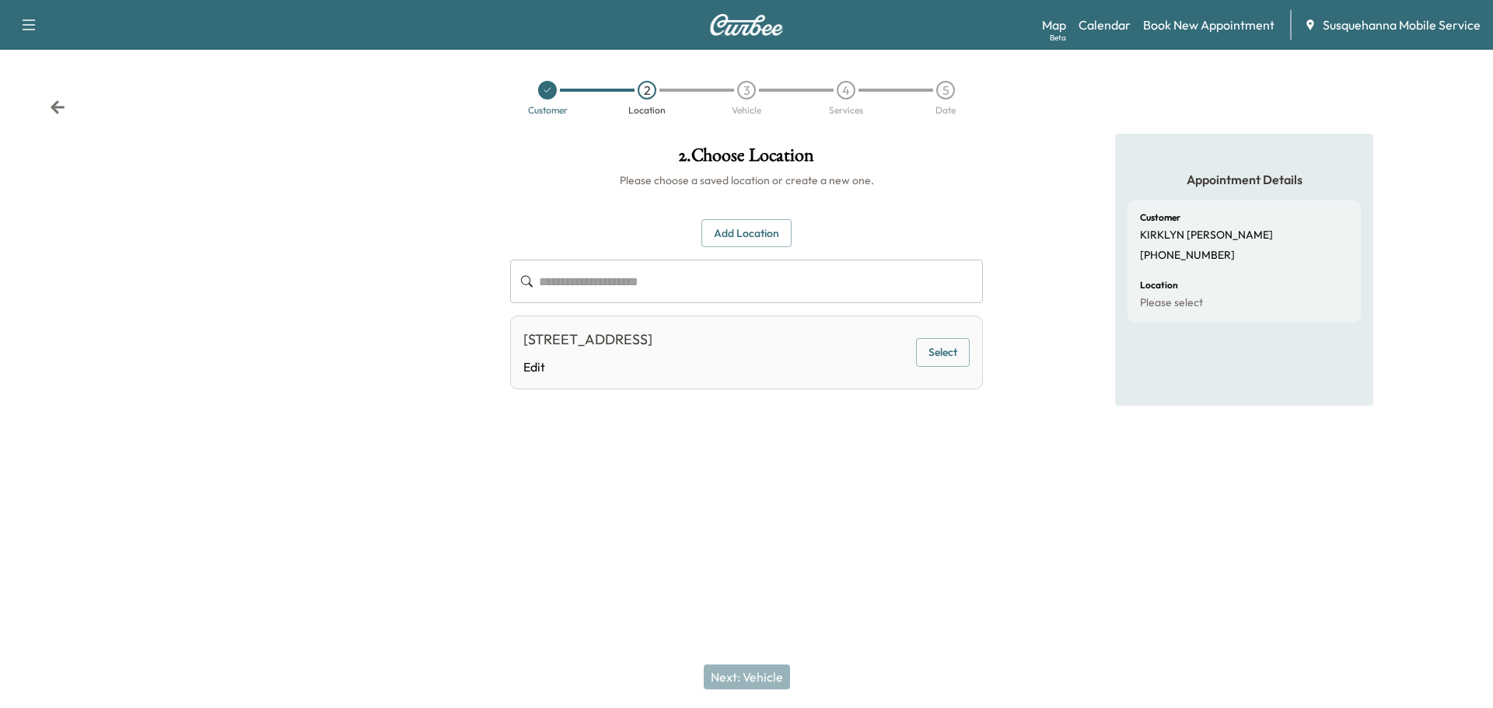
click at [967, 361] on button "Select" at bounding box center [943, 352] width 54 height 29
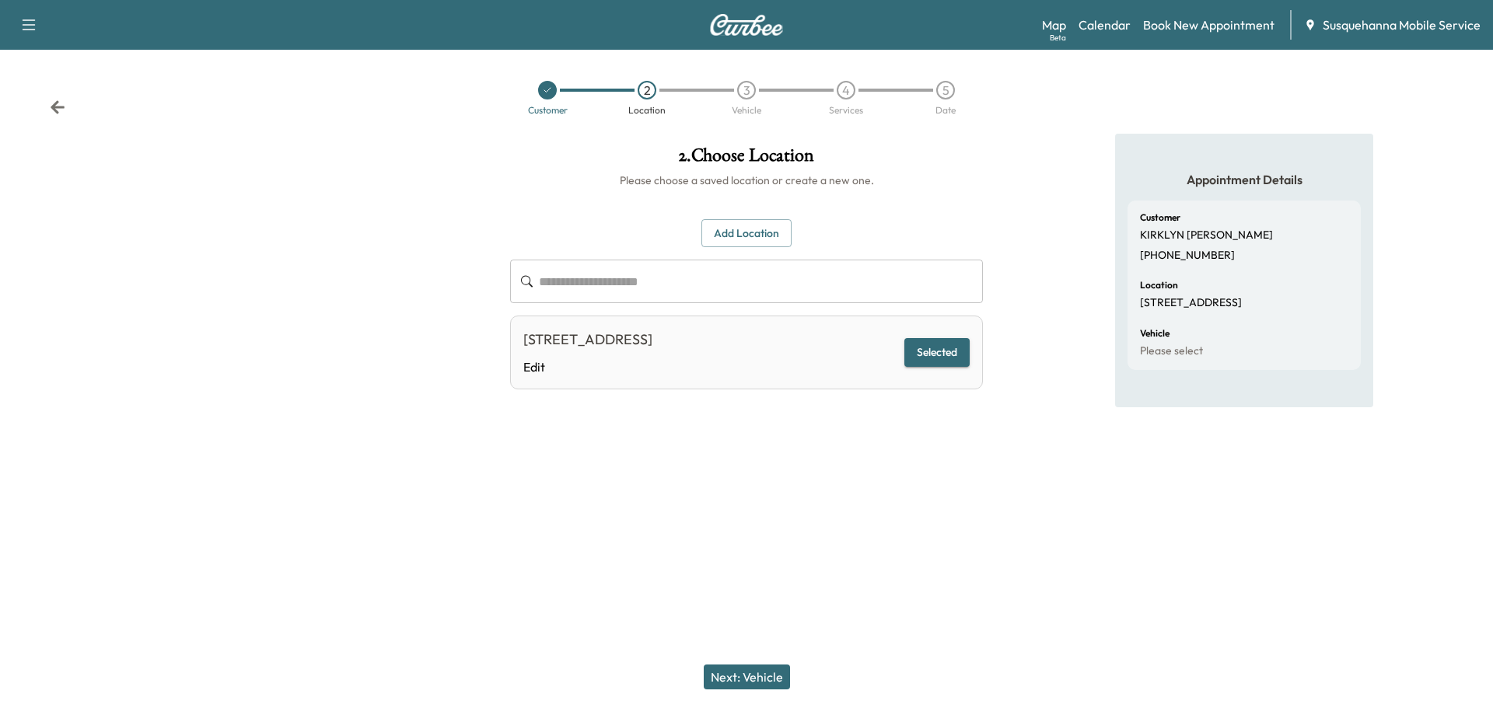
click at [759, 670] on button "Next: Vehicle" at bounding box center [747, 677] width 86 height 25
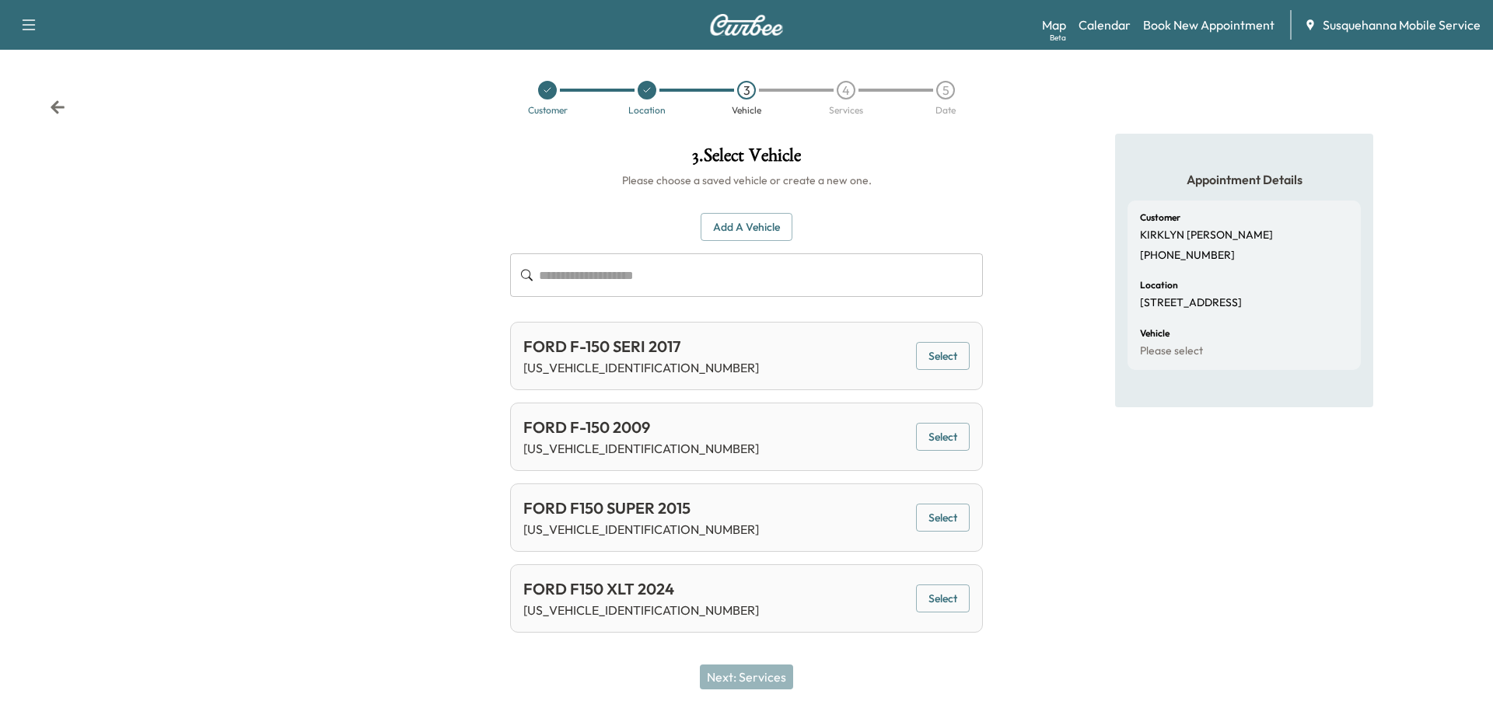
click at [742, 222] on button "Add a Vehicle" at bounding box center [747, 227] width 92 height 29
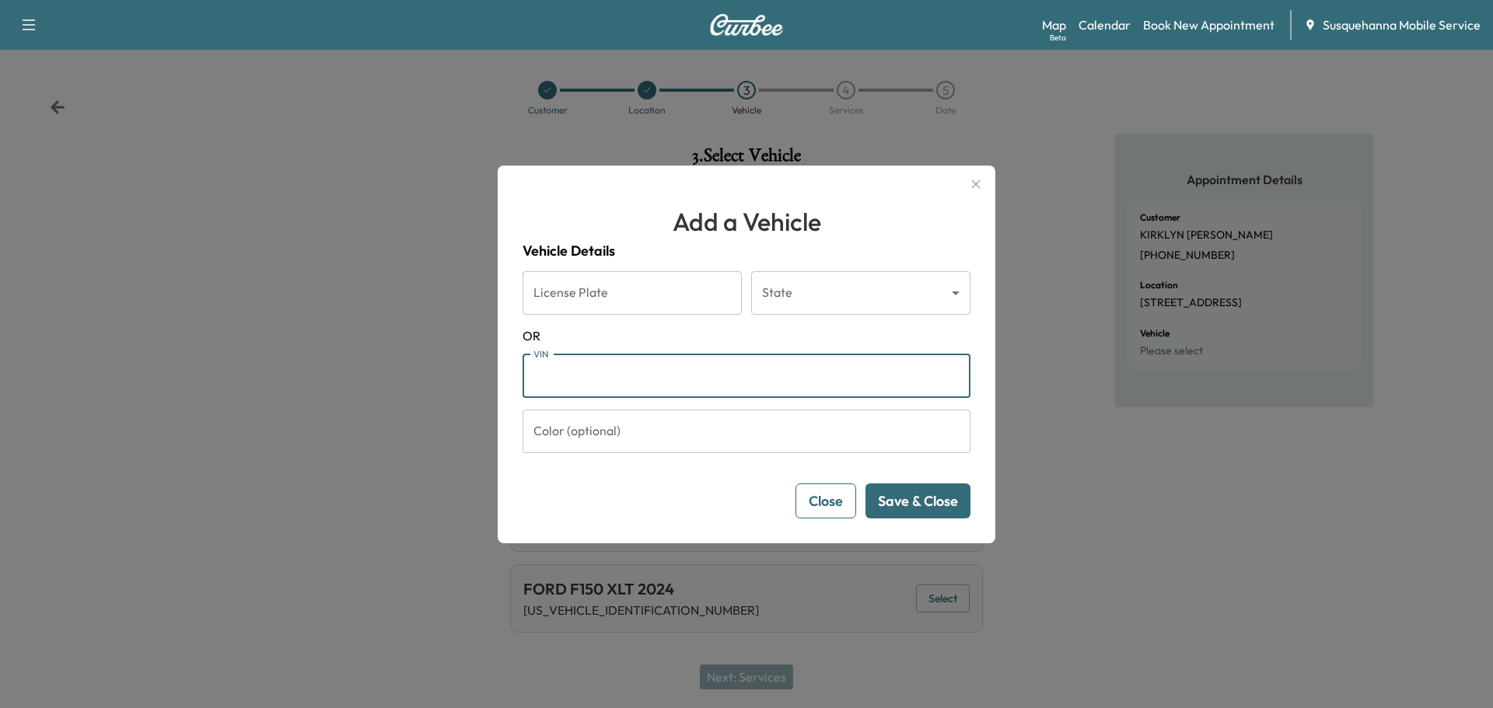
paste input "**********"
type input "**********"
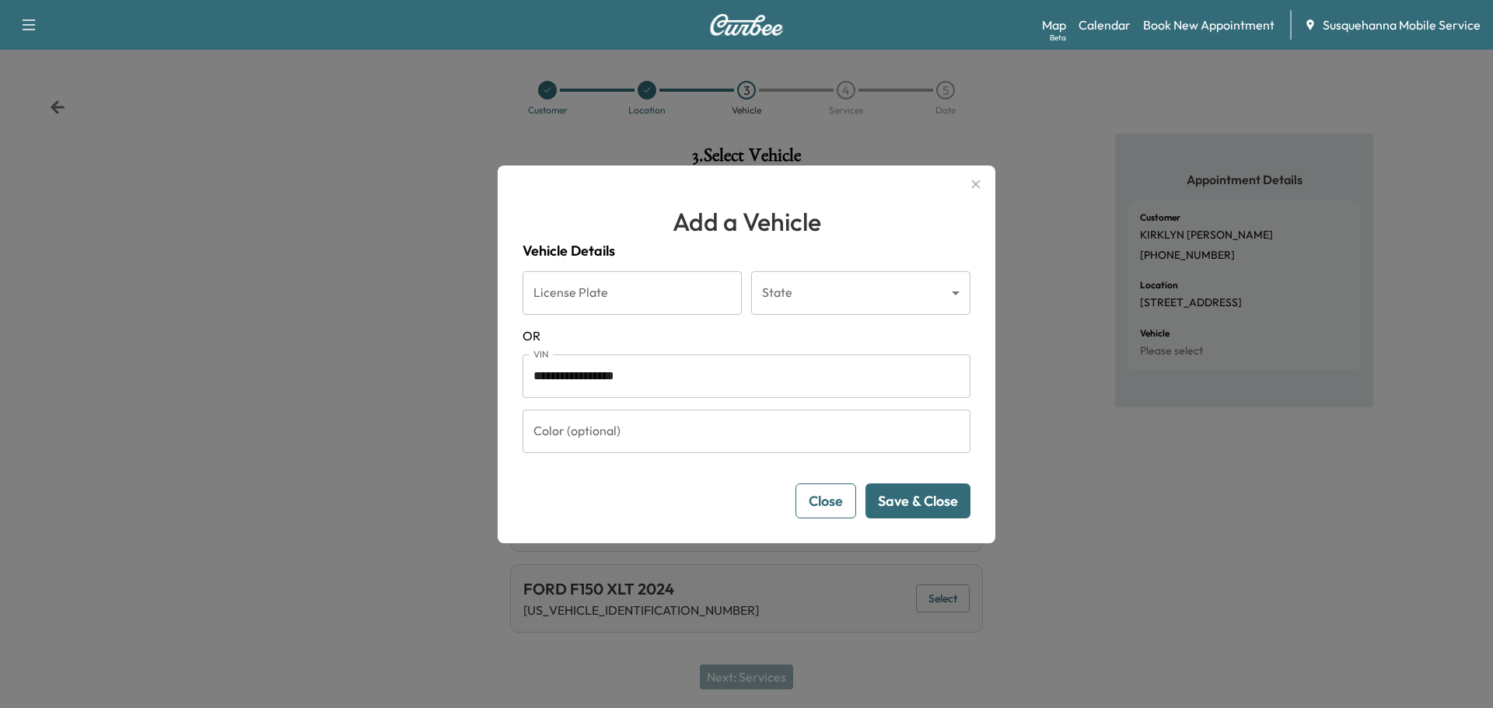
click at [890, 493] on button "Save & Close" at bounding box center [918, 501] width 105 height 35
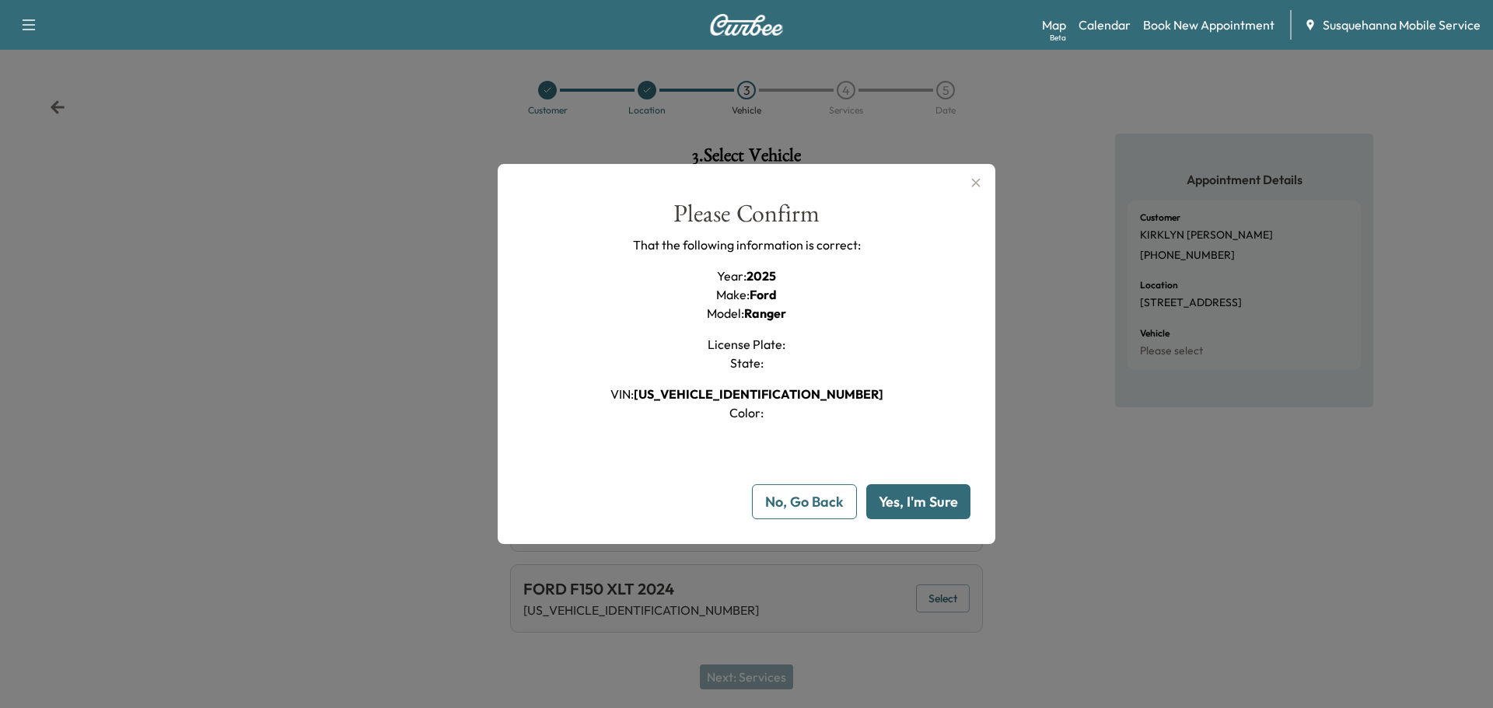
click at [890, 493] on button "Yes, I'm Sure" at bounding box center [918, 501] width 104 height 35
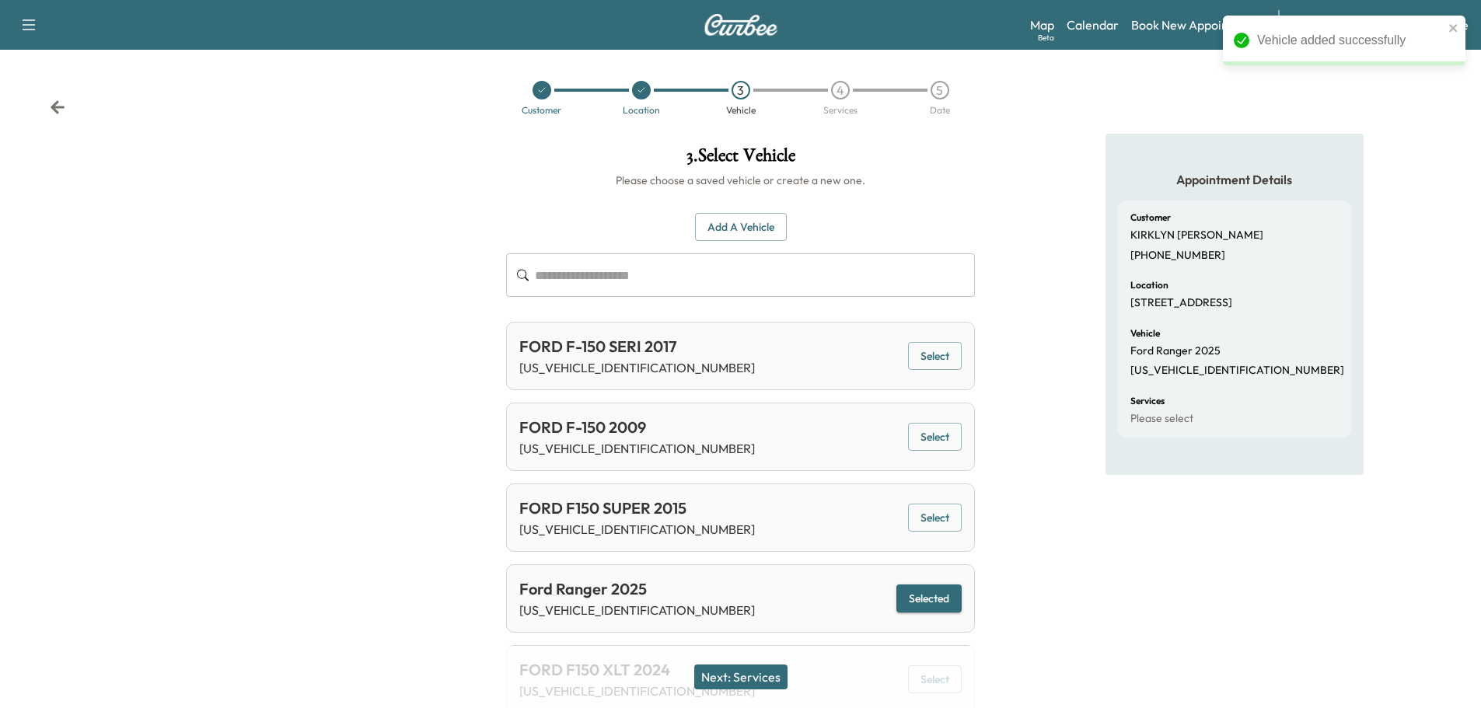
click at [760, 677] on button "Next: Services" at bounding box center [740, 677] width 93 height 25
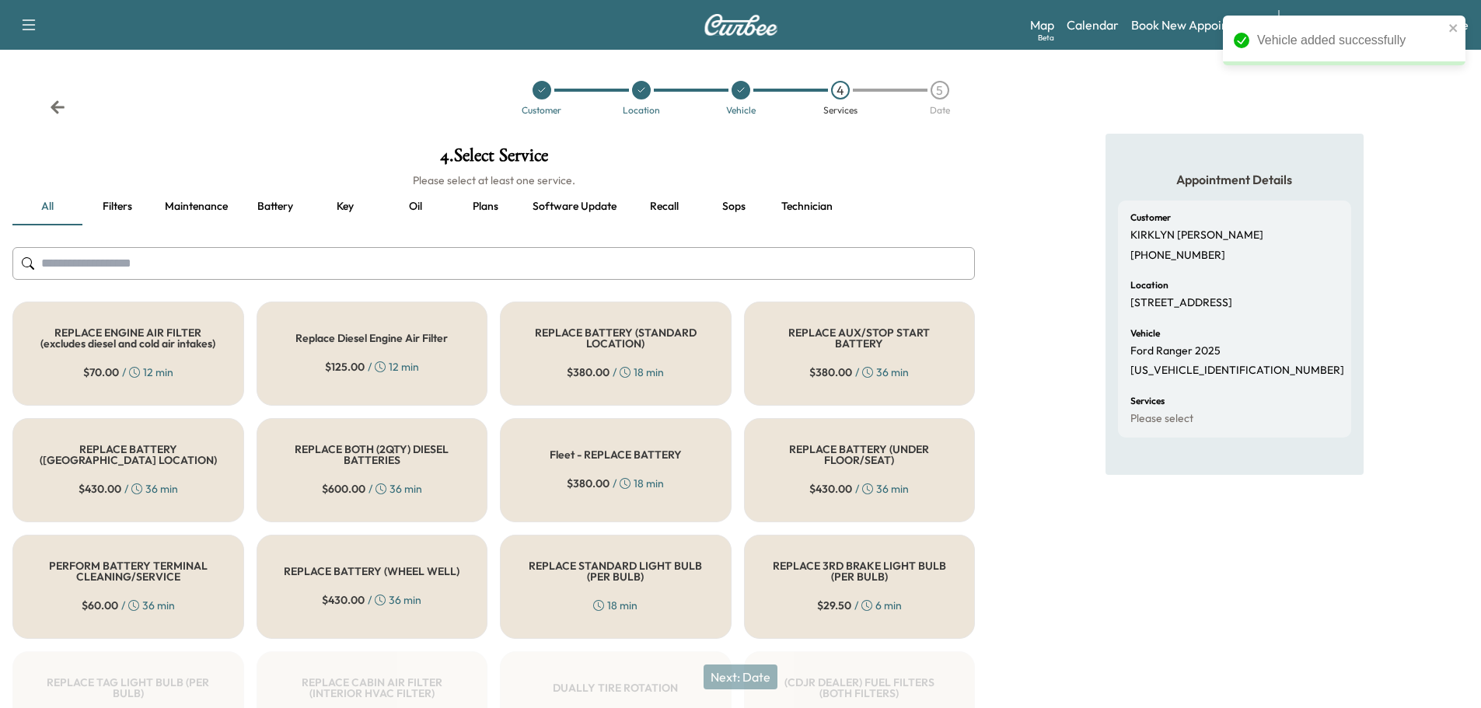
click at [699, 267] on input "text" at bounding box center [493, 263] width 963 height 33
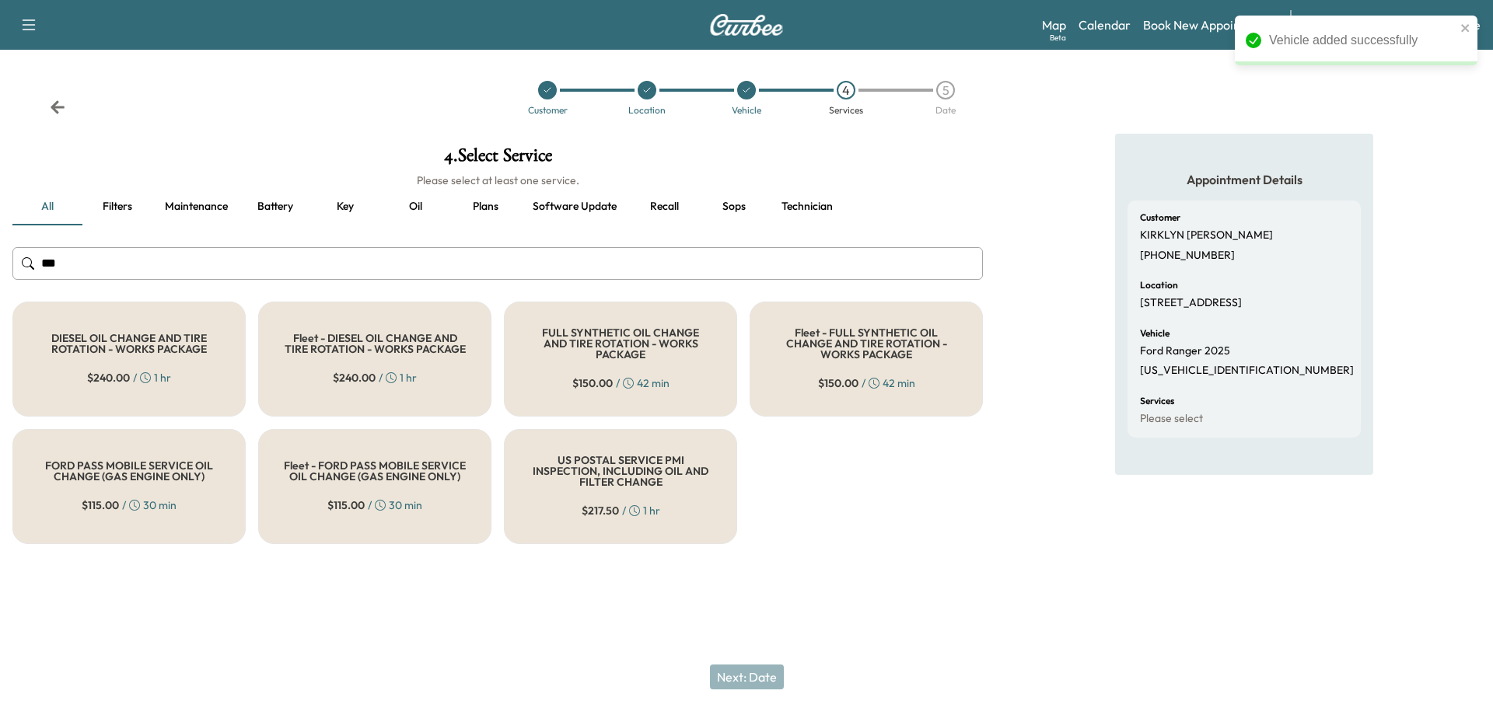
click at [699, 267] on input "***" at bounding box center [497, 263] width 971 height 33
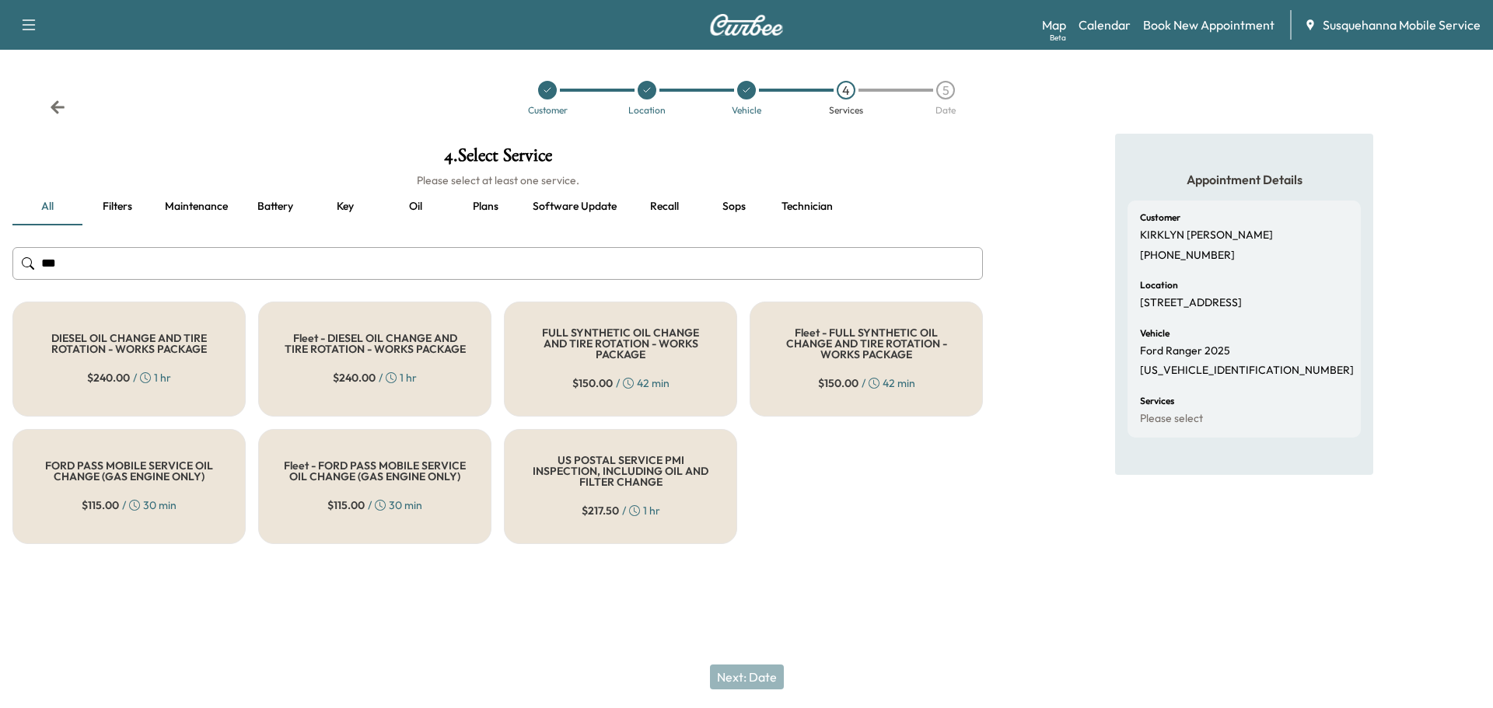
type input "***"
click at [569, 359] on div "FULL SYNTHETIC OIL CHANGE AND TIRE ROTATION - WORKS PACKAGE $ 150.00 / 42 min" at bounding box center [620, 359] width 233 height 115
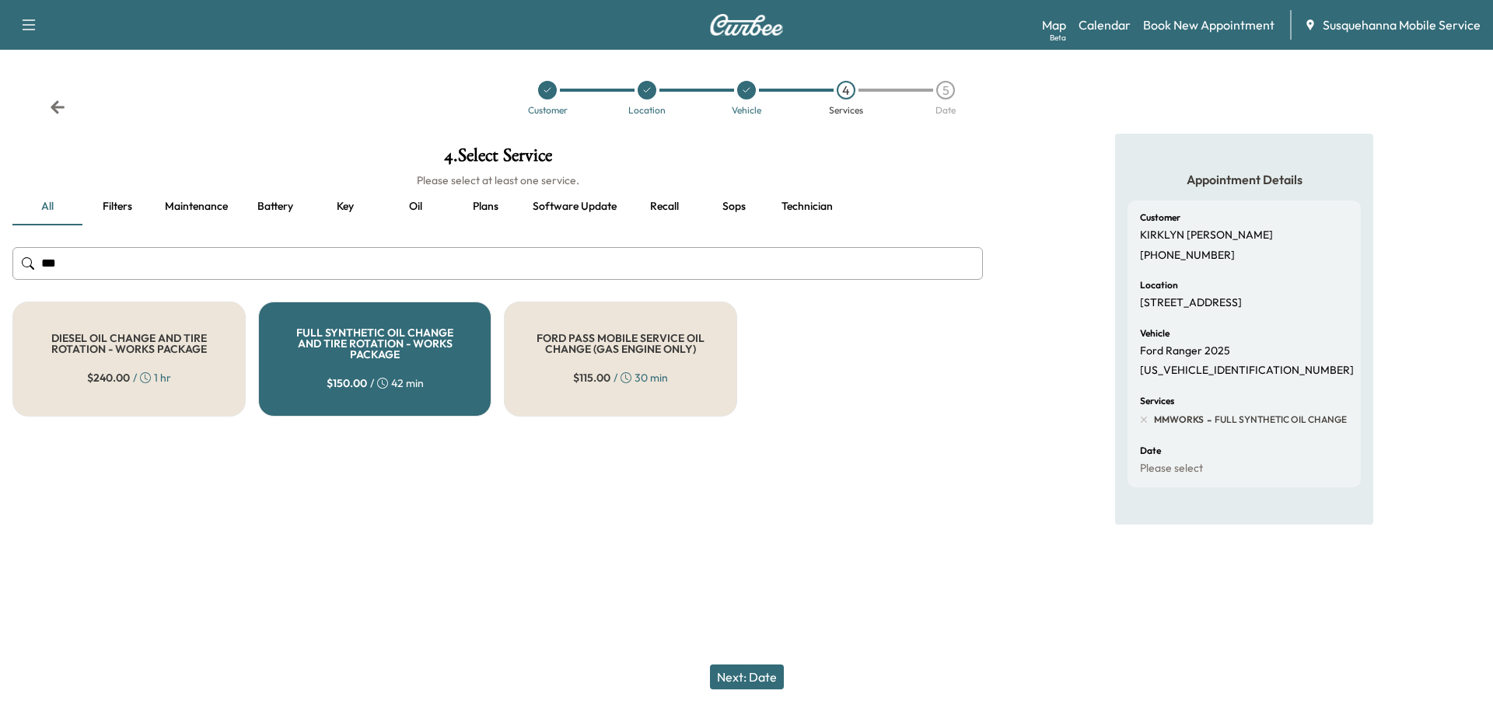
click at [734, 687] on button "Next: Date" at bounding box center [747, 677] width 74 height 25
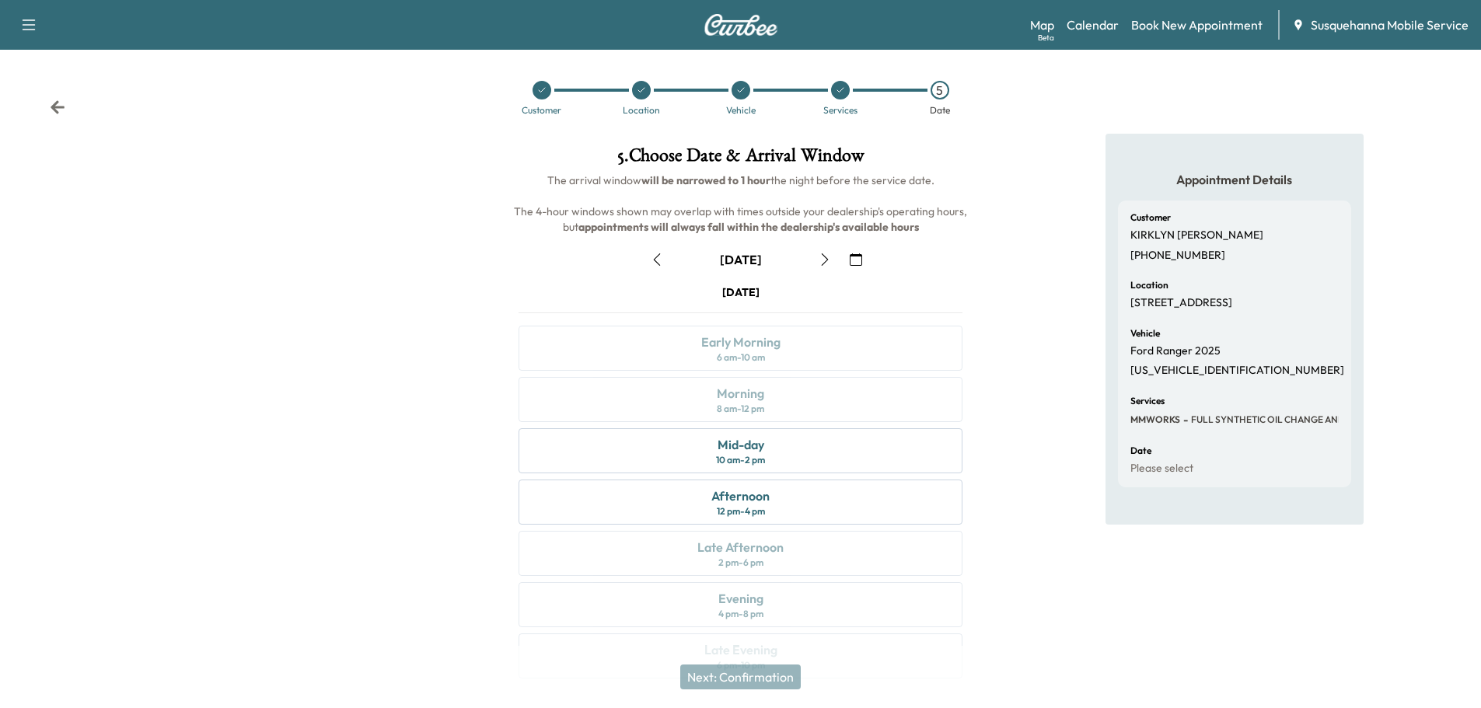
click at [825, 258] on icon "button" at bounding box center [825, 260] width 12 height 12
click at [732, 394] on div "Morning" at bounding box center [740, 393] width 47 height 19
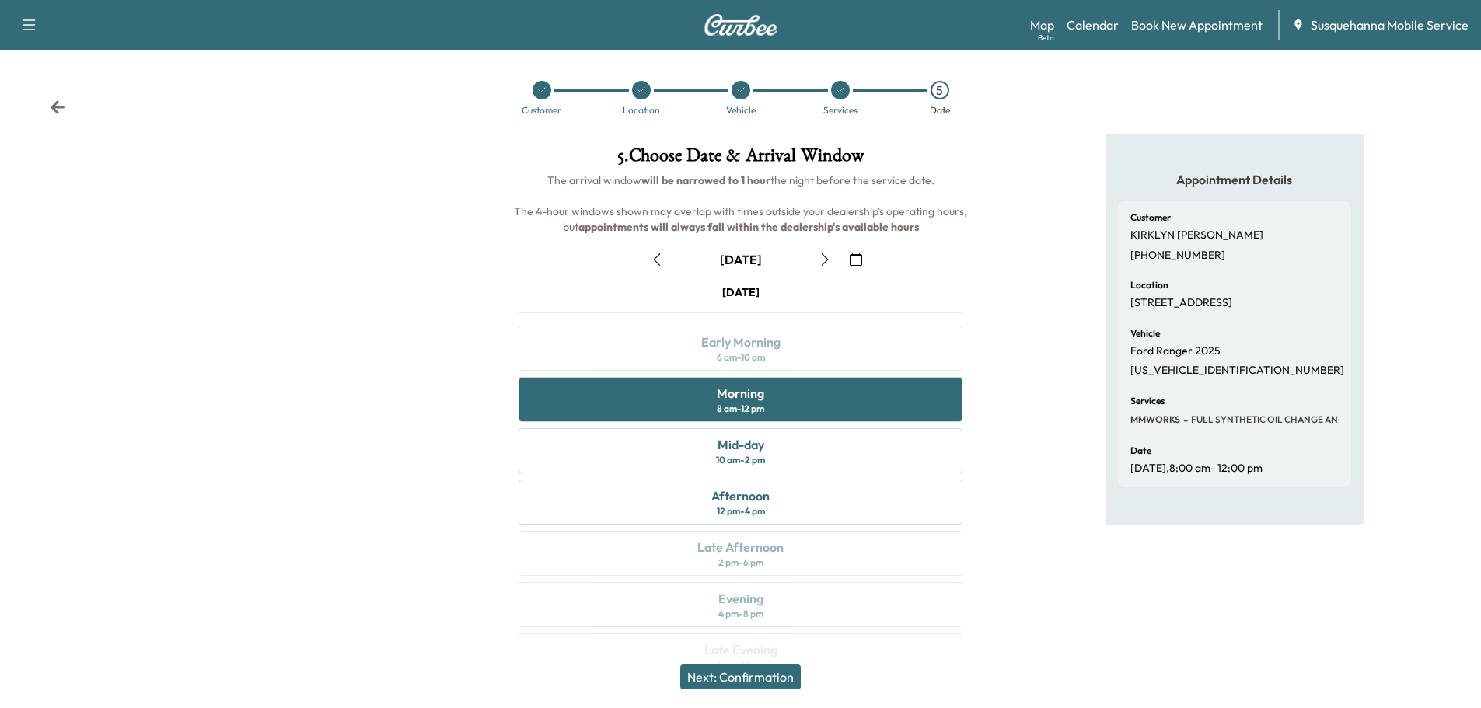
click at [777, 679] on button "Next: Confirmation" at bounding box center [740, 677] width 121 height 25
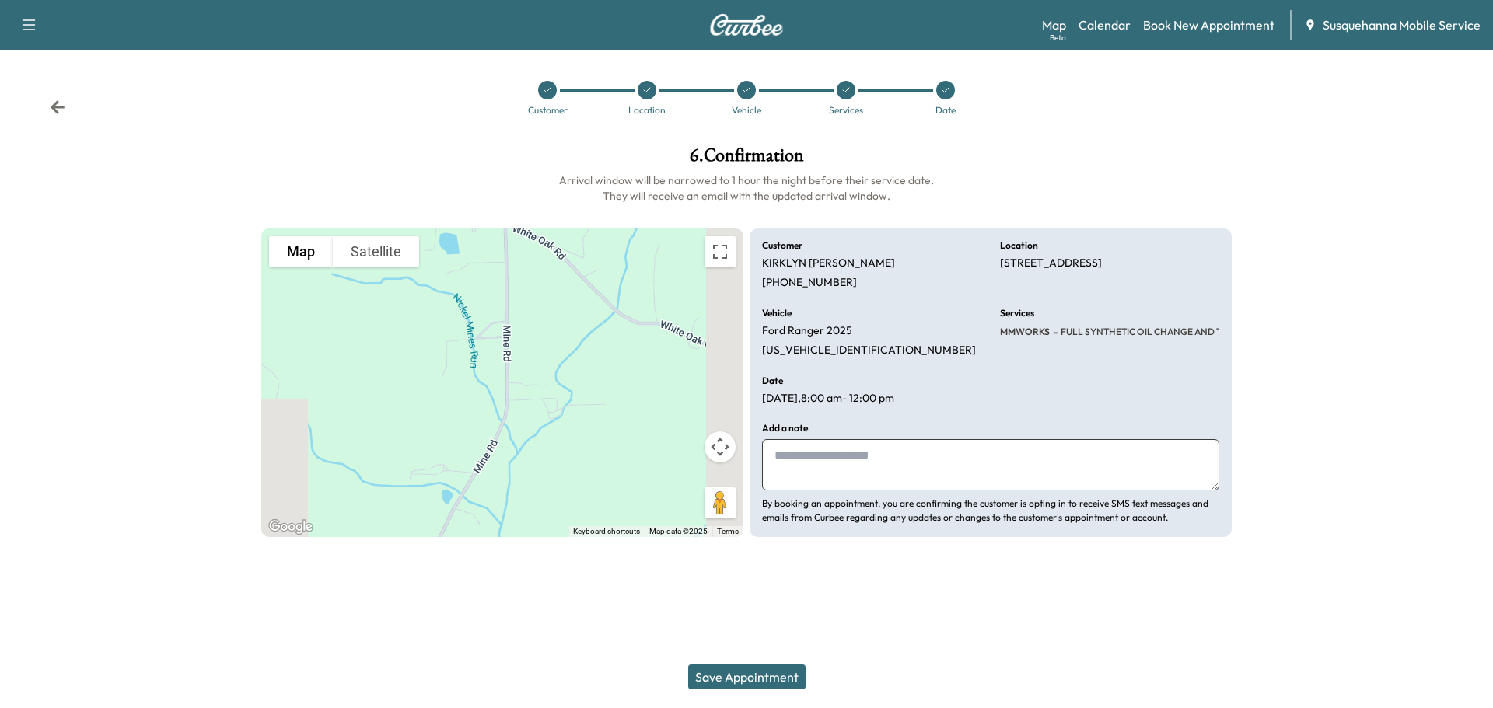
click at [907, 467] on textarea at bounding box center [990, 464] width 457 height 51
type textarea "**********"
click at [769, 682] on button "Save Appointment" at bounding box center [746, 677] width 117 height 25
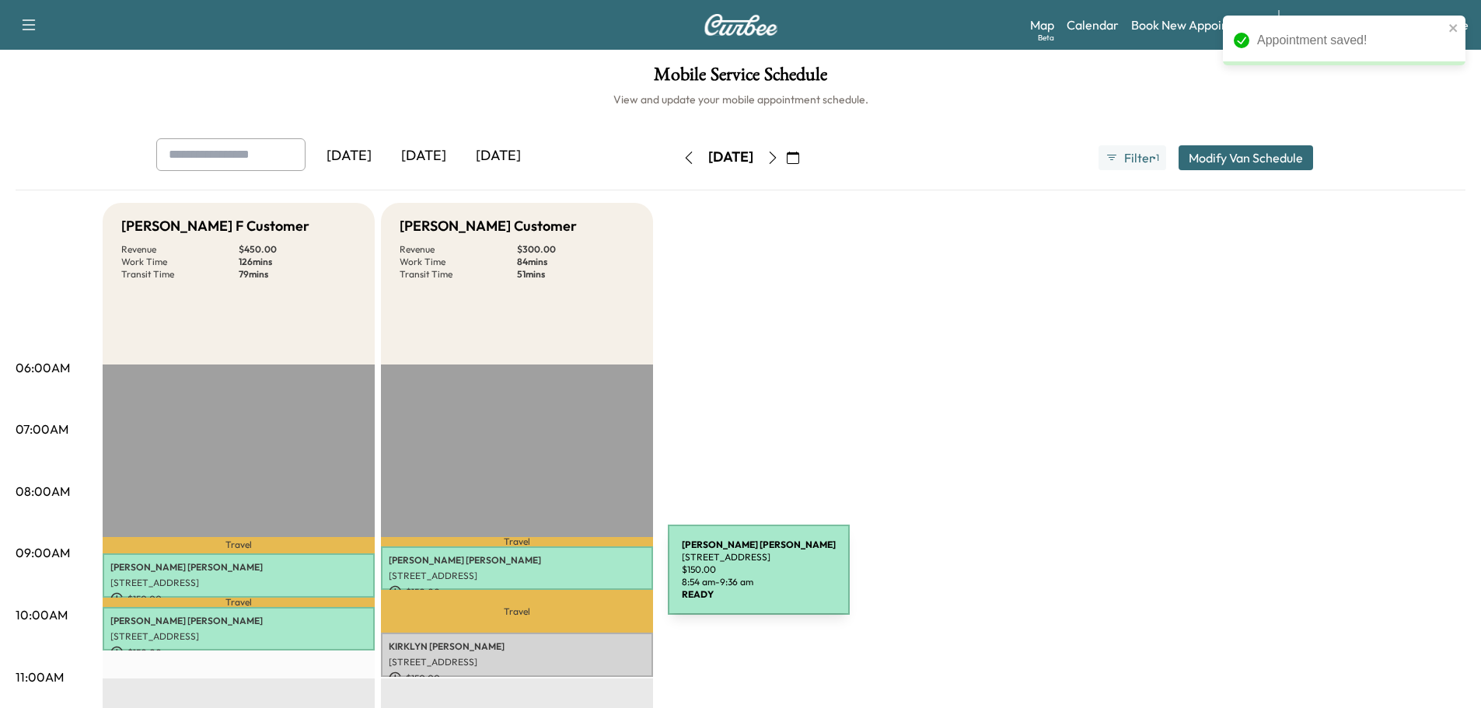
scroll to position [249, 0]
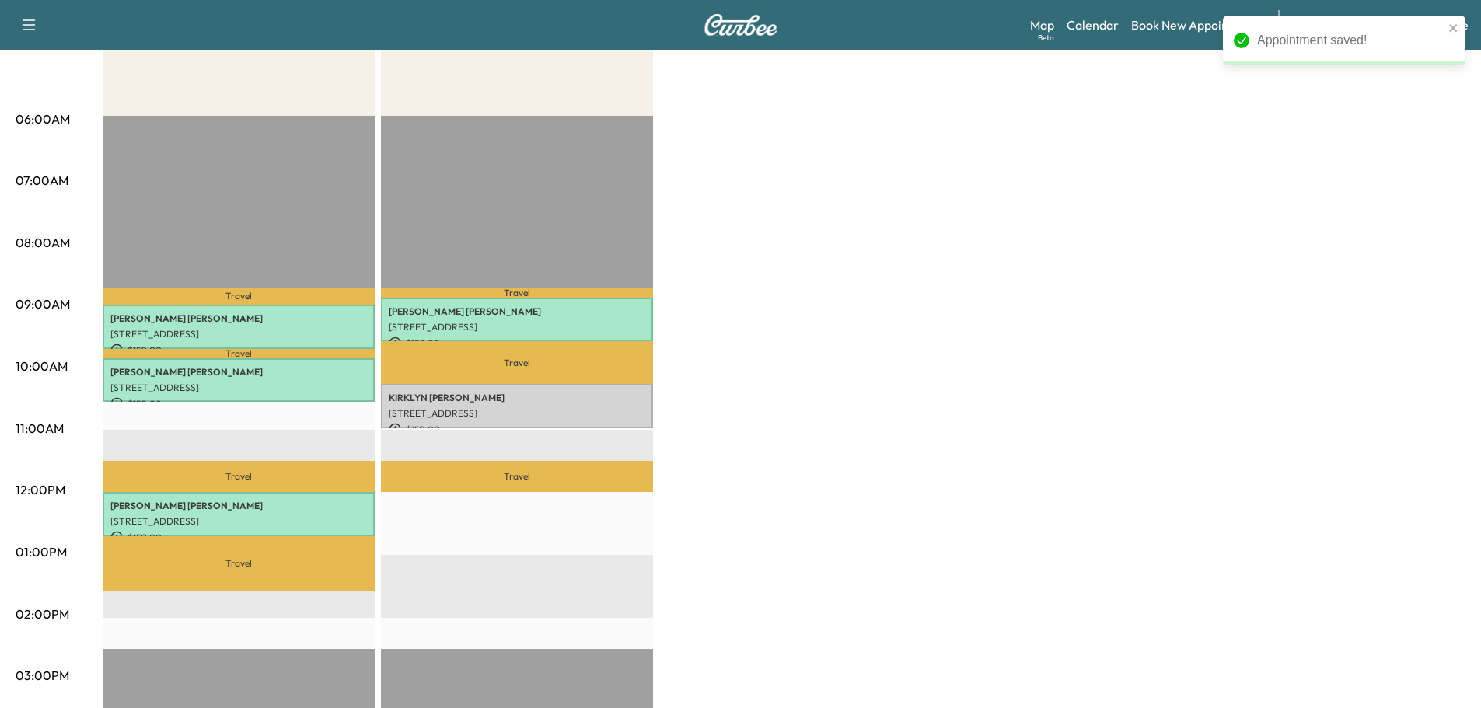
click at [509, 649] on div "Travel [PERSON_NAME] [STREET_ADDRESS] $ 150.00 8:54 am - 9:36 am Travel [PERSON…" at bounding box center [517, 618] width 272 height 1005
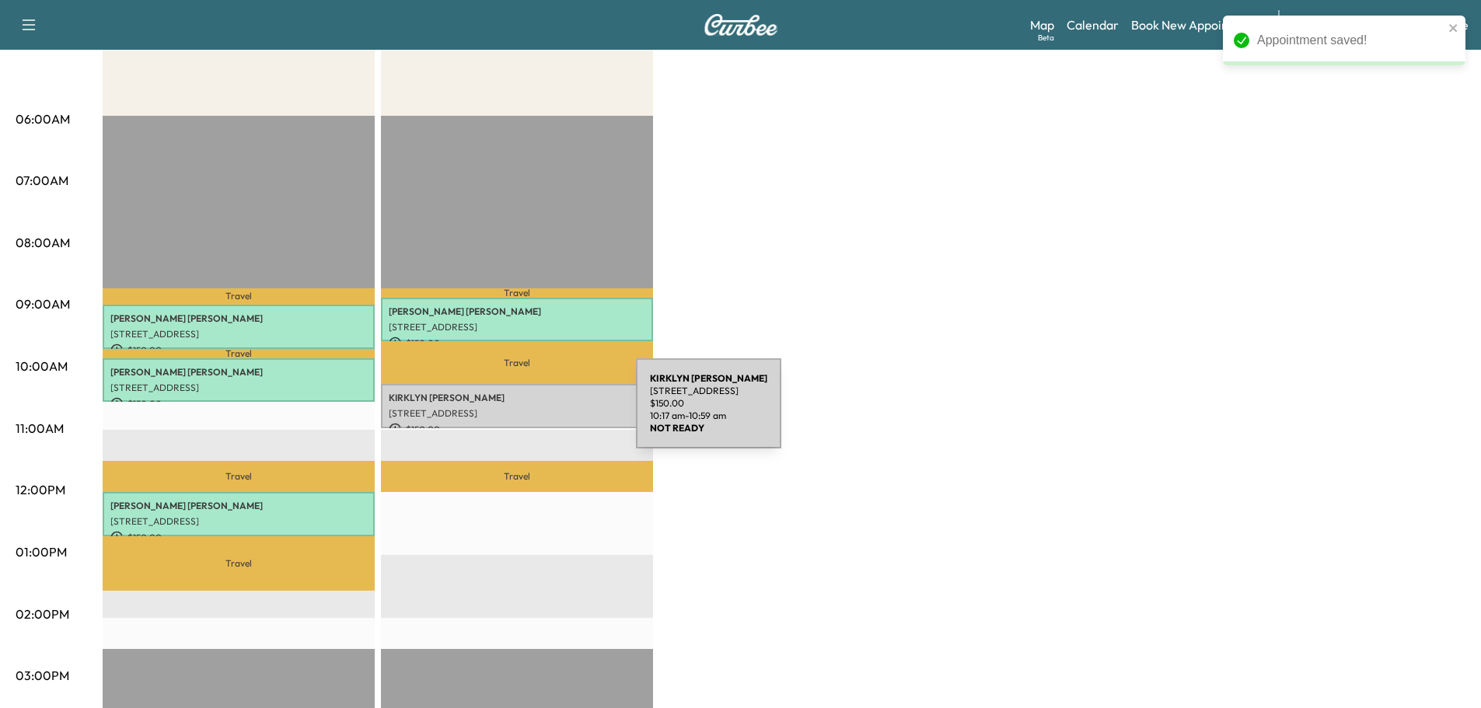
click at [522, 412] on p "[STREET_ADDRESS]" at bounding box center [517, 413] width 257 height 12
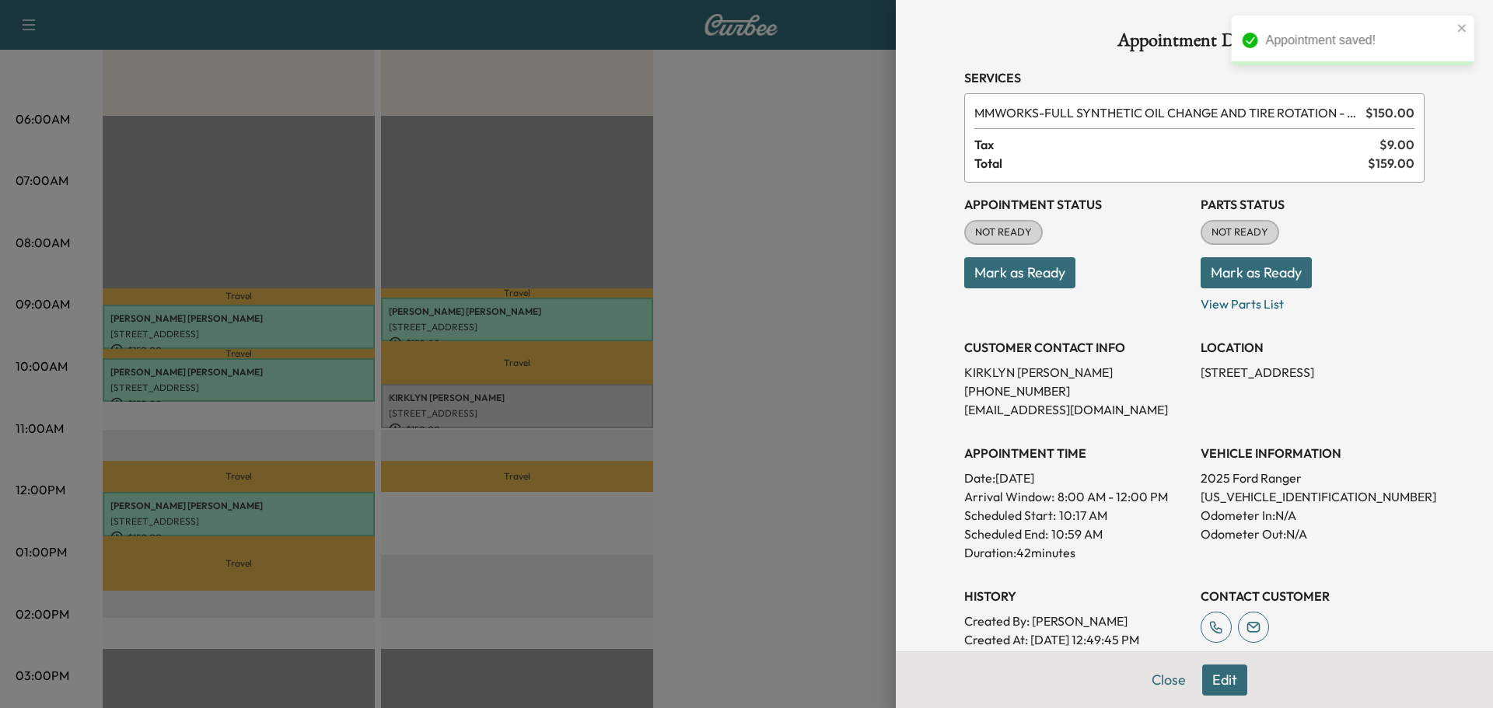
click at [1259, 277] on button "Mark as Ready" at bounding box center [1256, 272] width 111 height 31
click at [1034, 278] on button "Mark as Ready" at bounding box center [1019, 272] width 111 height 31
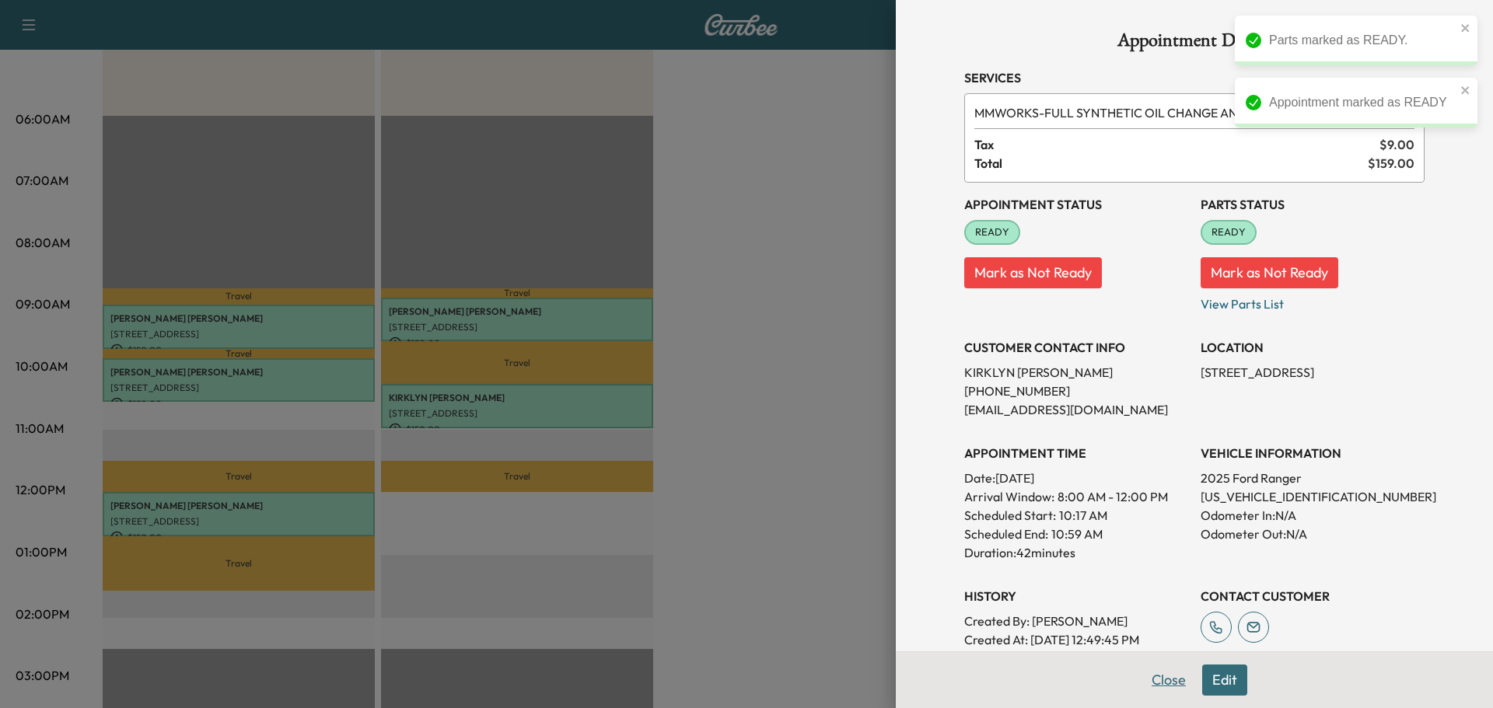
click at [1162, 678] on button "Close" at bounding box center [1169, 680] width 54 height 31
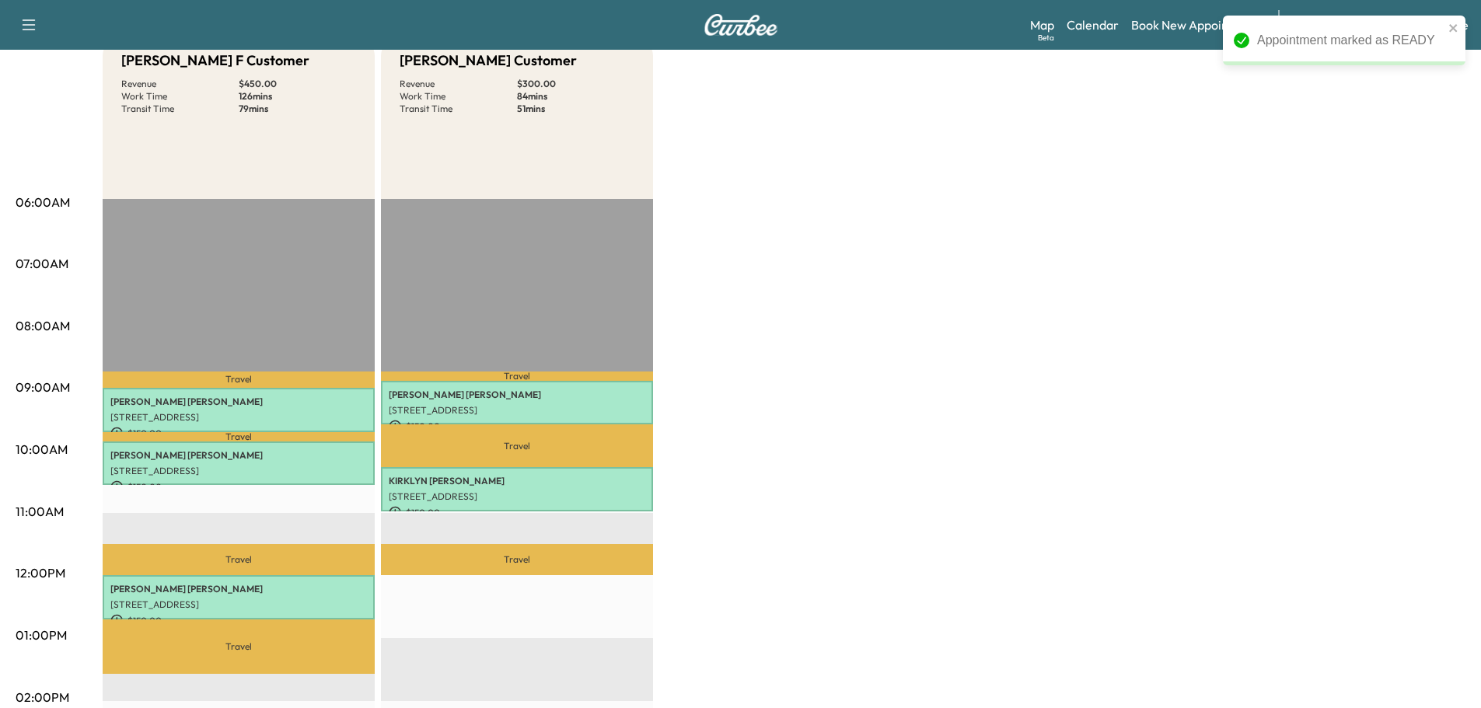
scroll to position [0, 0]
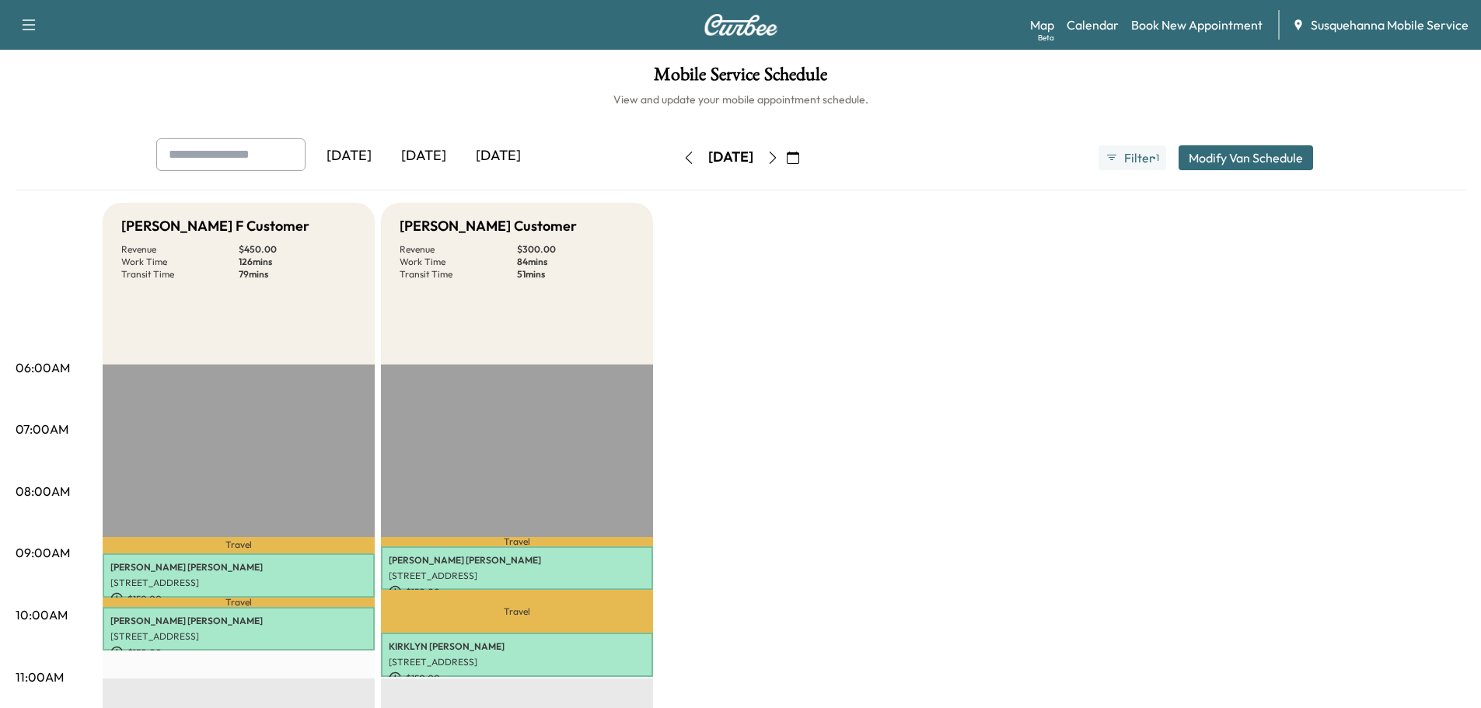
click at [683, 163] on icon "button" at bounding box center [689, 158] width 12 height 12
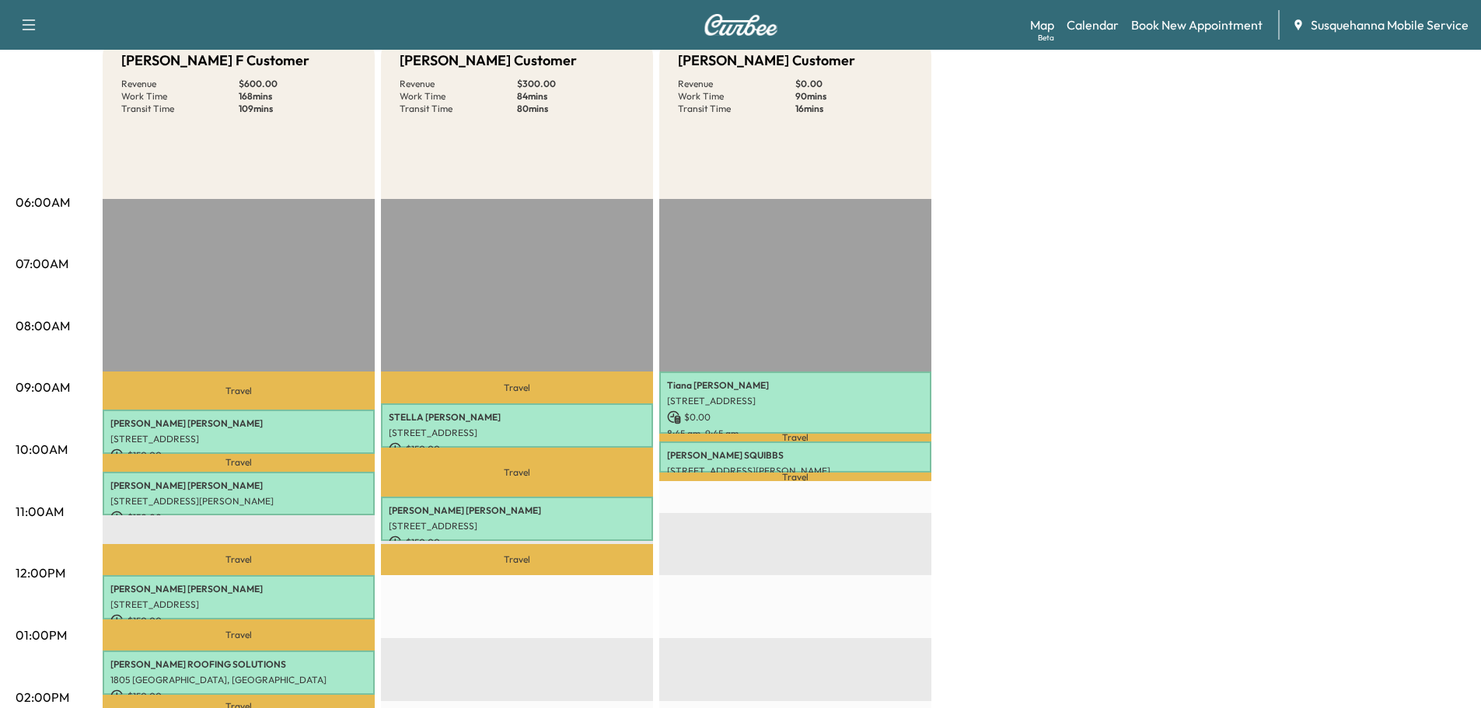
scroll to position [83, 0]
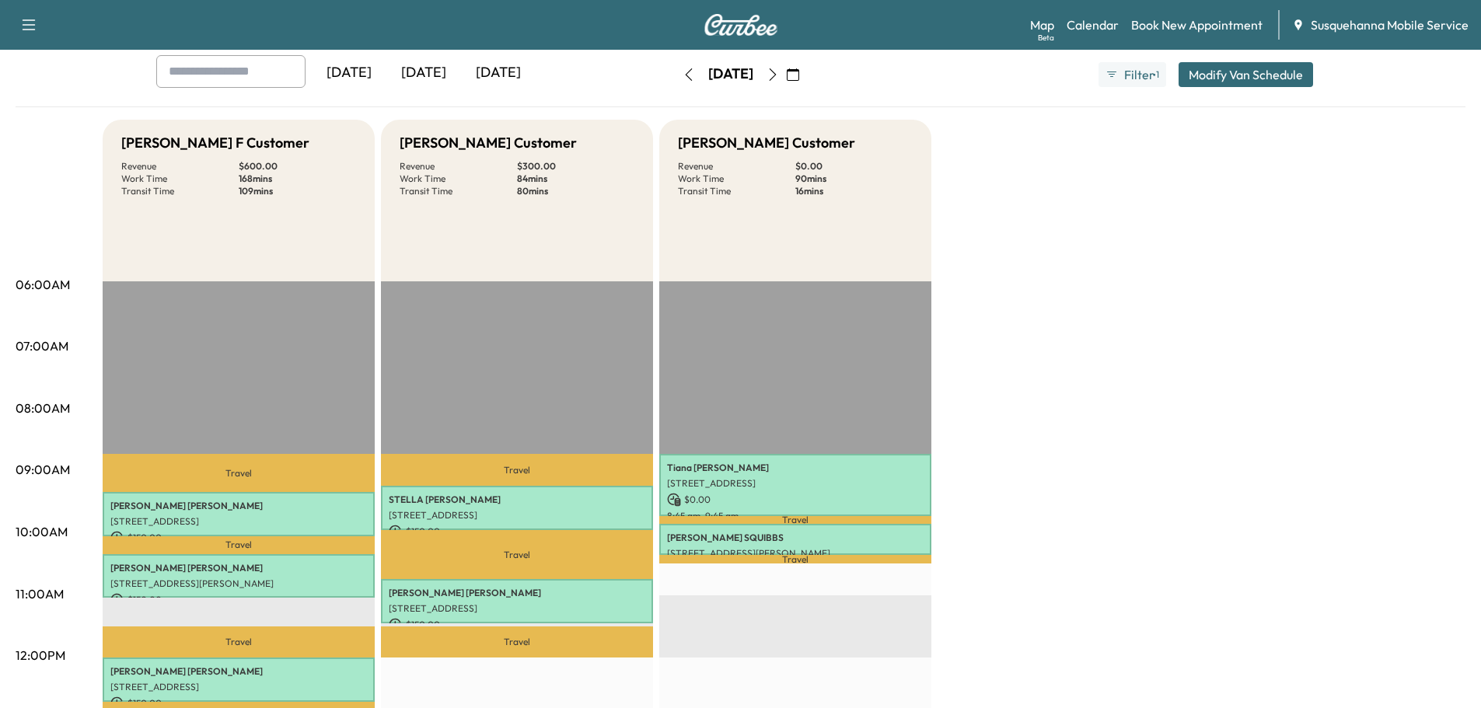
click at [779, 70] on icon "button" at bounding box center [773, 74] width 12 height 12
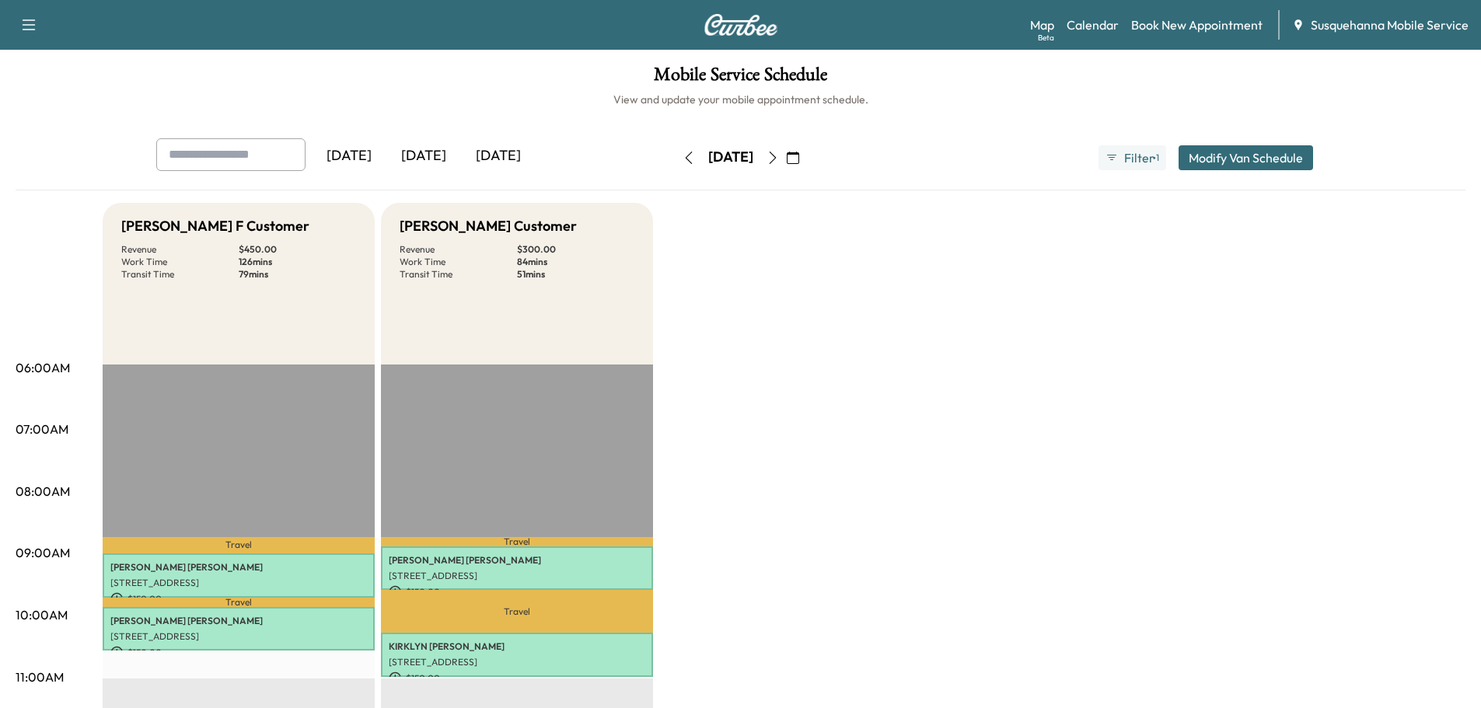
click at [779, 162] on icon "button" at bounding box center [773, 158] width 12 height 12
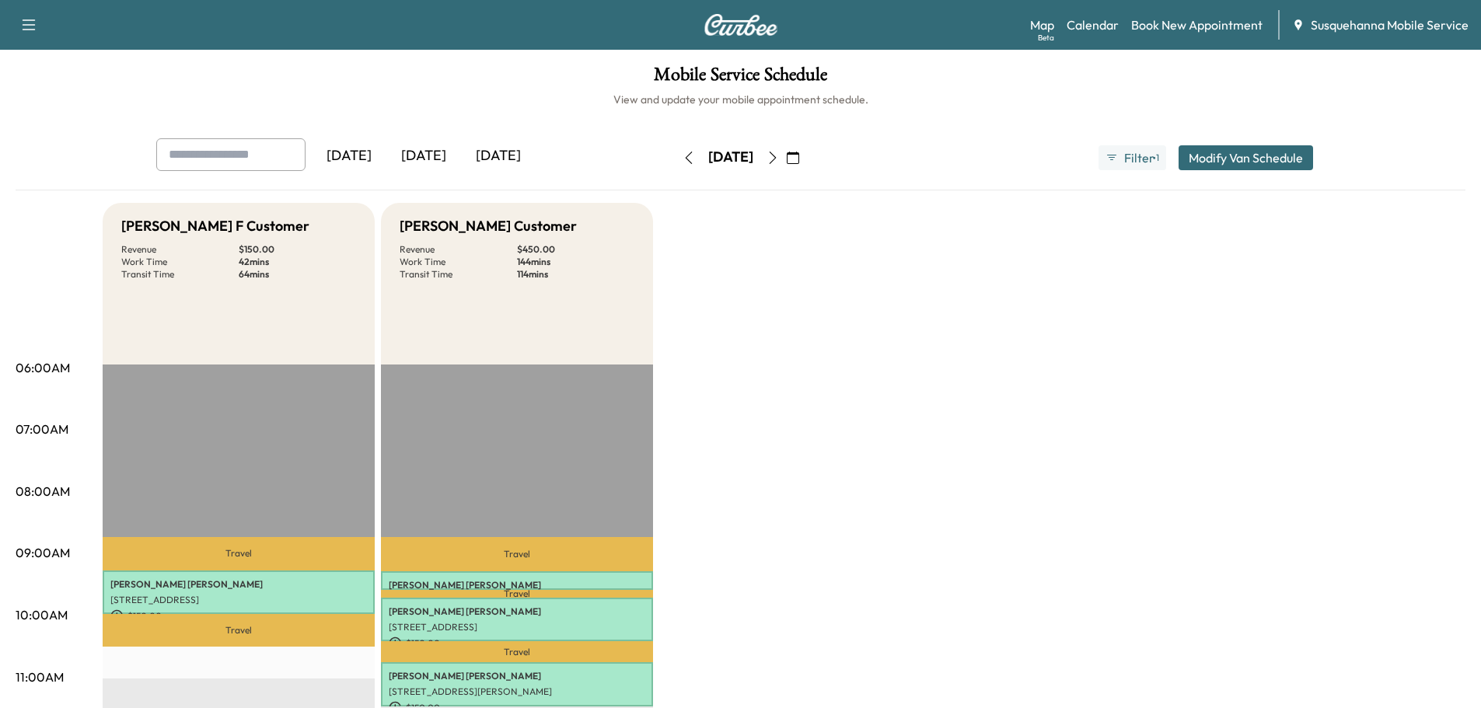
click at [683, 152] on icon "button" at bounding box center [689, 158] width 12 height 12
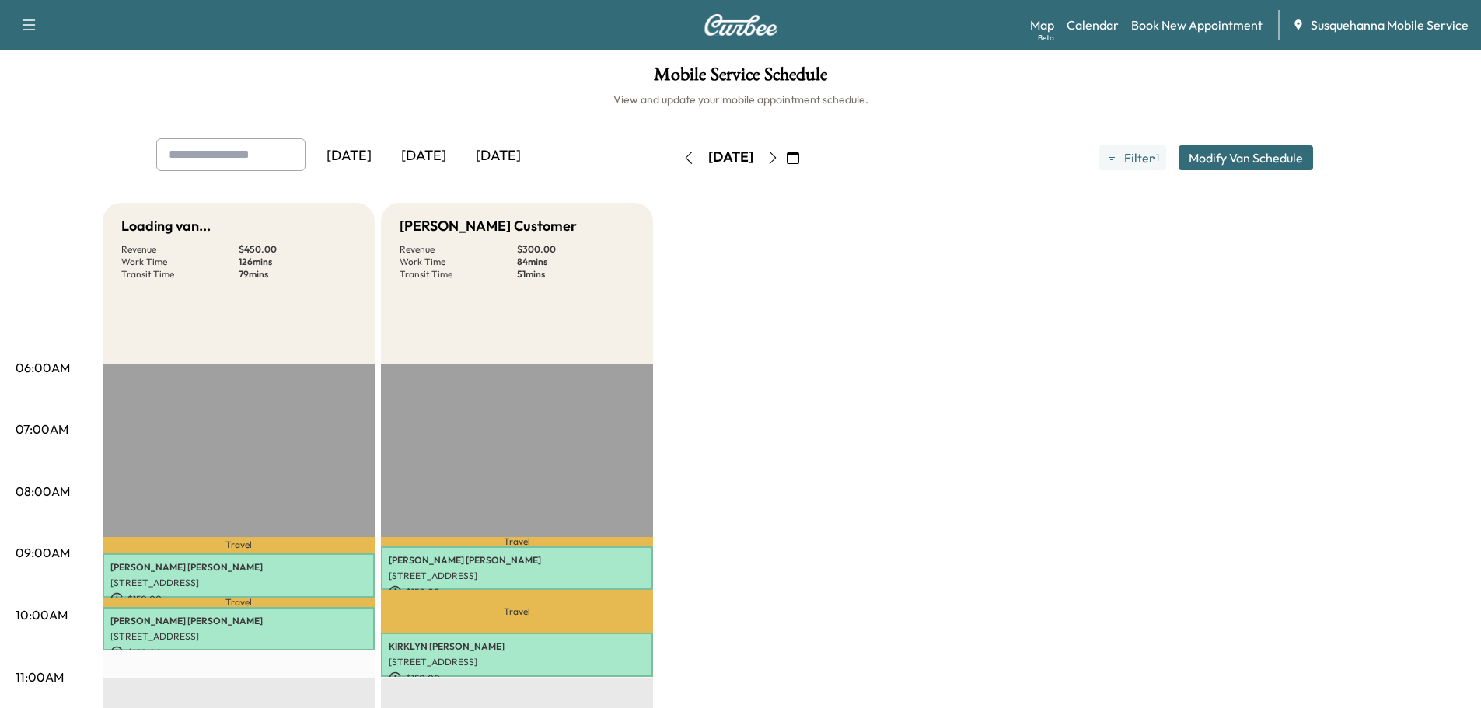
click at [676, 152] on button "button" at bounding box center [689, 157] width 26 height 25
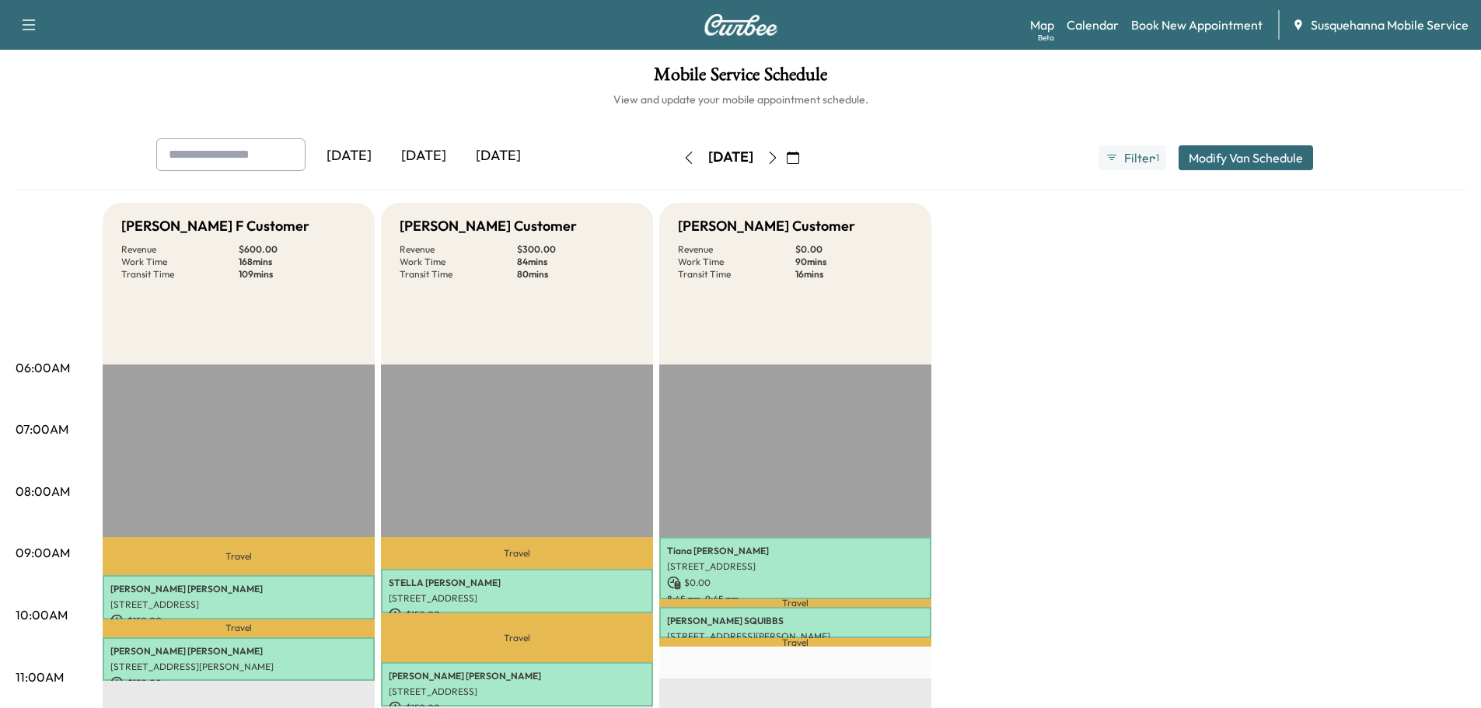
click at [779, 156] on icon "button" at bounding box center [773, 158] width 12 height 12
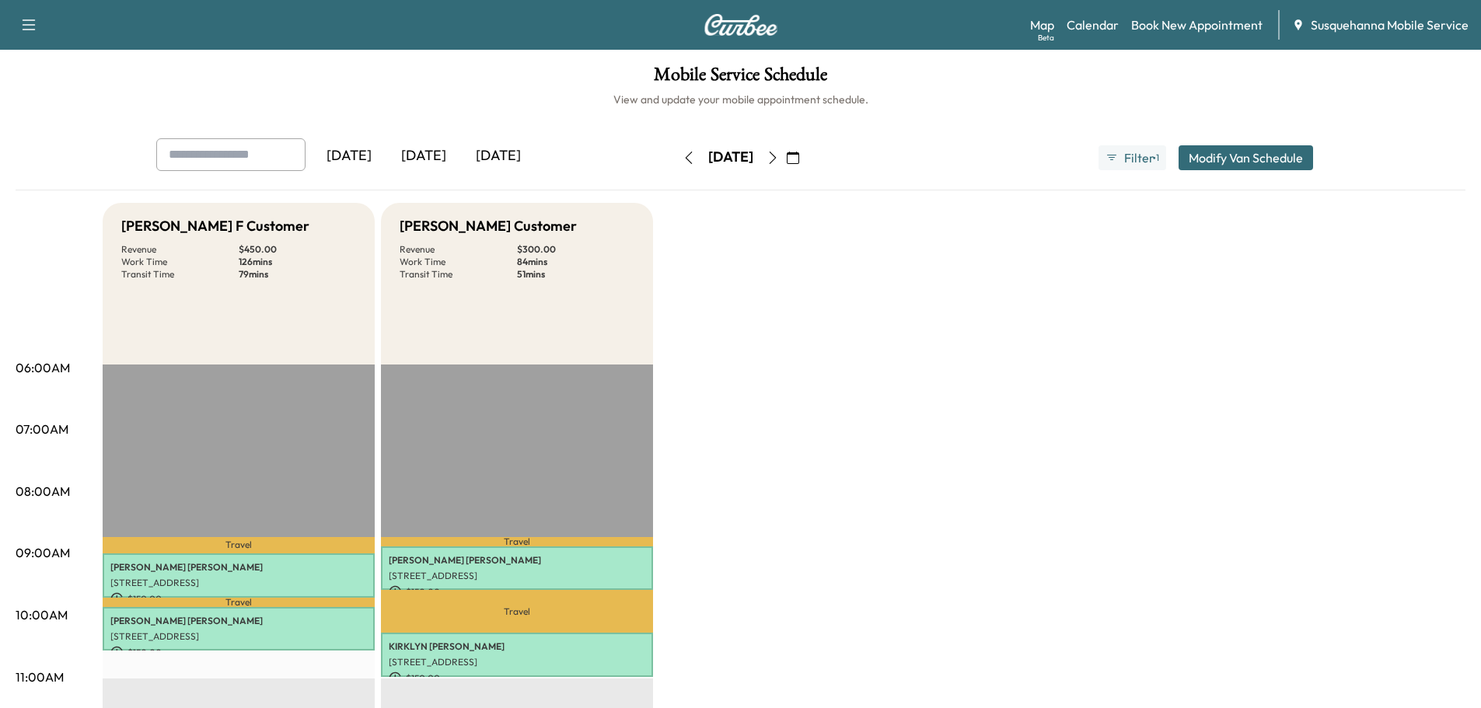
click at [779, 156] on icon "button" at bounding box center [773, 158] width 12 height 12
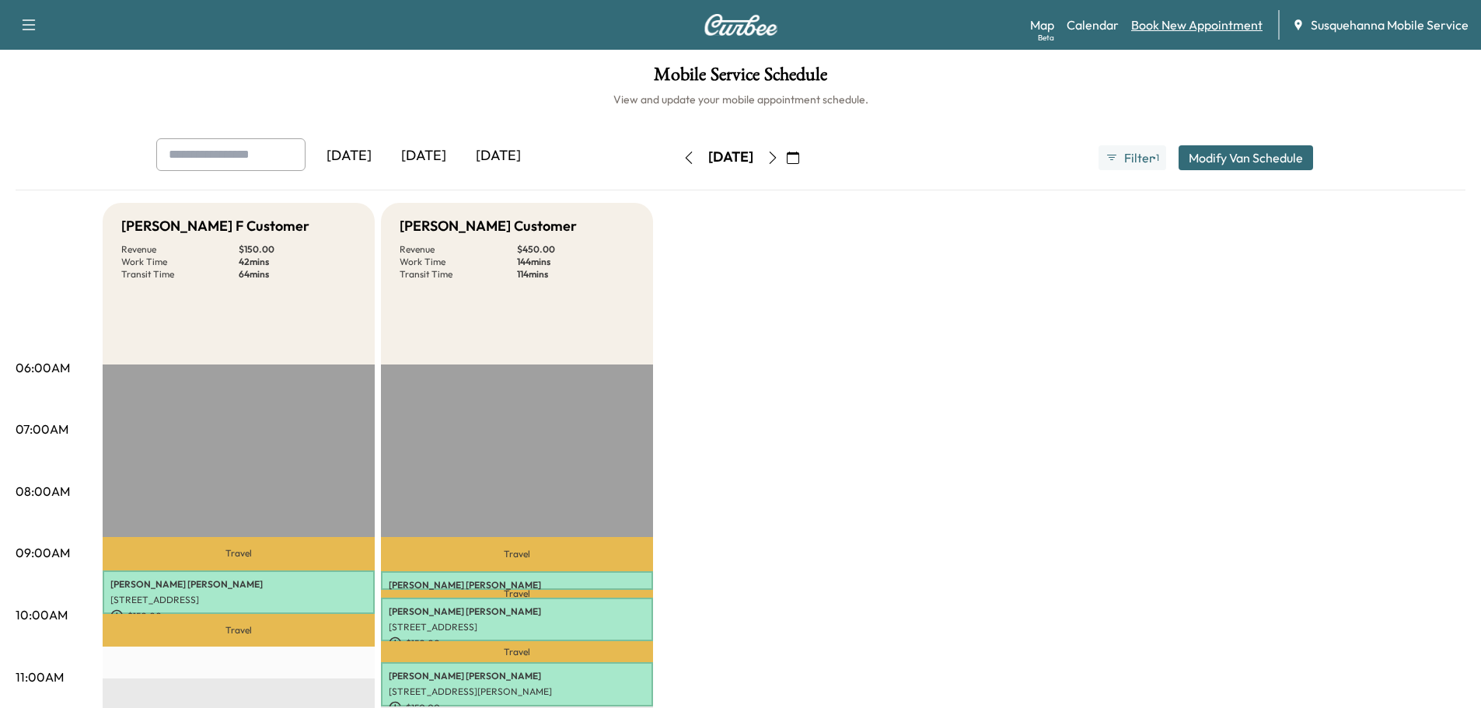
click at [1175, 19] on link "Book New Appointment" at bounding box center [1196, 25] width 131 height 19
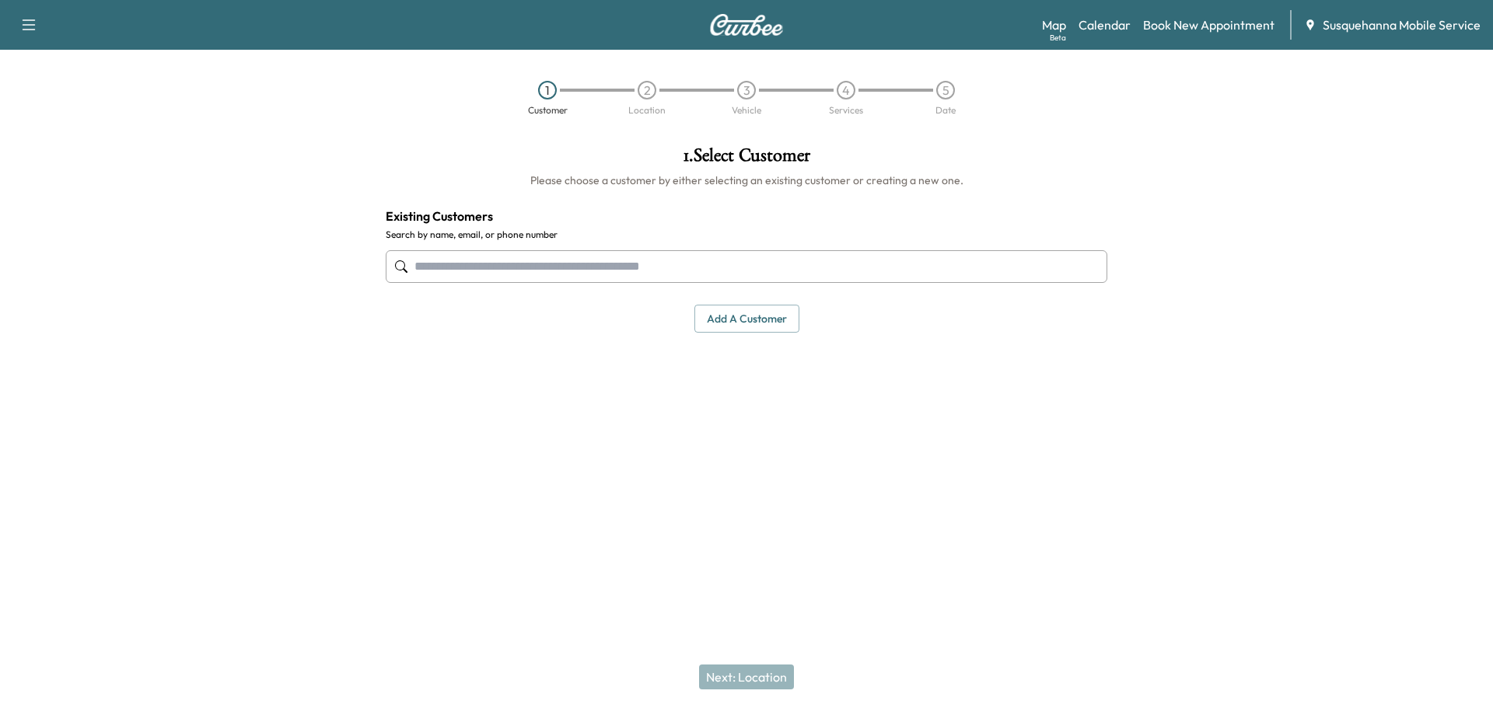
click at [616, 263] on input "text" at bounding box center [747, 266] width 722 height 33
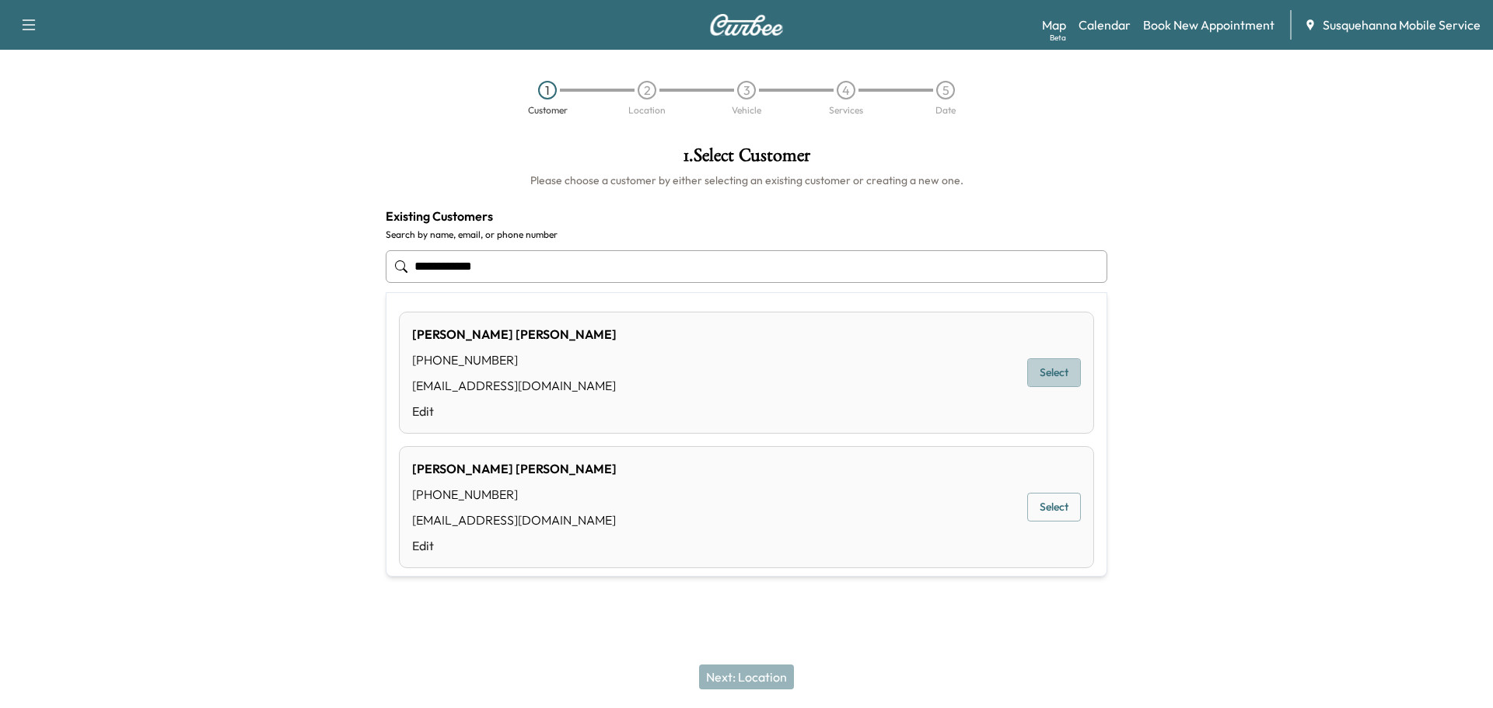
click at [1043, 364] on button "Select" at bounding box center [1054, 373] width 54 height 29
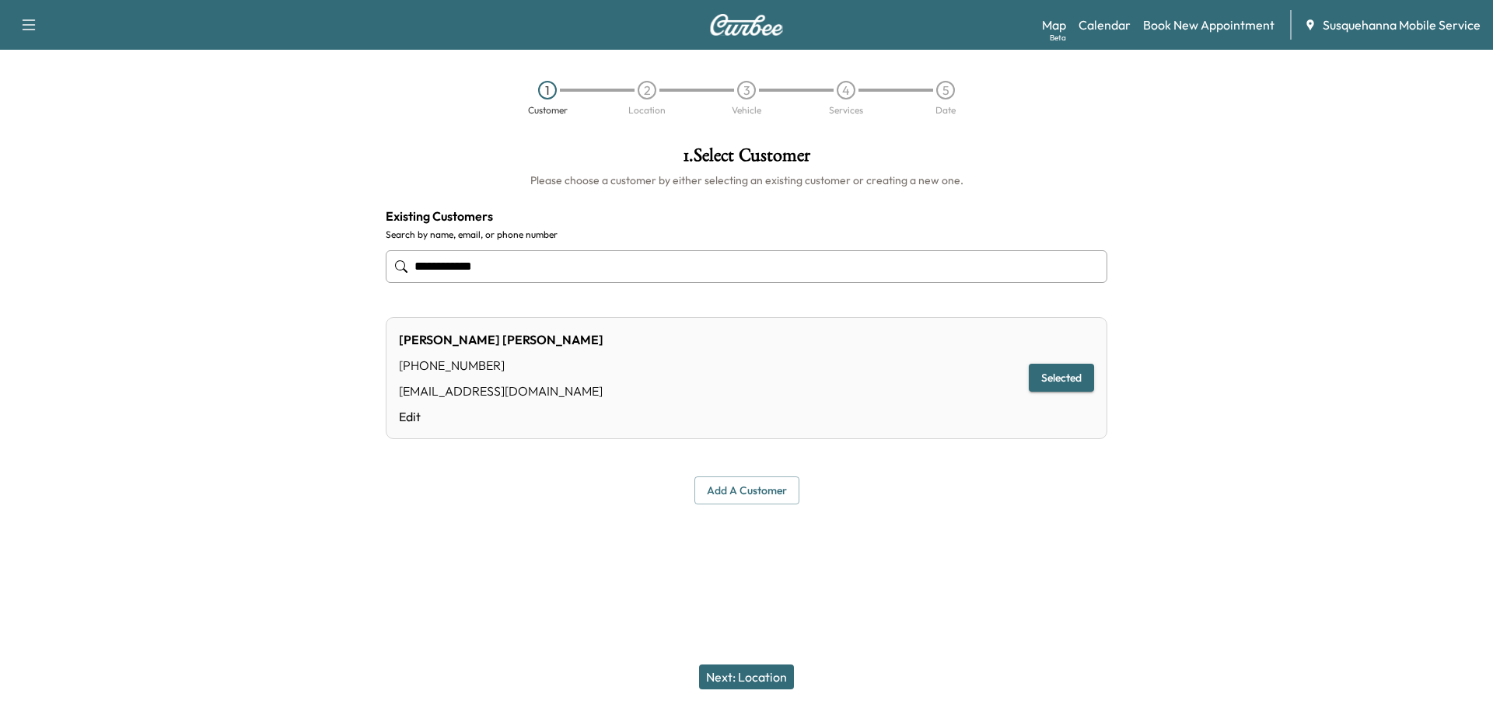
type input "**********"
click at [736, 676] on button "Next: Location" at bounding box center [746, 677] width 95 height 25
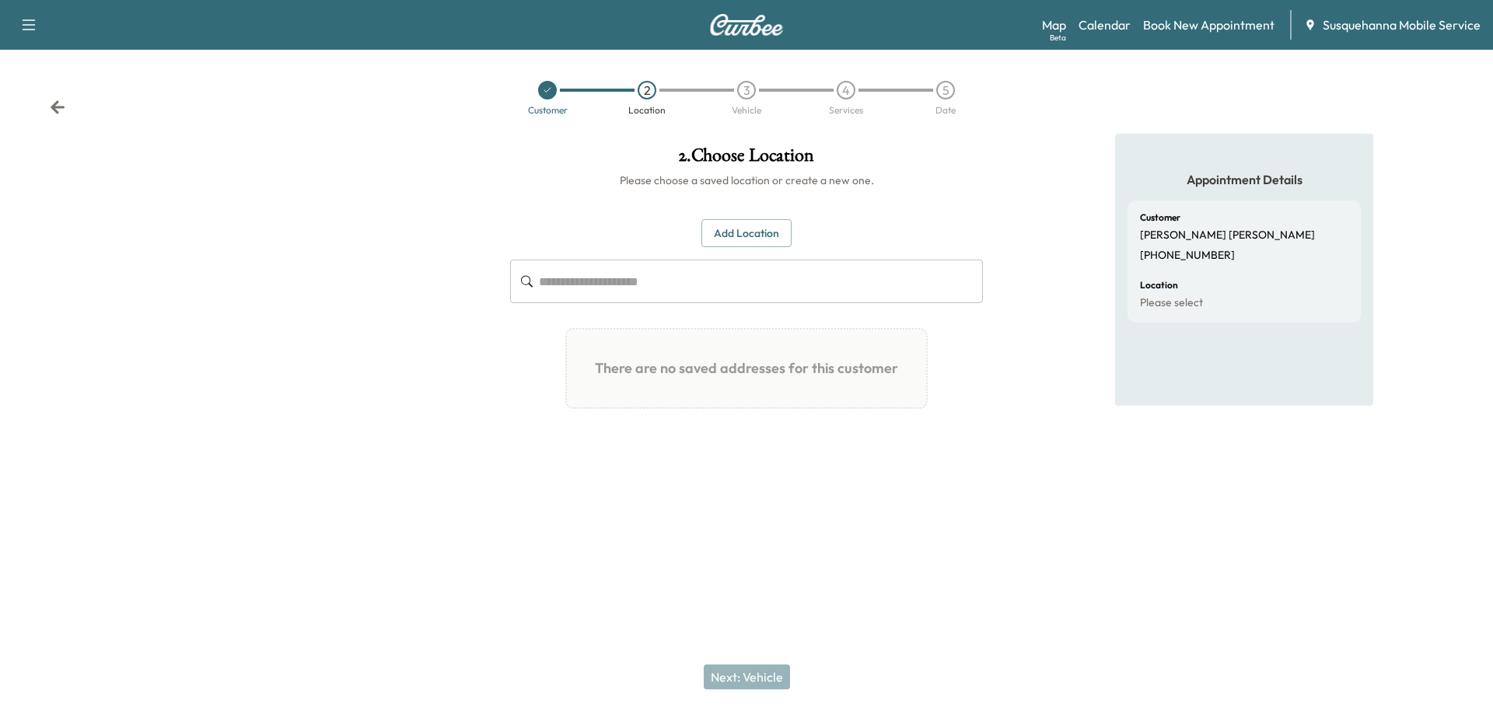
click at [48, 98] on div "Customer 2 Location 3 Vehicle 4 Services 5 Date" at bounding box center [746, 98] width 1493 height 72
click at [569, 279] on input "text" at bounding box center [761, 282] width 444 height 44
click at [58, 103] on icon at bounding box center [58, 106] width 14 height 13
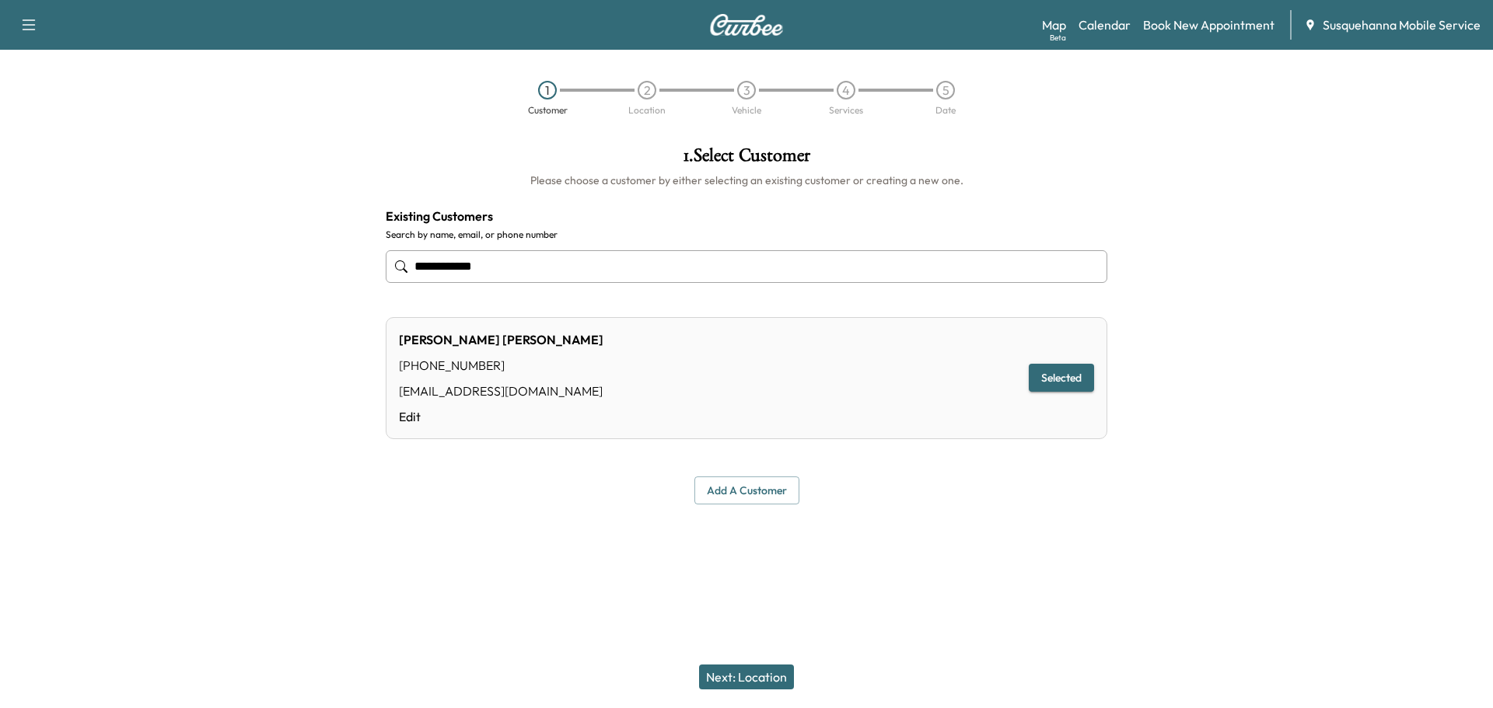
click at [548, 264] on input "**********" at bounding box center [747, 266] width 722 height 33
click at [1209, 16] on link "Book New Appointment" at bounding box center [1208, 25] width 131 height 19
click at [1115, 40] on div "Support Log Out Map Beta Calendar Book New Appointment Susquehanna Mobile Servi…" at bounding box center [746, 25] width 1493 height 50
click at [1114, 28] on link "Calendar" at bounding box center [1105, 25] width 52 height 19
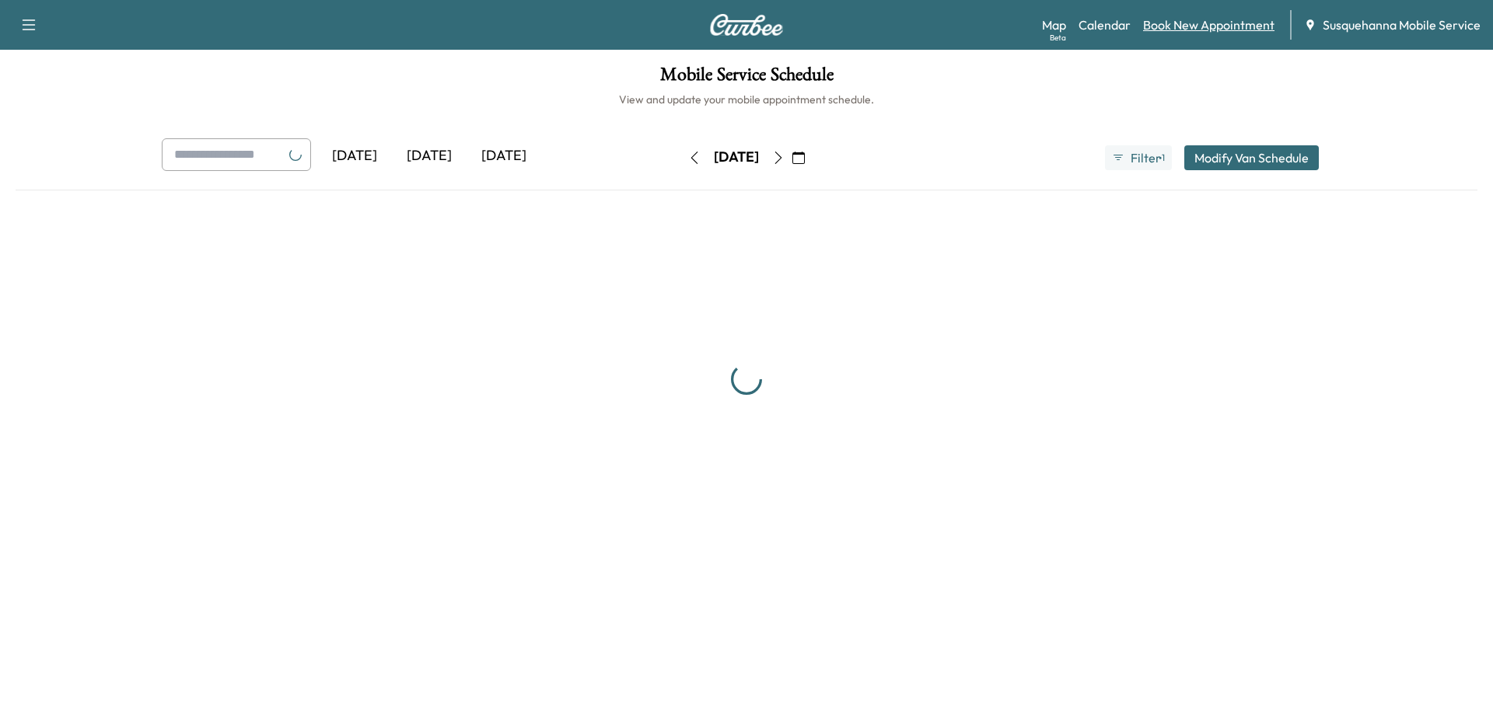
click at [1186, 27] on link "Book New Appointment" at bounding box center [1208, 25] width 131 height 19
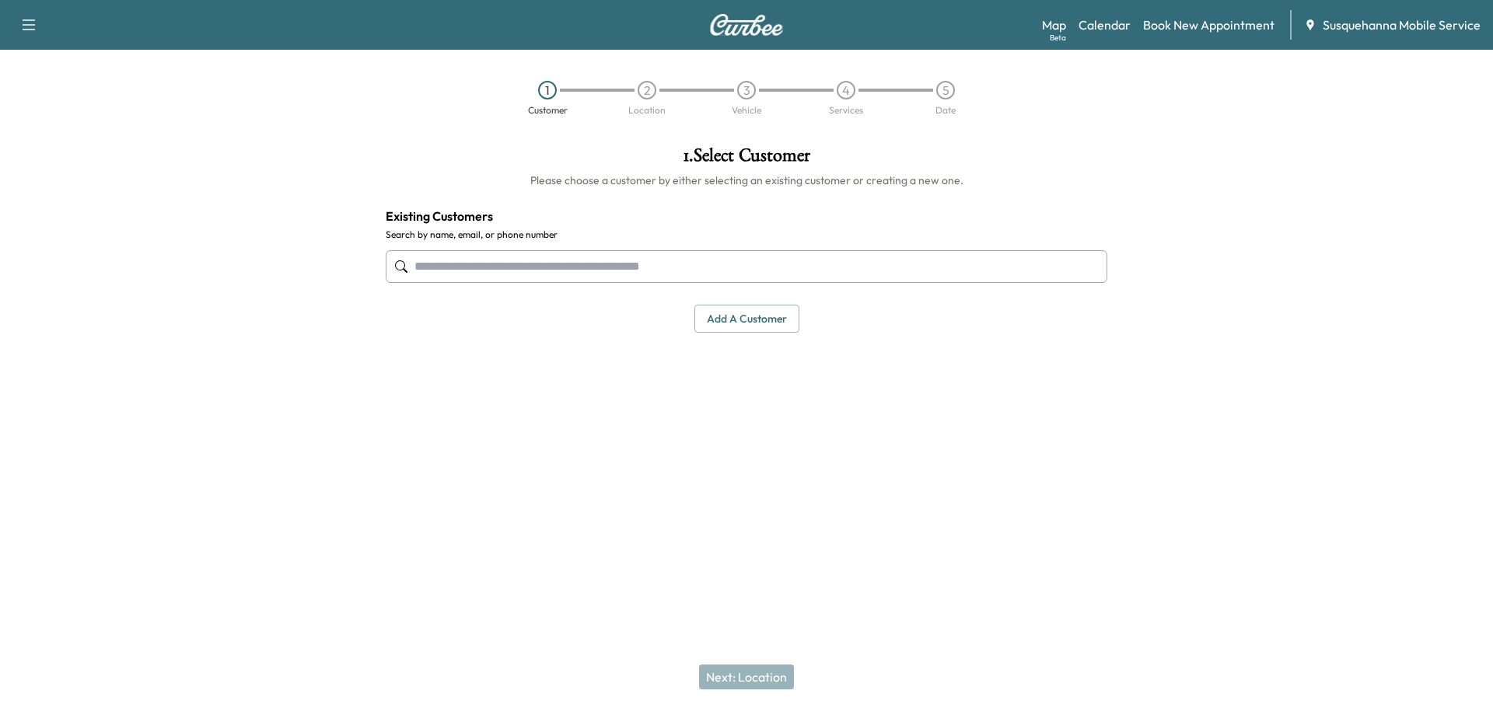
click at [555, 257] on input "text" at bounding box center [747, 266] width 722 height 33
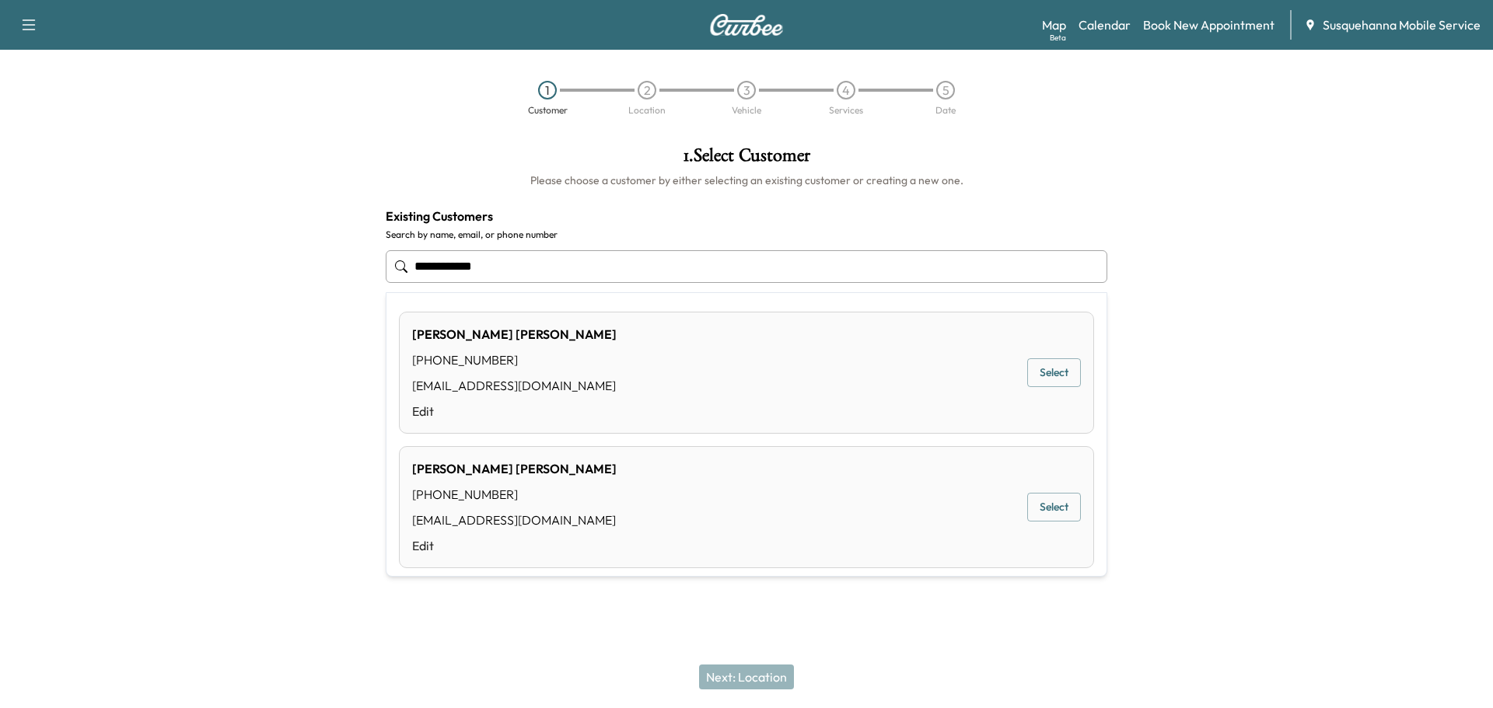
click at [1030, 507] on button "Select" at bounding box center [1054, 507] width 54 height 29
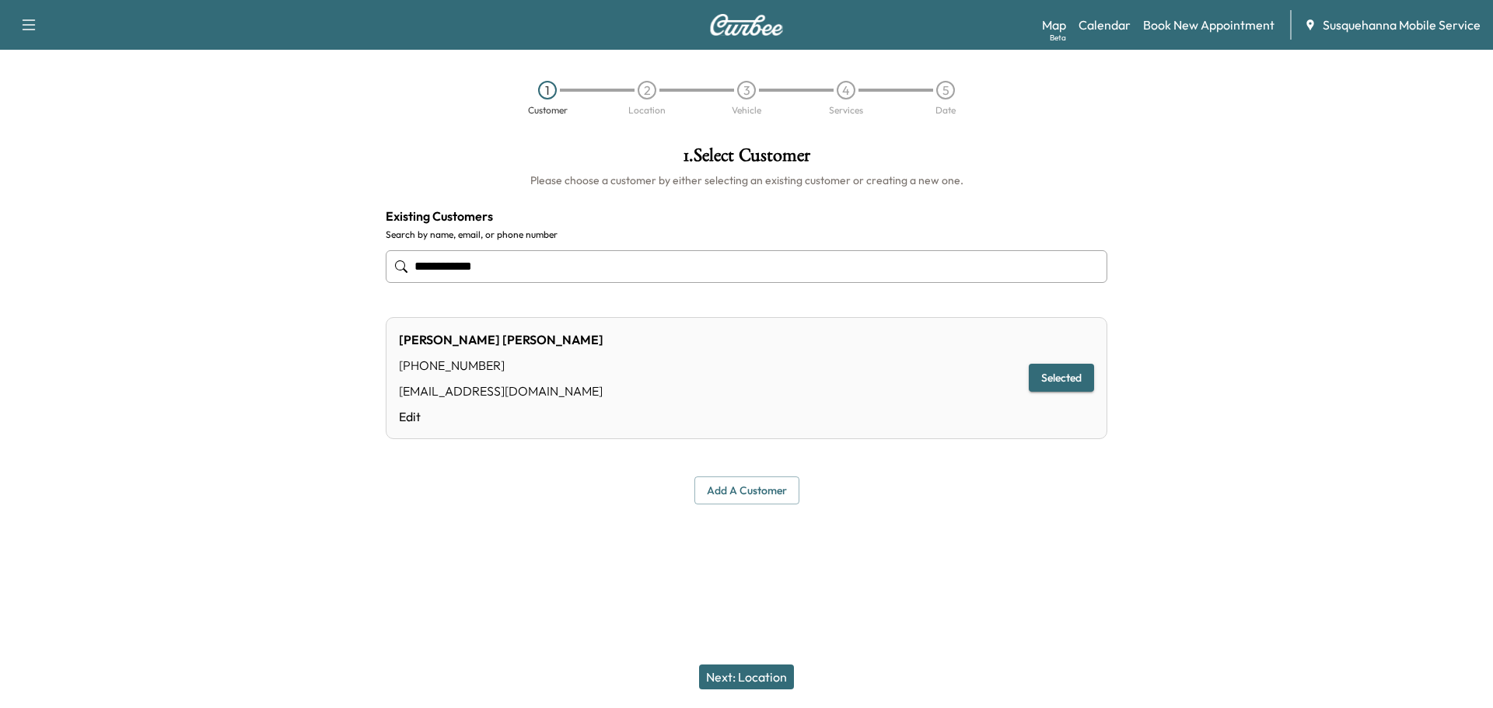
type input "**********"
click at [722, 667] on button "Next: Location" at bounding box center [746, 677] width 95 height 25
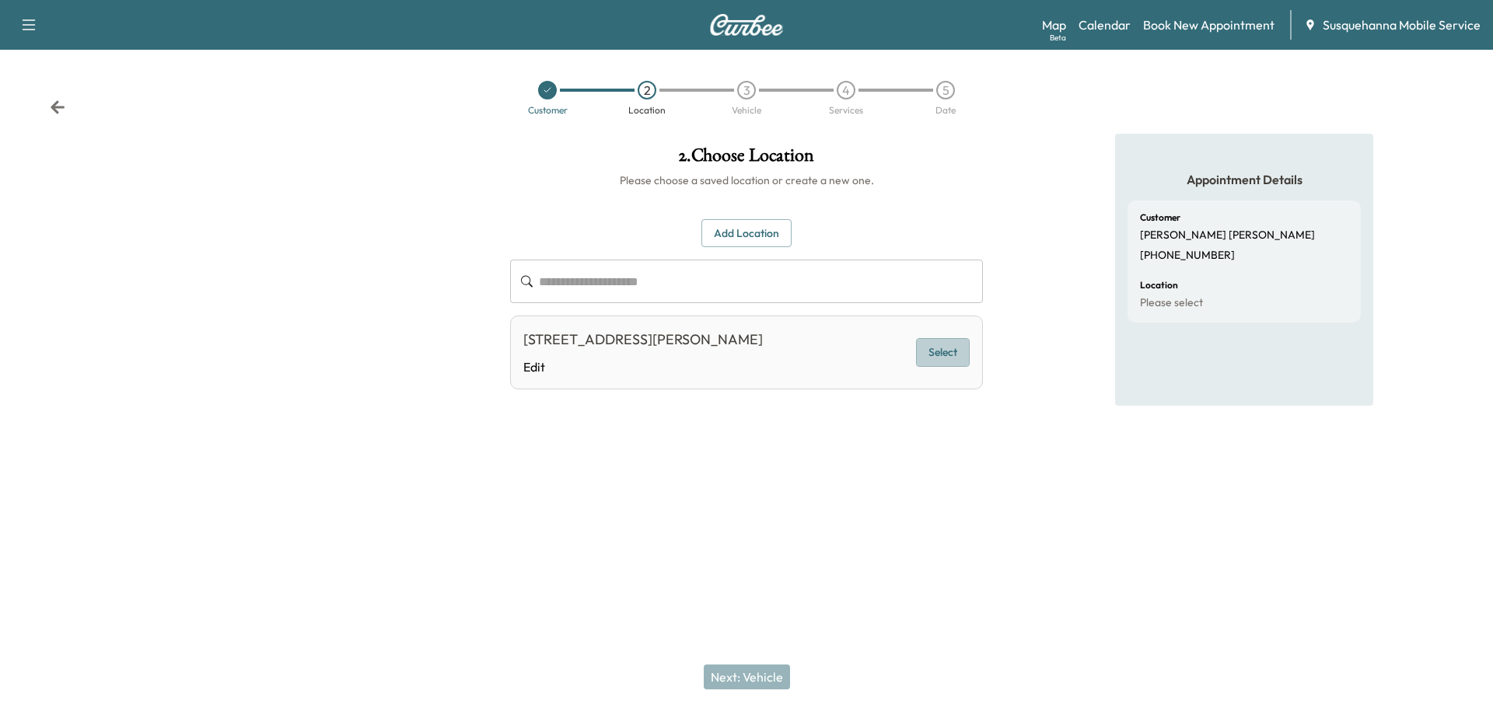
click at [960, 355] on button "Select" at bounding box center [943, 352] width 54 height 29
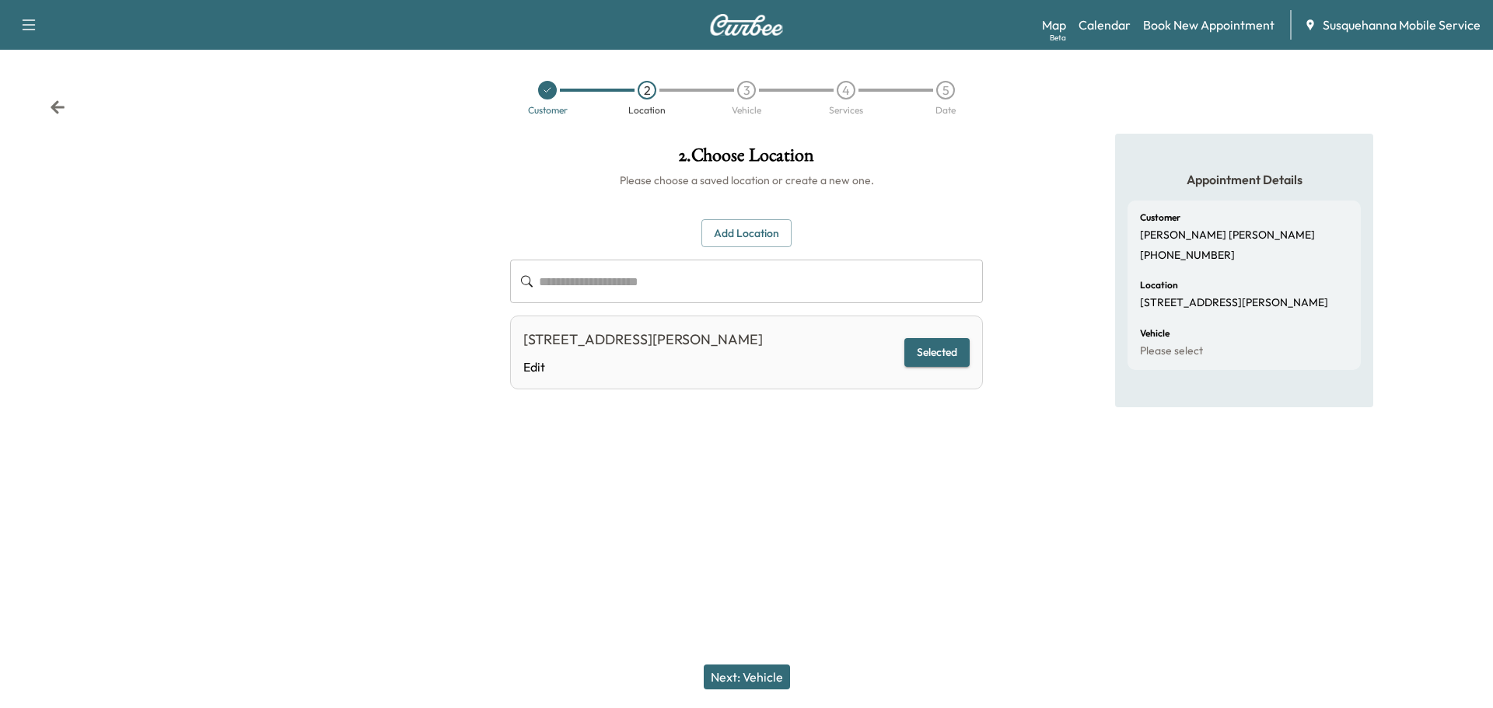
click at [735, 663] on div "Next: Vehicle" at bounding box center [746, 677] width 1493 height 62
click at [736, 664] on div "Next: Vehicle" at bounding box center [746, 677] width 1493 height 62
click at [740, 678] on button "Next: Vehicle" at bounding box center [747, 677] width 86 height 25
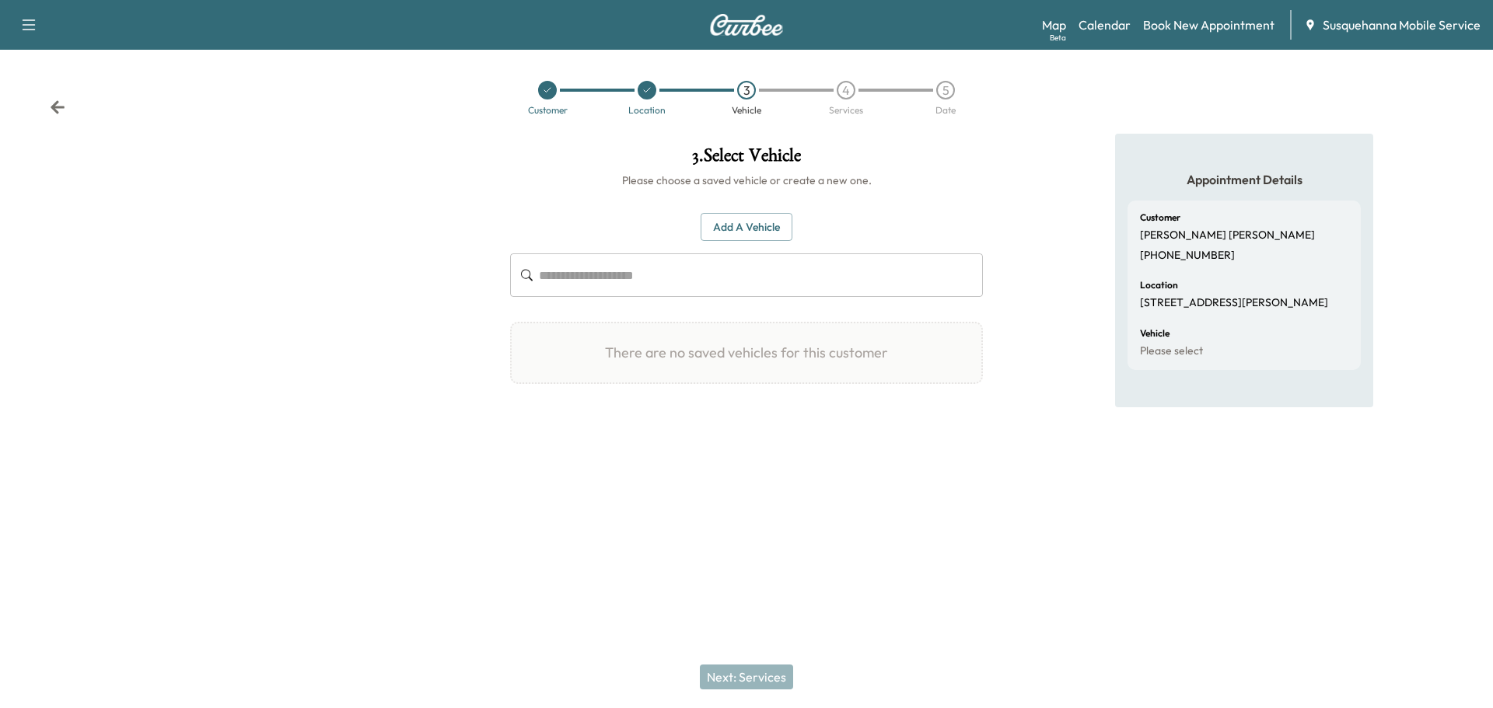
click at [726, 225] on button "Add a Vehicle" at bounding box center [747, 227] width 92 height 29
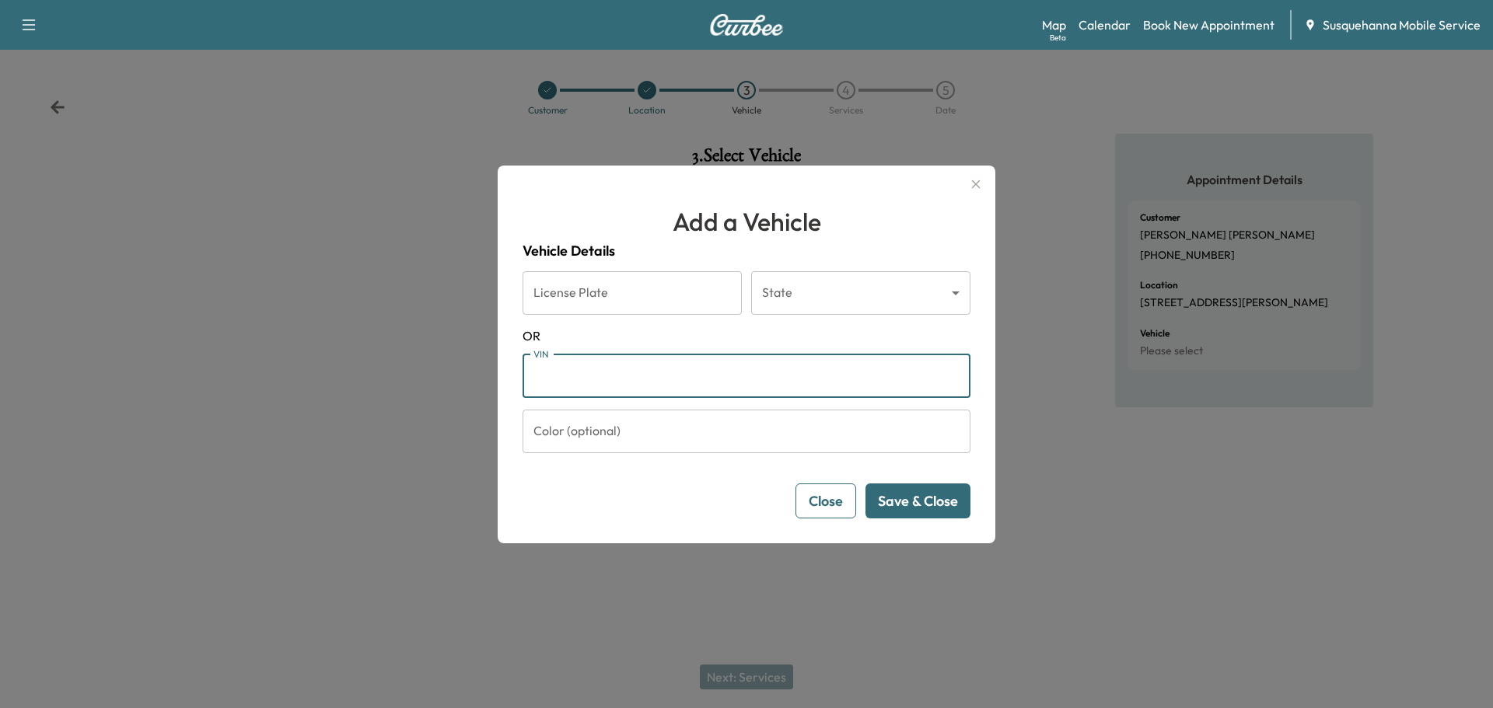
paste input "**********"
type input "**********"
click at [923, 498] on button "Save & Close" at bounding box center [918, 501] width 105 height 35
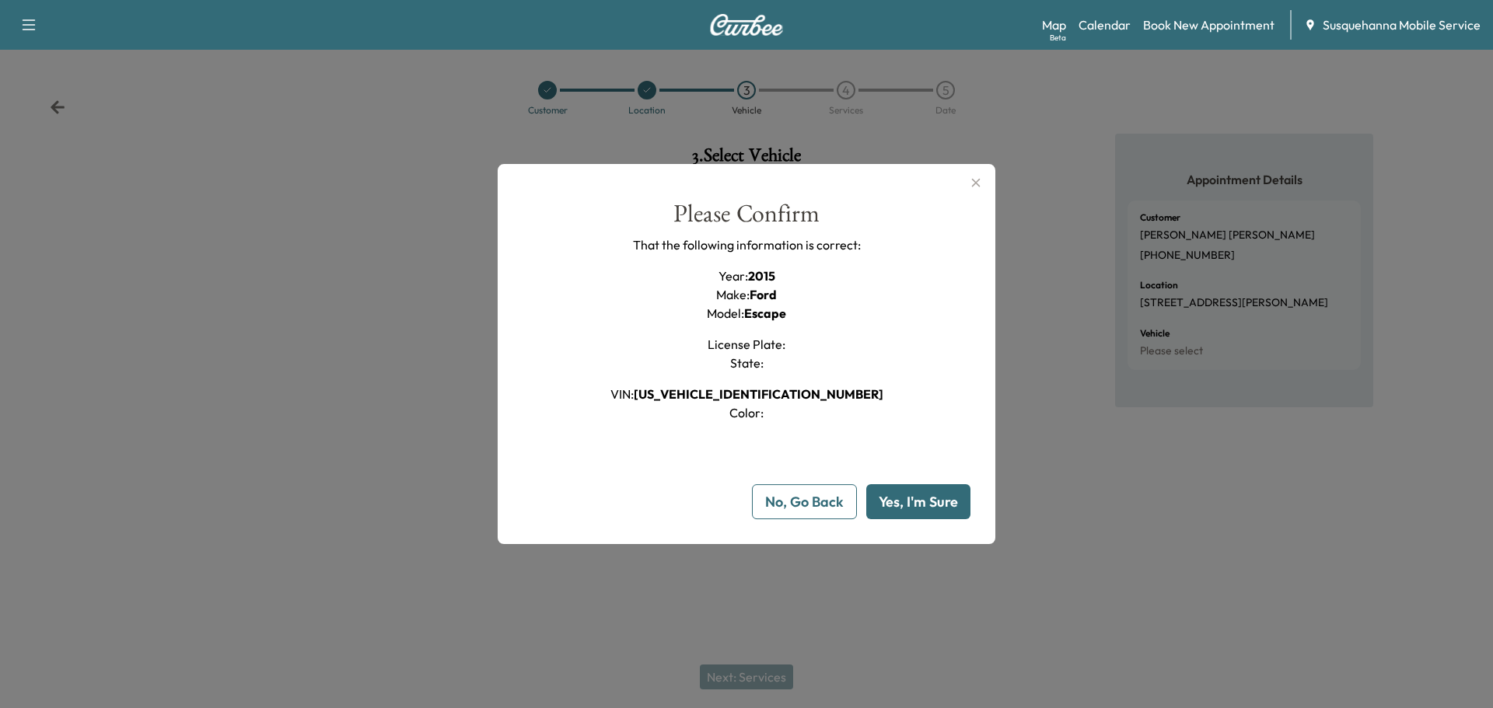
click at [923, 498] on button "Yes, I'm Sure" at bounding box center [918, 501] width 104 height 35
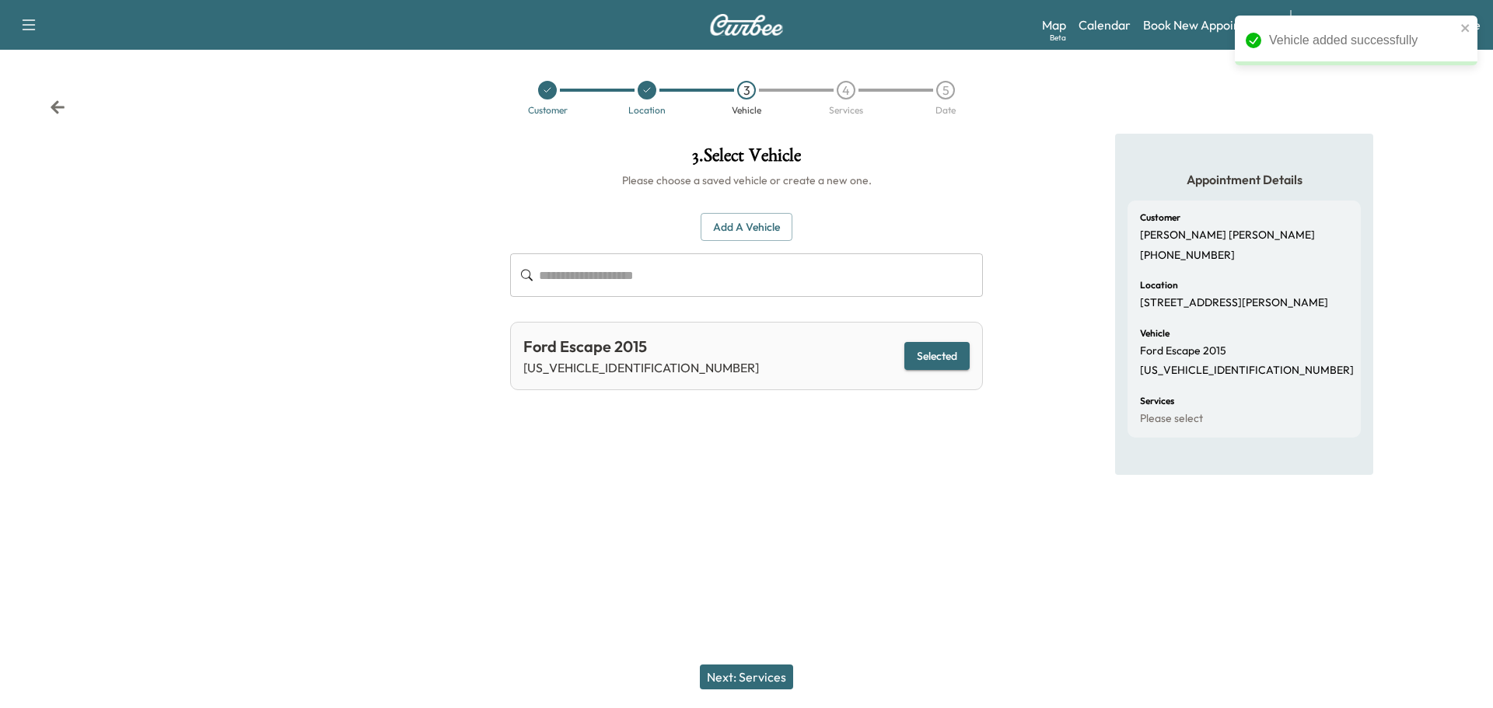
click at [752, 668] on button "Next: Services" at bounding box center [746, 677] width 93 height 25
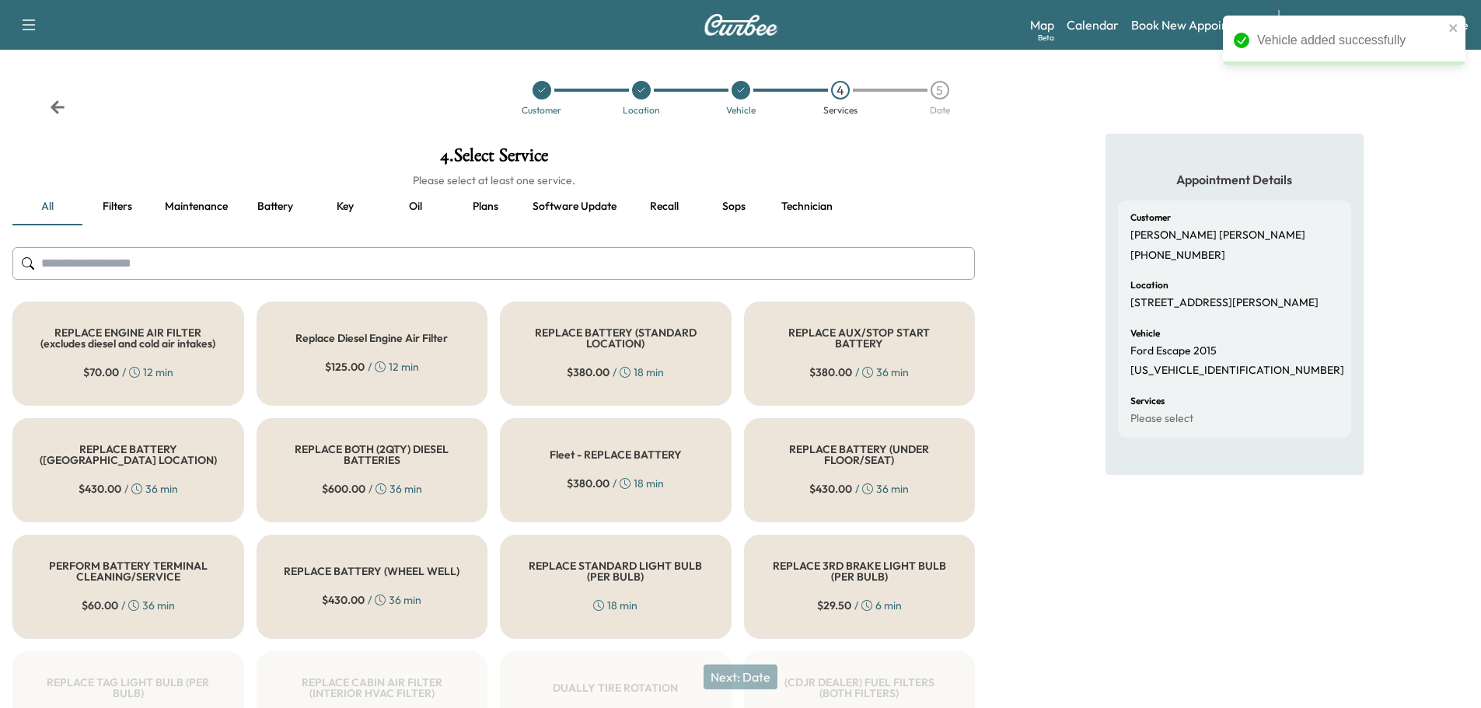
click at [576, 255] on input "text" at bounding box center [493, 263] width 963 height 33
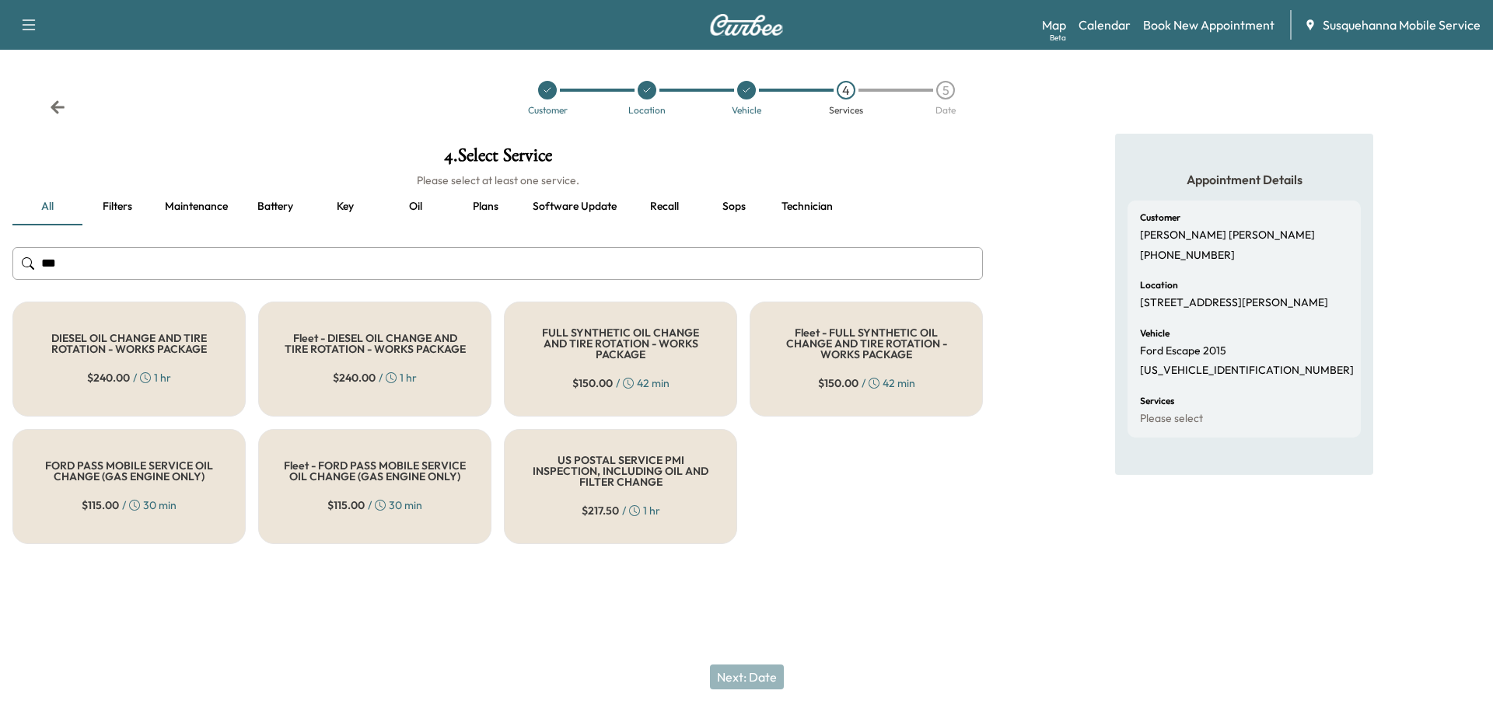
type input "***"
click at [622, 315] on div "FULL SYNTHETIC OIL CHANGE AND TIRE ROTATION - WORKS PACKAGE $ 150.00 / 42 min" at bounding box center [620, 359] width 233 height 115
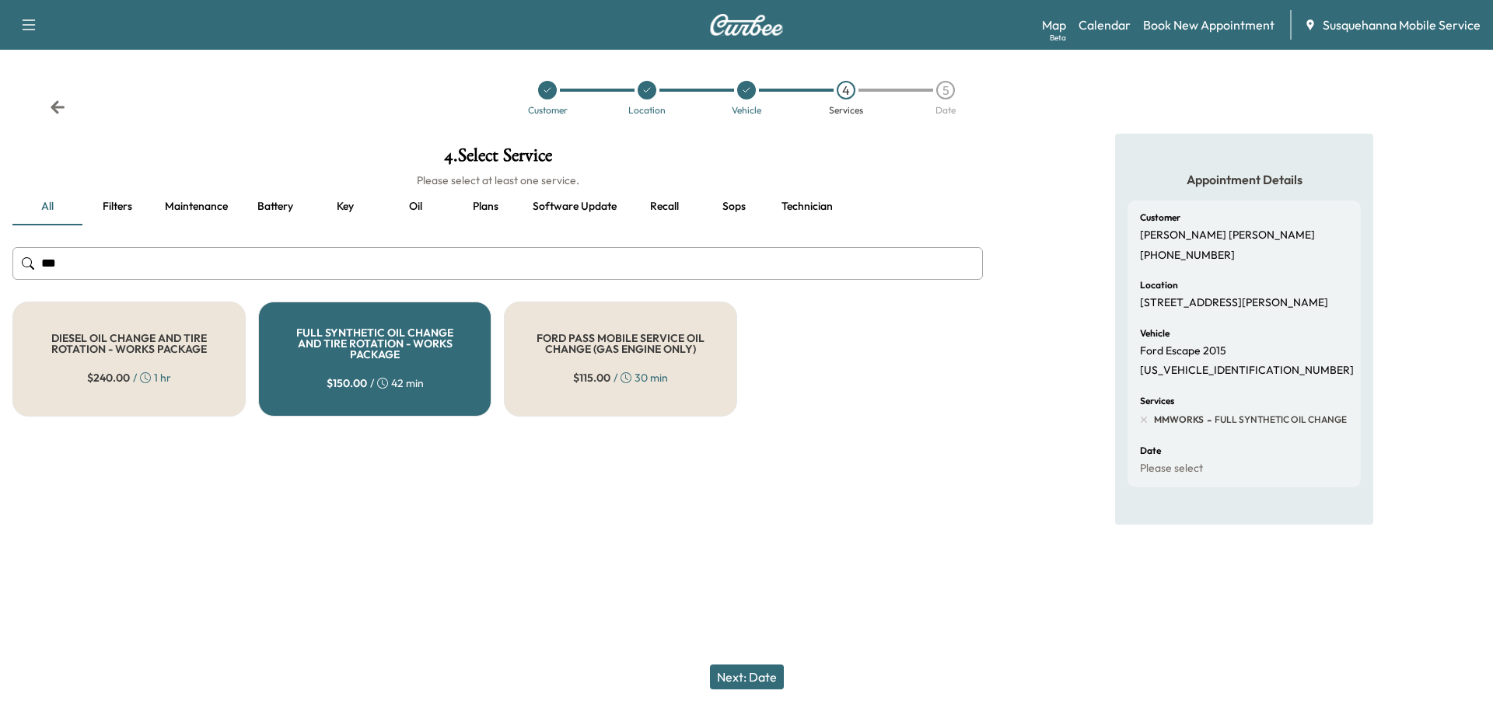
click at [739, 681] on button "Next: Date" at bounding box center [747, 677] width 74 height 25
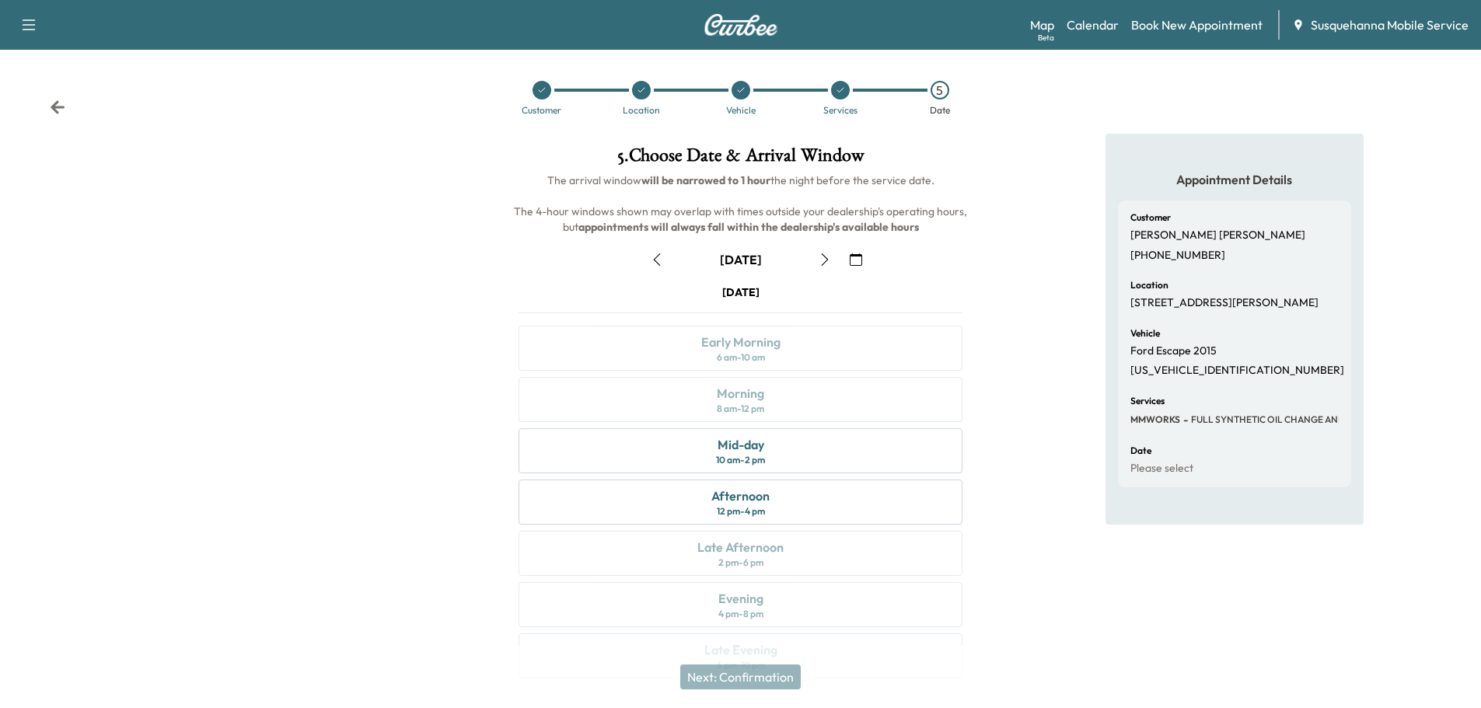
click at [820, 264] on icon "button" at bounding box center [825, 260] width 12 height 12
click at [651, 261] on icon "button" at bounding box center [657, 260] width 12 height 12
click at [798, 403] on div "Morning 8 am - 12 pm" at bounding box center [741, 399] width 444 height 45
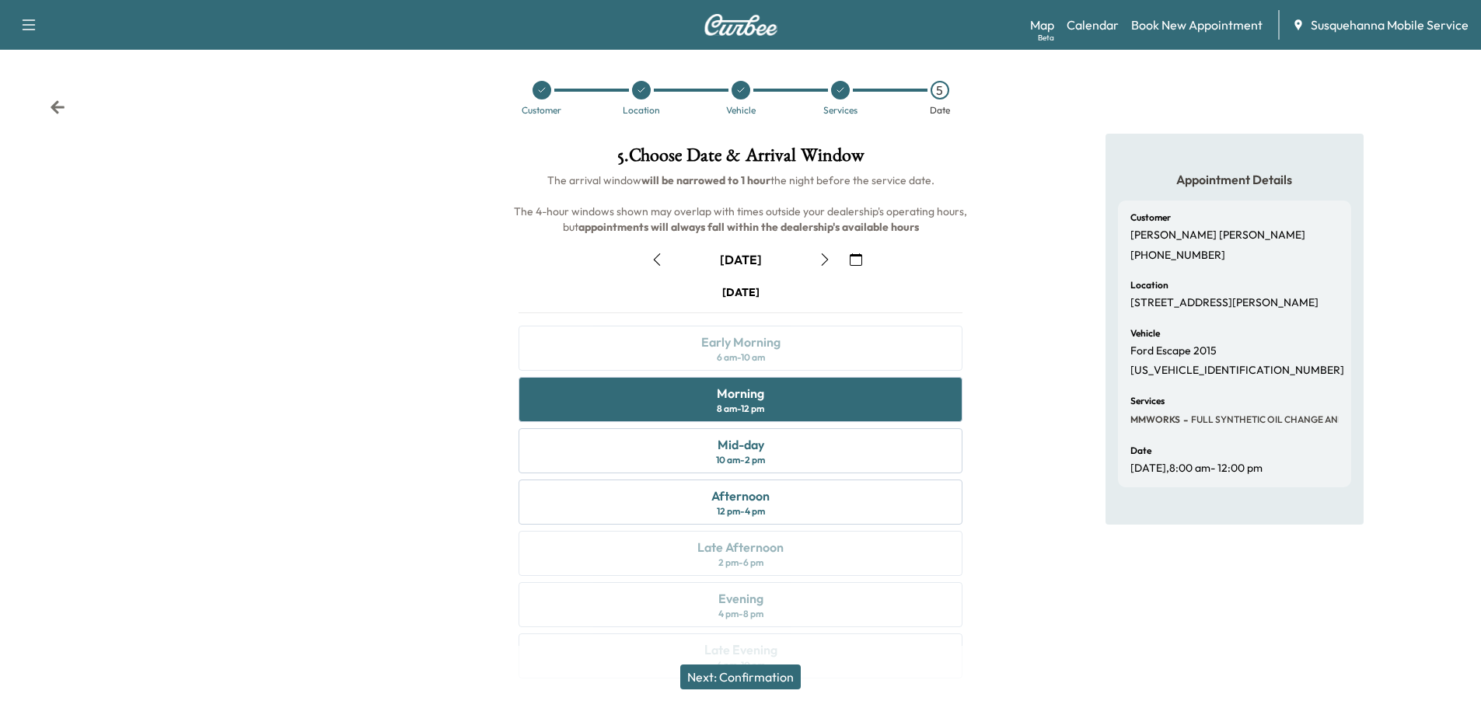
click at [759, 681] on button "Next: Confirmation" at bounding box center [740, 677] width 121 height 25
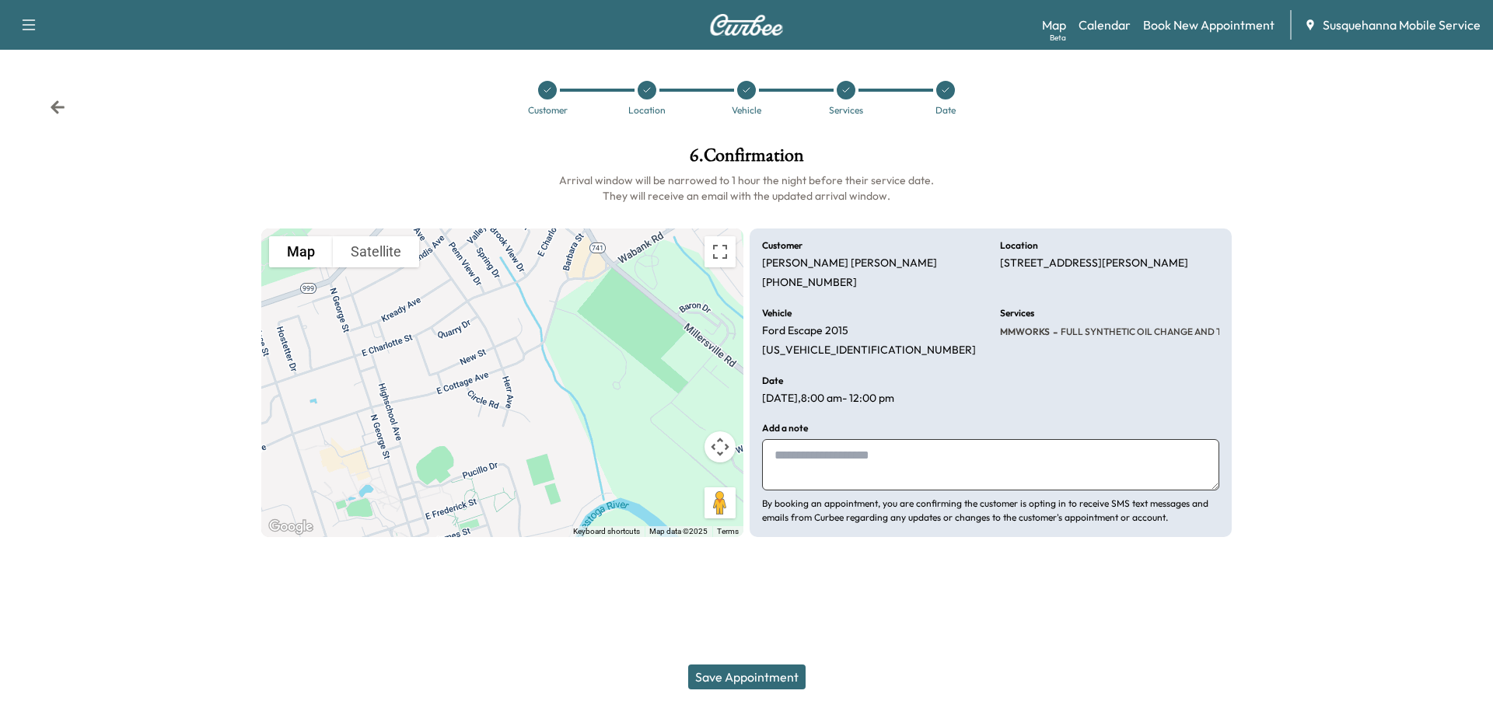
click at [815, 459] on textarea at bounding box center [990, 464] width 457 height 51
click at [1010, 461] on textarea "**********" at bounding box center [990, 464] width 457 height 51
type textarea "**********"
click at [727, 667] on button "Save Appointment" at bounding box center [746, 677] width 117 height 25
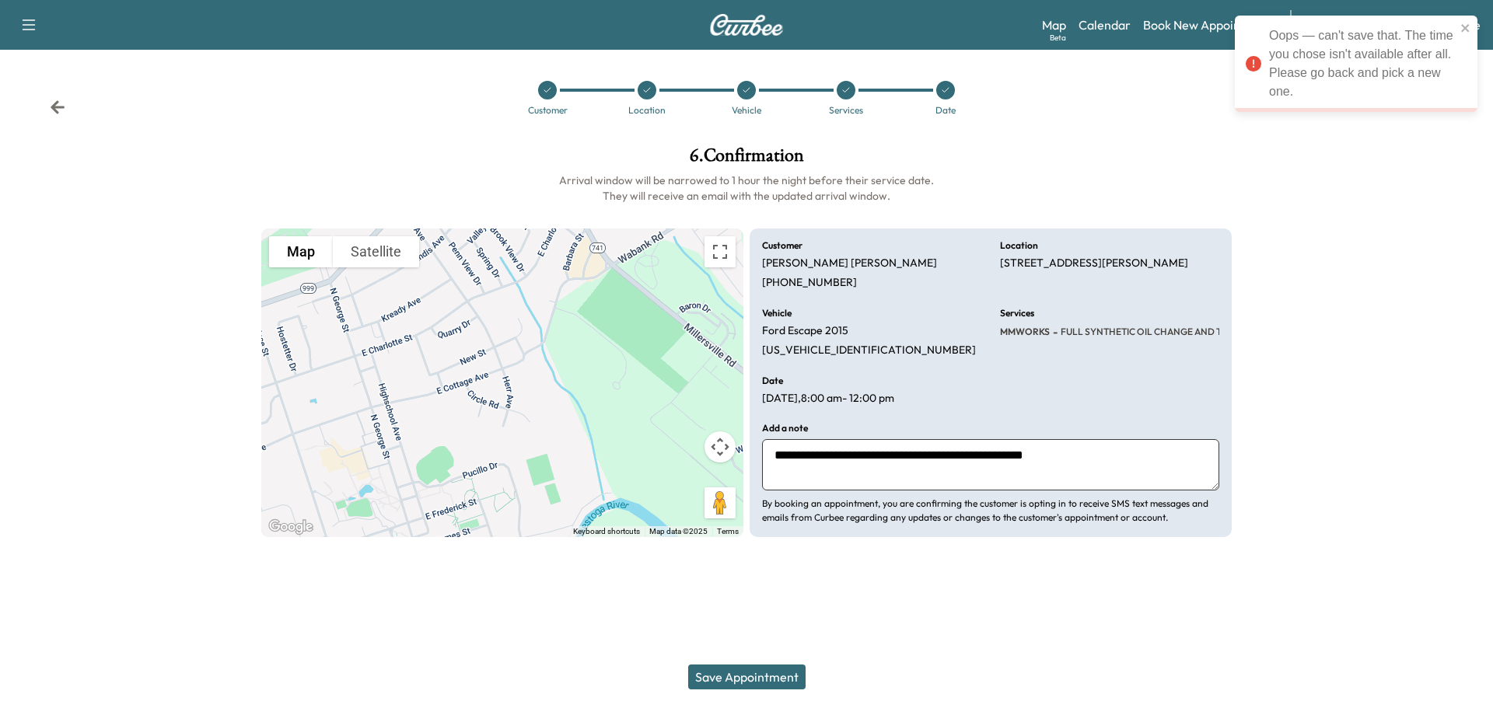
click at [61, 110] on icon at bounding box center [58, 108] width 16 height 16
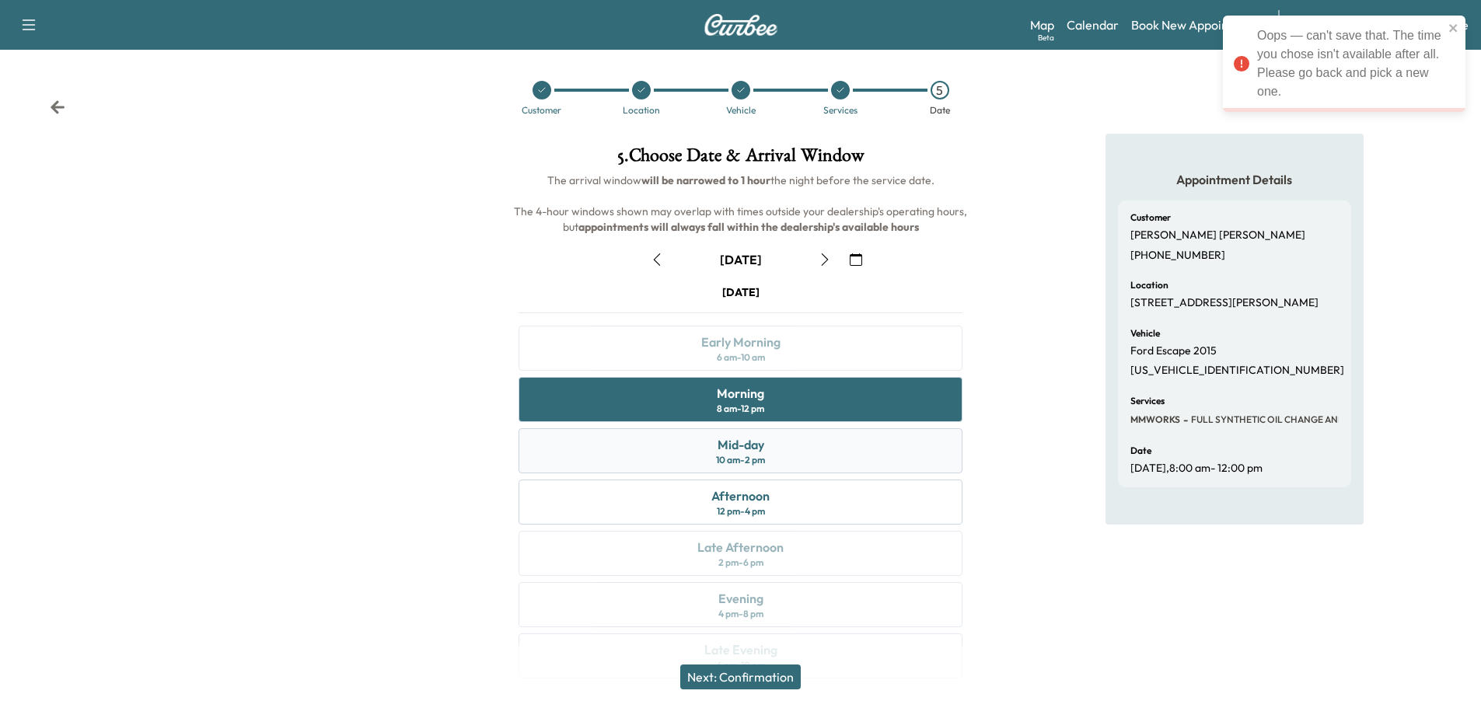
click at [796, 440] on div "Mid-day 10 am - 2 pm" at bounding box center [741, 450] width 444 height 45
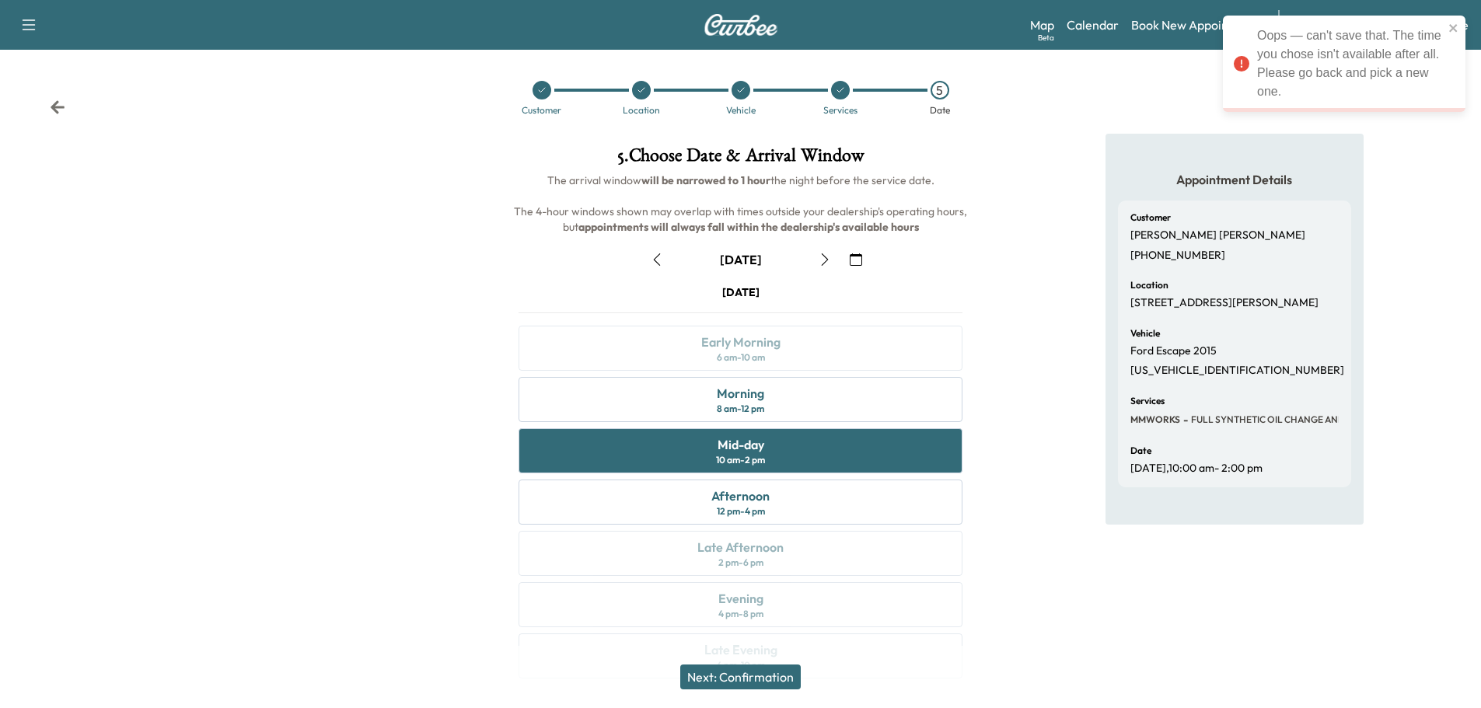
click at [763, 676] on button "Next: Confirmation" at bounding box center [740, 677] width 121 height 25
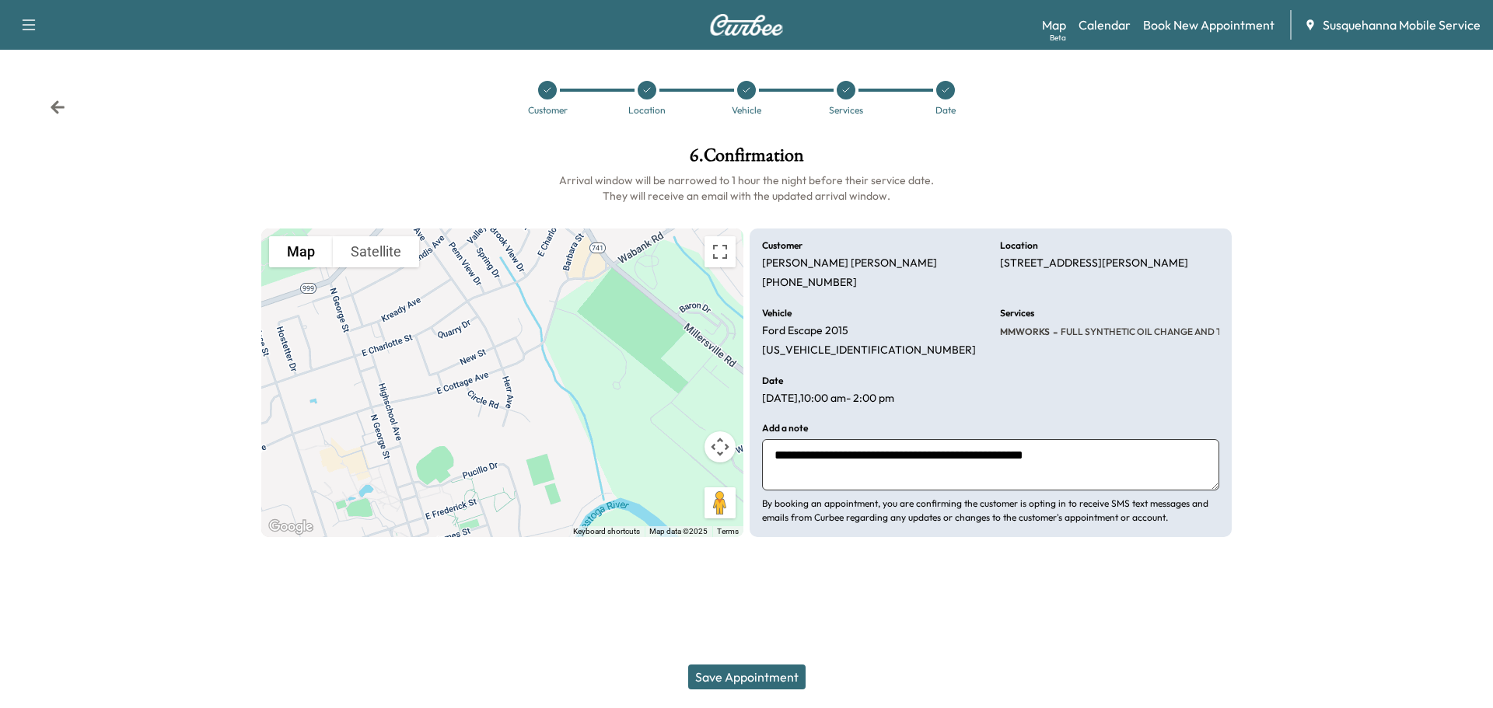
click at [782, 677] on button "Save Appointment" at bounding box center [746, 677] width 117 height 25
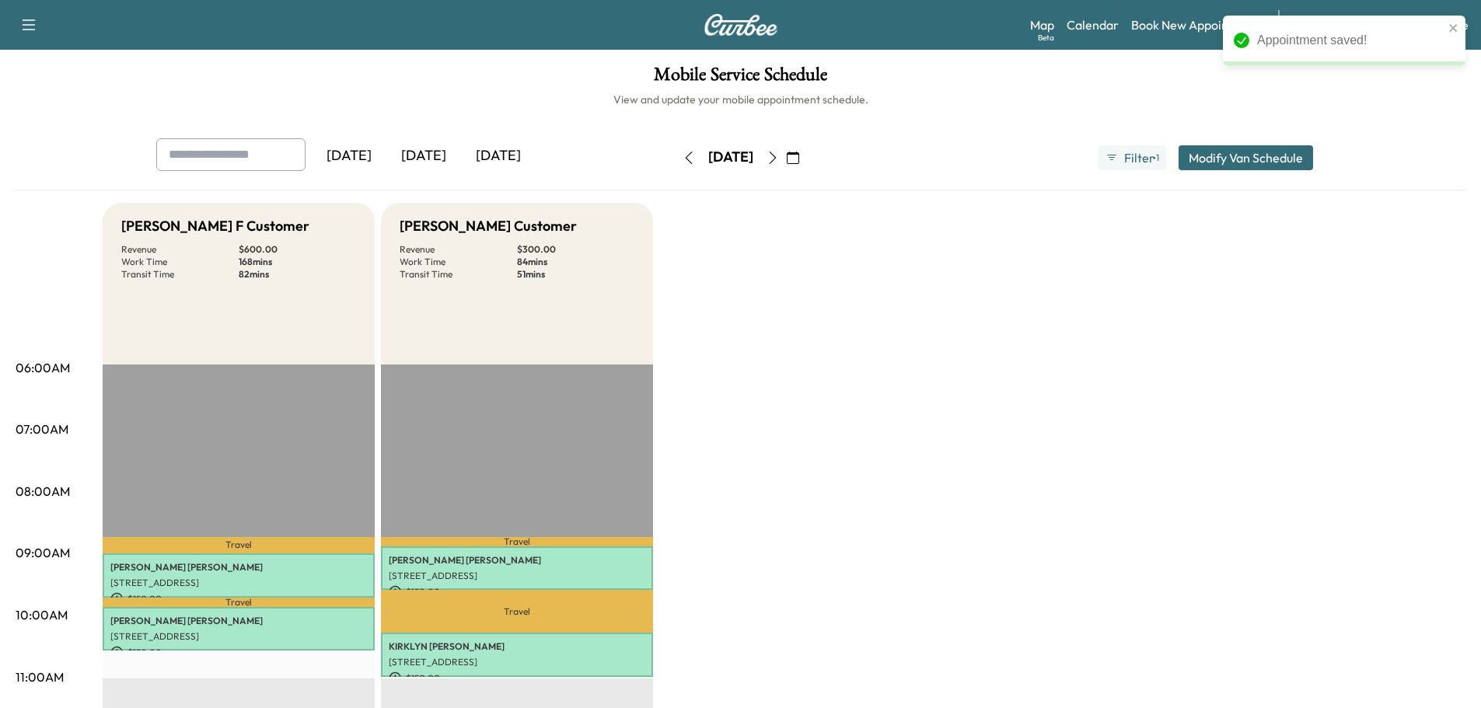
scroll to position [249, 0]
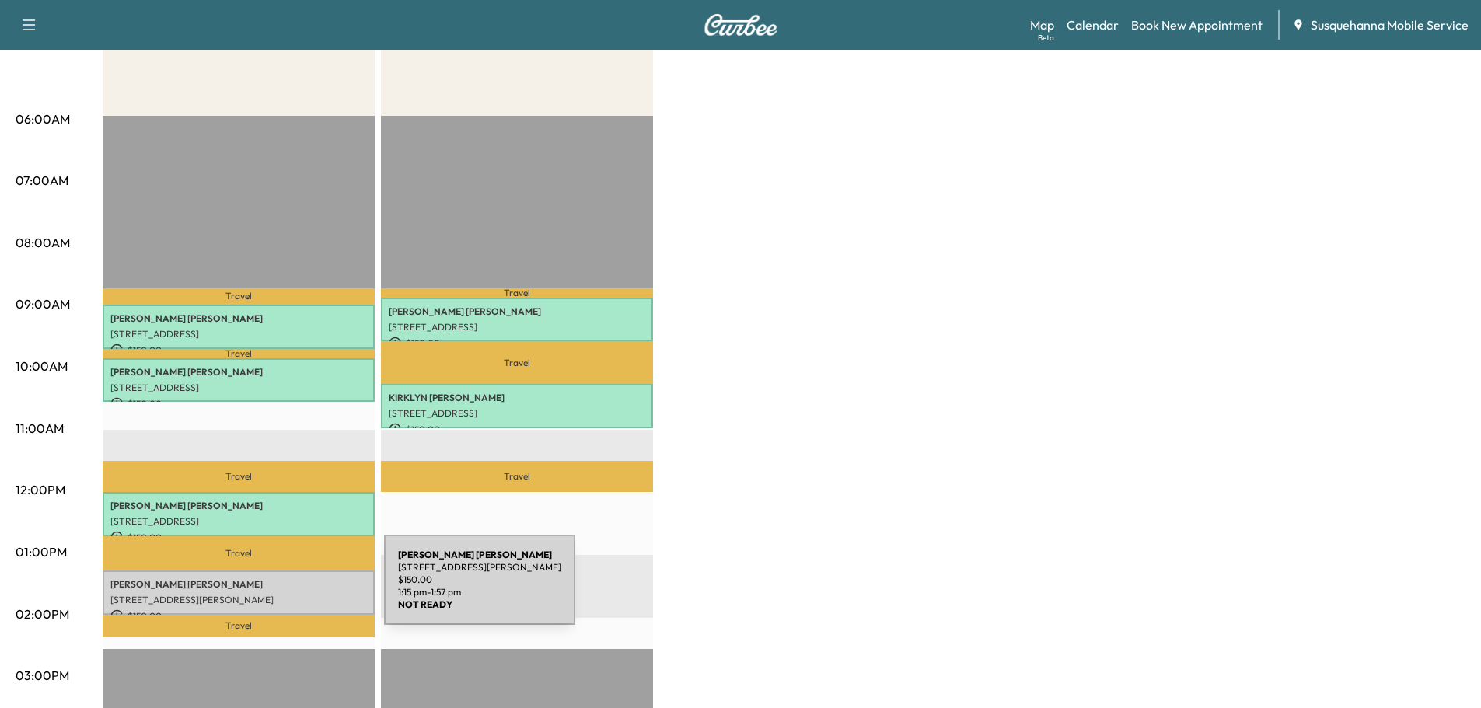
click at [268, 594] on p "[STREET_ADDRESS][PERSON_NAME]" at bounding box center [238, 600] width 257 height 12
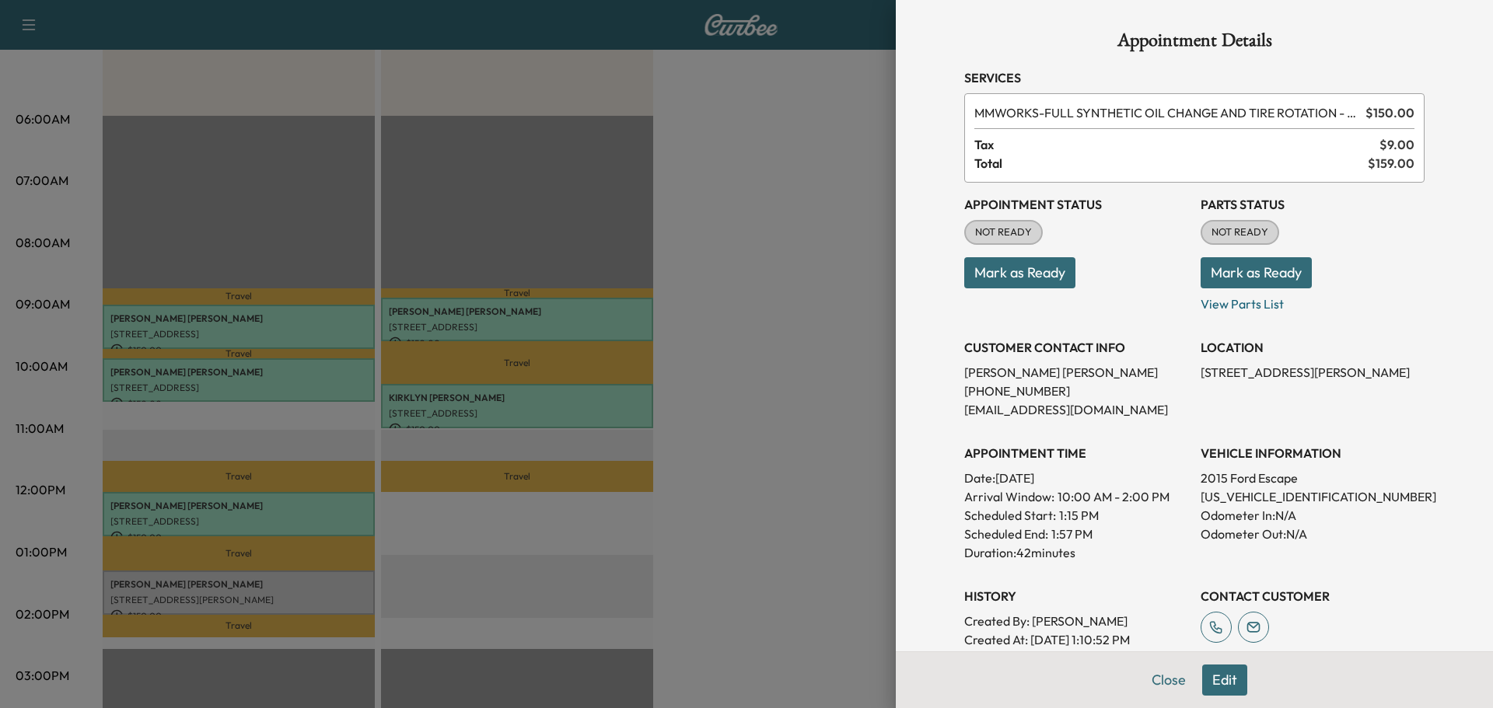
click at [1275, 272] on button "Mark as Ready" at bounding box center [1256, 272] width 111 height 31
click at [1025, 277] on button "Mark as Ready" at bounding box center [1019, 272] width 111 height 31
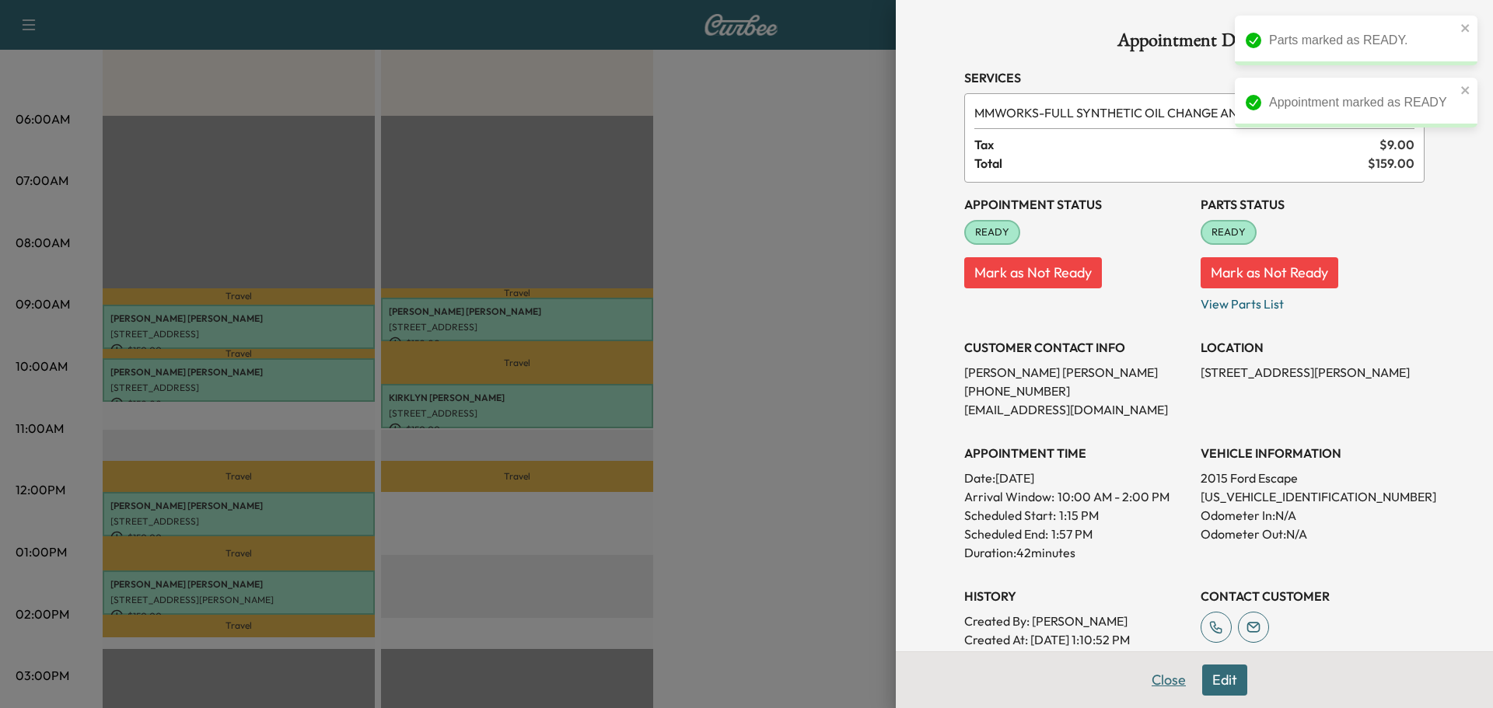
click at [1149, 681] on button "Close" at bounding box center [1169, 680] width 54 height 31
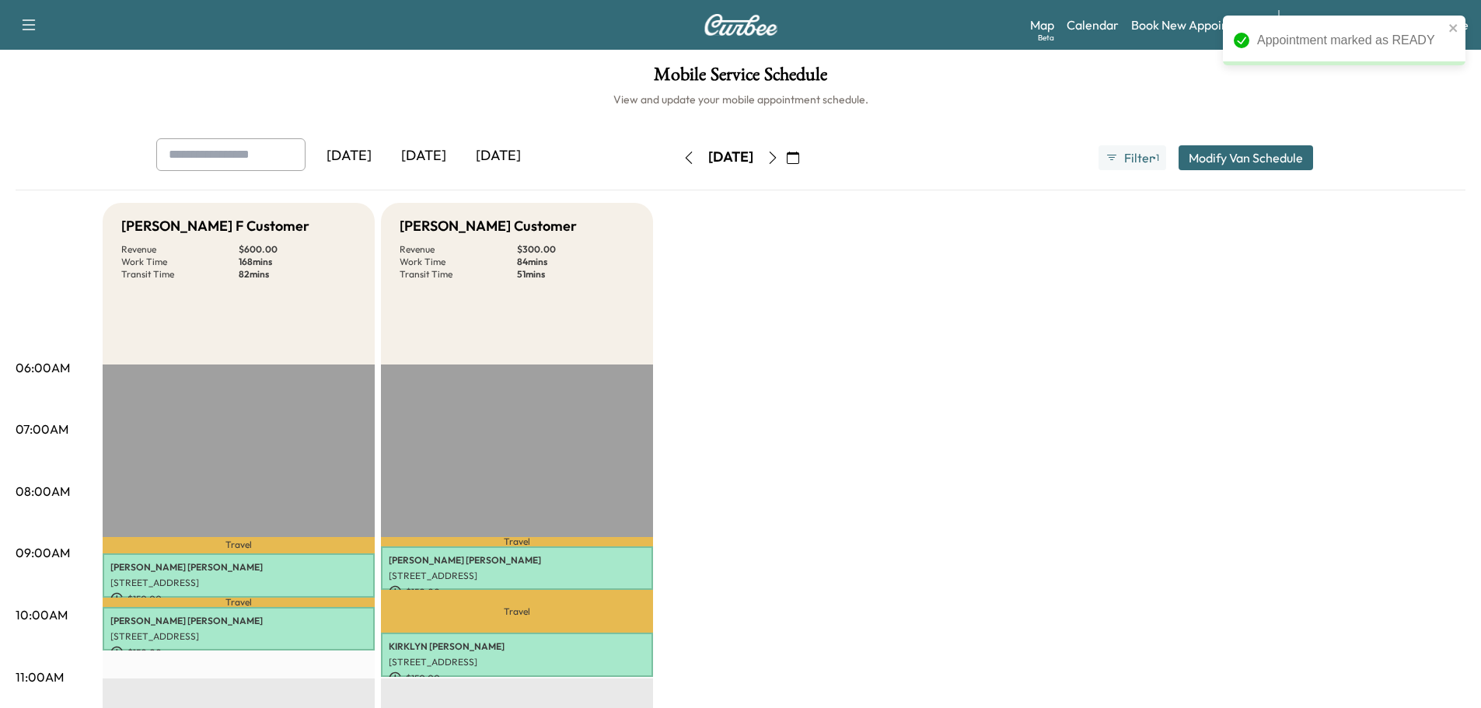
scroll to position [83, 0]
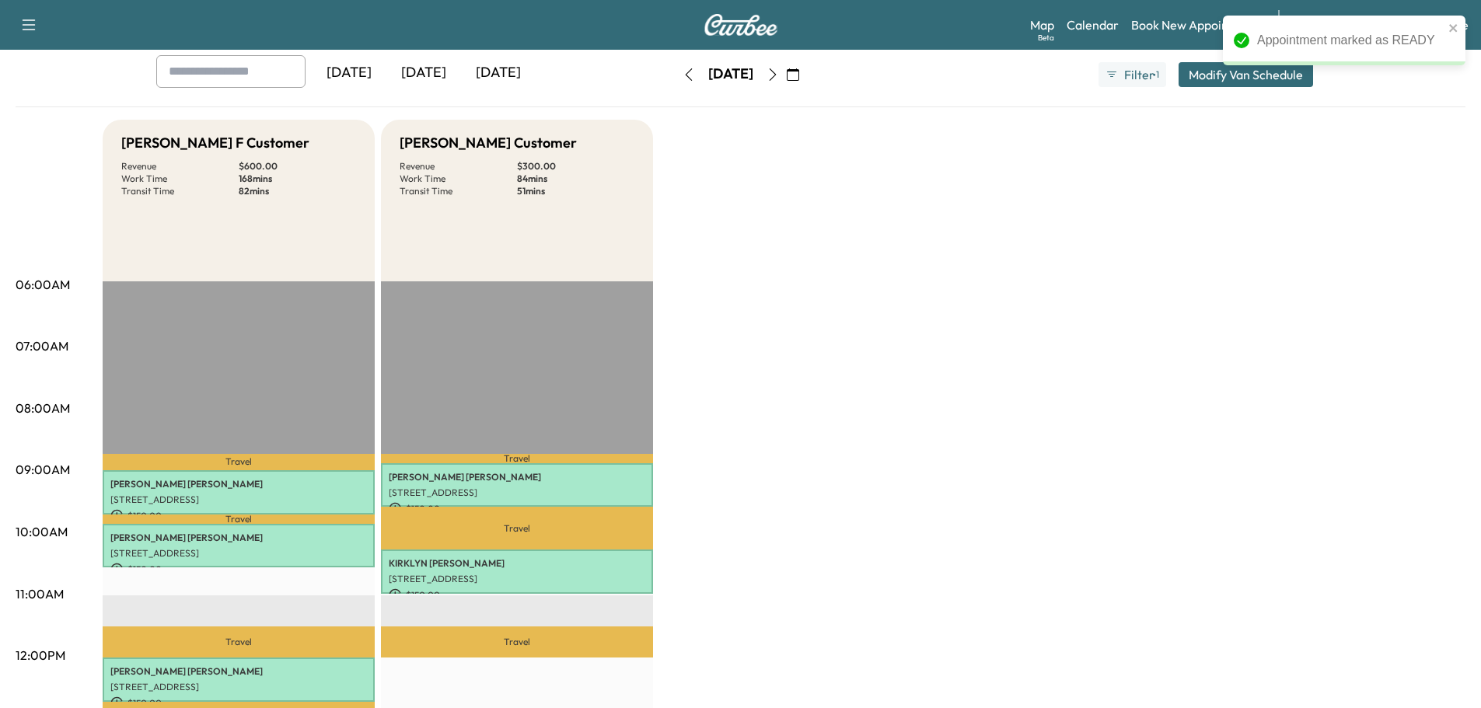
click at [885, 368] on div "[PERSON_NAME] F Customer Revenue $ 600.00 Work Time 168 mins Transit Time 82 mi…" at bounding box center [784, 703] width 1363 height 1166
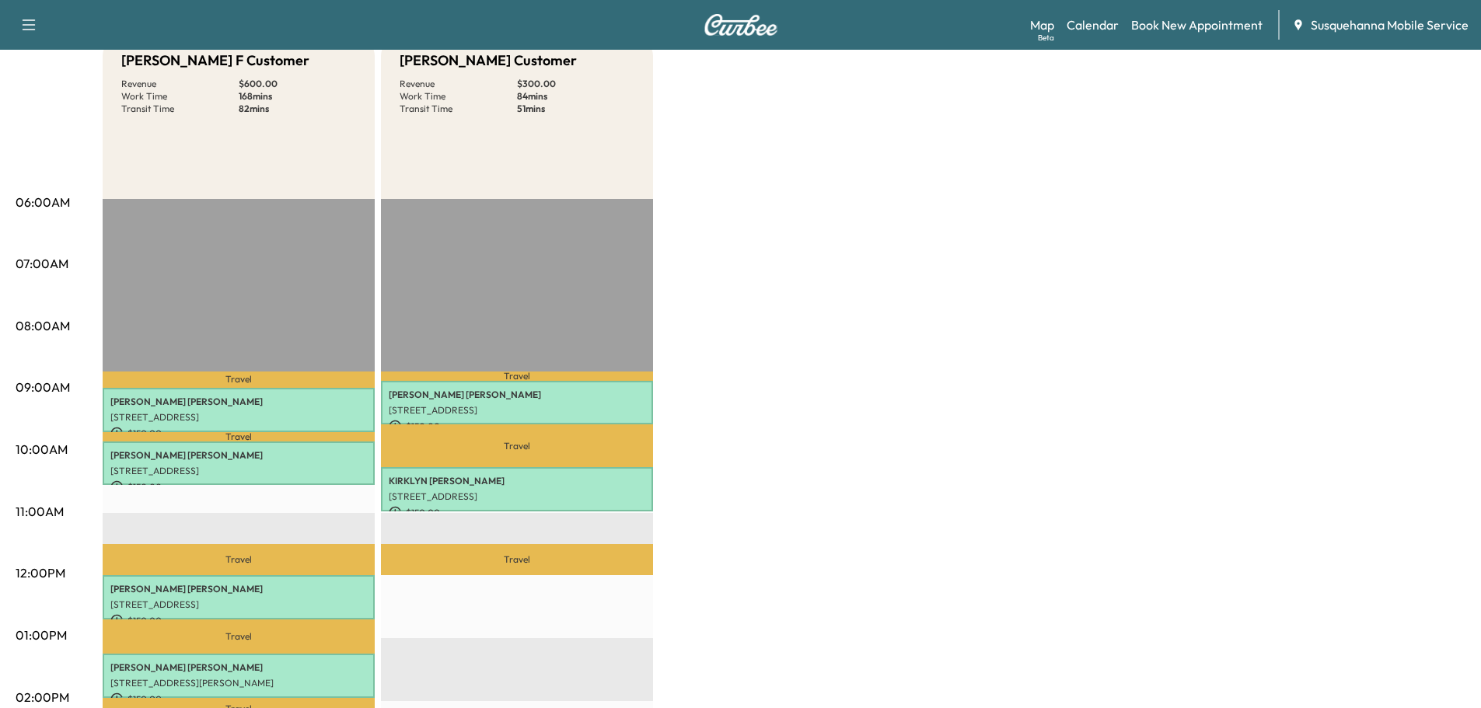
scroll to position [0, 0]
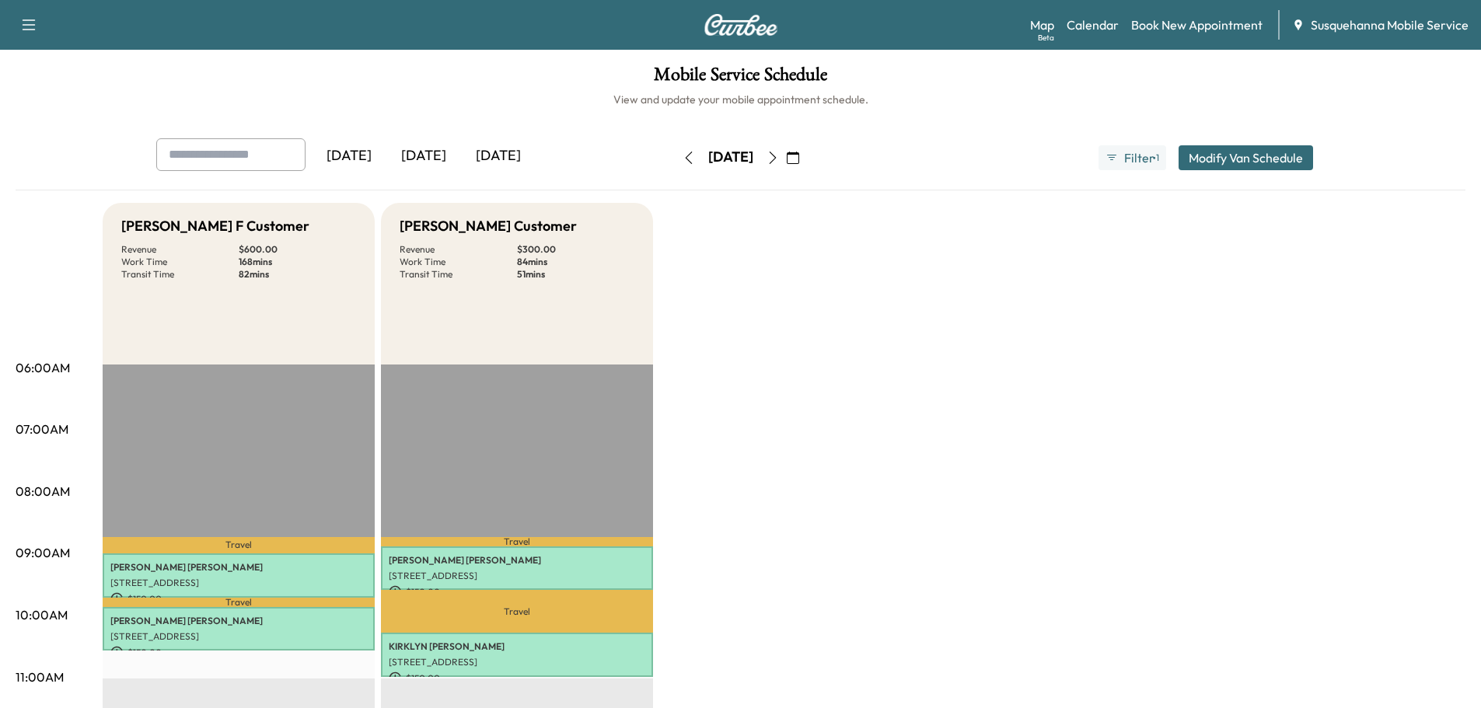
click at [683, 157] on icon "button" at bounding box center [689, 158] width 12 height 12
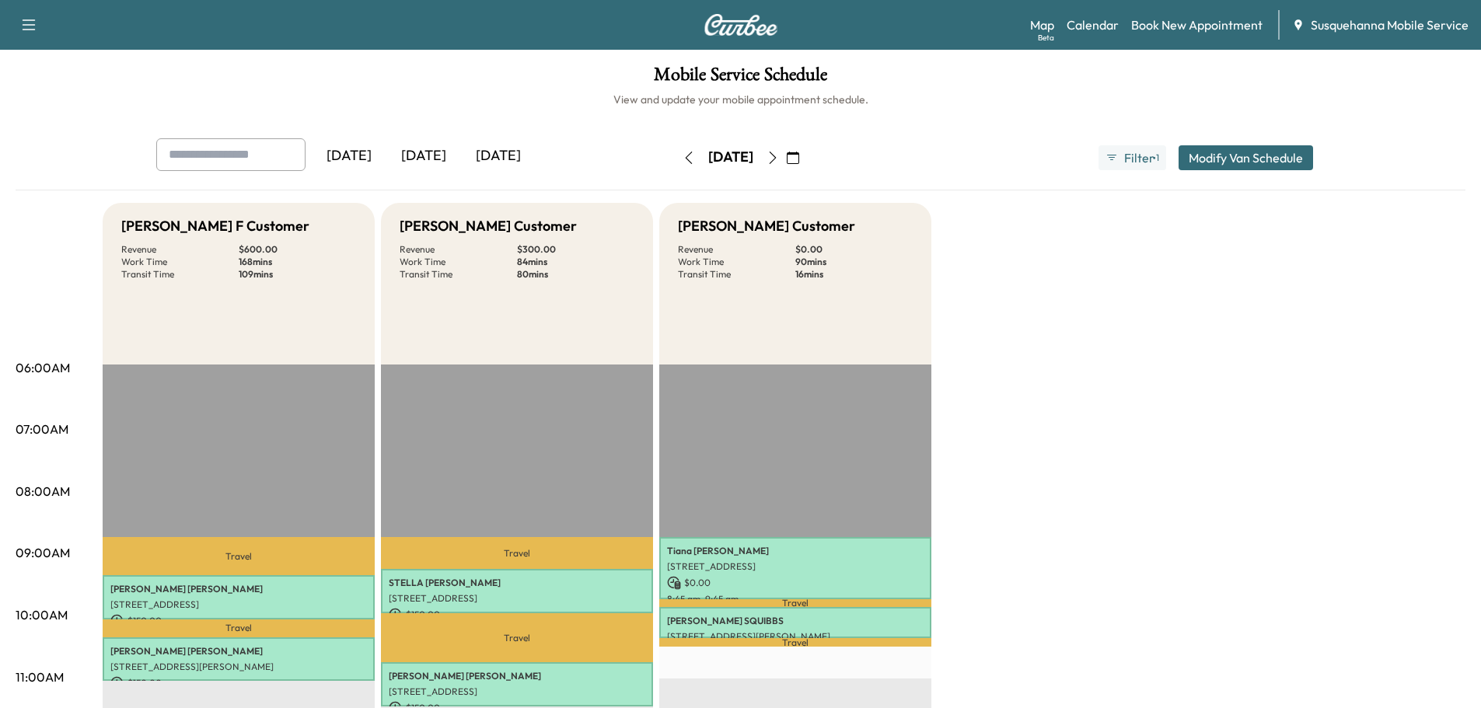
click at [776, 156] on icon "button" at bounding box center [772, 158] width 7 height 12
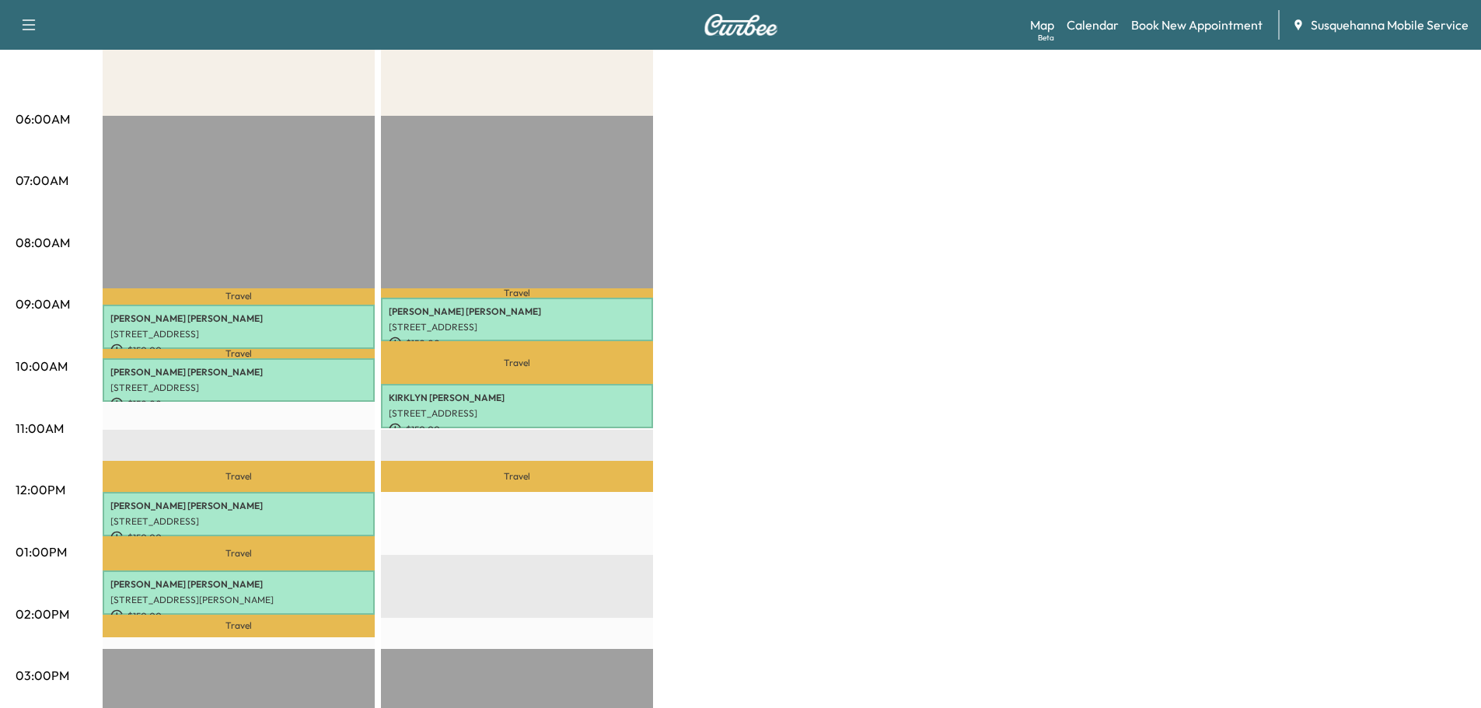
scroll to position [332, 0]
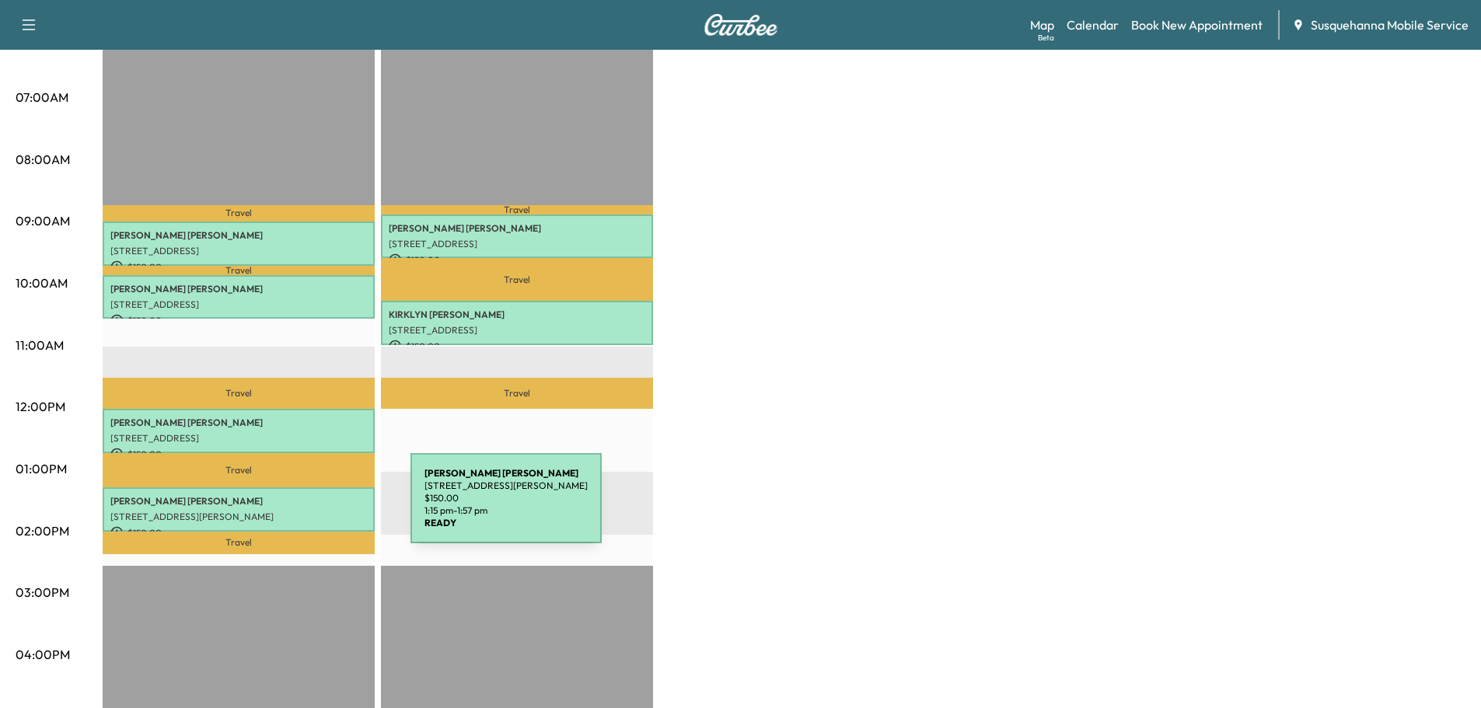
click at [278, 511] on p "[STREET_ADDRESS][PERSON_NAME]" at bounding box center [238, 517] width 257 height 12
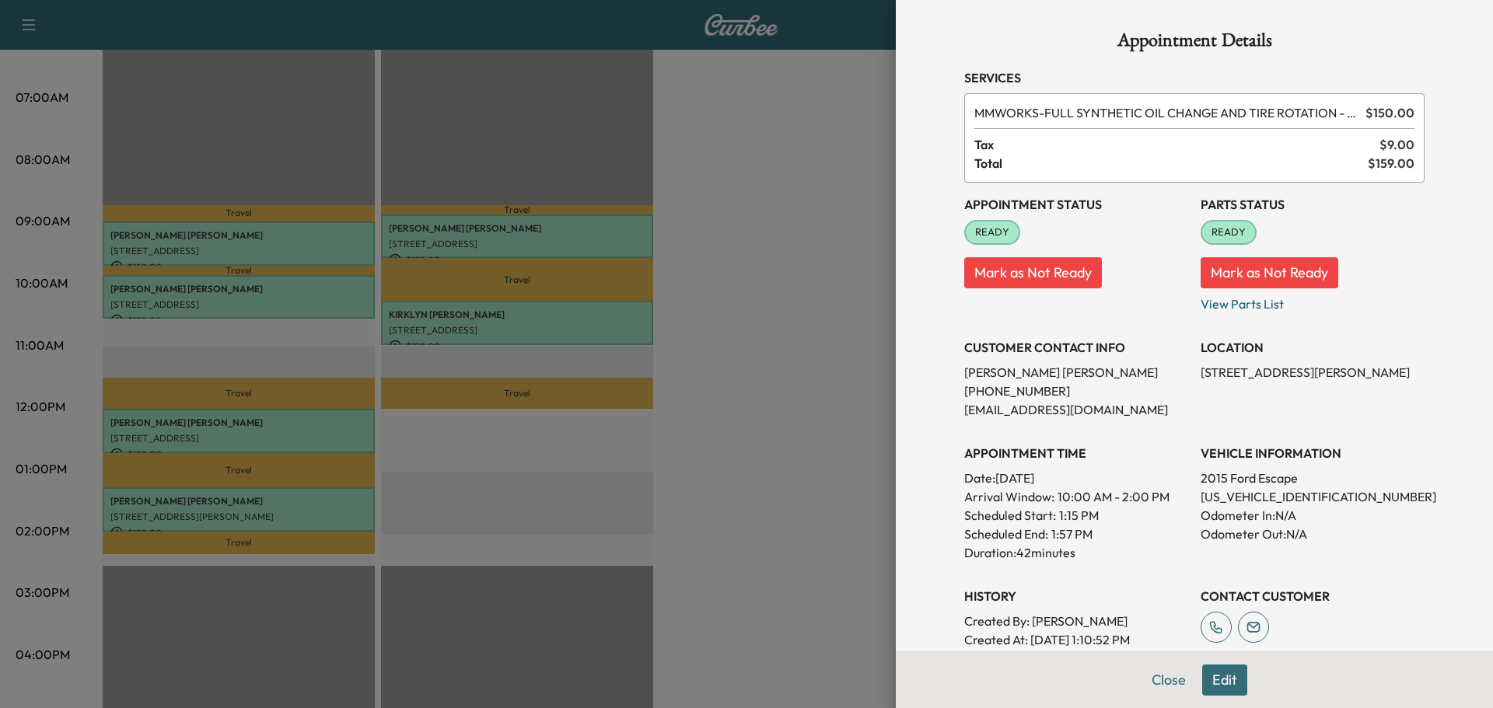
click at [1213, 673] on button "Edit" at bounding box center [1224, 680] width 45 height 31
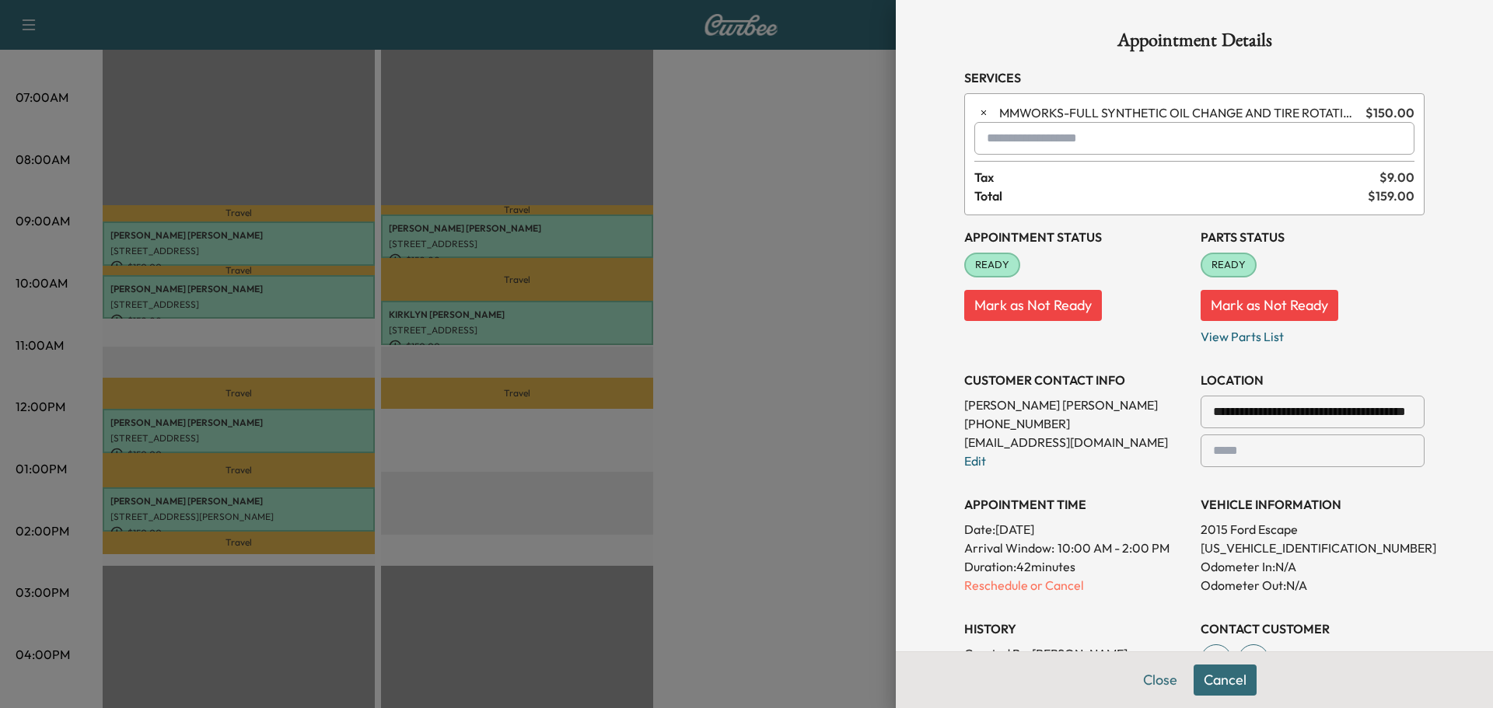
click at [1064, 131] on input "text" at bounding box center [1194, 138] width 440 height 33
click at [1028, 178] on p "TJJ - Tech: [PERSON_NAME]" at bounding box center [1139, 179] width 338 height 22
type input "**********"
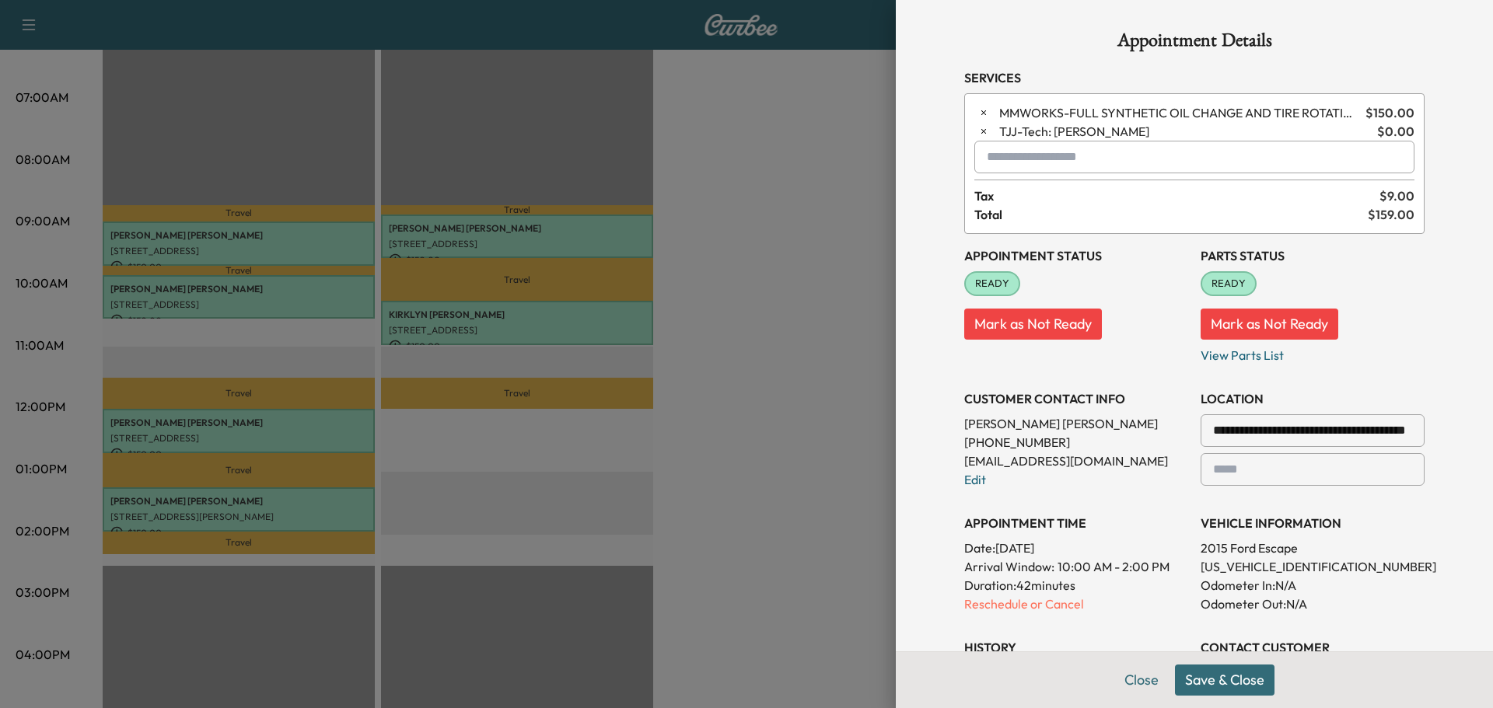
click at [1195, 670] on button "Save & Close" at bounding box center [1225, 680] width 100 height 31
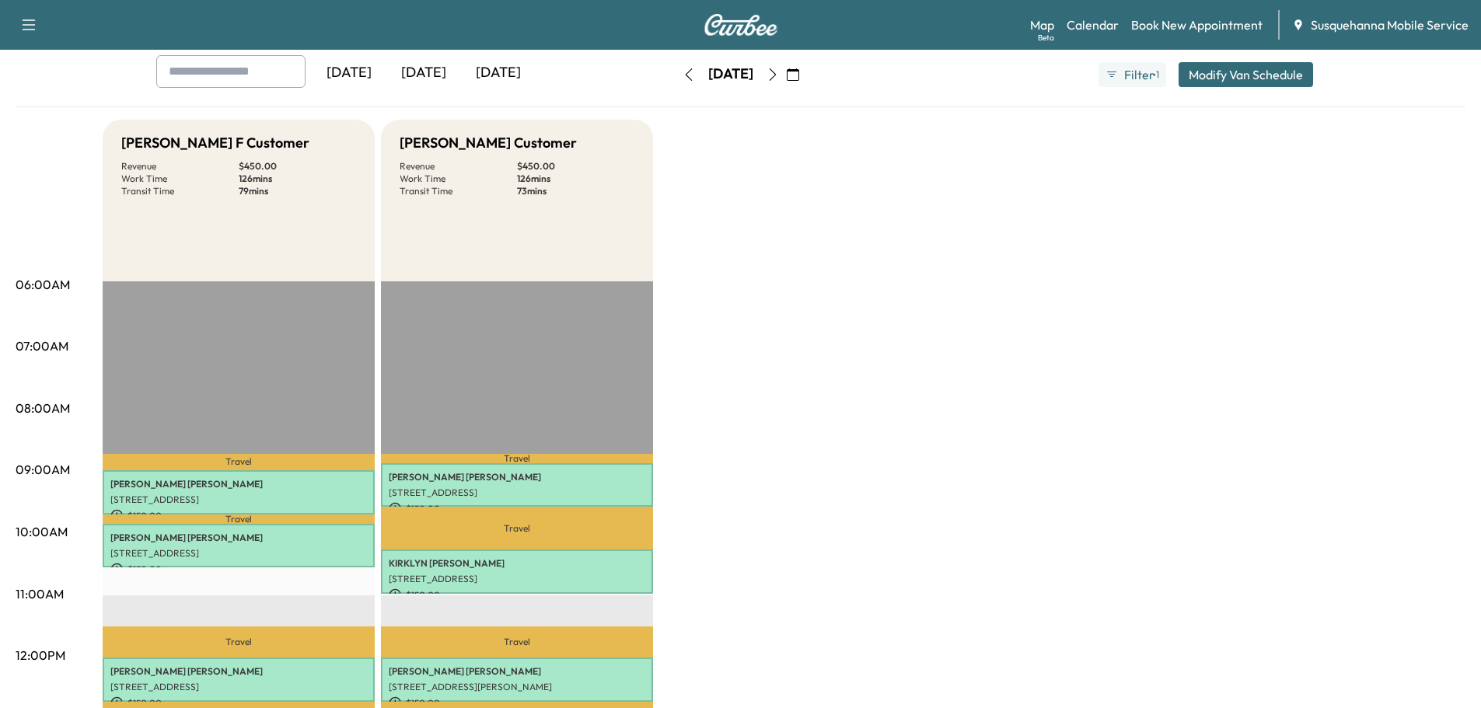
scroll to position [0, 0]
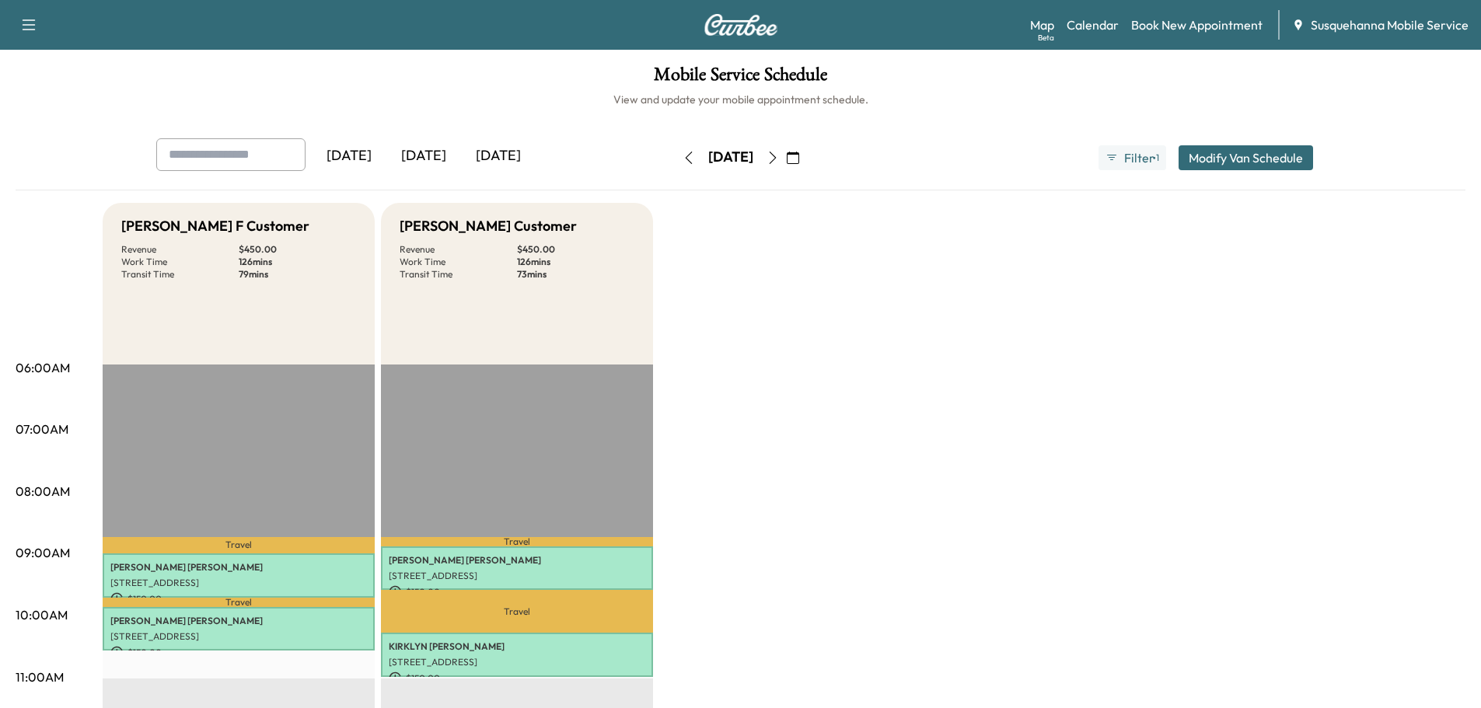
click at [776, 157] on icon "button" at bounding box center [772, 158] width 7 height 12
